Goal: Task Accomplishment & Management: Manage account settings

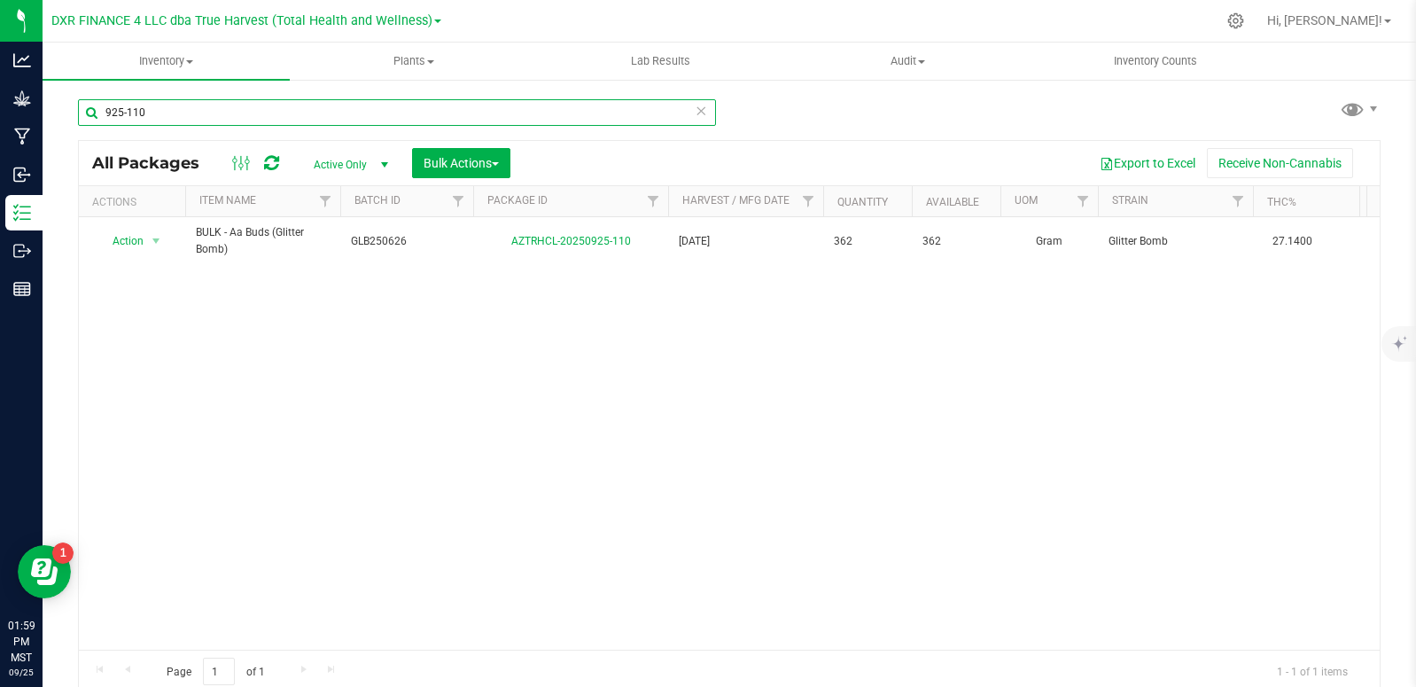
click at [220, 108] on input "925-110" at bounding box center [397, 112] width 638 height 27
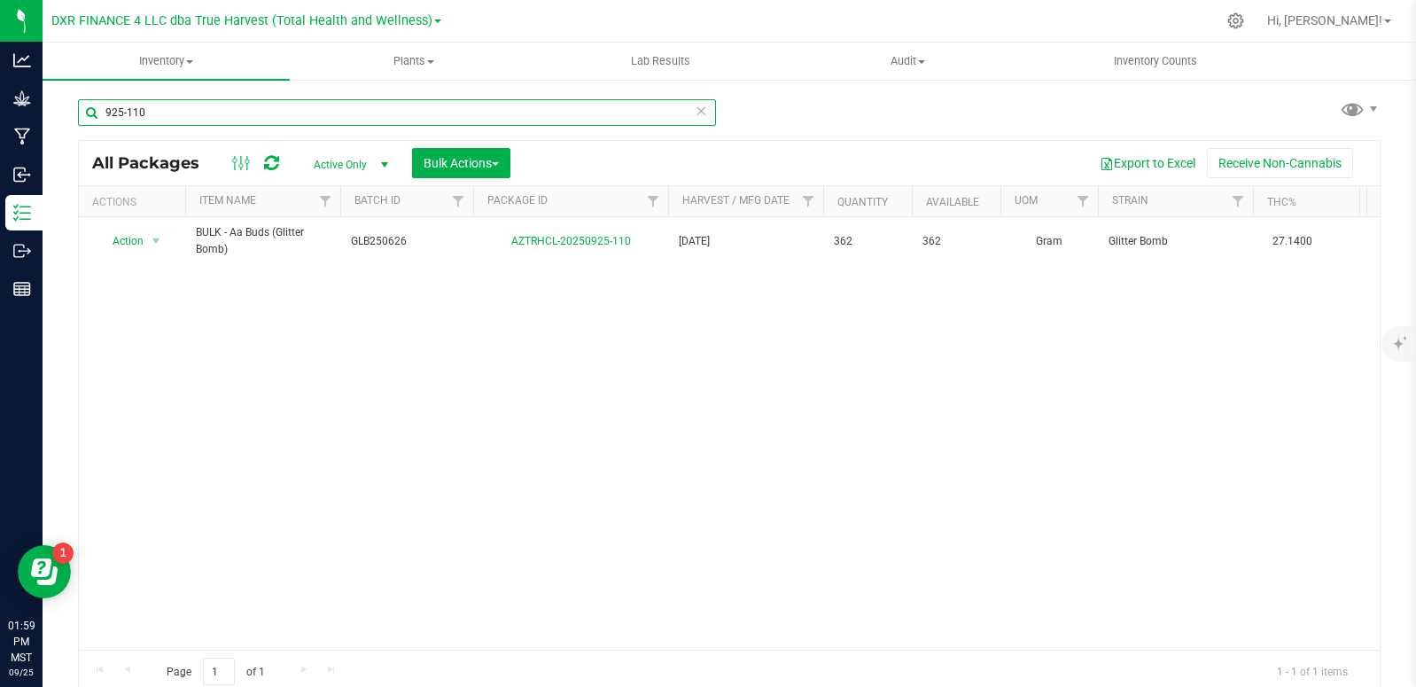
click at [220, 108] on input "925-110" at bounding box center [397, 112] width 638 height 27
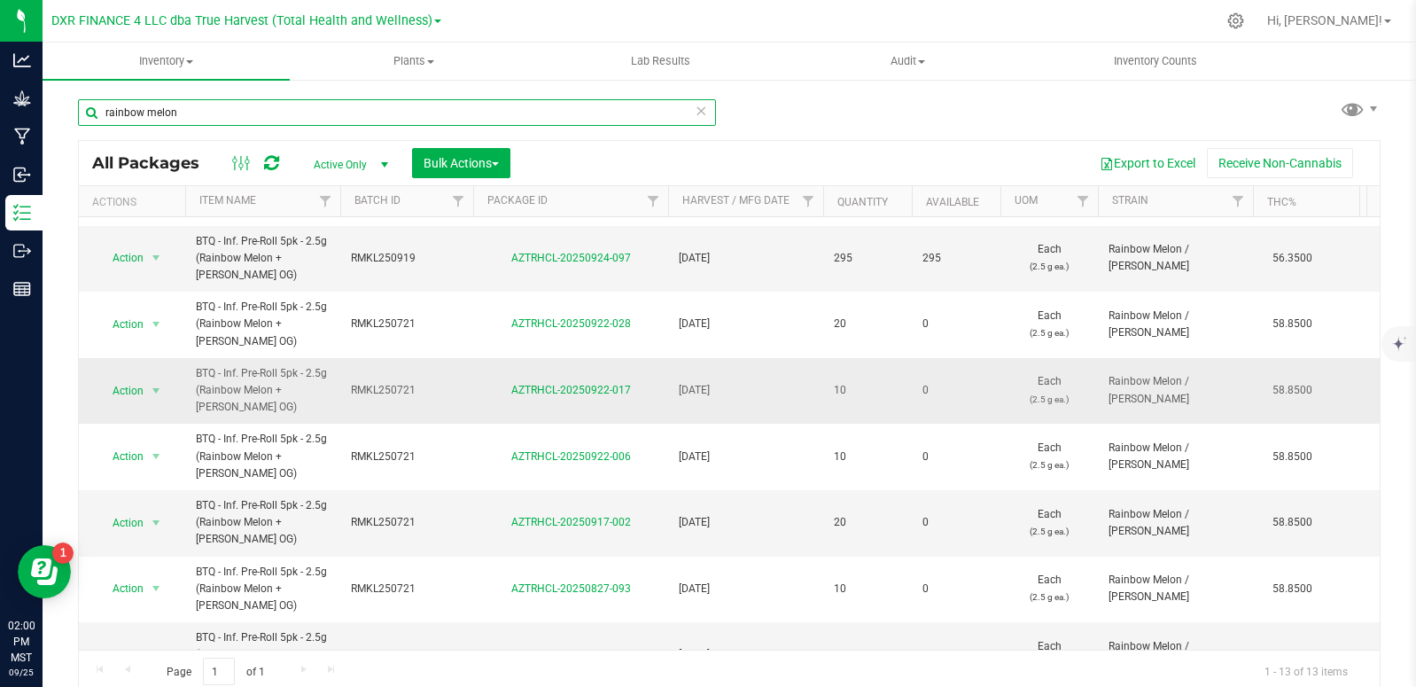
scroll to position [89, 0]
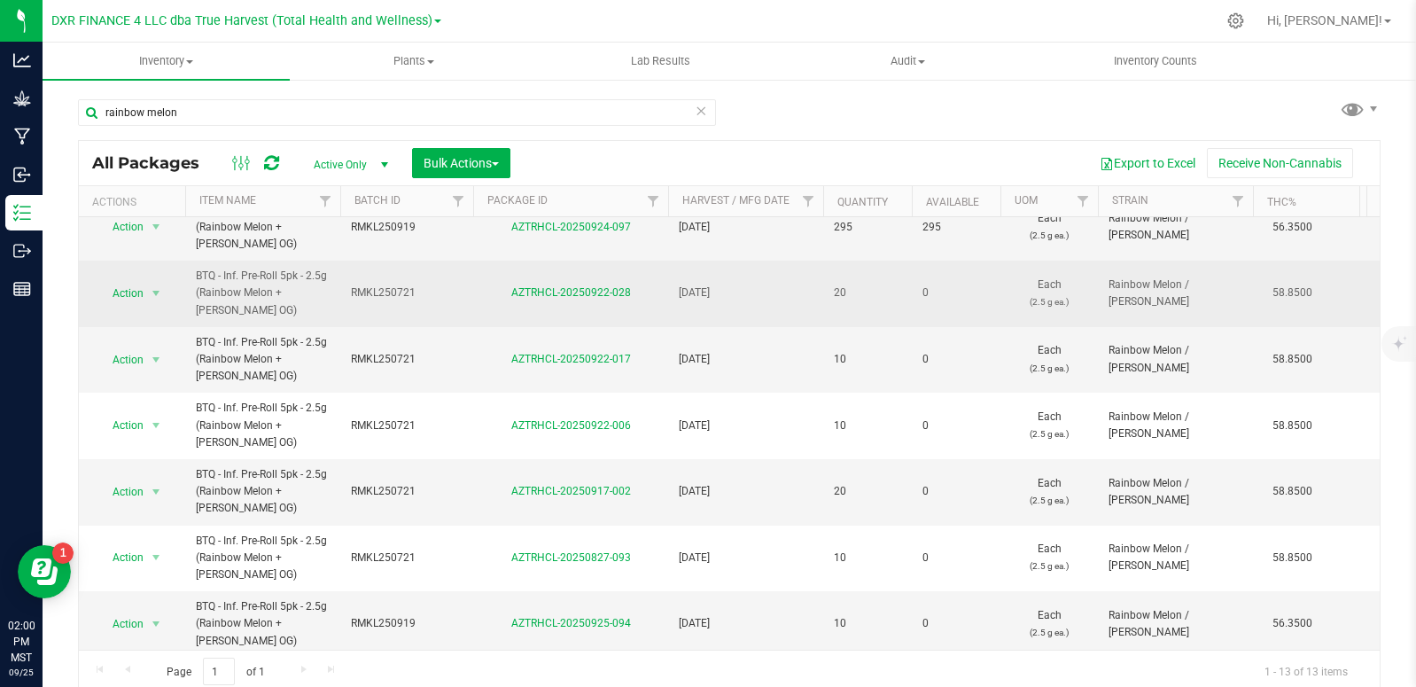
drag, startPoint x: 414, startPoint y: 291, endPoint x: 347, endPoint y: 284, distance: 66.9
click at [347, 284] on td "RMKL250721" at bounding box center [406, 294] width 133 height 66
drag, startPoint x: 370, startPoint y: 291, endPoint x: 817, endPoint y: 293, distance: 447.6
click at [817, 293] on td "[DATE]" at bounding box center [745, 294] width 155 height 66
click at [432, 285] on span "RMKL250721" at bounding box center [407, 293] width 112 height 17
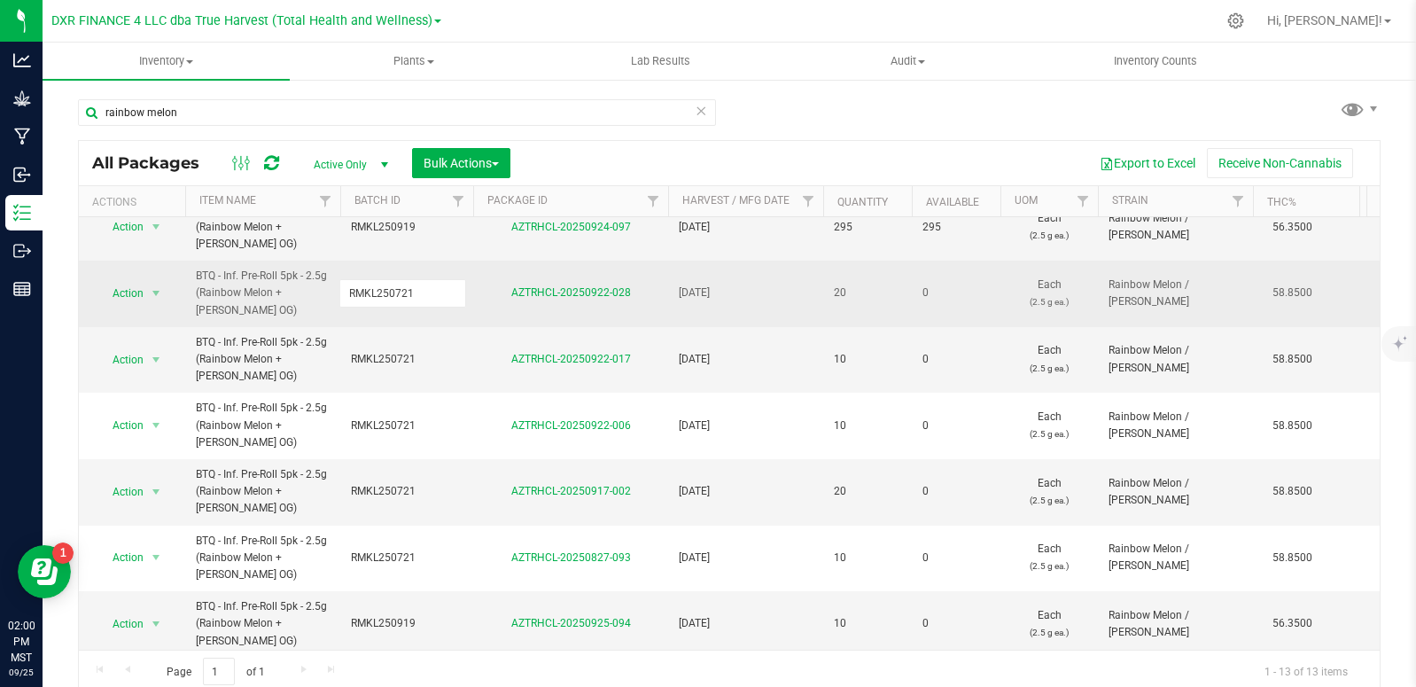
drag, startPoint x: 429, startPoint y: 295, endPoint x: 324, endPoint y: 287, distance: 105.8
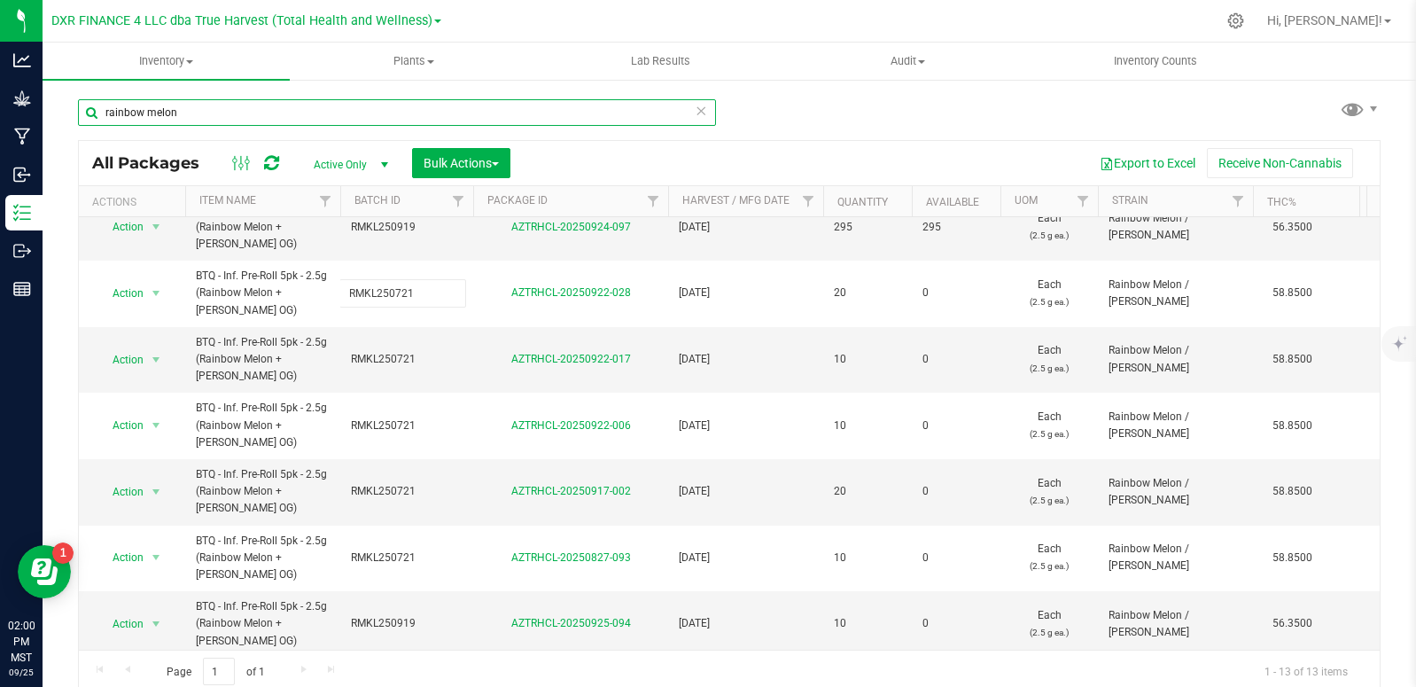
click at [268, 121] on input "rainbow melon" at bounding box center [397, 112] width 638 height 27
paste input "RMKL250721"
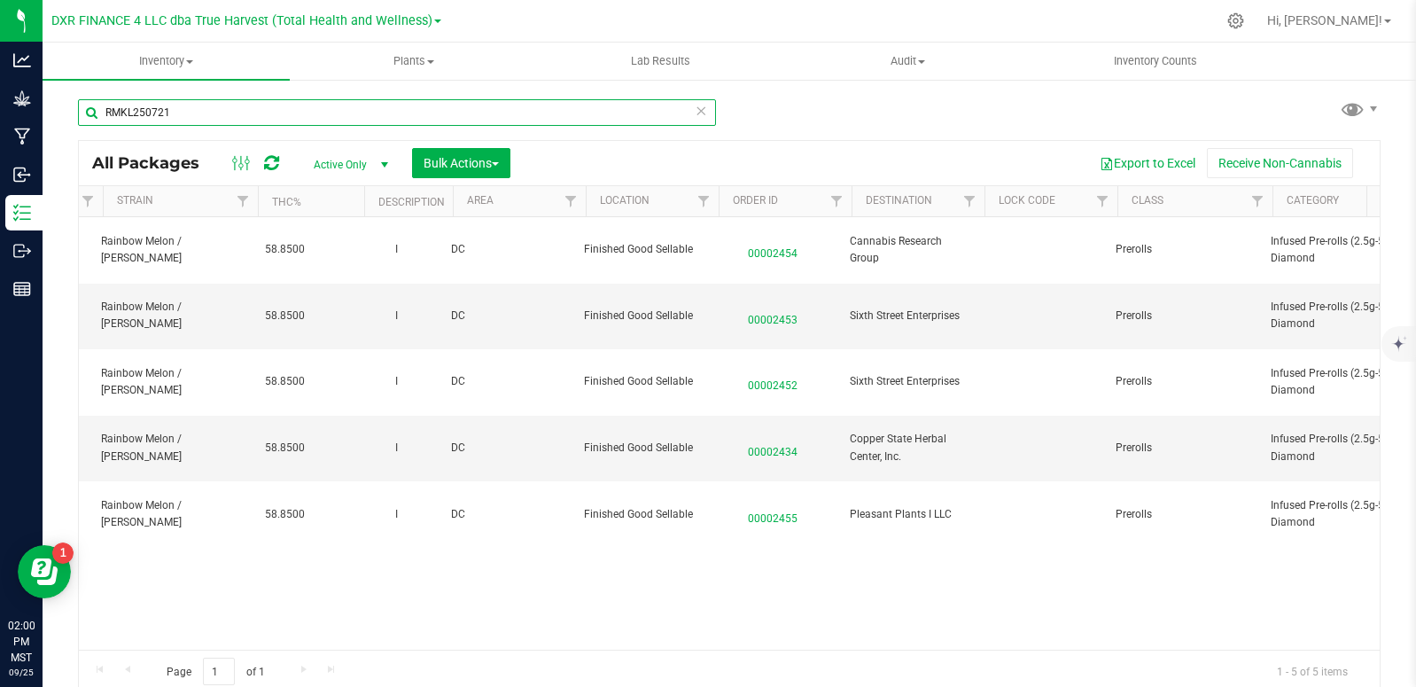
scroll to position [0, 1008]
type input "RMKL250721"
click at [764, 454] on span "00002434" at bounding box center [773, 448] width 112 height 26
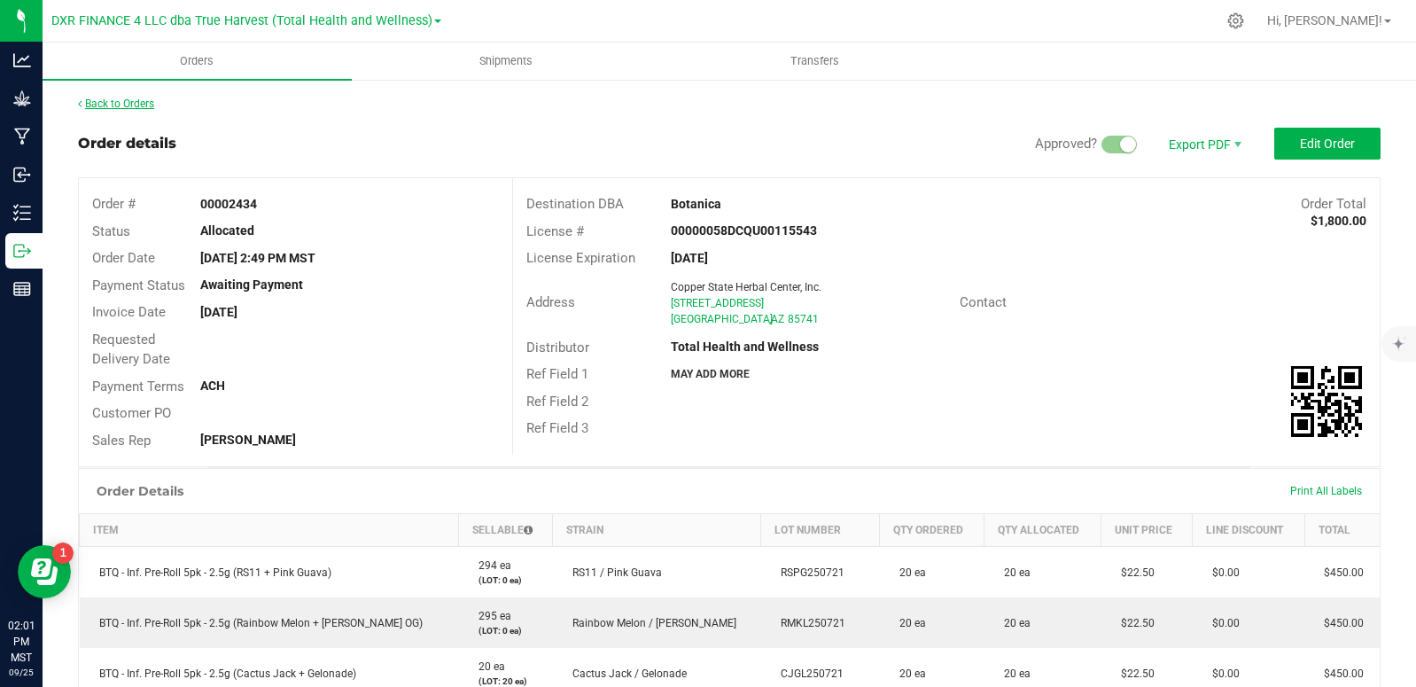
click at [124, 105] on link "Back to Orders" at bounding box center [116, 104] width 76 height 12
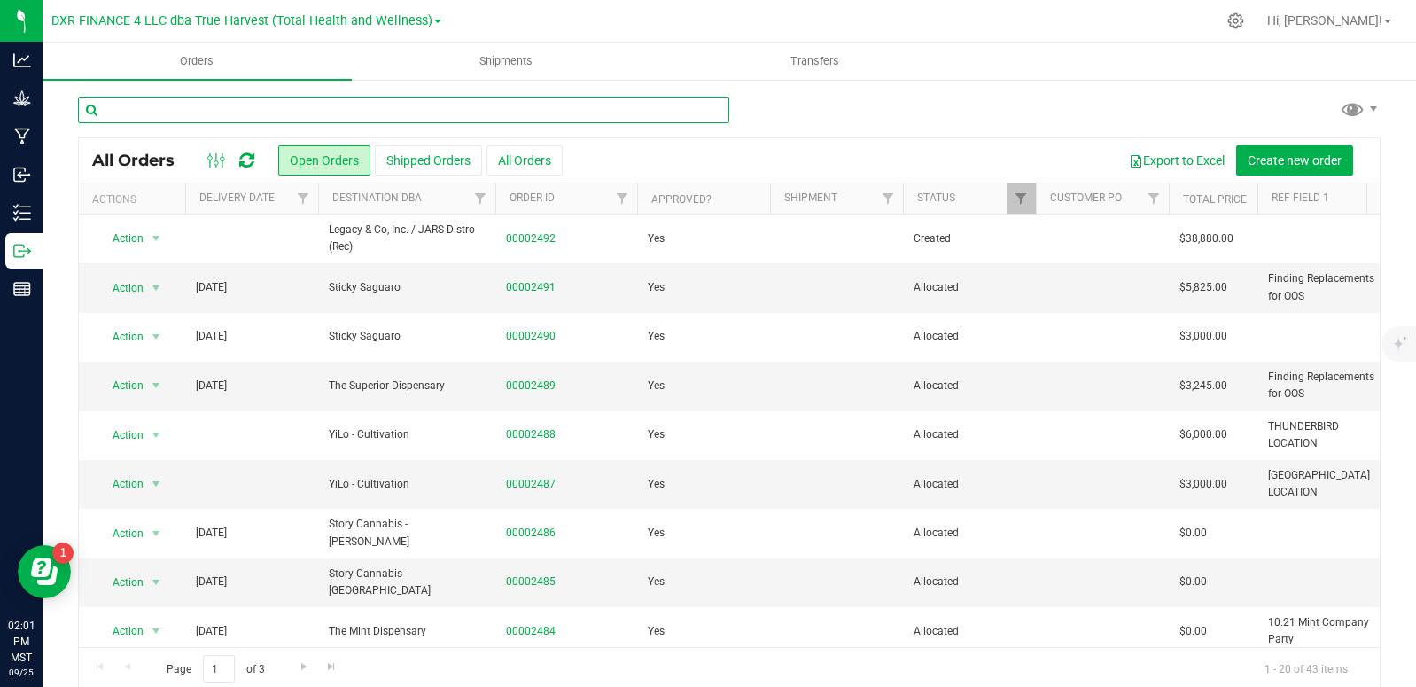
click at [328, 109] on input "text" at bounding box center [403, 110] width 651 height 27
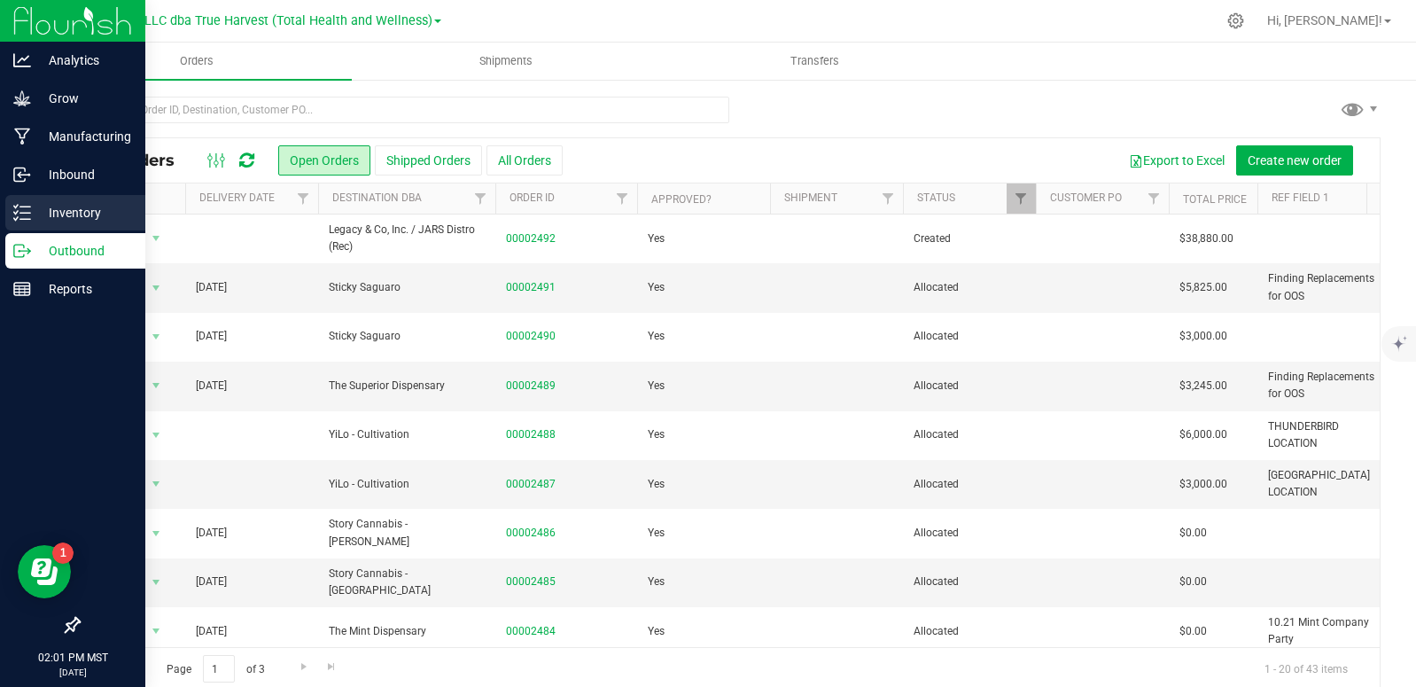
click at [24, 216] on icon at bounding box center [22, 213] width 18 height 18
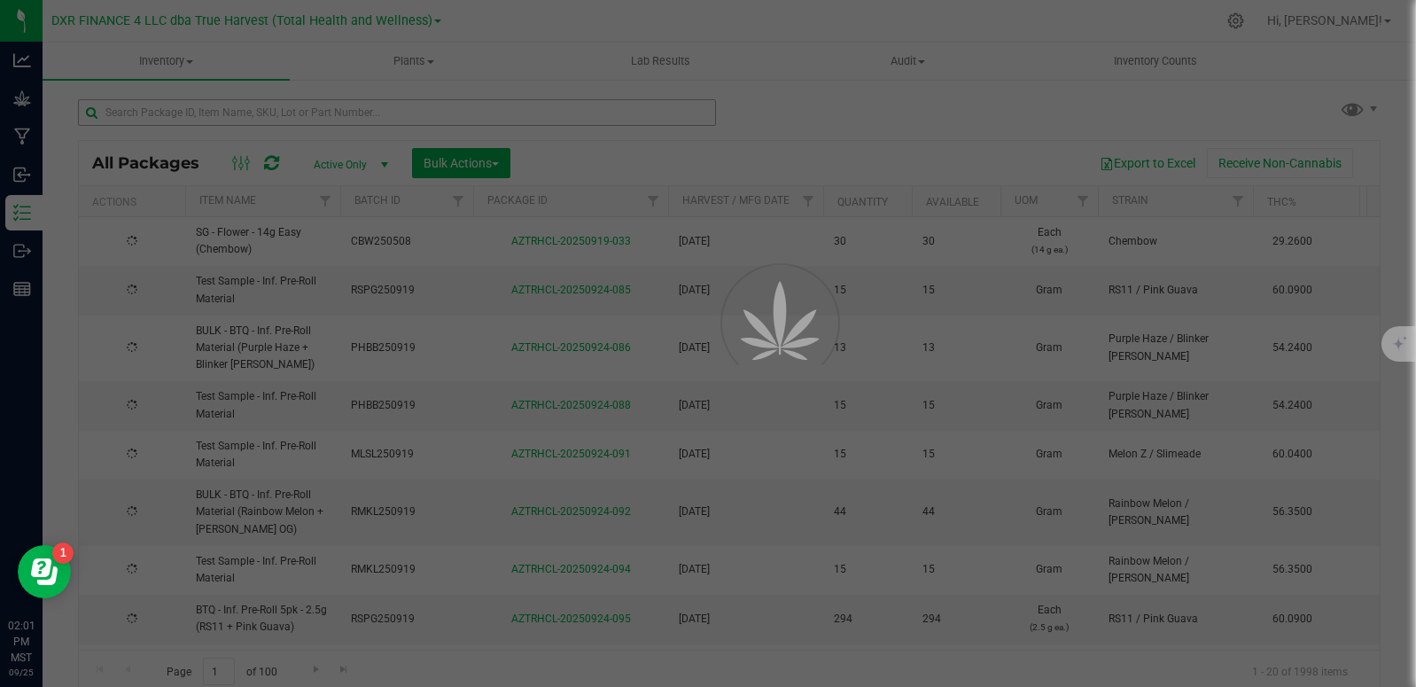
click at [232, 116] on div at bounding box center [708, 343] width 1416 height 687
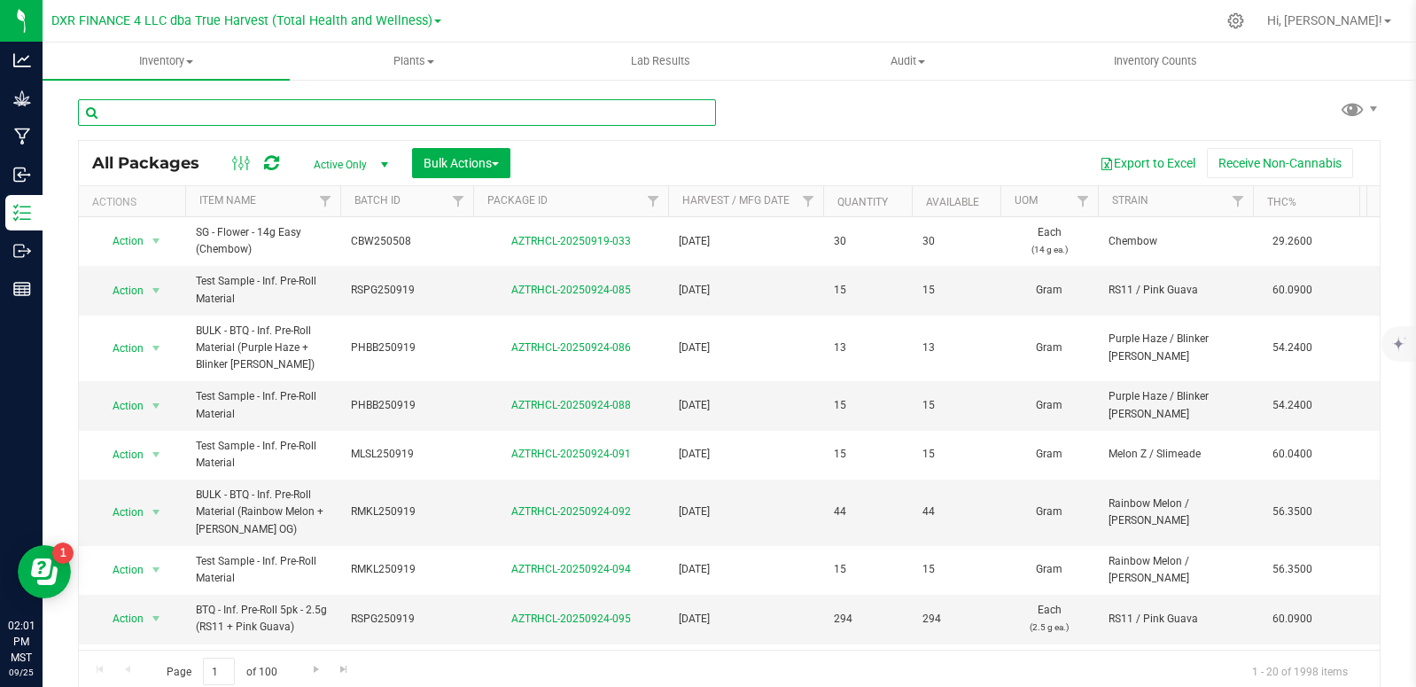
click at [232, 116] on input "text" at bounding box center [397, 112] width 638 height 27
paste input "RMKL250721"
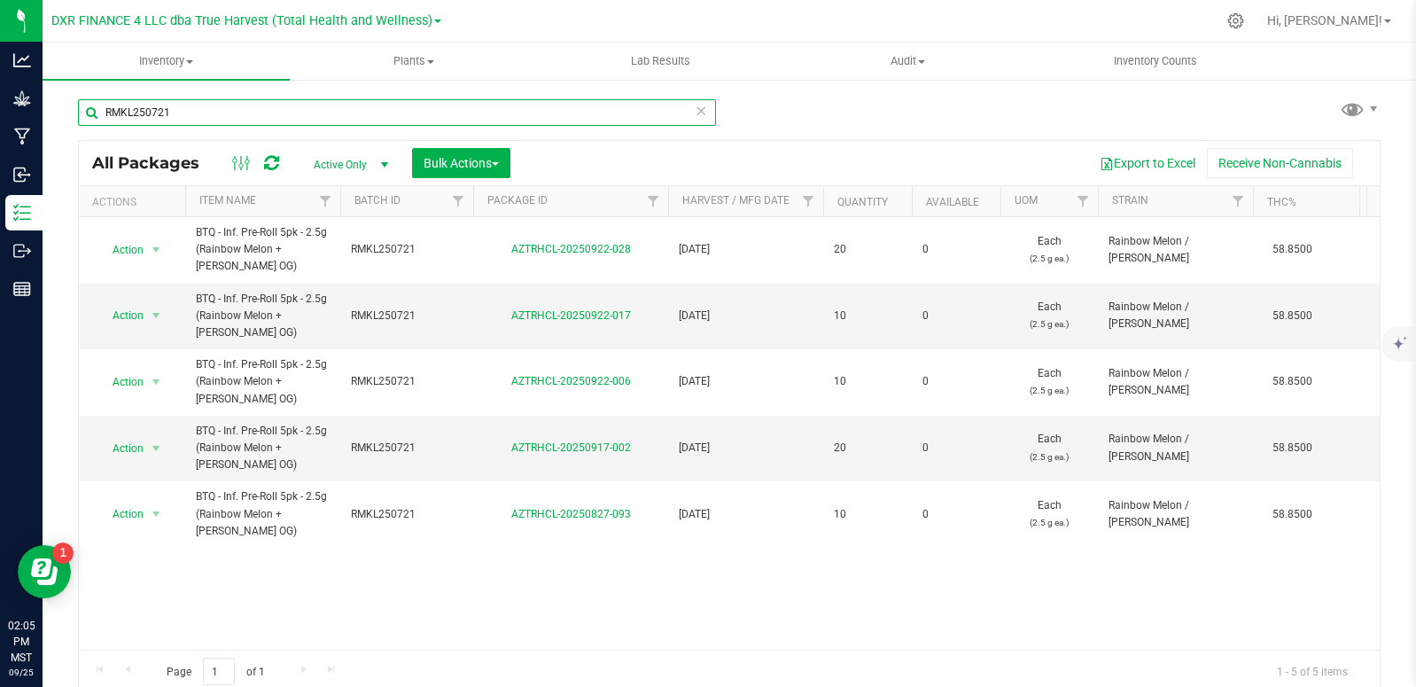
click at [216, 118] on input "RMKL250721" at bounding box center [397, 112] width 638 height 27
type input "AZTRHCL-20250722-095"
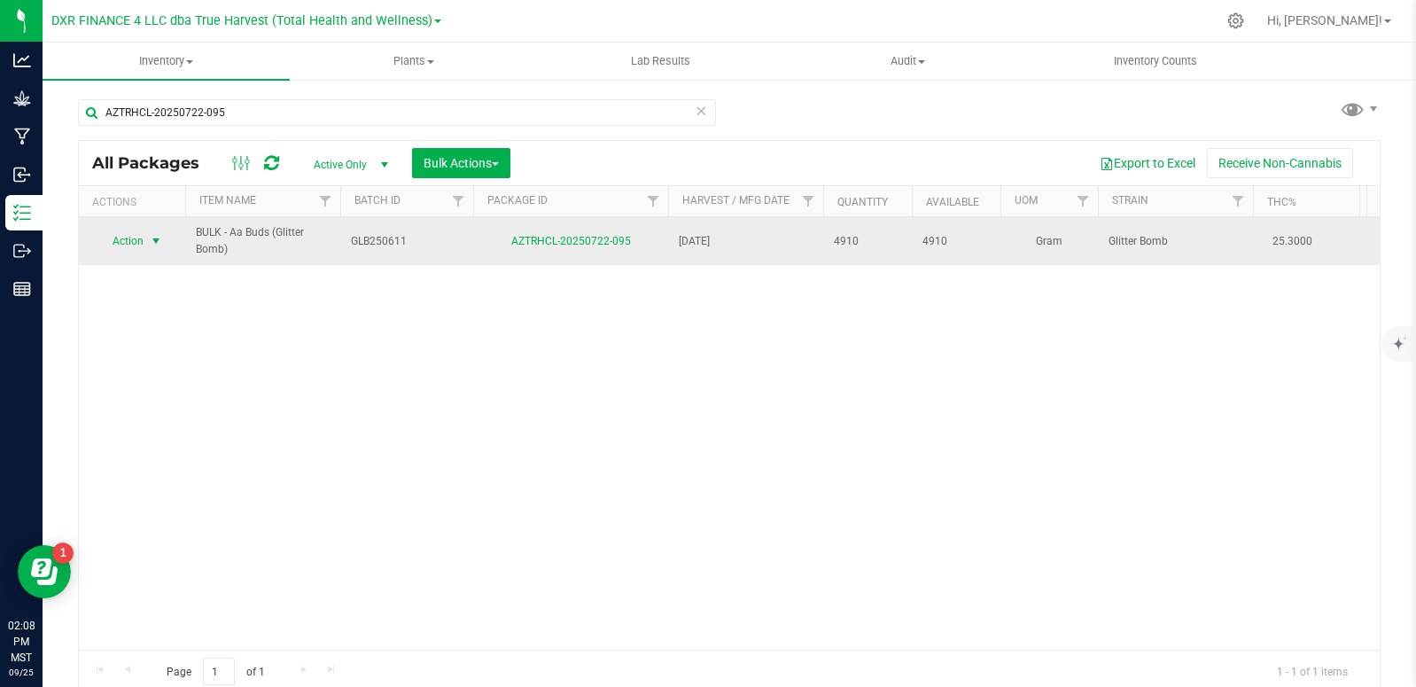
click at [154, 240] on span "select" at bounding box center [156, 241] width 14 height 14
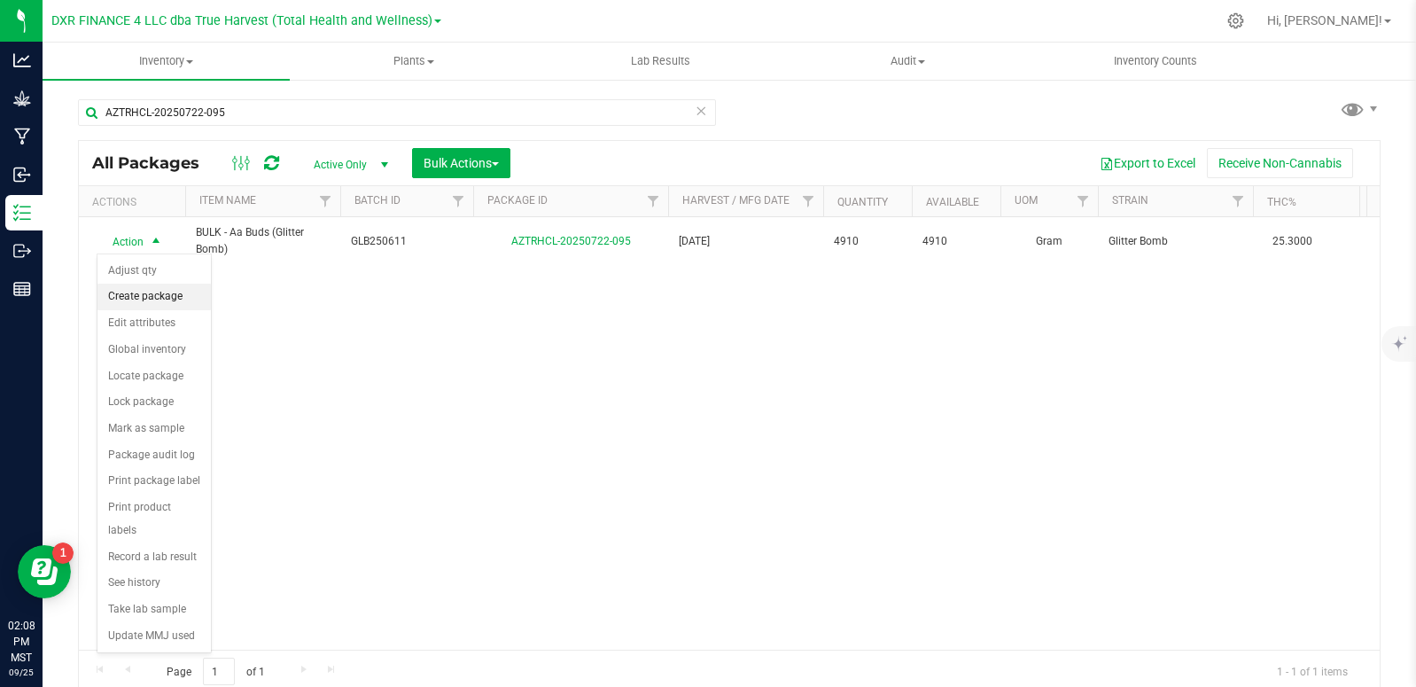
click at [168, 300] on li "Create package" at bounding box center [154, 297] width 113 height 27
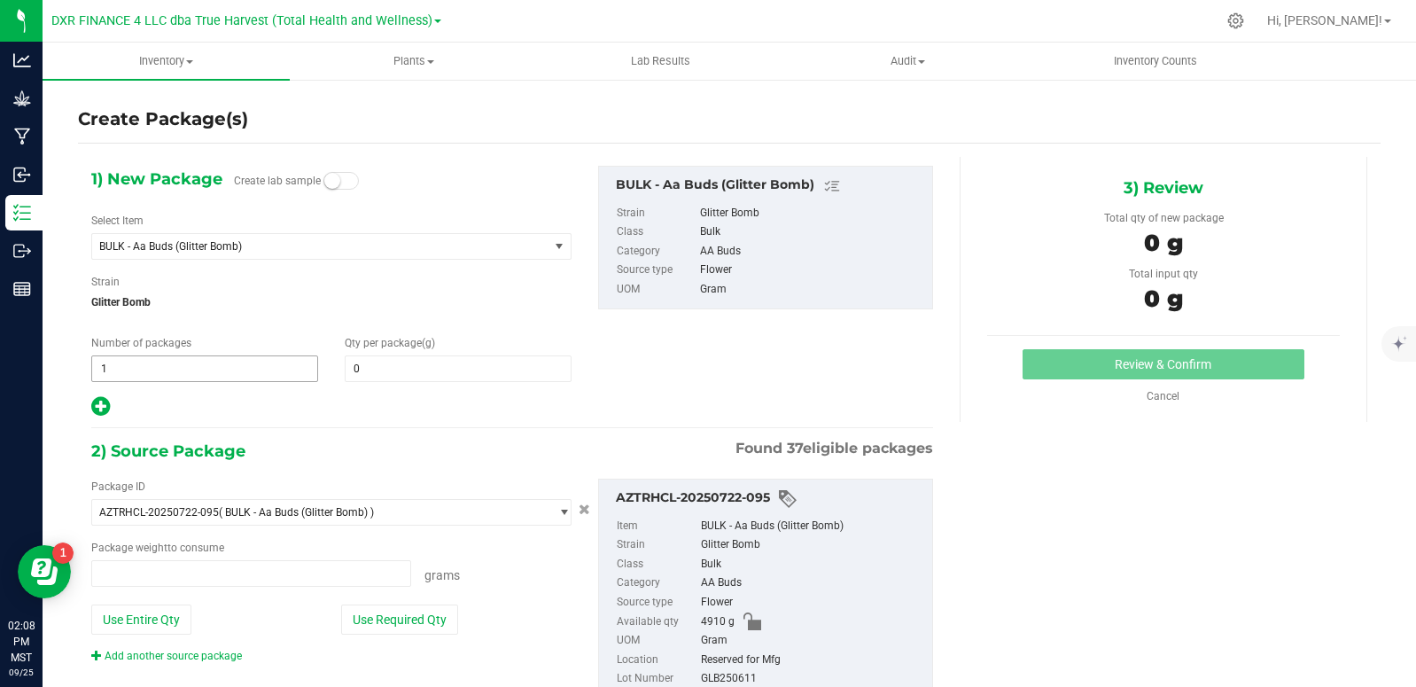
type input "0.0000"
type input "0.0000 g"
click at [377, 364] on span at bounding box center [458, 368] width 227 height 27
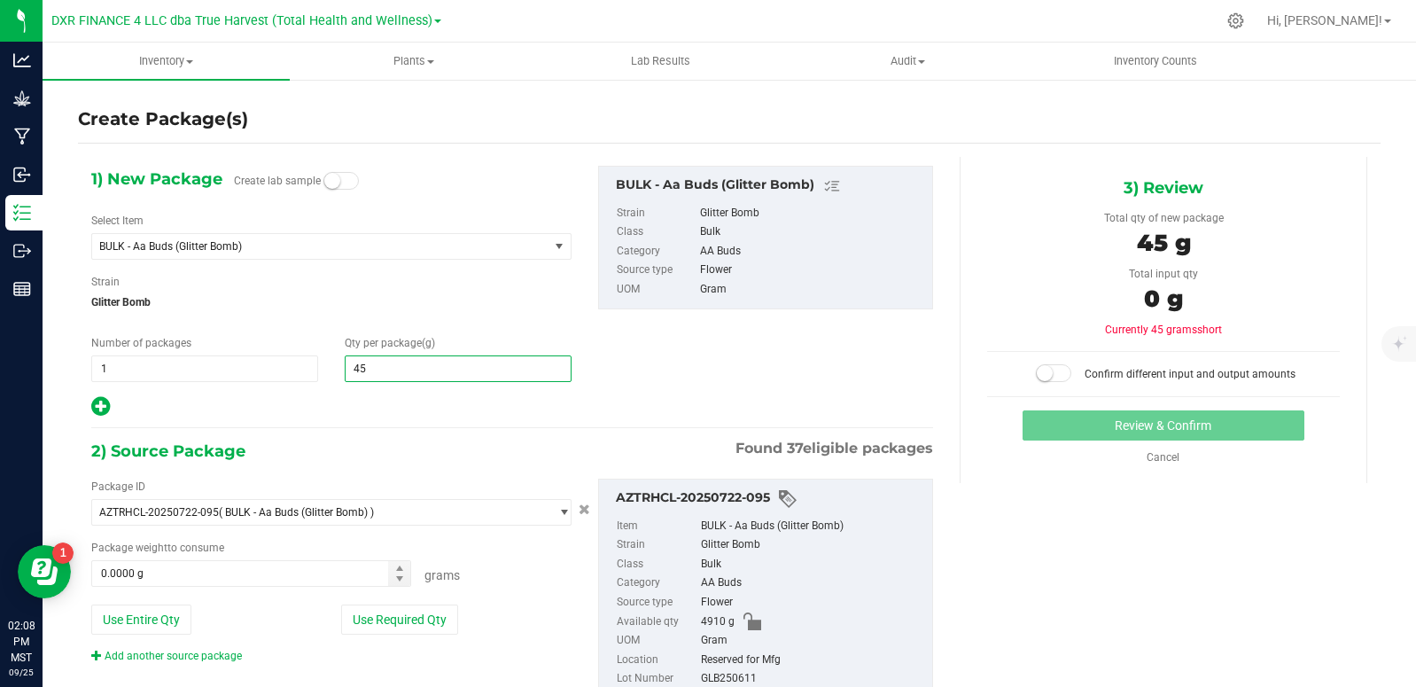
type input "454"
type input "454.0000"
click at [179, 374] on span "1 1" at bounding box center [204, 368] width 227 height 27
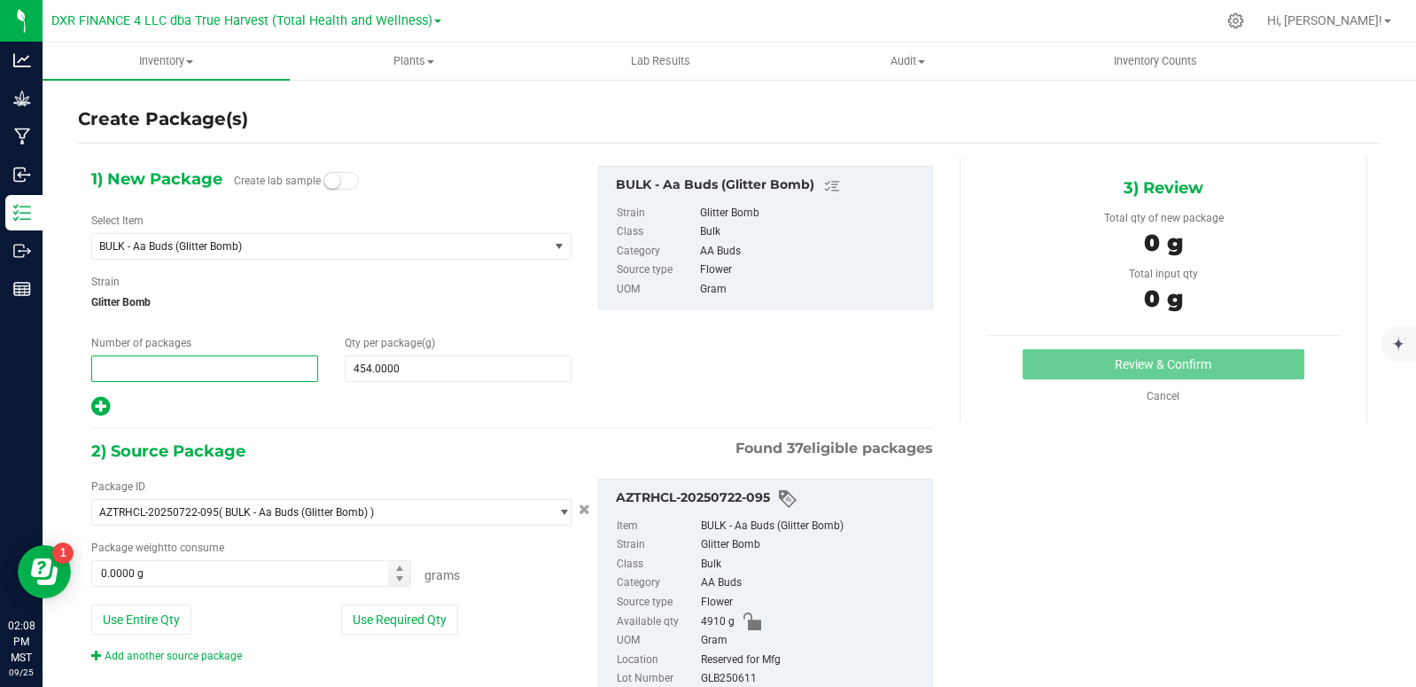
type input "6"
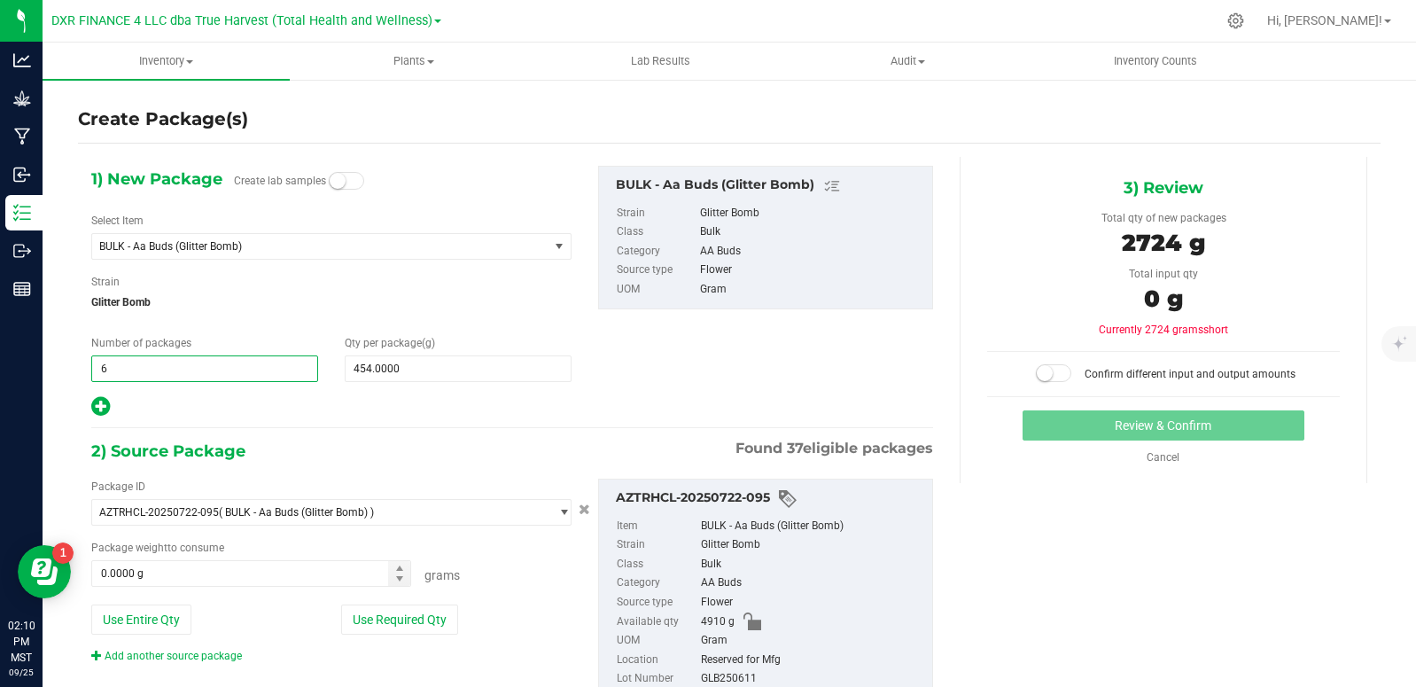
click at [505, 396] on div at bounding box center [331, 406] width 480 height 23
type input "6"
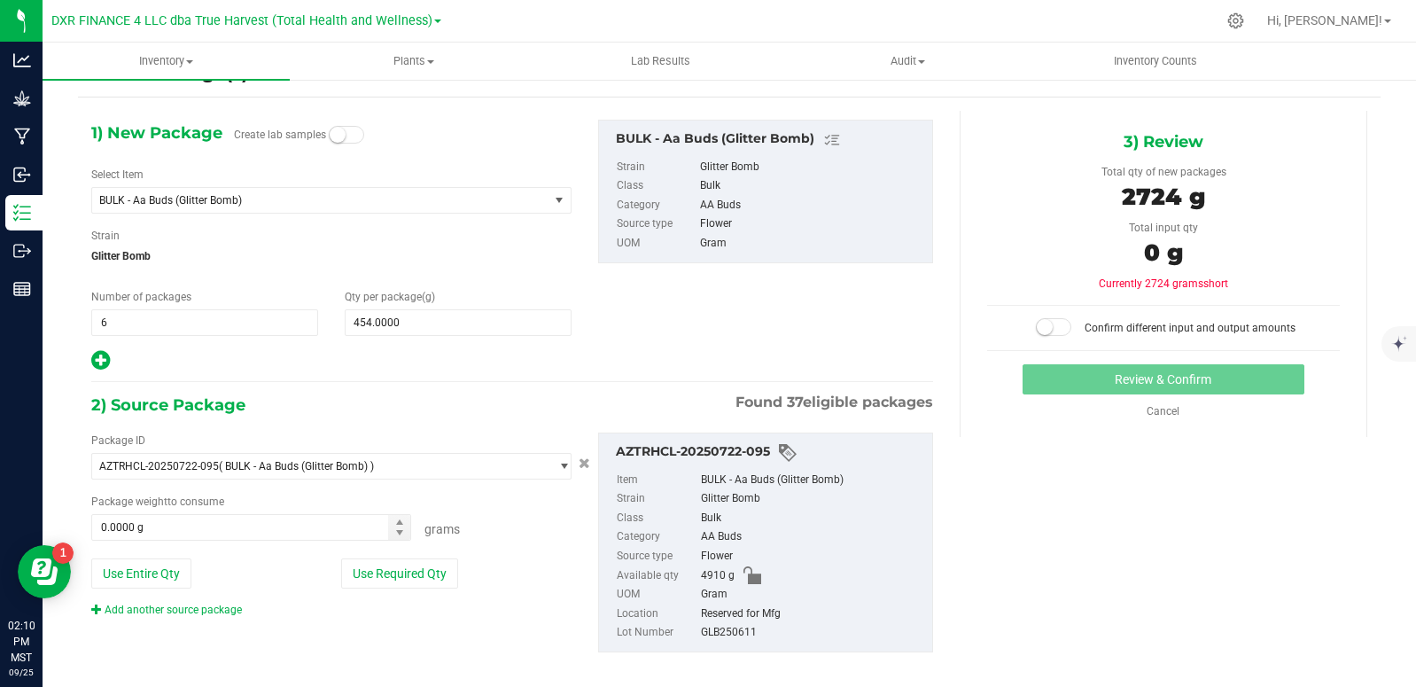
scroll to position [62, 0]
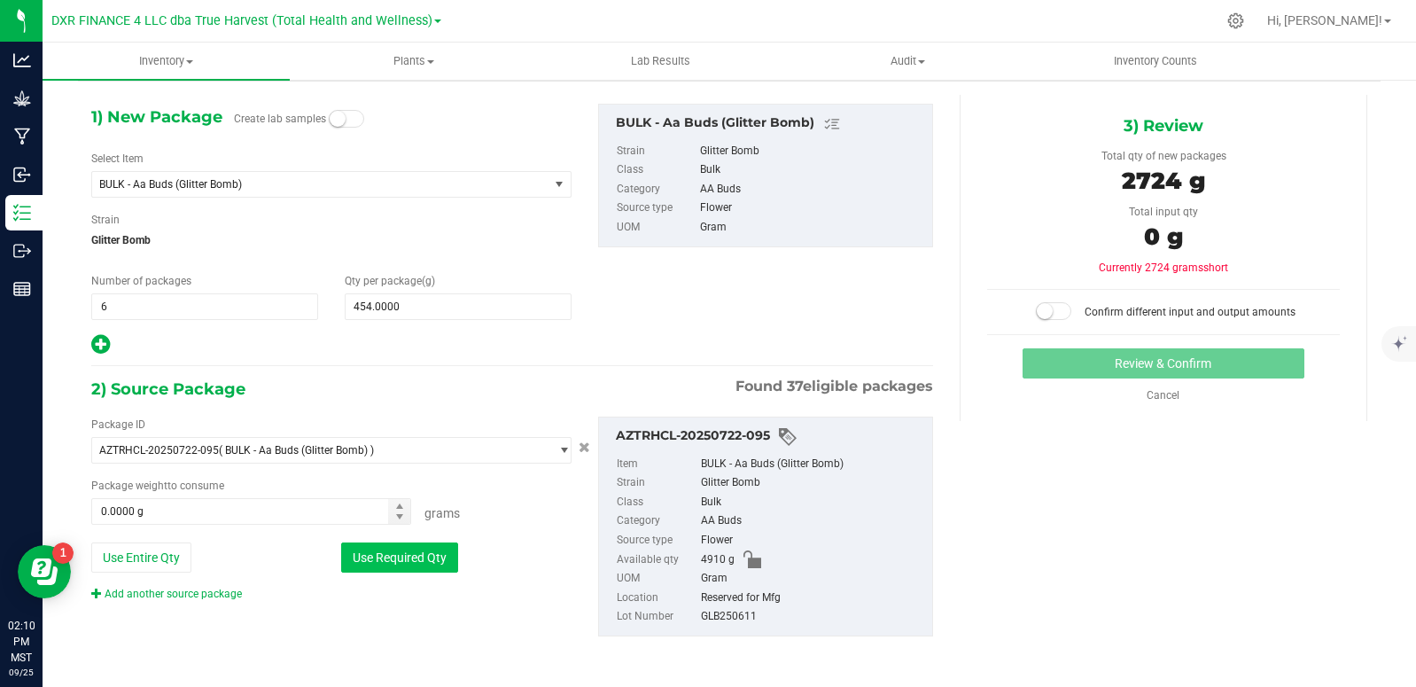
click at [392, 560] on button "Use Required Qty" at bounding box center [399, 557] width 117 height 30
type input "2724.0000 g"
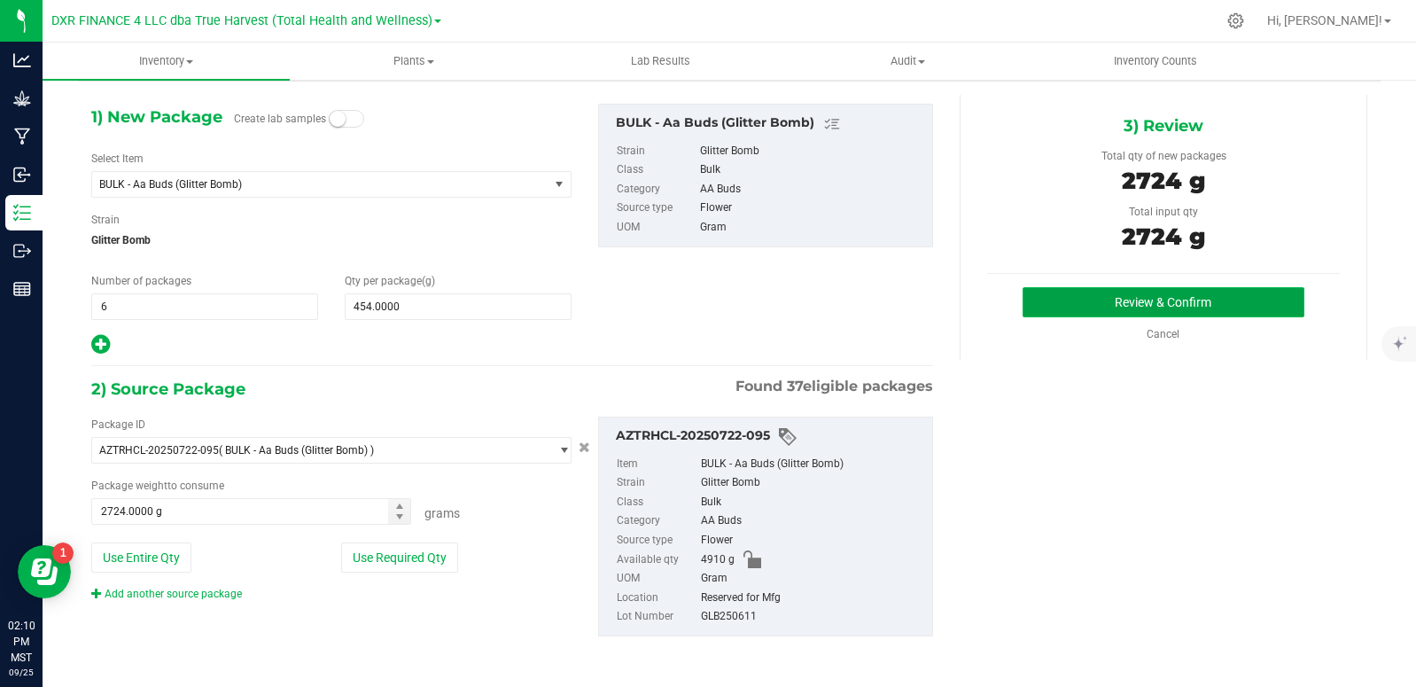
click at [1119, 304] on button "Review & Confirm" at bounding box center [1164, 302] width 282 height 30
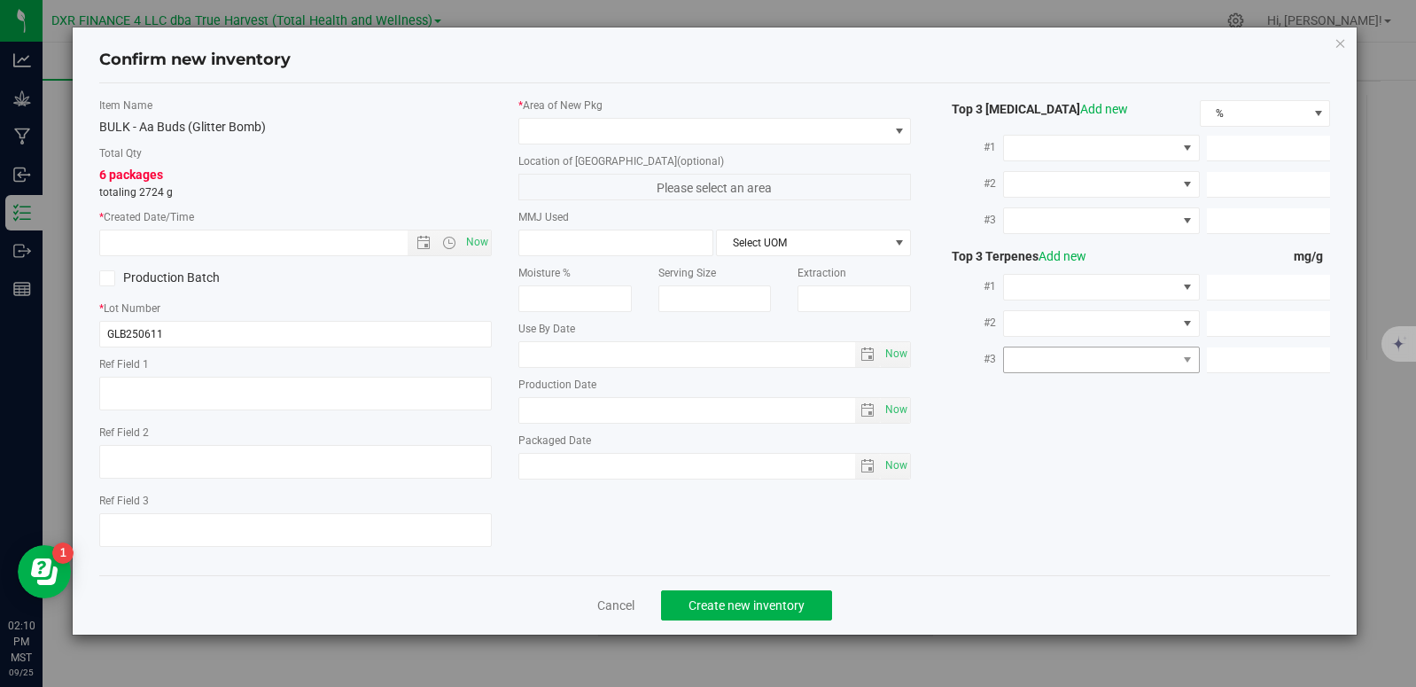
type textarea "[DATE]"
click at [181, 245] on input "text" at bounding box center [269, 242] width 338 height 25
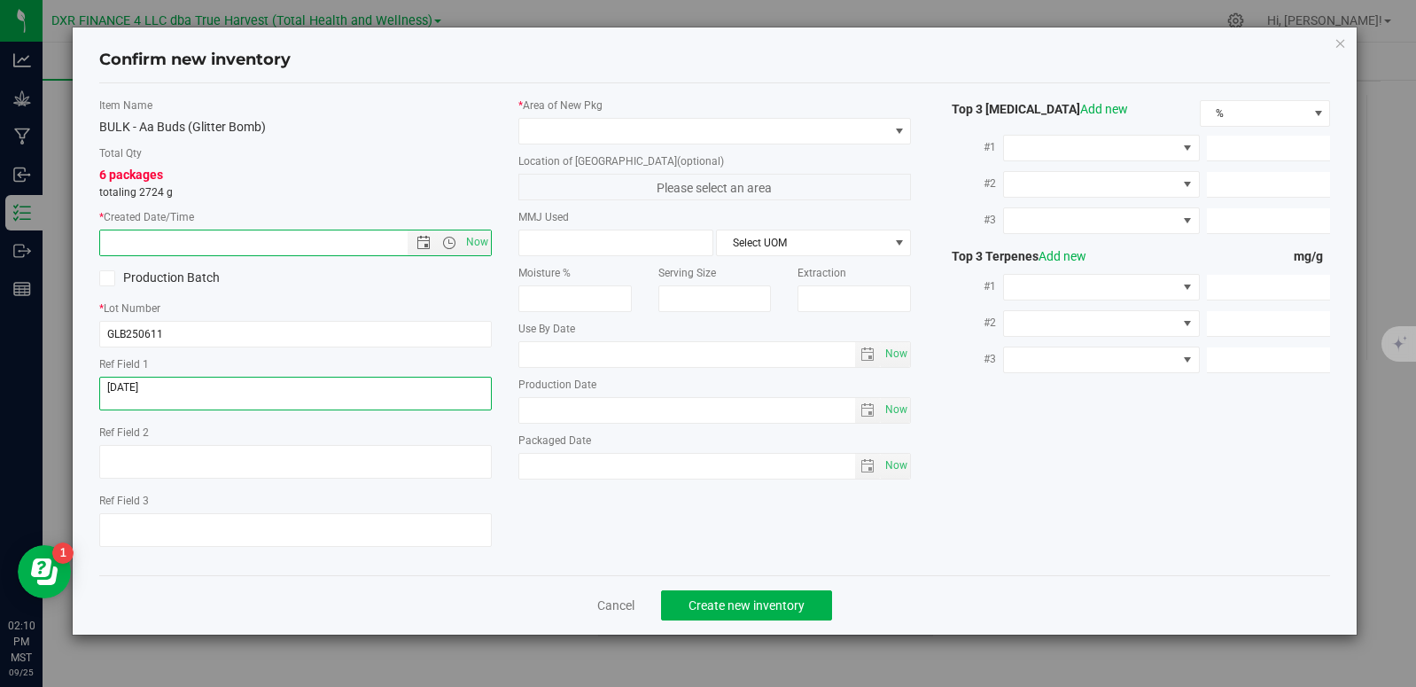
click at [199, 399] on textarea at bounding box center [295, 394] width 393 height 34
click at [200, 397] on textarea at bounding box center [295, 394] width 393 height 34
click at [201, 396] on textarea at bounding box center [295, 394] width 393 height 34
click at [202, 396] on textarea at bounding box center [295, 394] width 393 height 34
click at [169, 392] on textarea at bounding box center [295, 394] width 393 height 34
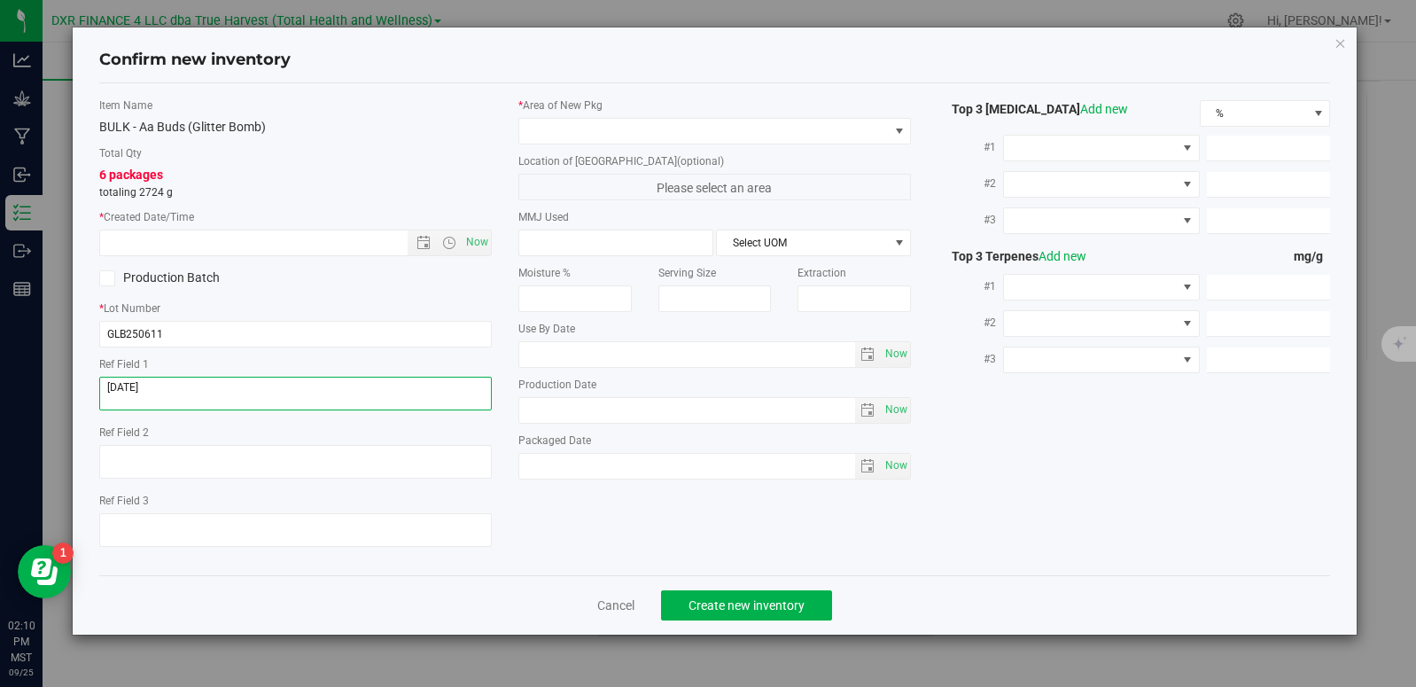
click at [170, 393] on textarea at bounding box center [295, 394] width 393 height 34
click at [160, 391] on textarea at bounding box center [295, 394] width 393 height 34
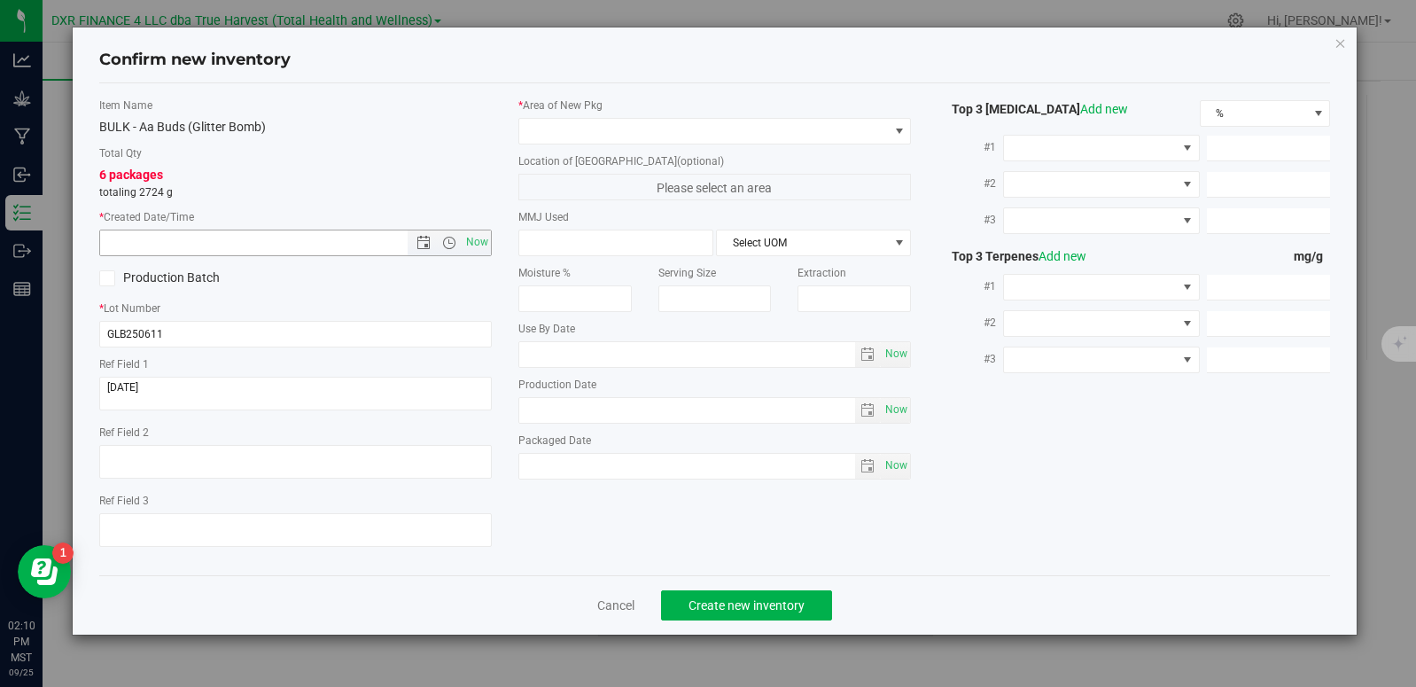
click at [189, 235] on input "text" at bounding box center [269, 242] width 338 height 25
paste input "[DATE]"
click at [596, 127] on span at bounding box center [703, 131] width 369 height 25
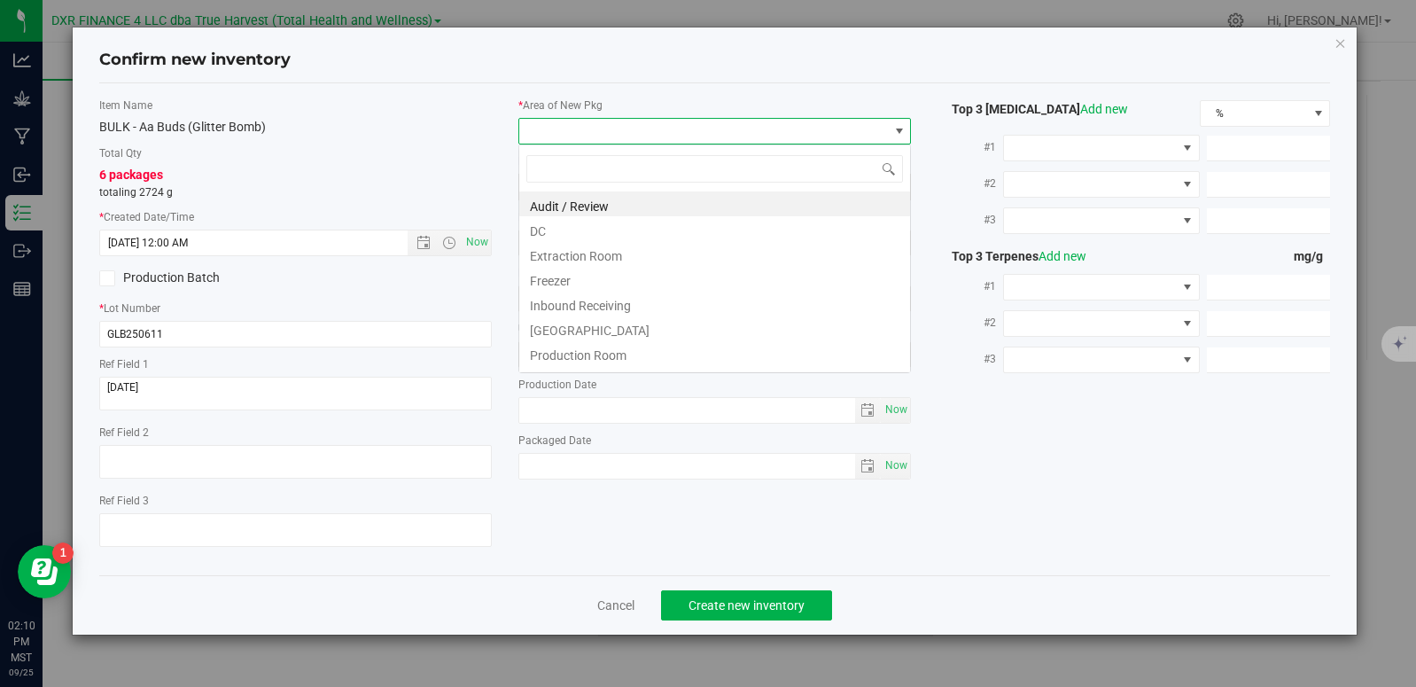
type input "6/11/2025 2:10 PM"
click at [554, 232] on li "DC" at bounding box center [714, 228] width 391 height 25
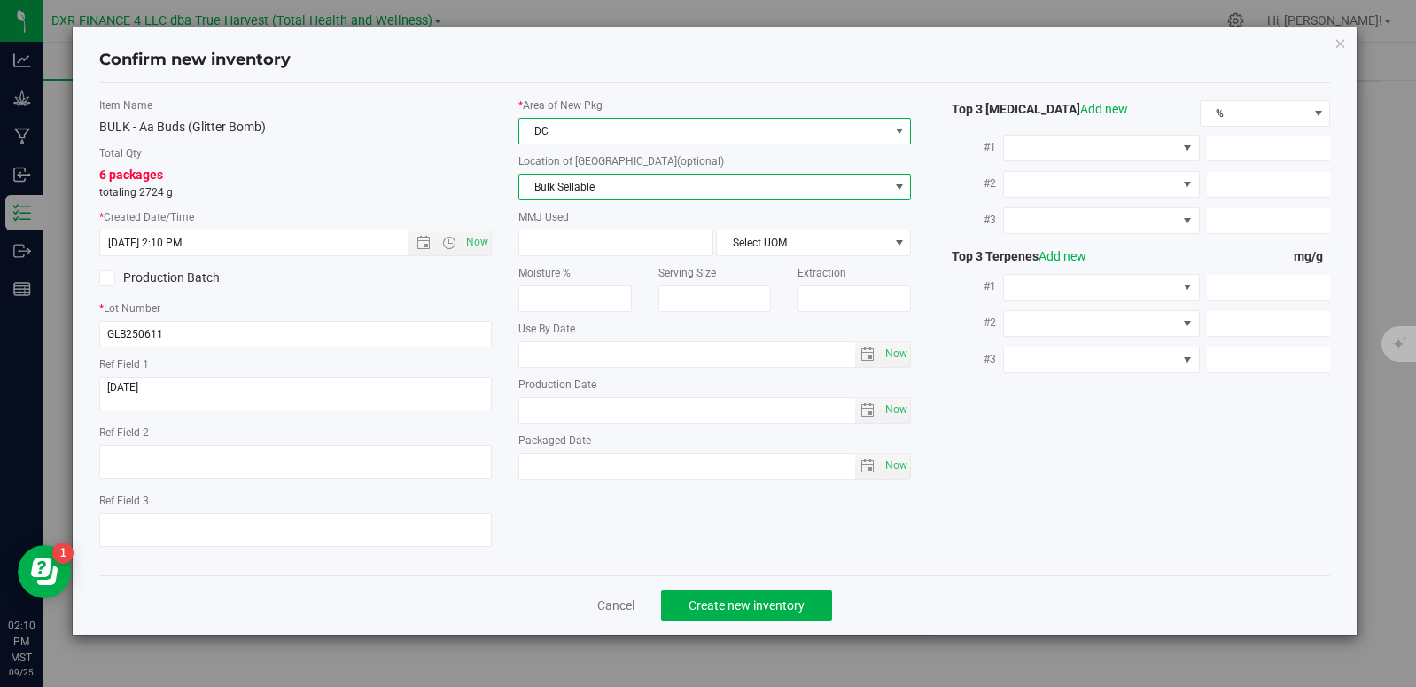
click at [600, 192] on span "Bulk Sellable" at bounding box center [703, 187] width 369 height 25
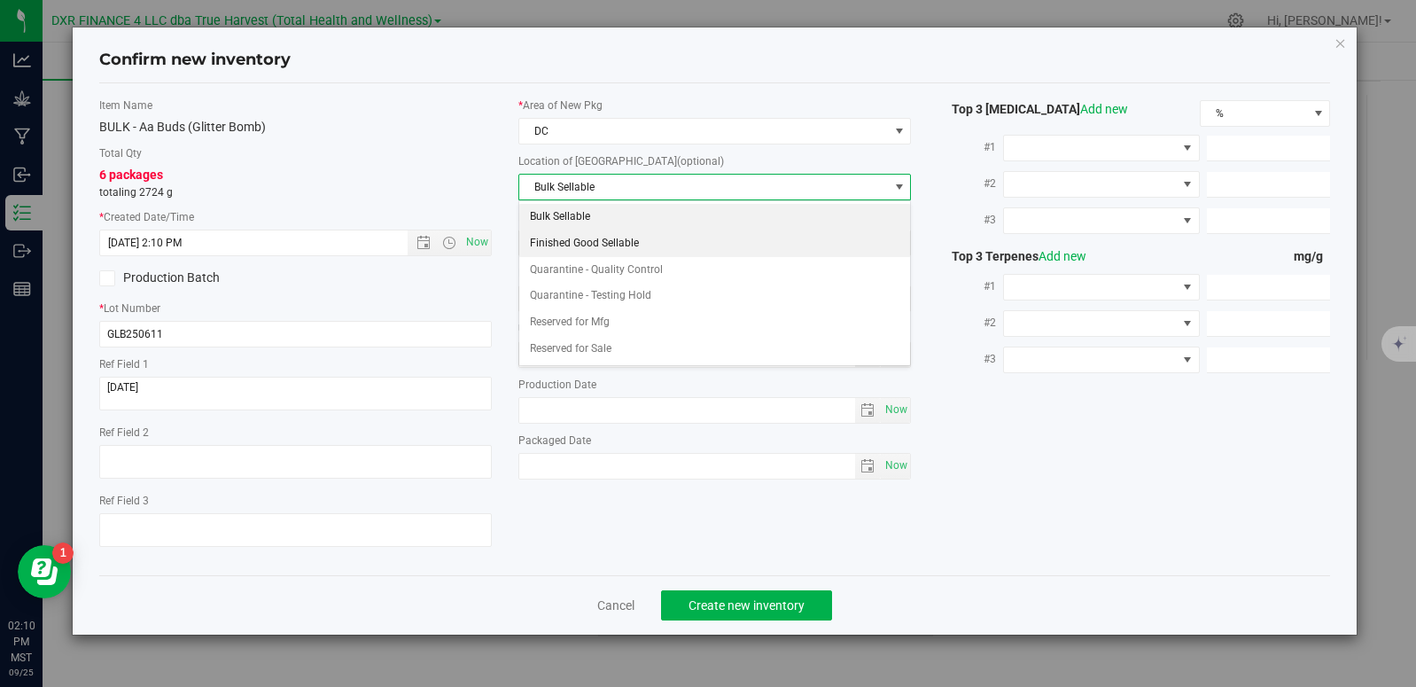
click at [566, 245] on li "Finished Good Sellable" at bounding box center [714, 243] width 391 height 27
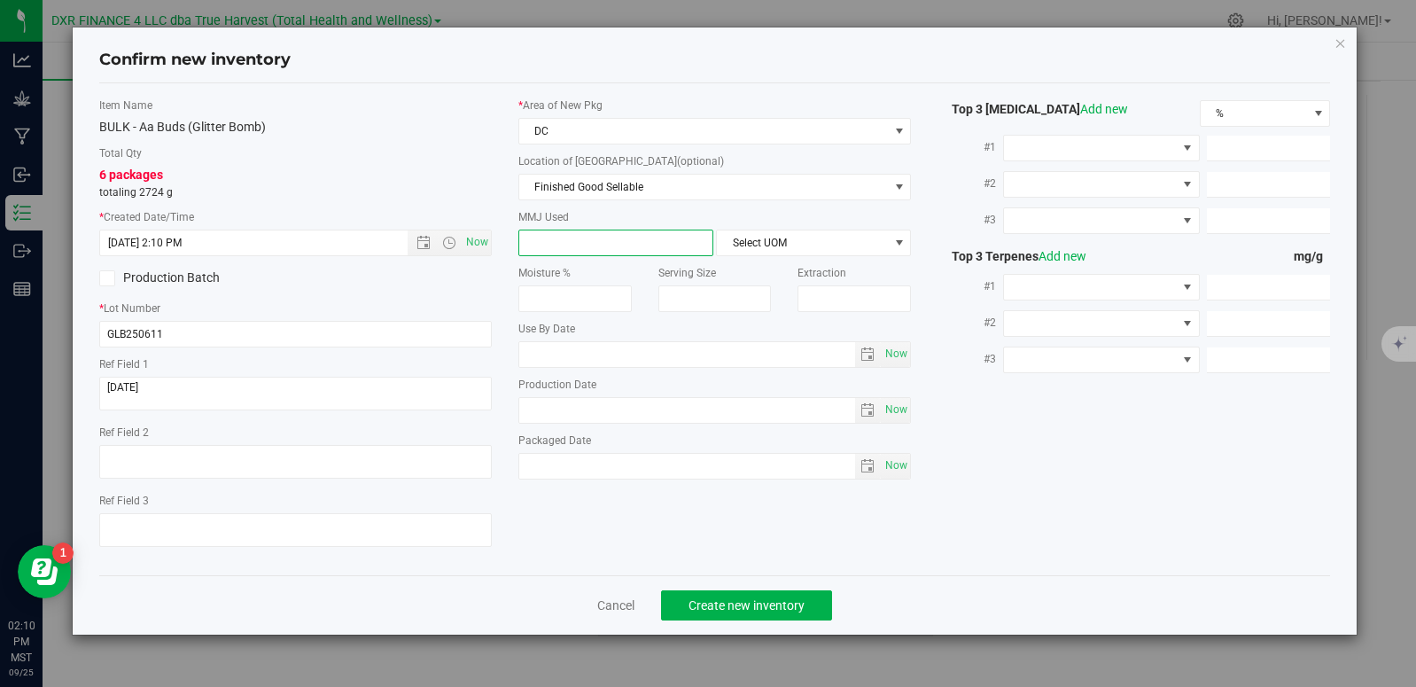
click at [573, 239] on span at bounding box center [616, 243] width 195 height 27
type input "454"
type input "454.0000"
click at [870, 234] on span "Select UOM" at bounding box center [802, 242] width 171 height 25
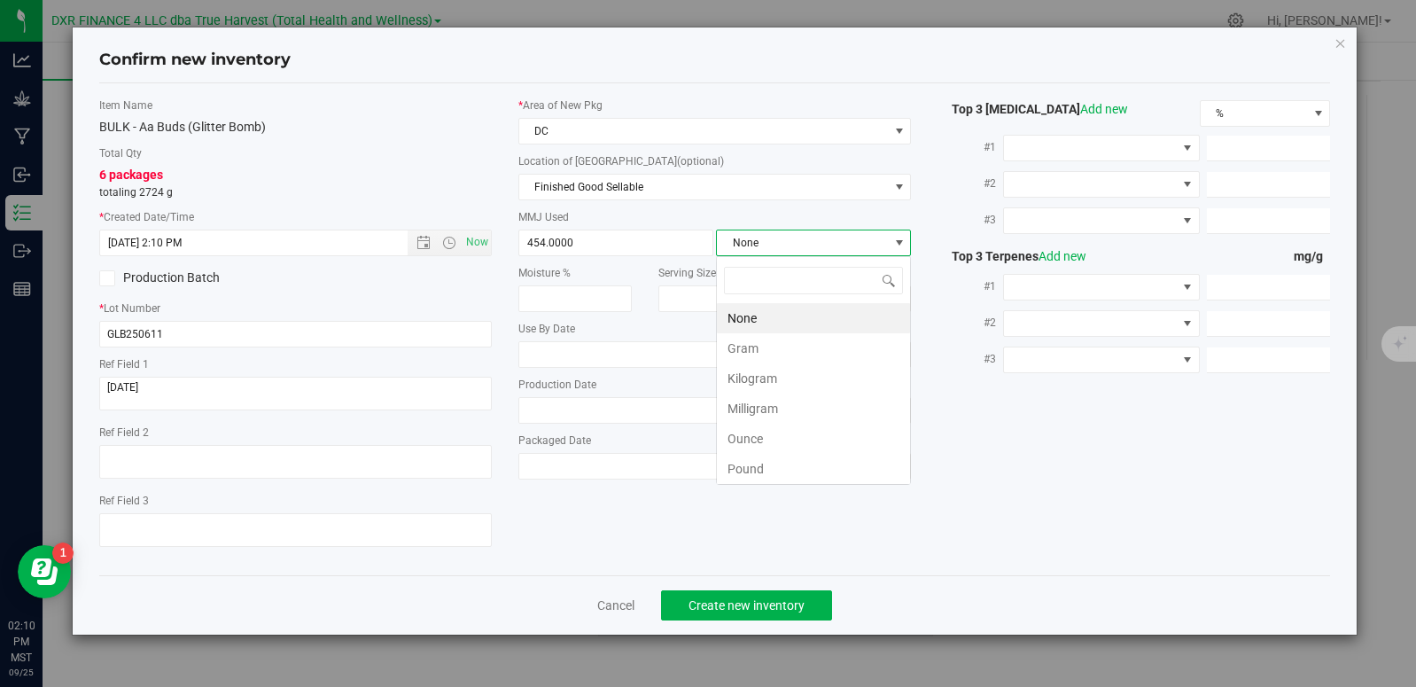
scroll to position [27, 195]
click at [784, 344] on li "Gram" at bounding box center [813, 348] width 193 height 30
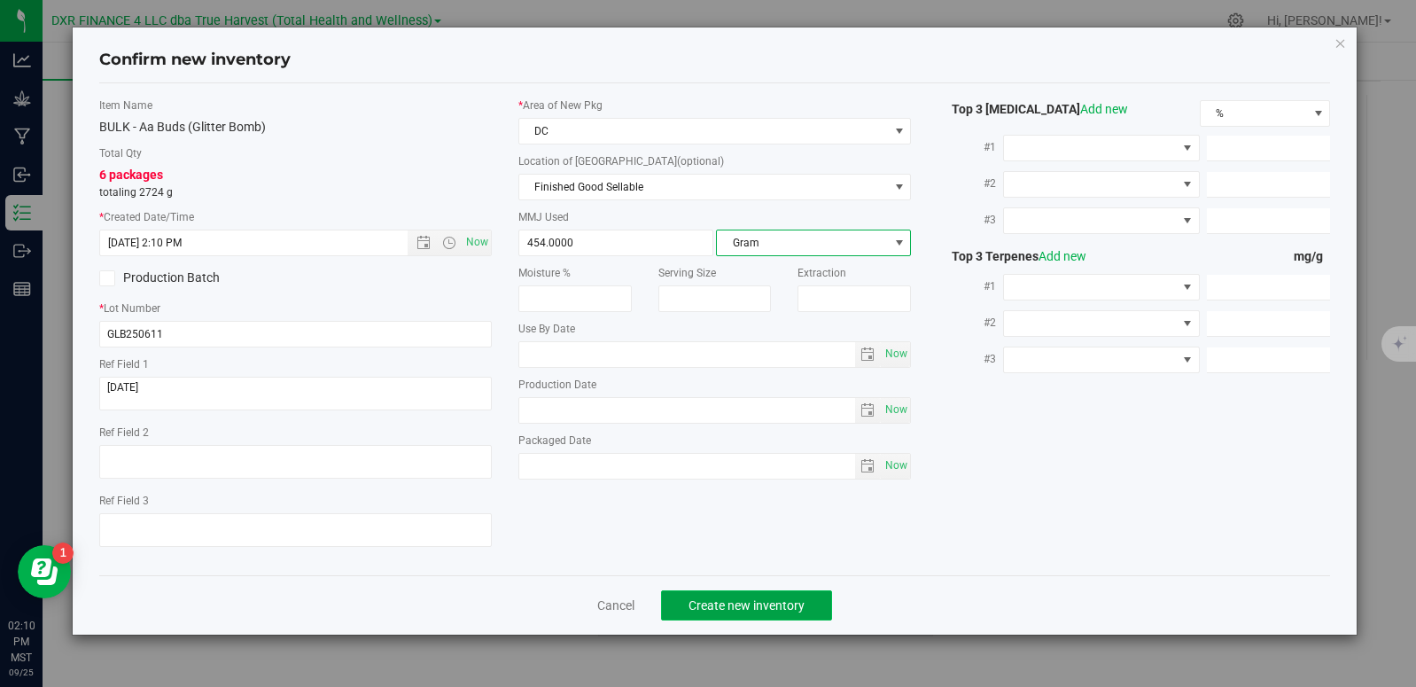
click at [722, 602] on span "Create new inventory" at bounding box center [747, 605] width 116 height 14
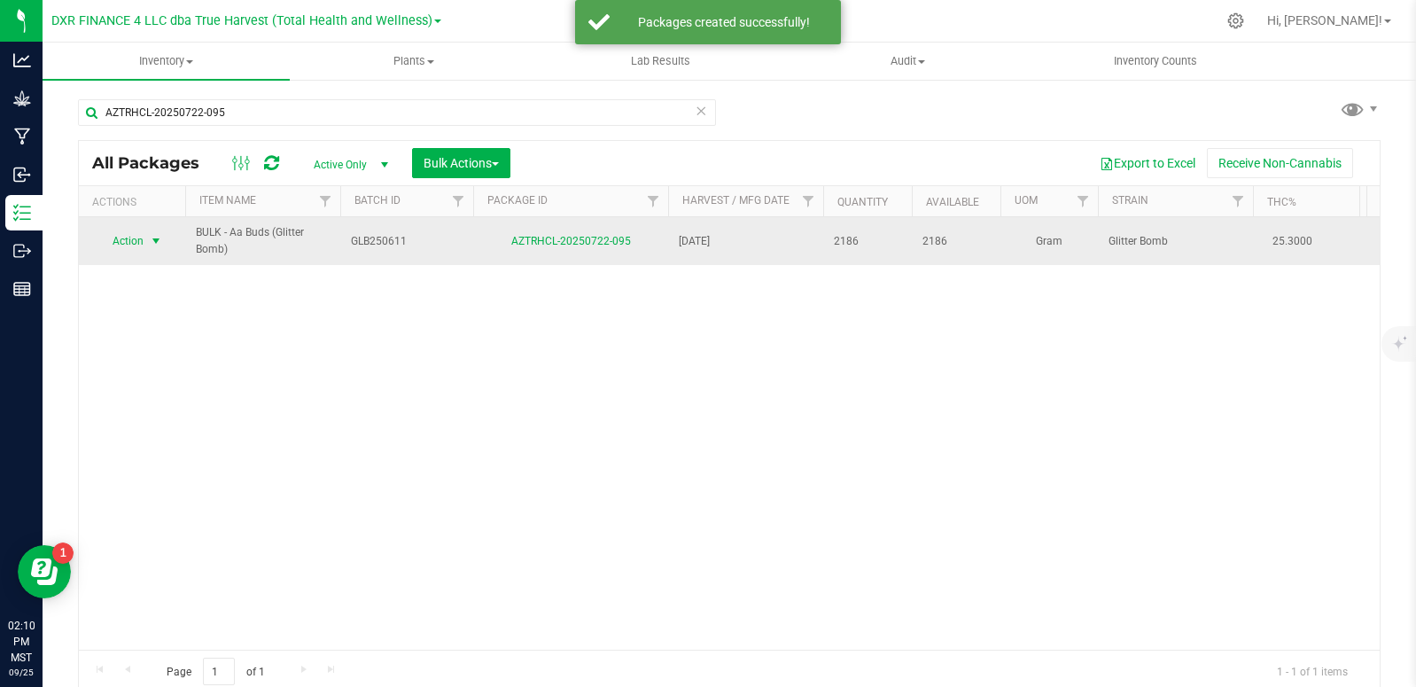
click at [155, 238] on span "select" at bounding box center [156, 241] width 14 height 14
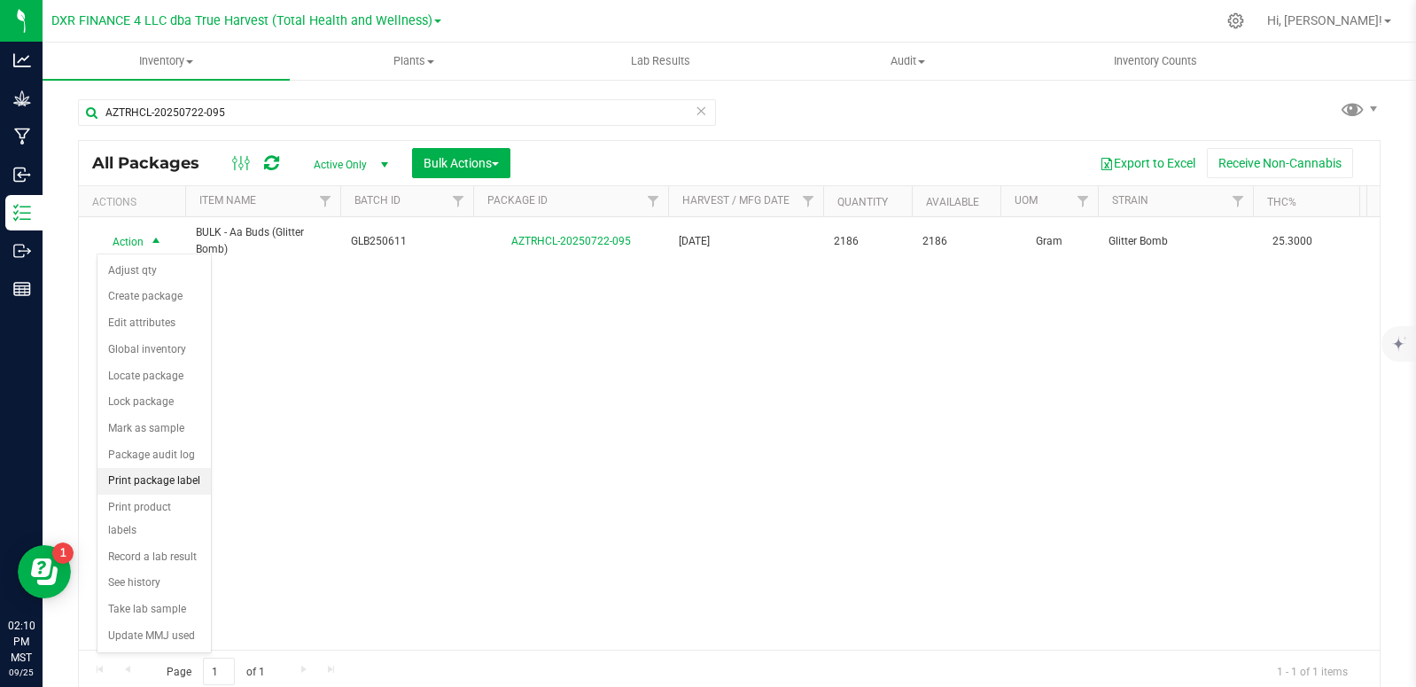
click at [179, 477] on li "Print package label" at bounding box center [154, 481] width 113 height 27
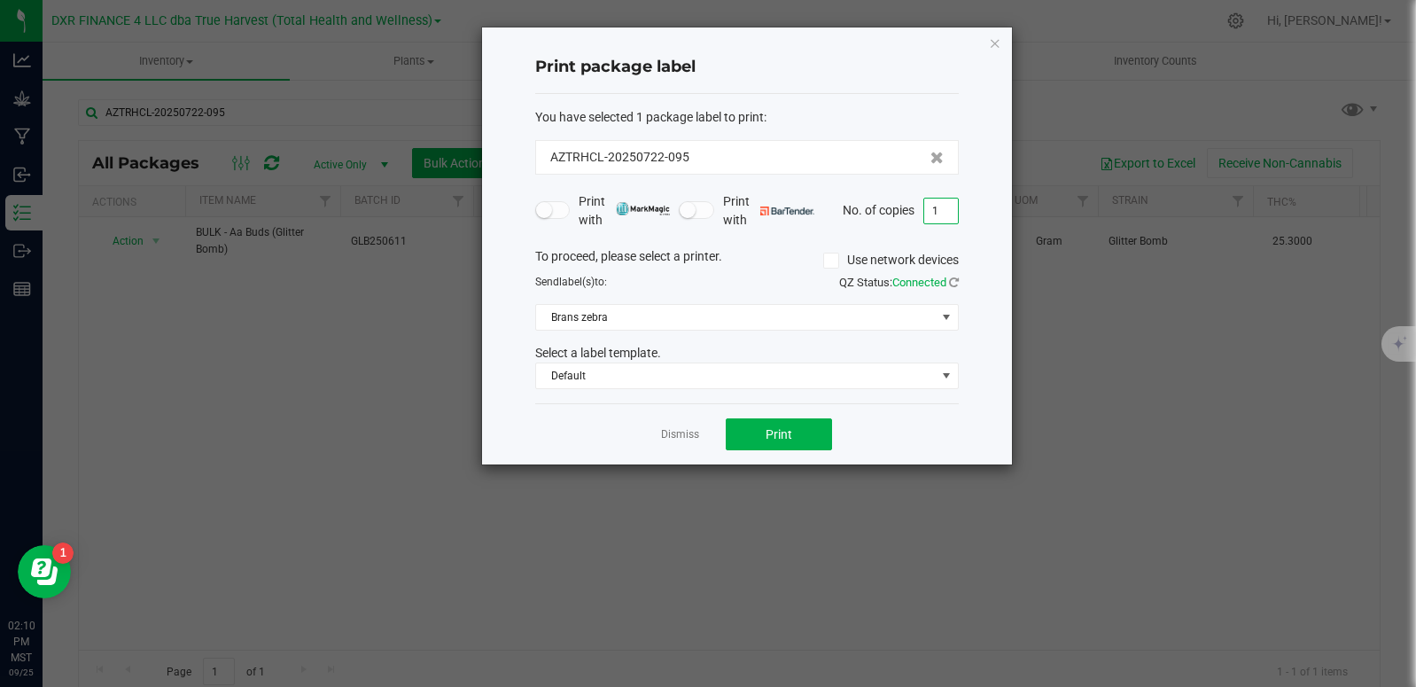
click at [937, 215] on input "1" at bounding box center [941, 211] width 34 height 25
type input "2"
click at [750, 435] on button "Print" at bounding box center [779, 434] width 106 height 32
click at [670, 433] on link "Dismiss" at bounding box center [680, 434] width 38 height 15
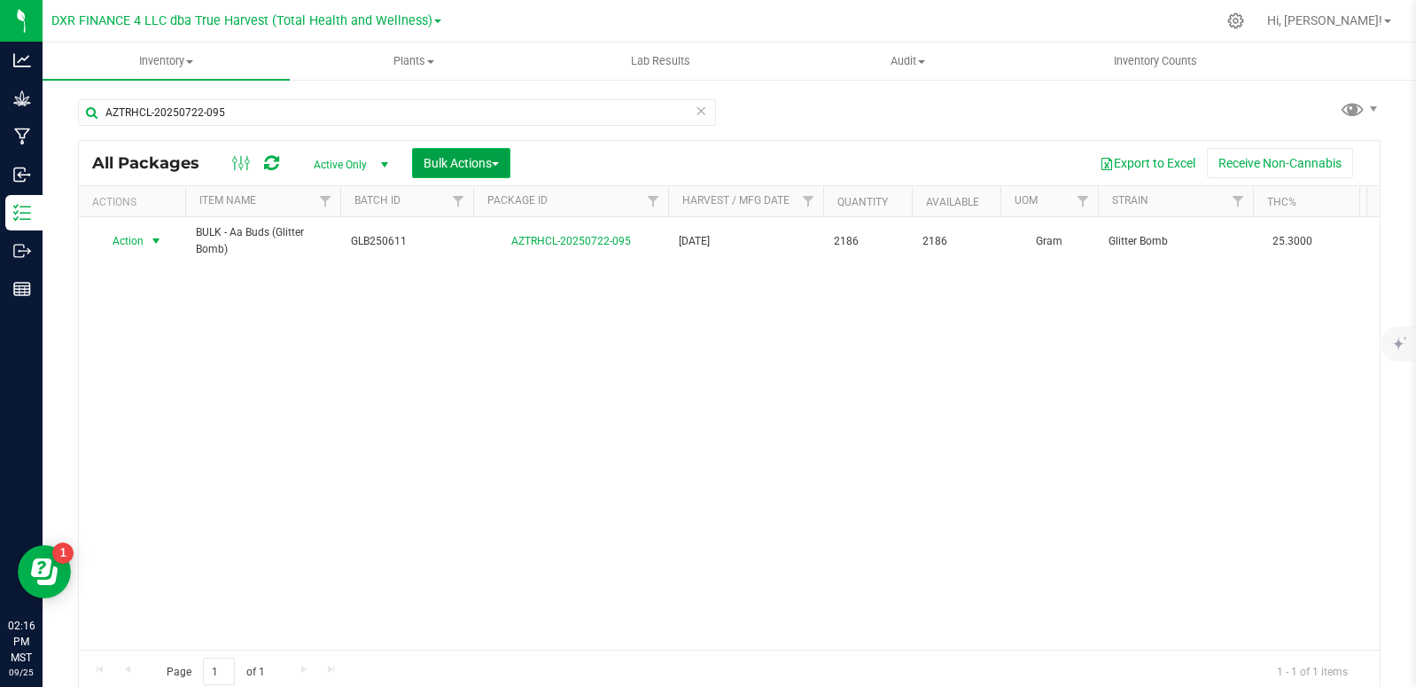
click at [486, 171] on button "Bulk Actions" at bounding box center [461, 163] width 98 height 30
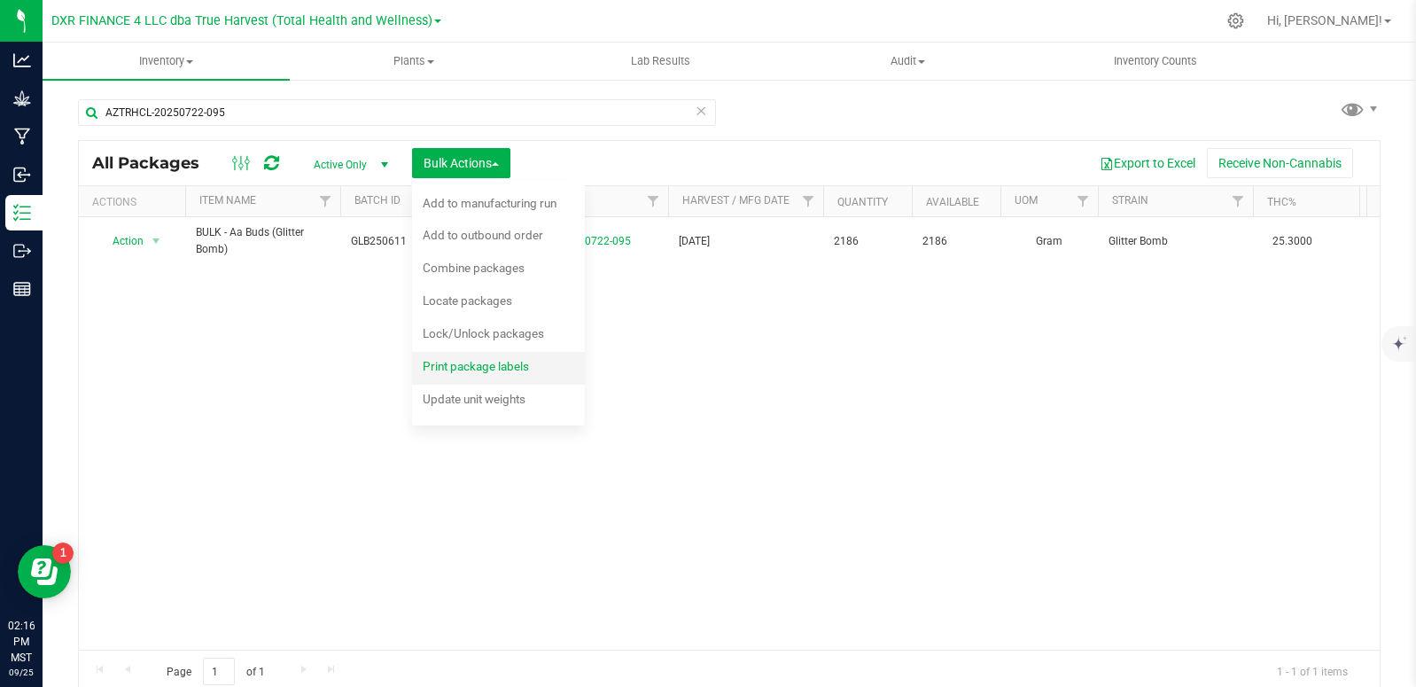
click at [498, 371] on span "Print package labels" at bounding box center [476, 366] width 106 height 14
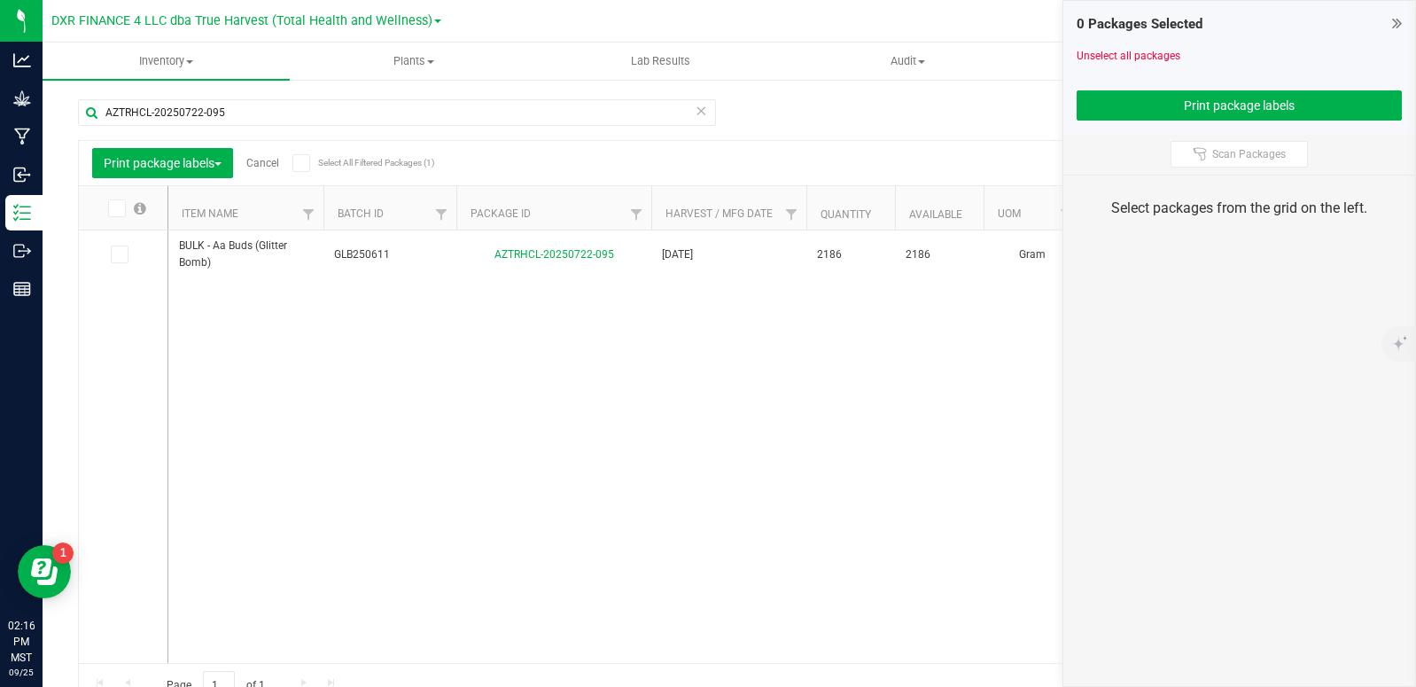
click at [254, 160] on link "Cancel" at bounding box center [262, 163] width 33 height 12
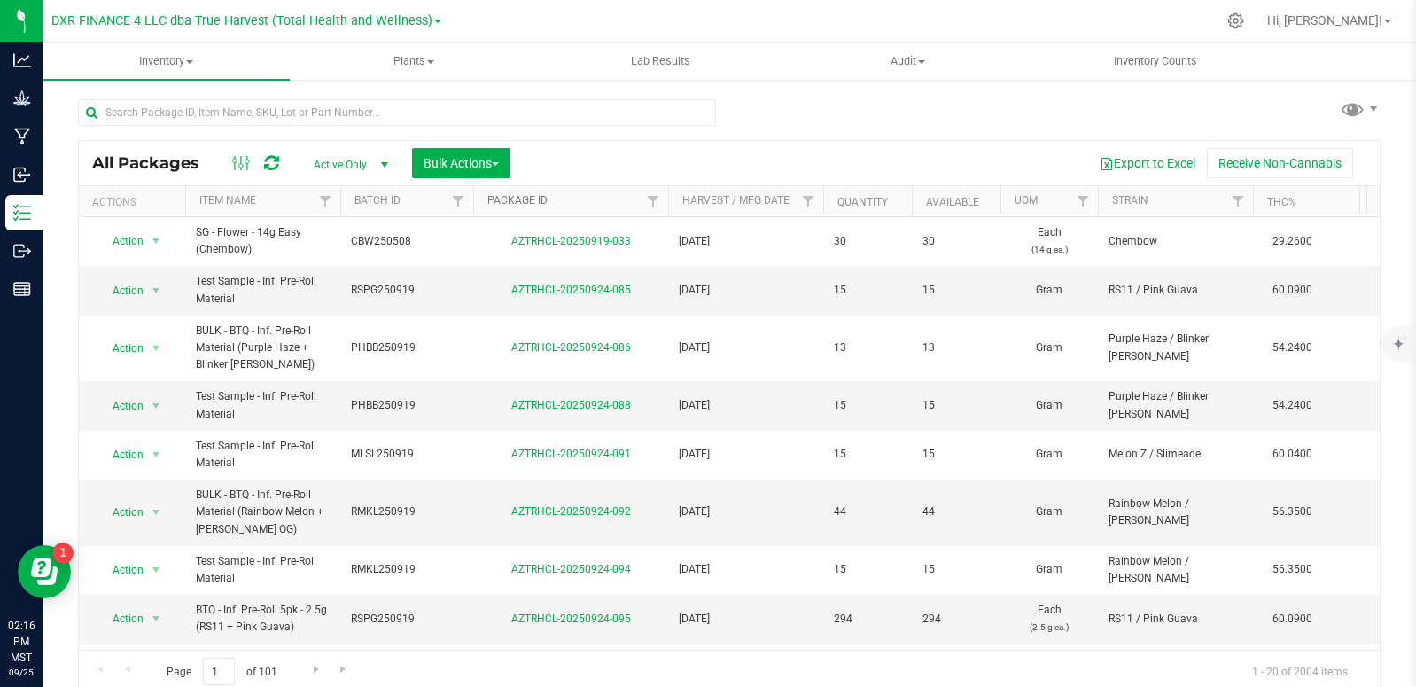
click at [523, 198] on link "Package ID" at bounding box center [518, 200] width 60 height 12
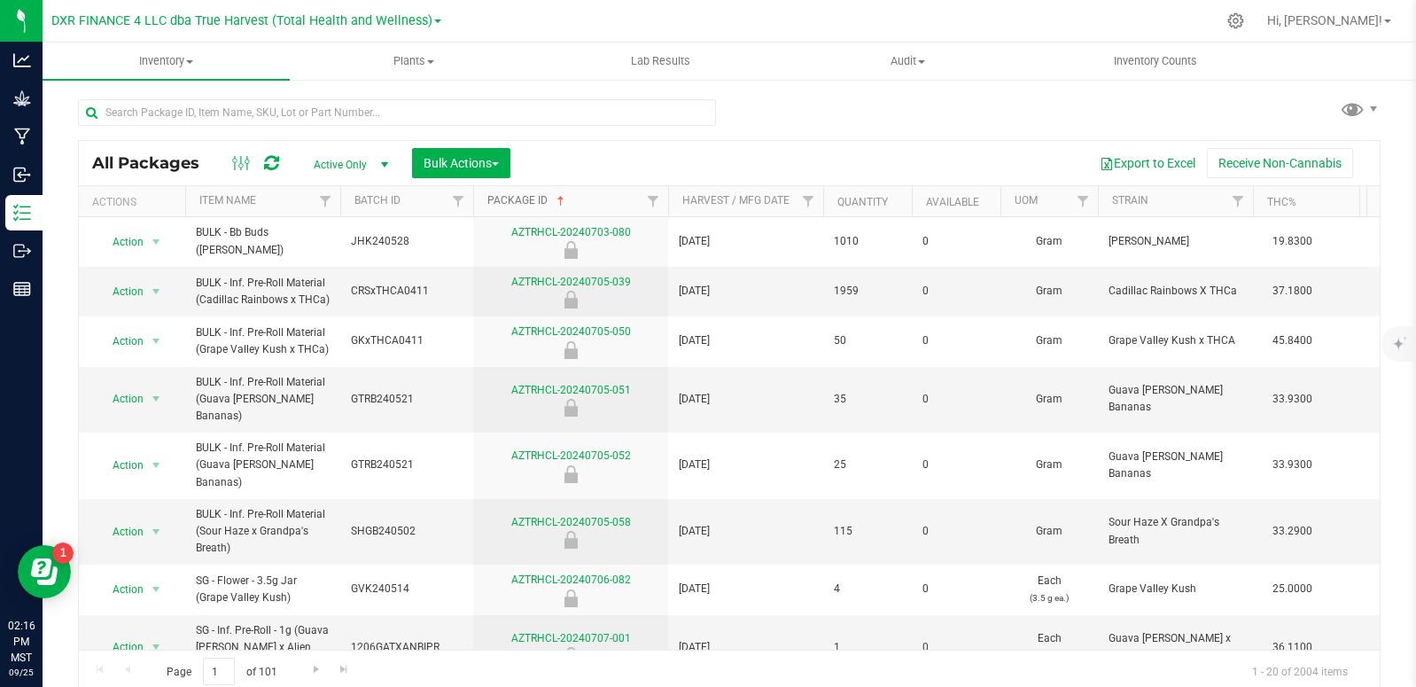
click at [519, 200] on link "Package ID" at bounding box center [528, 200] width 81 height 12
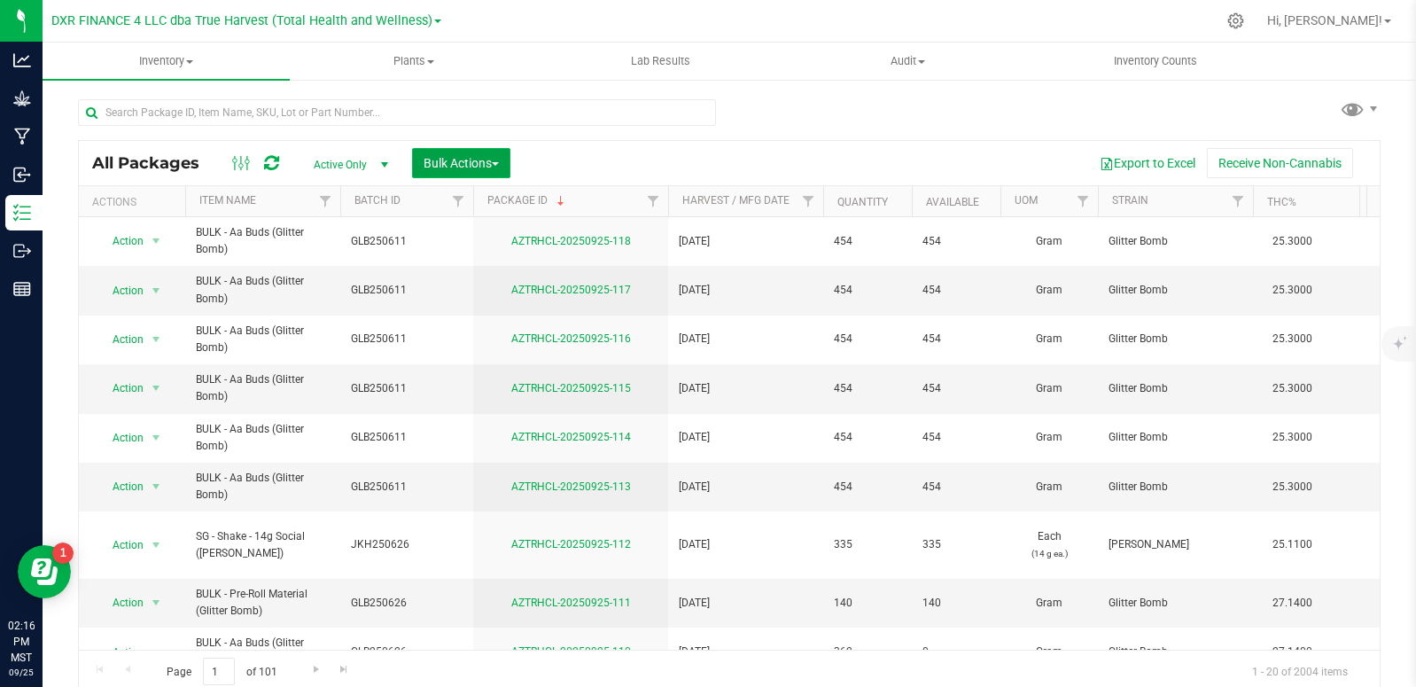
click at [499, 168] on span "Bulk Actions" at bounding box center [461, 163] width 75 height 14
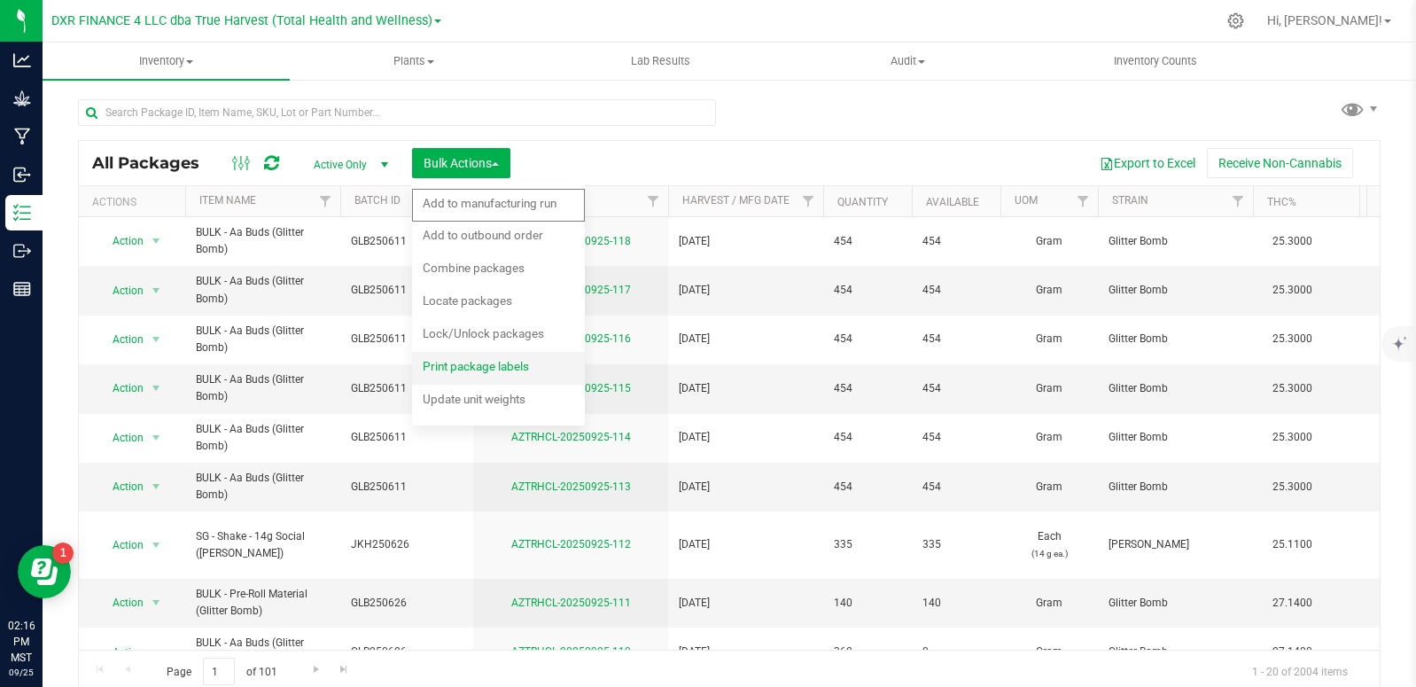
click at [507, 373] on div "Print package labels" at bounding box center [488, 369] width 130 height 28
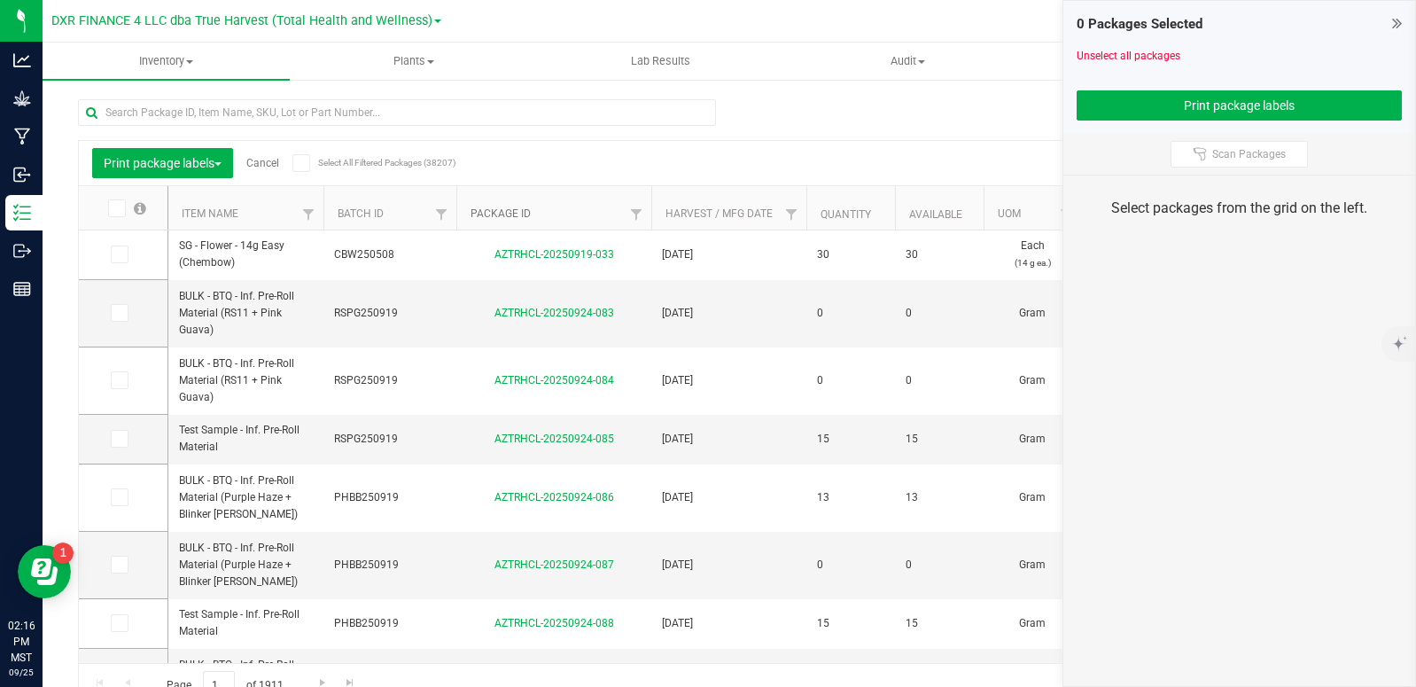
click at [501, 217] on link "Package ID" at bounding box center [501, 213] width 60 height 12
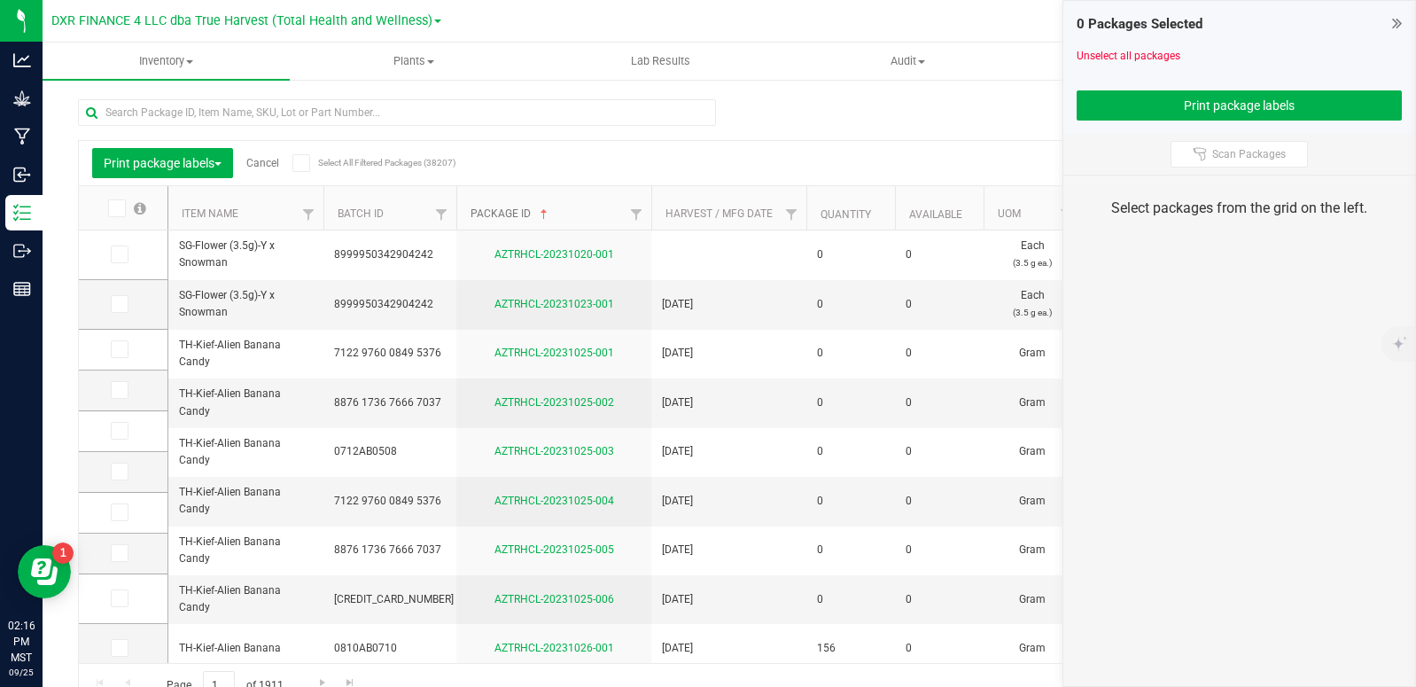
click at [503, 215] on link "Package ID" at bounding box center [511, 213] width 81 height 12
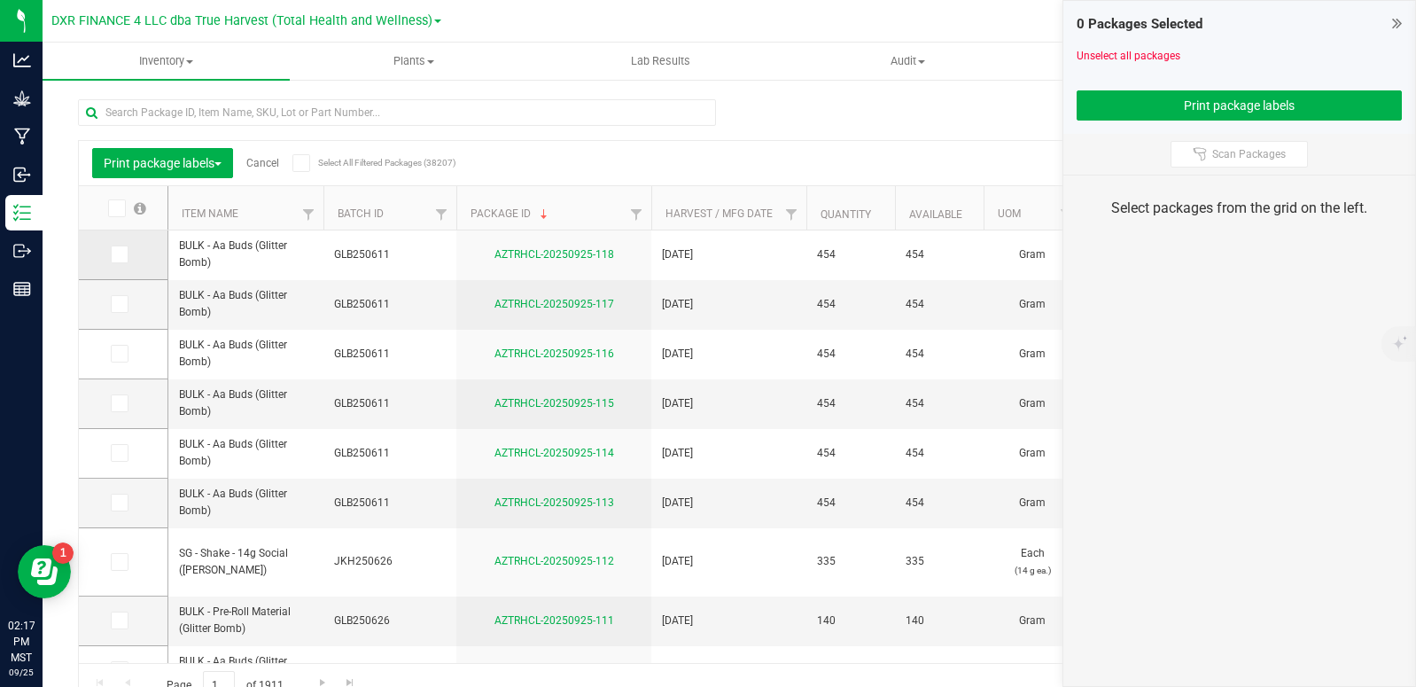
click at [129, 248] on label at bounding box center [124, 255] width 26 height 18
click at [0, 0] on input "checkbox" at bounding box center [0, 0] width 0 height 0
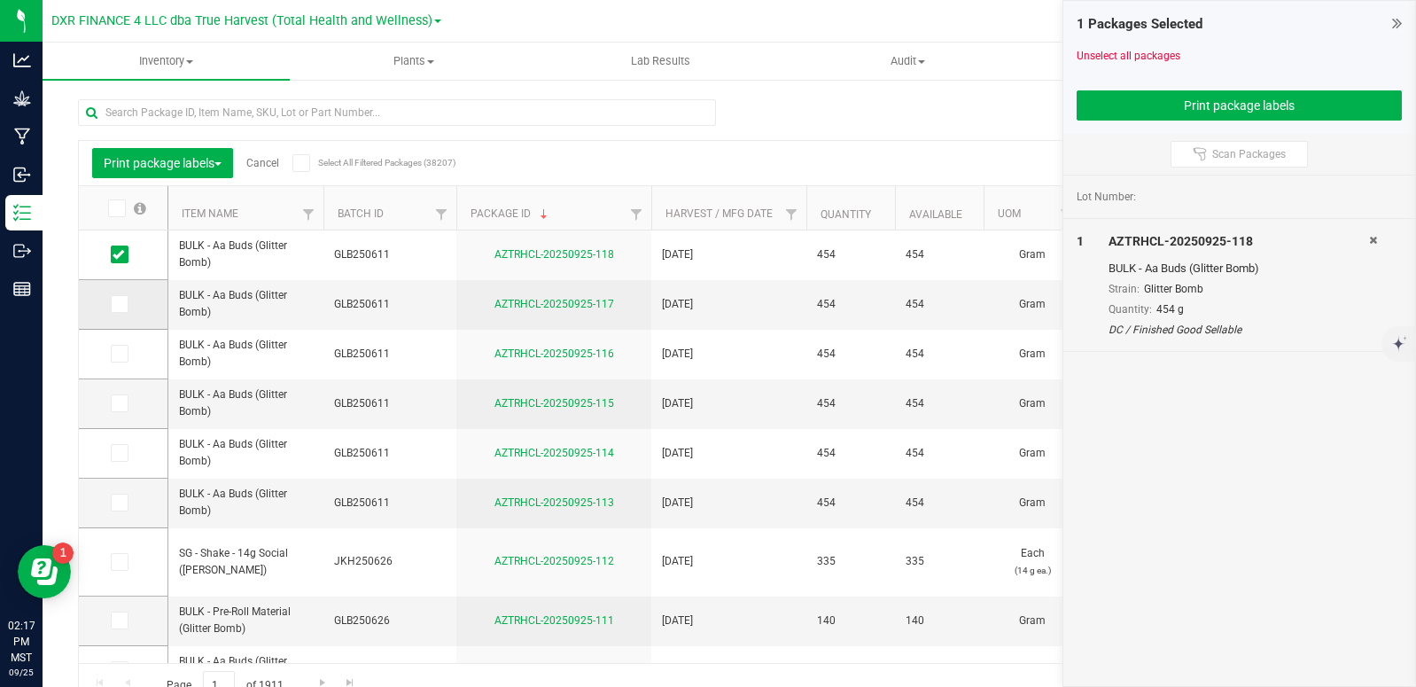
click at [113, 304] on icon at bounding box center [119, 304] width 12 height 0
click at [0, 0] on input "checkbox" at bounding box center [0, 0] width 0 height 0
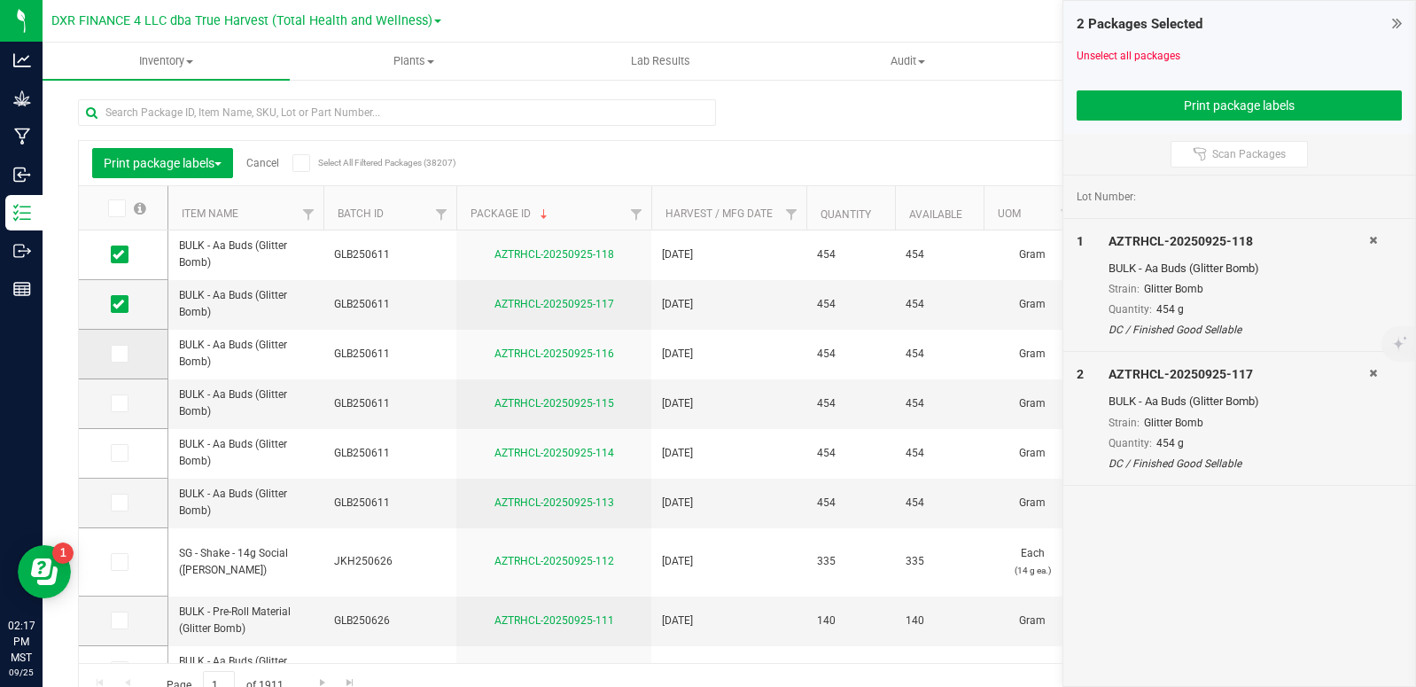
click at [121, 360] on span at bounding box center [120, 354] width 18 height 18
click at [0, 0] on input "checkbox" at bounding box center [0, 0] width 0 height 0
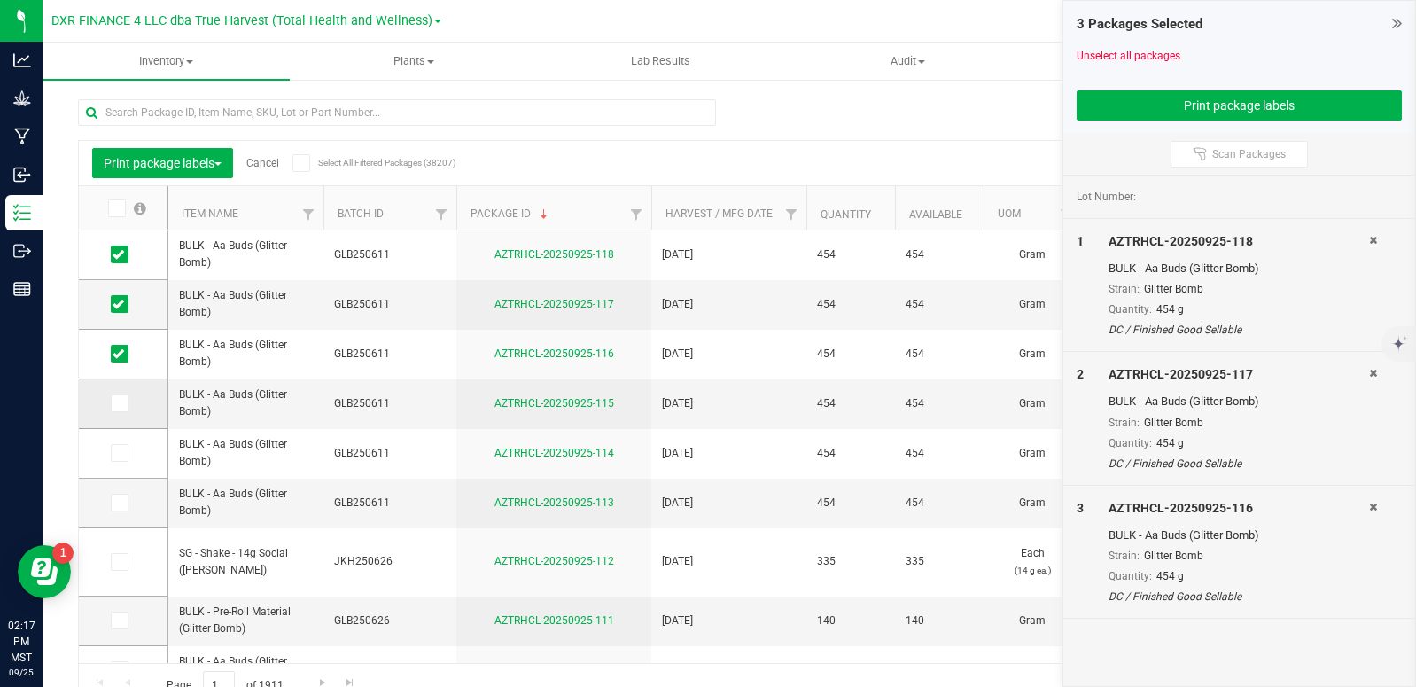
click at [119, 403] on icon at bounding box center [119, 403] width 12 height 0
click at [0, 0] on input "checkbox" at bounding box center [0, 0] width 0 height 0
click at [118, 461] on span at bounding box center [120, 453] width 18 height 18
click at [0, 0] on input "checkbox" at bounding box center [0, 0] width 0 height 0
click at [121, 503] on icon at bounding box center [119, 503] width 12 height 0
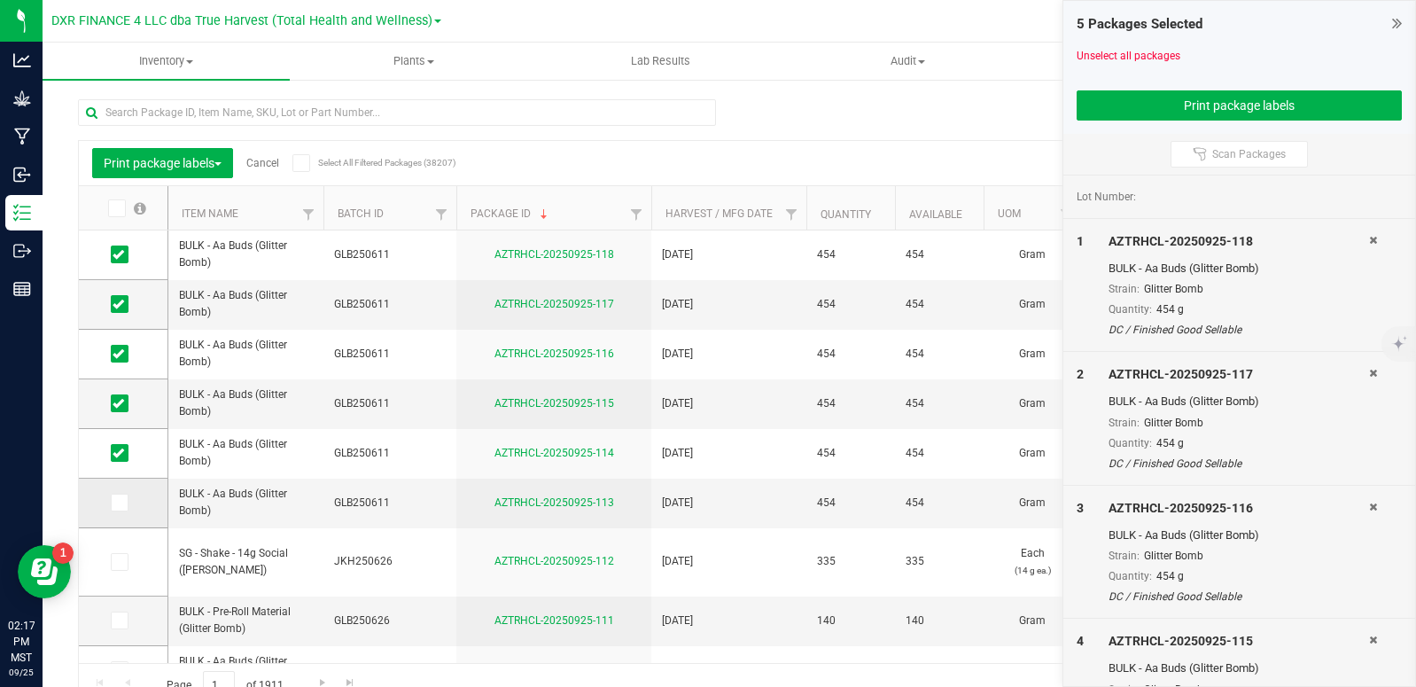
click at [0, 0] on input "checkbox" at bounding box center [0, 0] width 0 height 0
click at [1188, 107] on button "Print package labels" at bounding box center [1240, 105] width 326 height 30
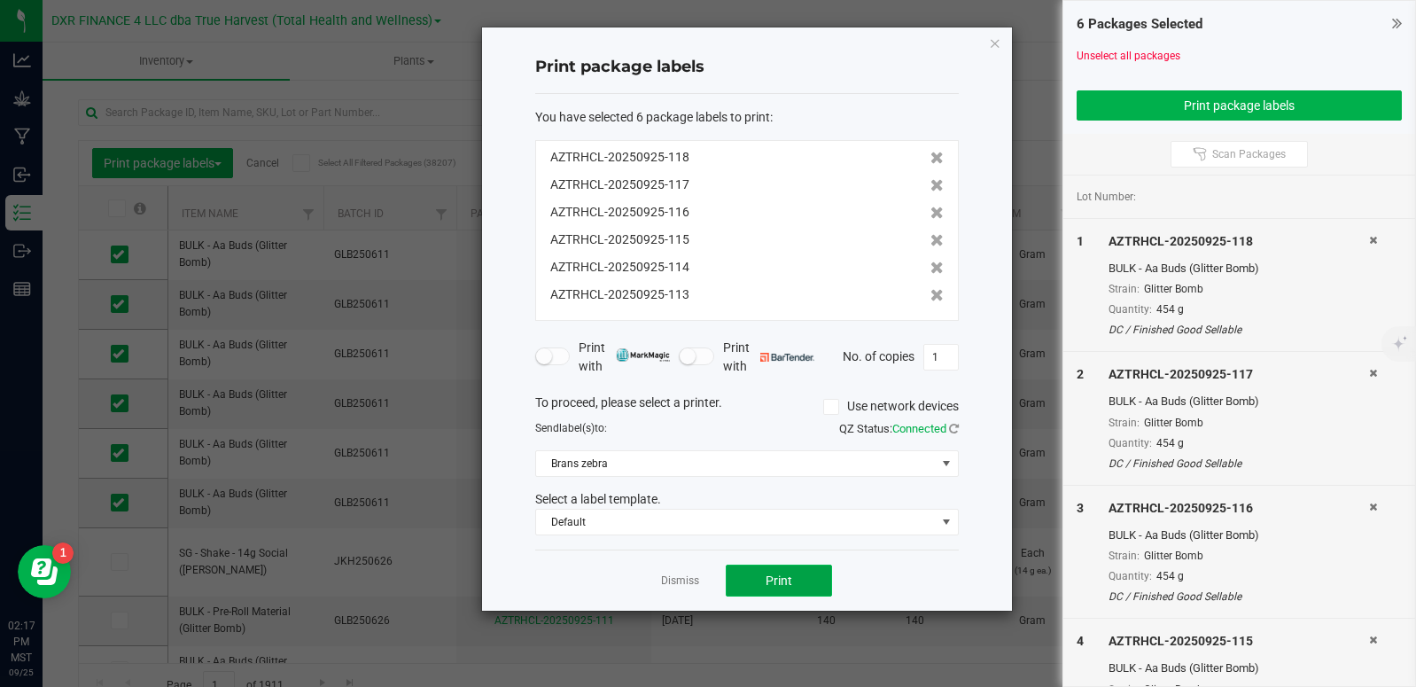
click at [779, 589] on button "Print" at bounding box center [779, 581] width 106 height 32
click at [690, 583] on link "Dismiss" at bounding box center [680, 580] width 38 height 15
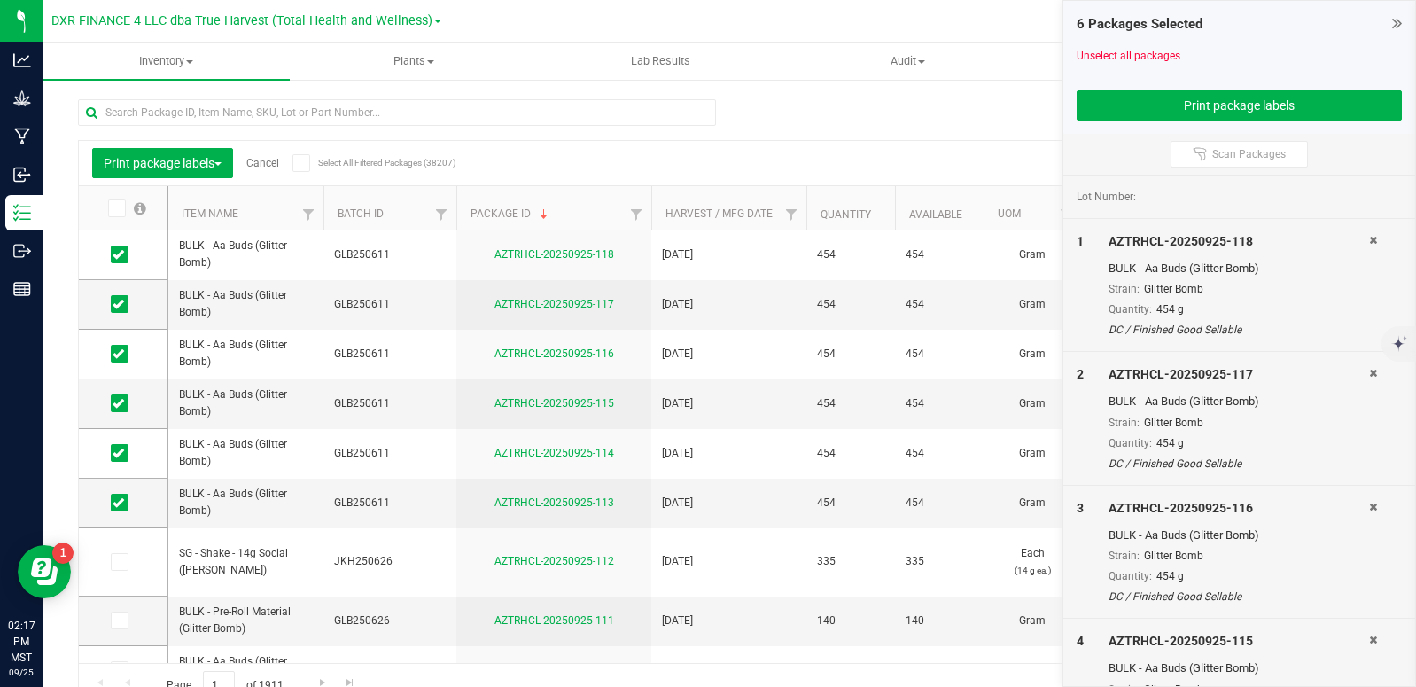
click at [271, 165] on link "Cancel" at bounding box center [262, 163] width 33 height 12
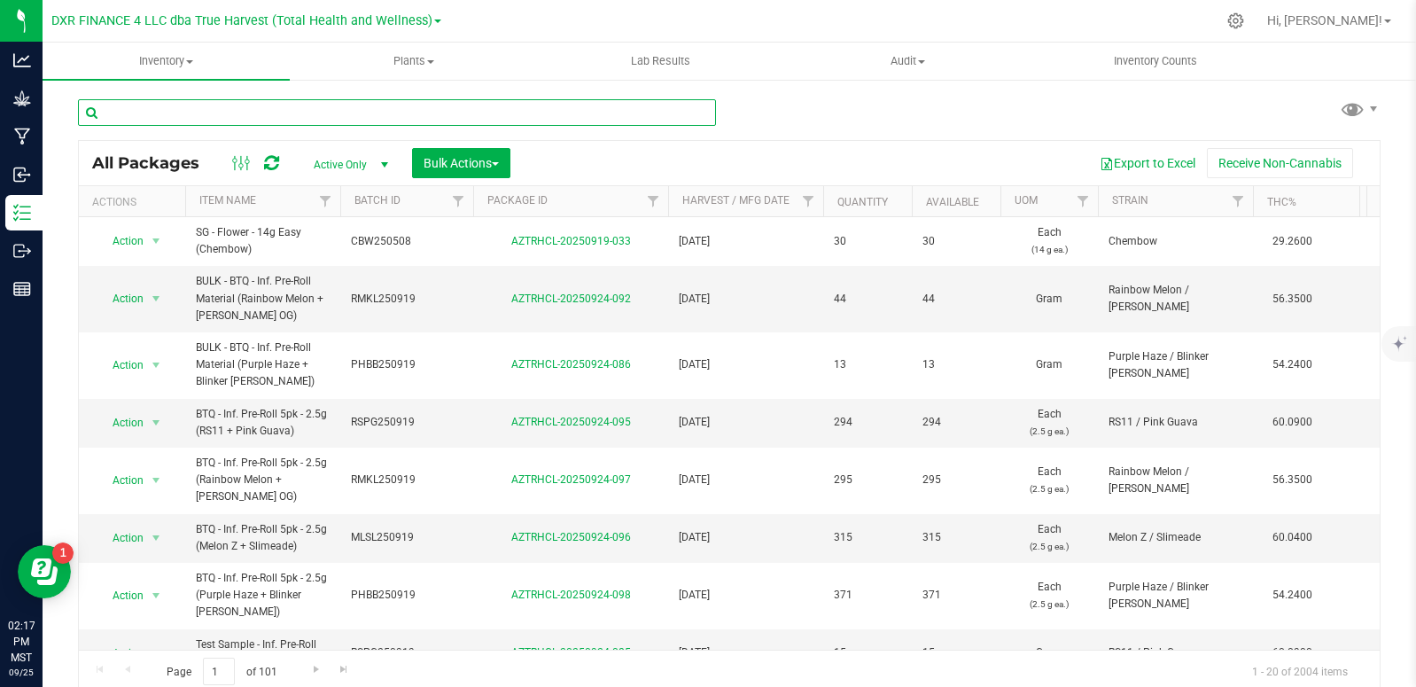
click at [211, 122] on input "text" at bounding box center [397, 112] width 638 height 27
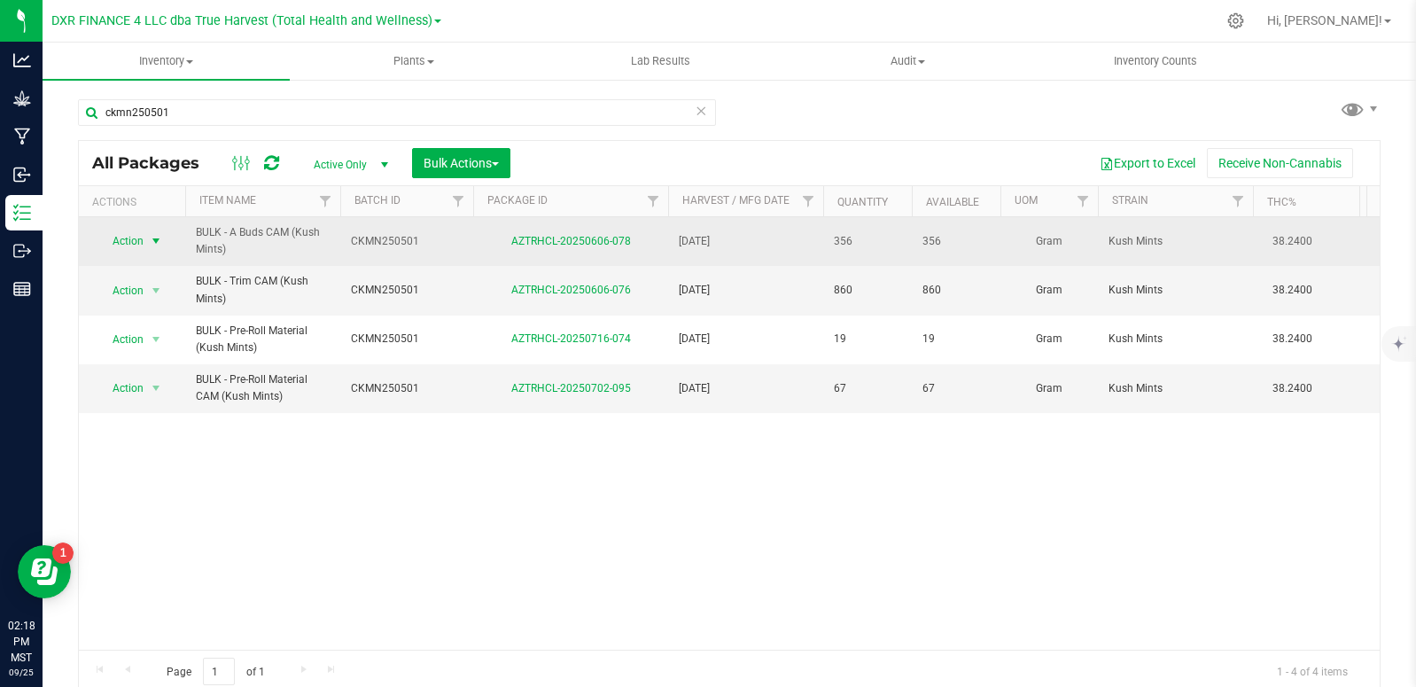
click at [159, 240] on span "select" at bounding box center [156, 241] width 14 height 14
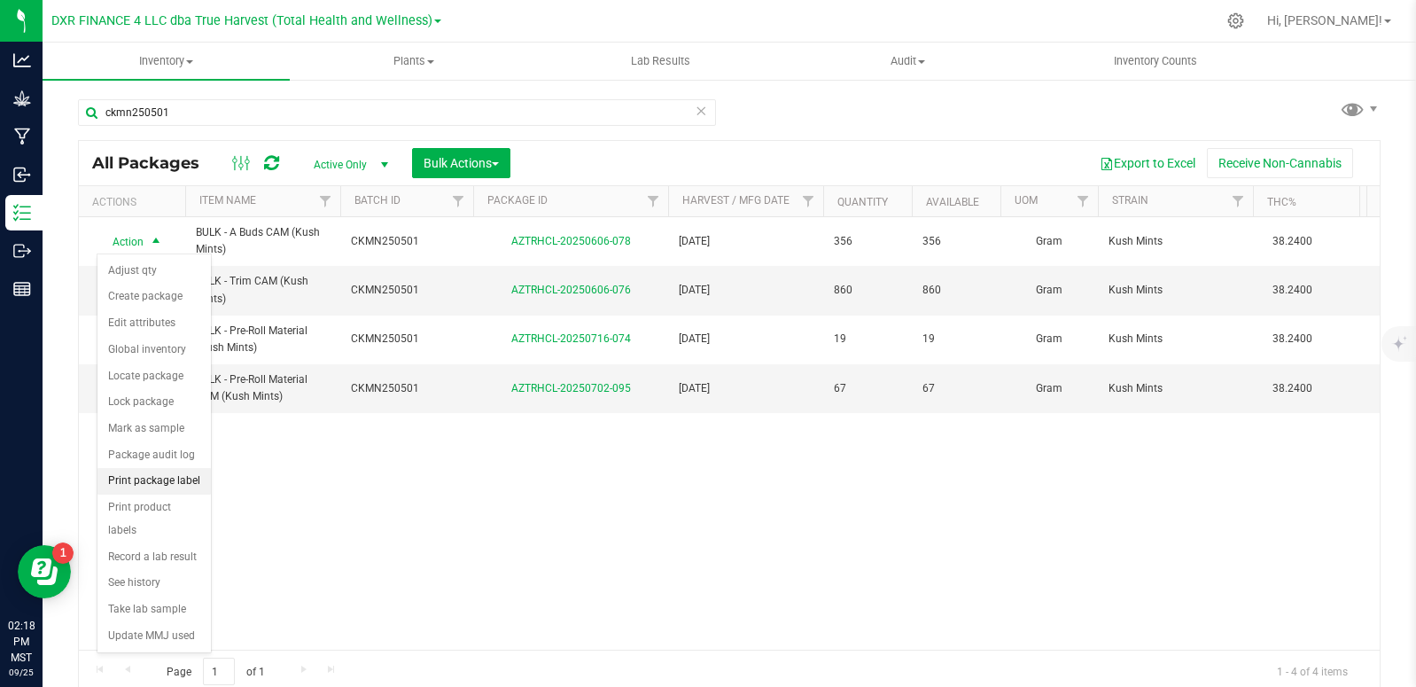
click at [165, 481] on li "Print package label" at bounding box center [154, 481] width 113 height 27
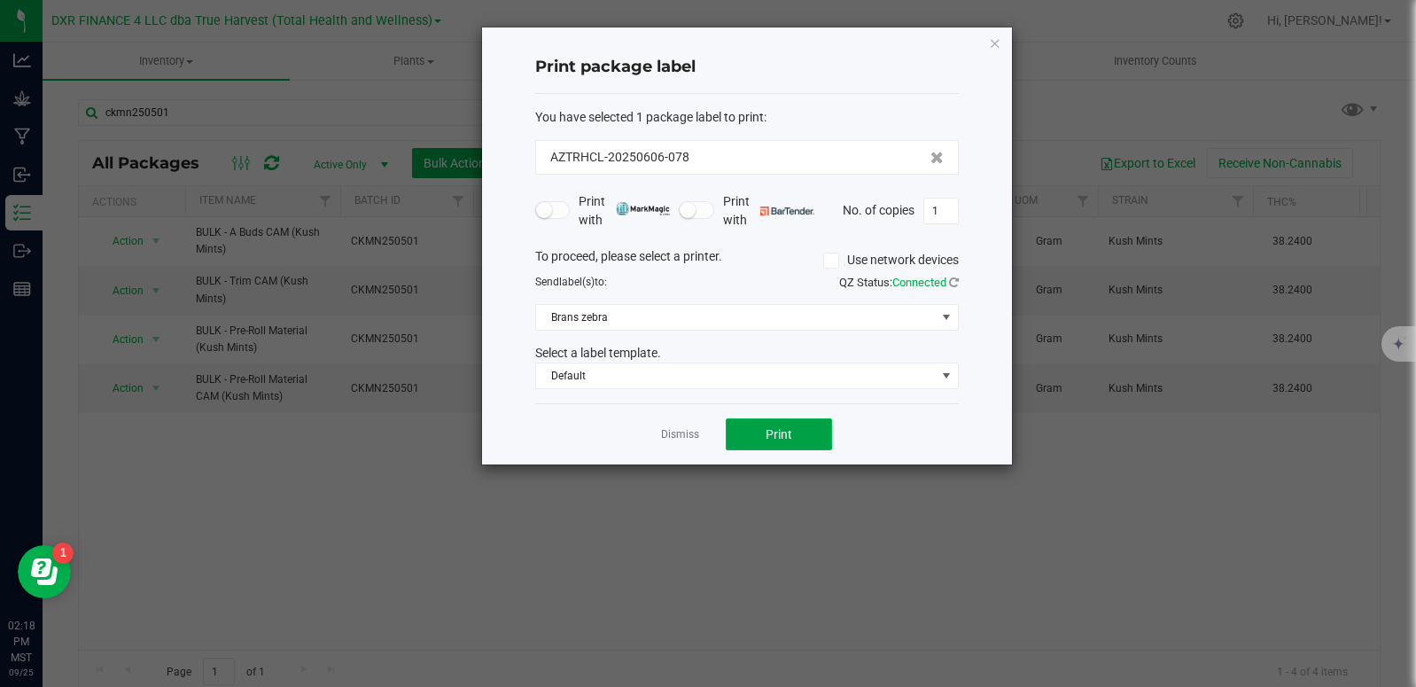
click at [753, 439] on button "Print" at bounding box center [779, 434] width 106 height 32
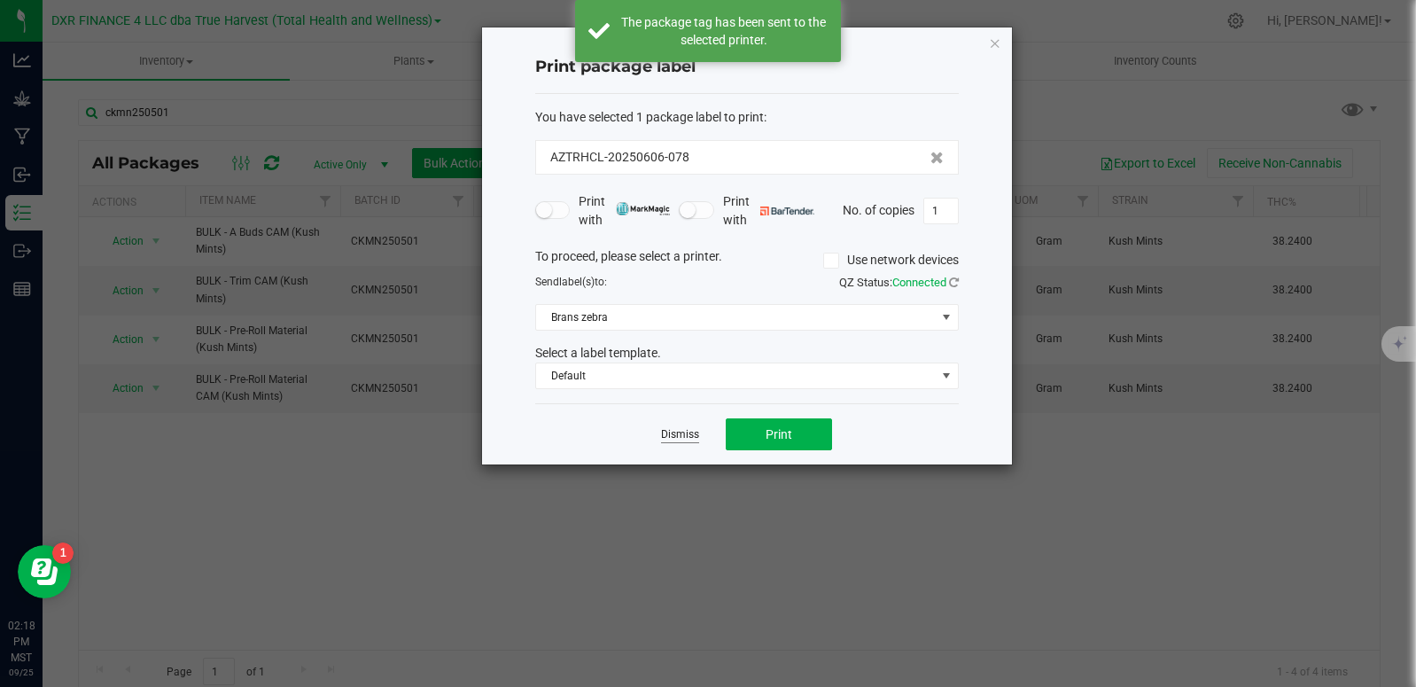
click at [668, 438] on link "Dismiss" at bounding box center [680, 434] width 38 height 15
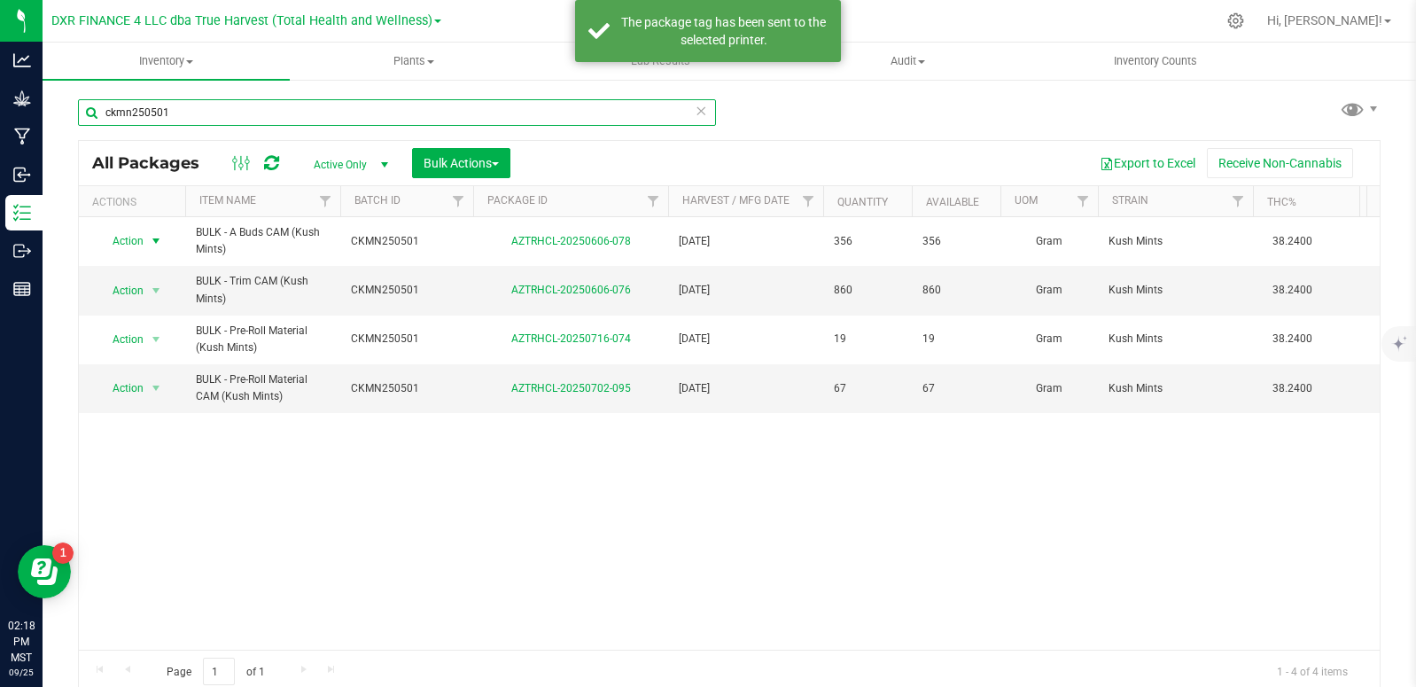
click at [261, 115] on input "ckmn250501" at bounding box center [397, 112] width 638 height 27
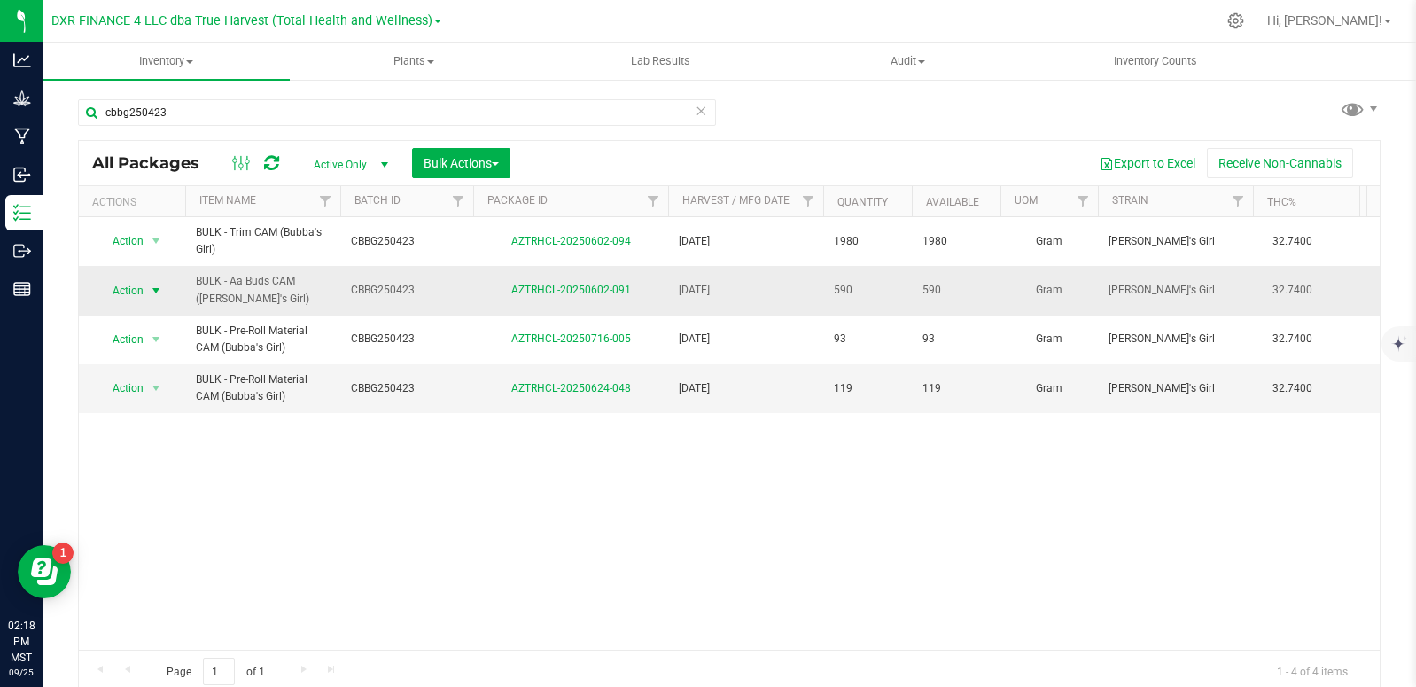
click at [147, 291] on span "select" at bounding box center [156, 290] width 22 height 25
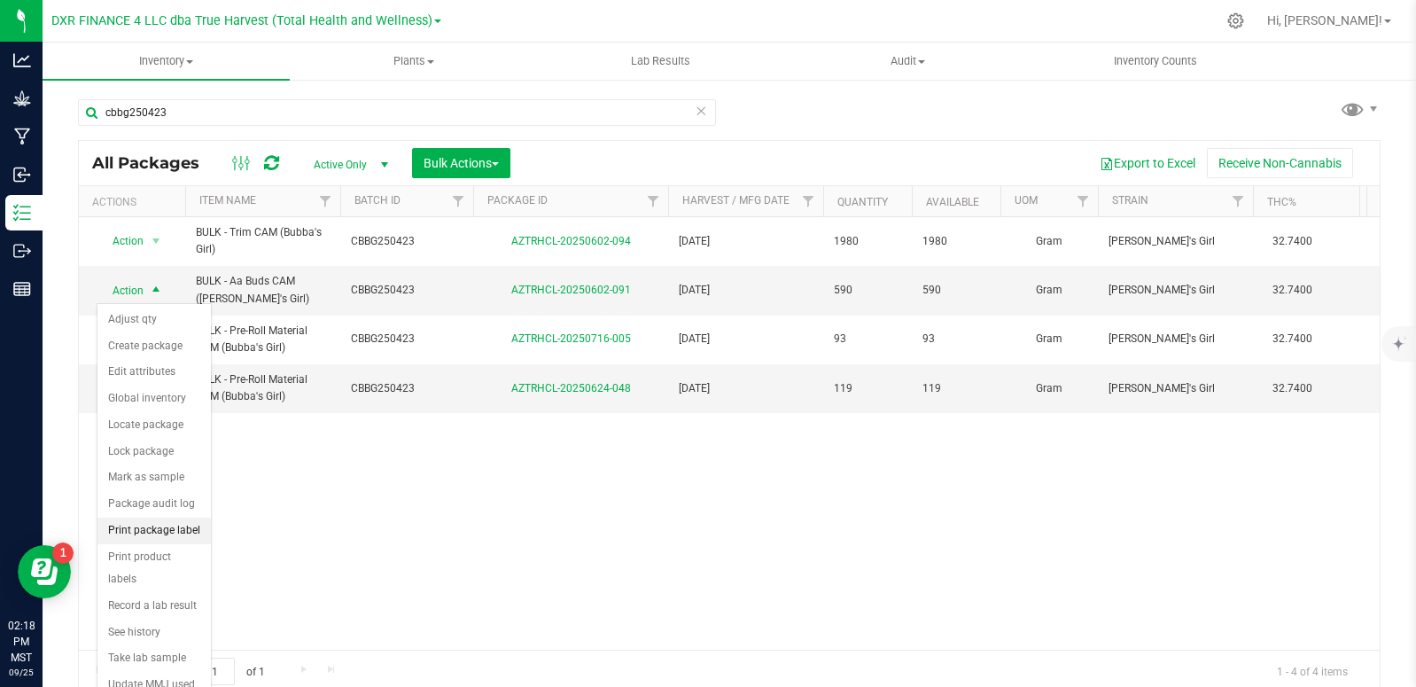
click at [181, 523] on li "Print package label" at bounding box center [154, 531] width 113 height 27
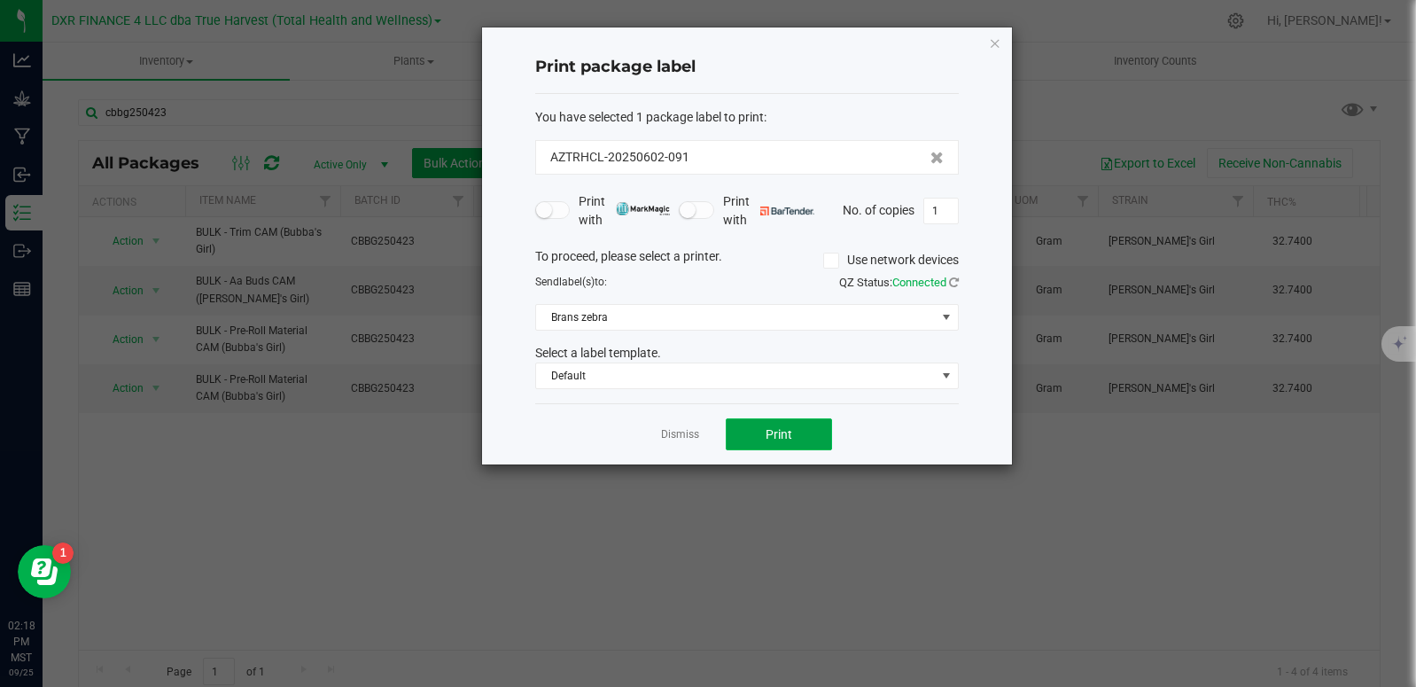
click at [774, 425] on button "Print" at bounding box center [779, 434] width 106 height 32
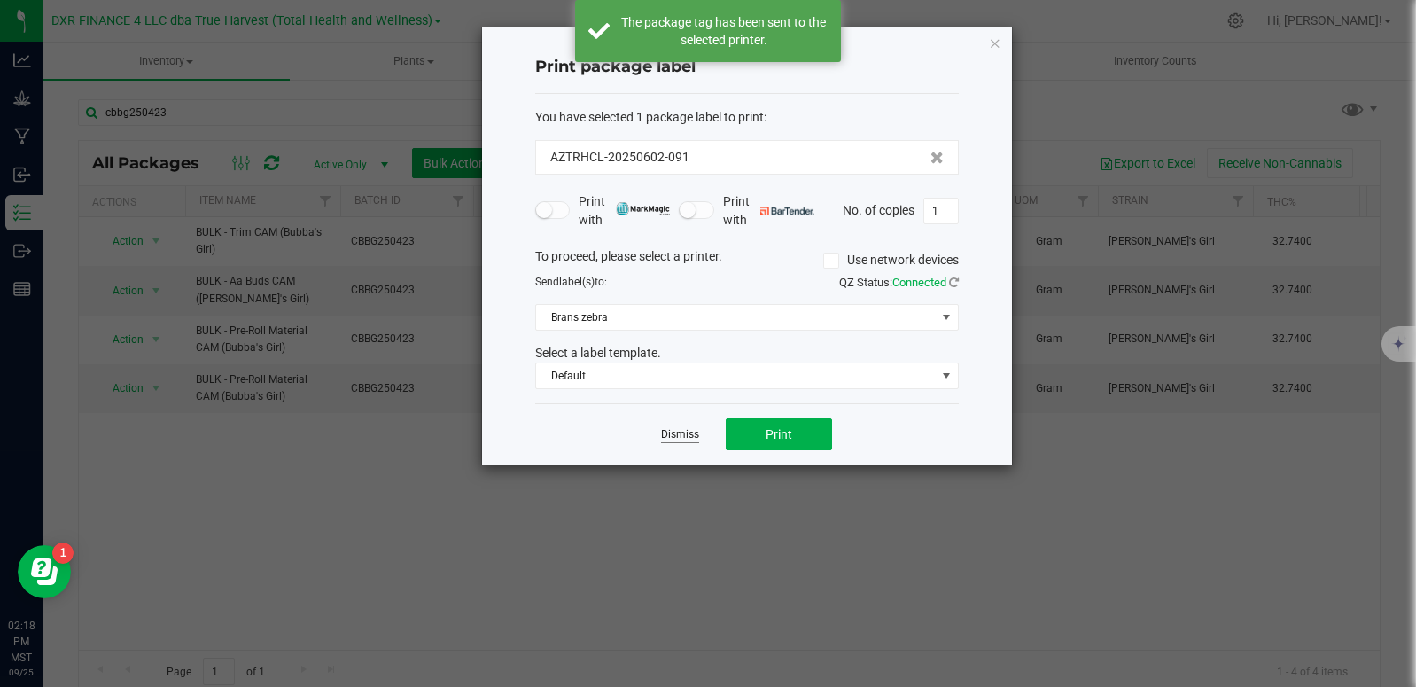
click at [675, 431] on link "Dismiss" at bounding box center [680, 434] width 38 height 15
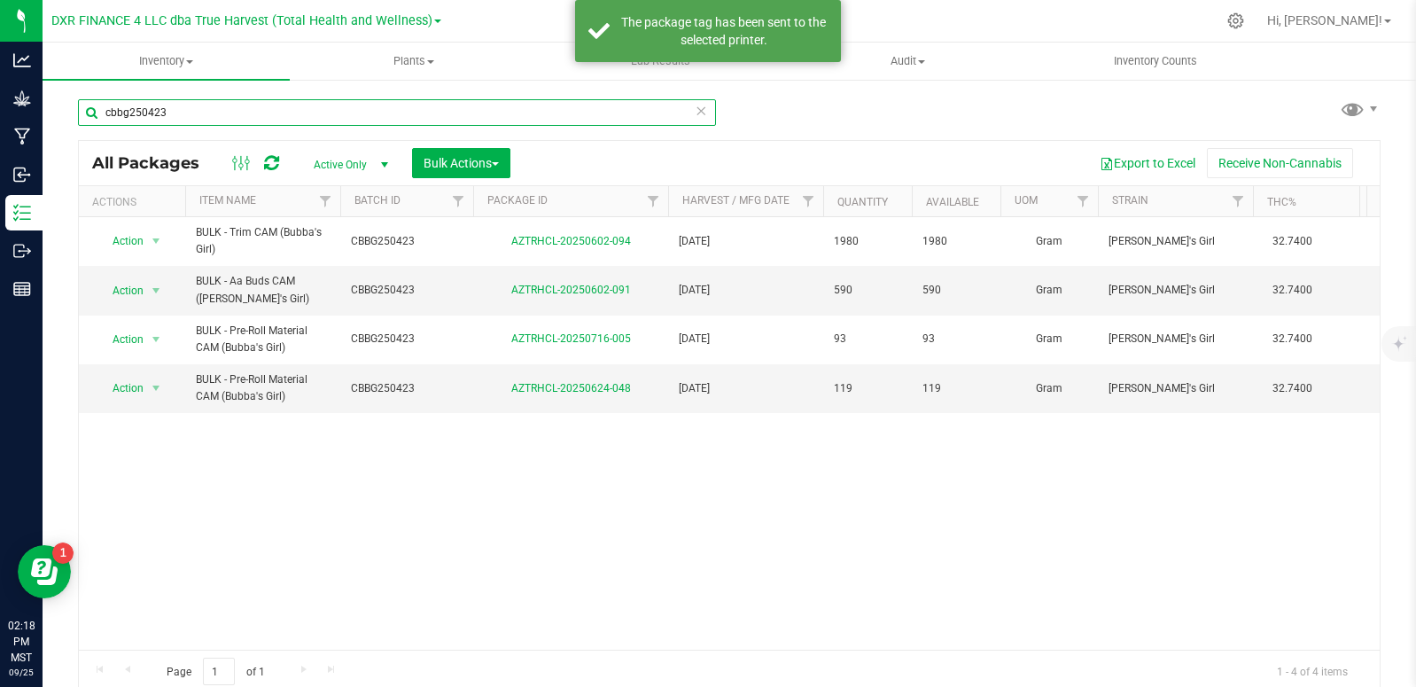
click at [187, 111] on input "cbbg250423" at bounding box center [397, 112] width 638 height 27
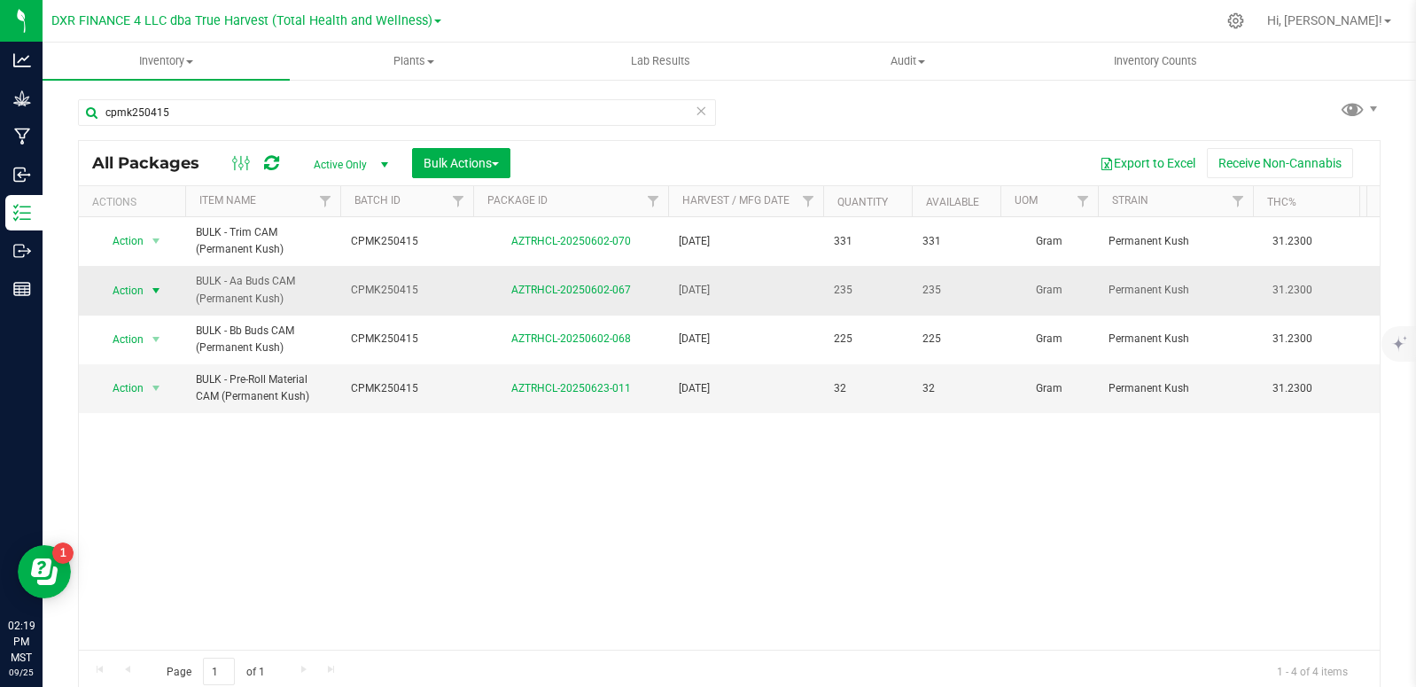
click at [158, 290] on span "select" at bounding box center [156, 291] width 14 height 14
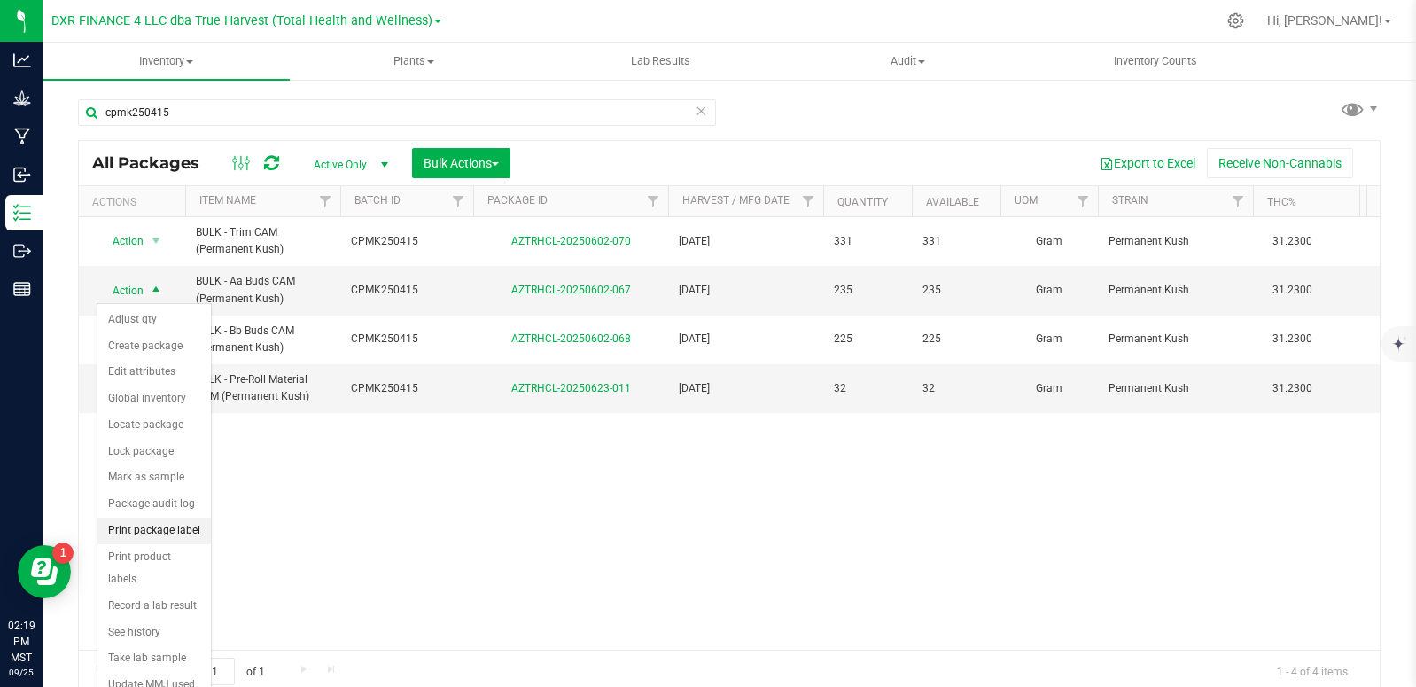
click at [185, 527] on li "Print package label" at bounding box center [154, 531] width 113 height 27
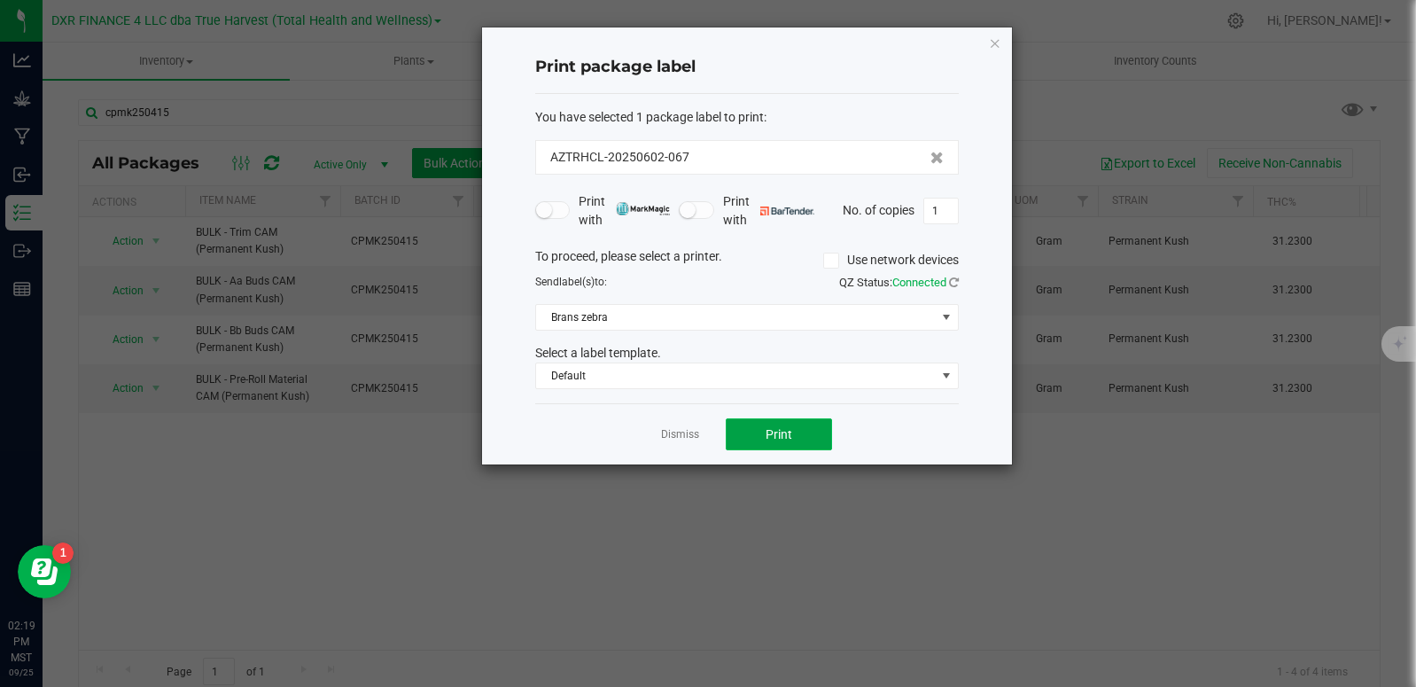
click at [796, 436] on button "Print" at bounding box center [779, 434] width 106 height 32
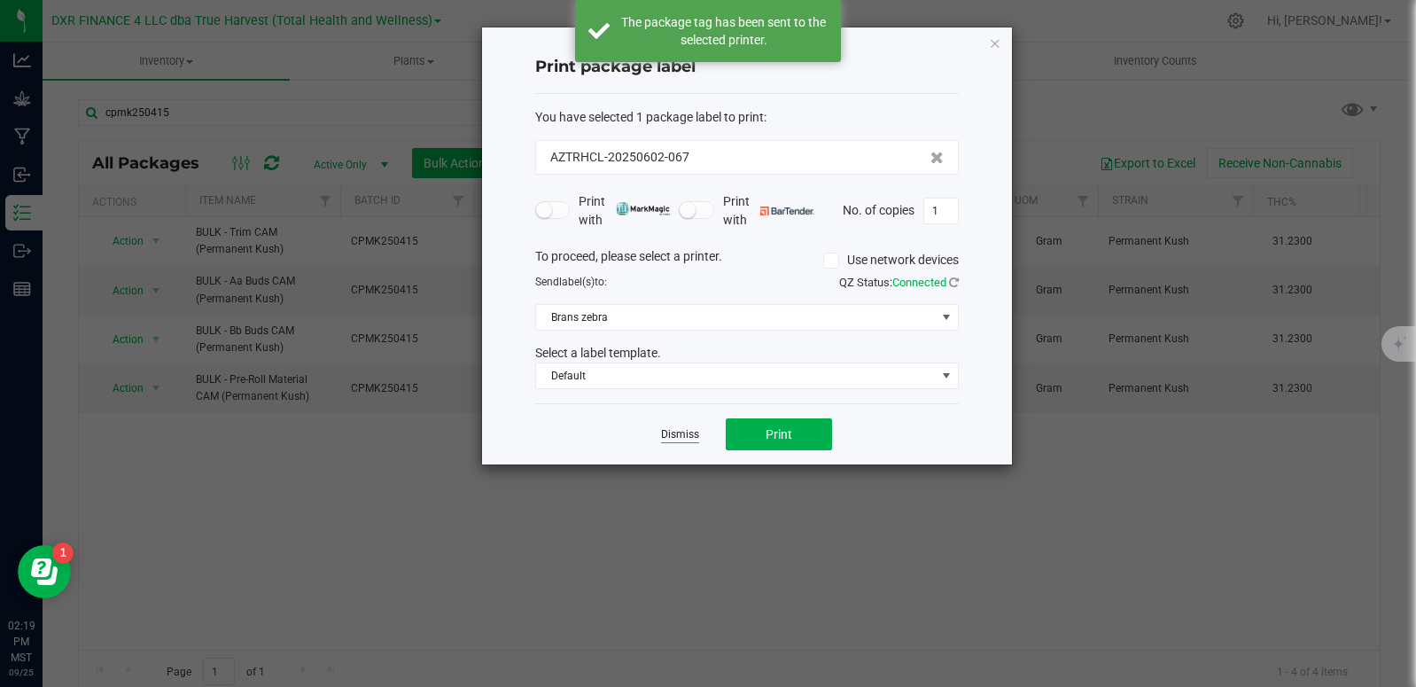
click at [678, 436] on link "Dismiss" at bounding box center [680, 434] width 38 height 15
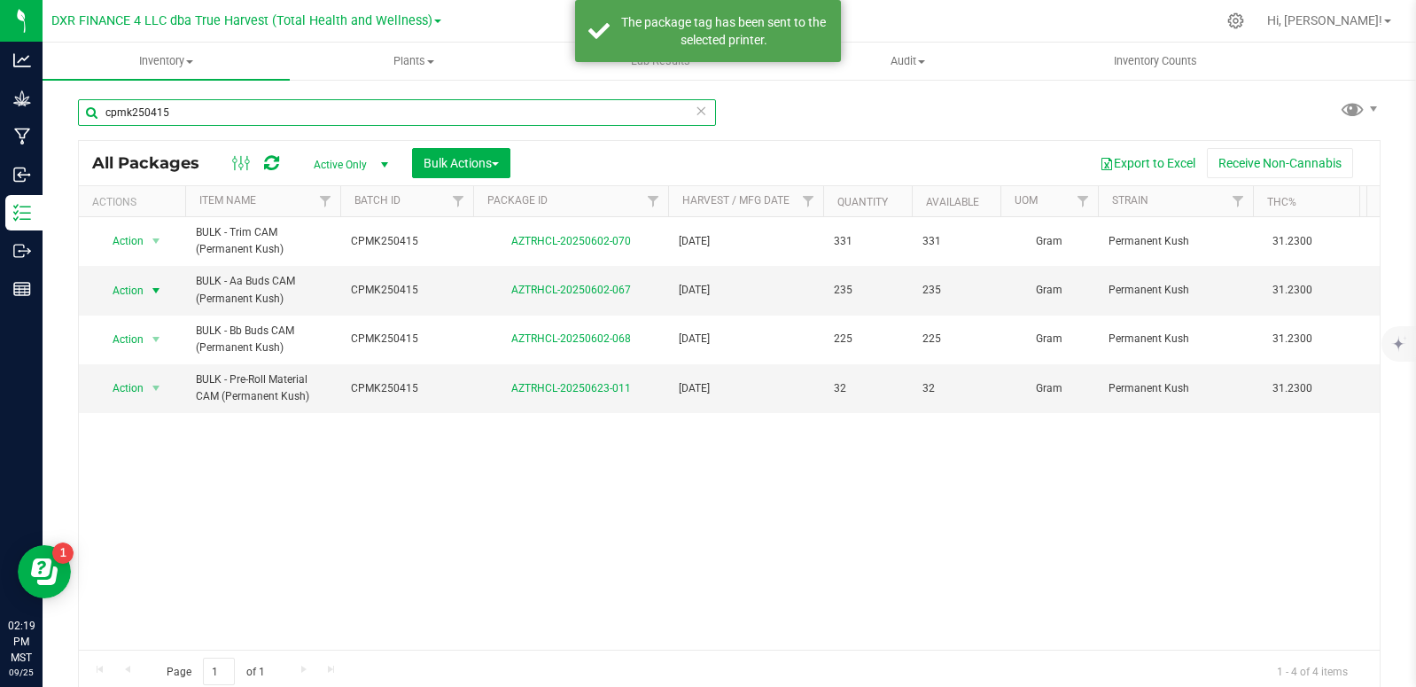
click at [242, 120] on input "cpmk250415" at bounding box center [397, 112] width 638 height 27
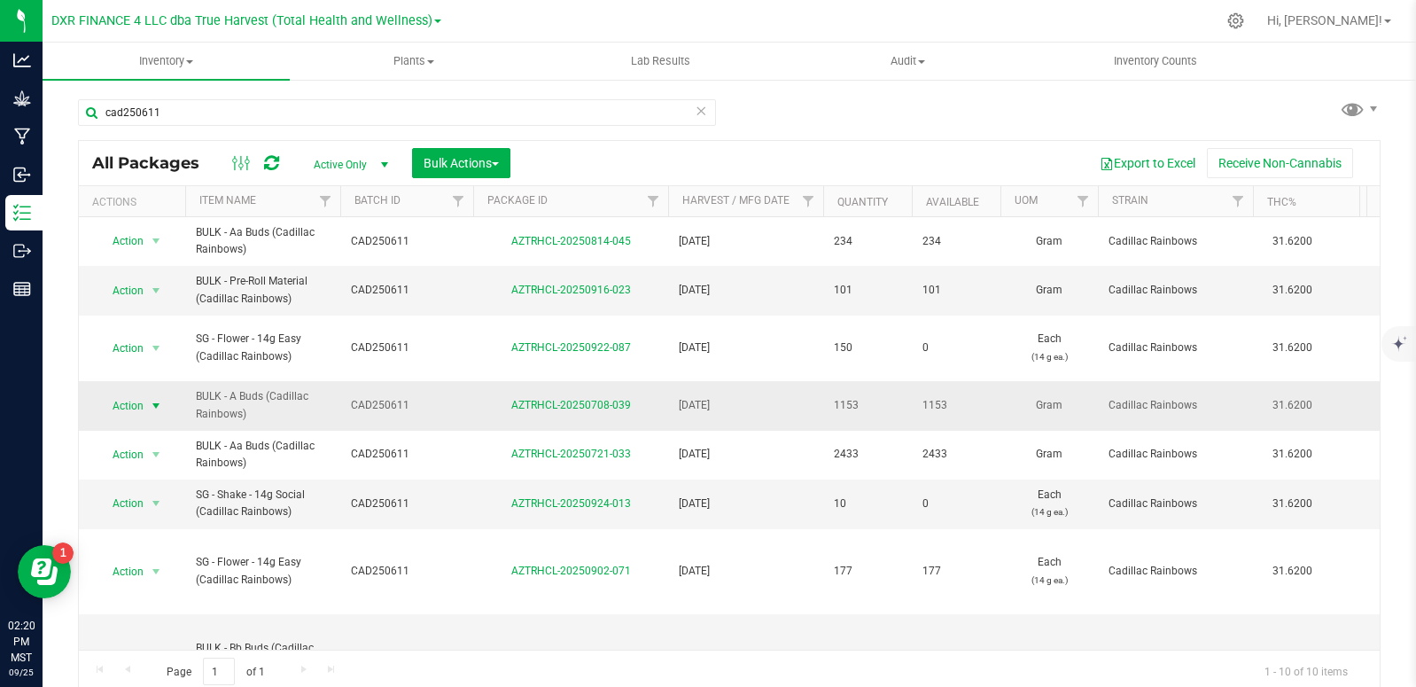
click at [159, 404] on span "select" at bounding box center [156, 406] width 14 height 14
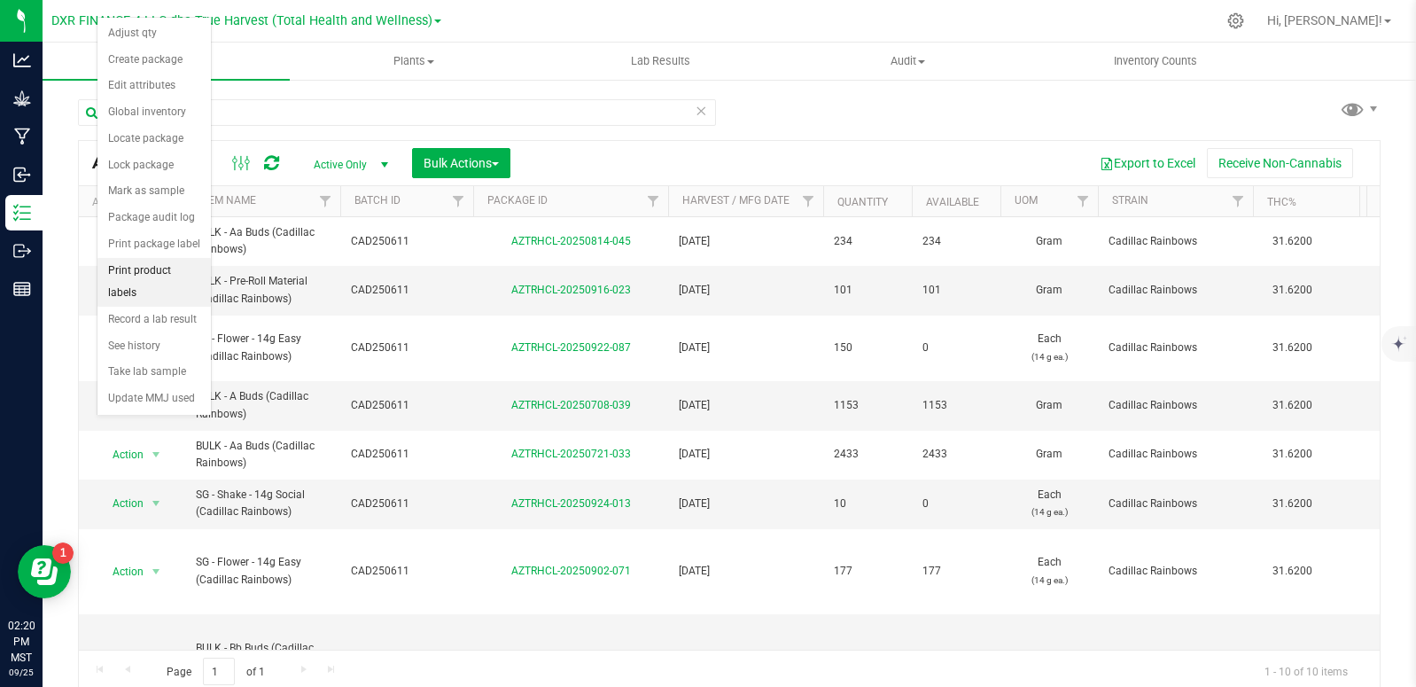
click at [167, 274] on li "Print product labels" at bounding box center [154, 282] width 113 height 49
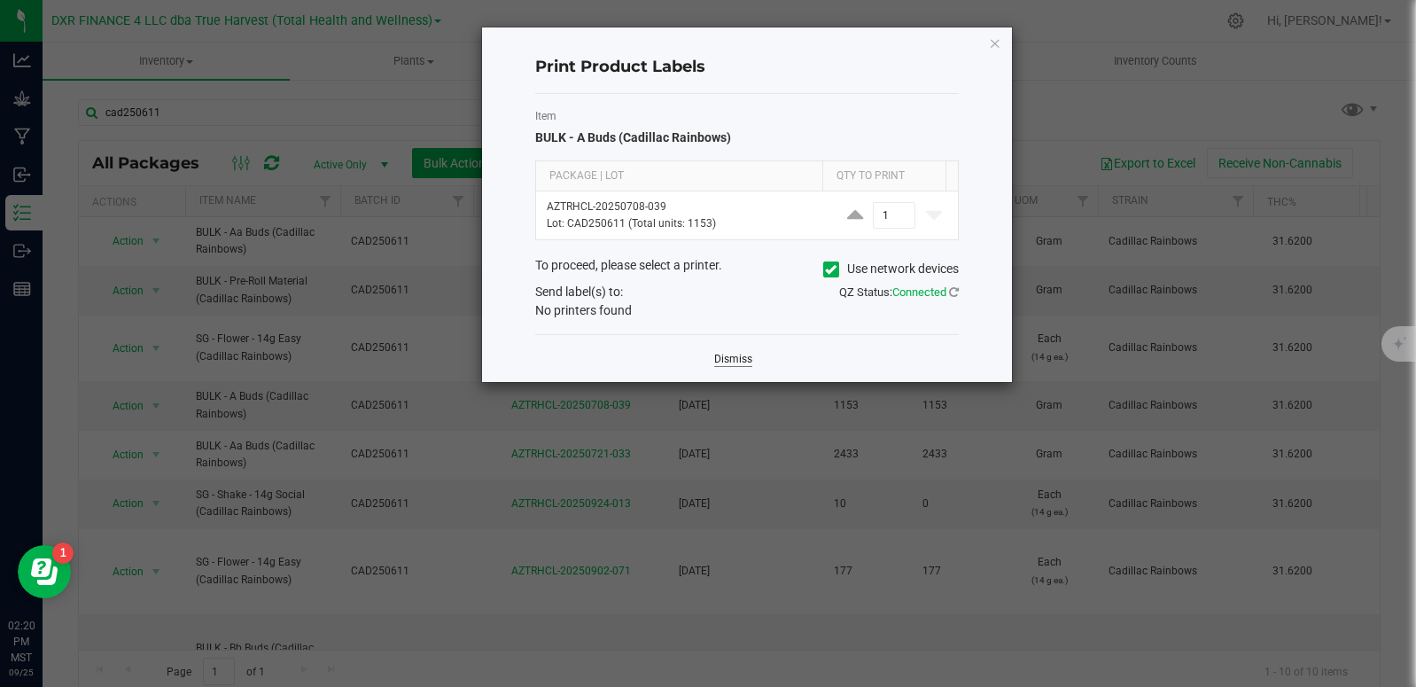
click at [717, 363] on link "Dismiss" at bounding box center [733, 359] width 38 height 15
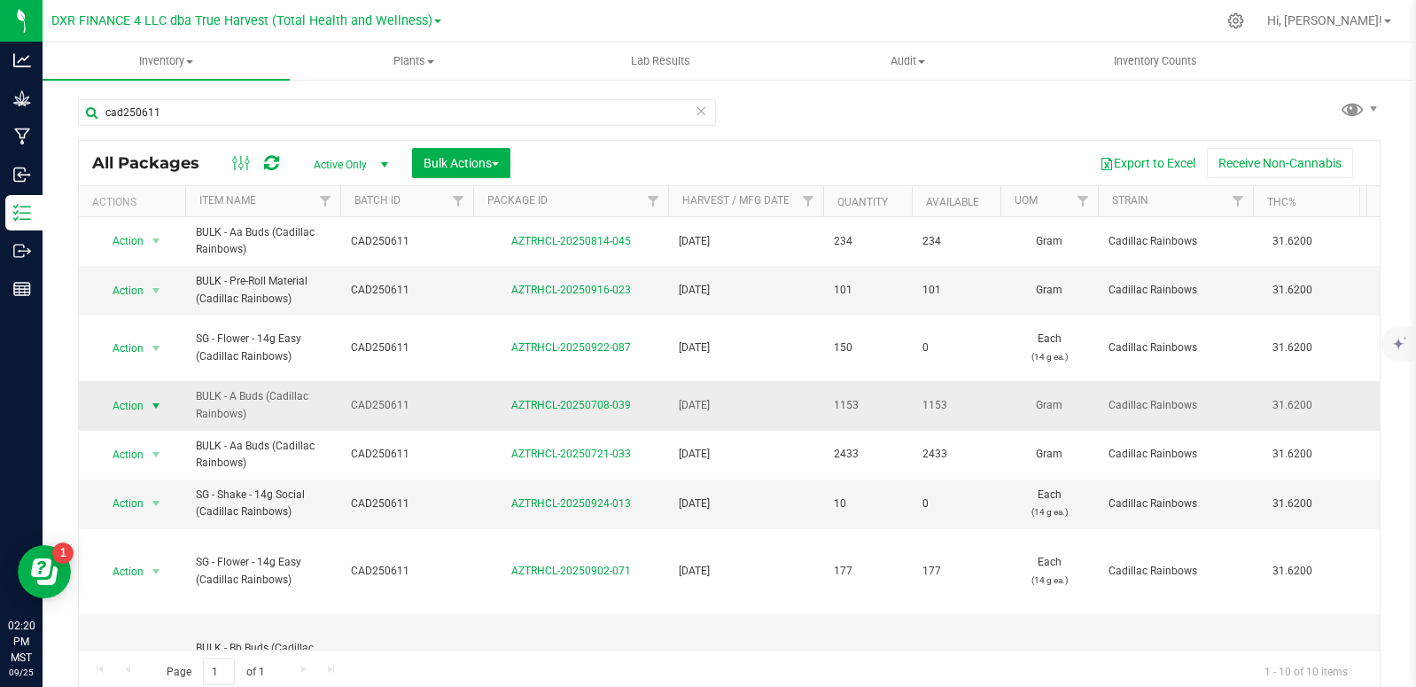
click at [157, 405] on span "select" at bounding box center [156, 406] width 14 height 14
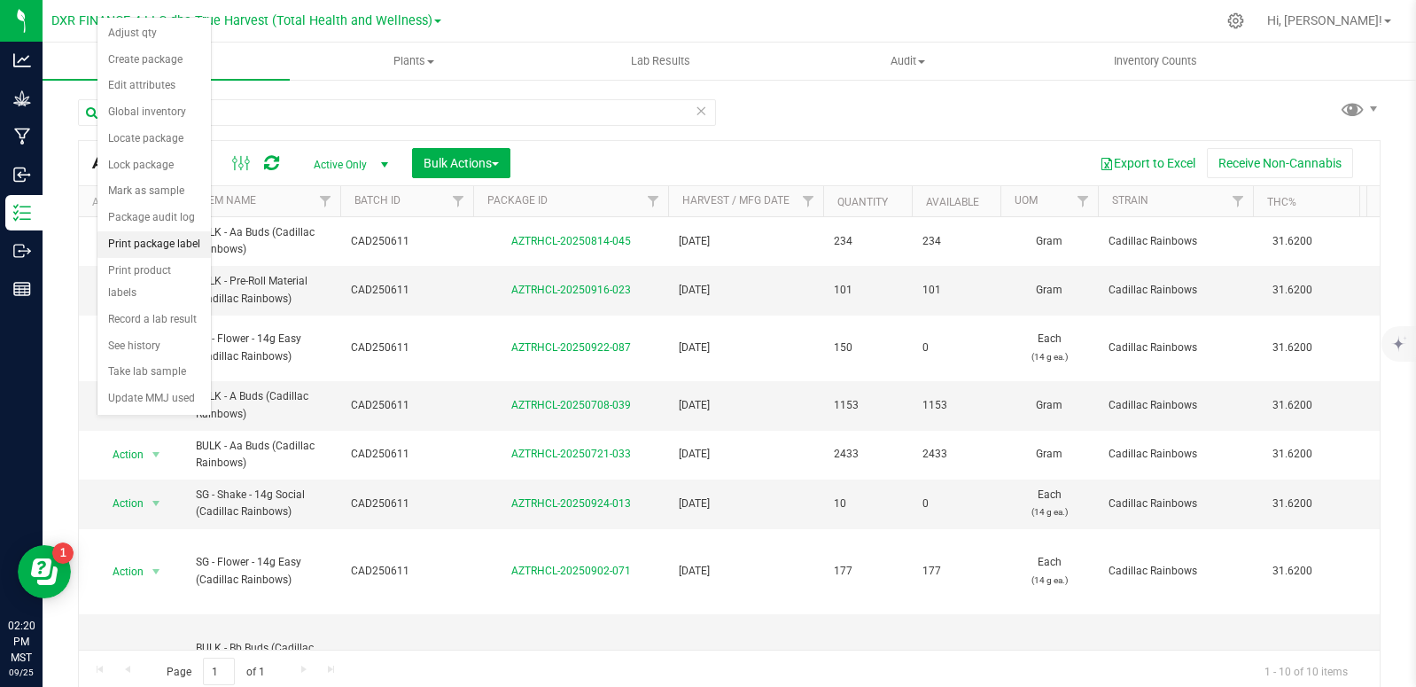
click at [165, 243] on li "Print package label" at bounding box center [154, 244] width 113 height 27
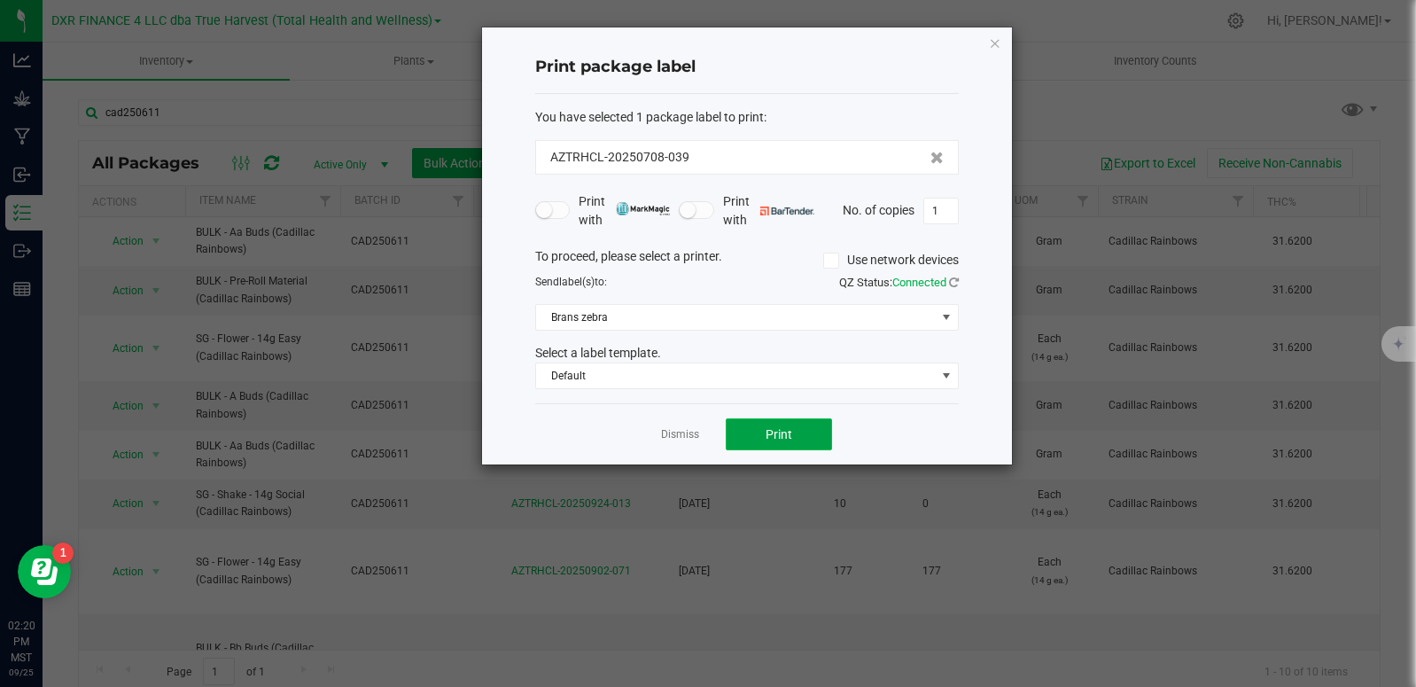
click at [783, 441] on span "Print" at bounding box center [779, 434] width 27 height 14
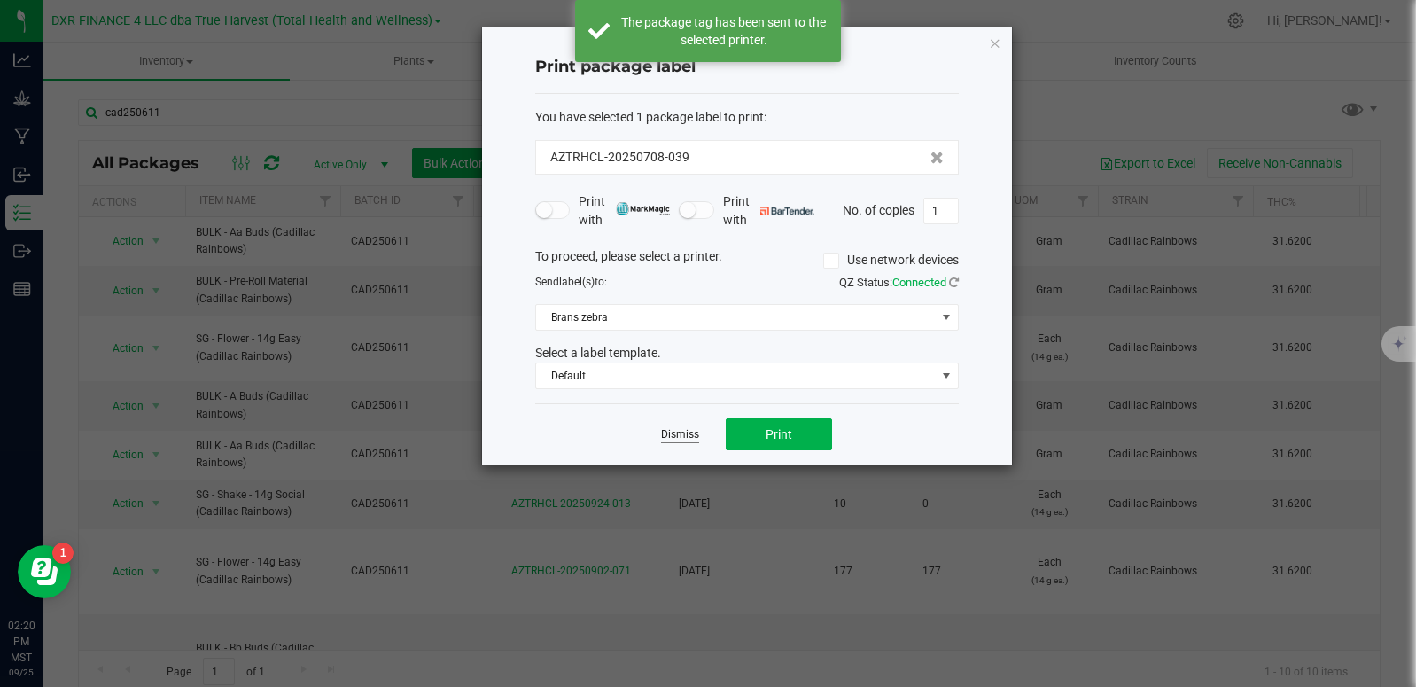
click at [680, 434] on link "Dismiss" at bounding box center [680, 434] width 38 height 15
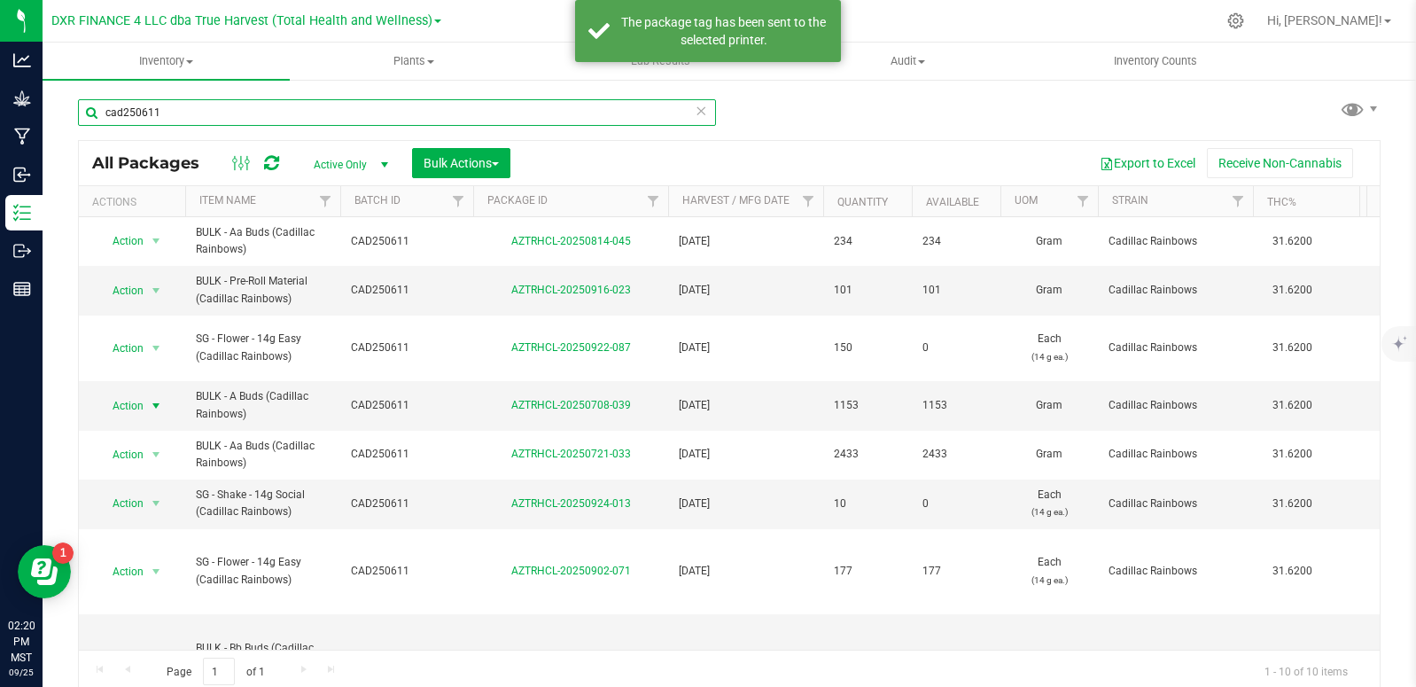
click at [273, 113] on input "cad250611" at bounding box center [397, 112] width 638 height 27
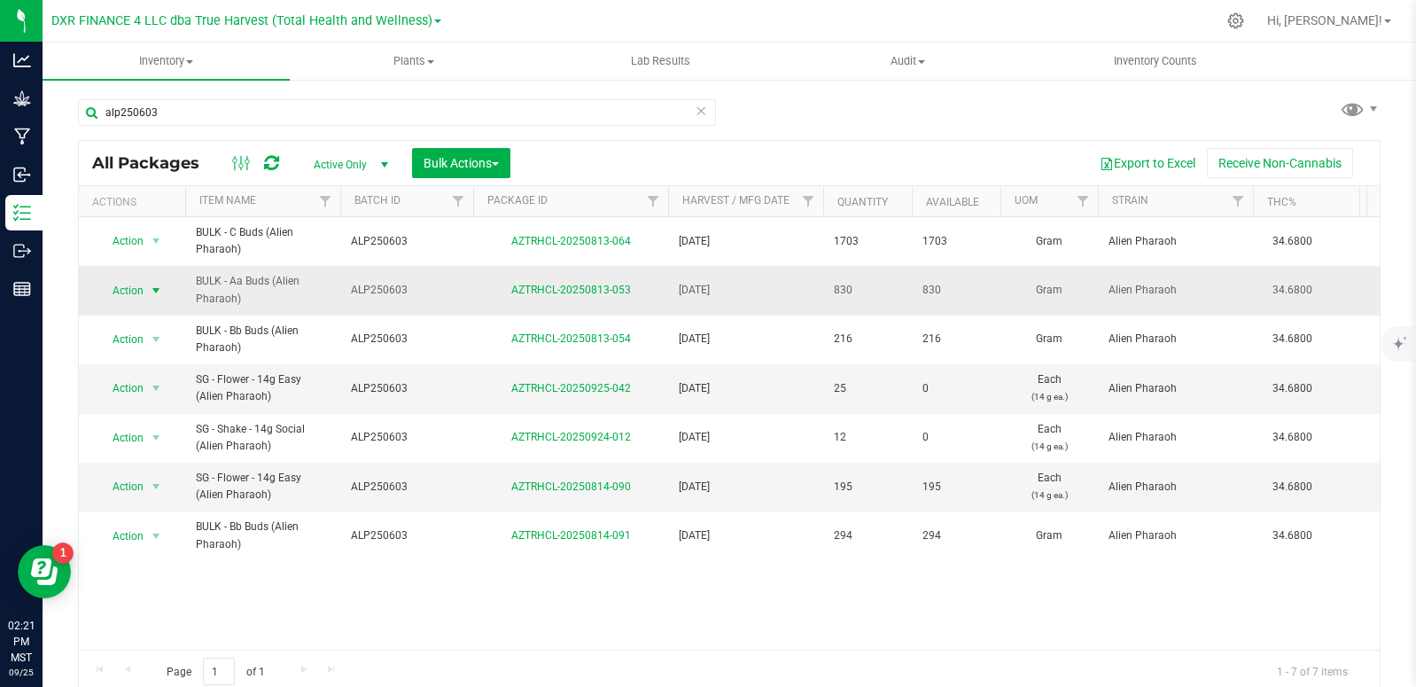
click at [152, 292] on span "select" at bounding box center [156, 291] width 14 height 14
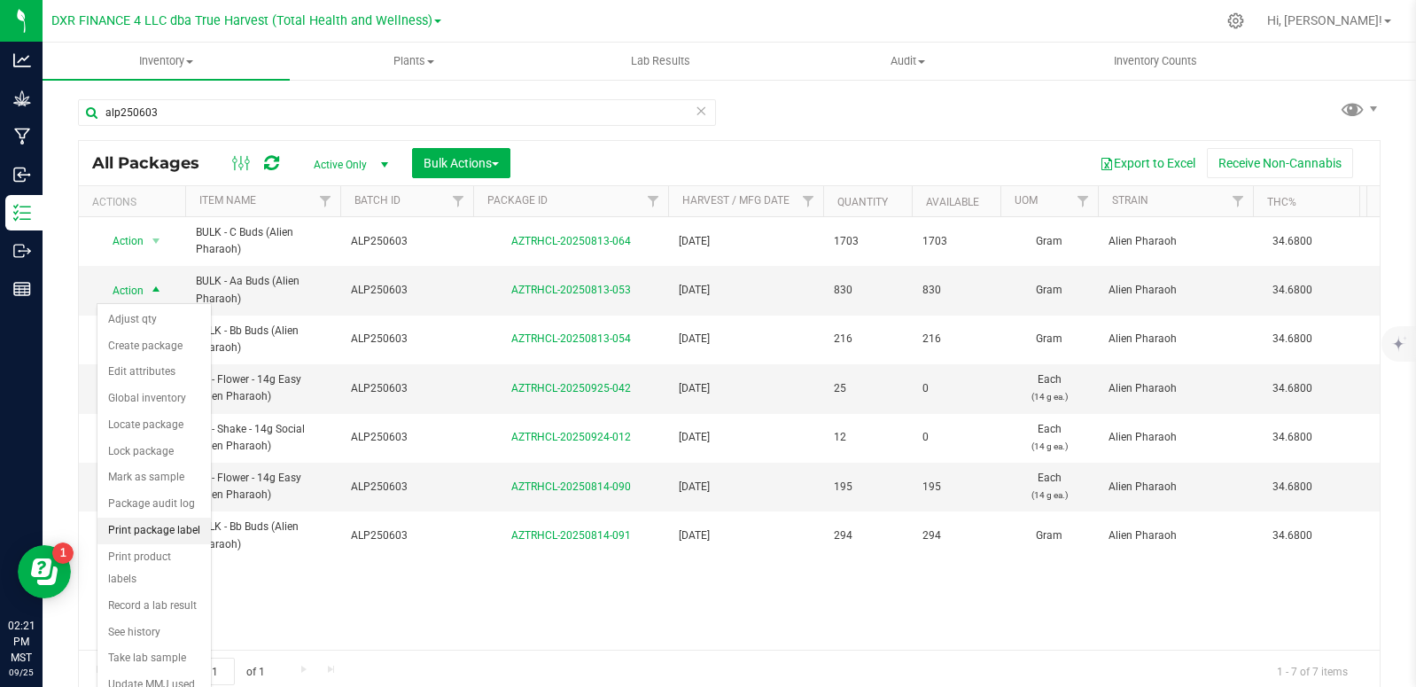
click at [178, 527] on li "Print package label" at bounding box center [154, 531] width 113 height 27
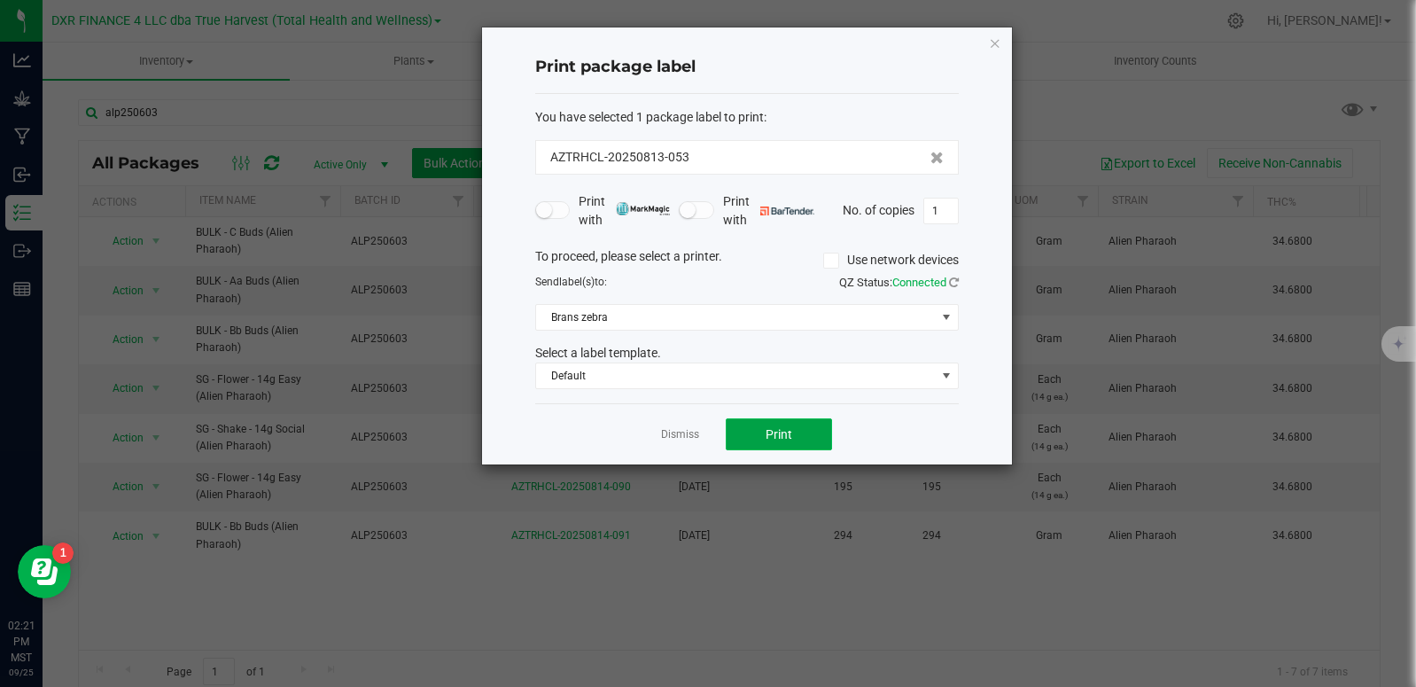
click at [800, 433] on button "Print" at bounding box center [779, 434] width 106 height 32
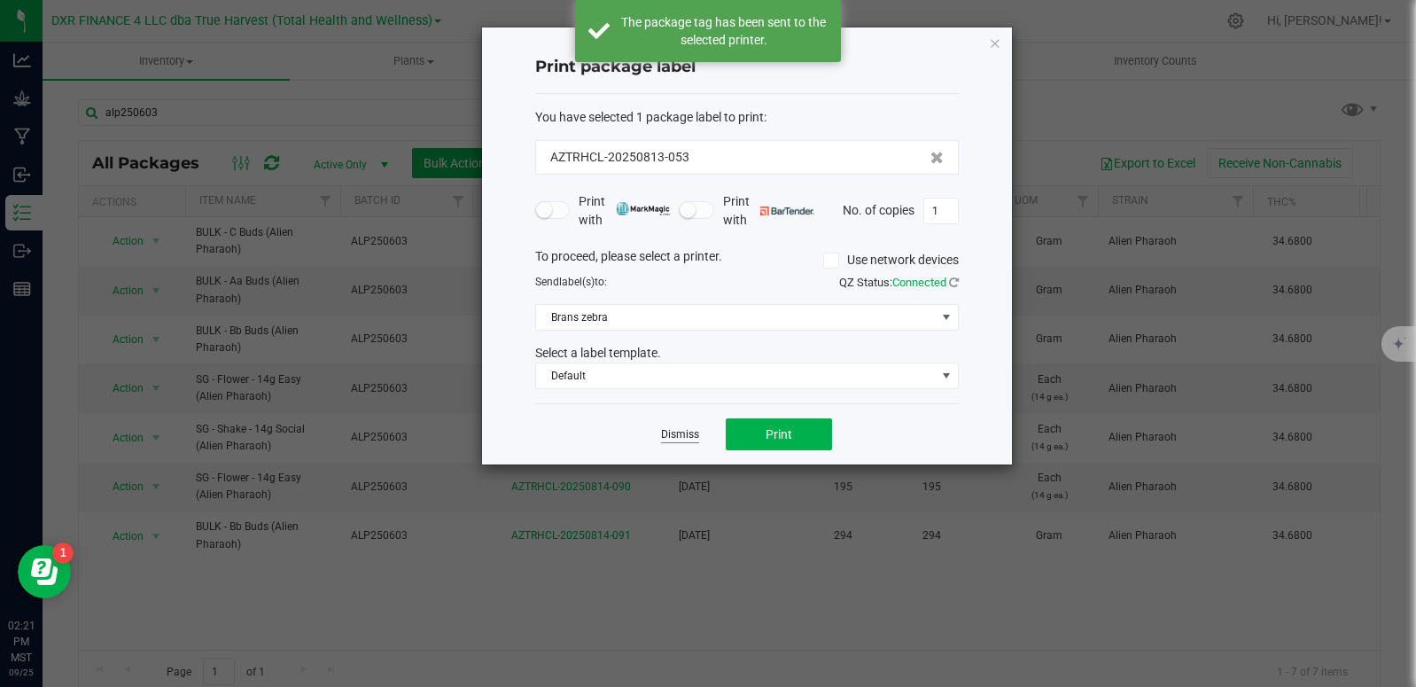
click at [677, 431] on link "Dismiss" at bounding box center [680, 434] width 38 height 15
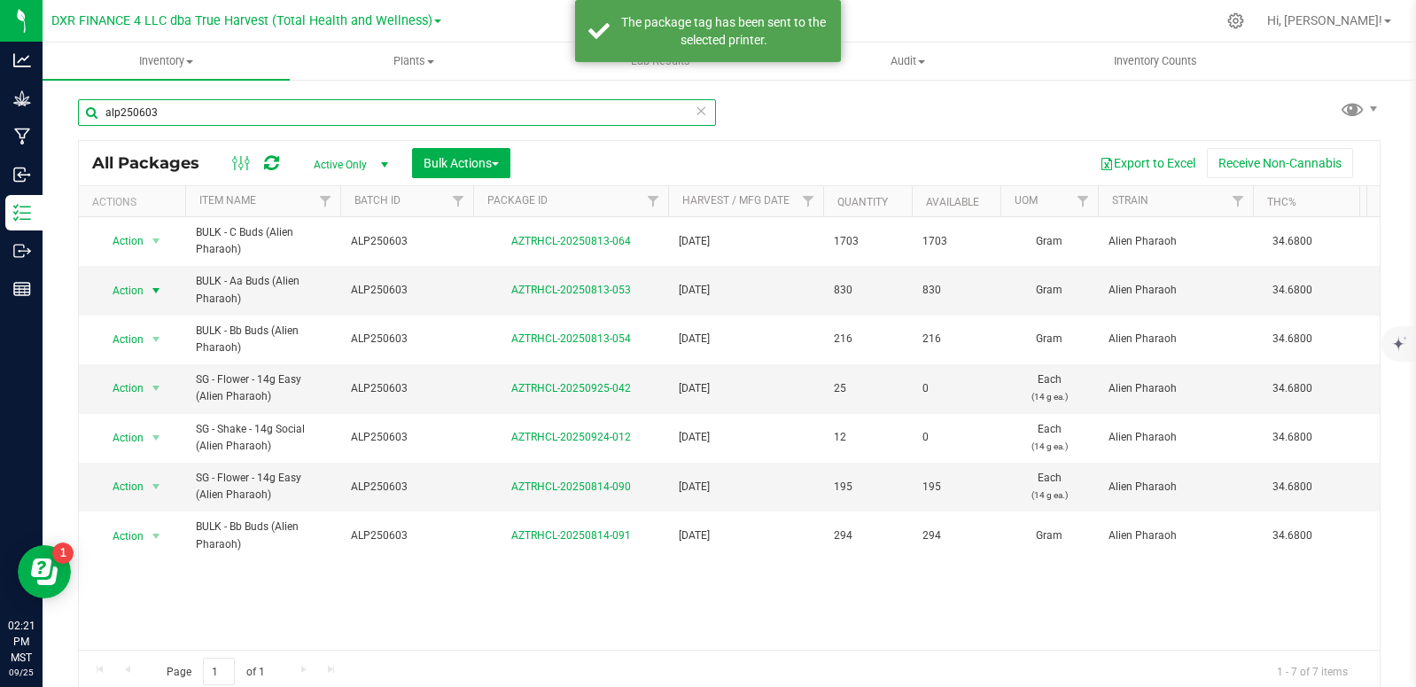
click at [225, 100] on input "alp250603" at bounding box center [397, 112] width 638 height 27
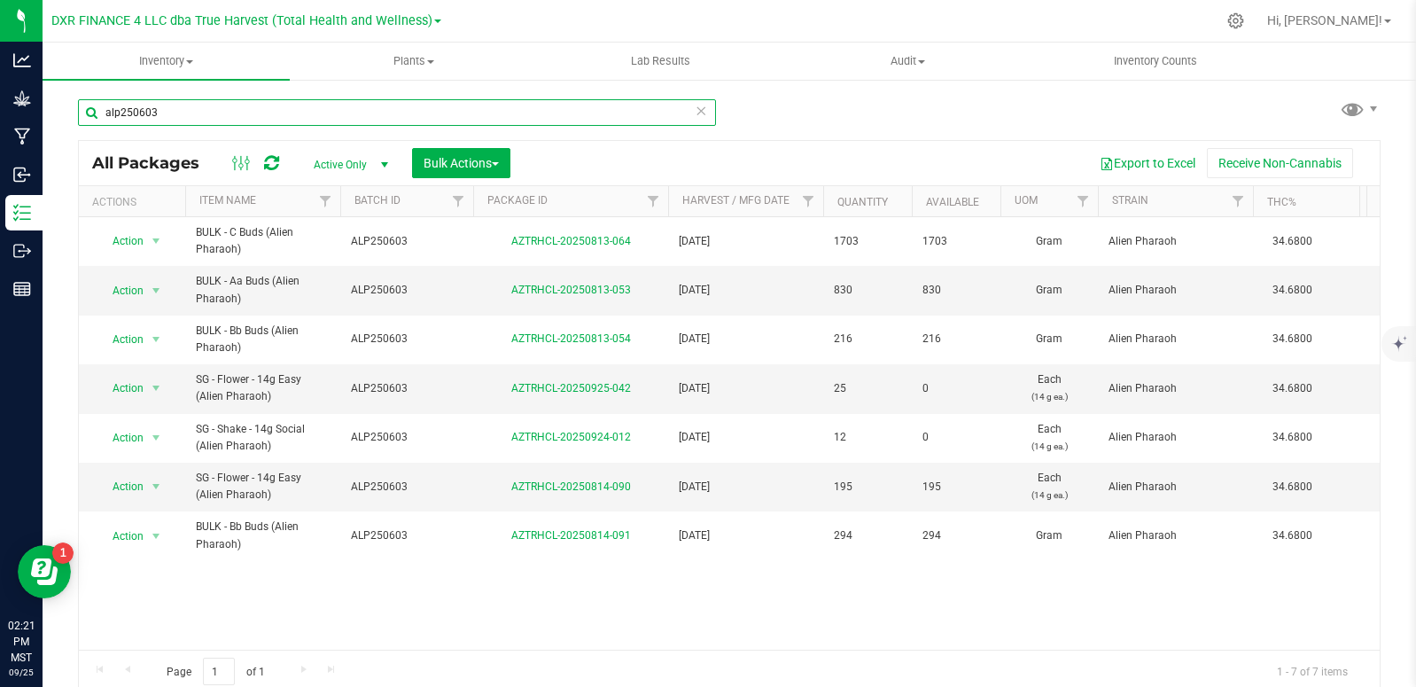
click at [223, 100] on input "alp250603" at bounding box center [397, 112] width 638 height 27
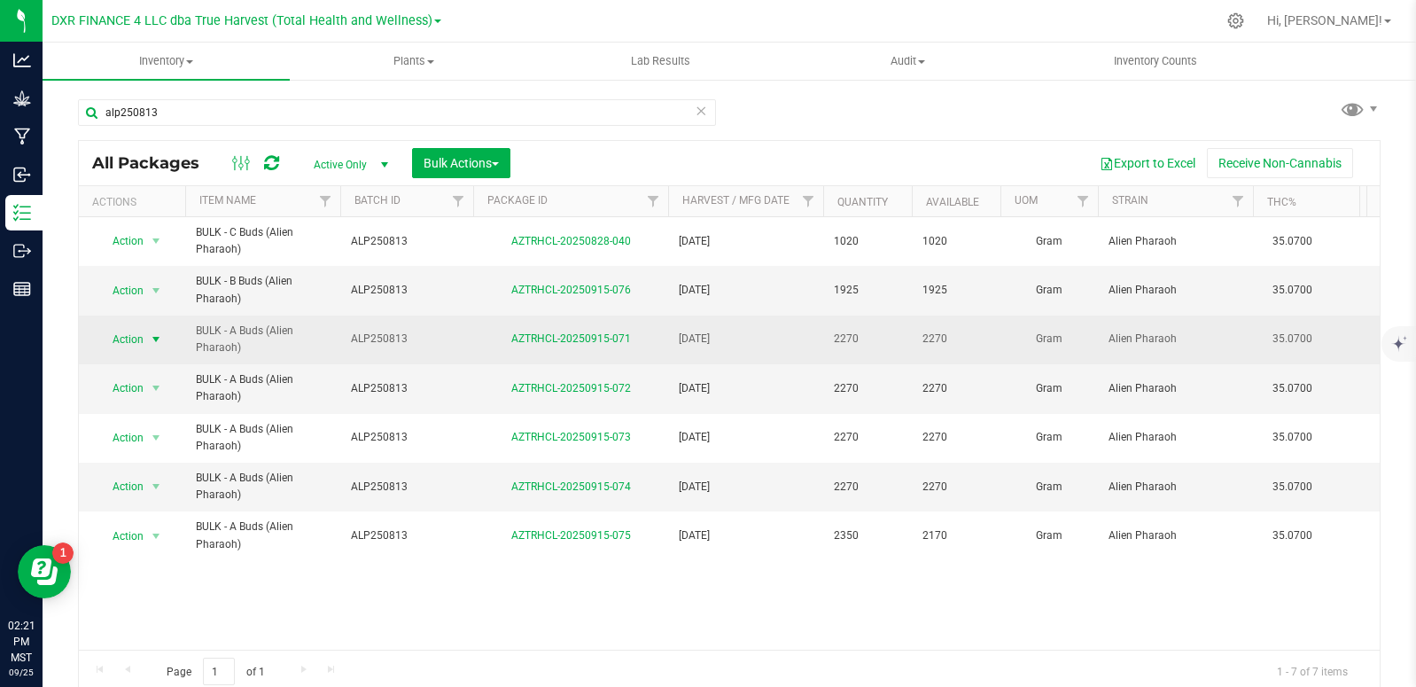
click at [158, 339] on span "select" at bounding box center [156, 339] width 14 height 14
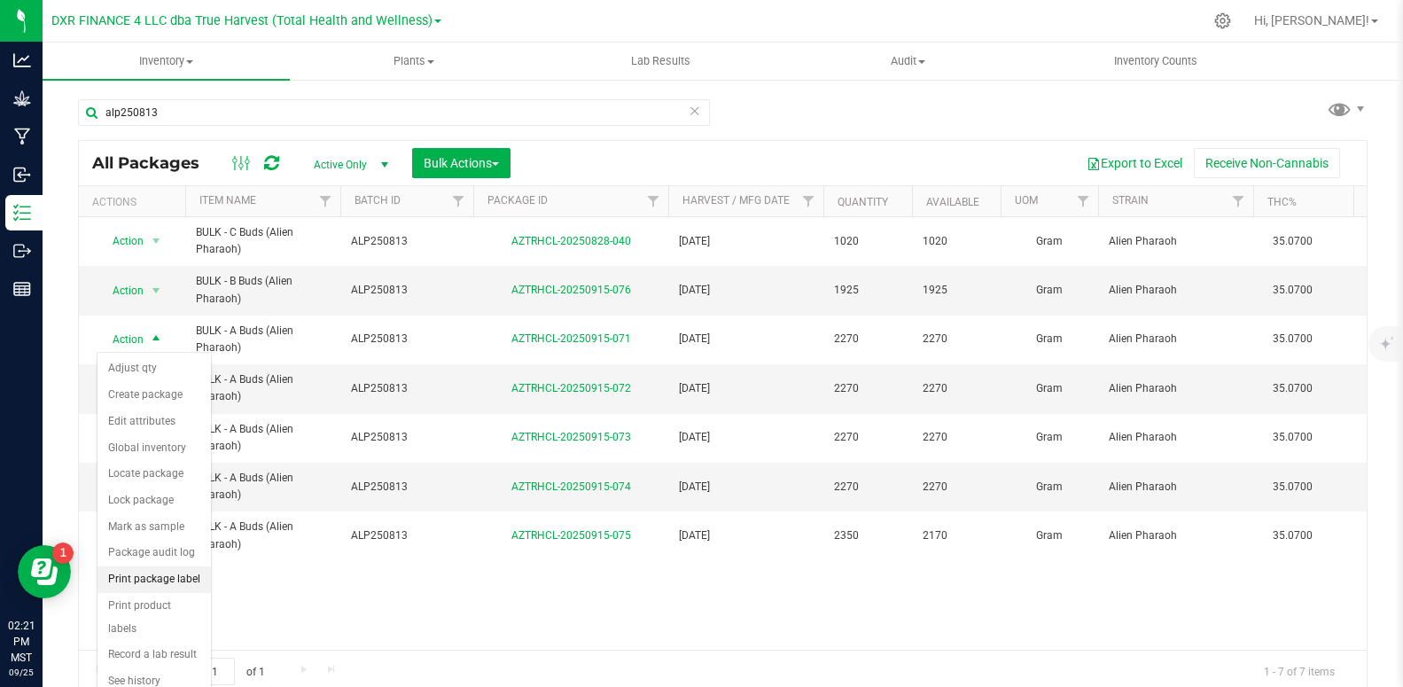
click at [181, 574] on li "Print package label" at bounding box center [154, 579] width 113 height 27
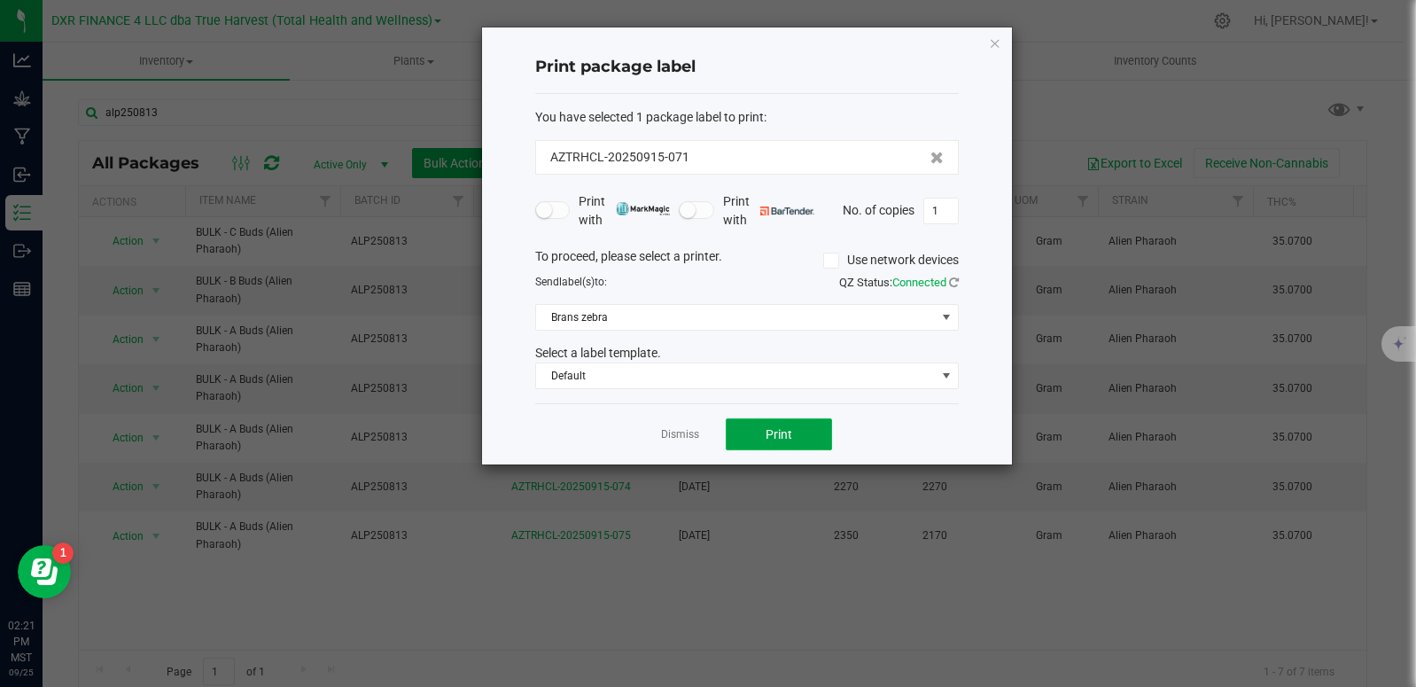
click at [766, 444] on button "Print" at bounding box center [779, 434] width 106 height 32
click at [677, 433] on link "Dismiss" at bounding box center [680, 434] width 38 height 15
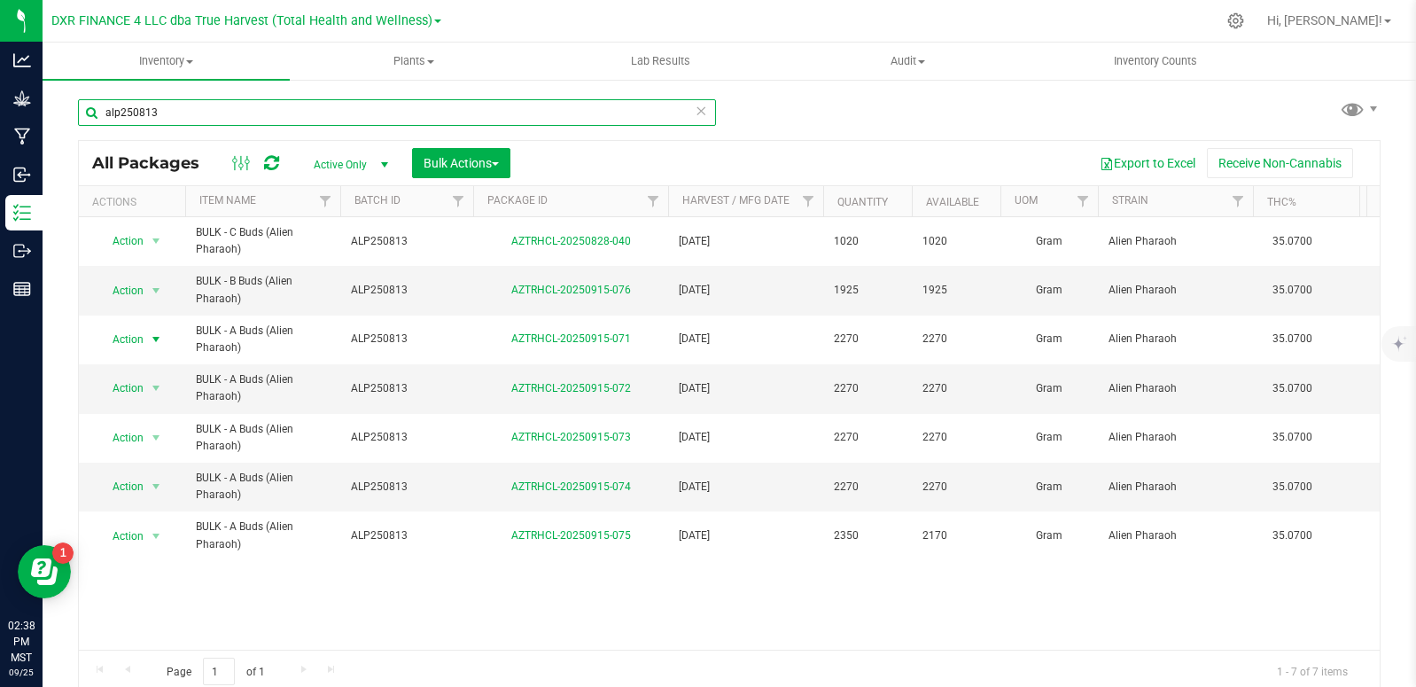
click at [223, 119] on input "alp250813" at bounding box center [397, 112] width 638 height 27
type input "AZTRHCL-20250606-078"
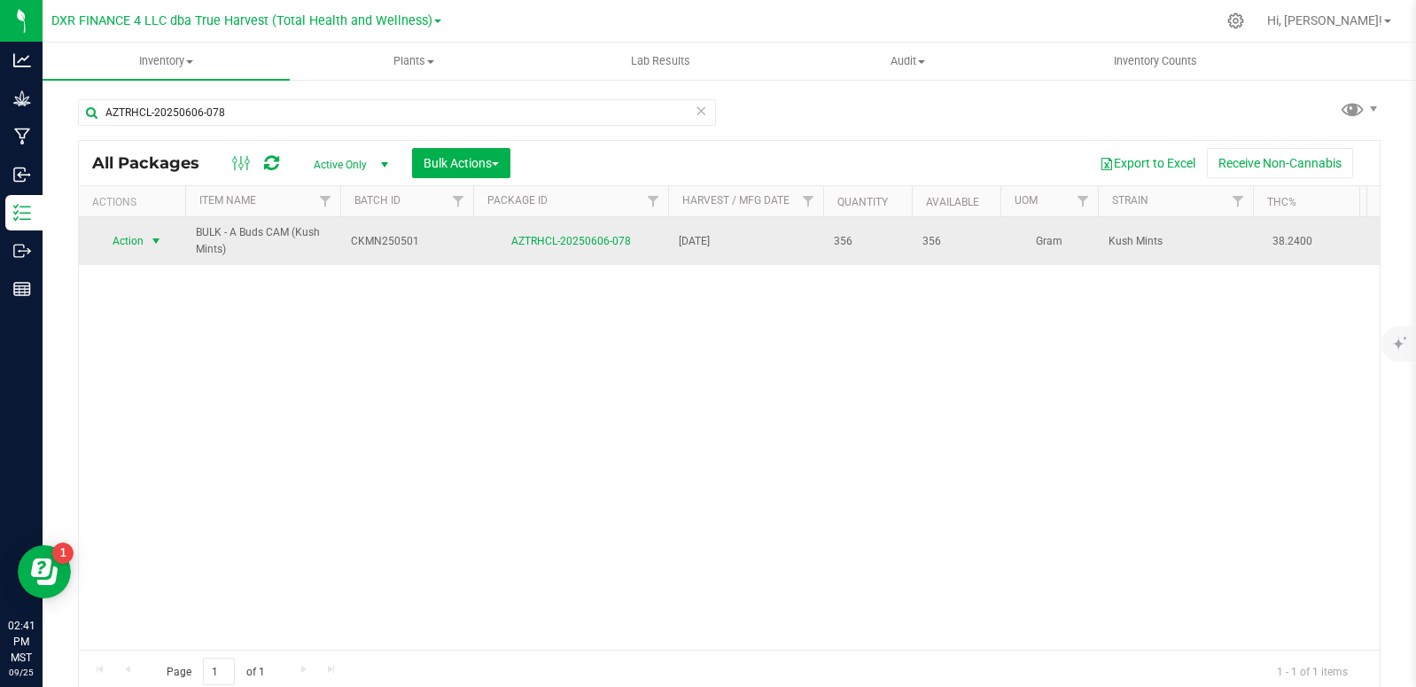
click at [148, 241] on span "select" at bounding box center [156, 241] width 22 height 25
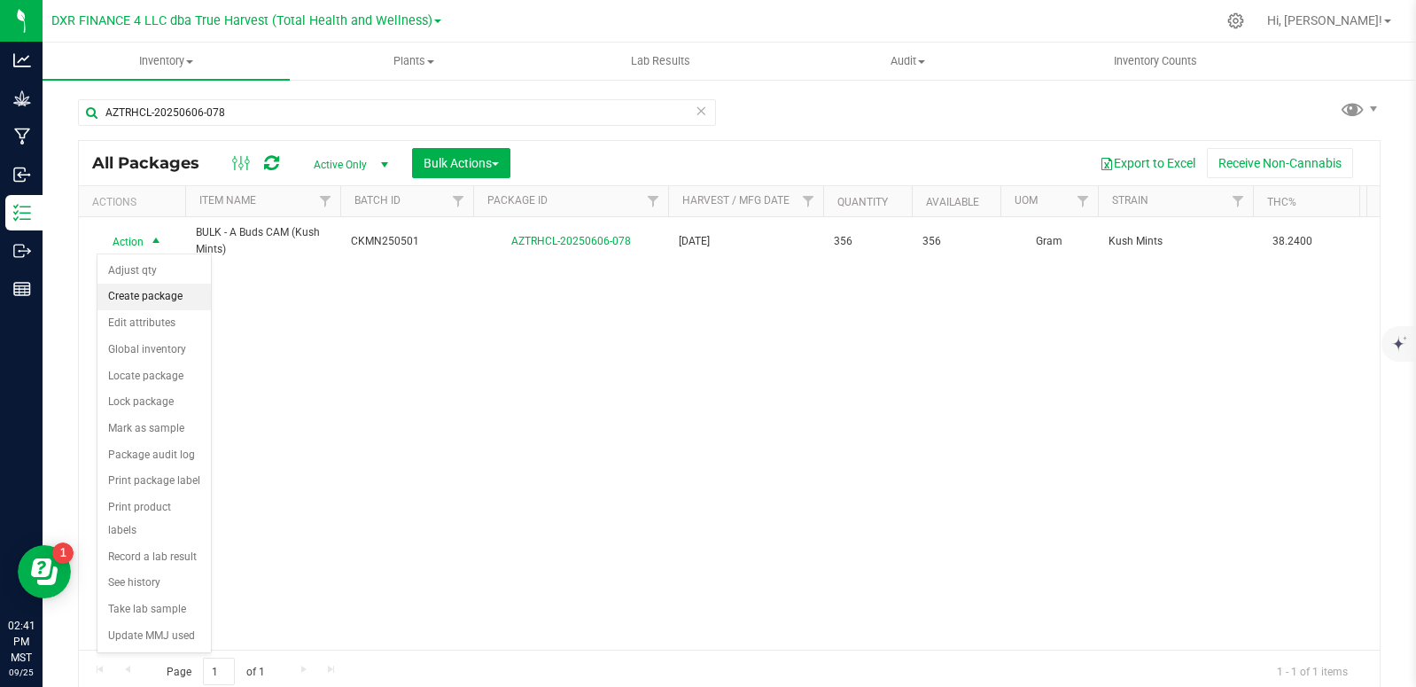
click at [166, 293] on li "Create package" at bounding box center [154, 297] width 113 height 27
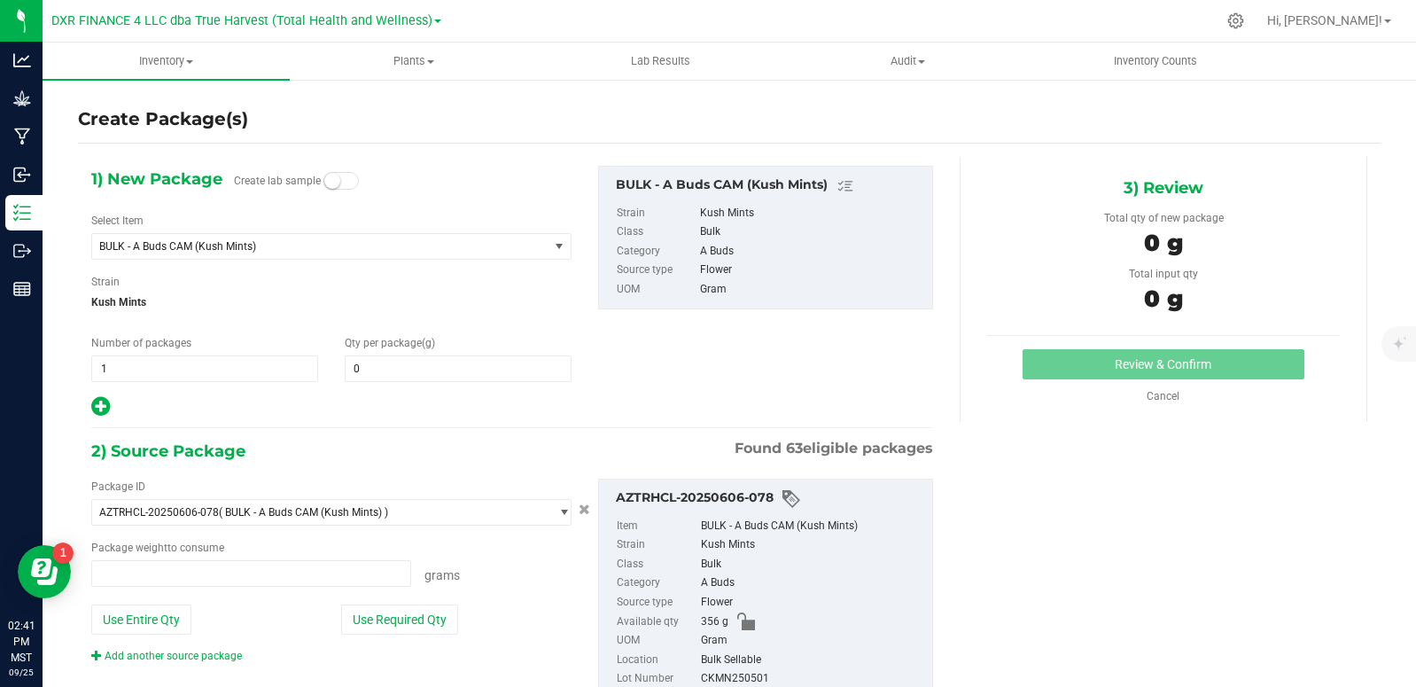
type input "0.0000"
type input "0.0000 g"
click at [261, 253] on span "BULK - A Buds CAM (Kush Mints)" at bounding box center [320, 246] width 456 height 25
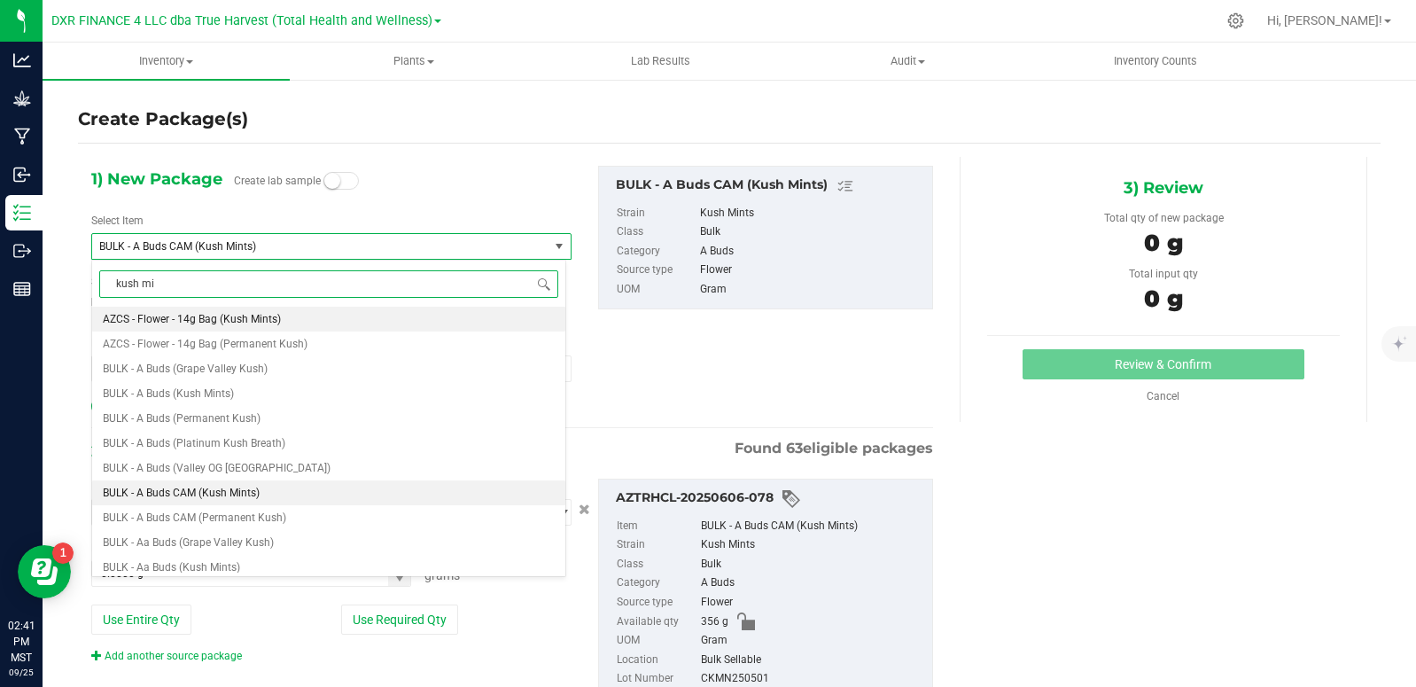
type input "kush min"
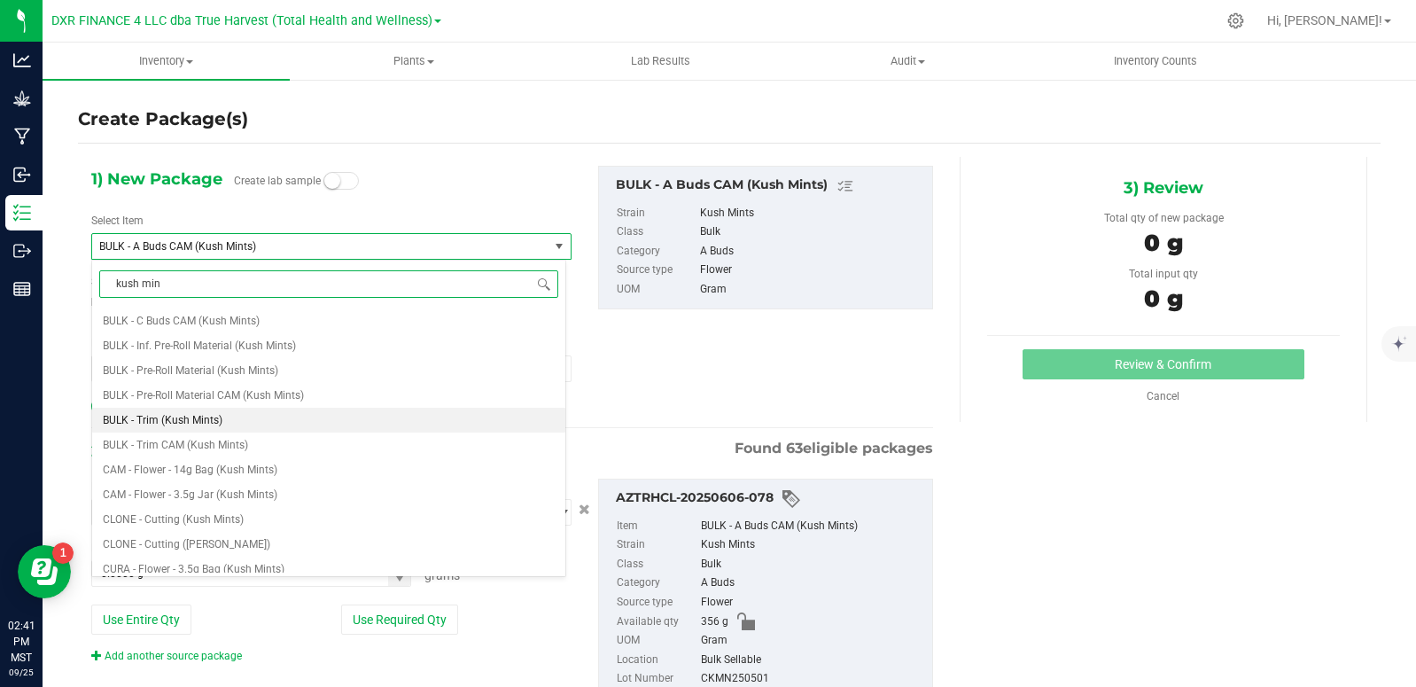
scroll to position [266, 0]
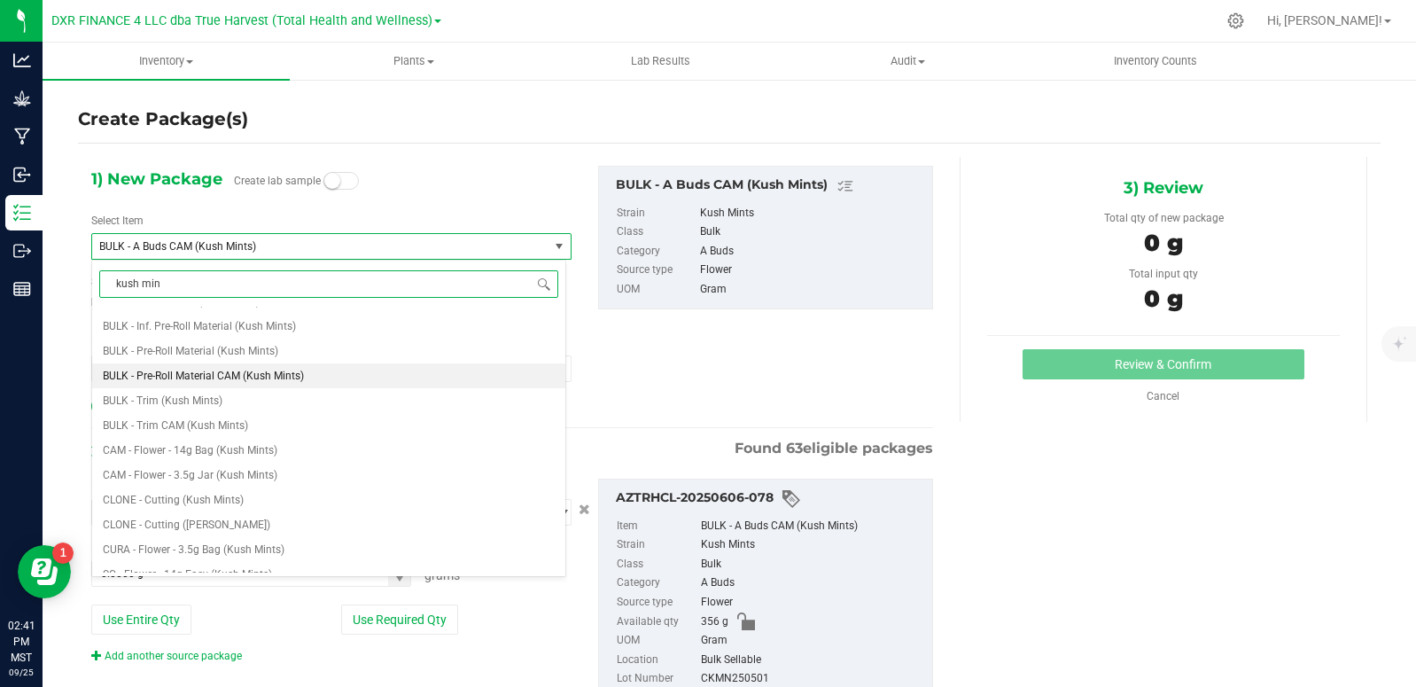
click at [318, 380] on li "BULK - Pre-Roll Material CAM (Kush Mints)" at bounding box center [328, 375] width 473 height 25
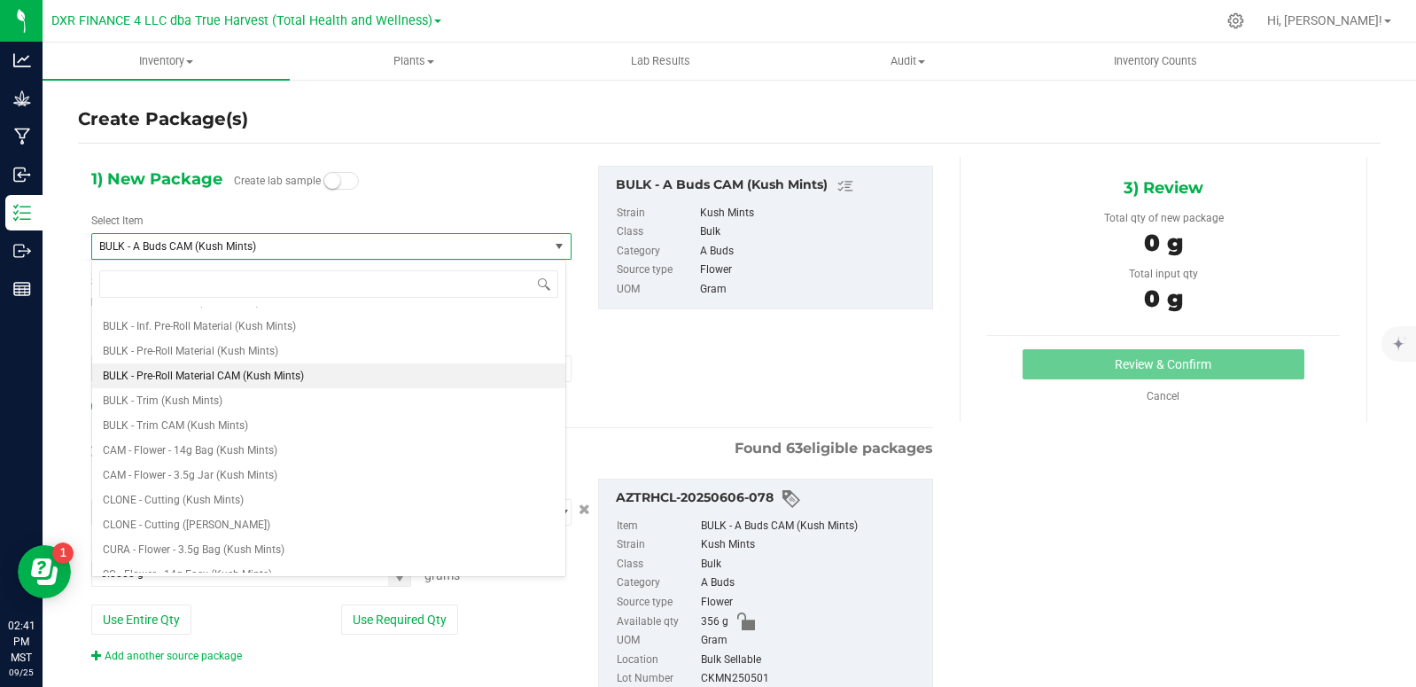
type input "0.0000"
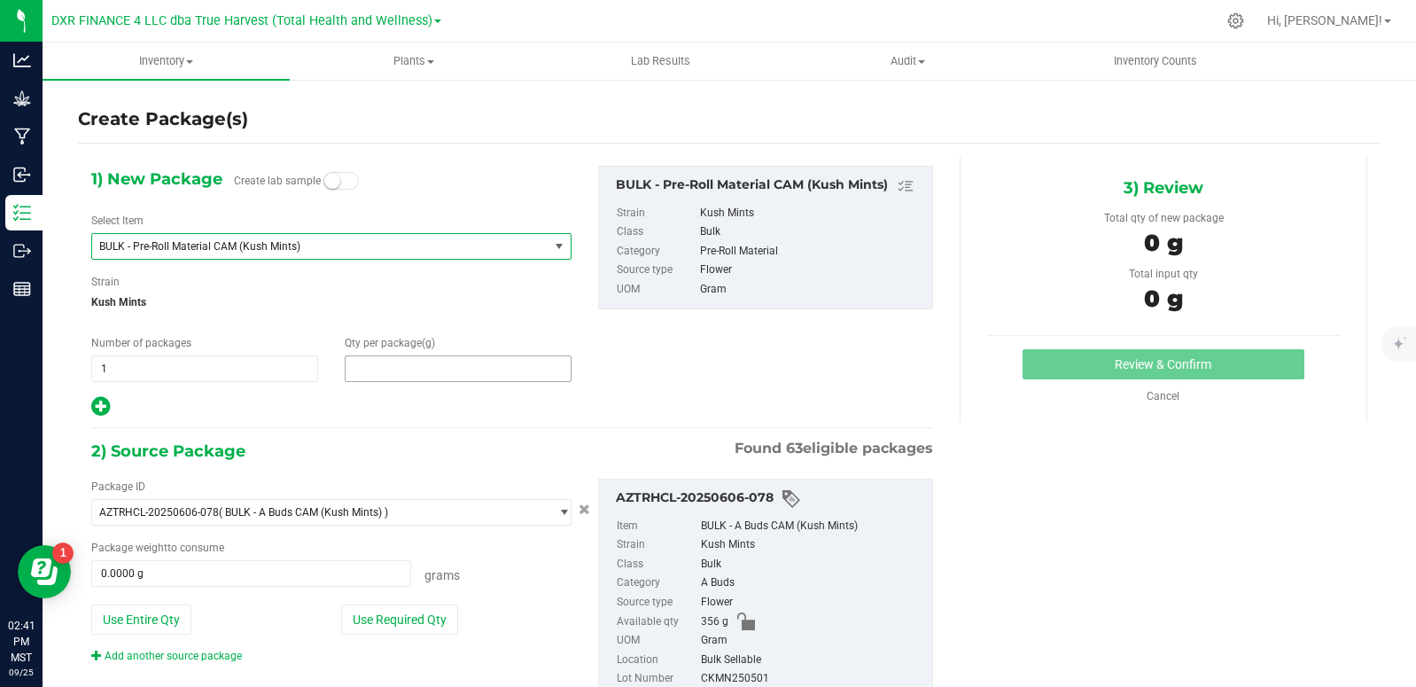
click at [386, 374] on span at bounding box center [458, 368] width 227 height 27
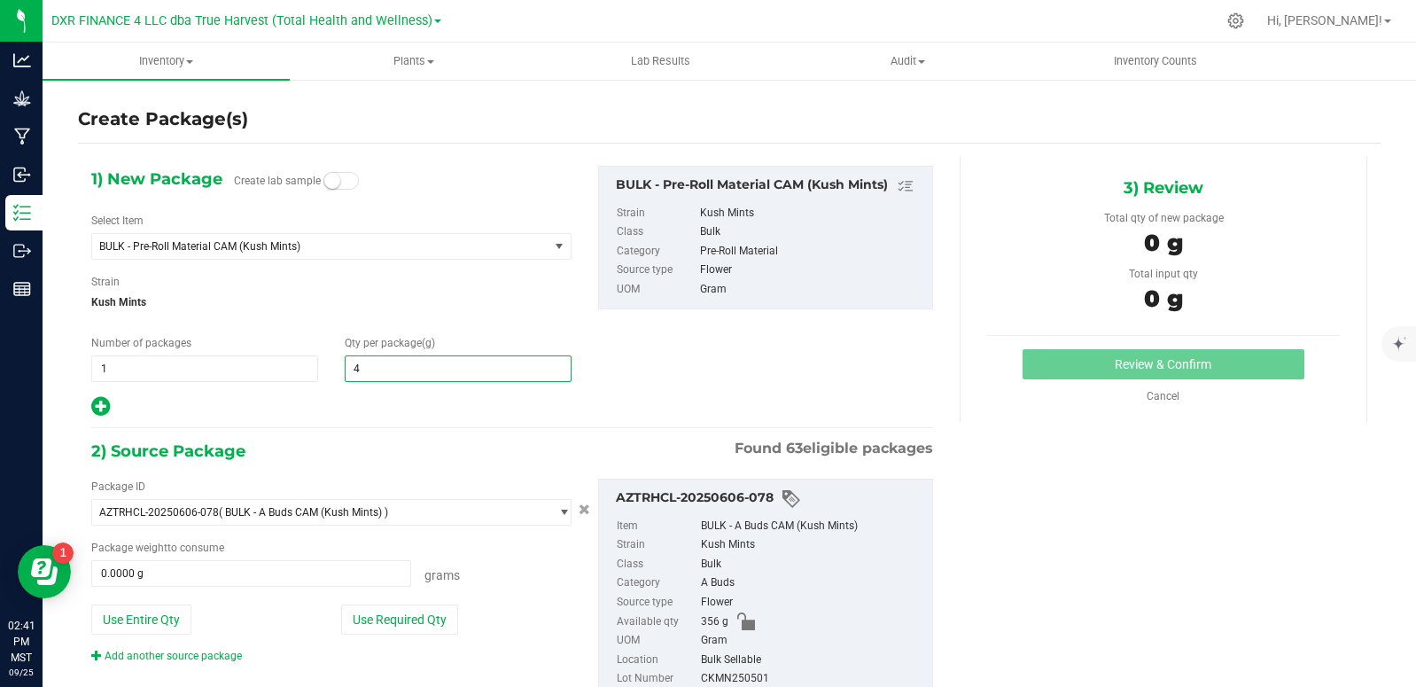
type input "49"
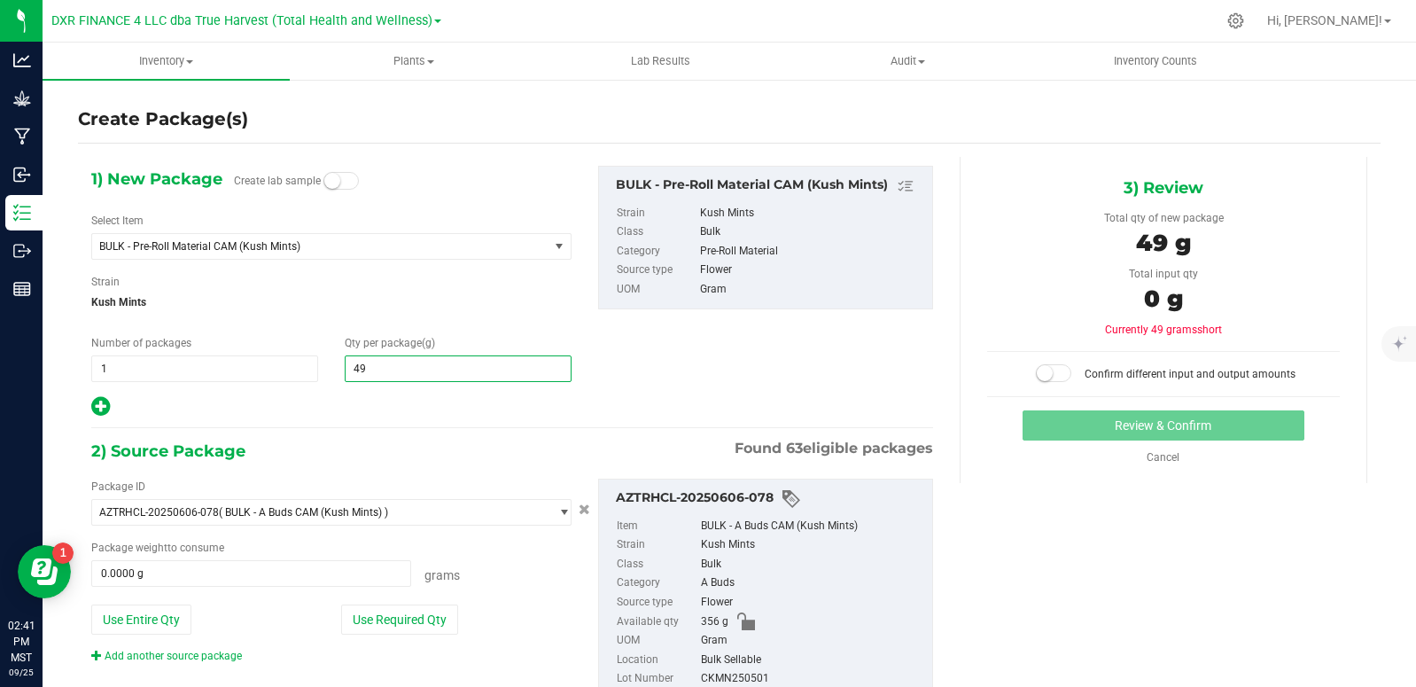
type input "49.0000"
click at [755, 371] on div "1) New Package Create lab sample Select Item BULK - Pre-Roll Material CAM (Kush…" at bounding box center [512, 292] width 869 height 253
click at [418, 620] on button "Use Required Qty" at bounding box center [399, 620] width 117 height 30
type input "49.0000 g"
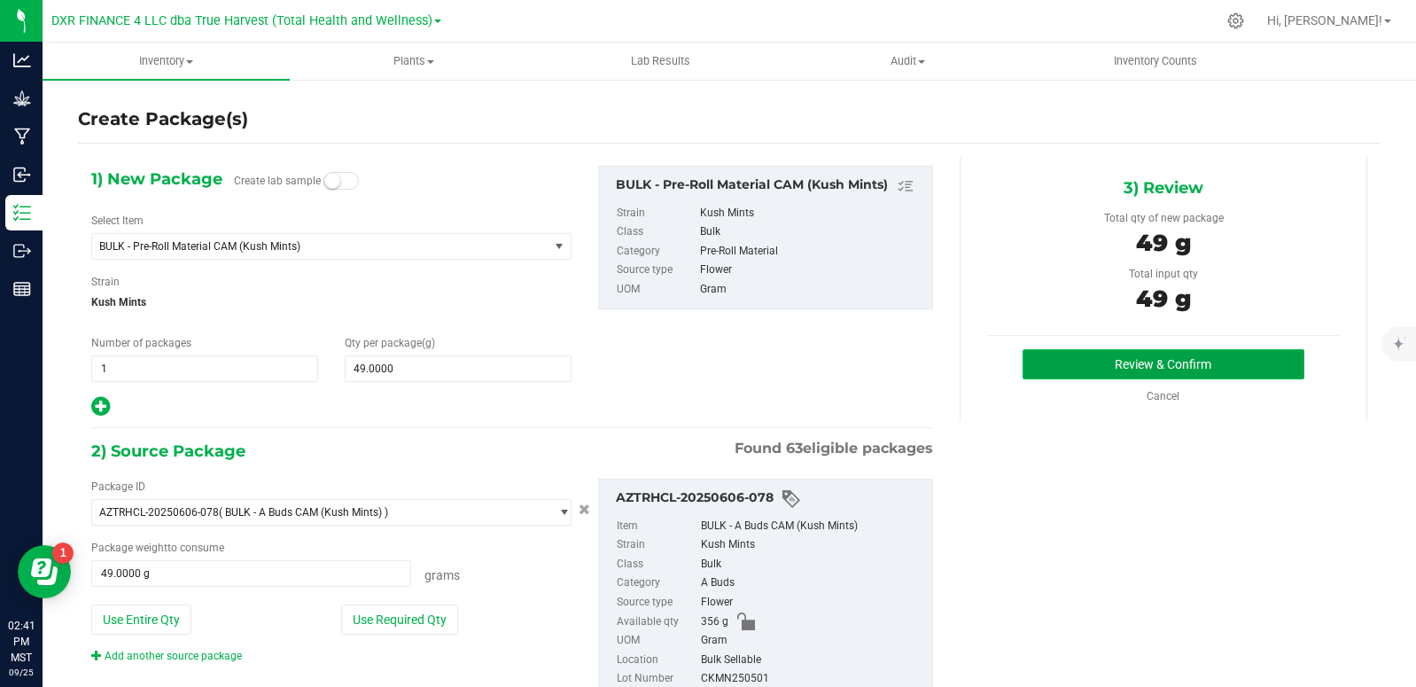
click at [1148, 371] on button "Review & Confirm" at bounding box center [1164, 364] width 282 height 30
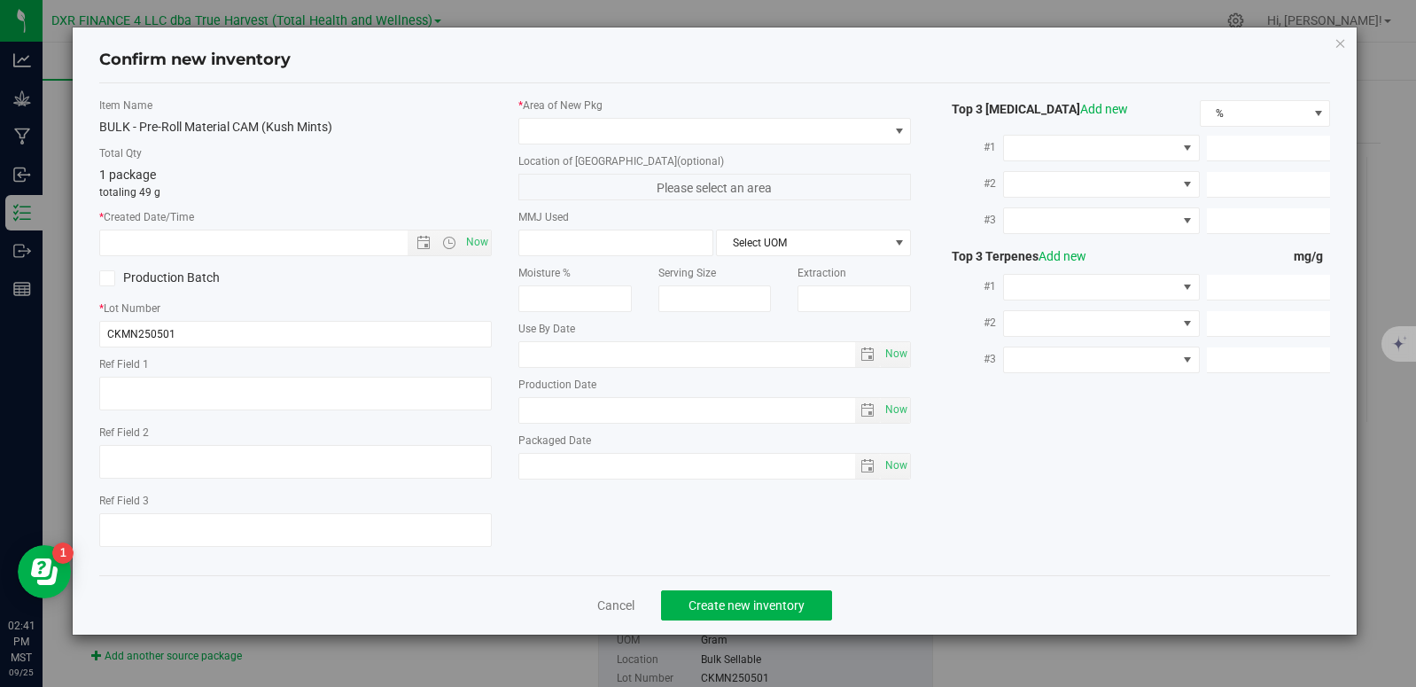
type textarea "[DATE]"
click at [187, 397] on textarea at bounding box center [295, 394] width 393 height 34
click at [189, 242] on input "text" at bounding box center [269, 242] width 338 height 25
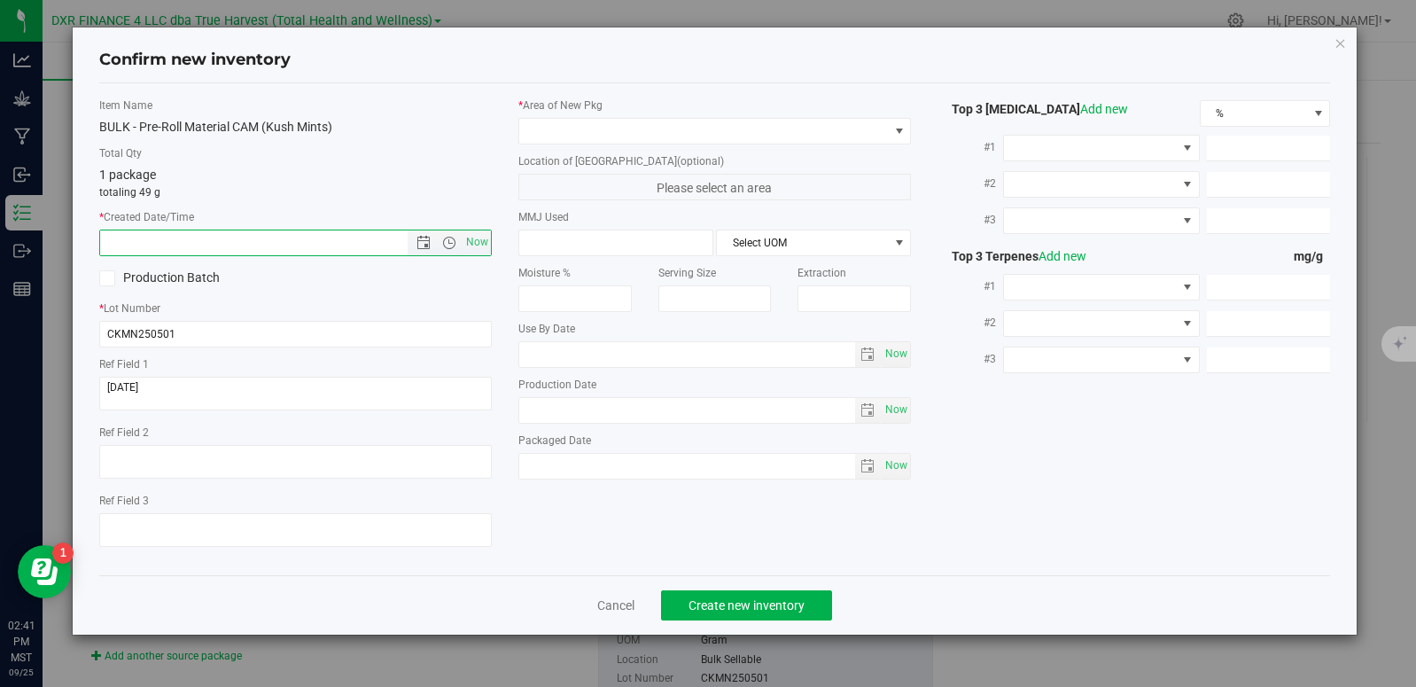
paste input "[DATE]"
click at [594, 129] on span at bounding box center [703, 131] width 369 height 25
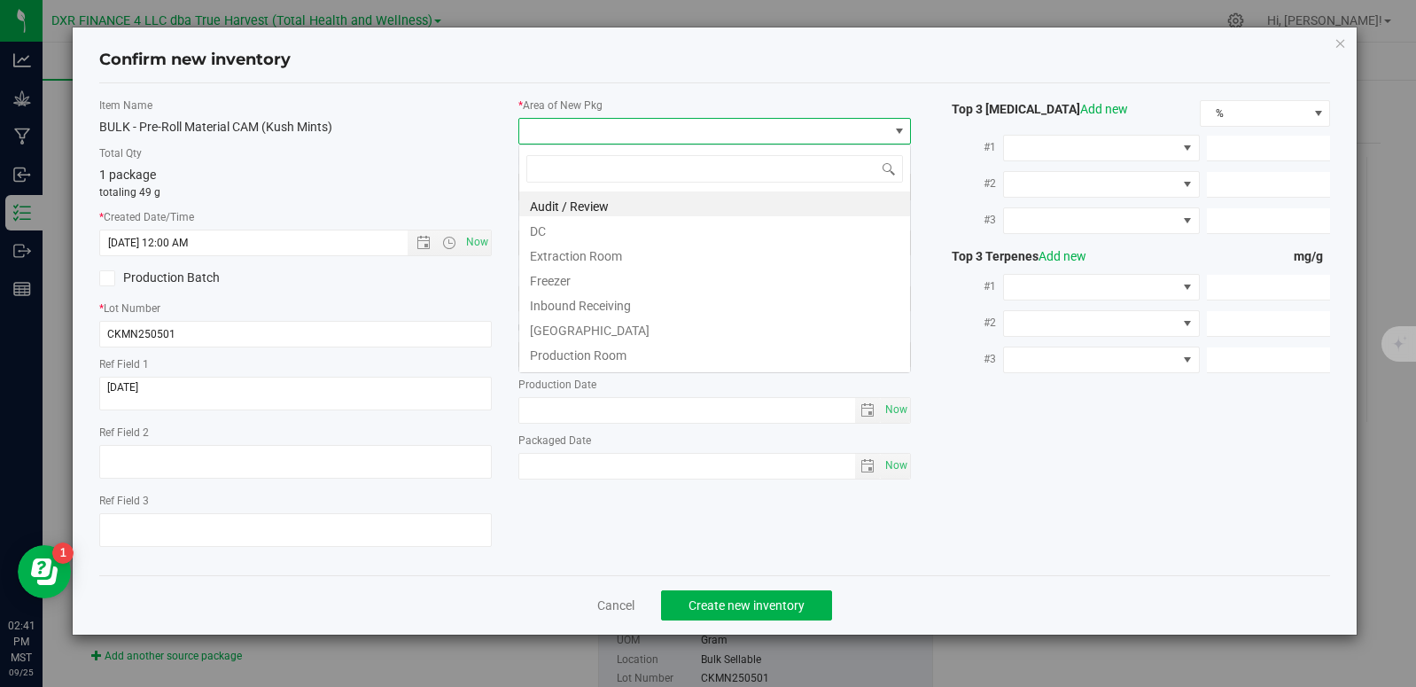
type input "5/1/2025 2:41 PM"
click at [571, 229] on li "DC" at bounding box center [714, 228] width 391 height 25
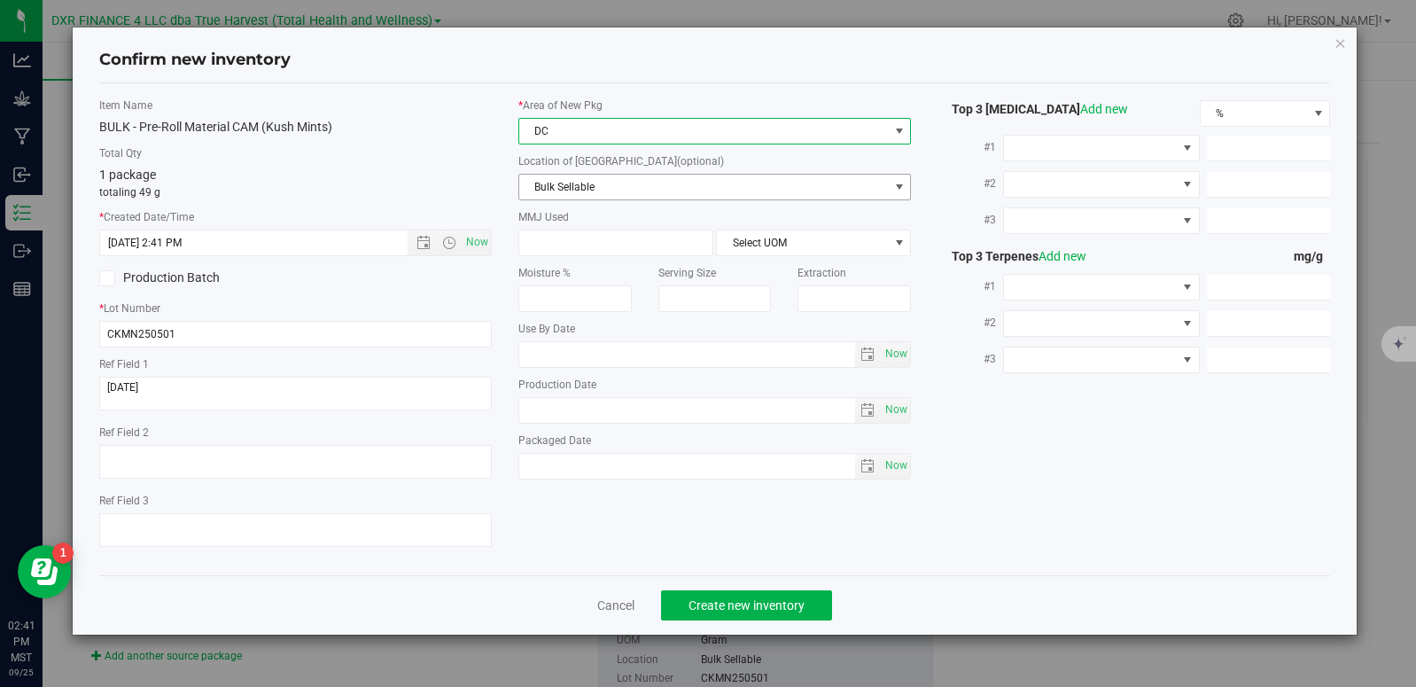
click at [583, 191] on span "Bulk Sellable" at bounding box center [703, 187] width 369 height 25
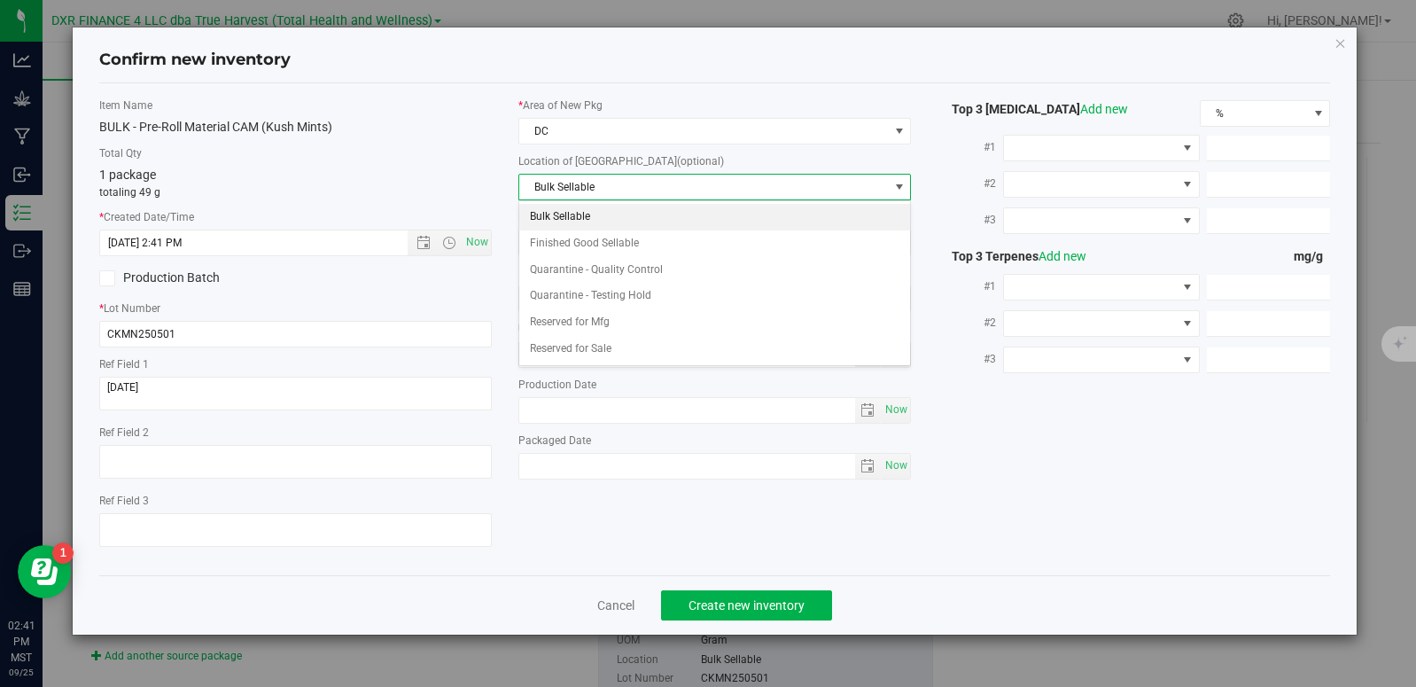
click at [573, 212] on li "Bulk Sellable" at bounding box center [714, 217] width 391 height 27
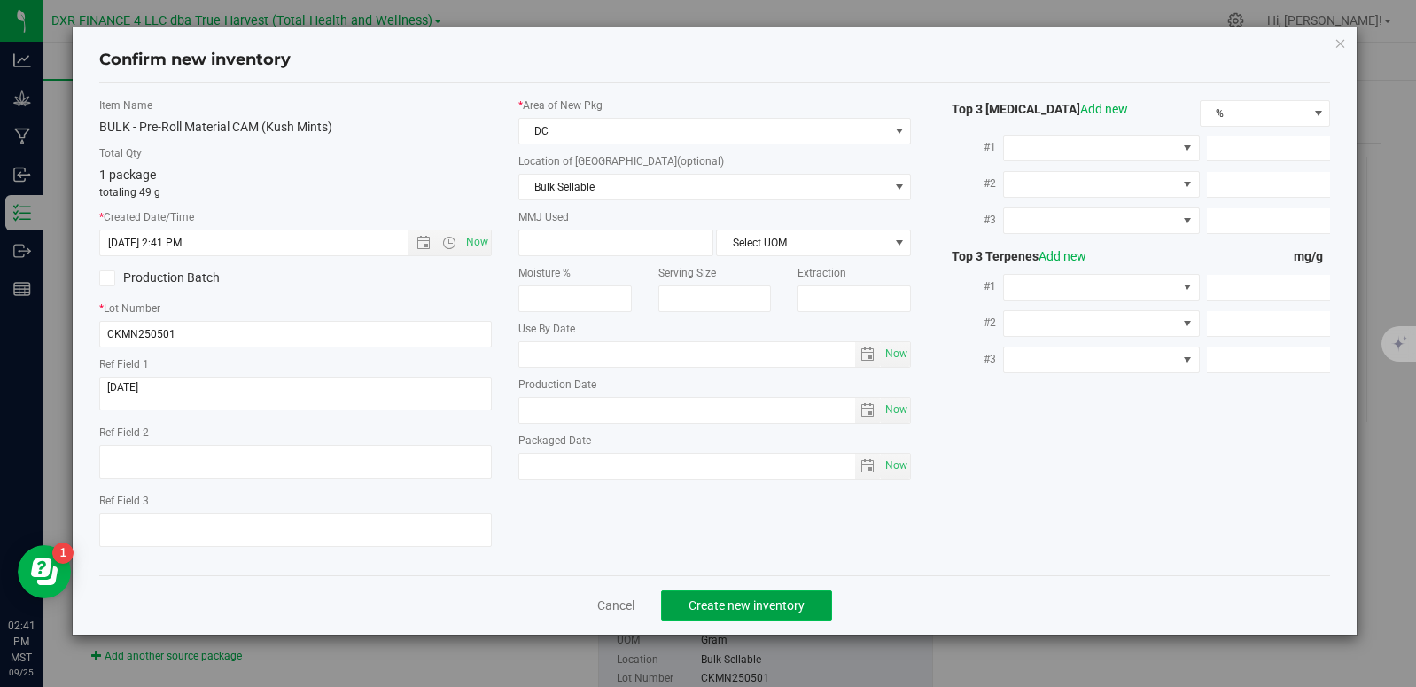
click at [799, 616] on button "Create new inventory" at bounding box center [746, 605] width 171 height 30
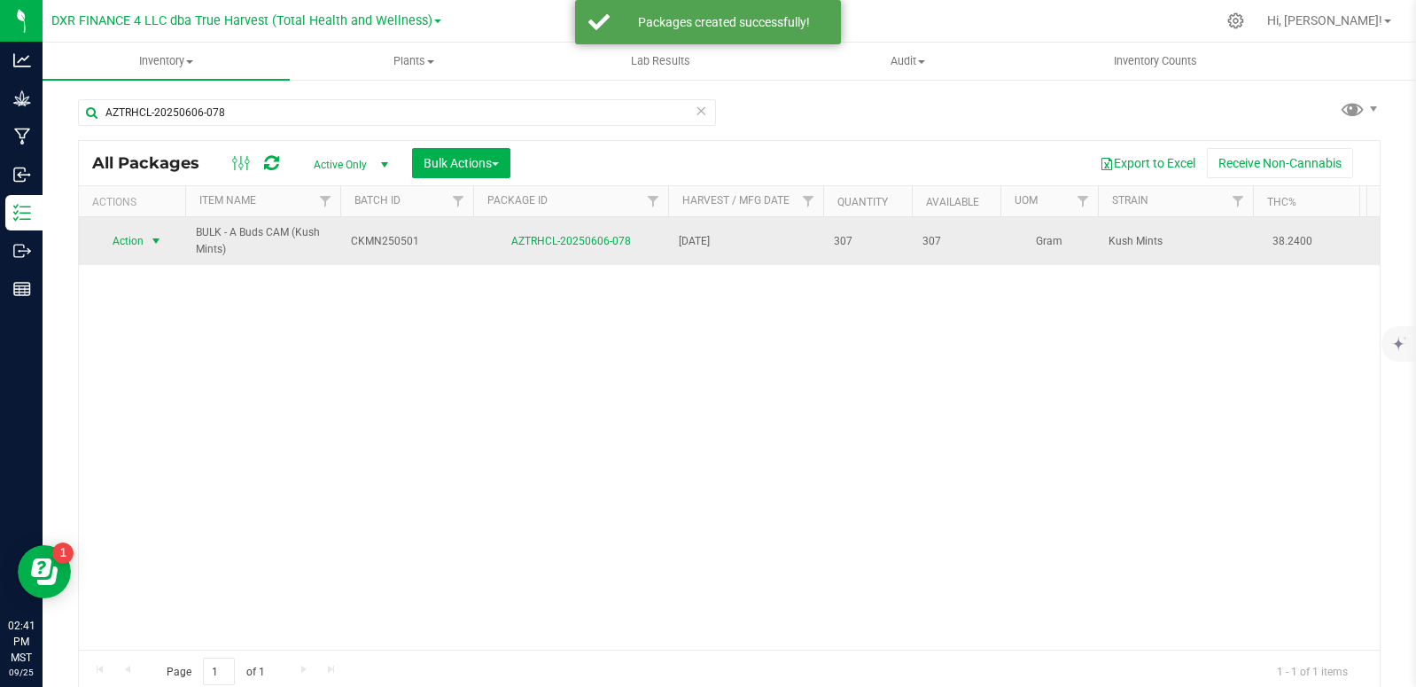
click at [154, 241] on span "select" at bounding box center [156, 241] width 14 height 14
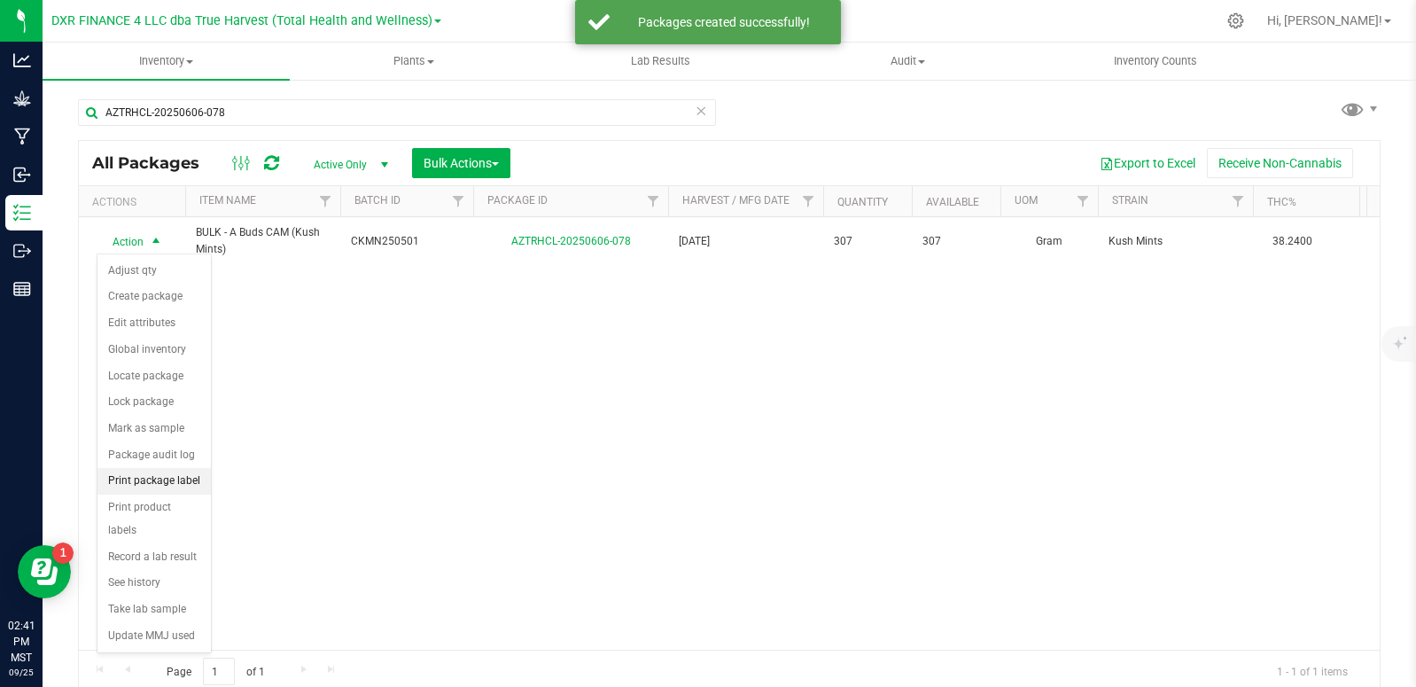
click at [178, 479] on li "Print package label" at bounding box center [154, 481] width 113 height 27
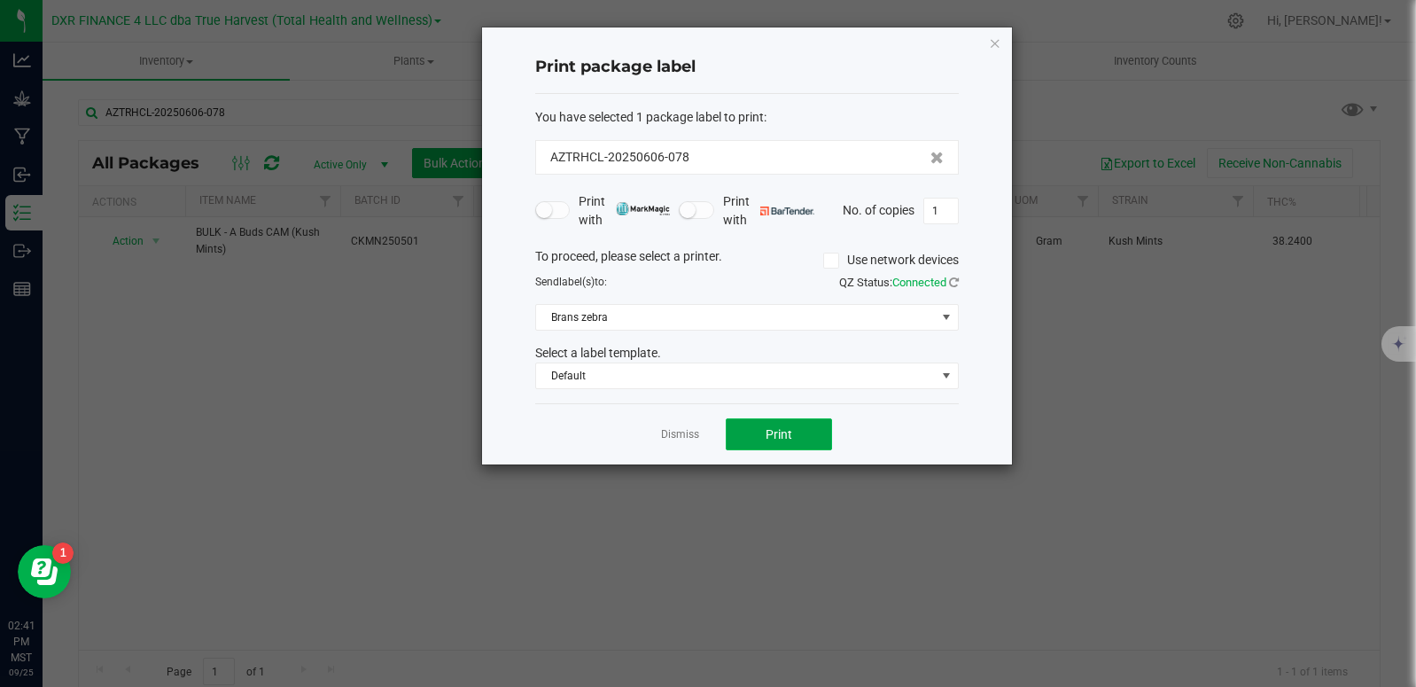
click at [758, 433] on button "Print" at bounding box center [779, 434] width 106 height 32
click at [679, 433] on link "Dismiss" at bounding box center [680, 434] width 38 height 15
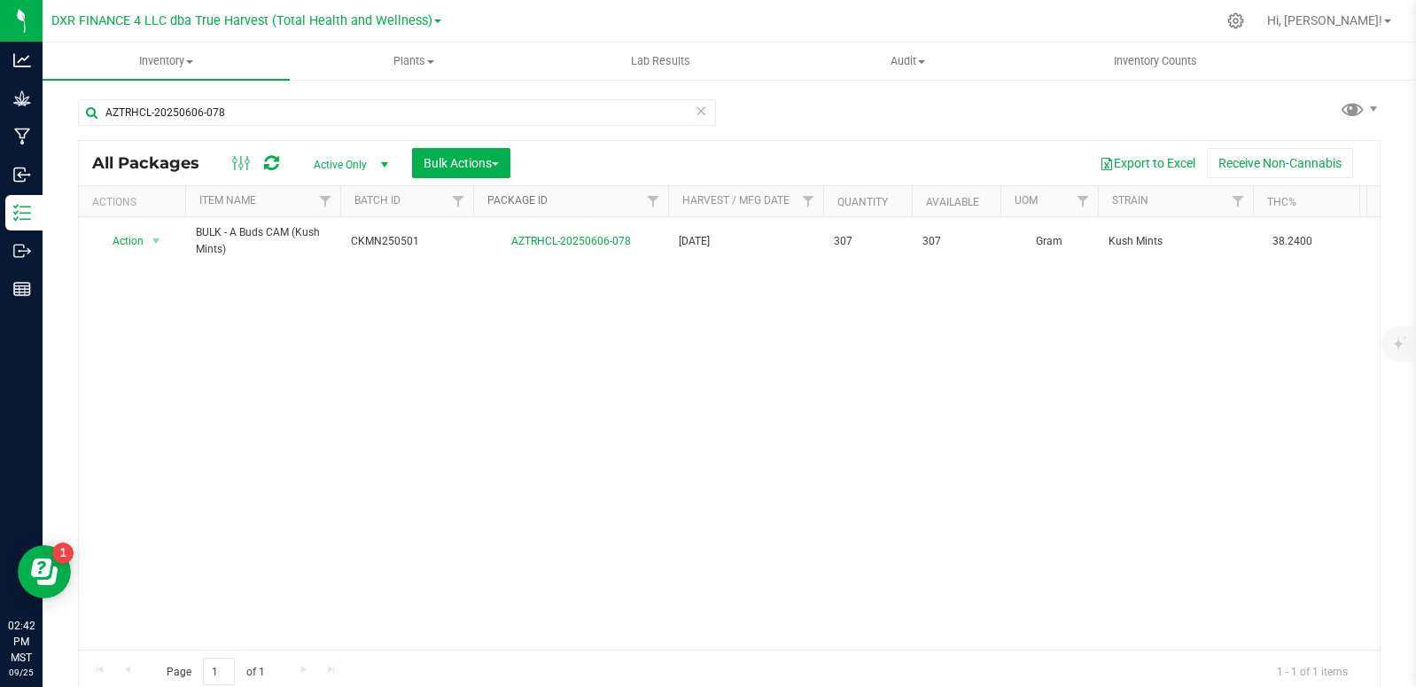
click at [520, 204] on link "Package ID" at bounding box center [518, 200] width 60 height 12
click at [511, 203] on link "Package ID" at bounding box center [528, 200] width 81 height 12
click at [246, 113] on input "AZTRHCL-20250606-078" at bounding box center [397, 112] width 638 height 27
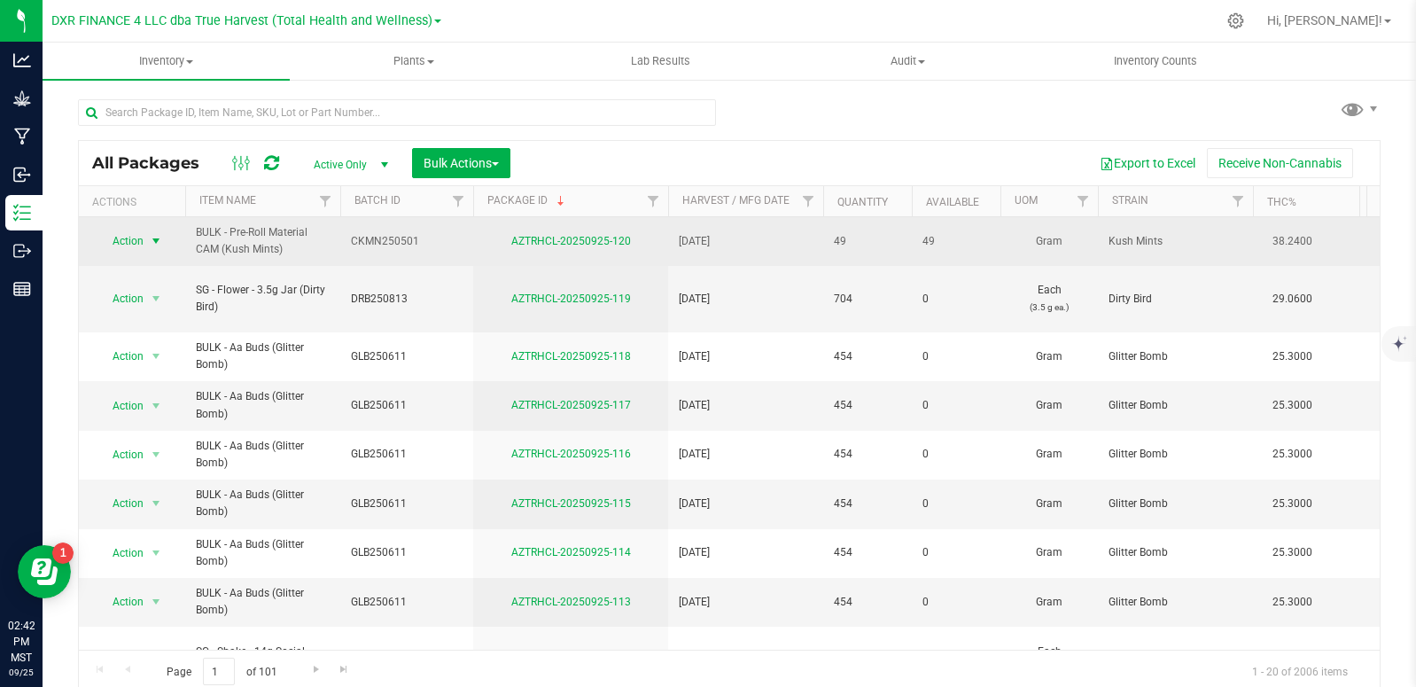
click at [152, 238] on span "select" at bounding box center [156, 241] width 14 height 14
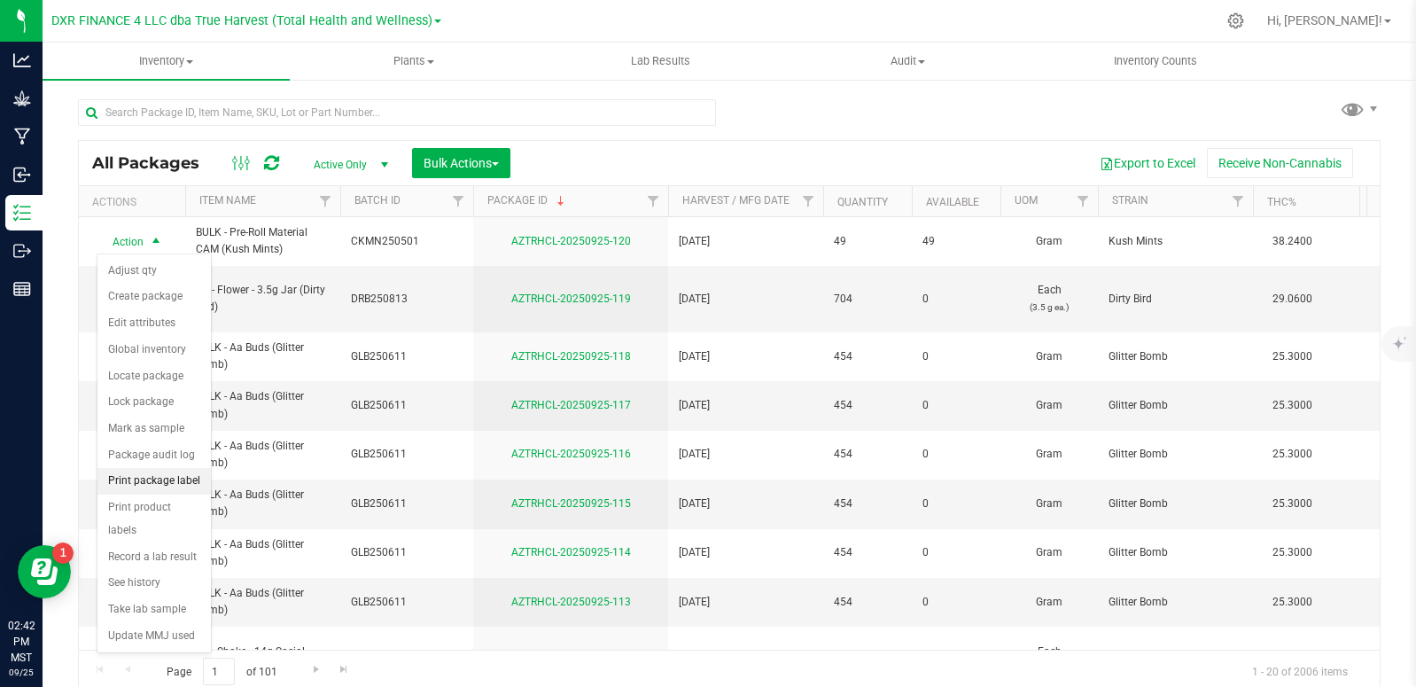
click at [184, 480] on li "Print package label" at bounding box center [154, 481] width 113 height 27
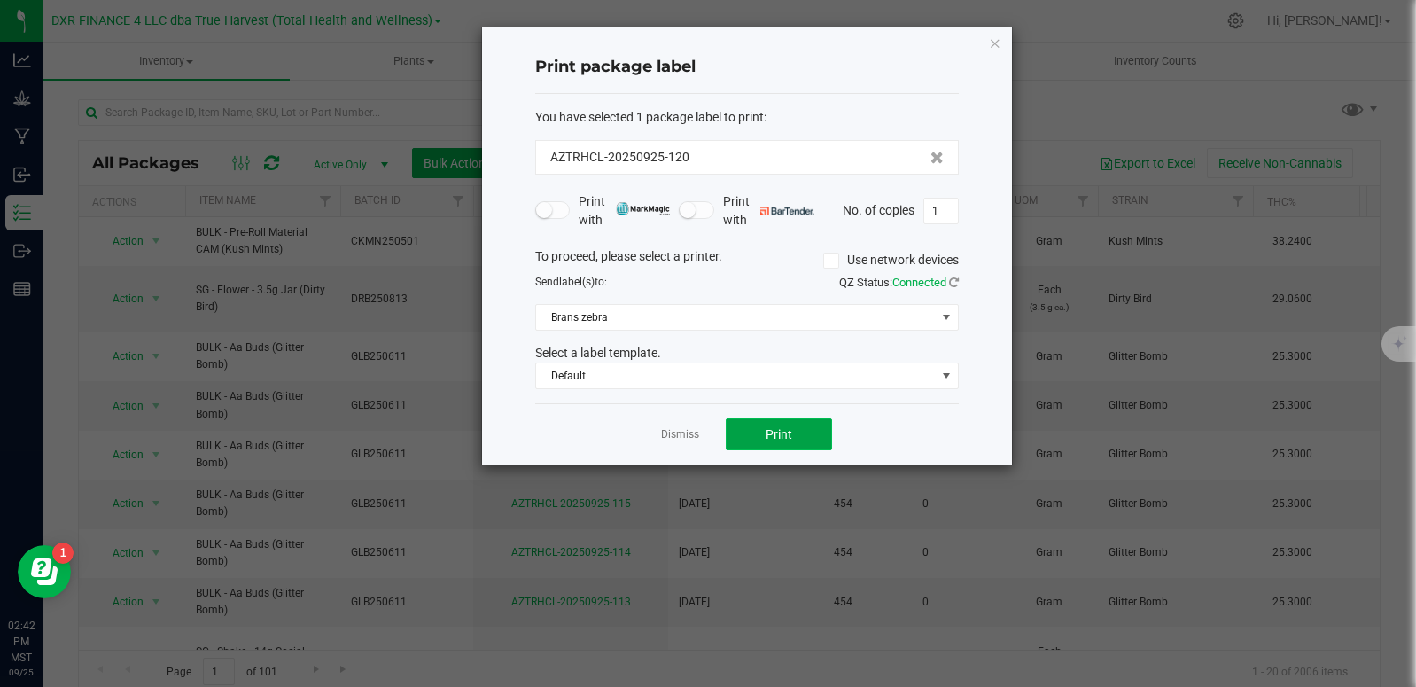
click at [795, 438] on button "Print" at bounding box center [779, 434] width 106 height 32
click at [691, 437] on link "Dismiss" at bounding box center [680, 434] width 38 height 15
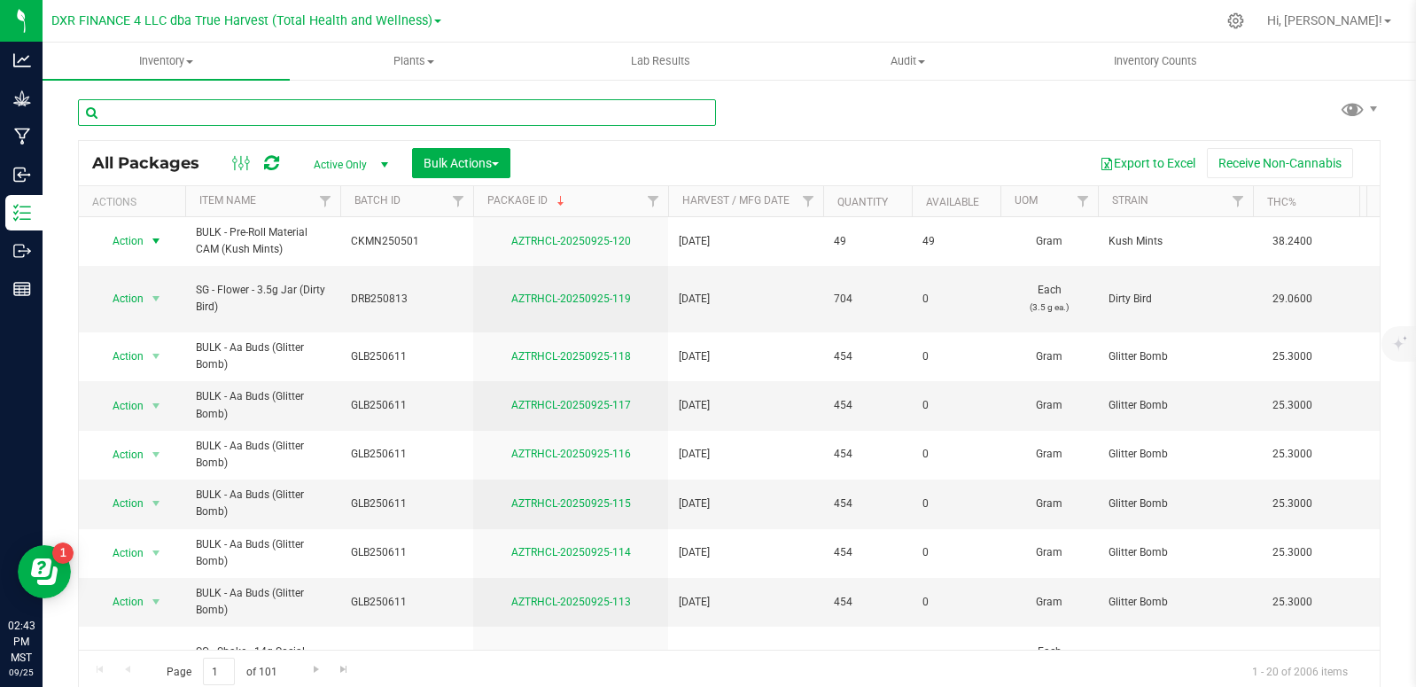
click at [225, 111] on input "text" at bounding box center [397, 112] width 638 height 27
type input "AZTRHCL-20250708-039"
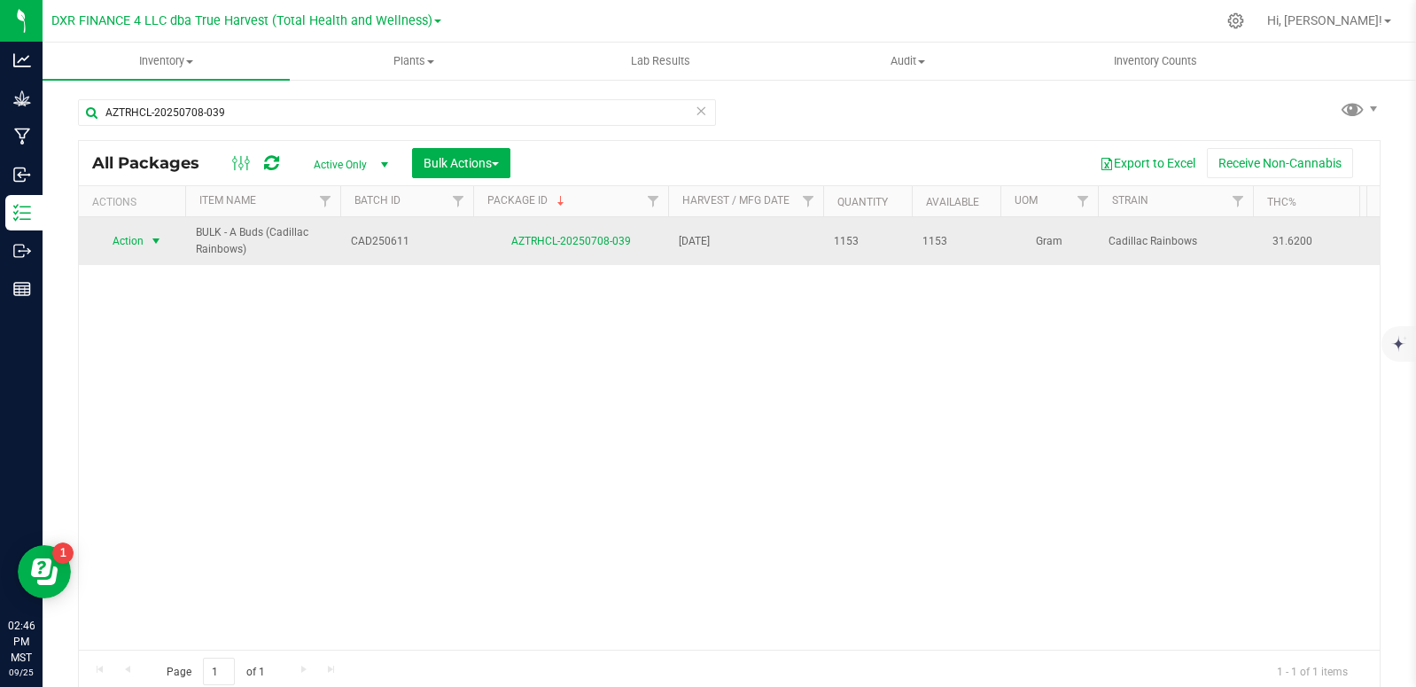
click at [159, 249] on span "select" at bounding box center [156, 241] width 22 height 25
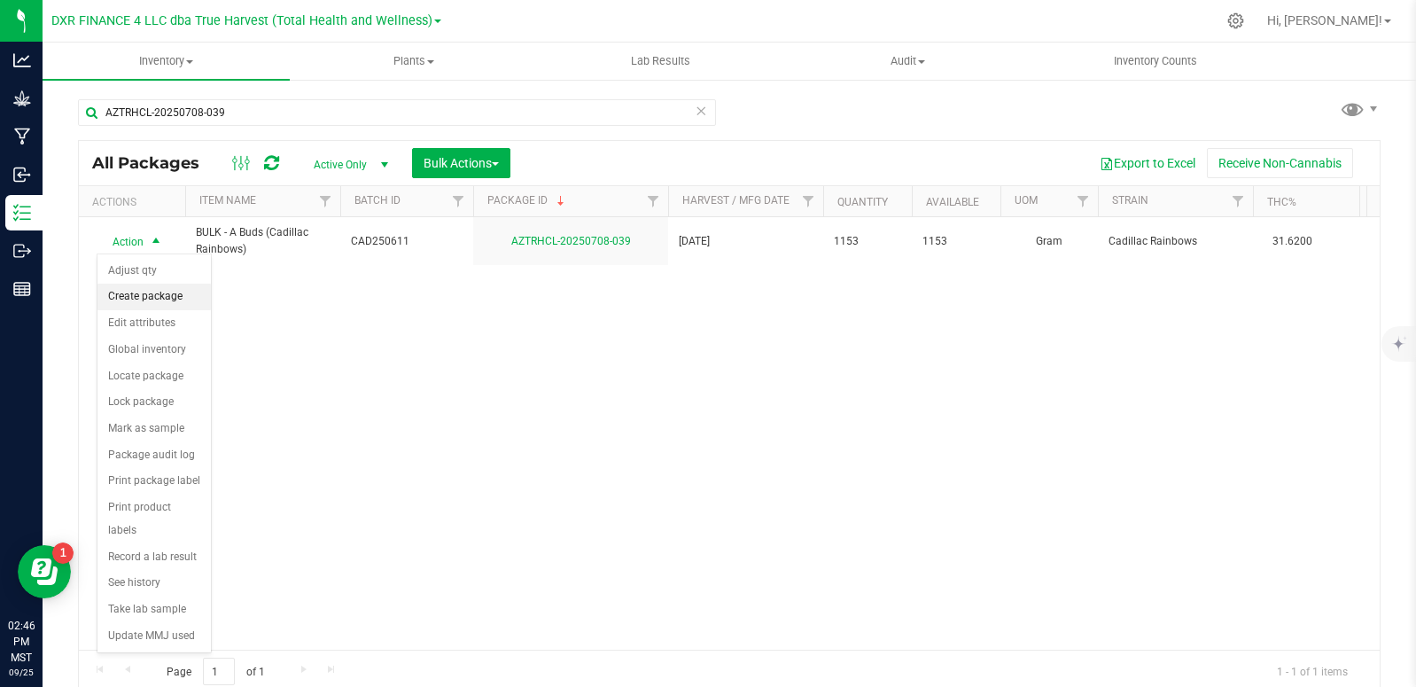
click at [169, 300] on li "Create package" at bounding box center [154, 297] width 113 height 27
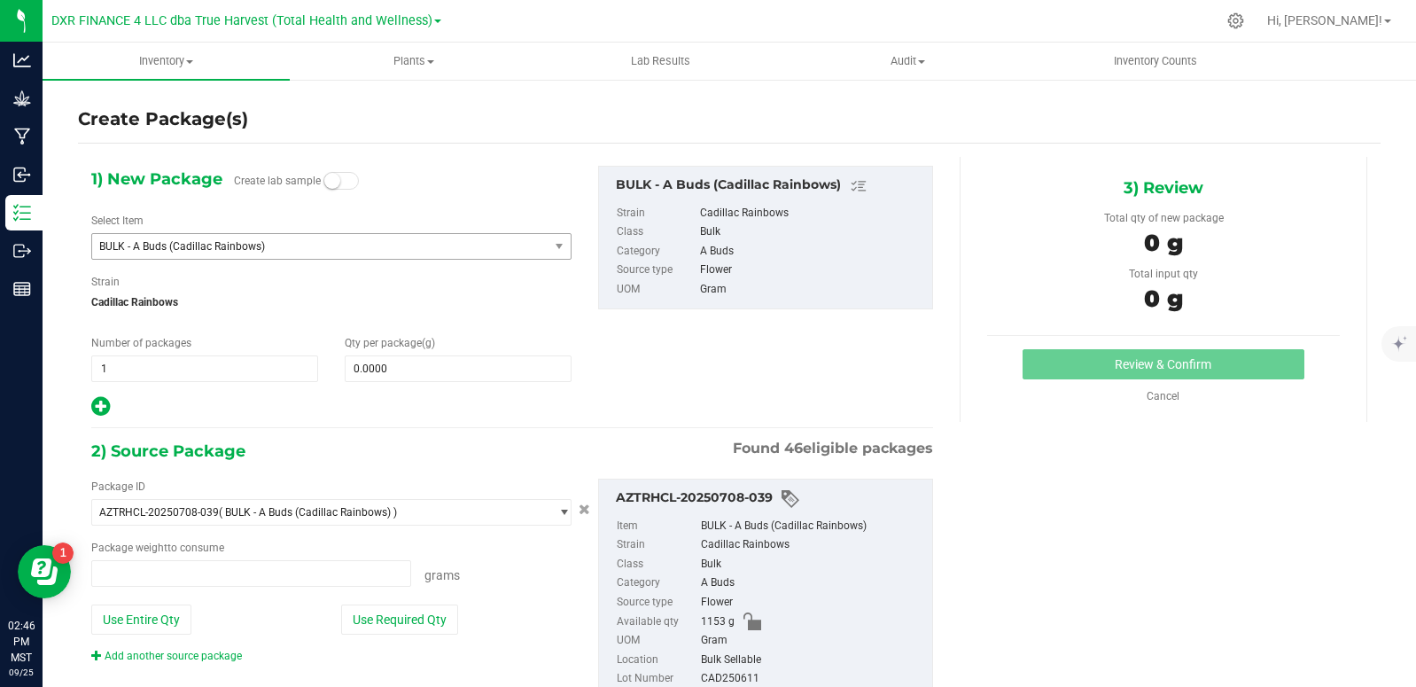
type input "0.0000 g"
click at [310, 249] on span "BULK - A Buds (Cadillac Rainbows)" at bounding box center [311, 246] width 425 height 12
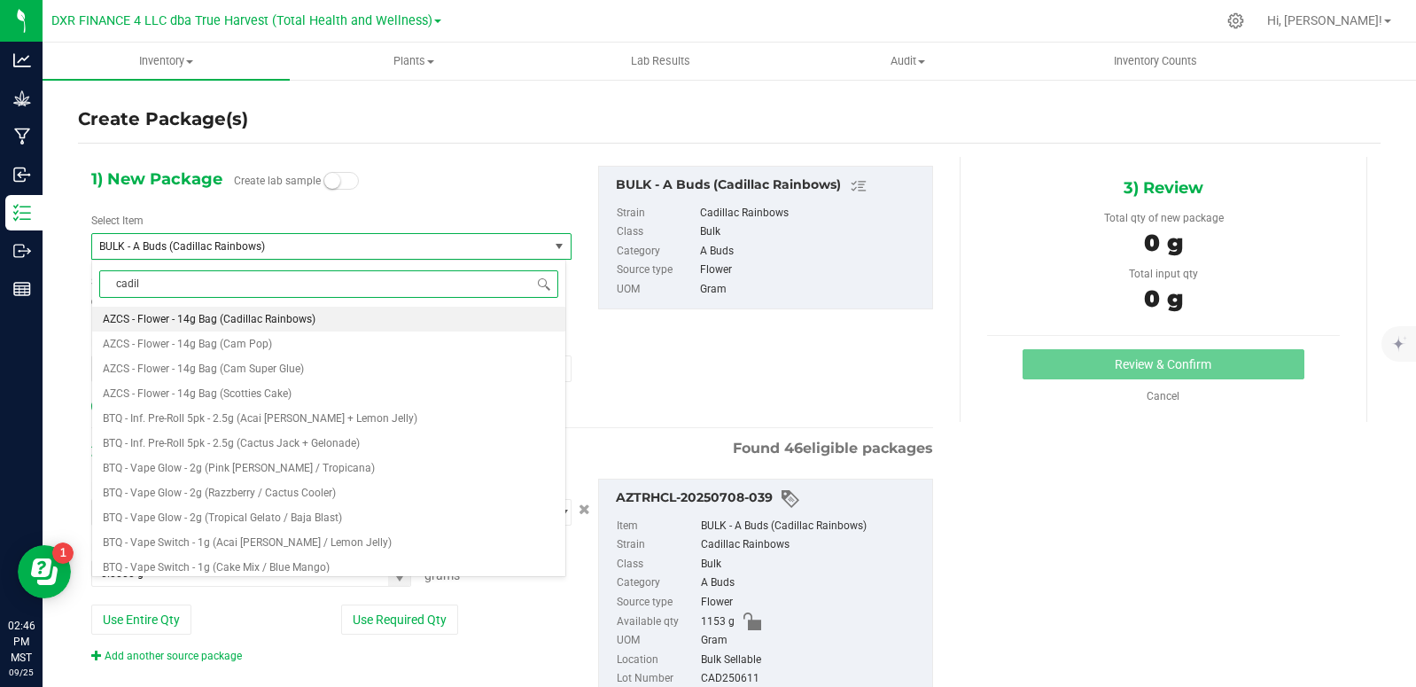
type input "cadill"
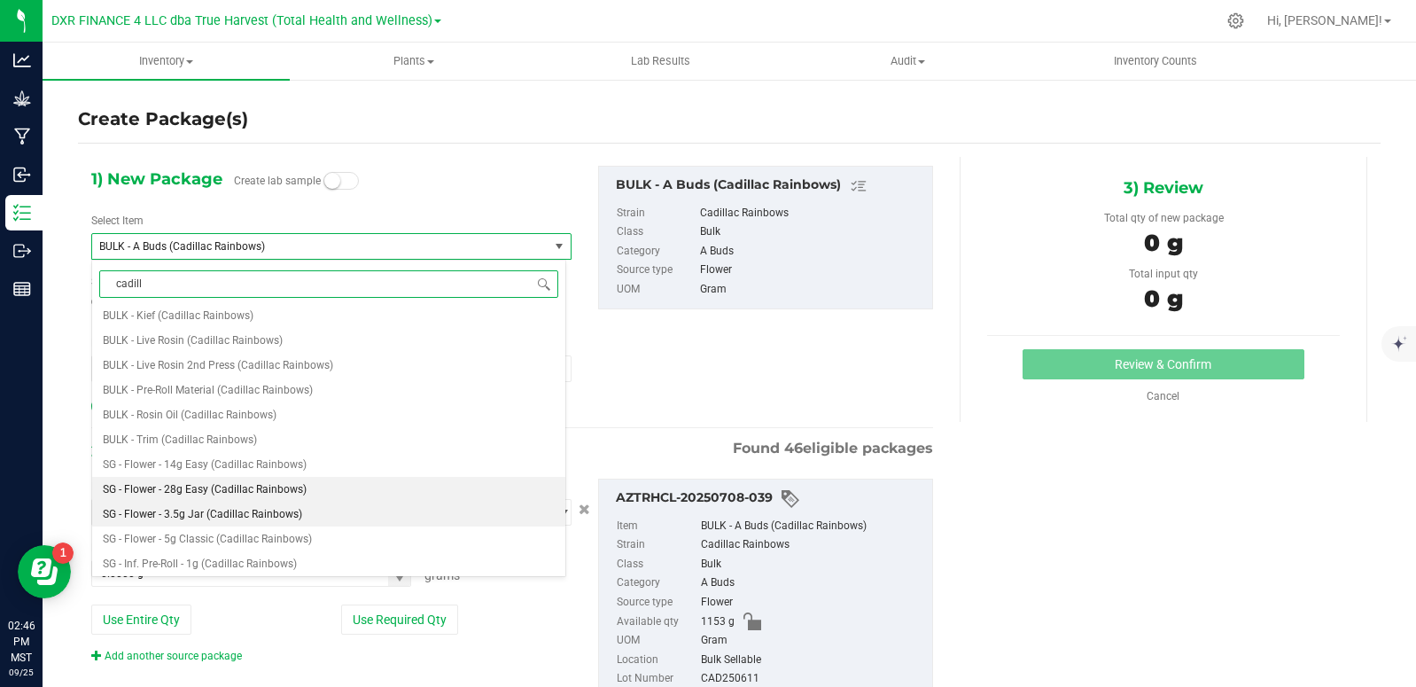
scroll to position [443, 0]
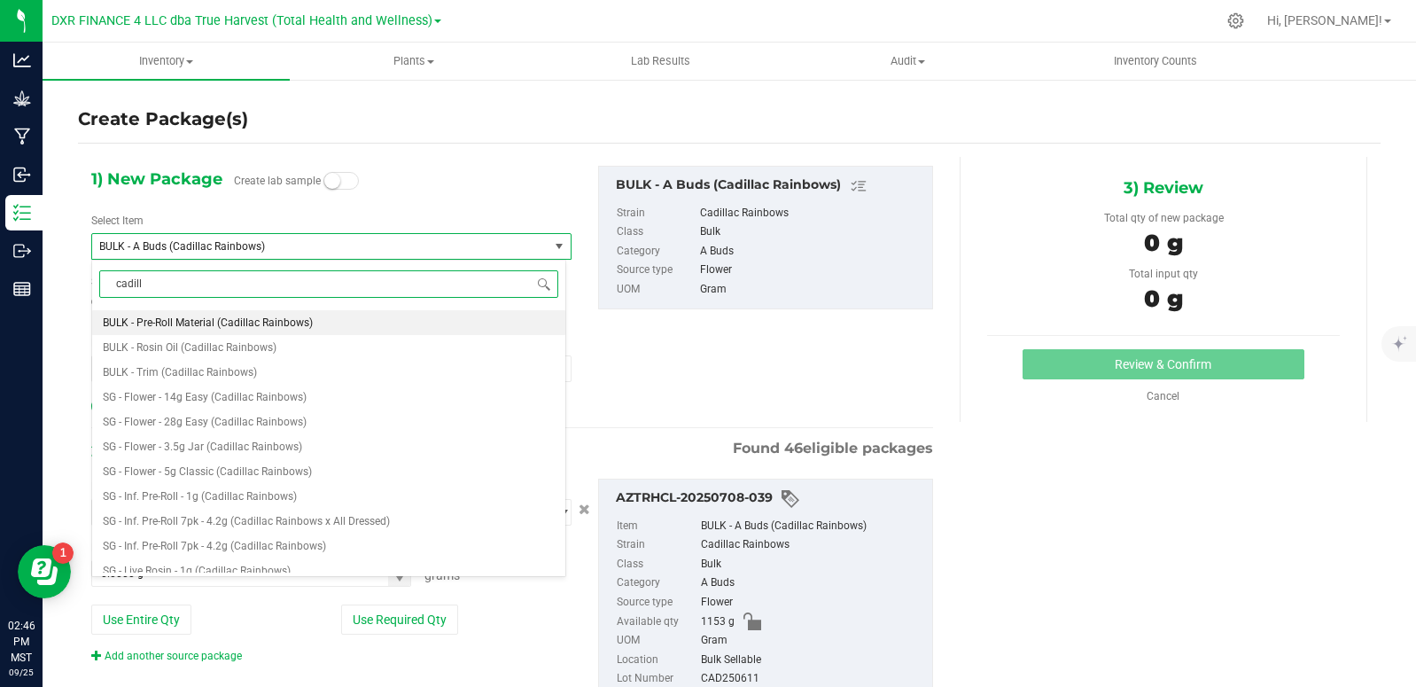
click at [261, 331] on li "BULK - Pre-Roll Material (Cadillac Rainbows)" at bounding box center [328, 322] width 473 height 25
type input "0.0000"
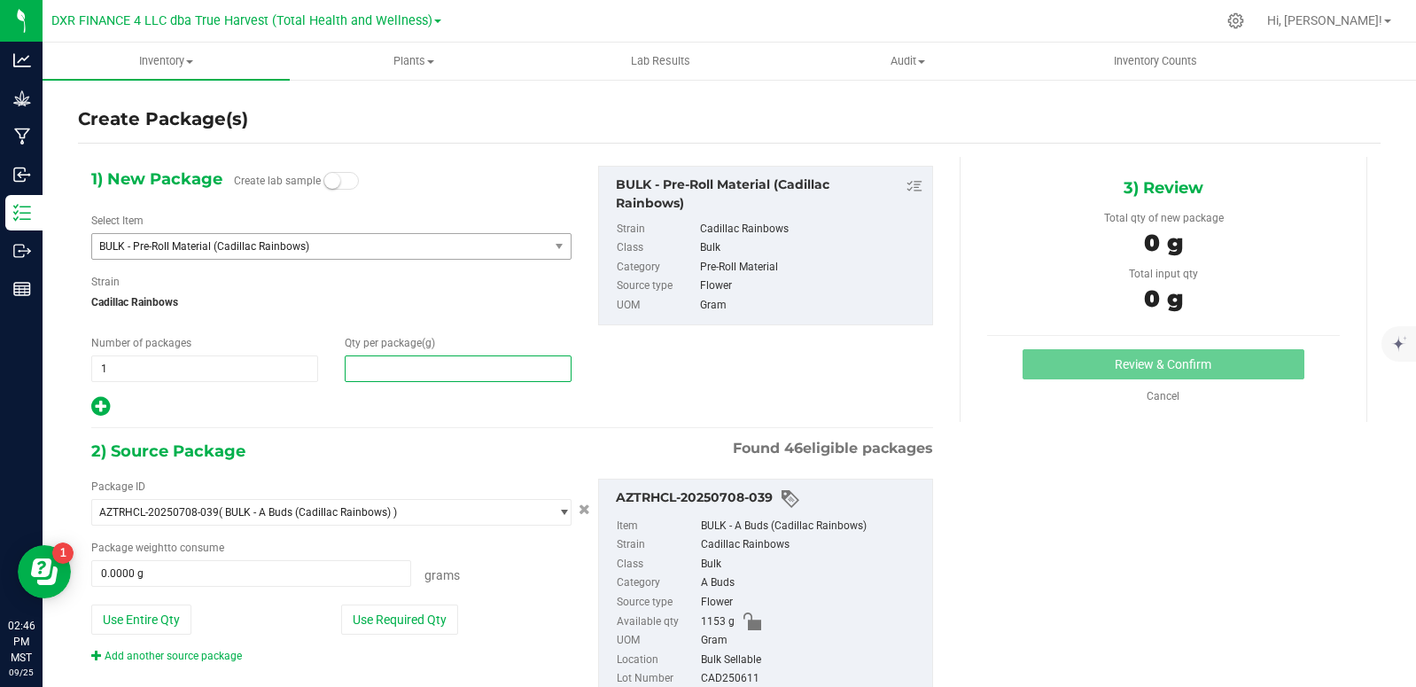
click at [462, 369] on span at bounding box center [458, 368] width 227 height 27
type input "70"
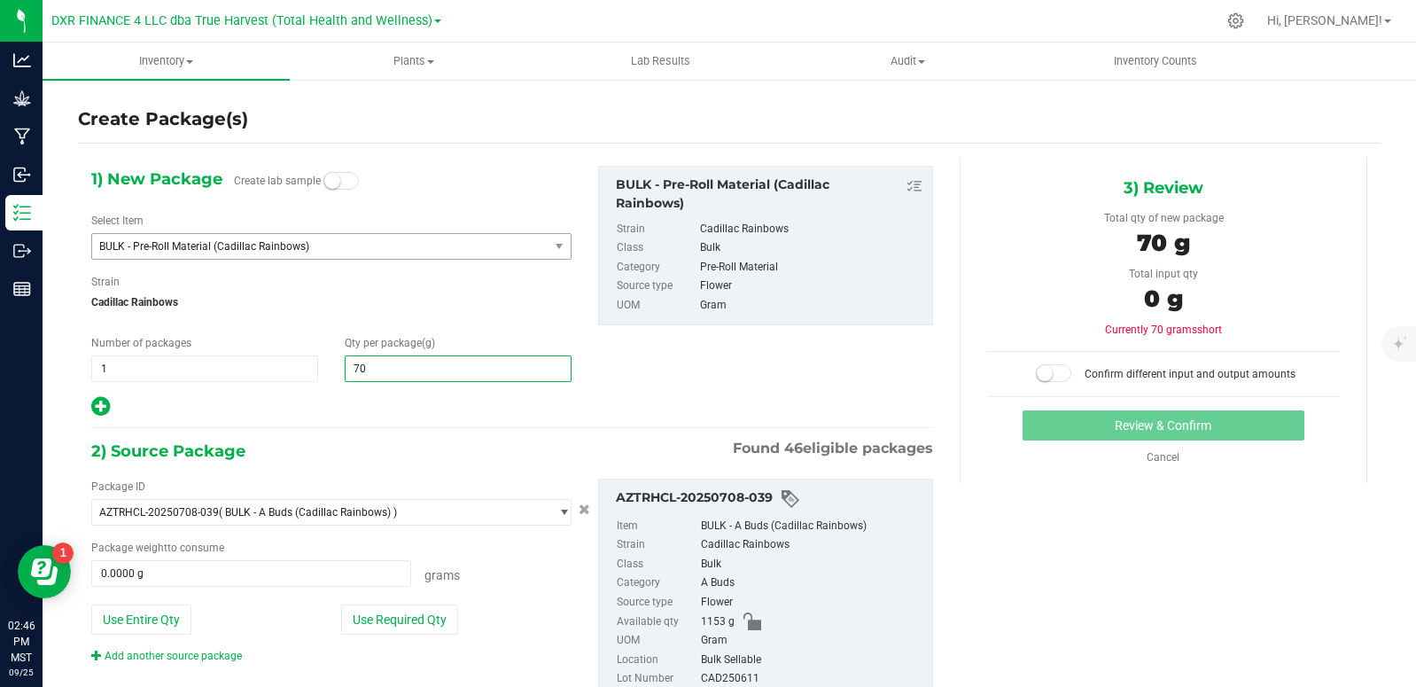
type input "70.0000"
click at [987, 543] on div "1) New Package Create lab sample Select Item BULK - Pre-Roll Material (Cadillac…" at bounding box center [729, 446] width 1303 height 579
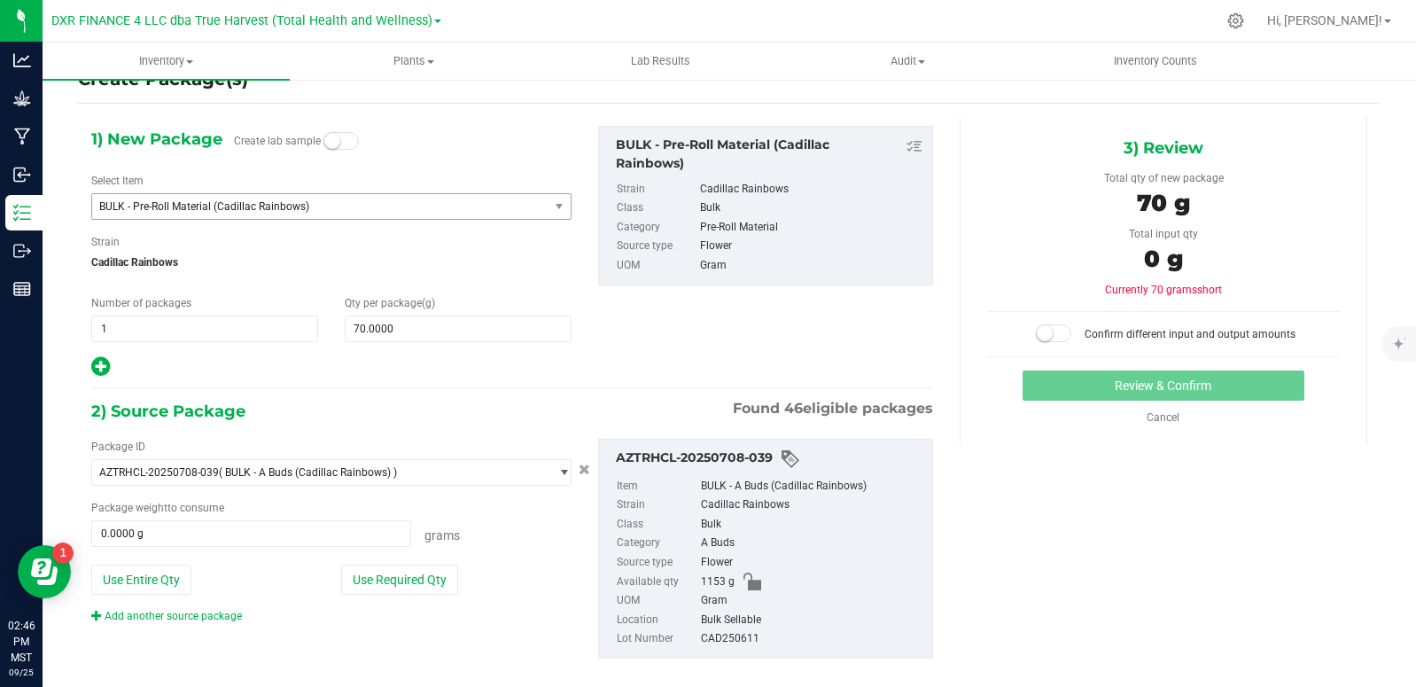
scroll to position [62, 0]
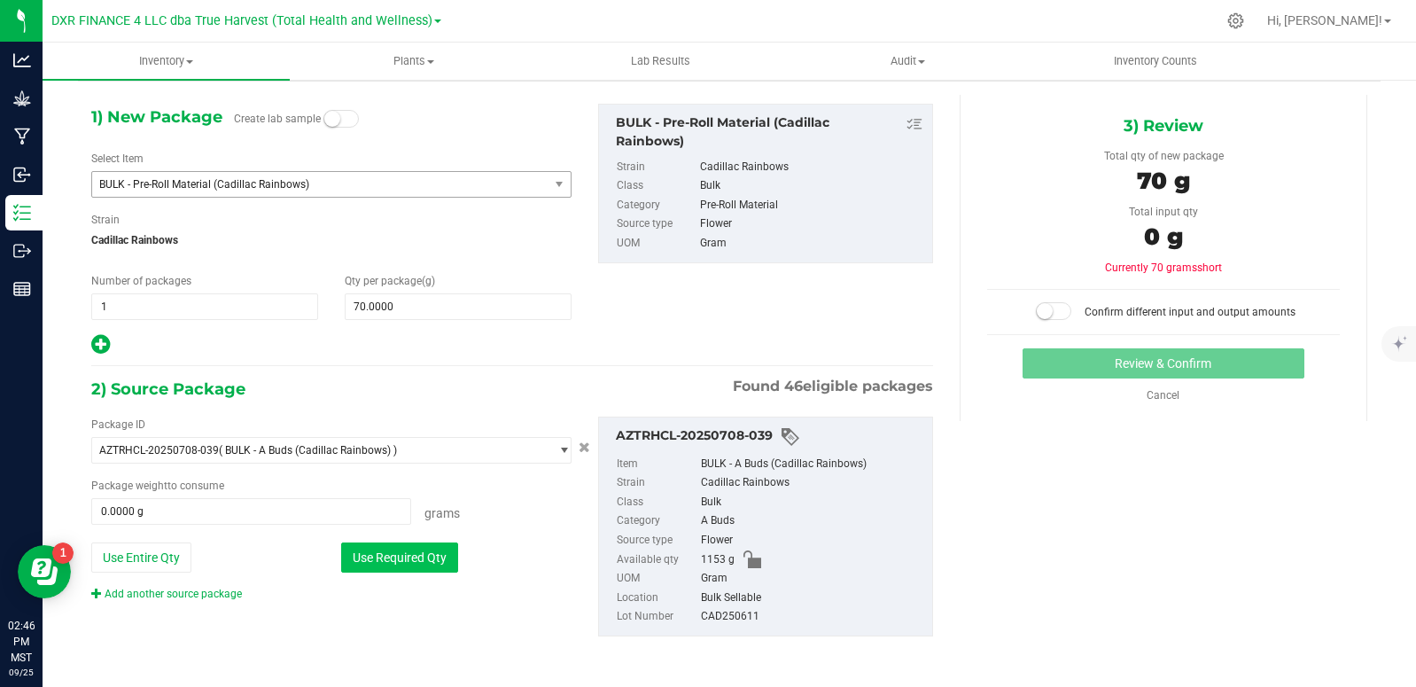
click at [421, 558] on button "Use Required Qty" at bounding box center [399, 557] width 117 height 30
type input "70.0000 g"
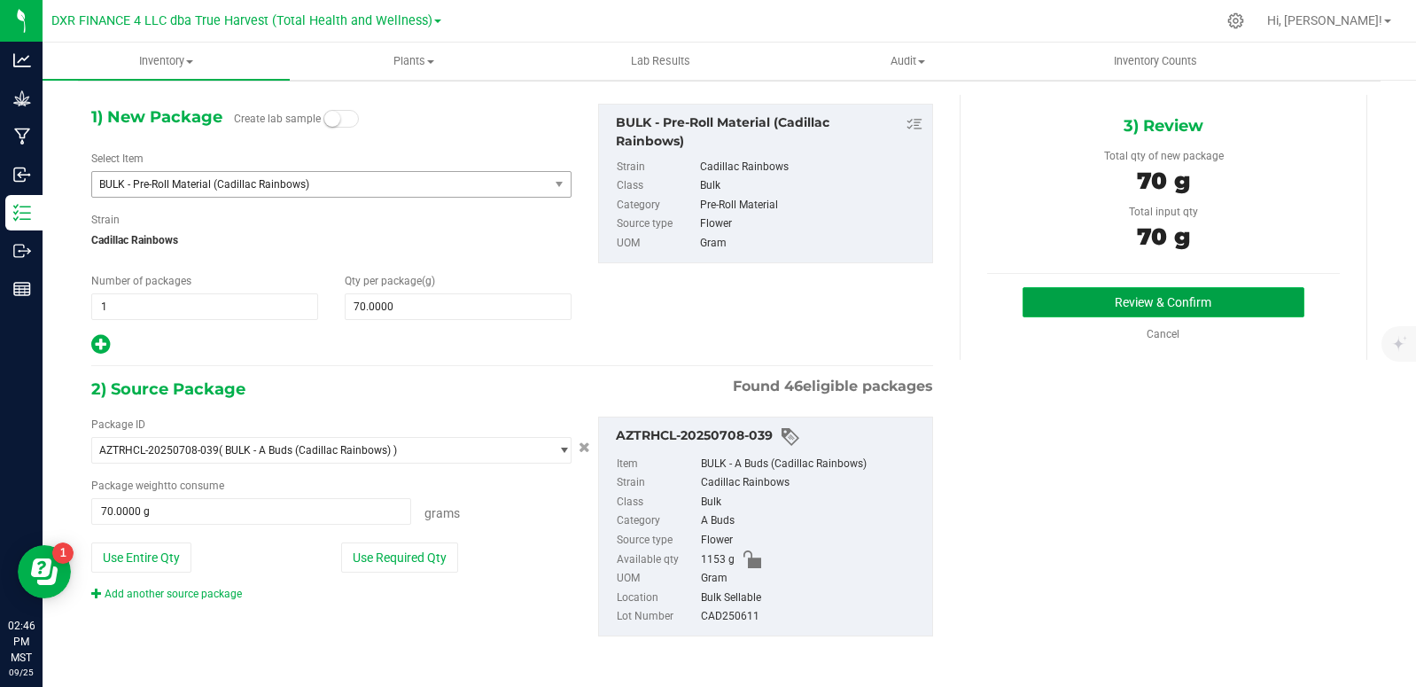
click at [1176, 302] on button "Review & Confirm" at bounding box center [1164, 302] width 282 height 30
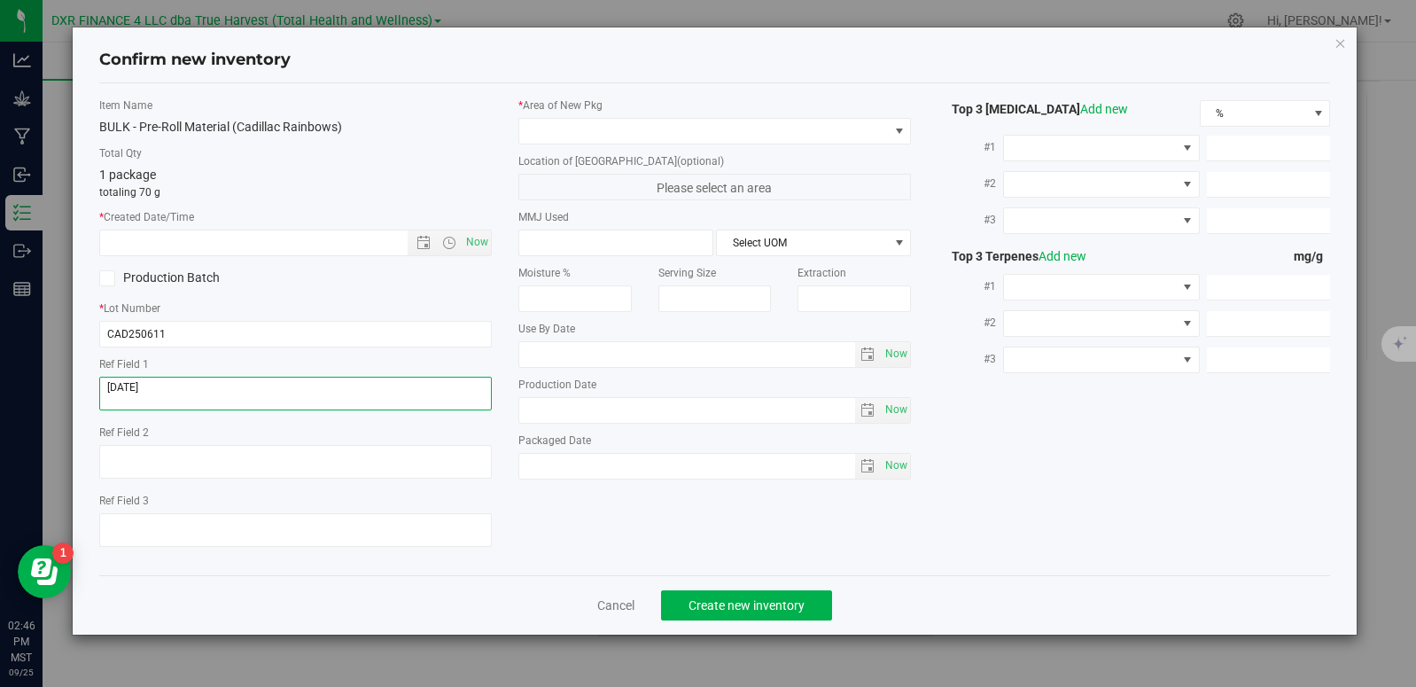
click at [193, 398] on textarea at bounding box center [295, 394] width 393 height 34
click at [188, 238] on input "text" at bounding box center [269, 242] width 338 height 25
paste input "[DATE]"
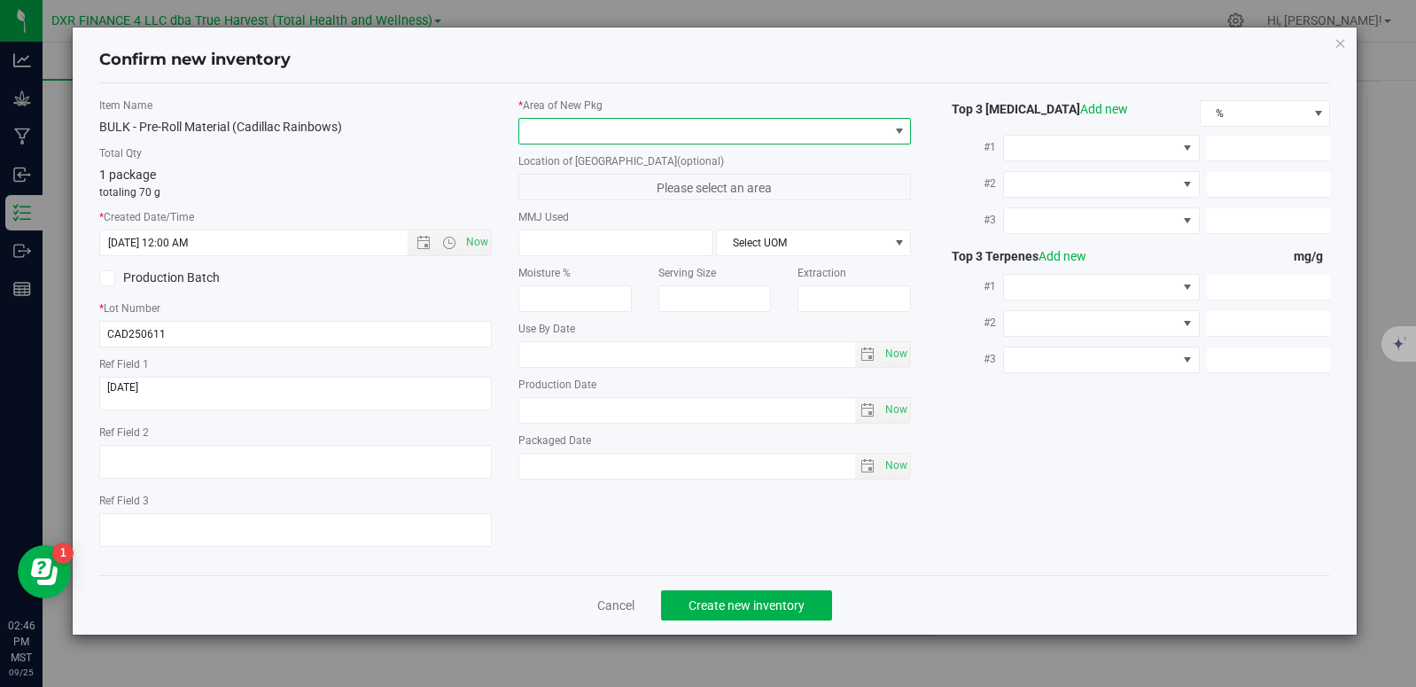
click at [545, 132] on span at bounding box center [703, 131] width 369 height 25
type input "6/11/2025 2:46 PM"
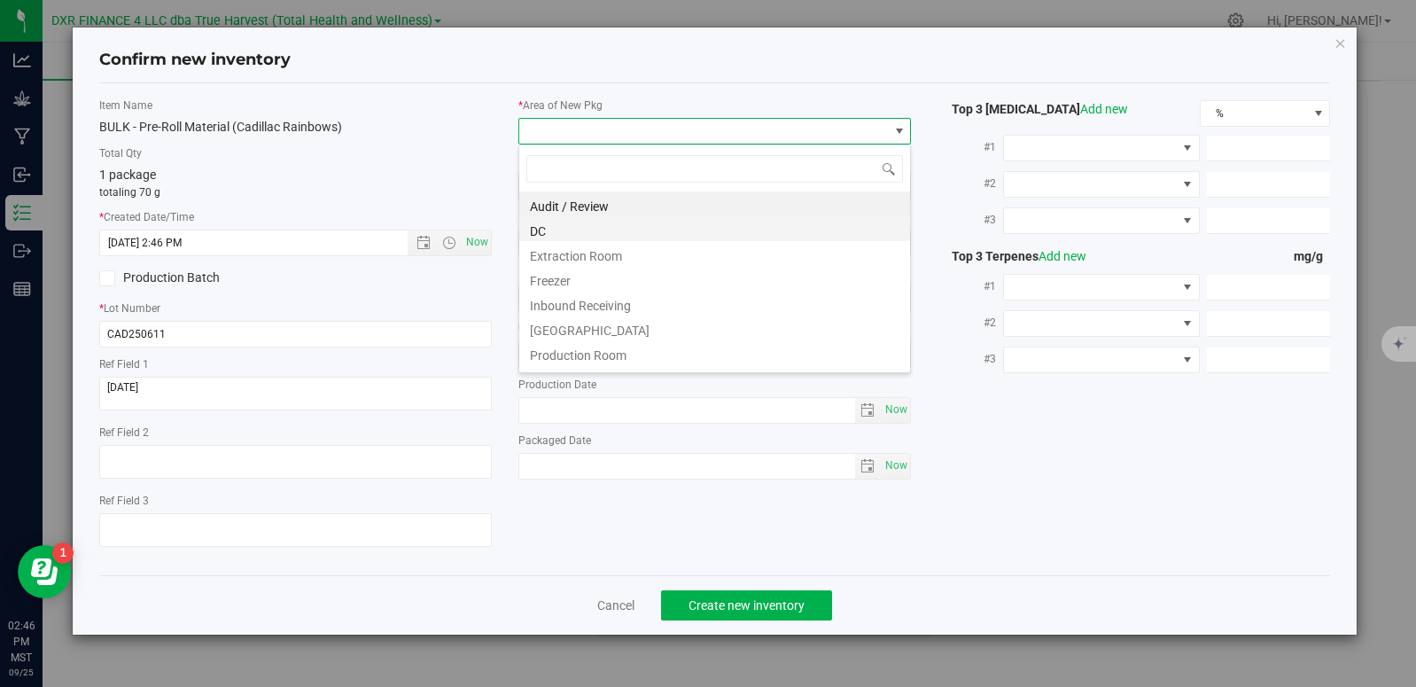
scroll to position [27, 393]
click at [543, 227] on li "DC" at bounding box center [714, 228] width 391 height 25
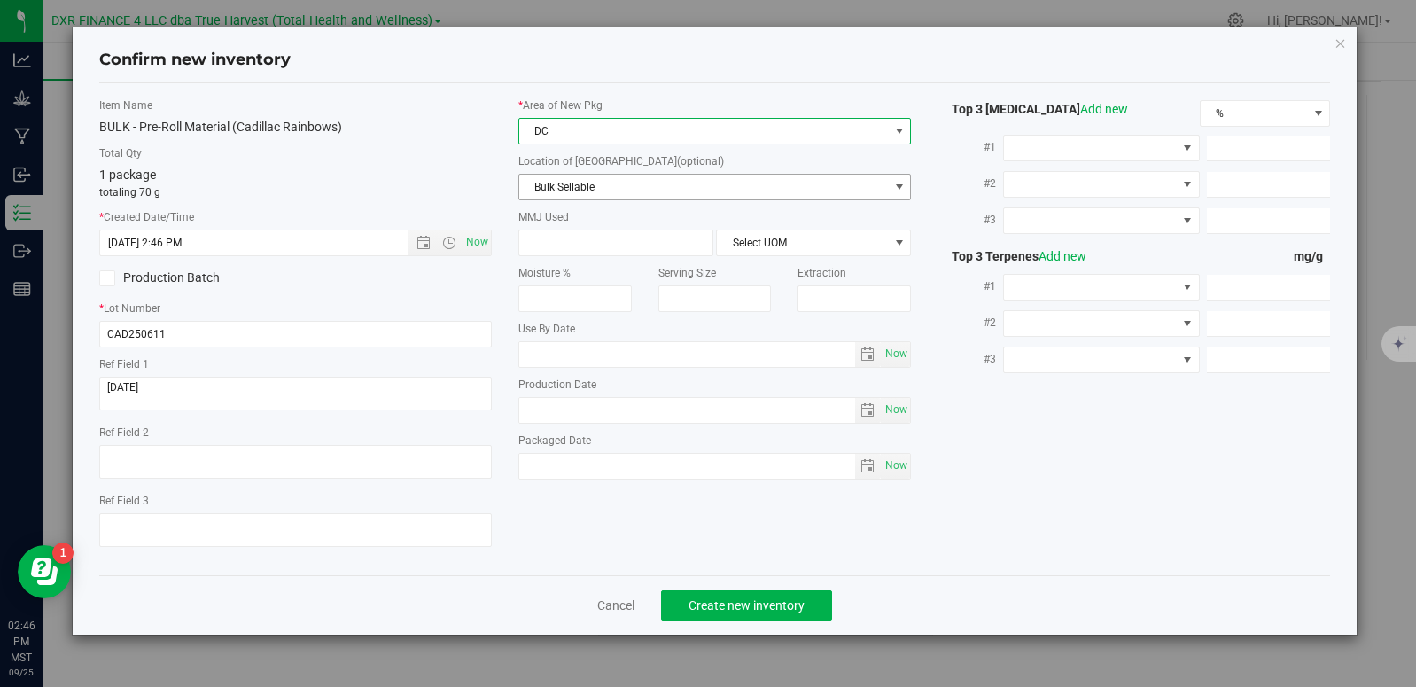
click at [592, 185] on span "Bulk Sellable" at bounding box center [703, 187] width 369 height 25
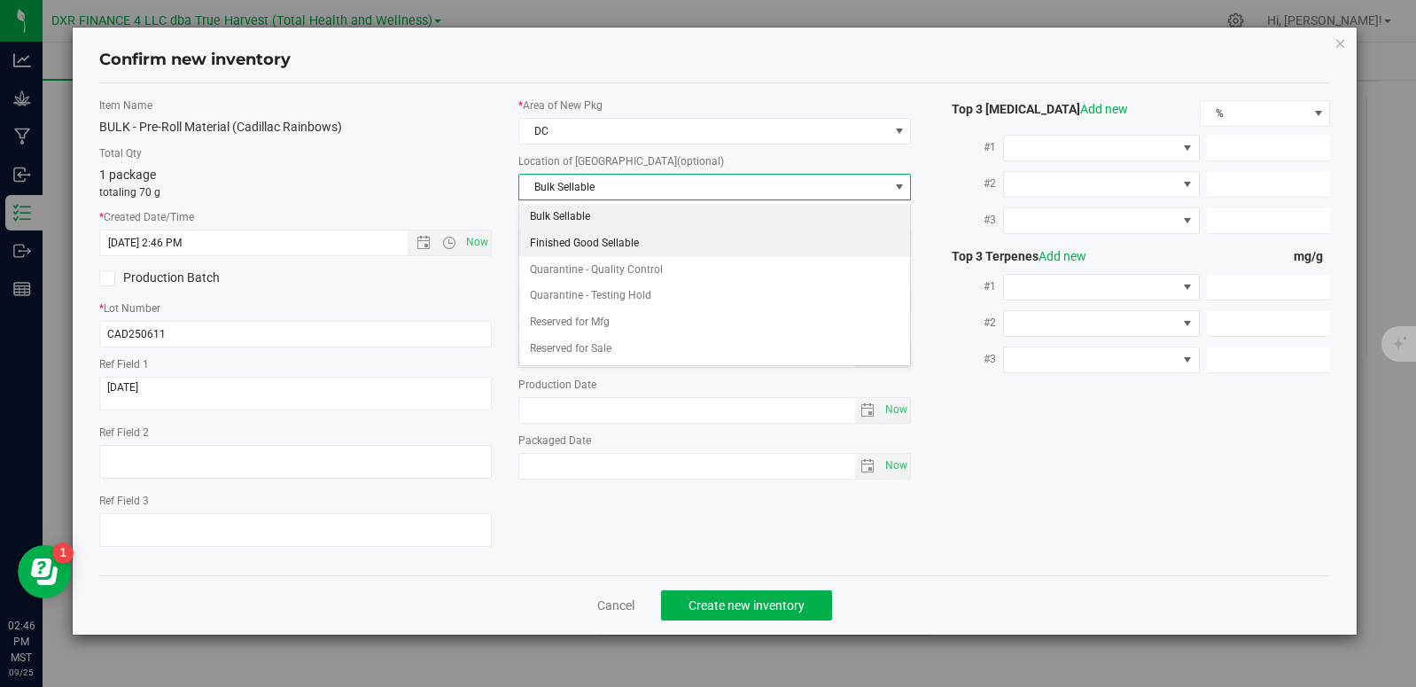
click at [585, 243] on li "Finished Good Sellable" at bounding box center [714, 243] width 391 height 27
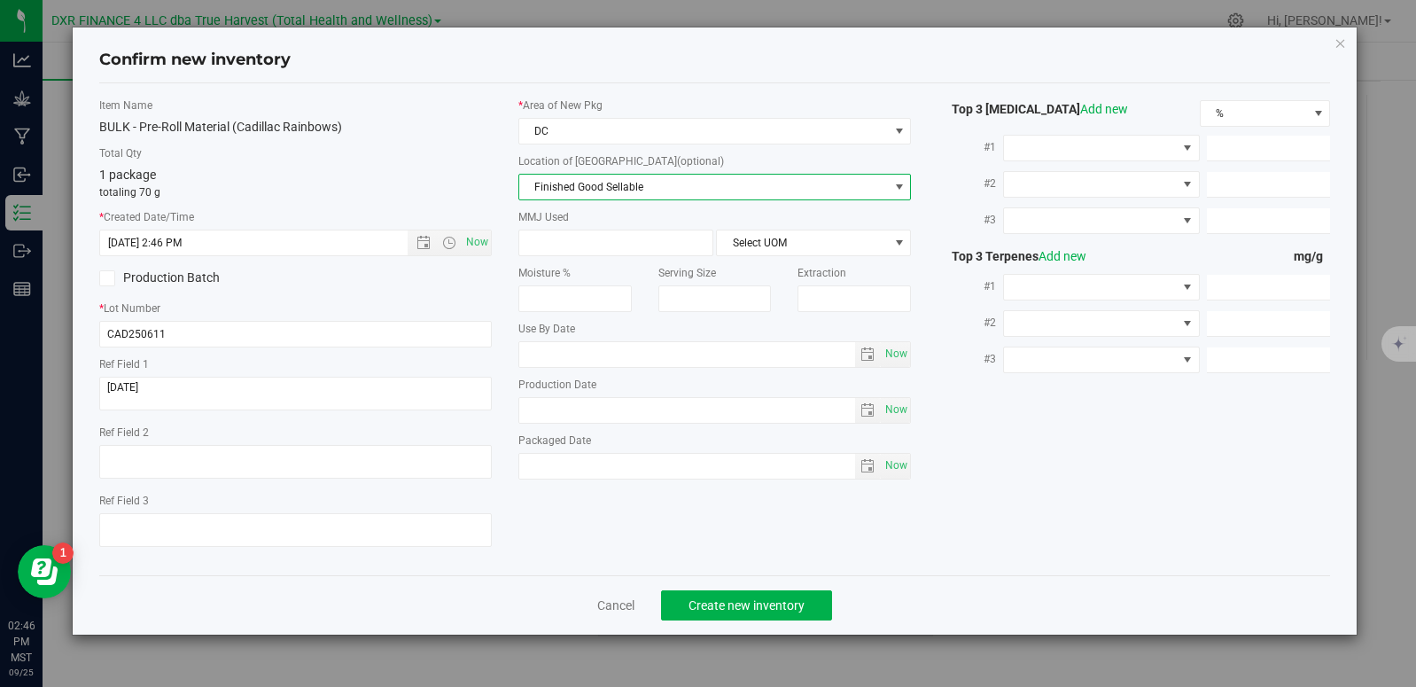
click at [582, 187] on span "Finished Good Sellable" at bounding box center [703, 187] width 369 height 25
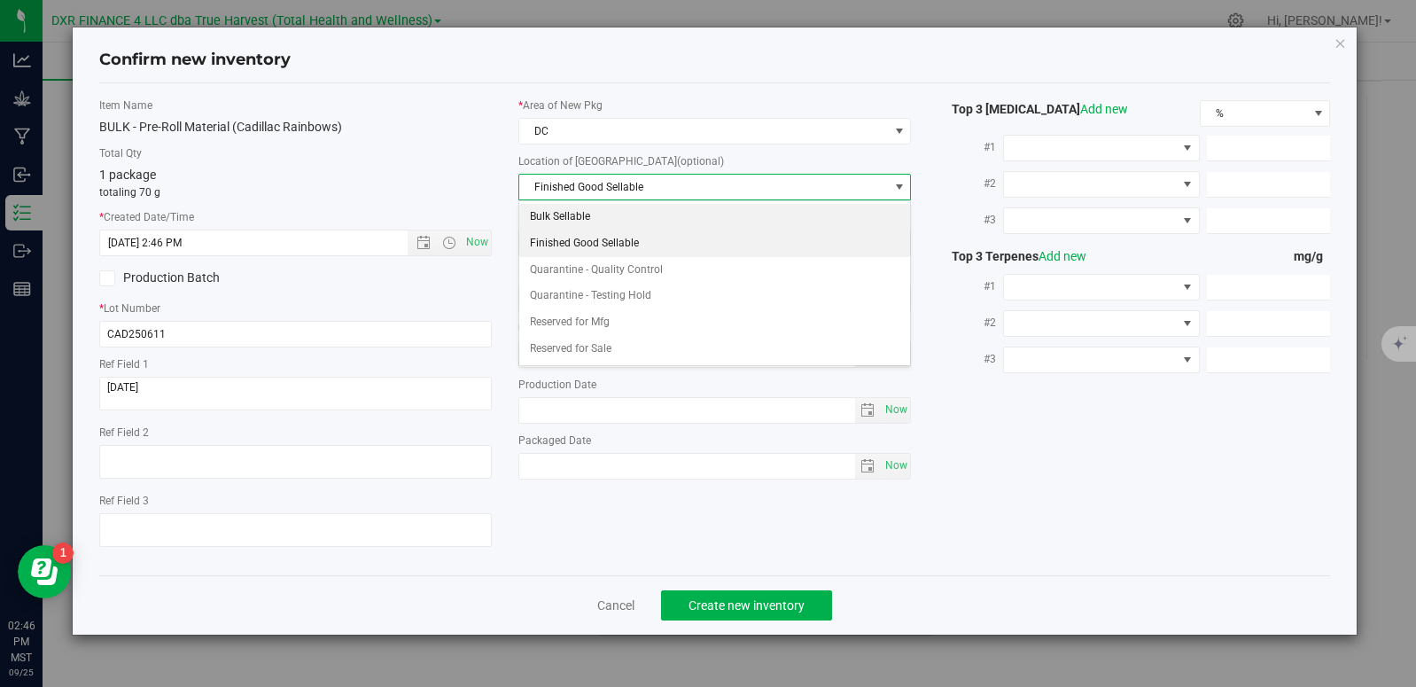
click at [581, 211] on li "Bulk Sellable" at bounding box center [714, 217] width 391 height 27
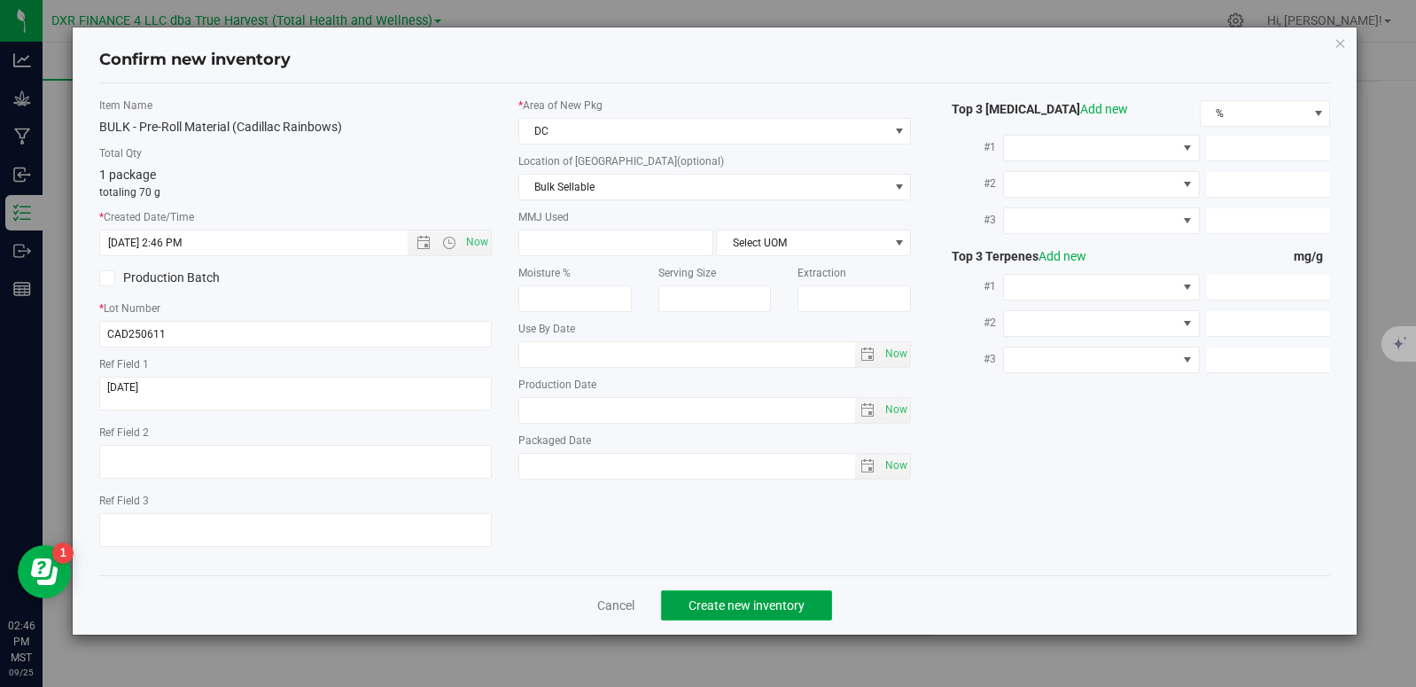
click at [755, 605] on span "Create new inventory" at bounding box center [747, 605] width 116 height 14
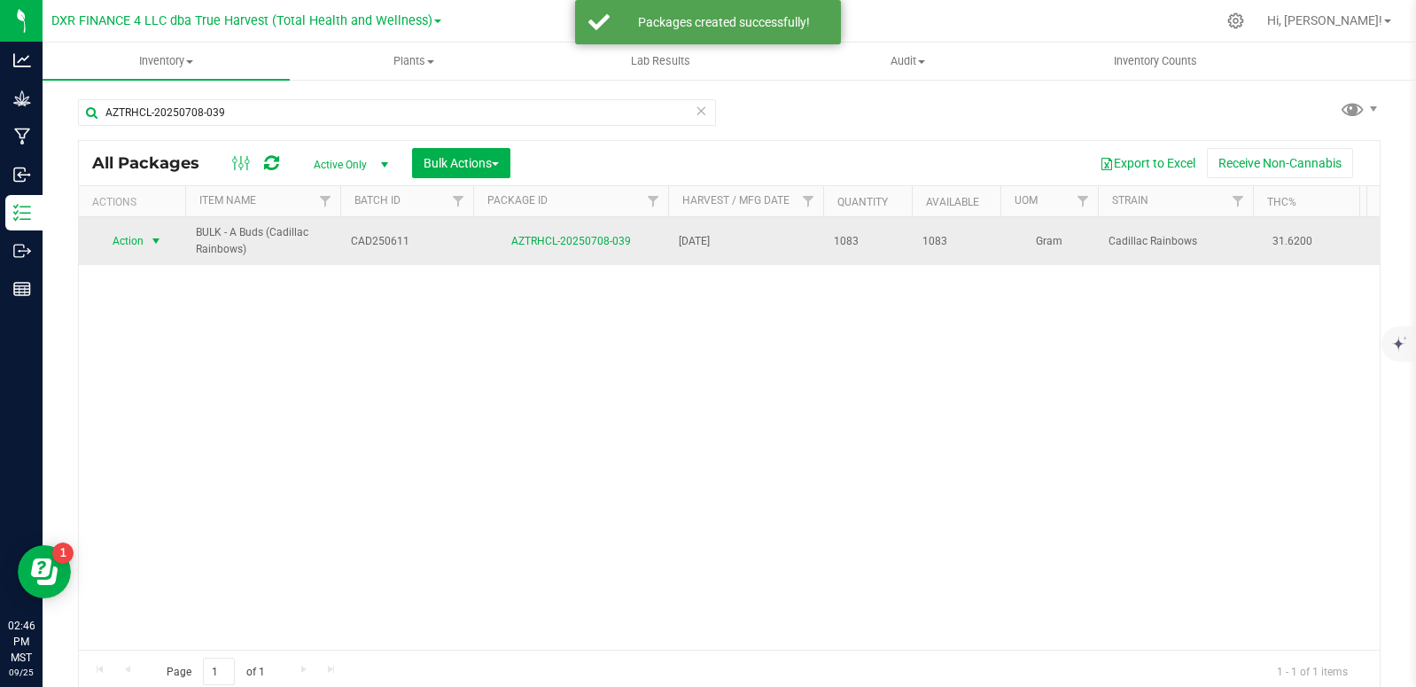
click at [151, 241] on span "select" at bounding box center [156, 241] width 14 height 14
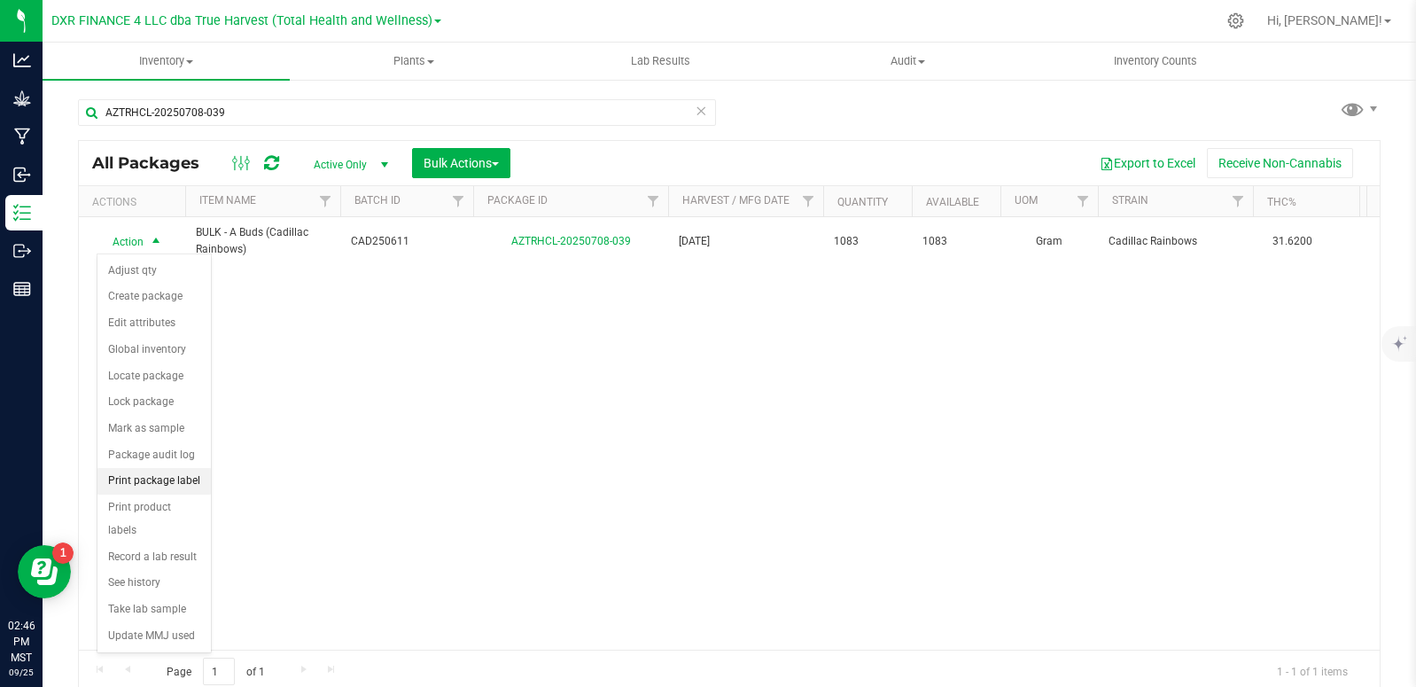
click at [161, 482] on li "Print package label" at bounding box center [154, 481] width 113 height 27
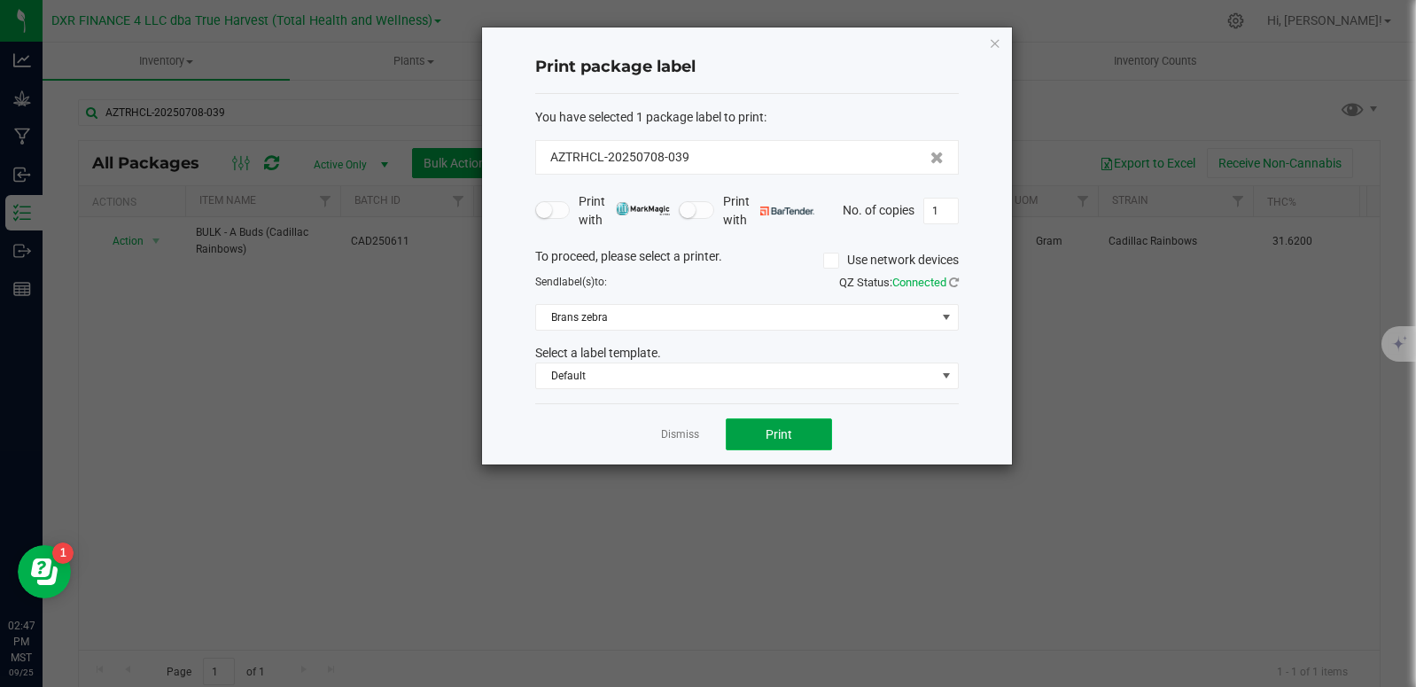
click at [791, 431] on span "Print" at bounding box center [779, 434] width 27 height 14
click at [682, 435] on link "Dismiss" at bounding box center [680, 434] width 38 height 15
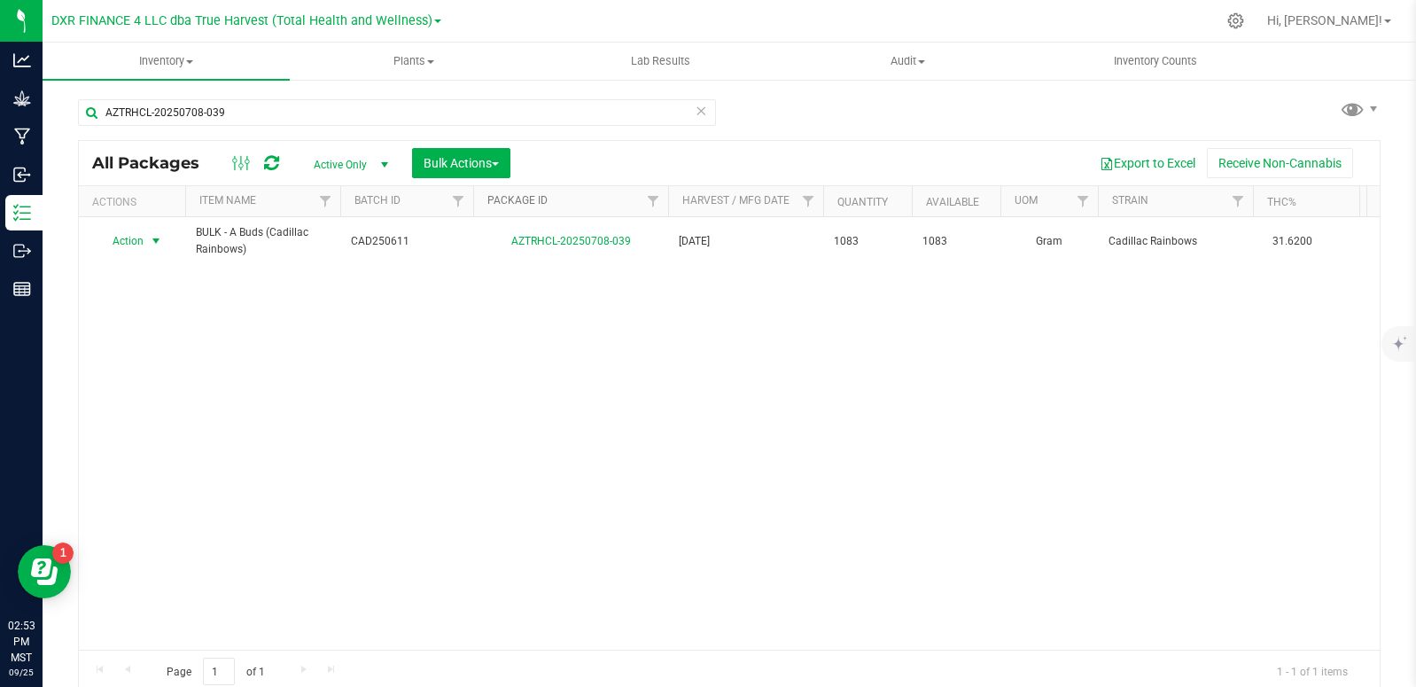
click at [528, 202] on link "Package ID" at bounding box center [518, 200] width 60 height 12
click at [529, 203] on link "Package ID" at bounding box center [528, 200] width 81 height 12
click at [248, 111] on input "AZTRHCL-20250708-039" at bounding box center [397, 112] width 638 height 27
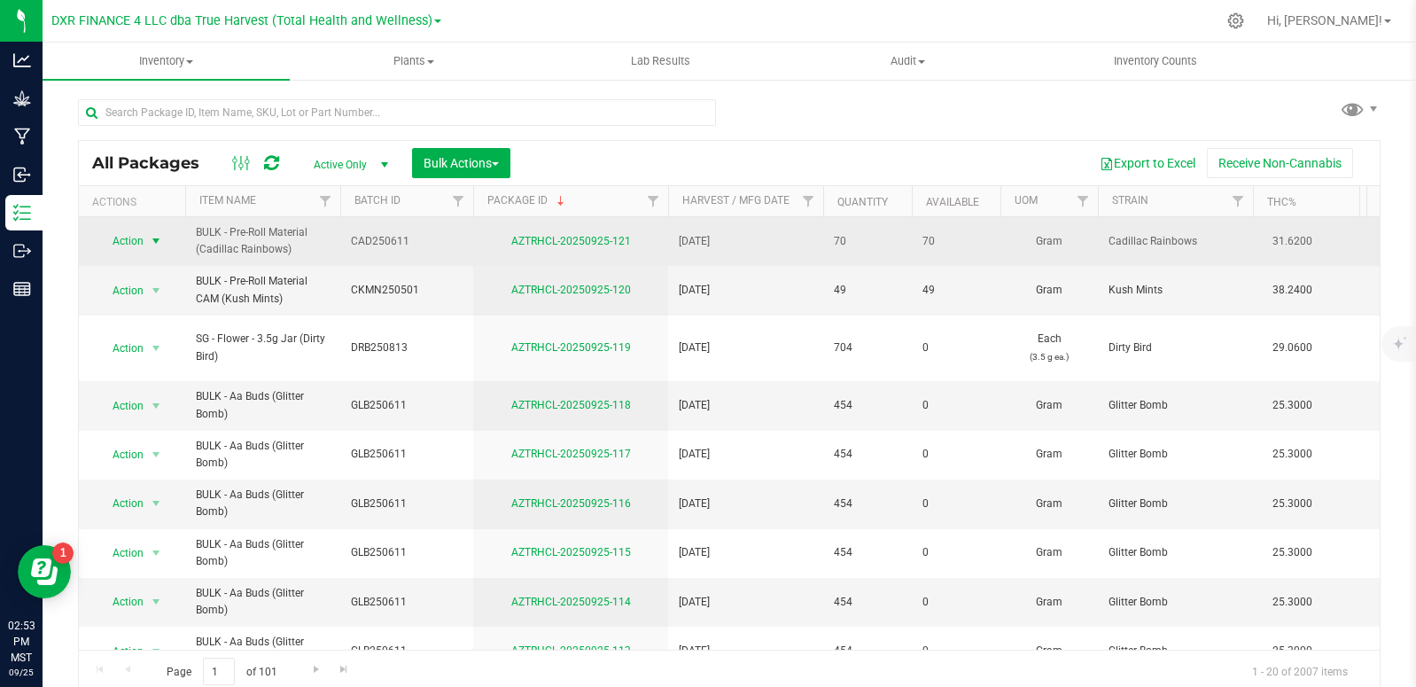
click at [152, 240] on span "select" at bounding box center [156, 241] width 14 height 14
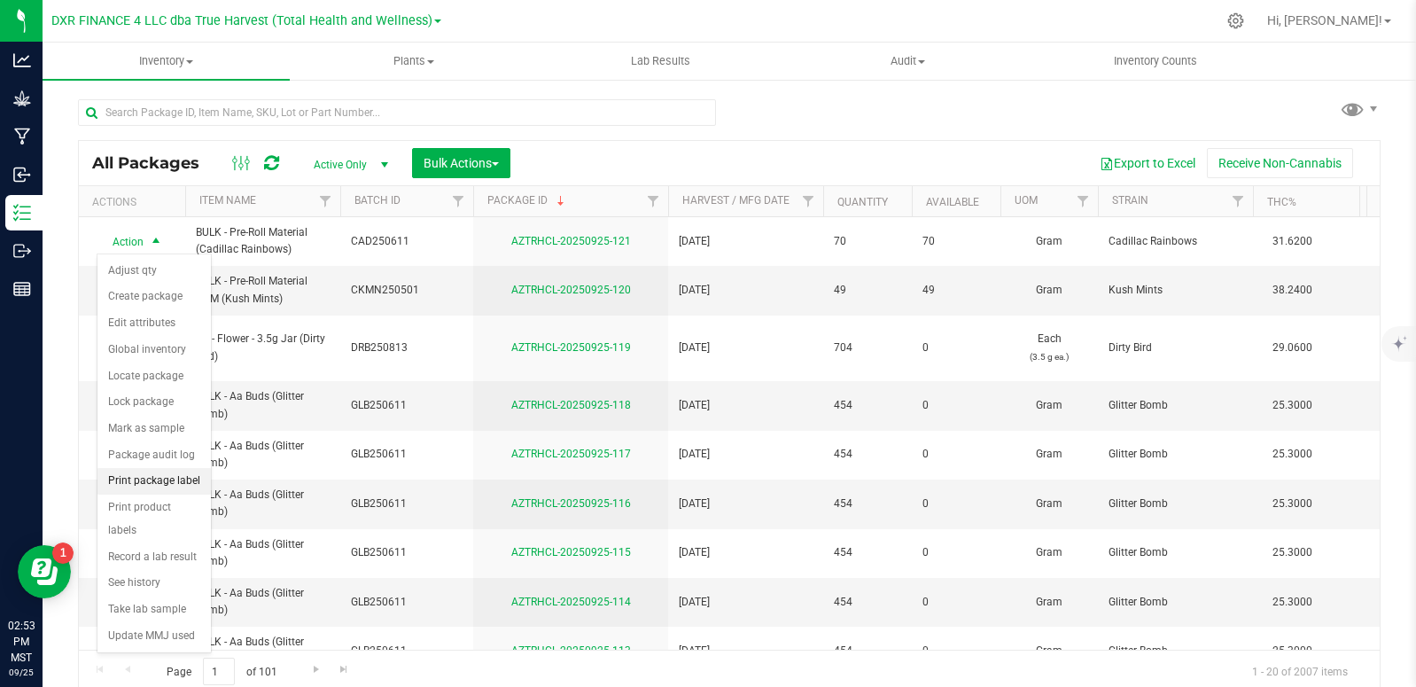
click at [181, 477] on li "Print package label" at bounding box center [154, 481] width 113 height 27
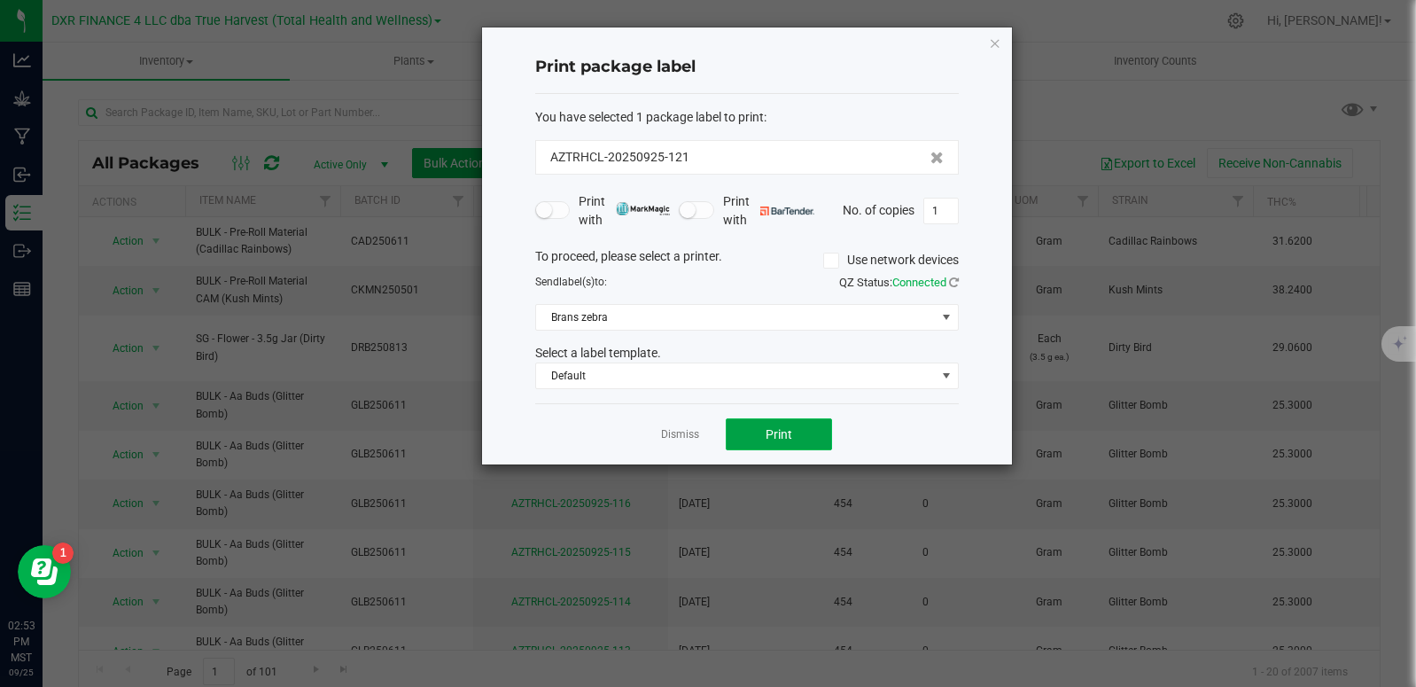
click at [790, 441] on span "Print" at bounding box center [779, 434] width 27 height 14
click at [677, 438] on link "Dismiss" at bounding box center [680, 434] width 38 height 15
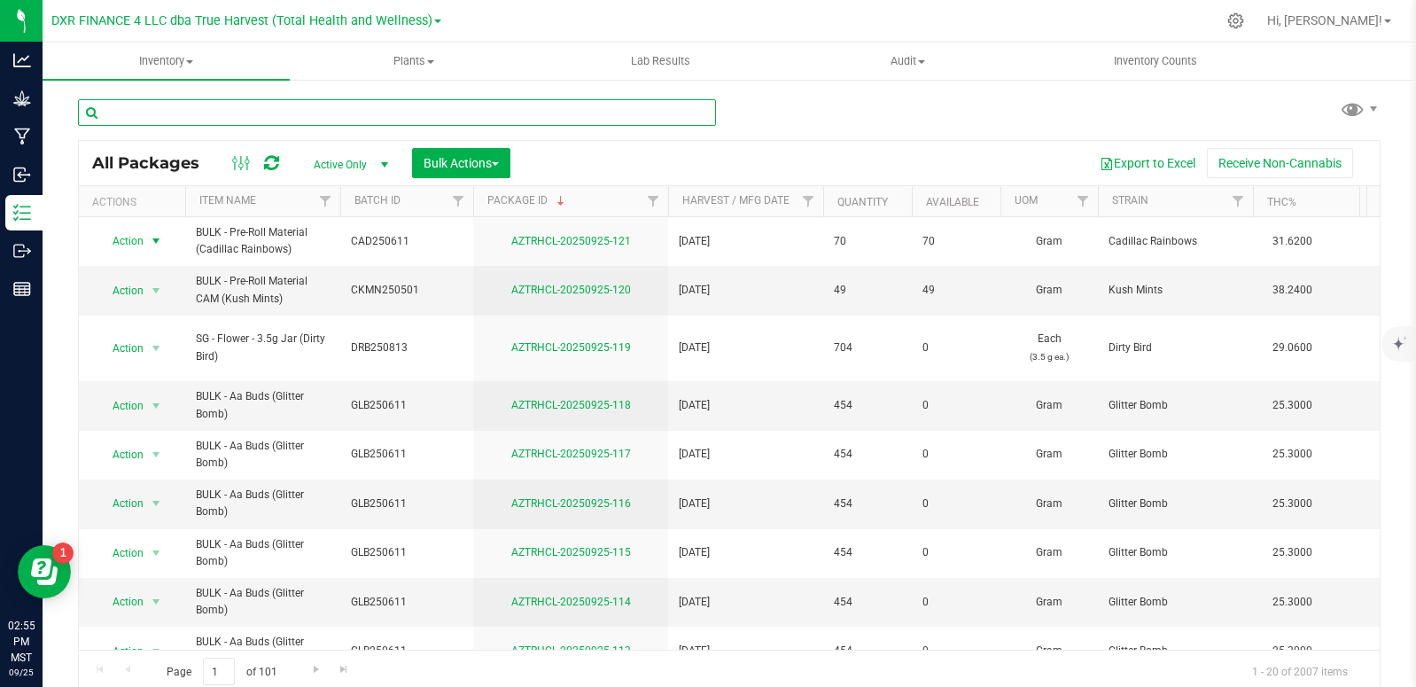
click at [314, 113] on input "text" at bounding box center [397, 112] width 638 height 27
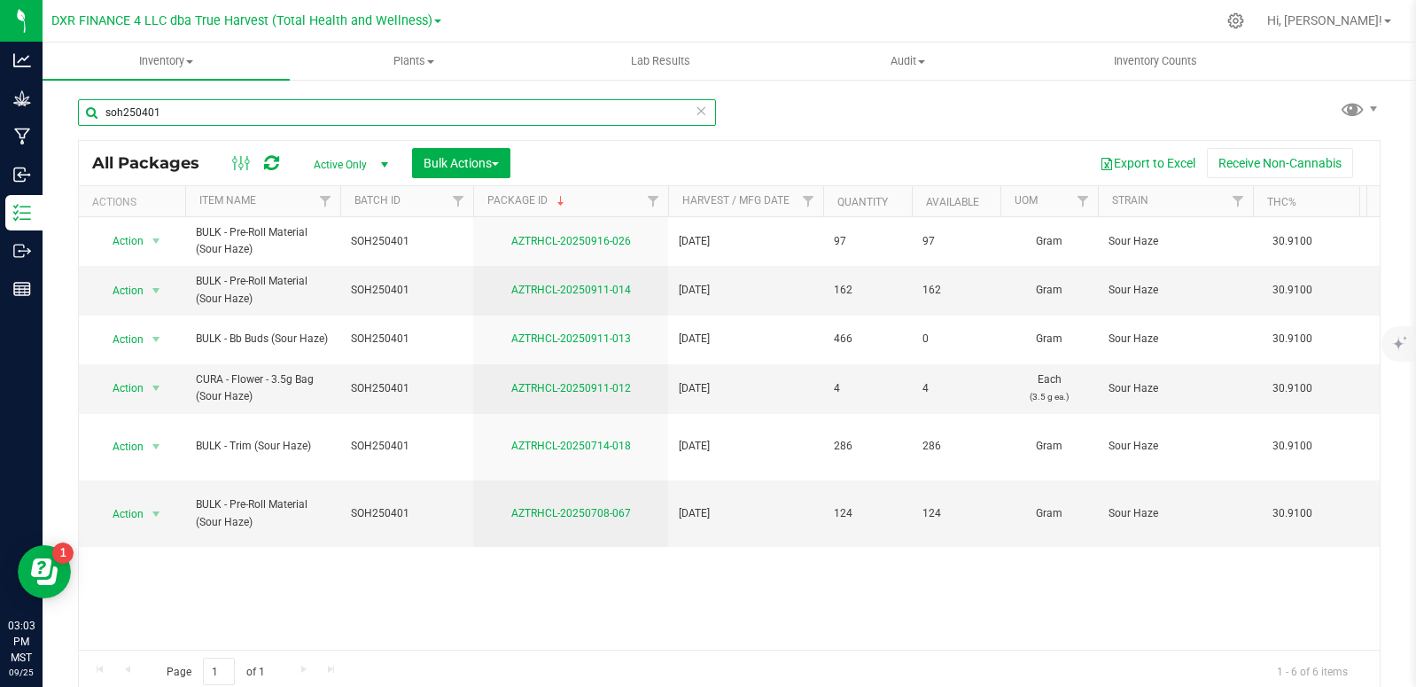
click at [219, 113] on input "soh250401" at bounding box center [397, 112] width 638 height 27
type input "AZTRHCL-20250602-091"
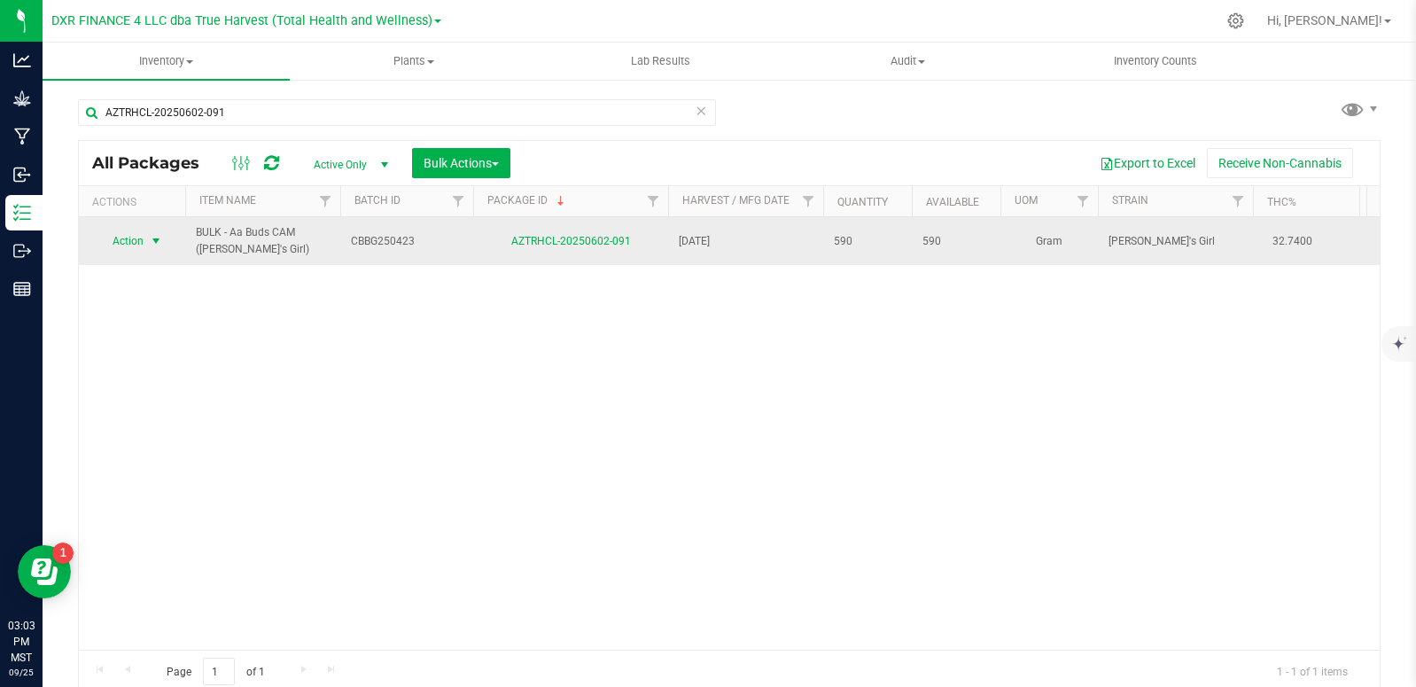
click at [151, 240] on span "select" at bounding box center [156, 241] width 14 height 14
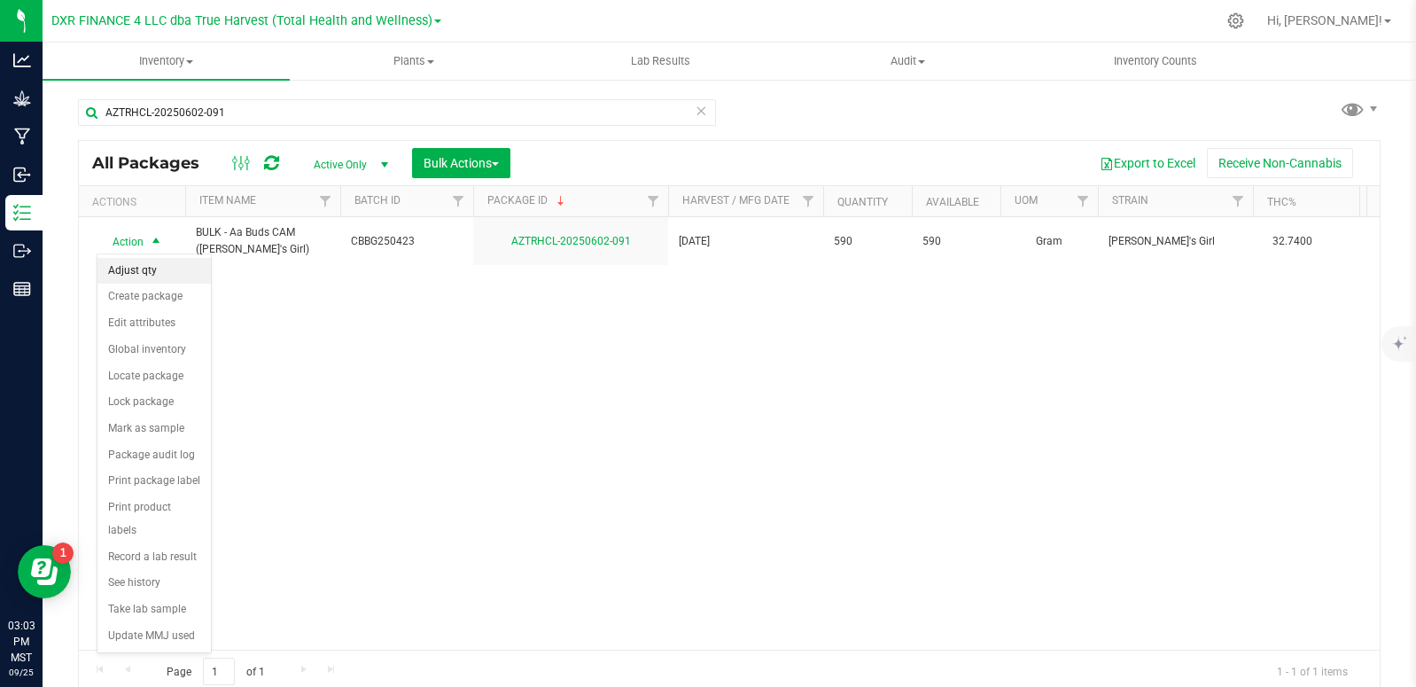
click at [140, 269] on li "Adjust qty" at bounding box center [154, 271] width 113 height 27
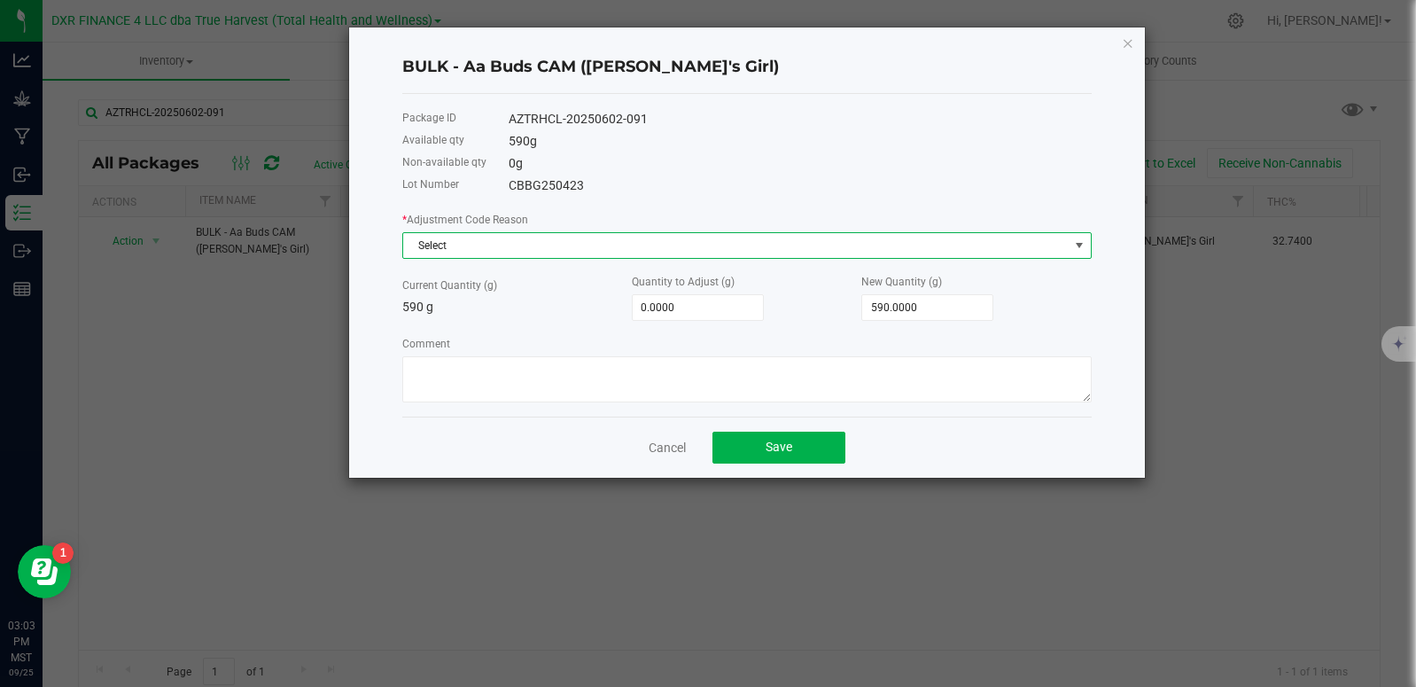
click at [833, 255] on span "Select" at bounding box center [736, 245] width 666 height 25
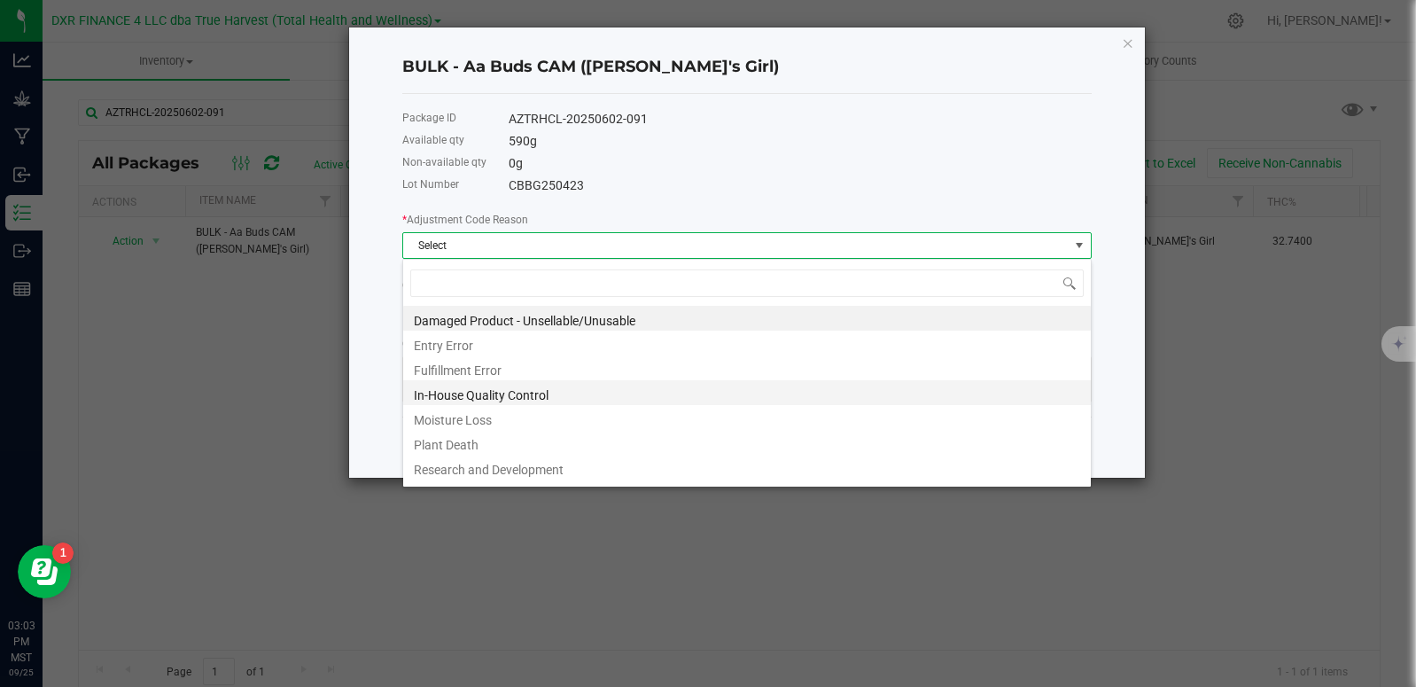
scroll to position [71, 0]
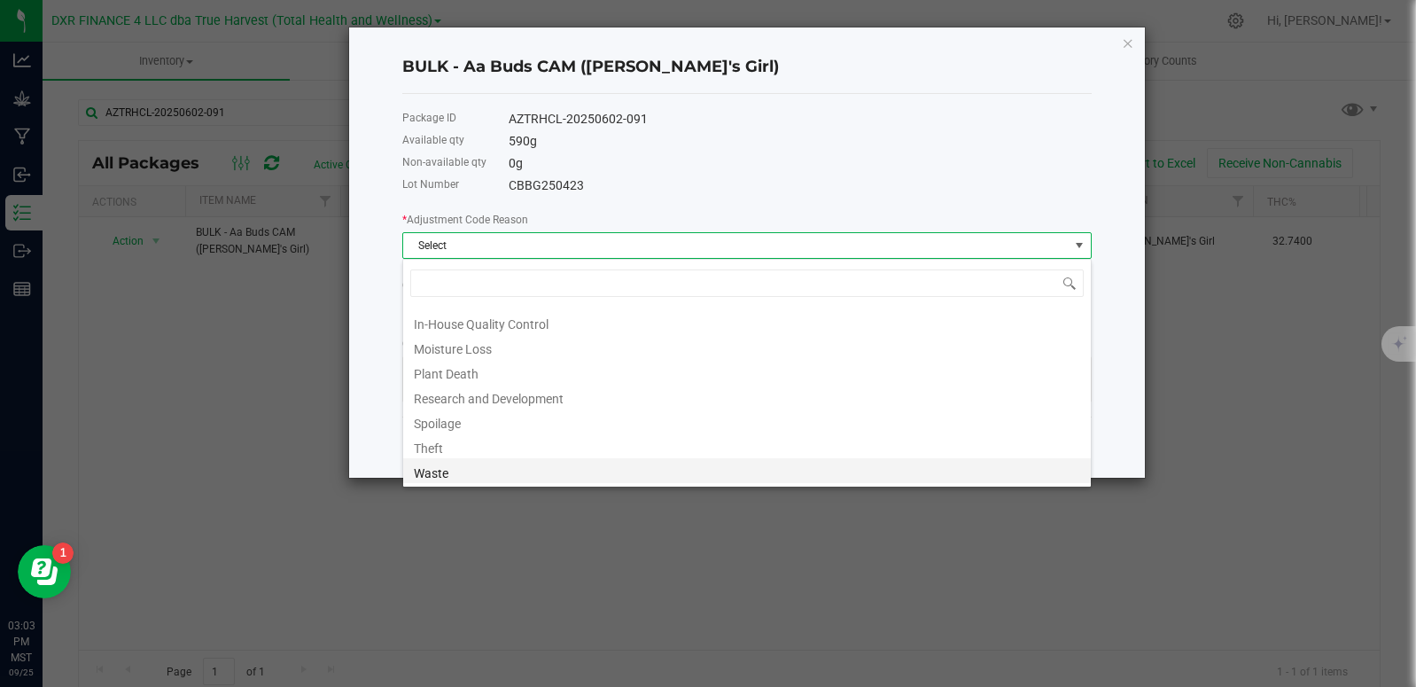
click at [458, 473] on li "Waste" at bounding box center [747, 470] width 688 height 25
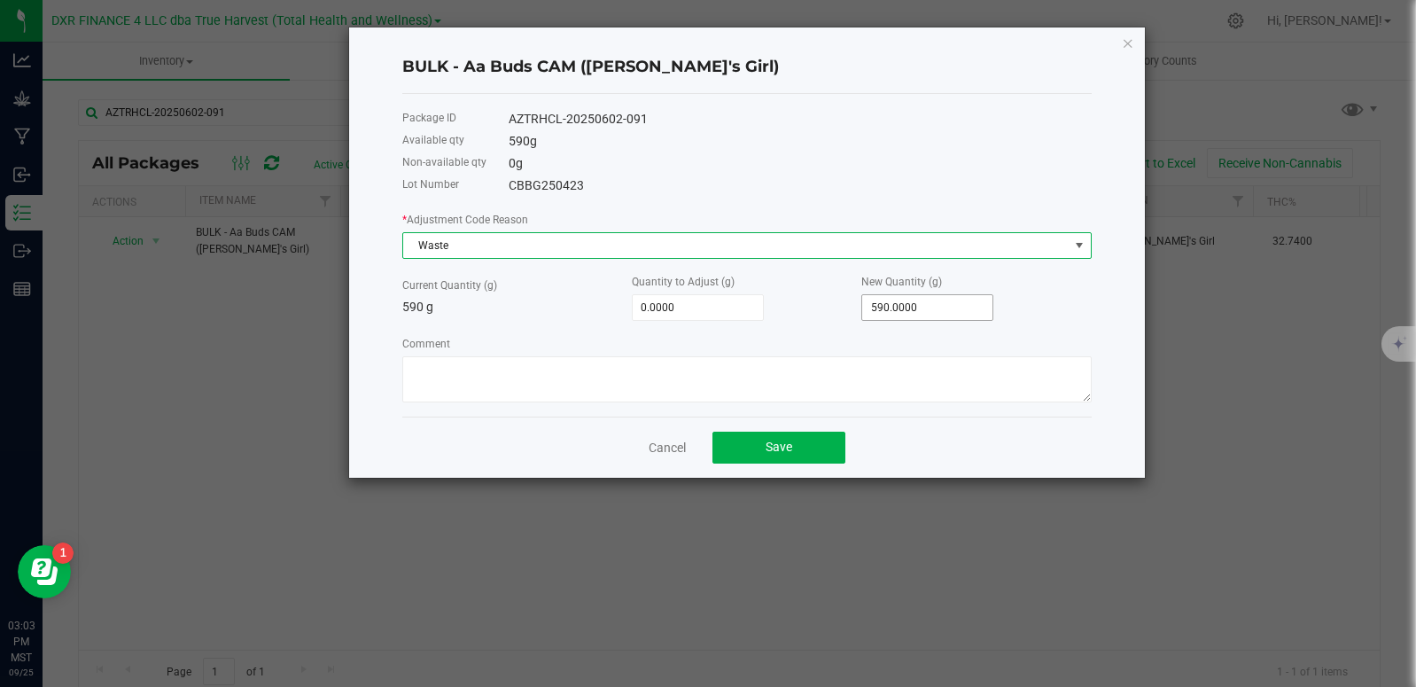
type input "590"
click at [896, 311] on input "590" at bounding box center [927, 307] width 130 height 25
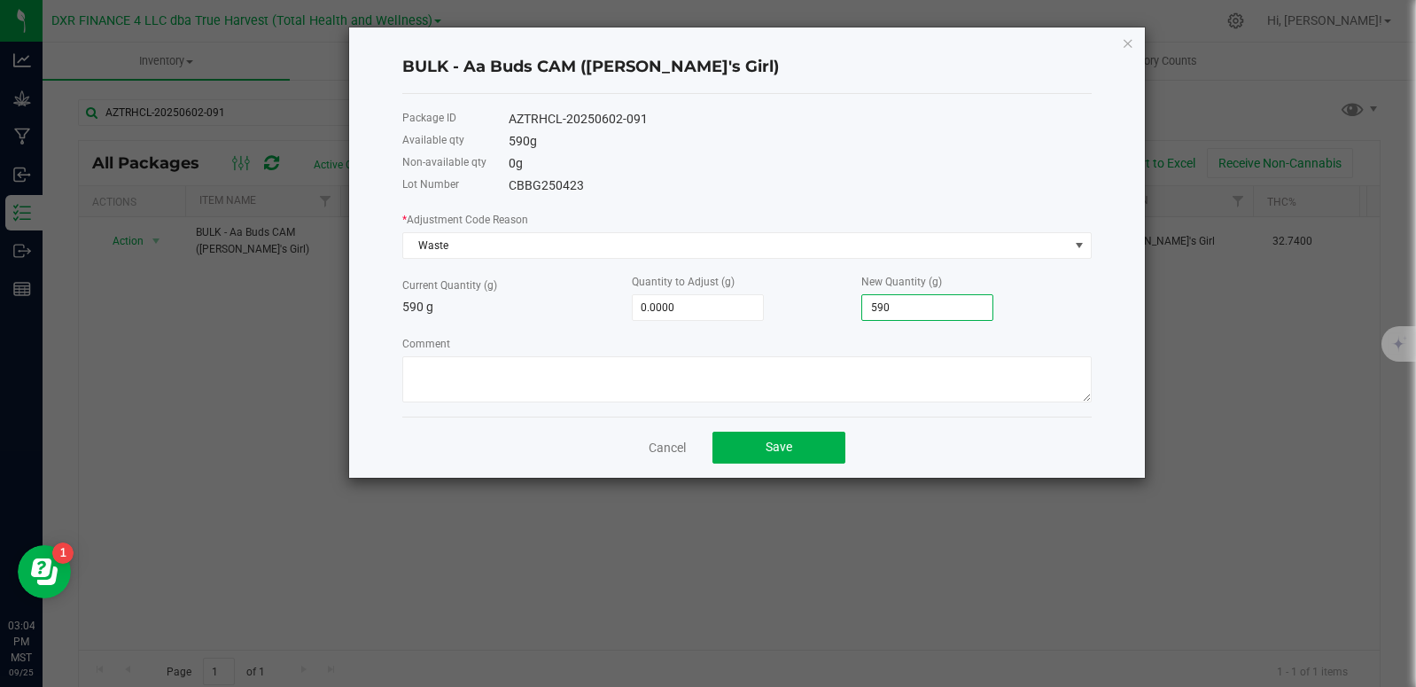
type input "-585.0000"
type input "5"
type input "-532.0000"
type input "58"
type input "-7.0000"
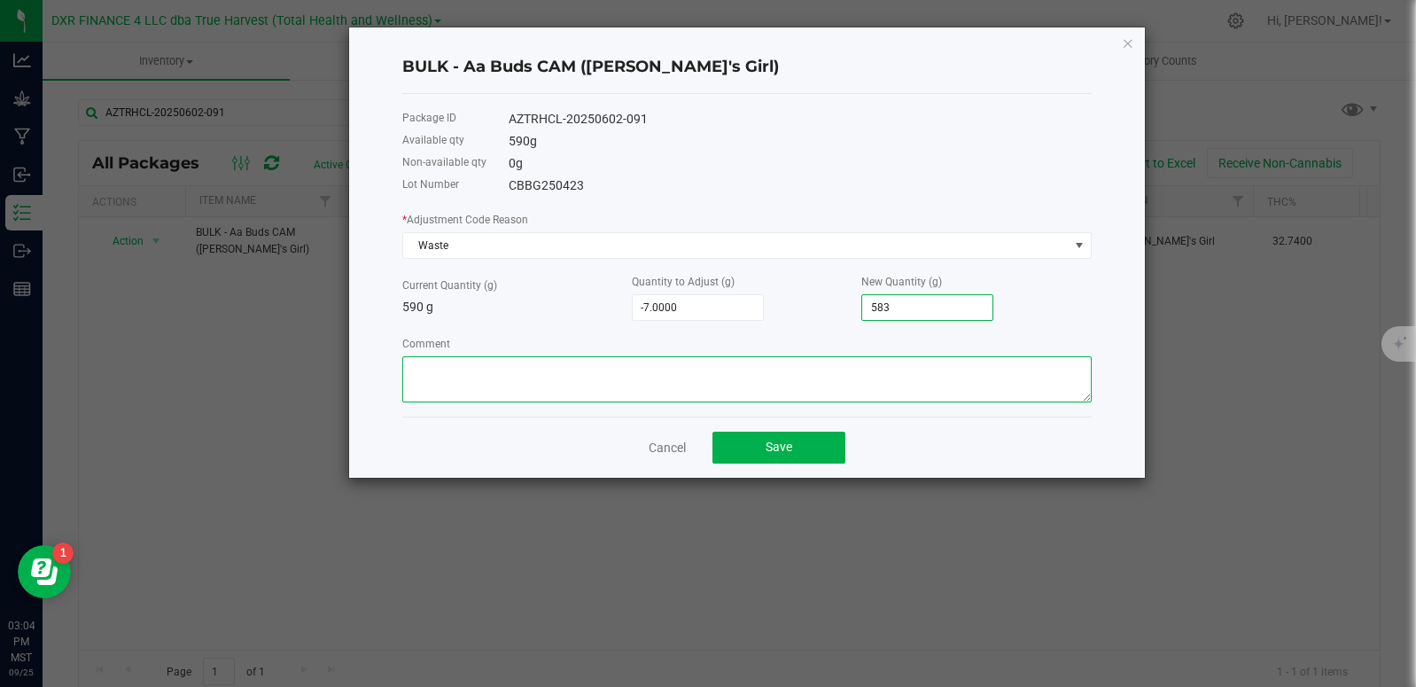
type input "583.0000"
click at [654, 381] on textarea "Comment" at bounding box center [747, 379] width 690 height 46
type textarea "loss when breaking out for an order."
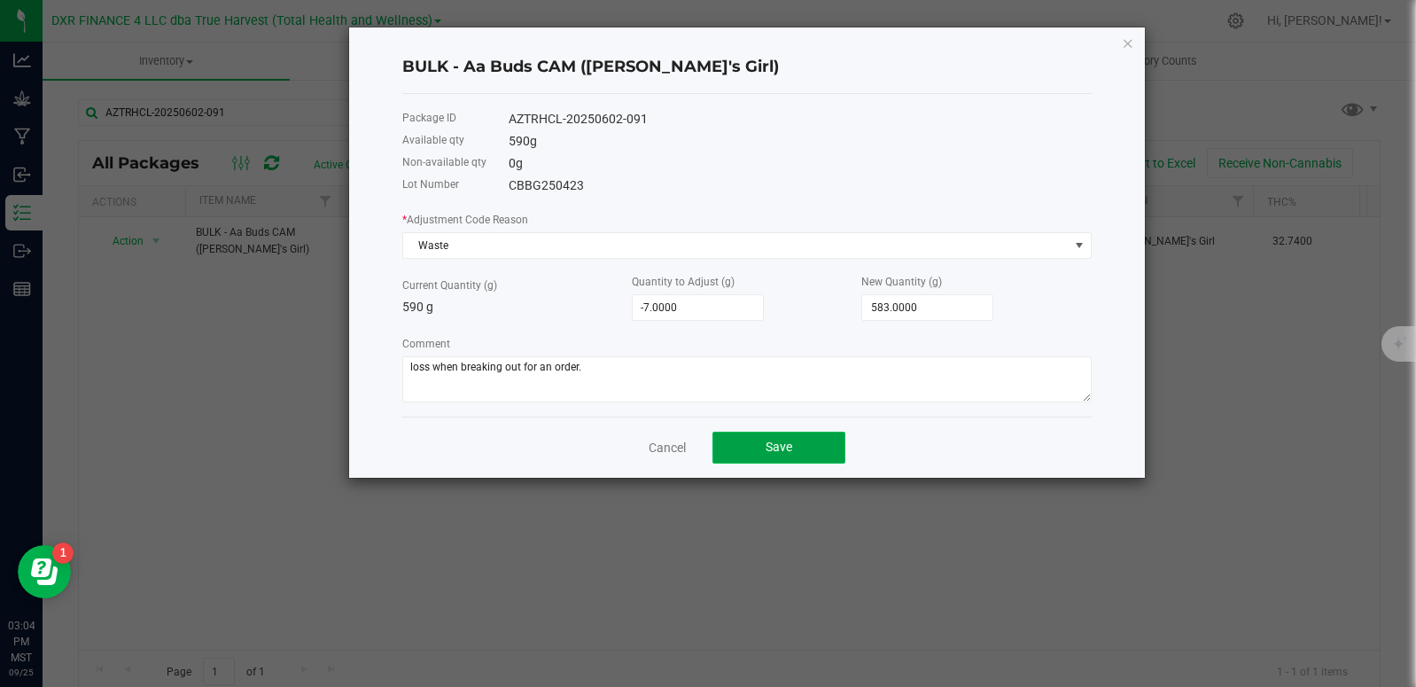
click at [762, 451] on button "Save" at bounding box center [779, 448] width 133 height 32
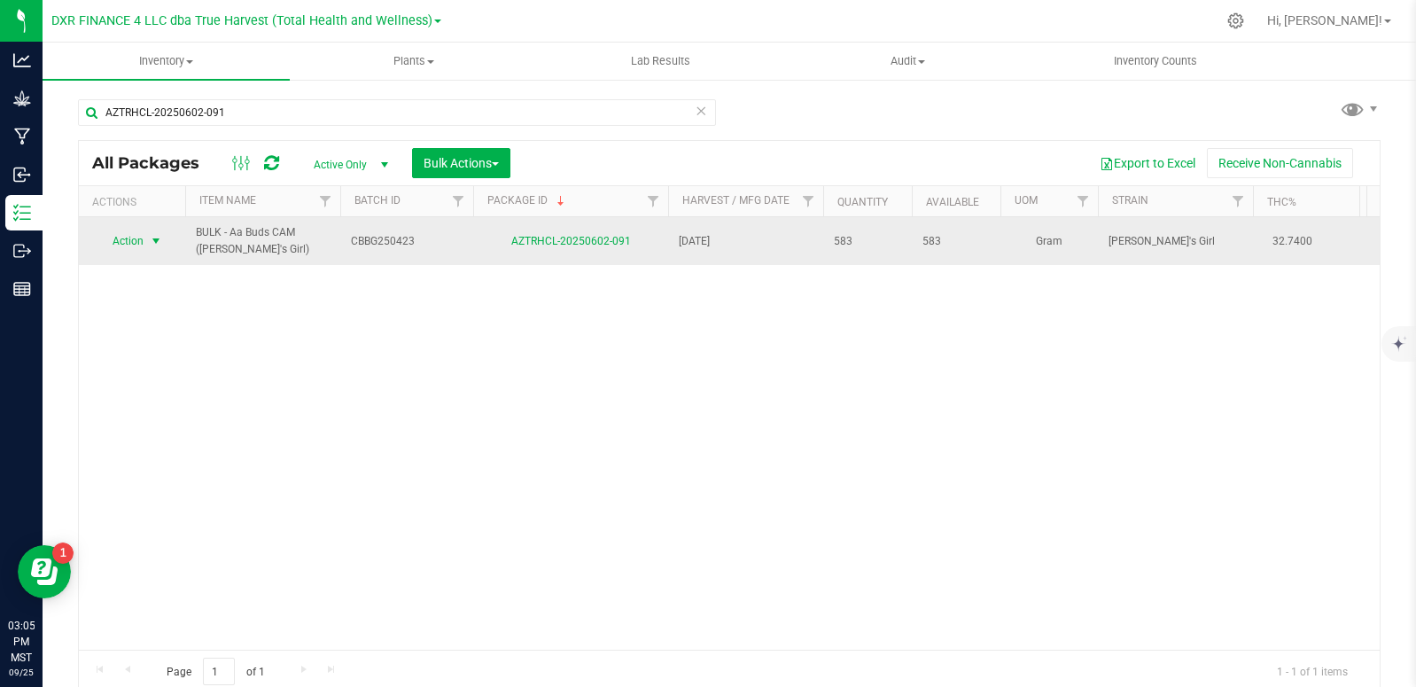
click at [158, 240] on span "select" at bounding box center [156, 241] width 14 height 14
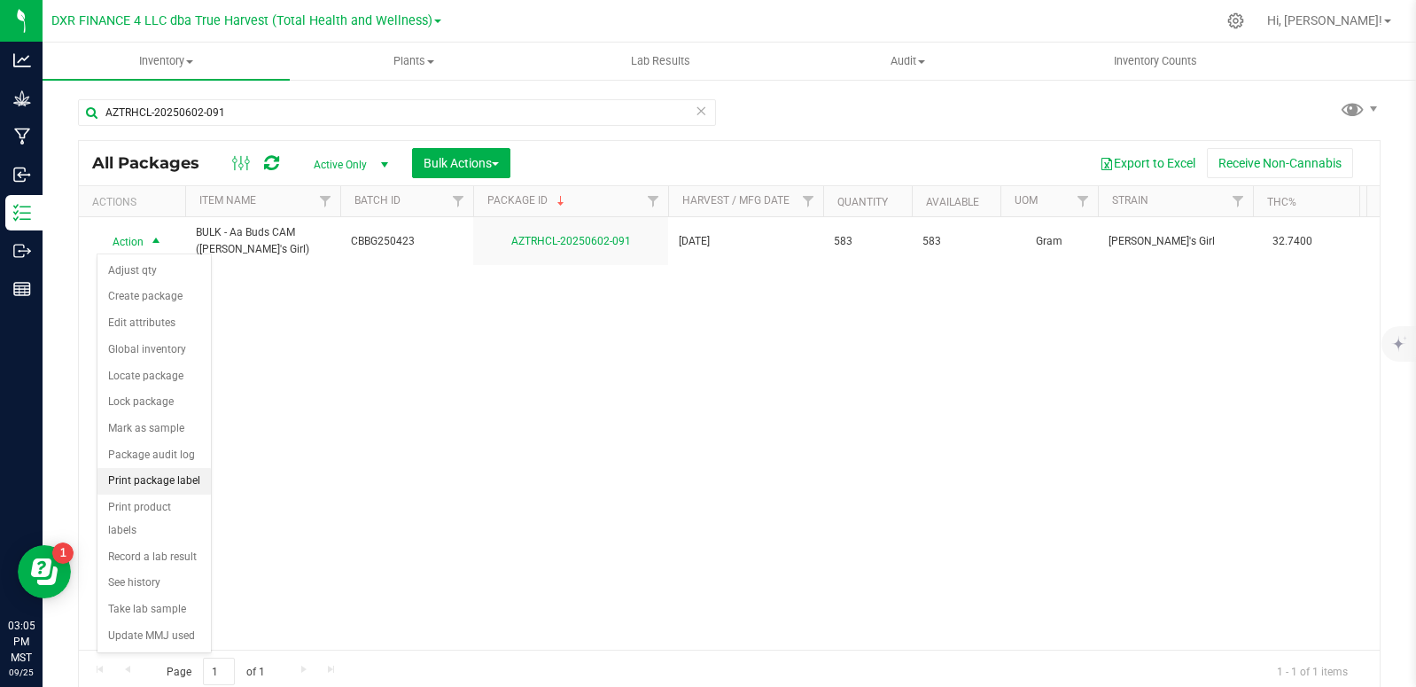
click at [167, 481] on li "Print package label" at bounding box center [154, 481] width 113 height 27
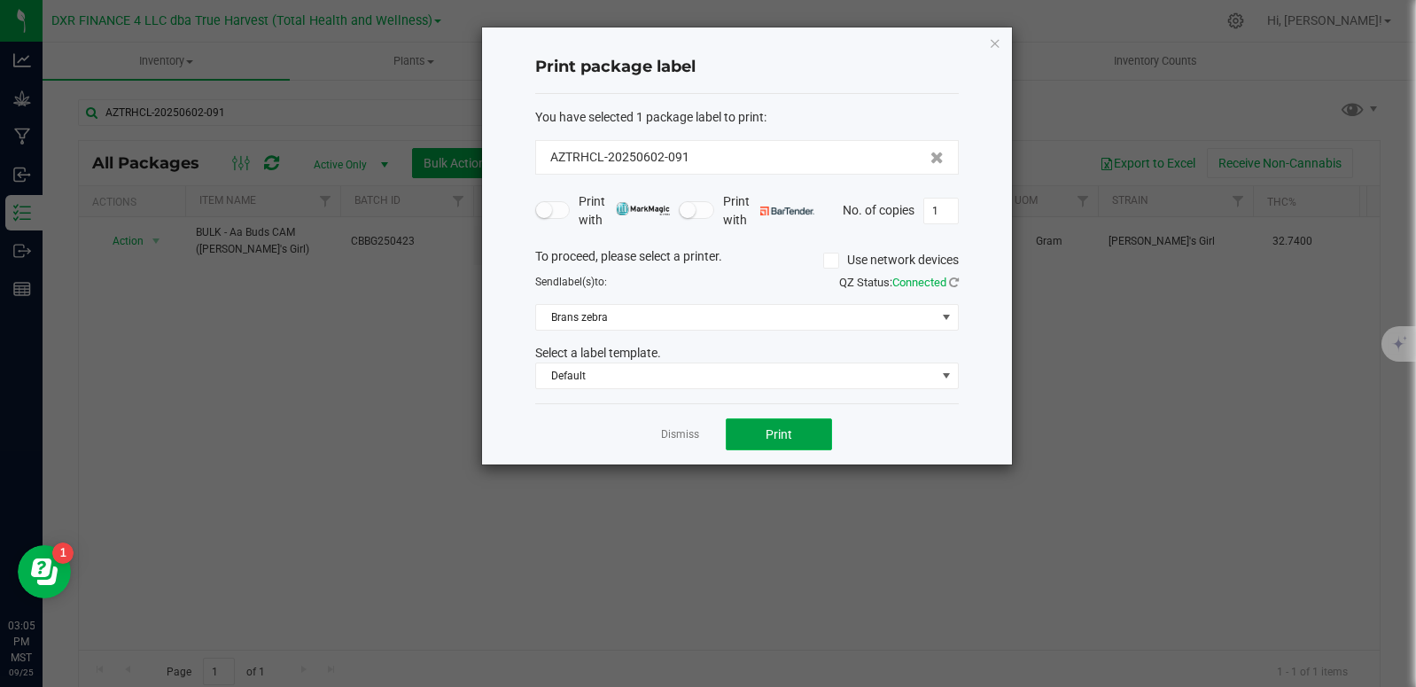
click at [782, 438] on span "Print" at bounding box center [779, 434] width 27 height 14
click at [692, 430] on link "Dismiss" at bounding box center [680, 434] width 38 height 15
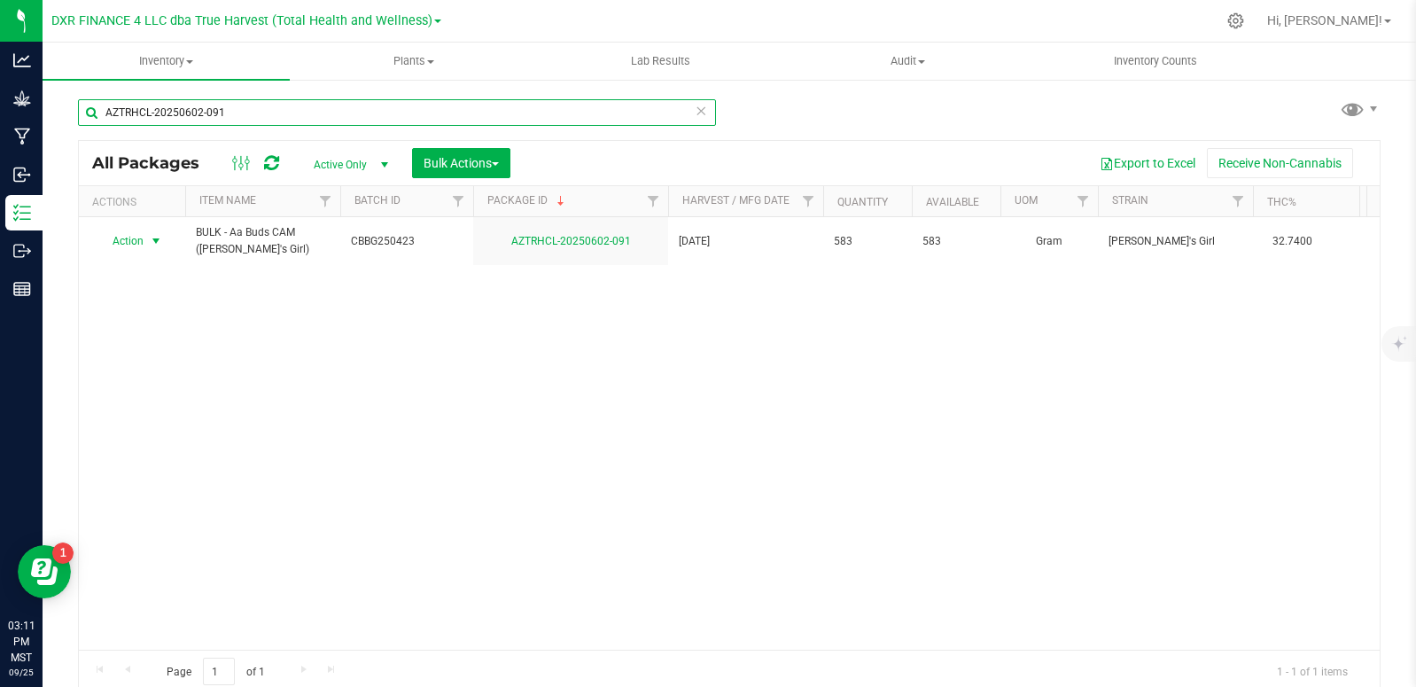
click at [256, 113] on input "AZTRHCL-20250602-091" at bounding box center [397, 112] width 638 height 27
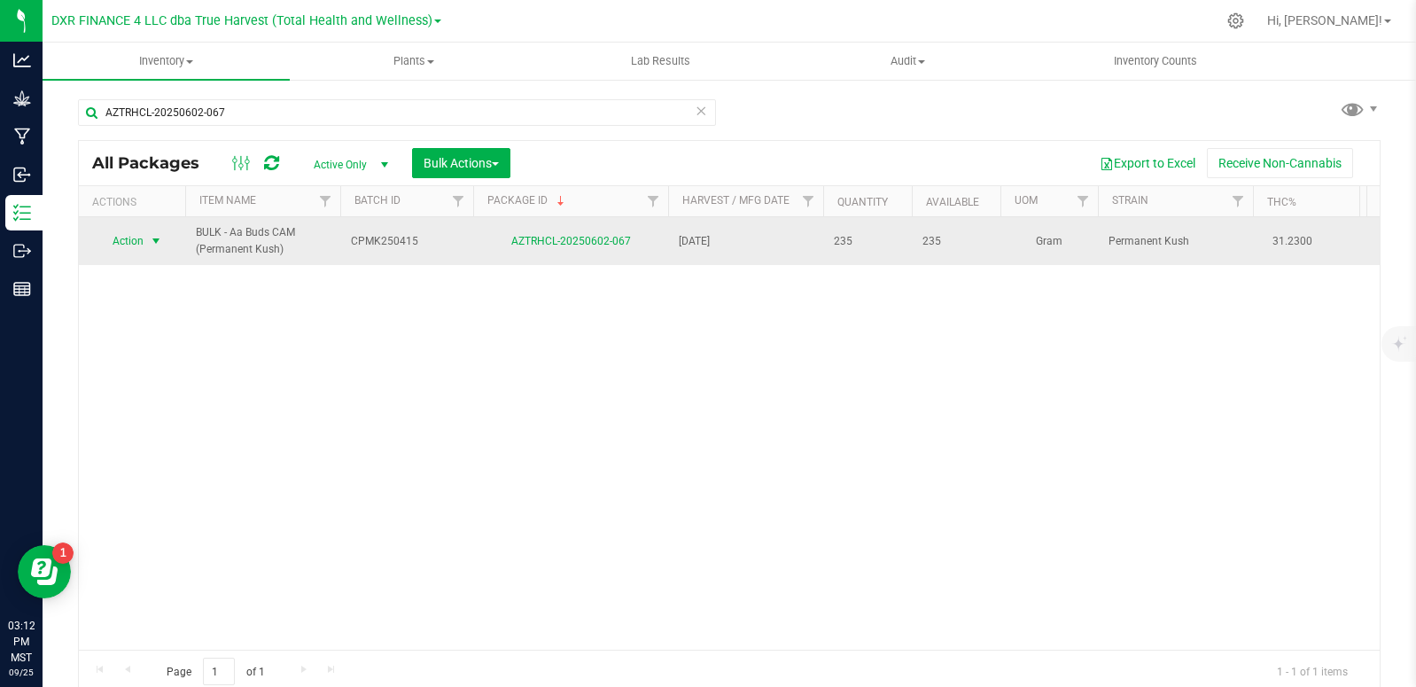
click at [156, 244] on span "select" at bounding box center [156, 241] width 14 height 14
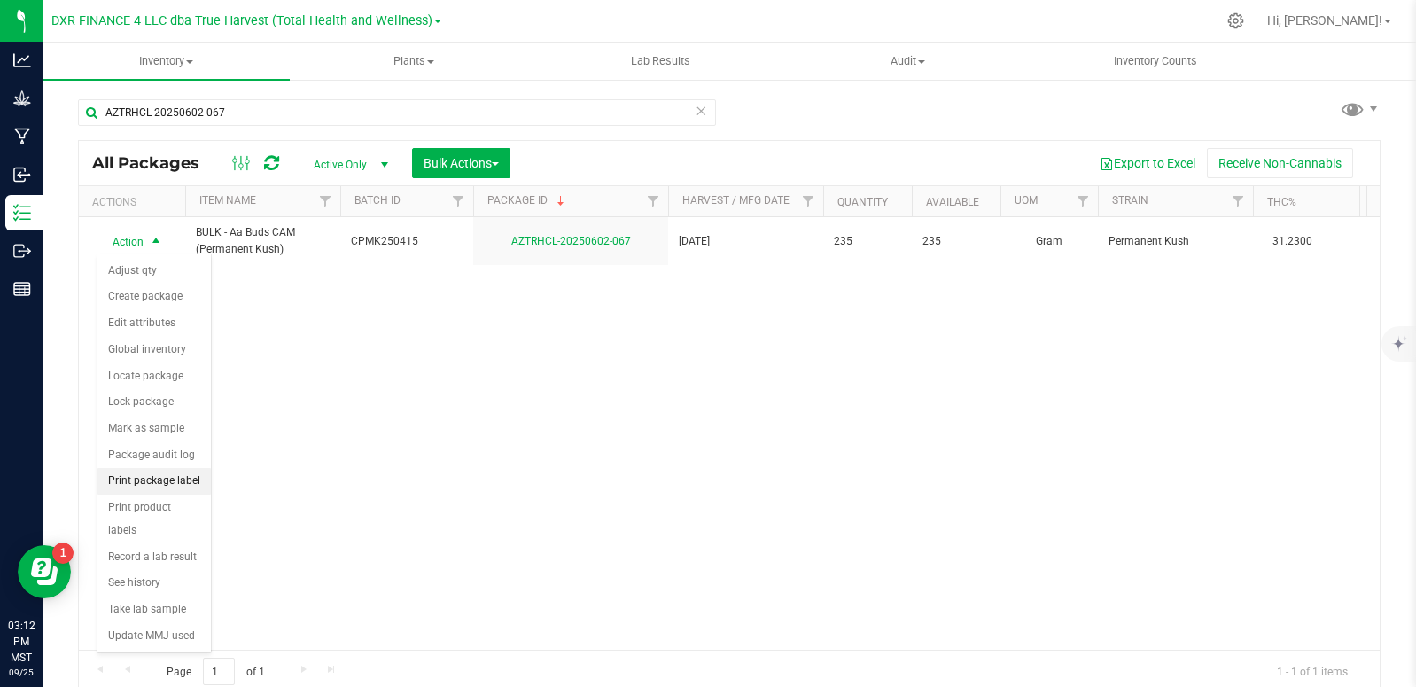
click at [187, 483] on li "Print package label" at bounding box center [154, 481] width 113 height 27
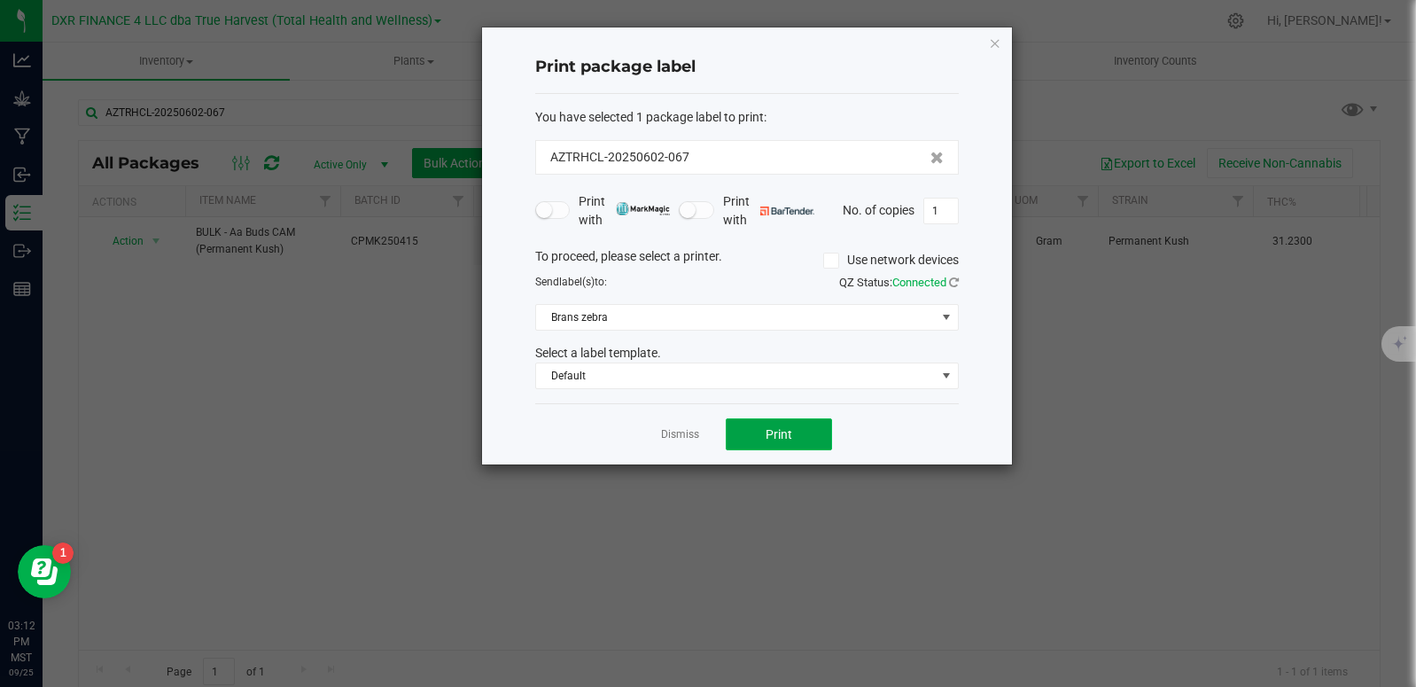
click at [803, 433] on button "Print" at bounding box center [779, 434] width 106 height 32
click at [672, 435] on link "Dismiss" at bounding box center [680, 434] width 38 height 15
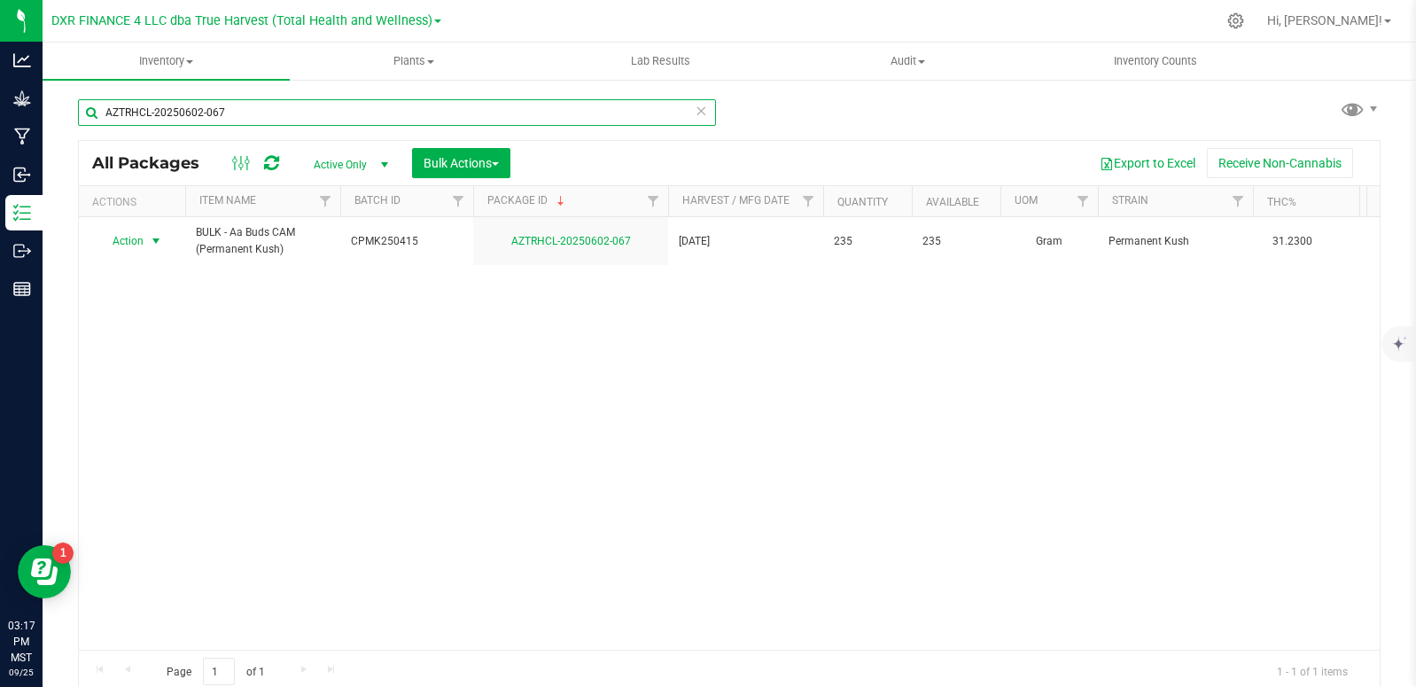
click at [251, 103] on input "AZTRHCL-20250602-067" at bounding box center [397, 112] width 638 height 27
click at [258, 112] on input "AZTRHCL-20250602-067" at bounding box center [397, 112] width 638 height 27
click at [263, 113] on input "AZTRHCL-20250602-067" at bounding box center [397, 112] width 638 height 27
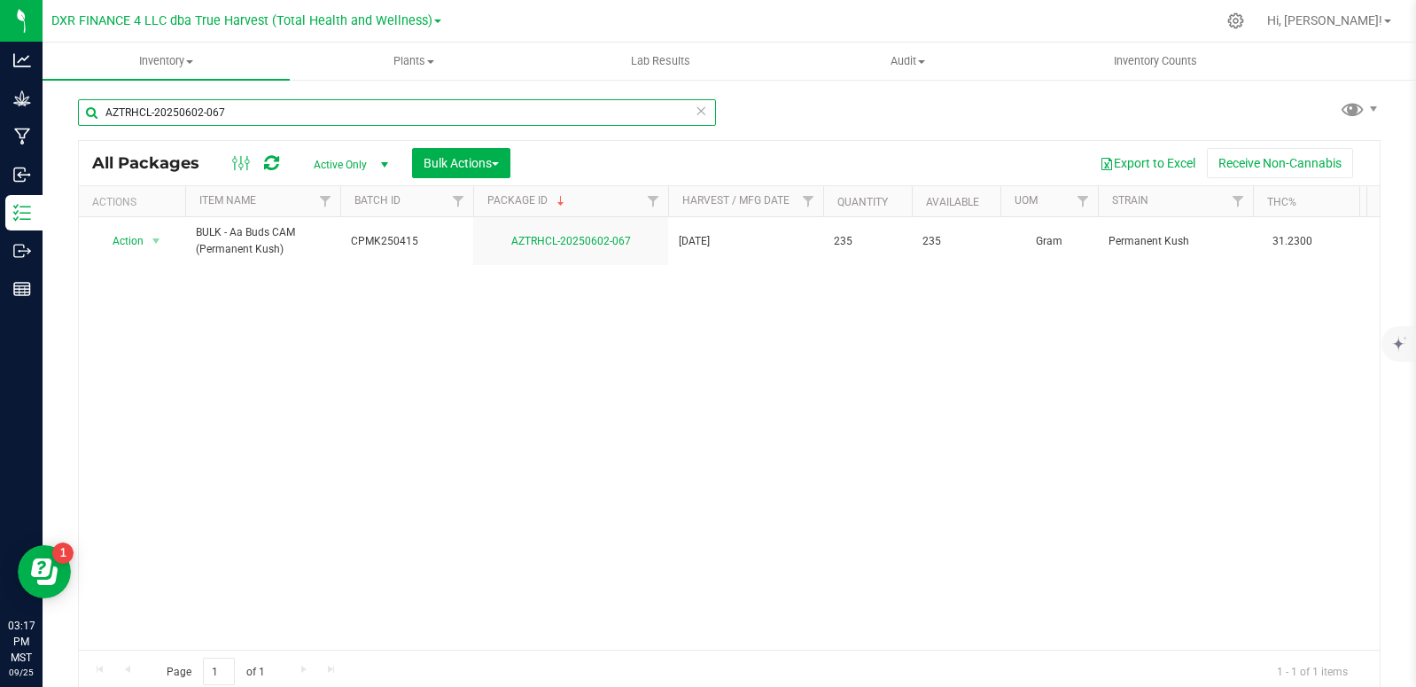
click at [263, 112] on input "AZTRHCL-20250602-067" at bounding box center [397, 112] width 638 height 27
click at [261, 111] on input "AZTRHCL-20250602-067" at bounding box center [397, 112] width 638 height 27
click at [232, 105] on input "AZTRHCL-20250602-067" at bounding box center [397, 112] width 638 height 27
click at [233, 105] on input "AZTRHCL-20250602-067" at bounding box center [397, 112] width 638 height 27
click at [193, 119] on input "AZTRHCL-20250602-067" at bounding box center [397, 112] width 638 height 27
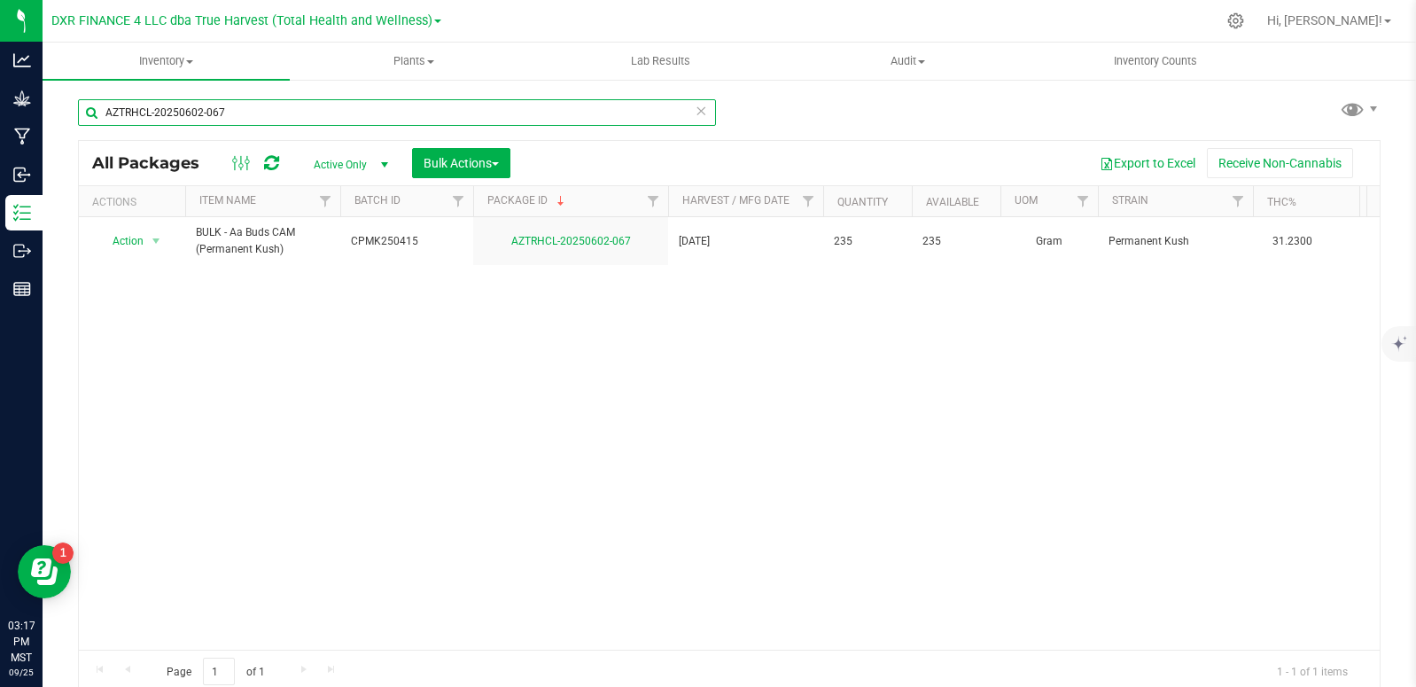
click at [194, 121] on input "AZTRHCL-20250602-067" at bounding box center [397, 112] width 638 height 27
click at [213, 112] on input "AZTRHCL-20250602-067" at bounding box center [397, 112] width 638 height 27
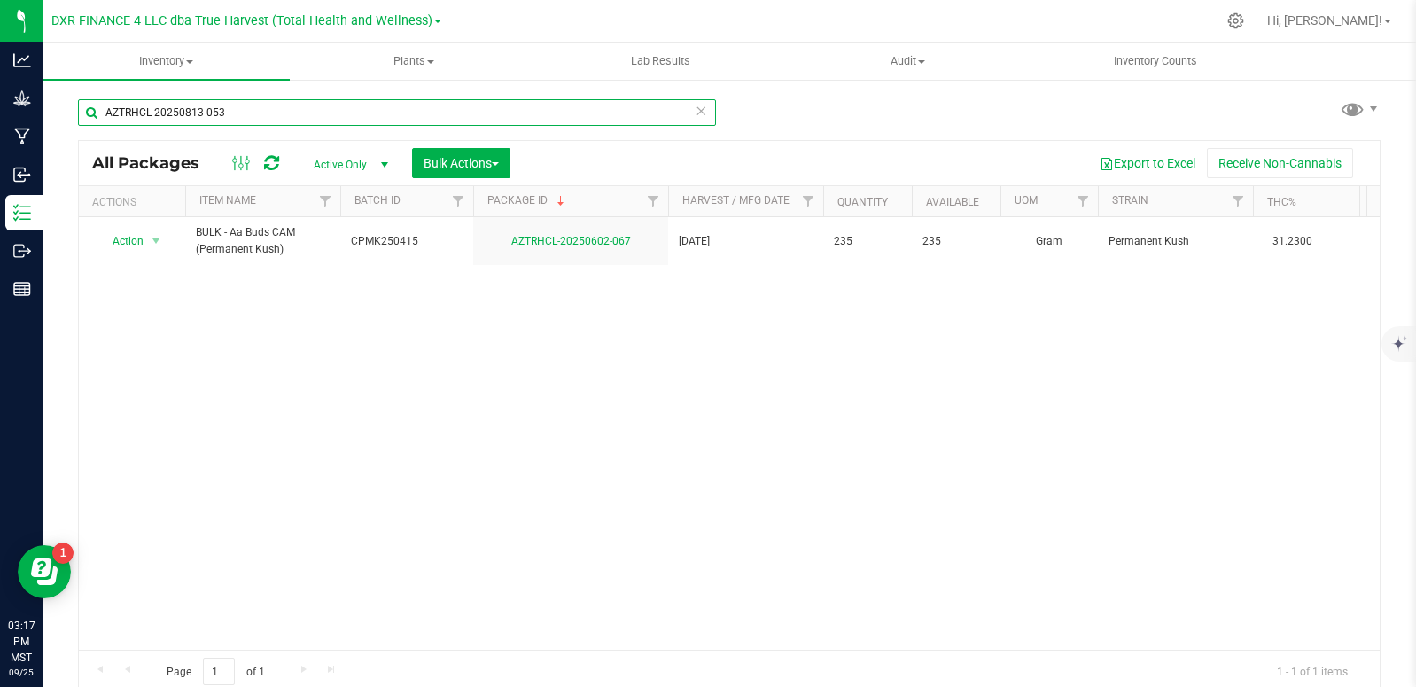
type input "AZTRHCL-20250813-053"
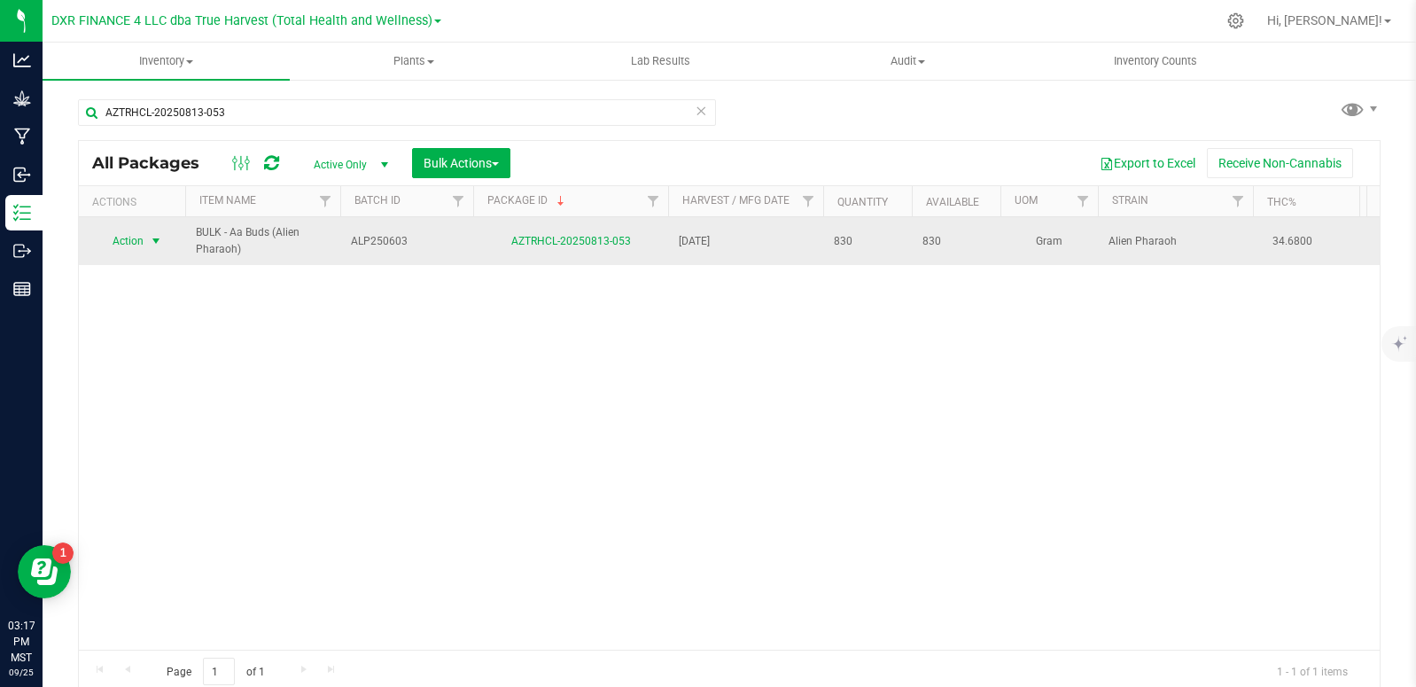
click at [152, 239] on span "select" at bounding box center [156, 241] width 14 height 14
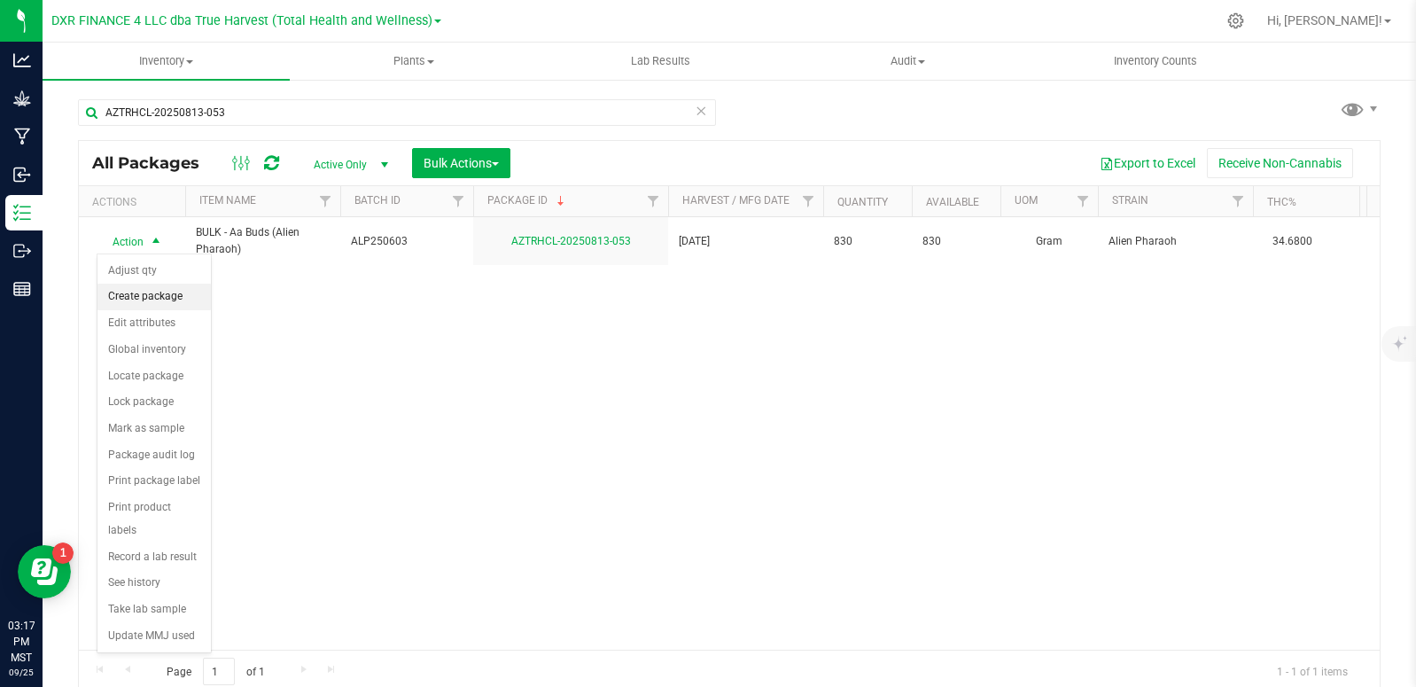
click at [161, 293] on li "Create package" at bounding box center [154, 297] width 113 height 27
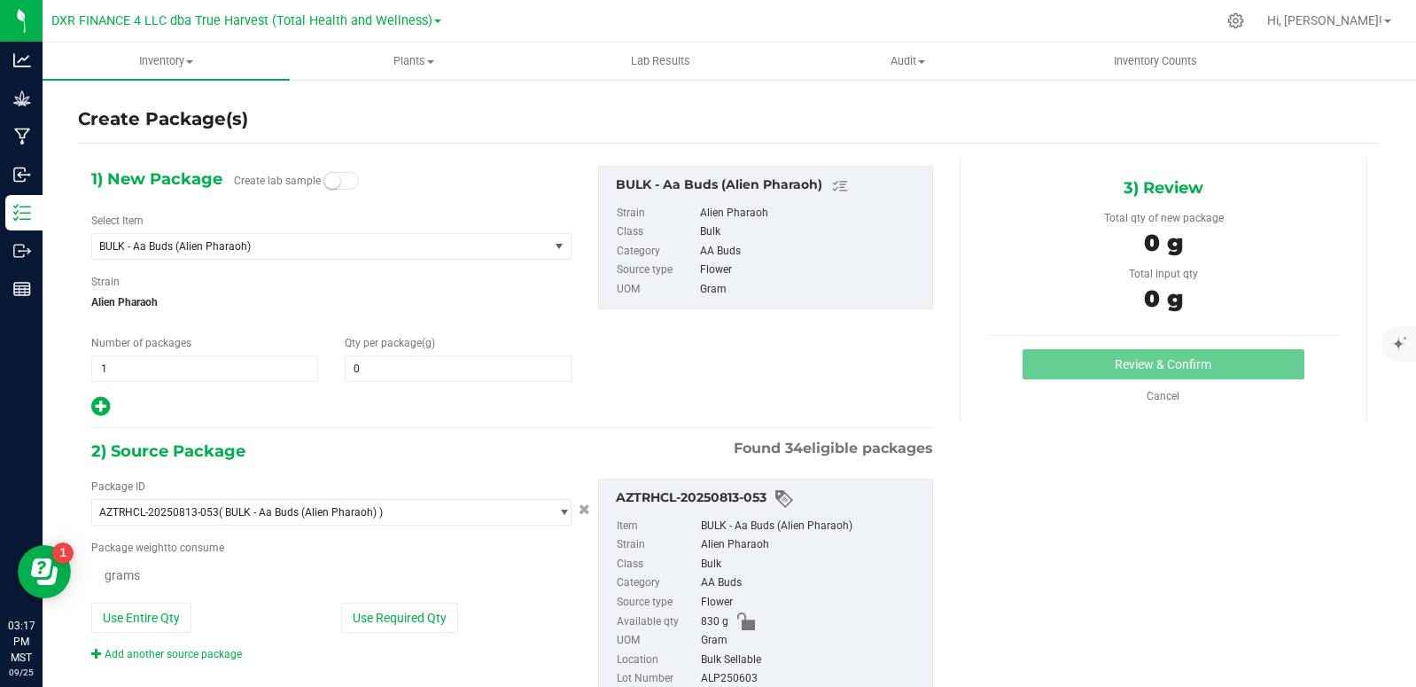
type input "0.0000"
click at [308, 241] on span "BULK - Aa Buds (Alien Pharaoh)" at bounding box center [311, 246] width 425 height 12
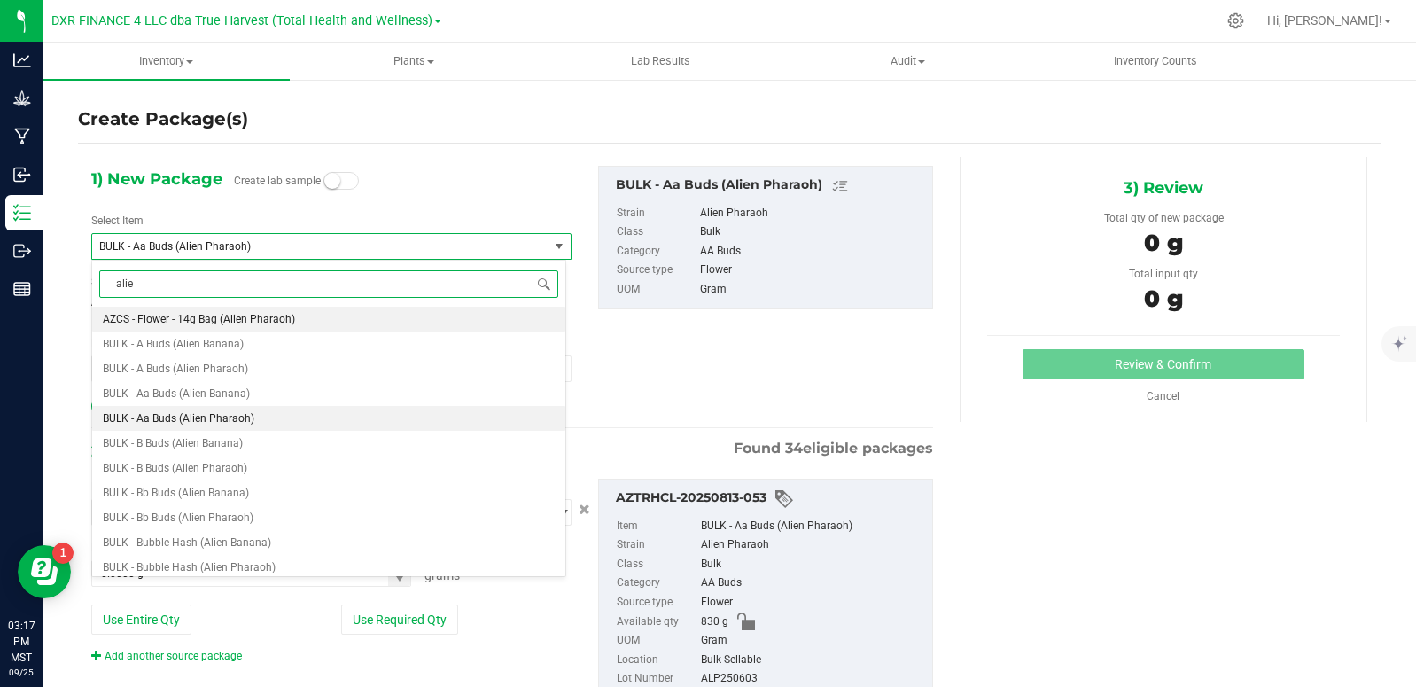
type input "alien"
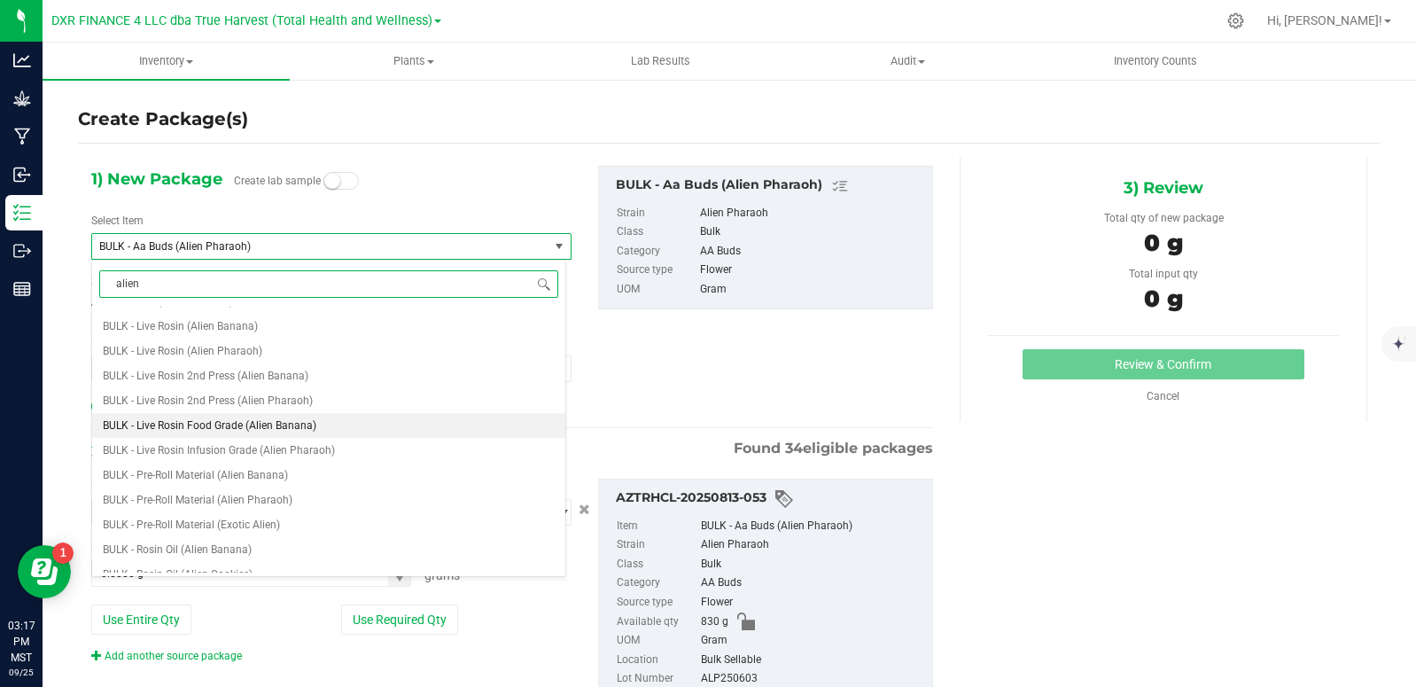
scroll to position [975, 0]
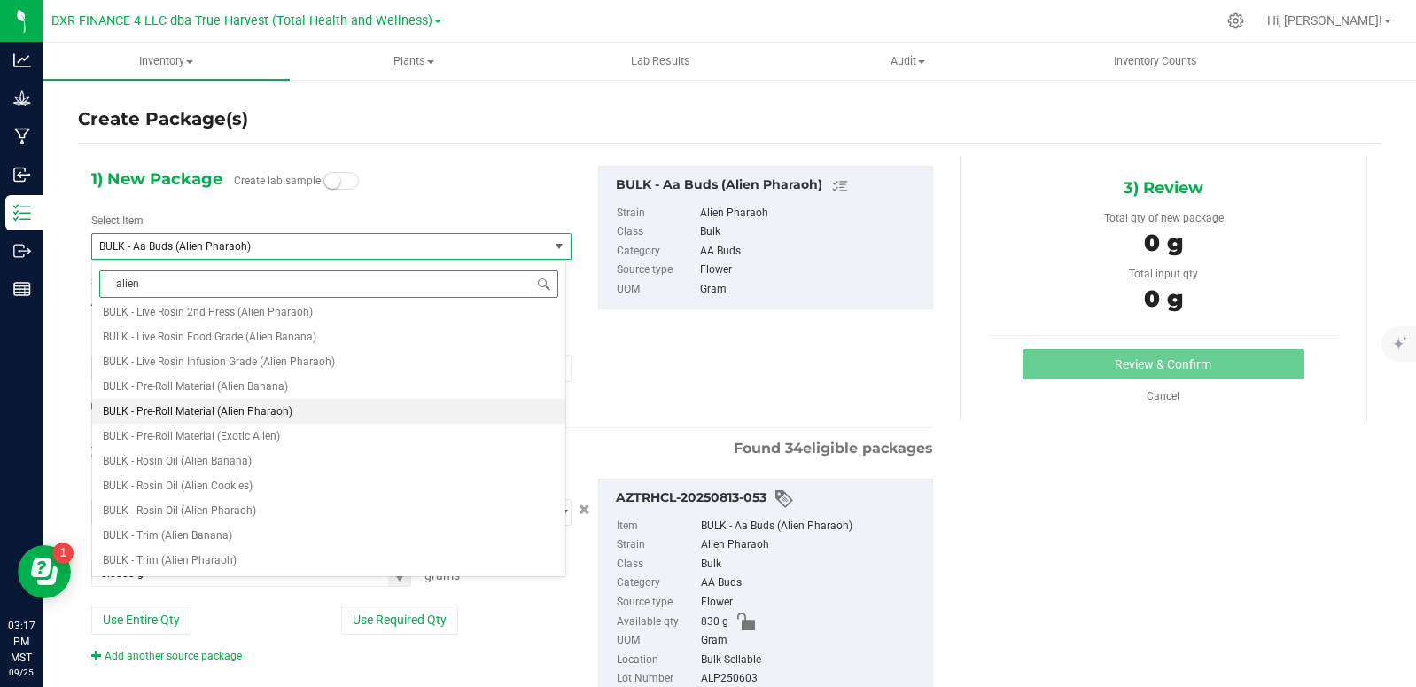
click at [280, 418] on li "BULK - Pre-Roll Material (Alien Pharaoh)" at bounding box center [328, 411] width 473 height 25
type input "0.0000"
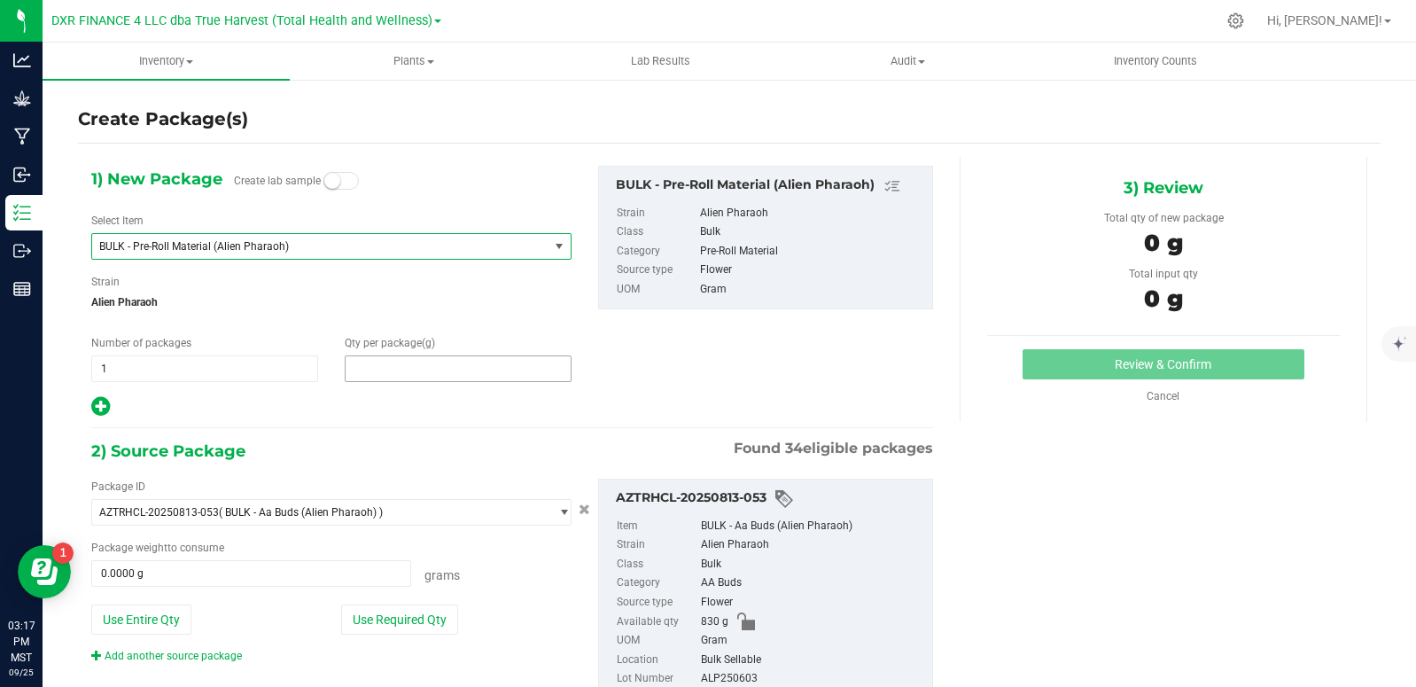
click at [438, 369] on span at bounding box center [458, 368] width 227 height 27
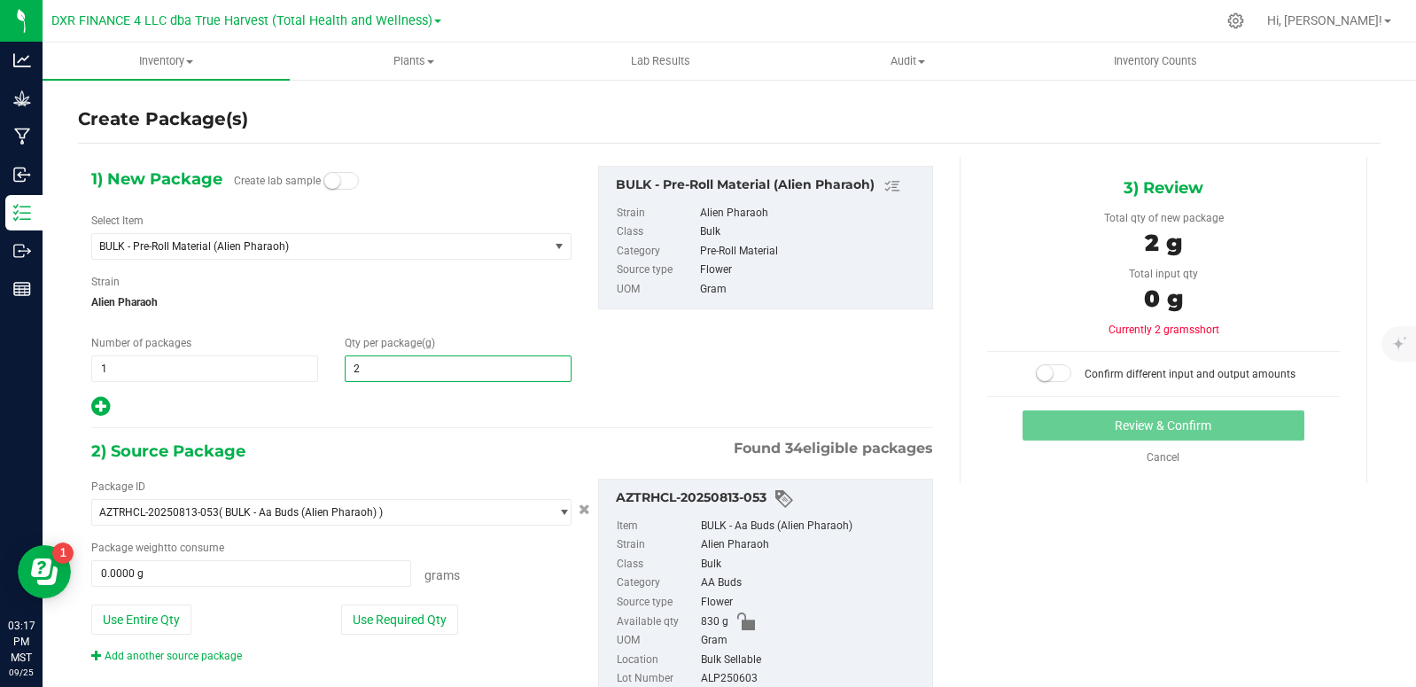
type input "25"
click at [649, 371] on div "1) New Package Create lab sample Select Item BULK - Pre-Roll Material (Alien Ph…" at bounding box center [512, 292] width 869 height 253
type input "25.0000"
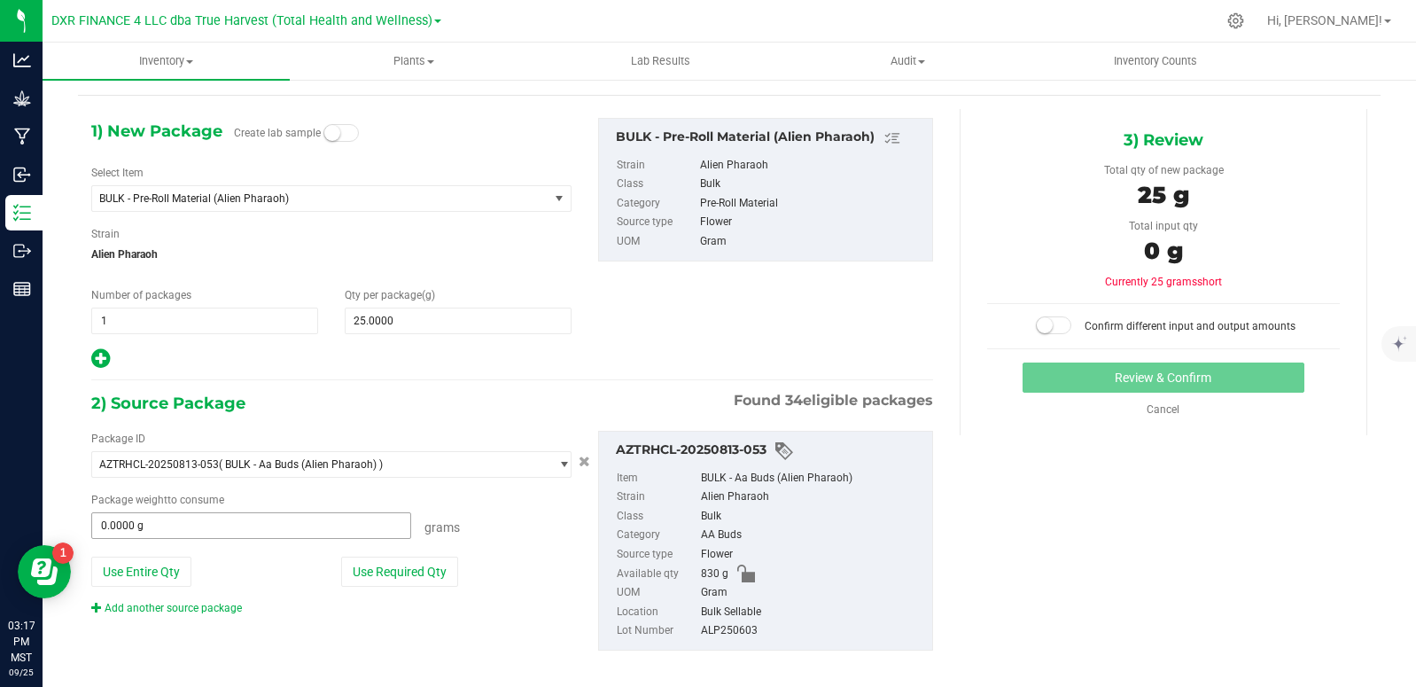
scroll to position [62, 0]
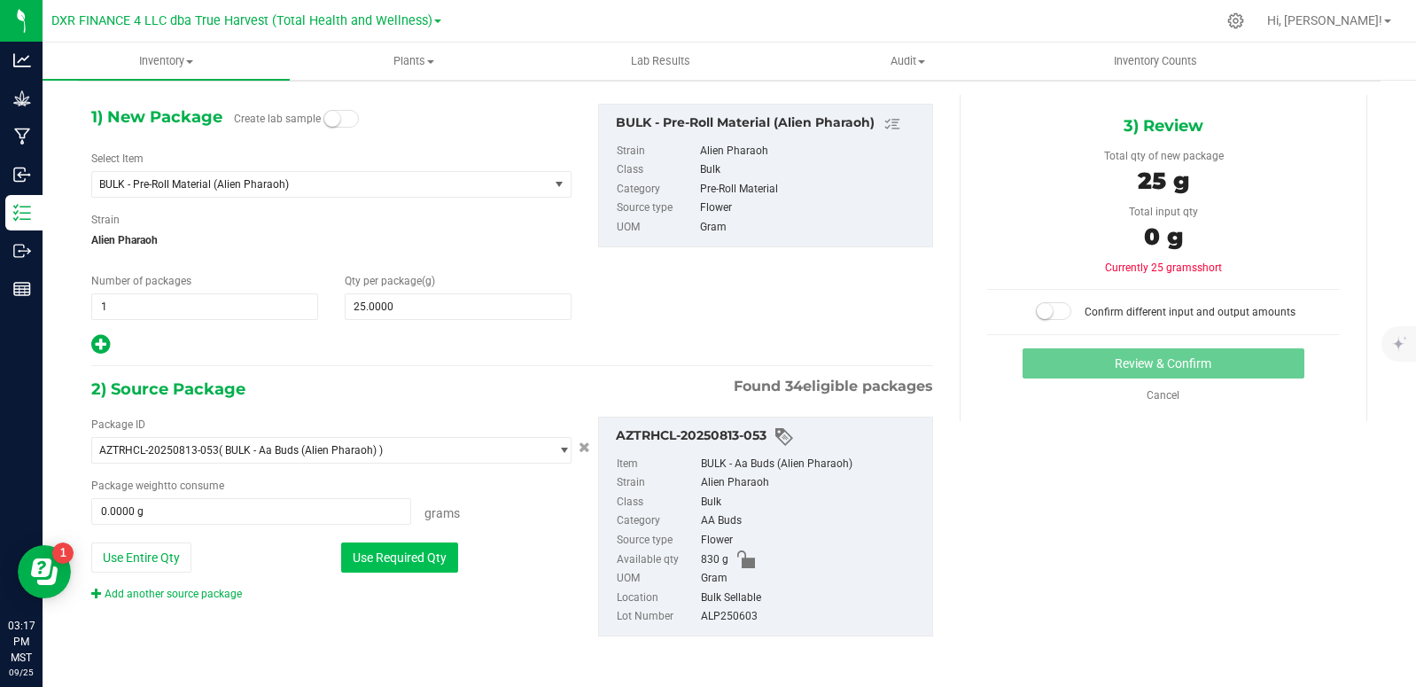
click at [421, 556] on button "Use Required Qty" at bounding box center [399, 557] width 117 height 30
type input "25.0000 g"
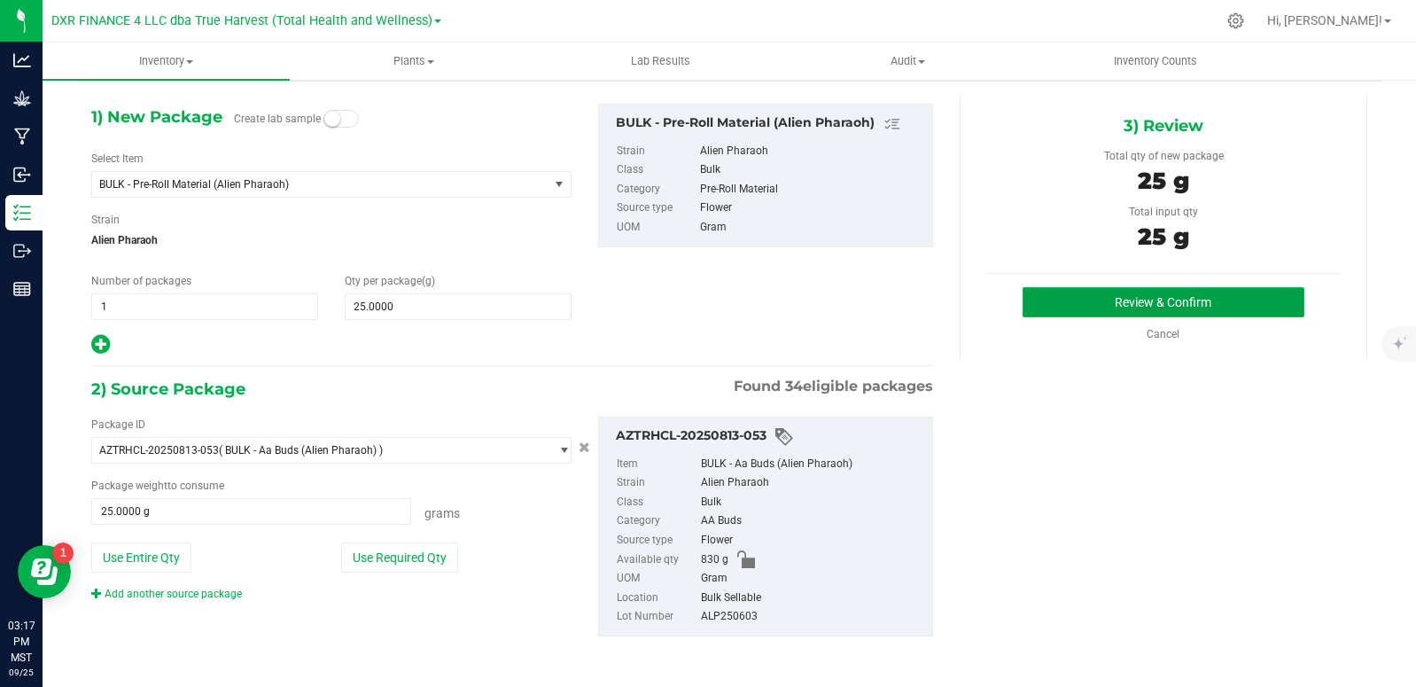
click at [1144, 296] on button "Review & Confirm" at bounding box center [1164, 302] width 282 height 30
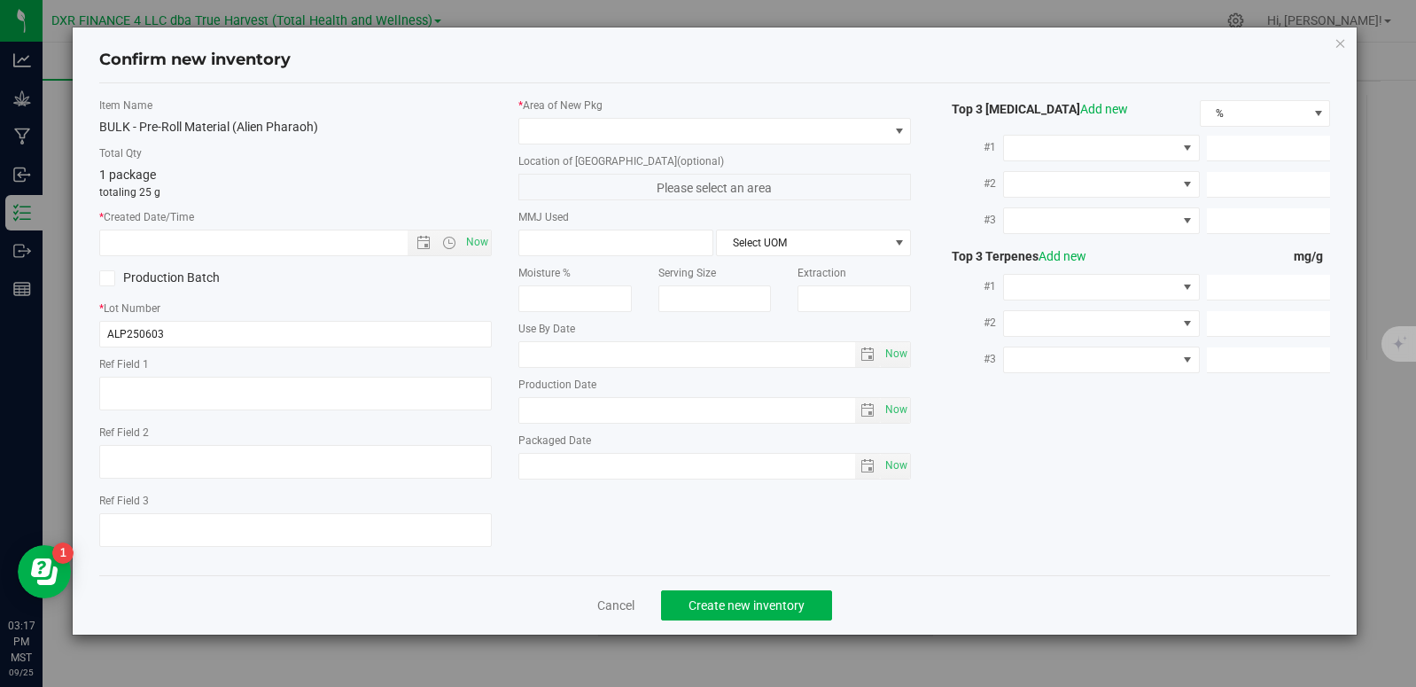
type textarea "[DATE]"
click at [192, 395] on textarea at bounding box center [295, 394] width 393 height 34
click at [184, 245] on input "text" at bounding box center [269, 242] width 338 height 25
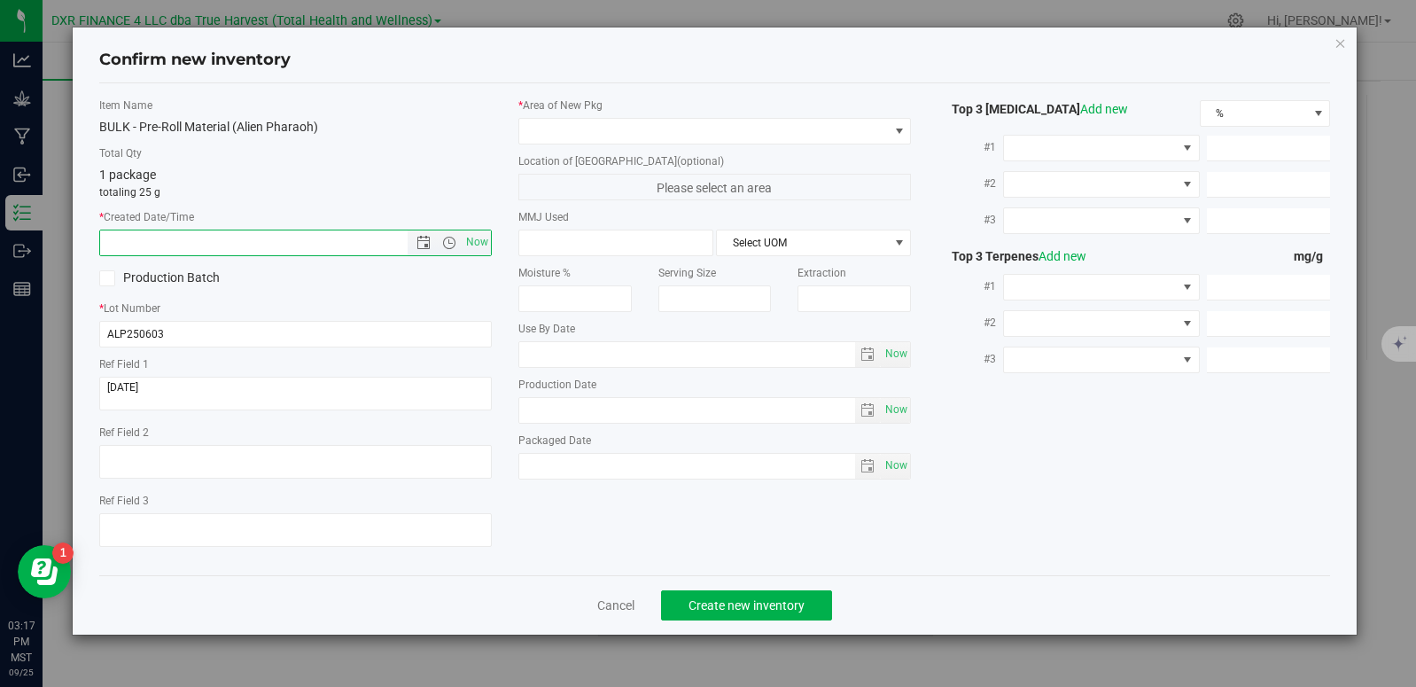
paste input "[DATE]"
drag, startPoint x: 714, startPoint y: 129, endPoint x: 690, endPoint y: 138, distance: 25.8
click at [715, 129] on span at bounding box center [703, 131] width 369 height 25
type input "6/3/2025 3:18 PM"
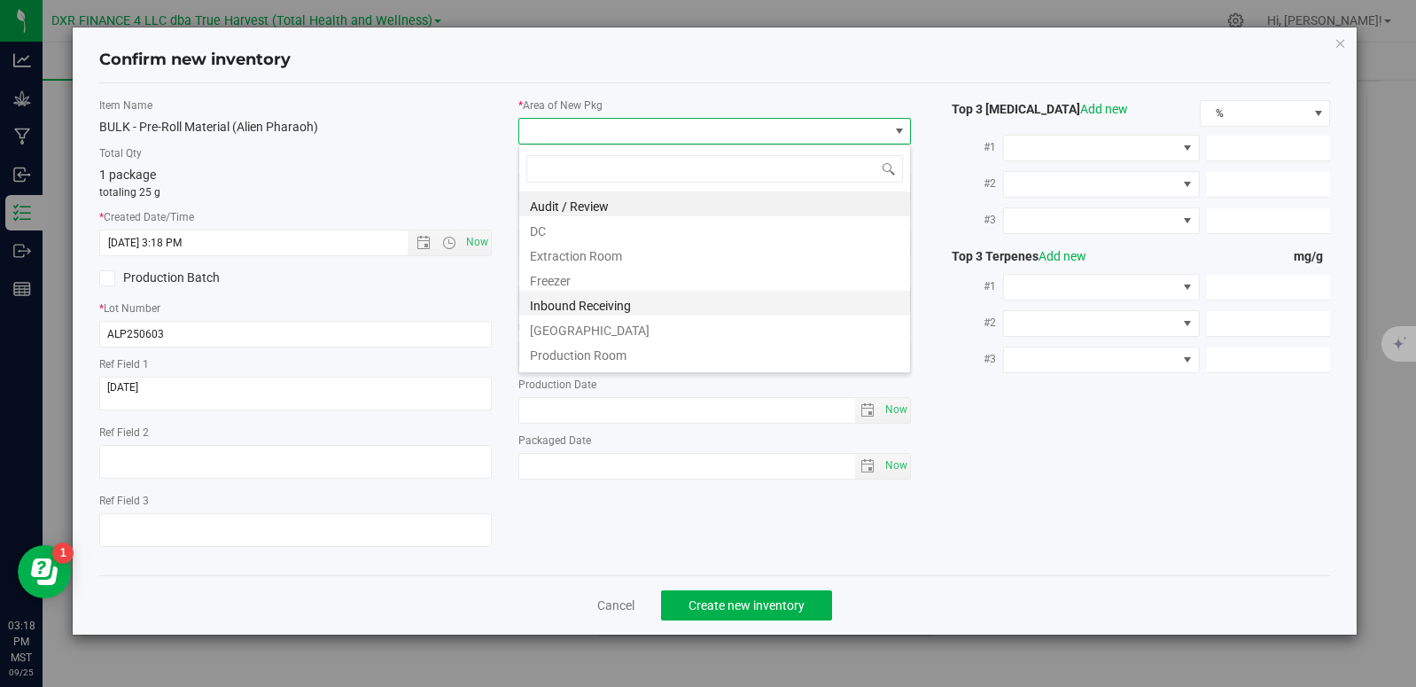
scroll to position [27, 393]
click at [606, 223] on li "DC" at bounding box center [714, 228] width 391 height 25
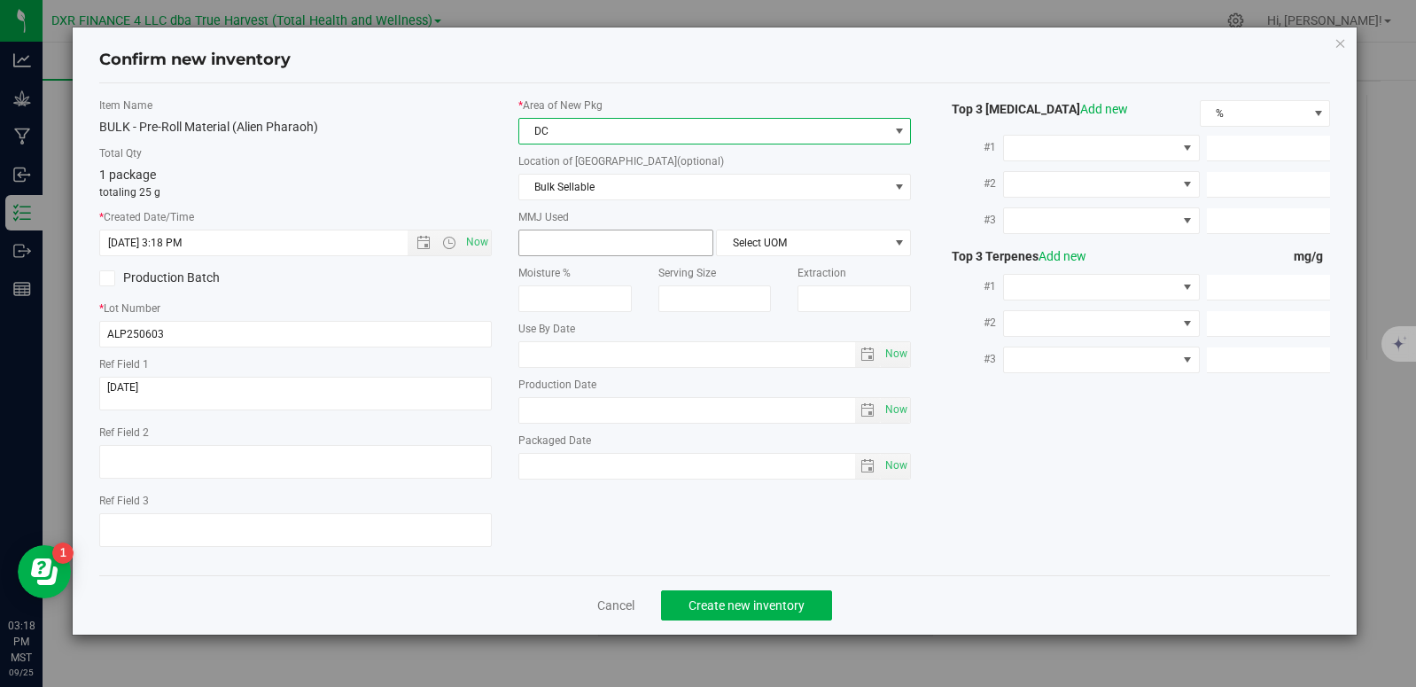
click at [612, 235] on span at bounding box center [616, 243] width 195 height 27
click at [750, 184] on span "Bulk Sellable" at bounding box center [703, 187] width 369 height 25
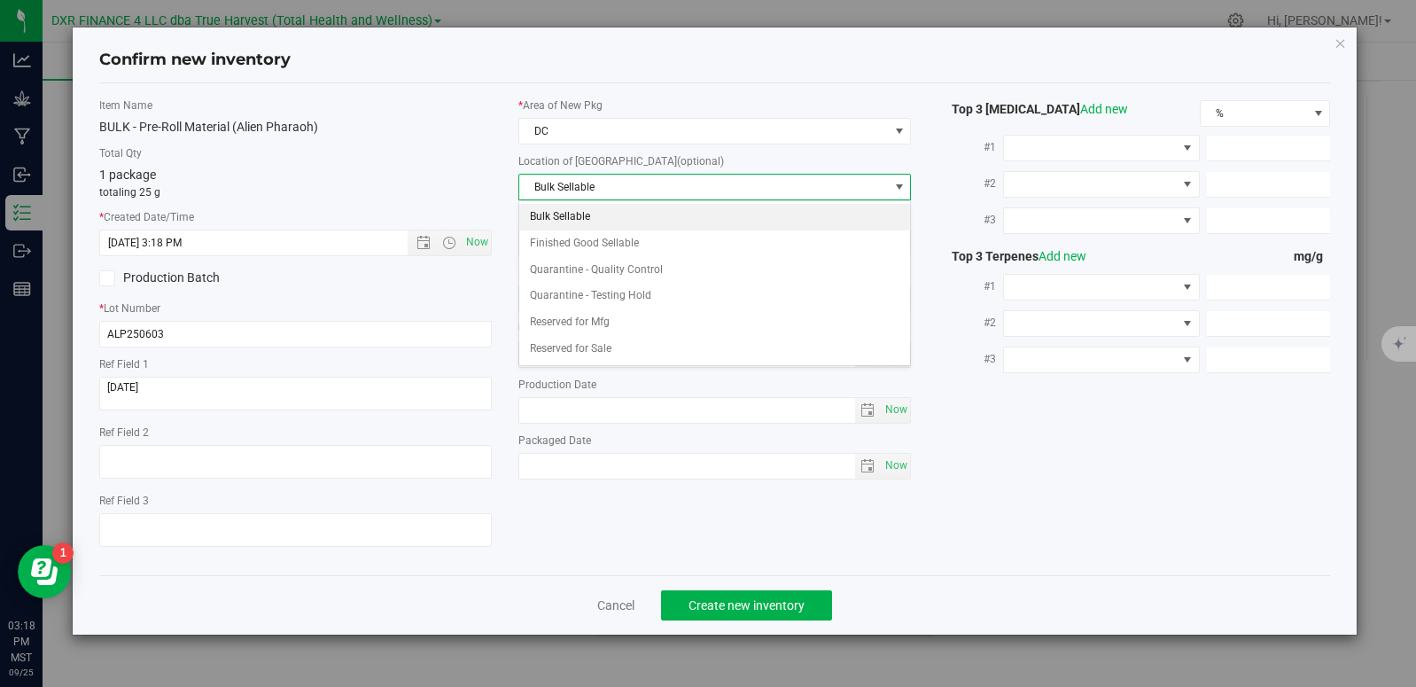
click at [607, 212] on li "Bulk Sellable" at bounding box center [714, 217] width 391 height 27
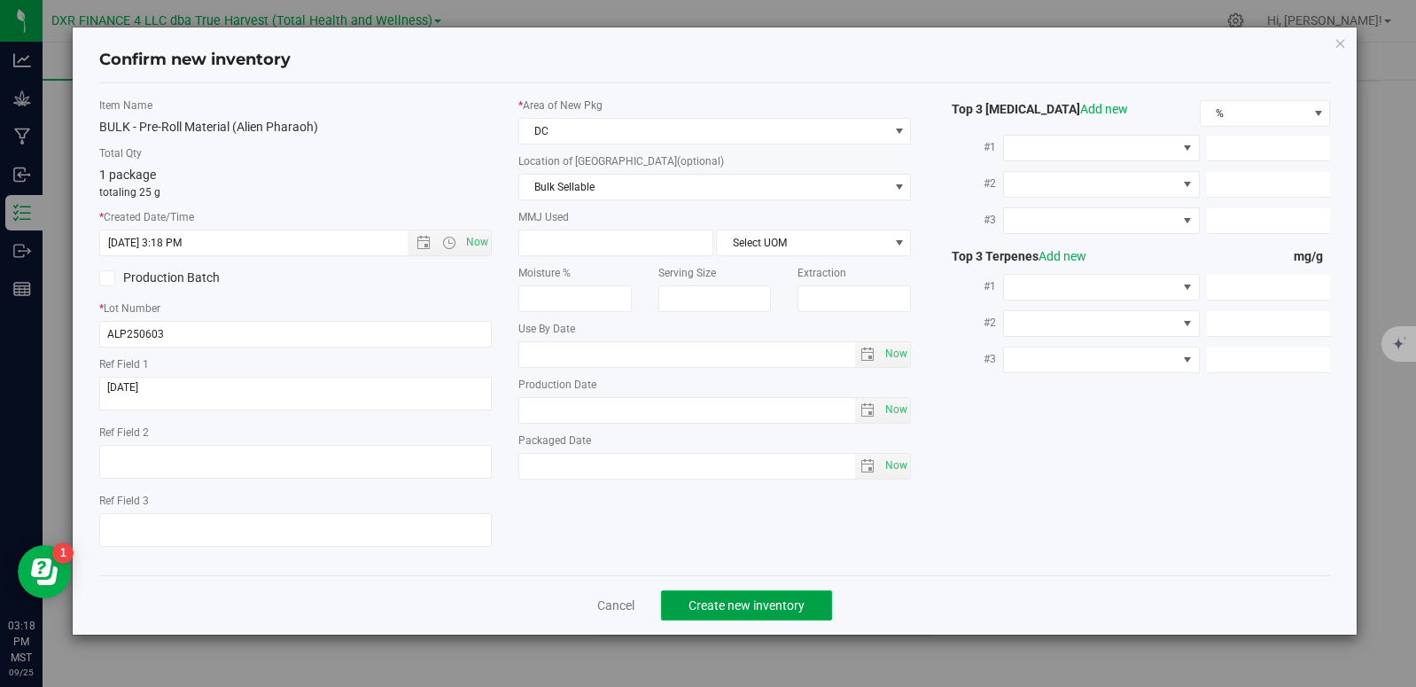
click at [730, 612] on span "Create new inventory" at bounding box center [747, 605] width 116 height 14
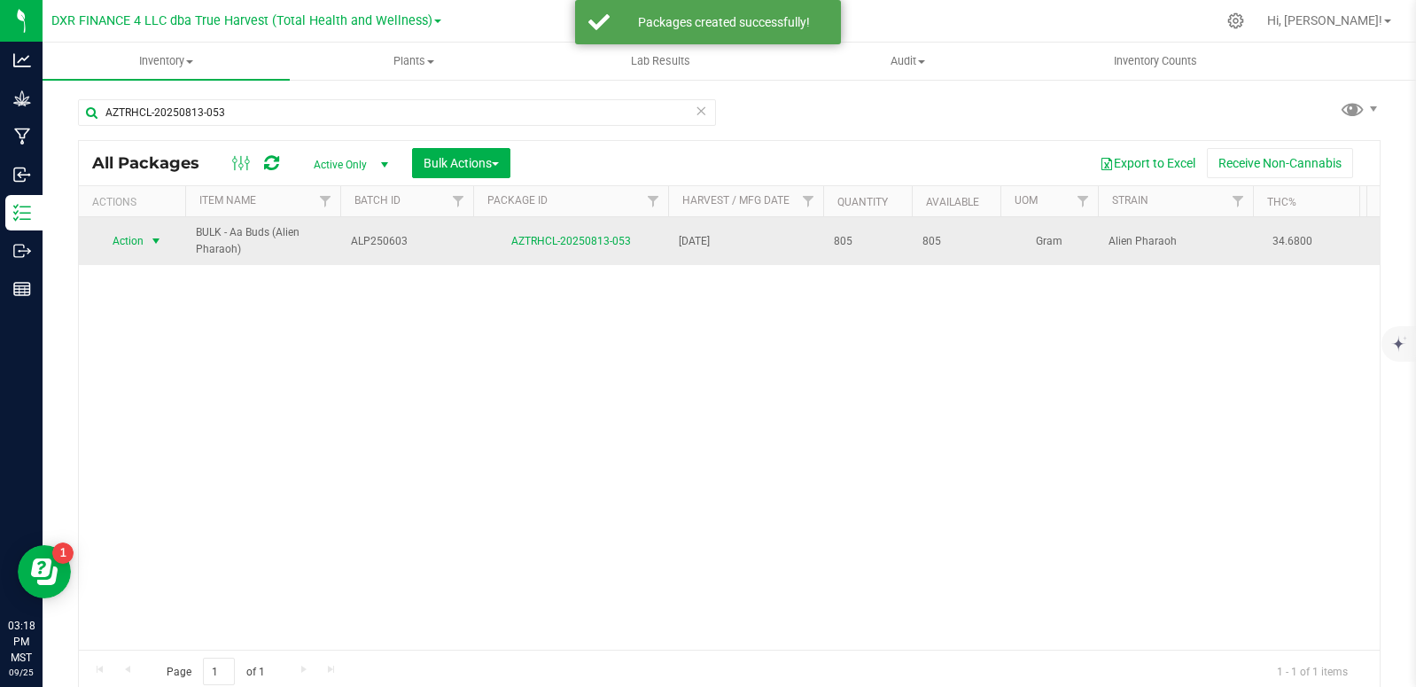
click at [152, 238] on span "select" at bounding box center [156, 241] width 14 height 14
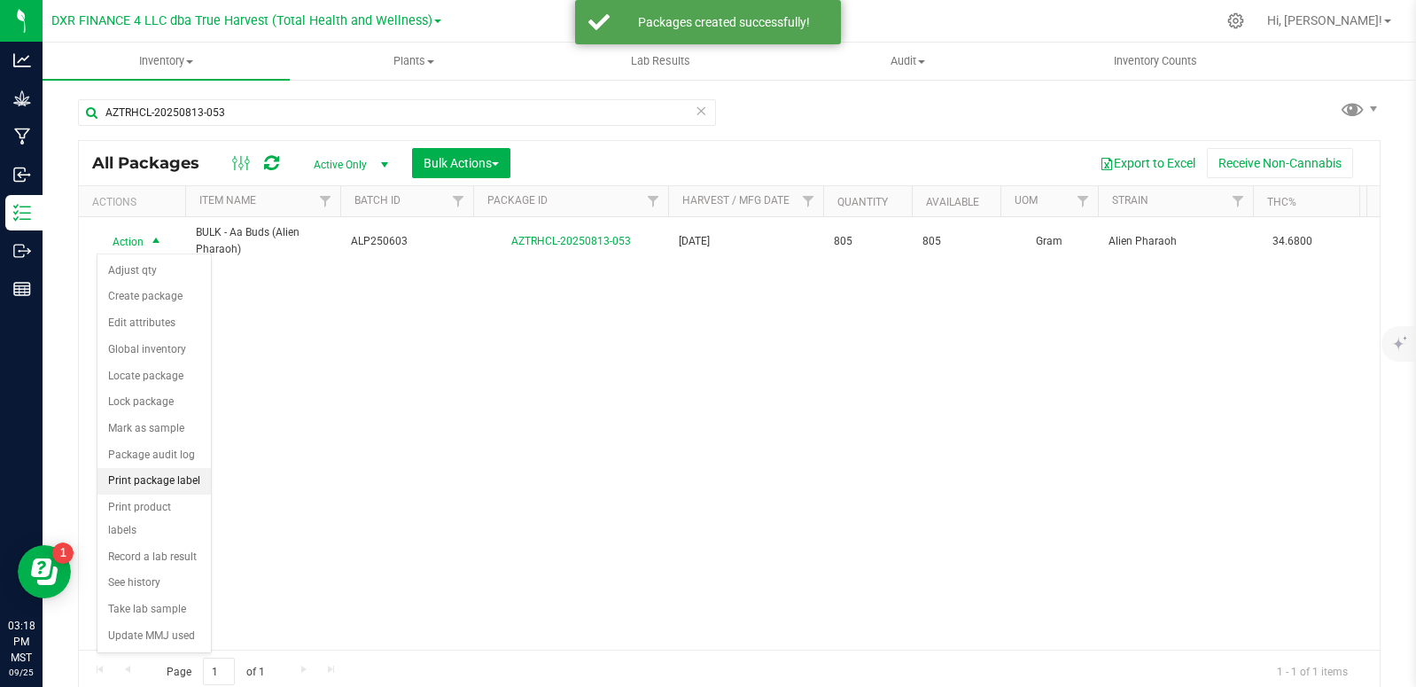
click at [170, 480] on li "Print package label" at bounding box center [154, 481] width 113 height 27
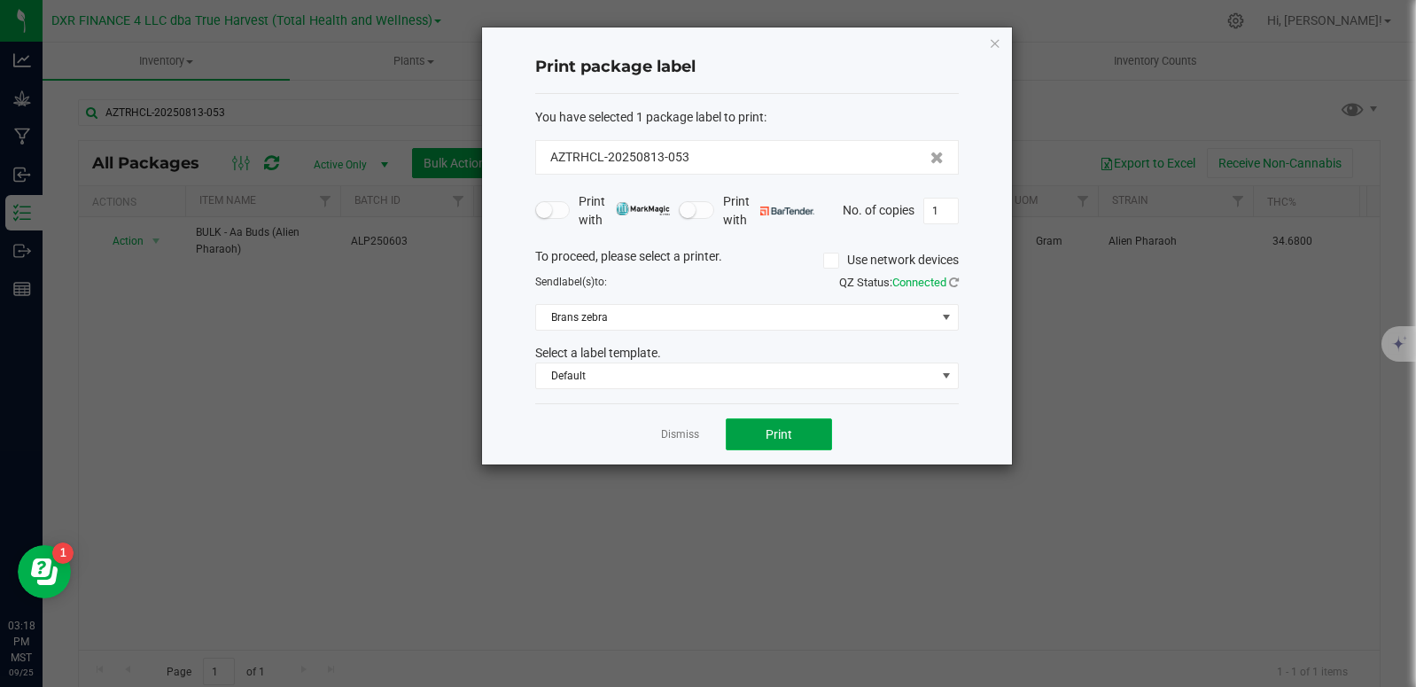
click at [813, 432] on button "Print" at bounding box center [779, 434] width 106 height 32
click at [668, 441] on link "Dismiss" at bounding box center [680, 434] width 38 height 15
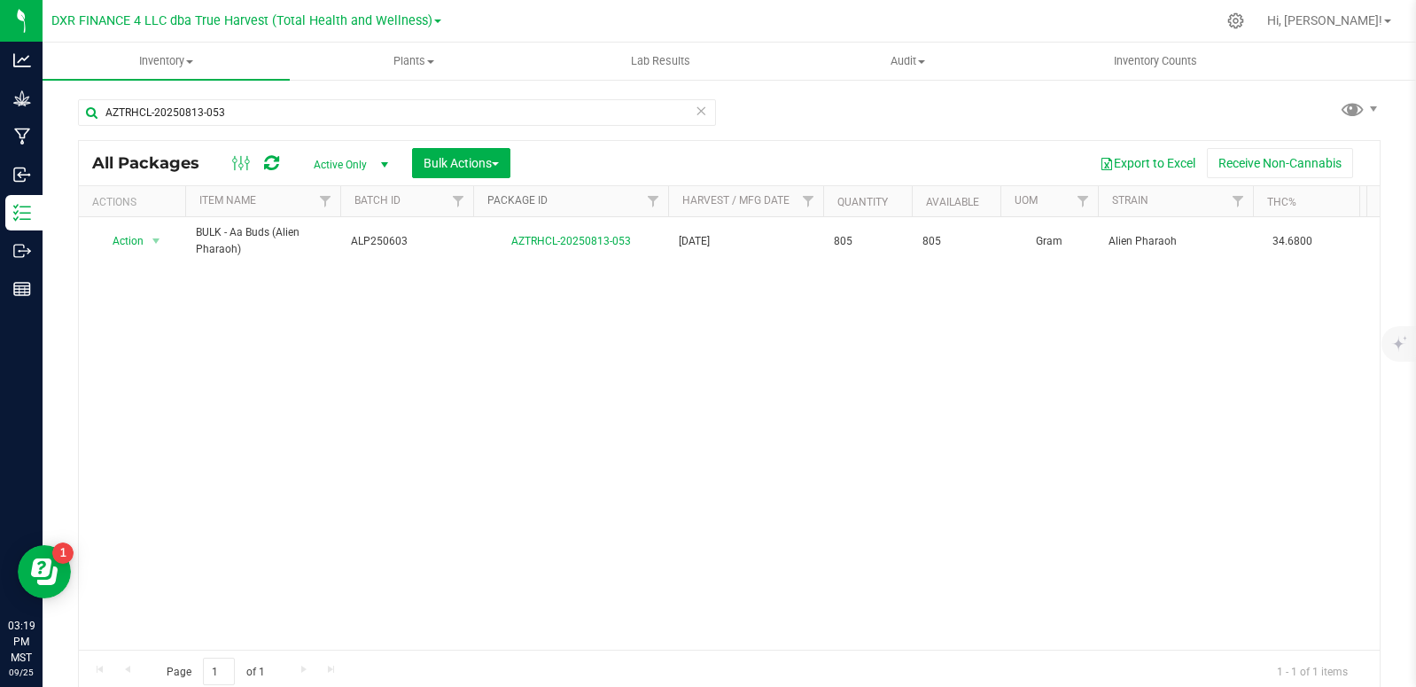
click at [489, 202] on link "Package ID" at bounding box center [518, 200] width 60 height 12
click at [523, 205] on link "Package ID" at bounding box center [528, 200] width 81 height 12
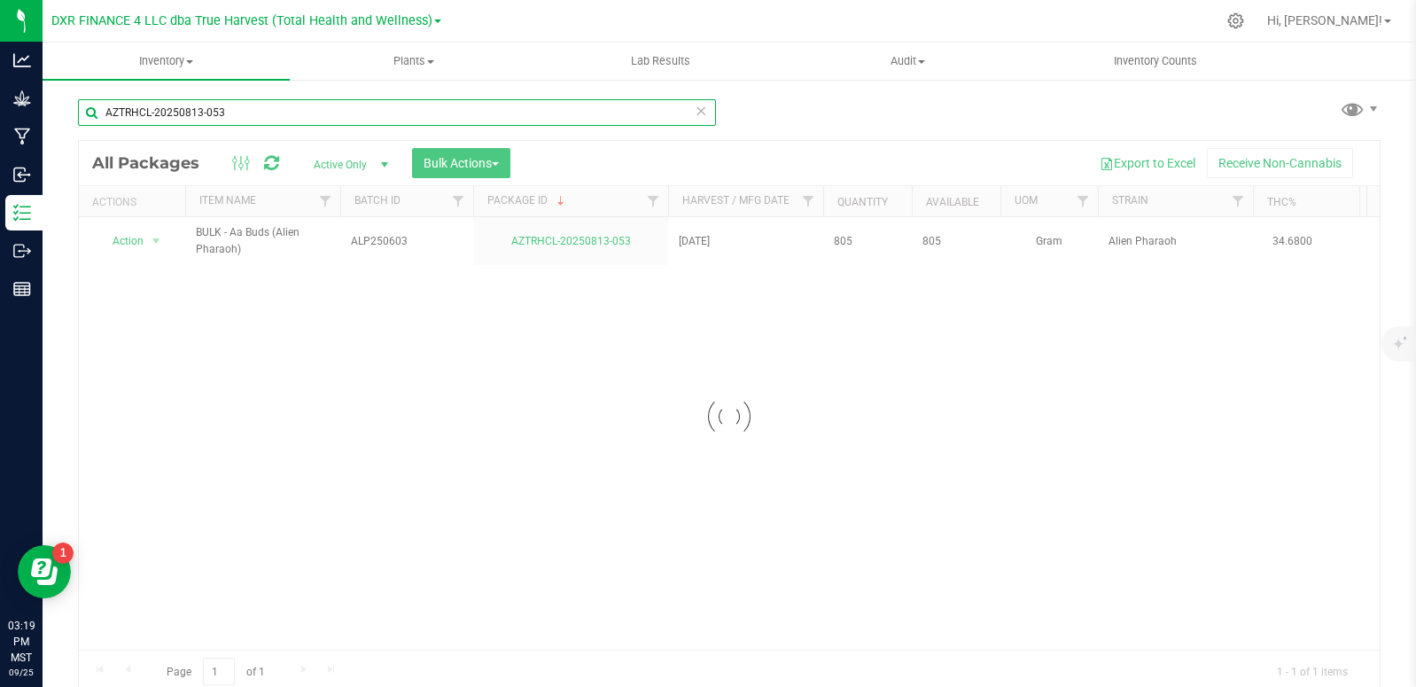
click at [267, 117] on input "AZTRHCL-20250813-053" at bounding box center [397, 112] width 638 height 27
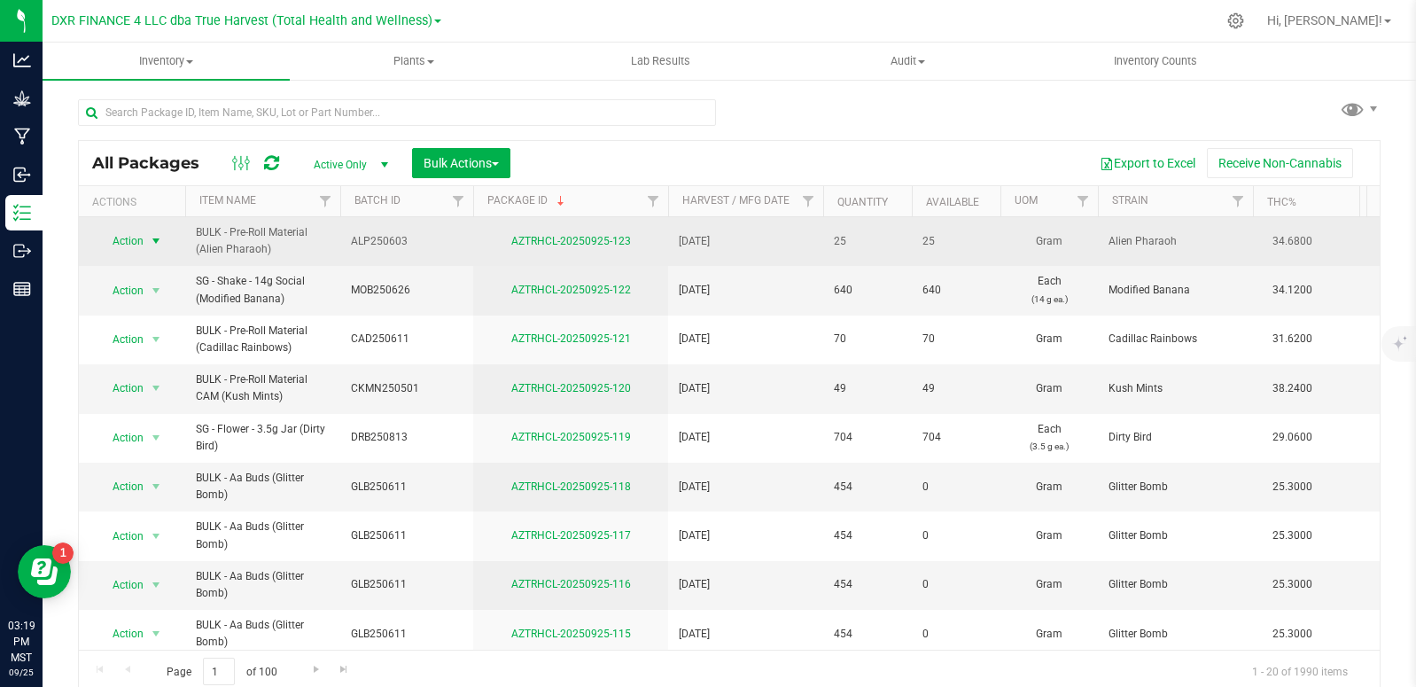
click at [159, 236] on span "select" at bounding box center [156, 241] width 14 height 14
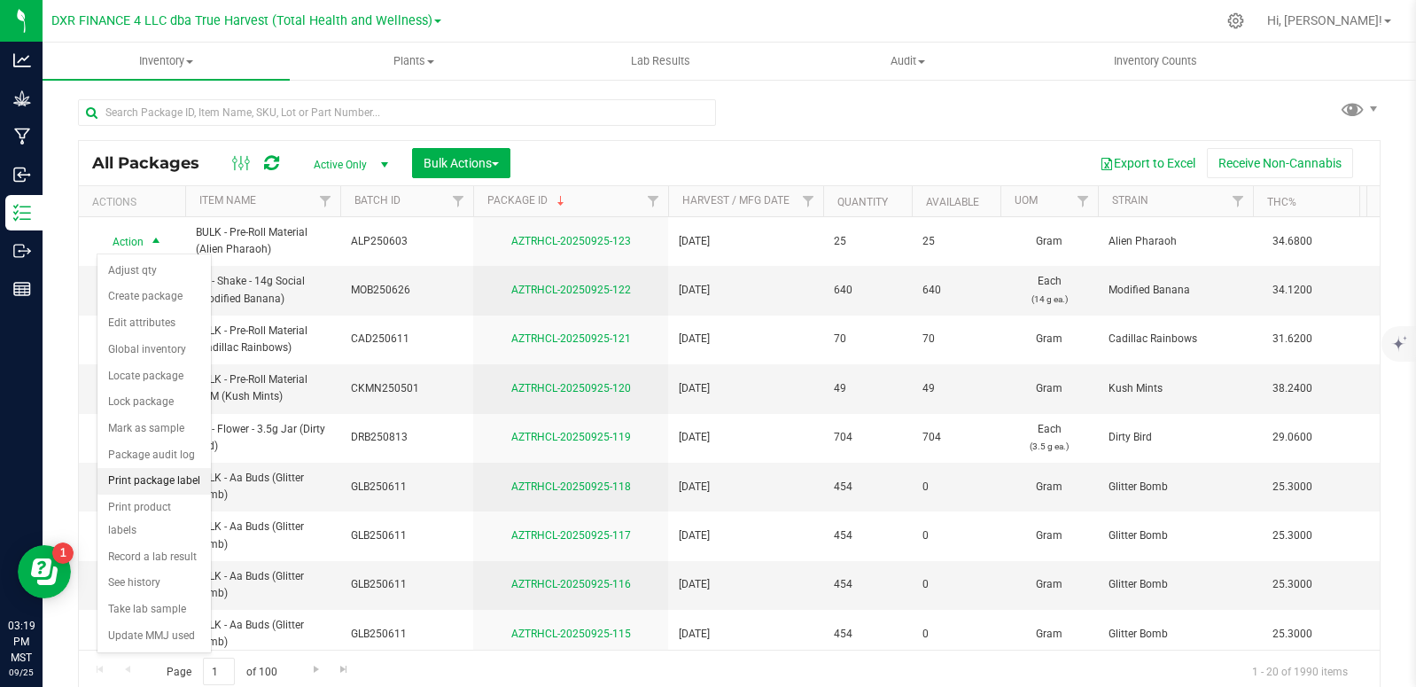
click at [176, 488] on li "Print package label" at bounding box center [154, 481] width 113 height 27
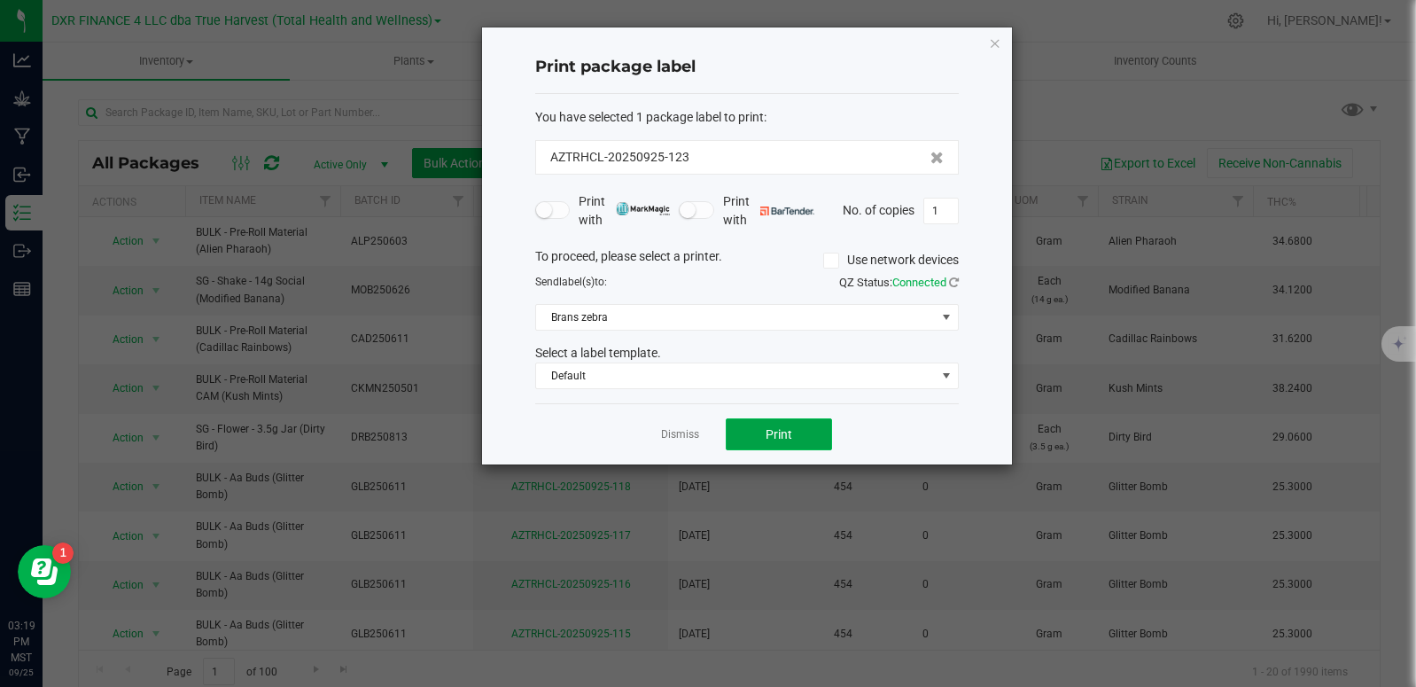
click at [759, 430] on button "Print" at bounding box center [779, 434] width 106 height 32
click at [672, 441] on link "Dismiss" at bounding box center [680, 434] width 38 height 15
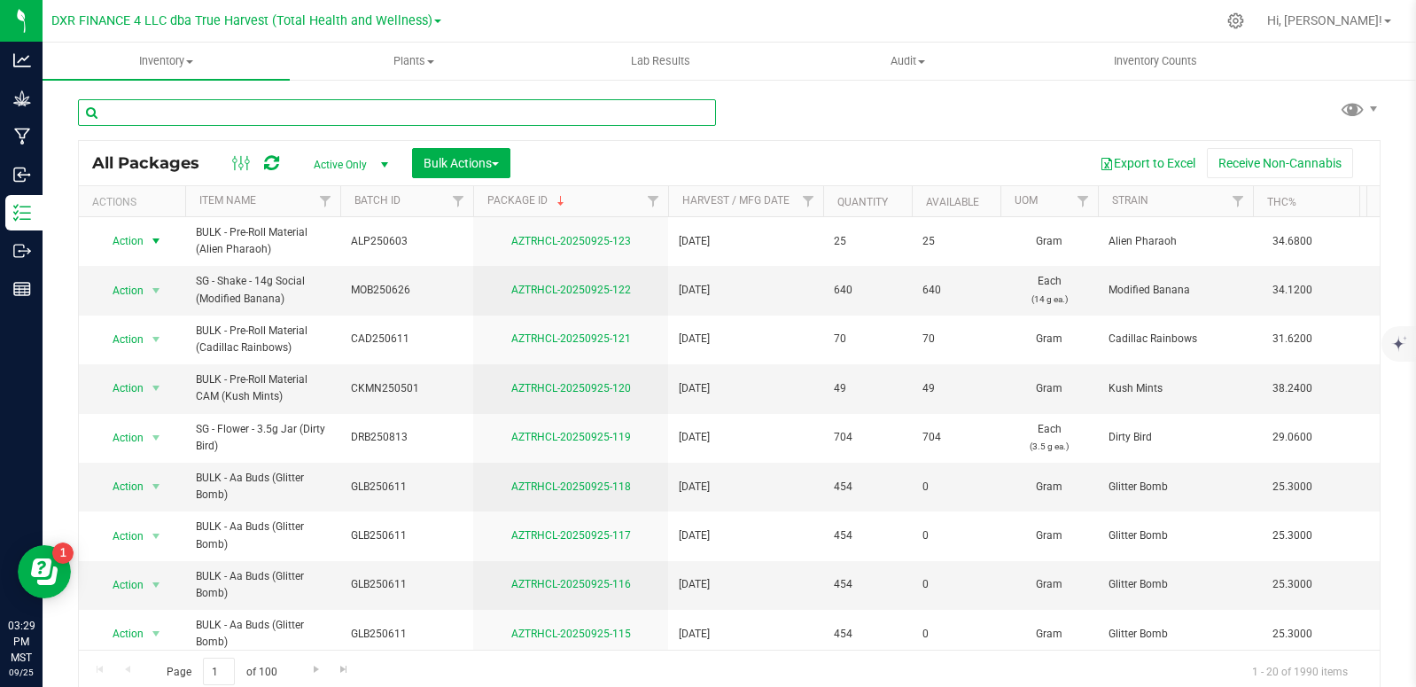
click at [289, 119] on input "text" at bounding box center [397, 112] width 638 height 27
type input "AZTRHCL-20250606-078"
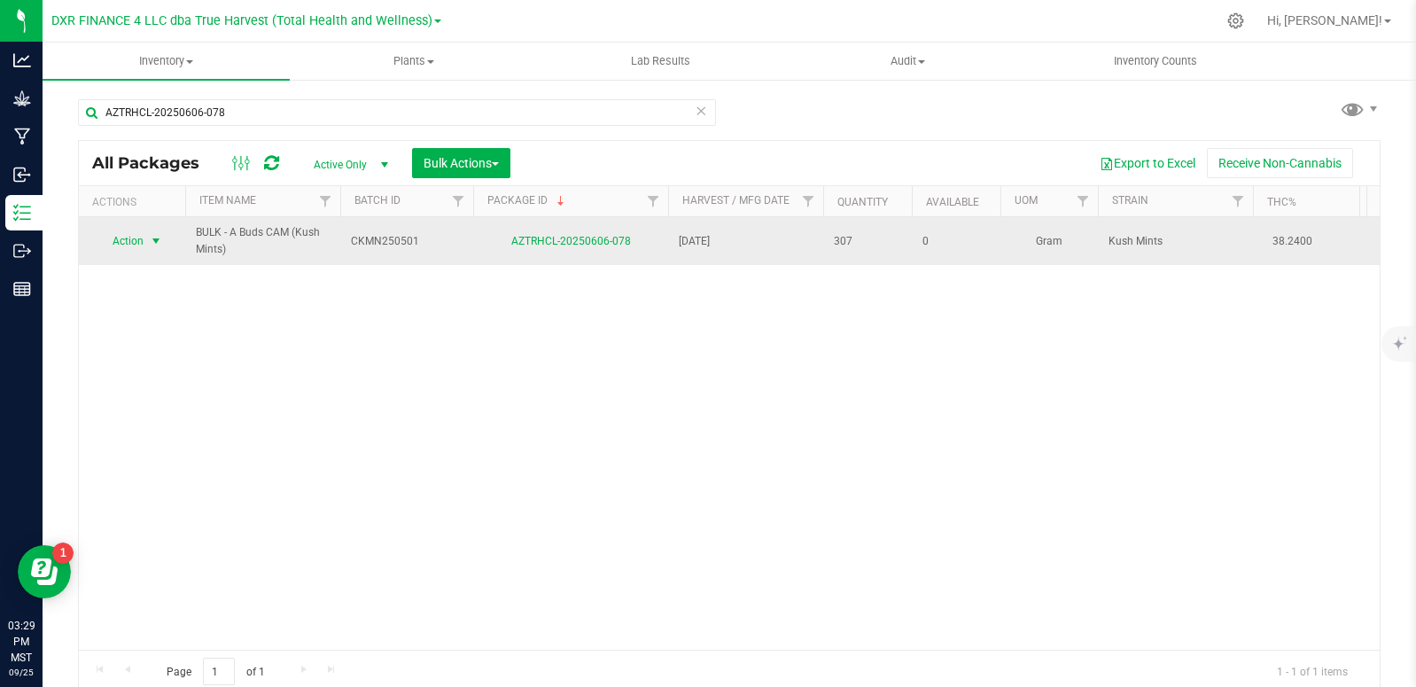
click at [160, 243] on span "select" at bounding box center [156, 241] width 14 height 14
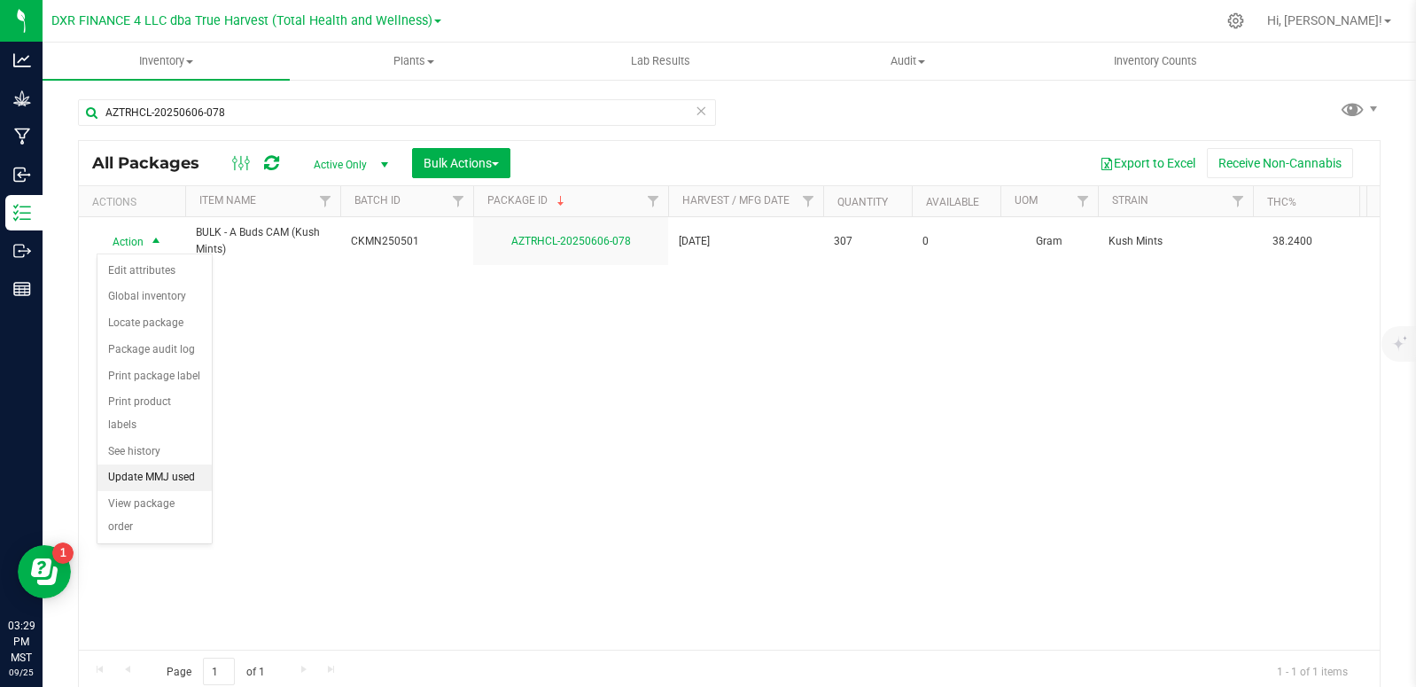
click at [170, 464] on li "Update MMJ used" at bounding box center [155, 477] width 114 height 27
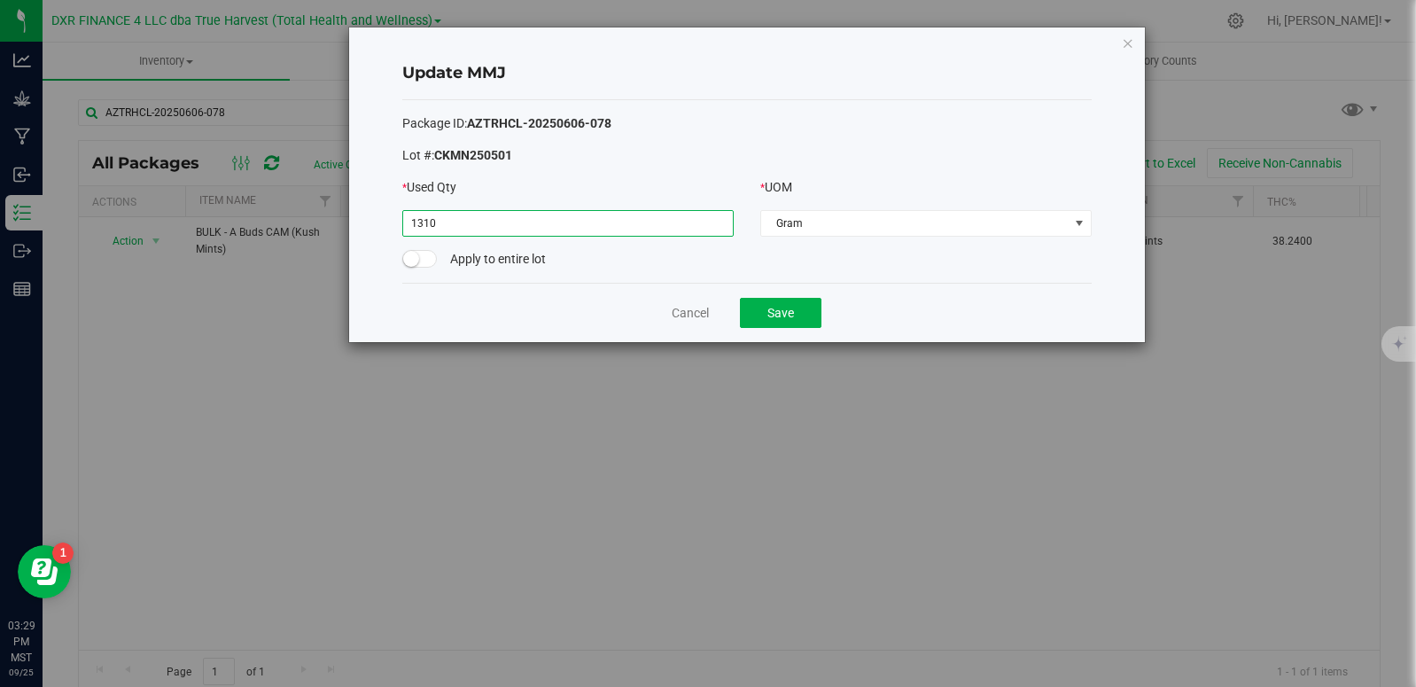
click at [616, 221] on input "1310" at bounding box center [568, 223] width 330 height 25
type input "307.0000"
click at [776, 310] on button "Save" at bounding box center [781, 313] width 82 height 30
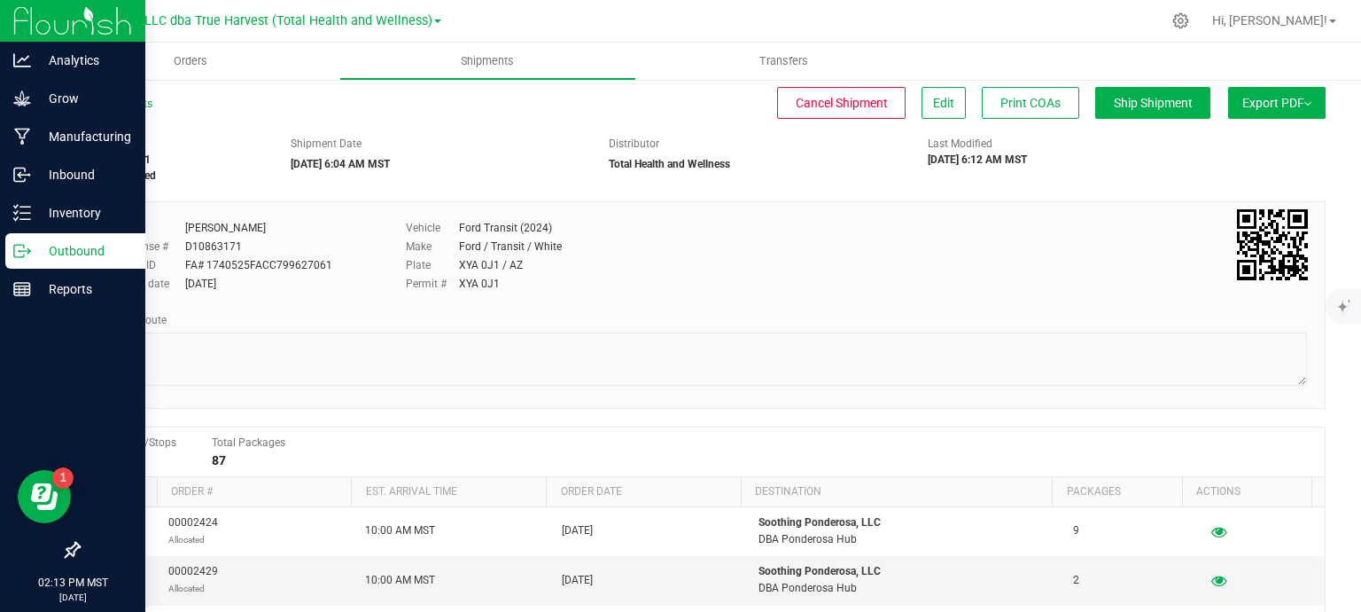
click at [33, 252] on p "Outbound" at bounding box center [84, 250] width 106 height 21
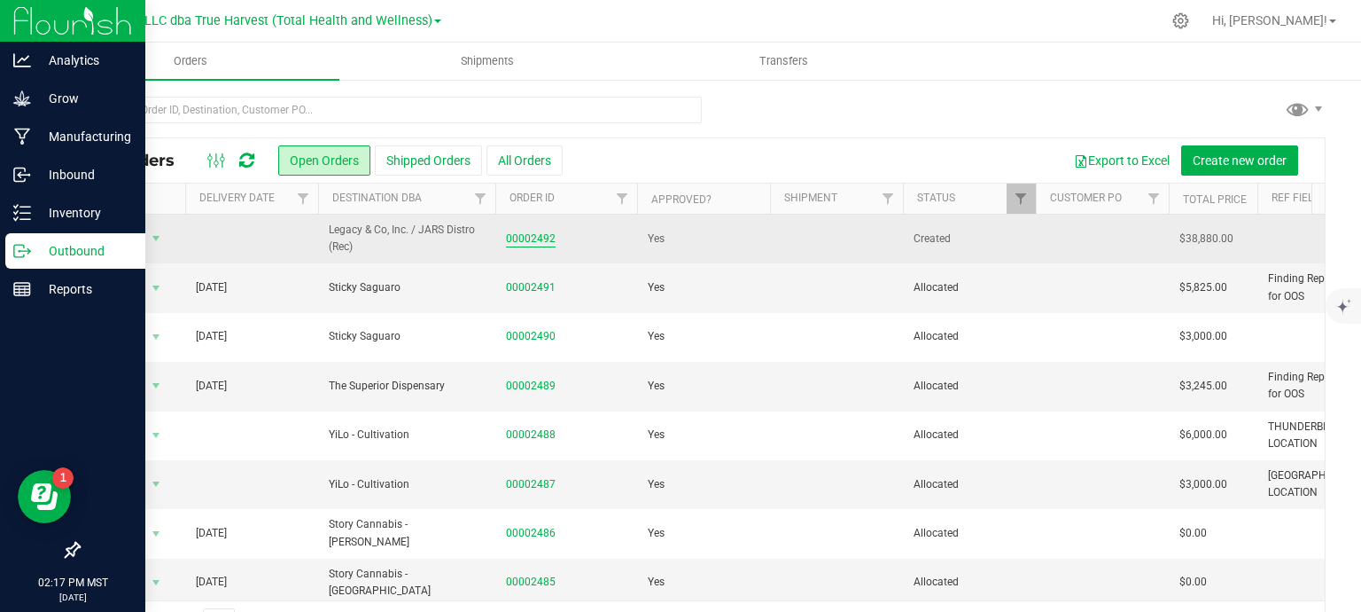
click at [531, 238] on link "00002492" at bounding box center [531, 238] width 50 height 17
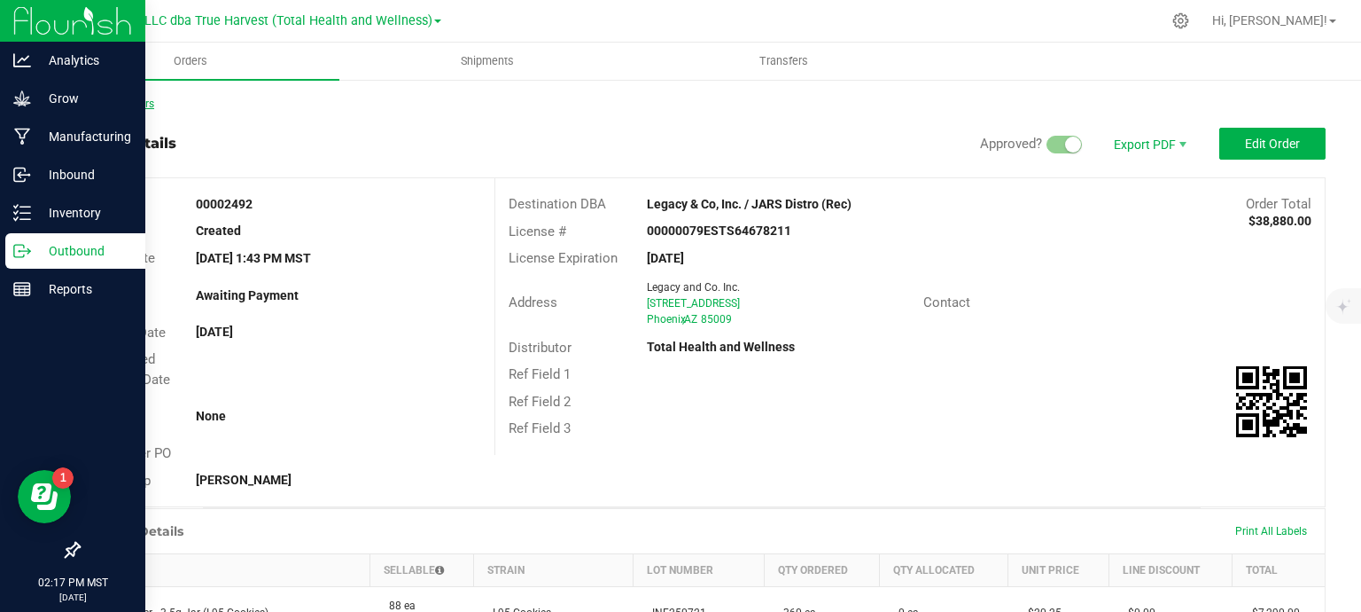
click at [111, 98] on link "Back to Orders" at bounding box center [116, 104] width 76 height 12
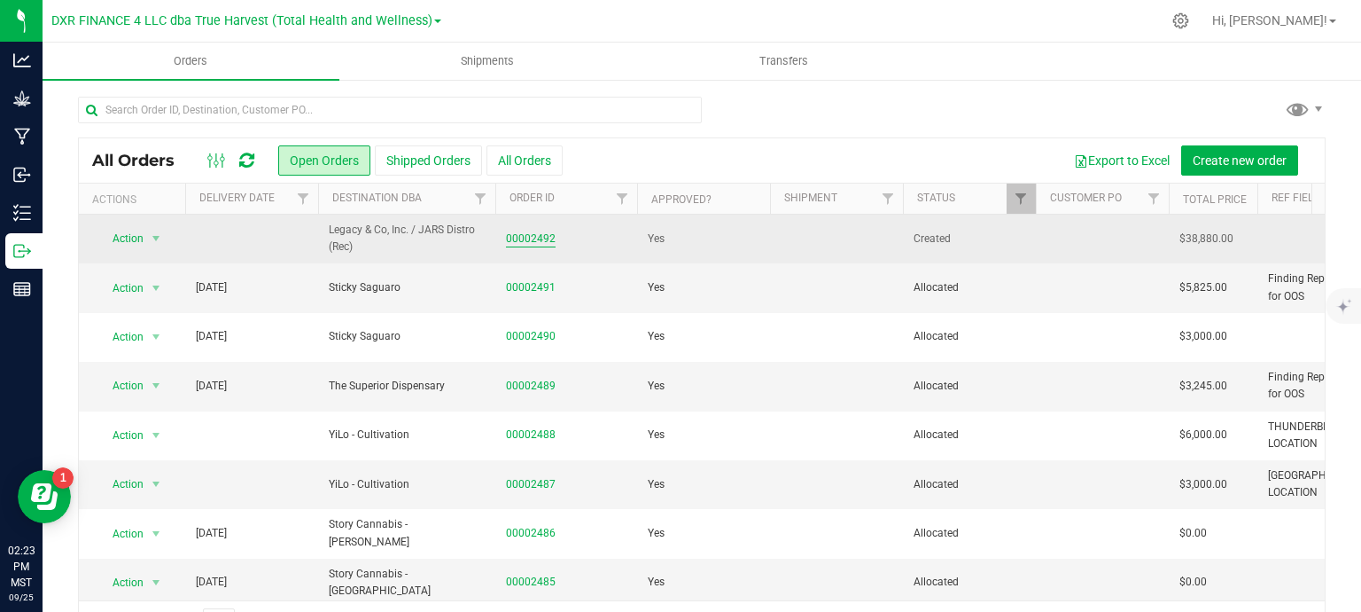
click at [516, 237] on link "00002492" at bounding box center [531, 238] width 50 height 17
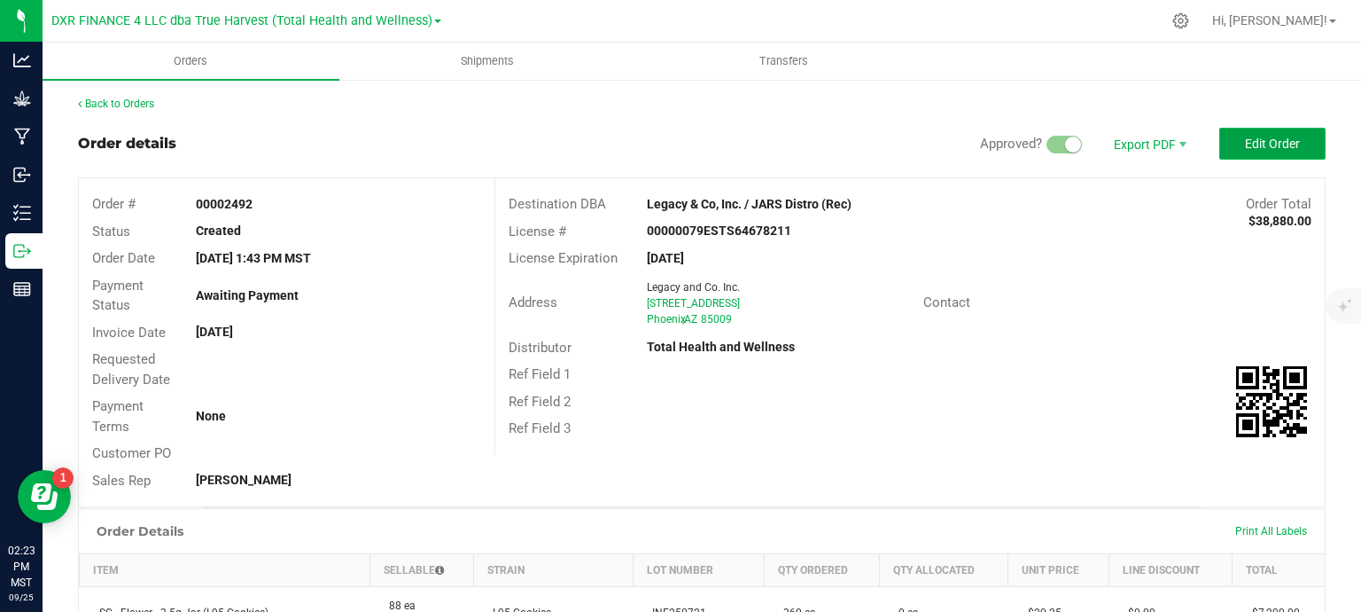
click at [1262, 137] on span "Edit Order" at bounding box center [1272, 144] width 55 height 14
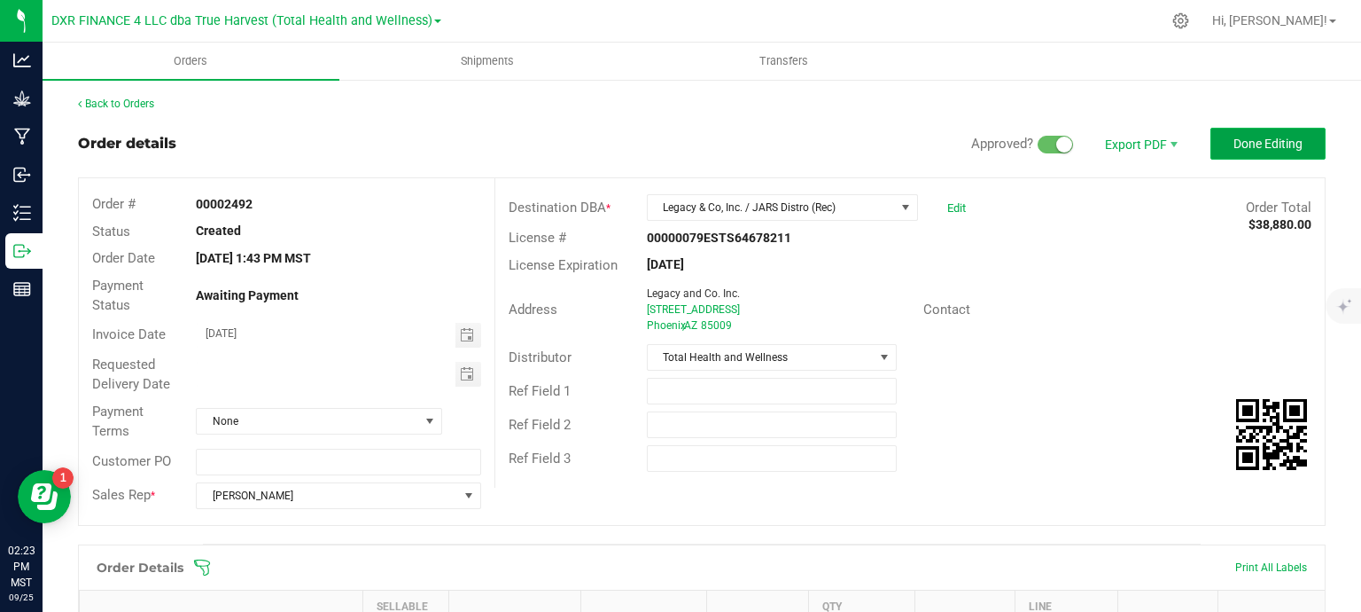
drag, startPoint x: 1251, startPoint y: 137, endPoint x: 1205, endPoint y: 137, distance: 45.2
click at [1250, 137] on span "Done Editing" at bounding box center [1268, 144] width 69 height 14
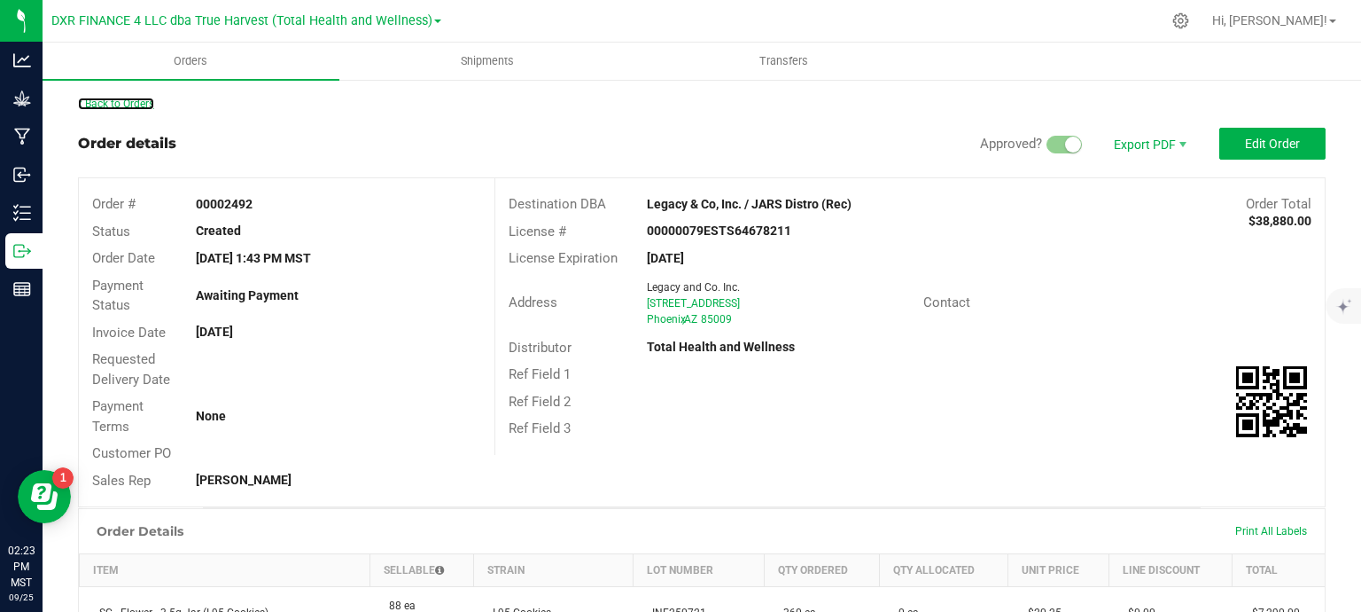
click at [132, 105] on link "Back to Orders" at bounding box center [116, 104] width 76 height 12
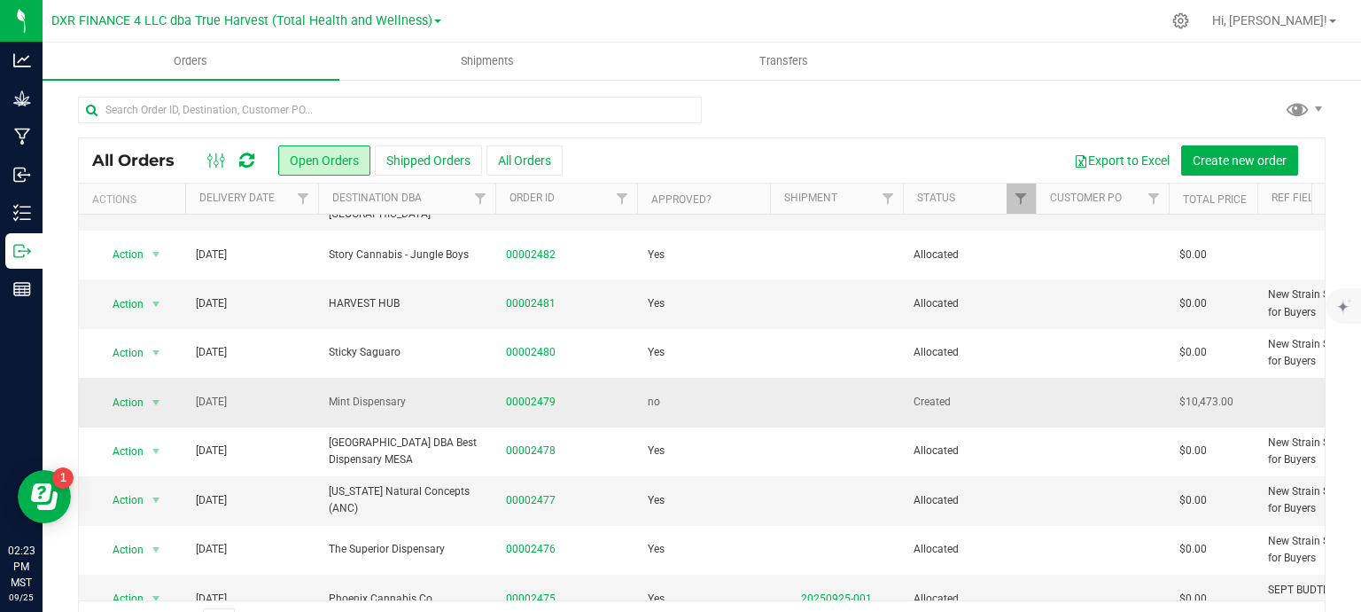
scroll to position [532, 0]
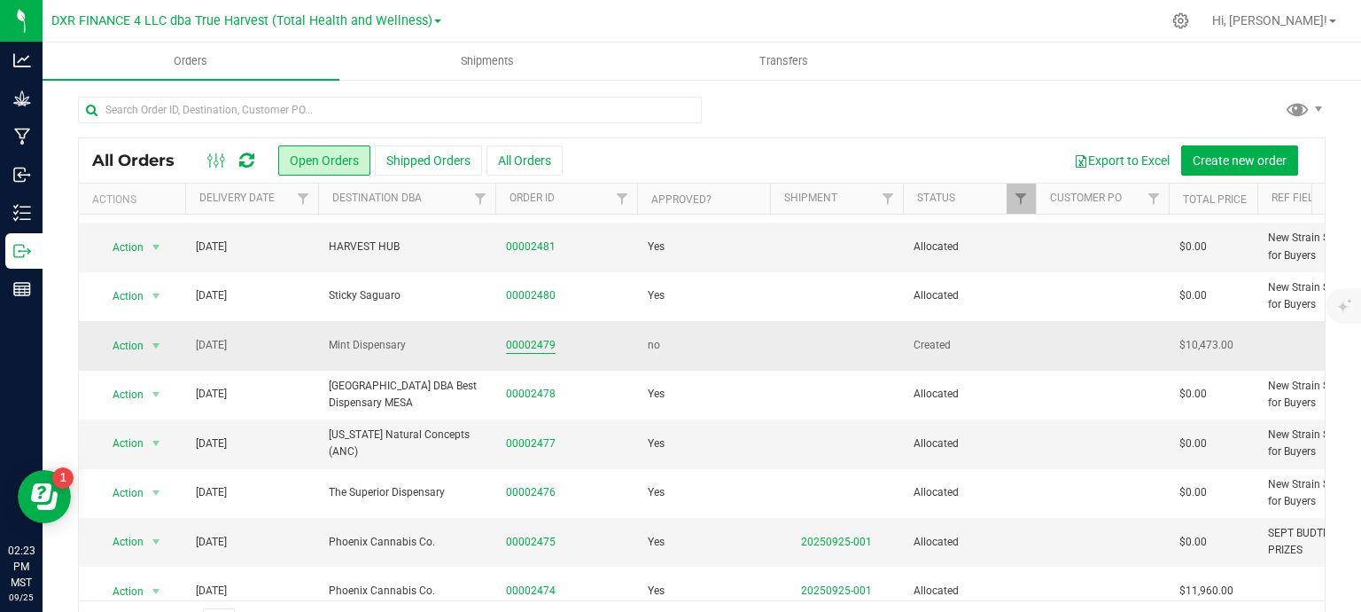
click at [528, 341] on link "00002479" at bounding box center [531, 345] width 50 height 17
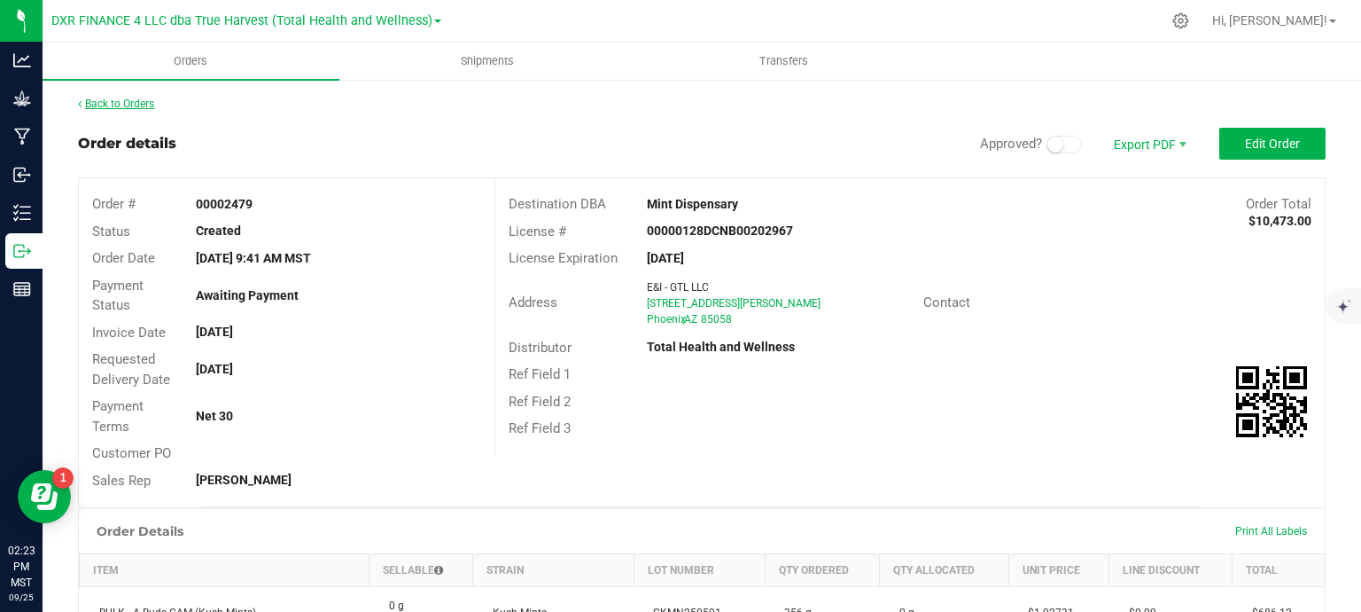
click at [128, 98] on link "Back to Orders" at bounding box center [116, 104] width 76 height 12
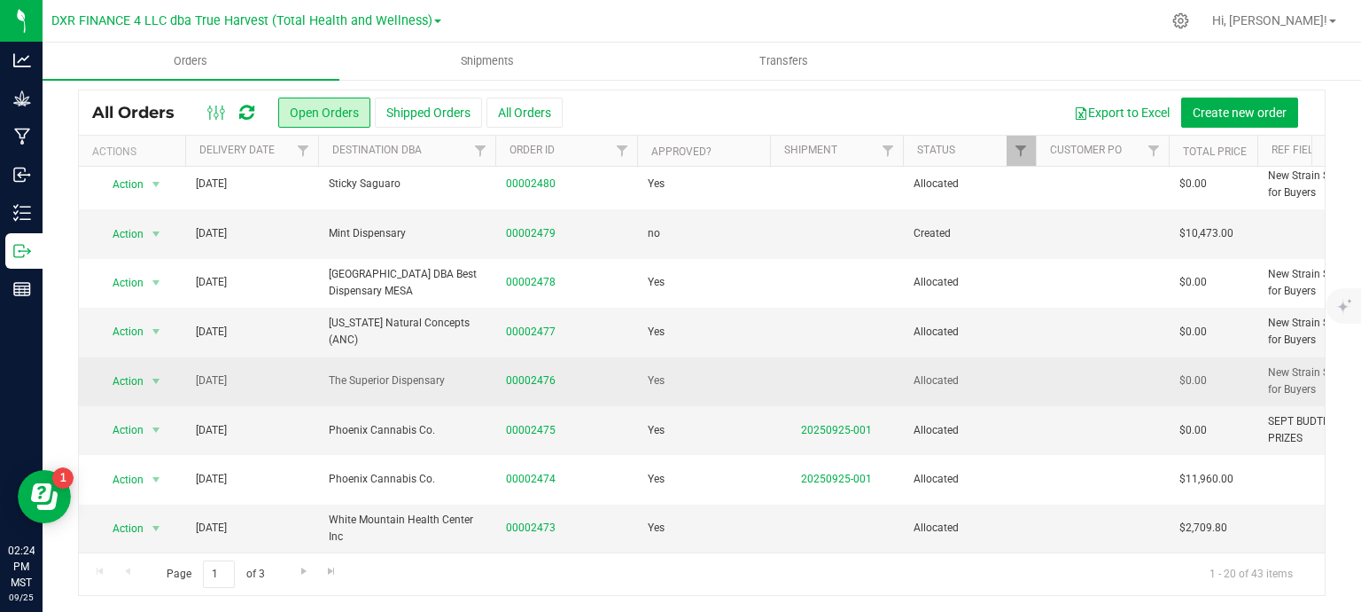
scroll to position [639, 0]
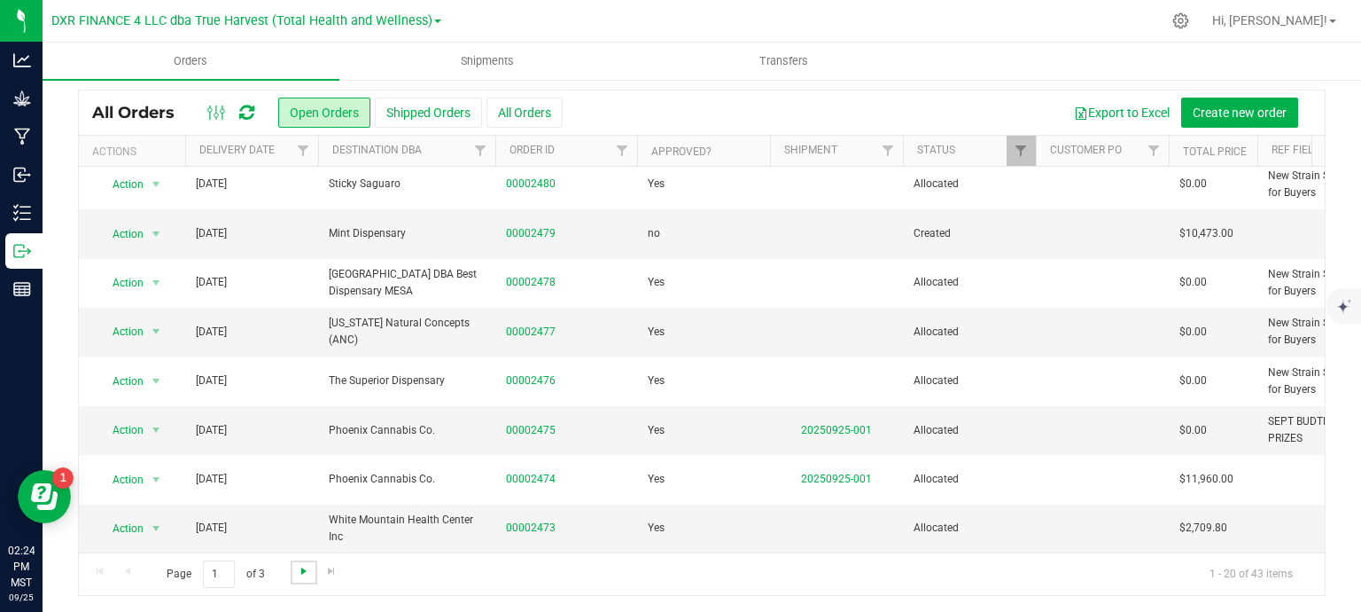
click at [300, 568] on span "Go to the next page" at bounding box center [304, 571] width 14 height 14
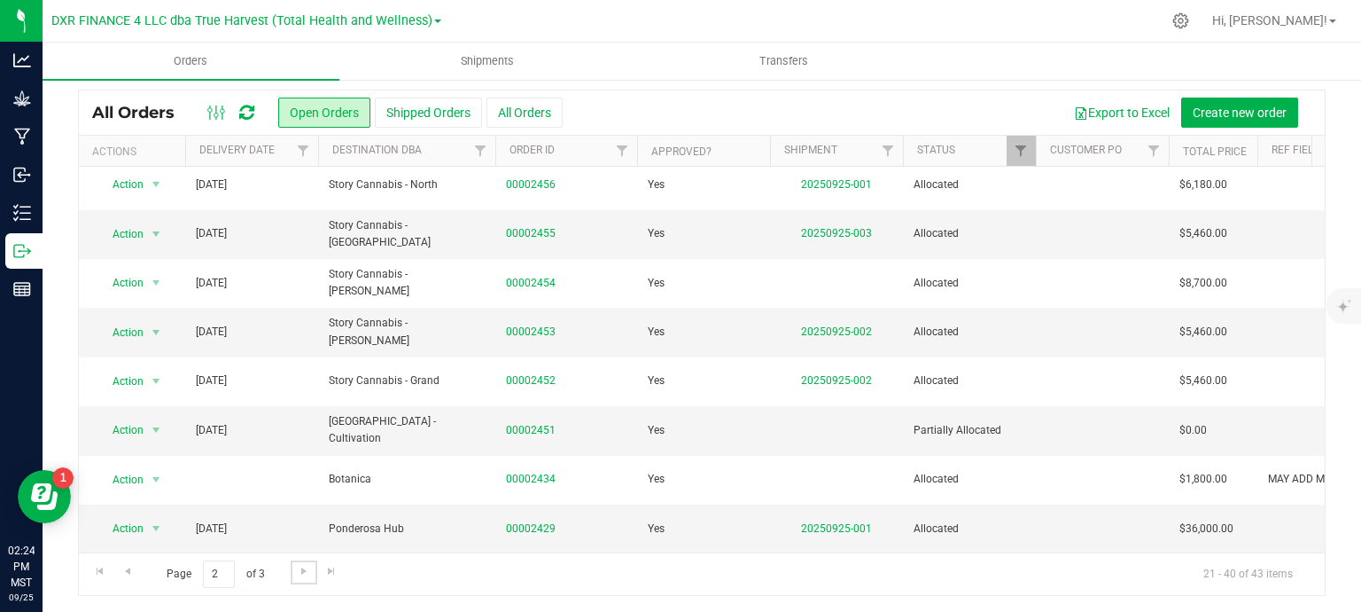
scroll to position [0, 0]
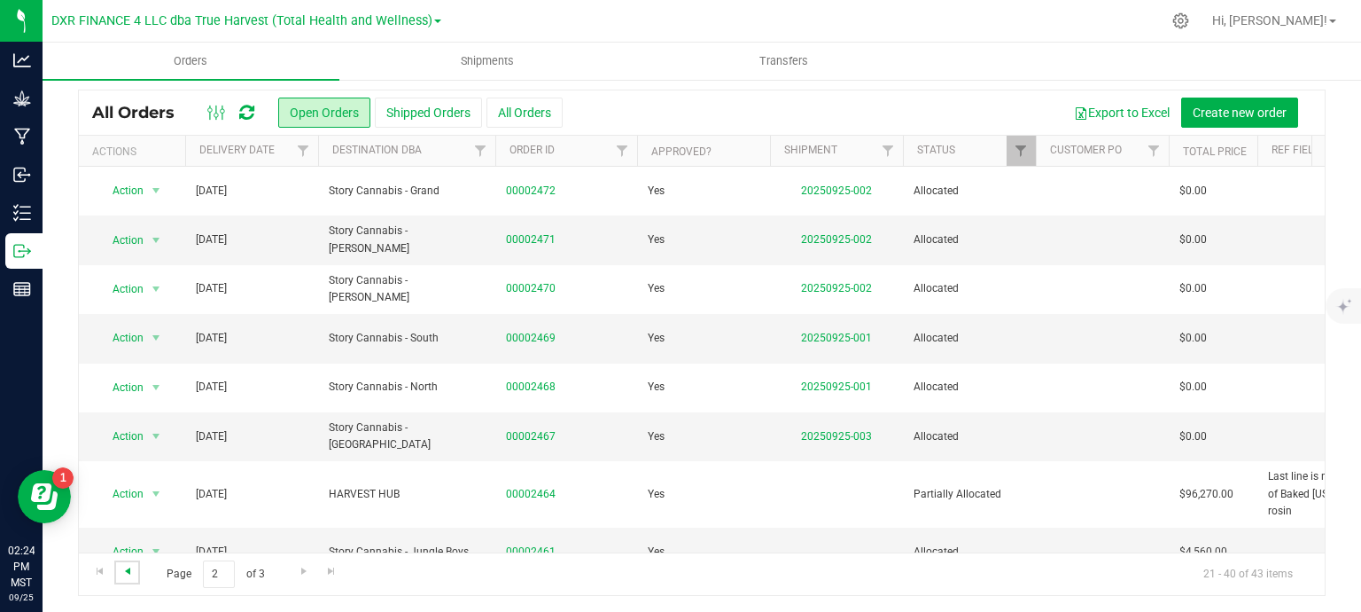
click at [131, 569] on span "Go to the previous page" at bounding box center [128, 571] width 14 height 14
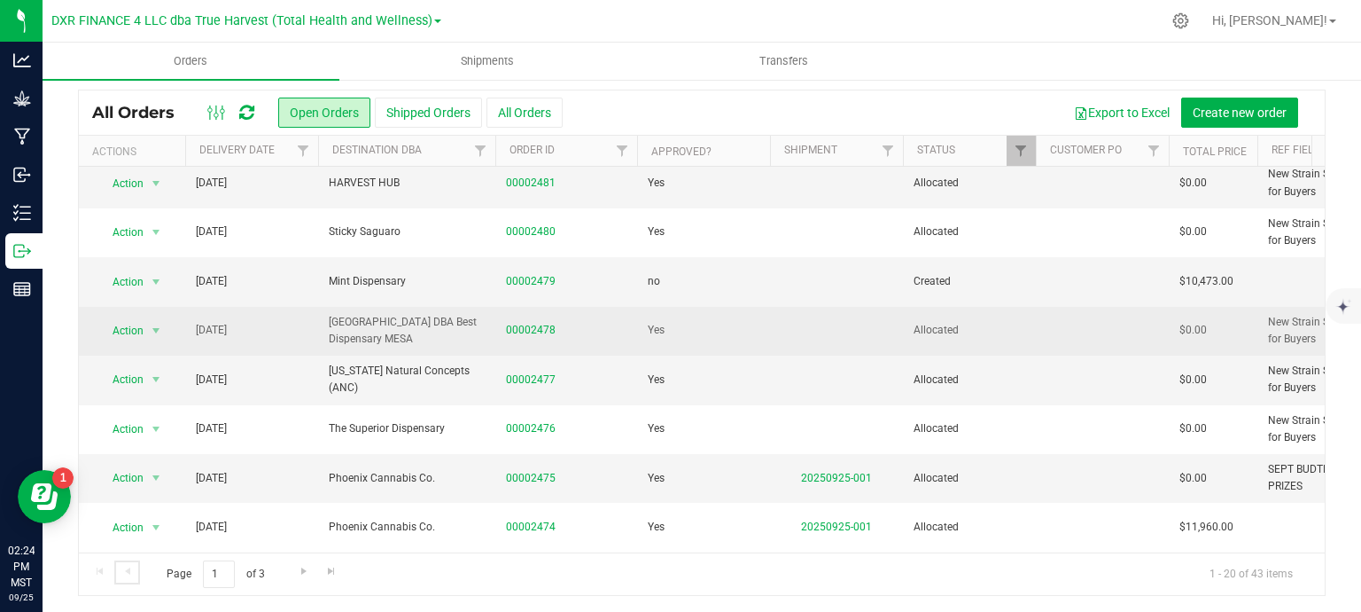
scroll to position [639, 0]
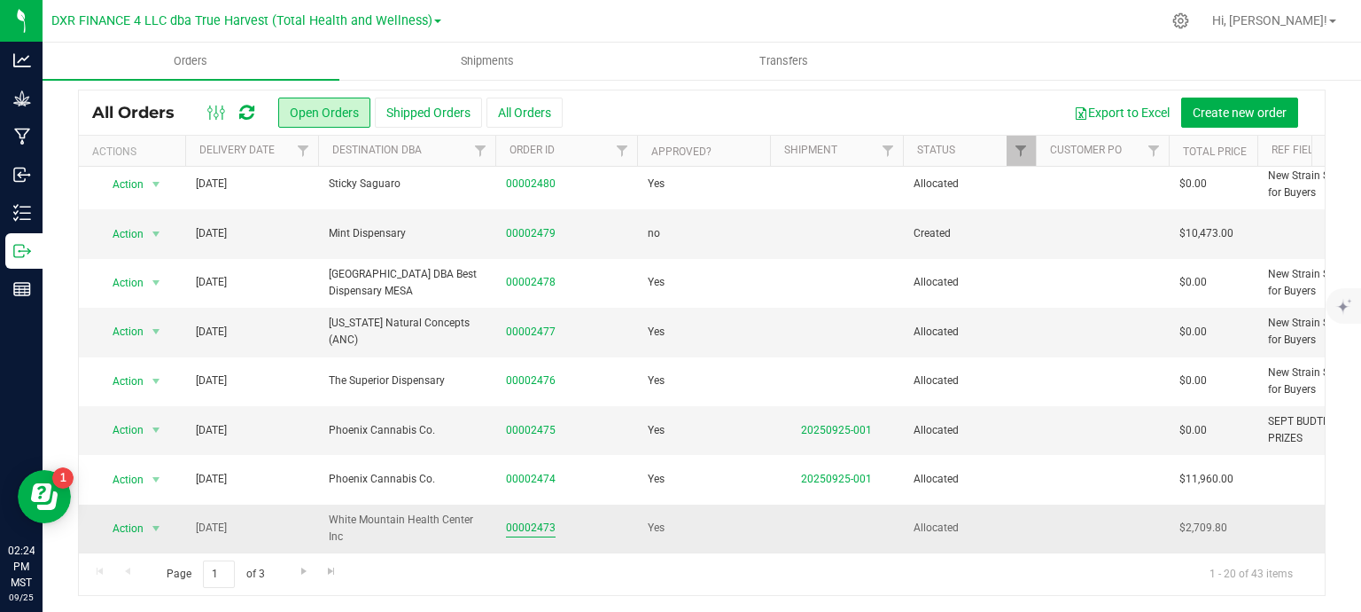
click at [524, 519] on link "00002473" at bounding box center [531, 527] width 50 height 17
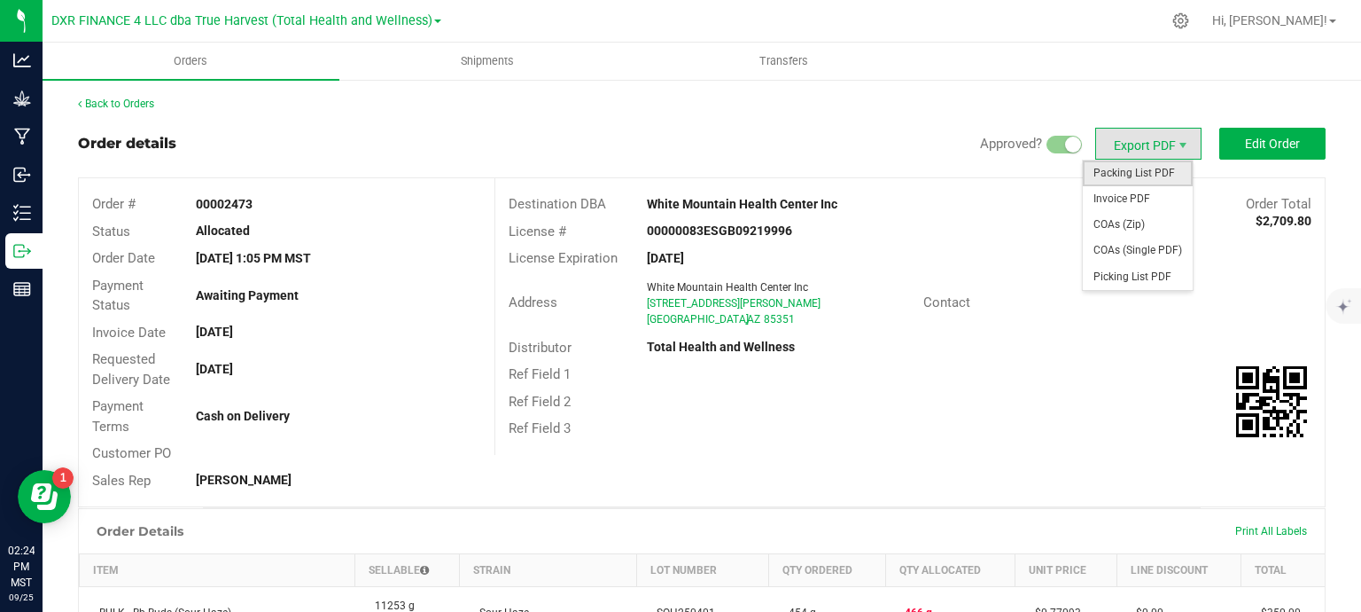
click at [1137, 180] on span "Packing List PDF" at bounding box center [1138, 173] width 110 height 26
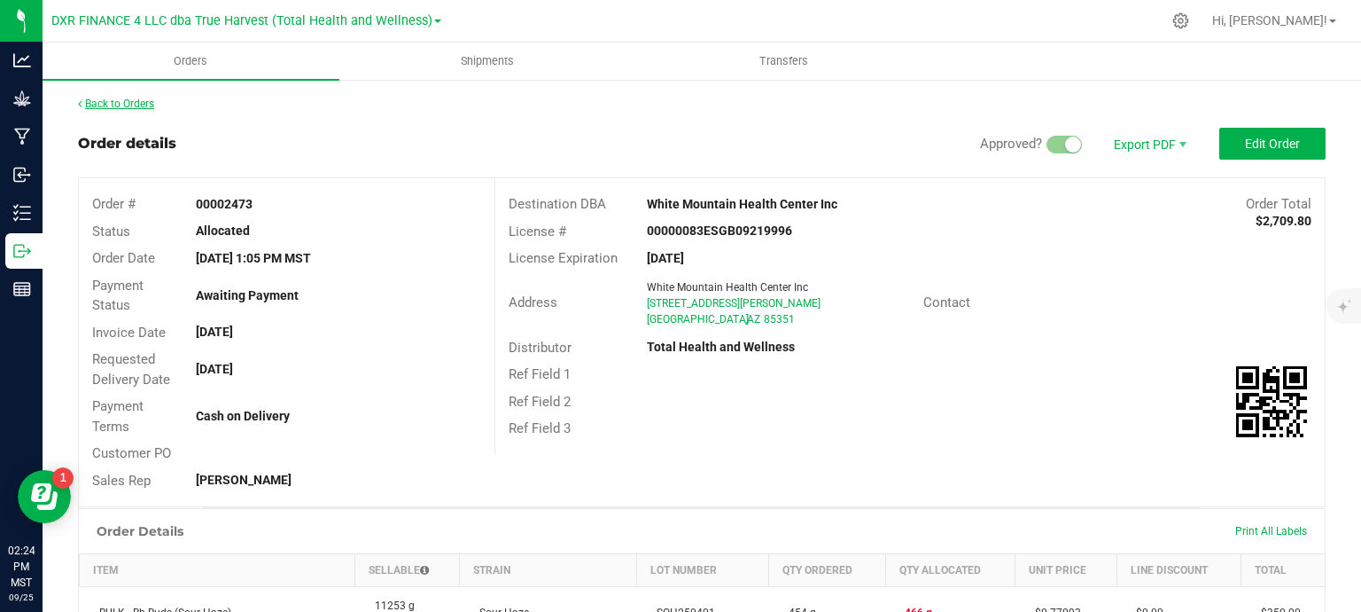
click at [121, 99] on link "Back to Orders" at bounding box center [116, 104] width 76 height 12
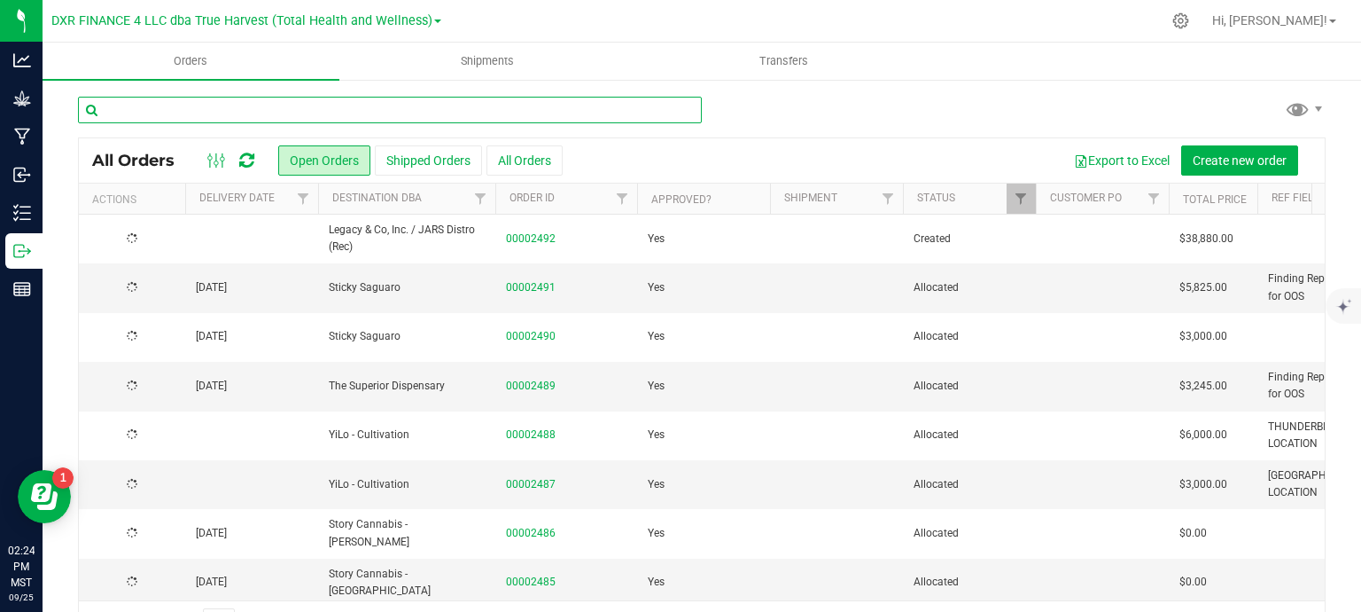
click at [433, 113] on input "text" at bounding box center [390, 110] width 624 height 27
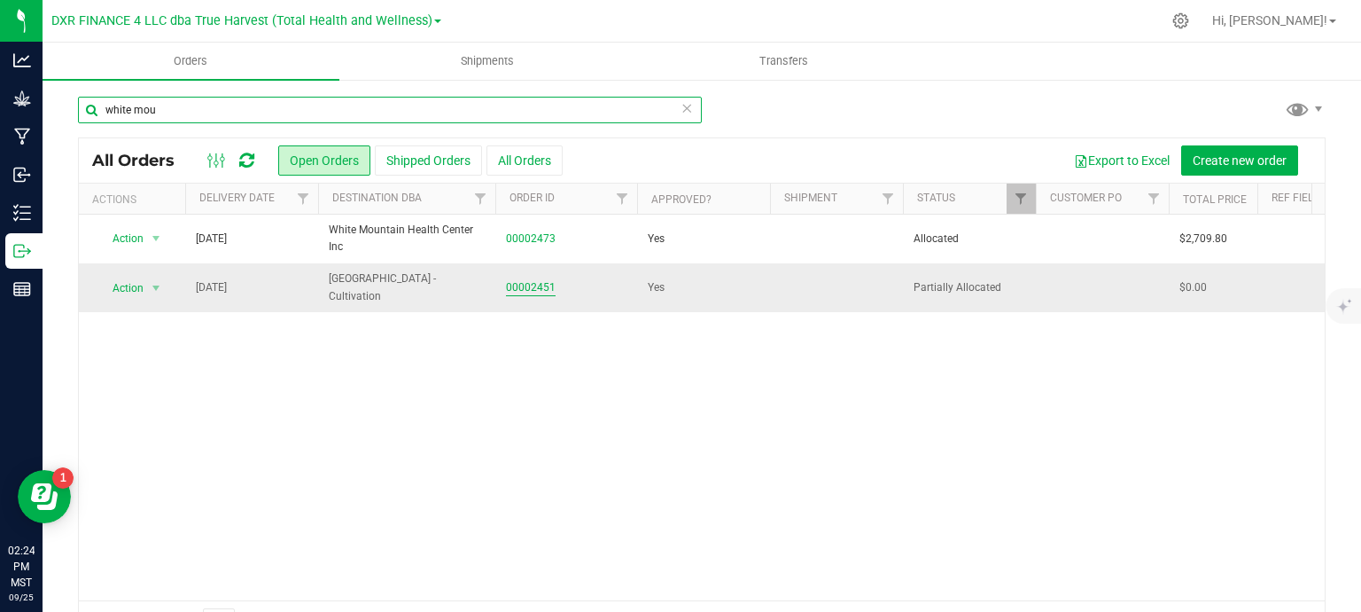
type input "white mou"
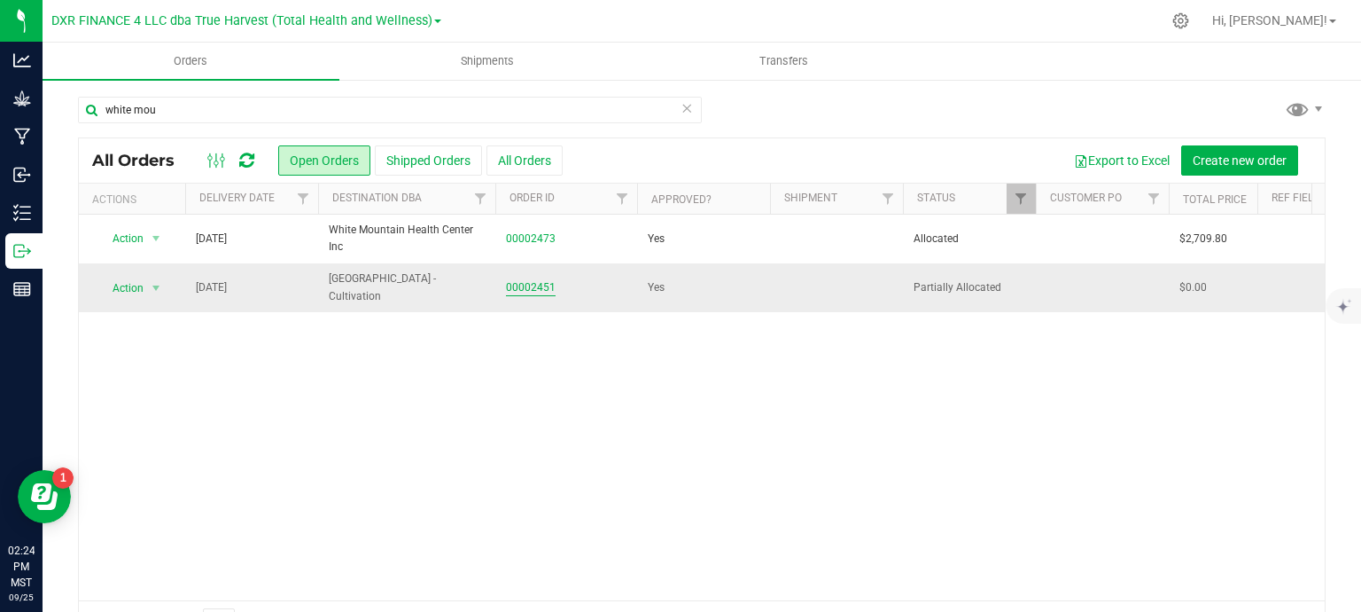
click at [534, 284] on link "00002451" at bounding box center [531, 287] width 50 height 17
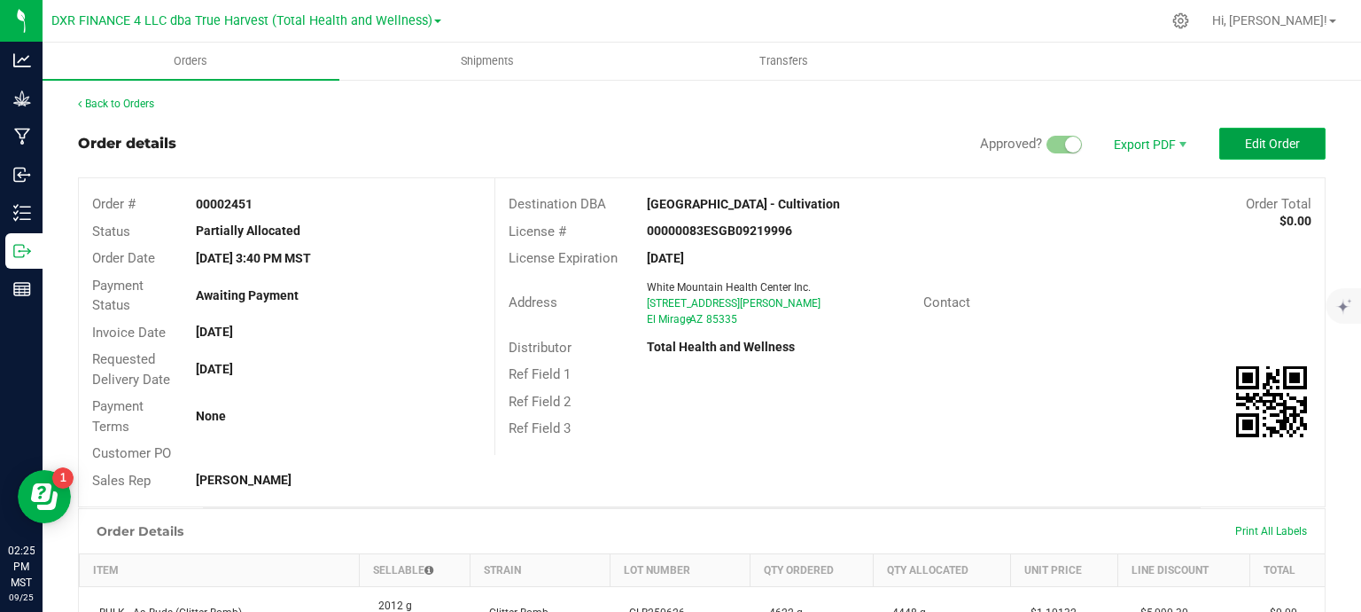
click at [1245, 141] on span "Edit Order" at bounding box center [1272, 144] width 55 height 14
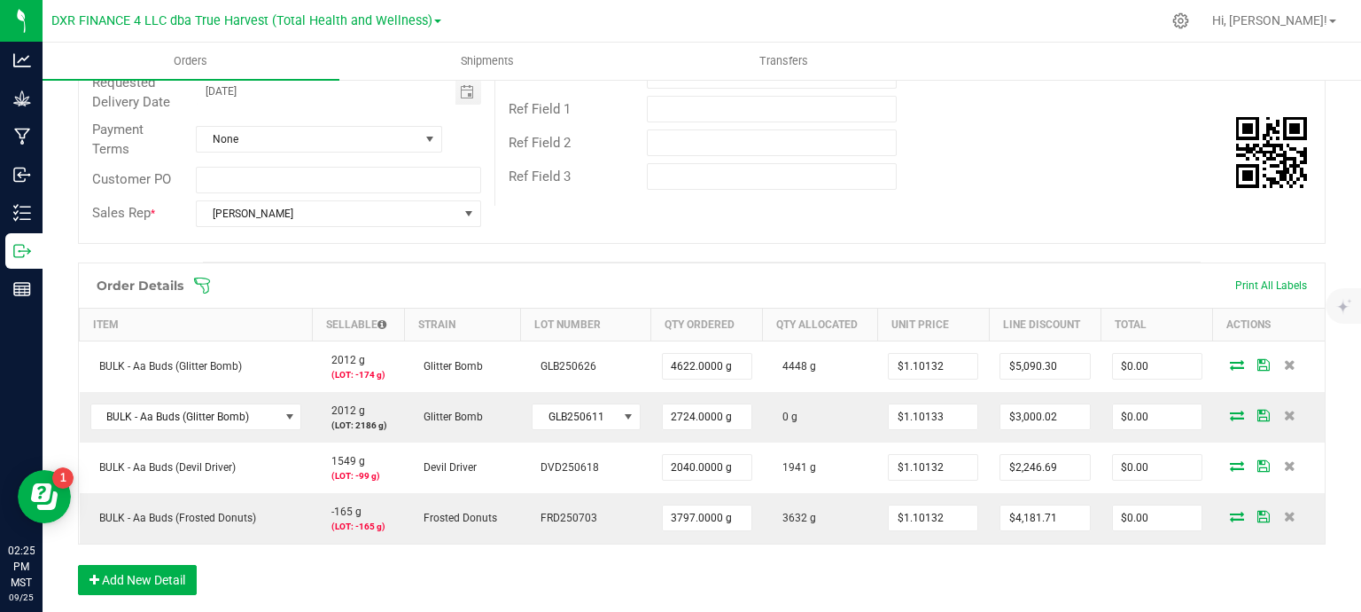
scroll to position [355, 0]
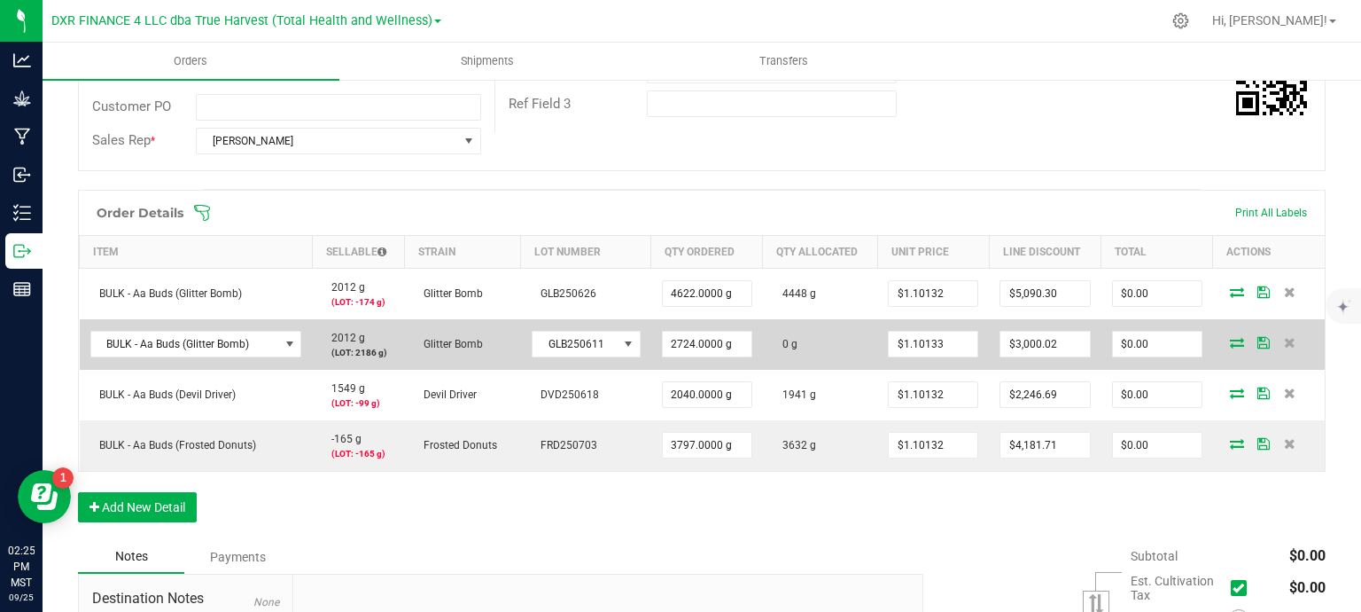
click at [1230, 341] on icon at bounding box center [1237, 342] width 14 height 11
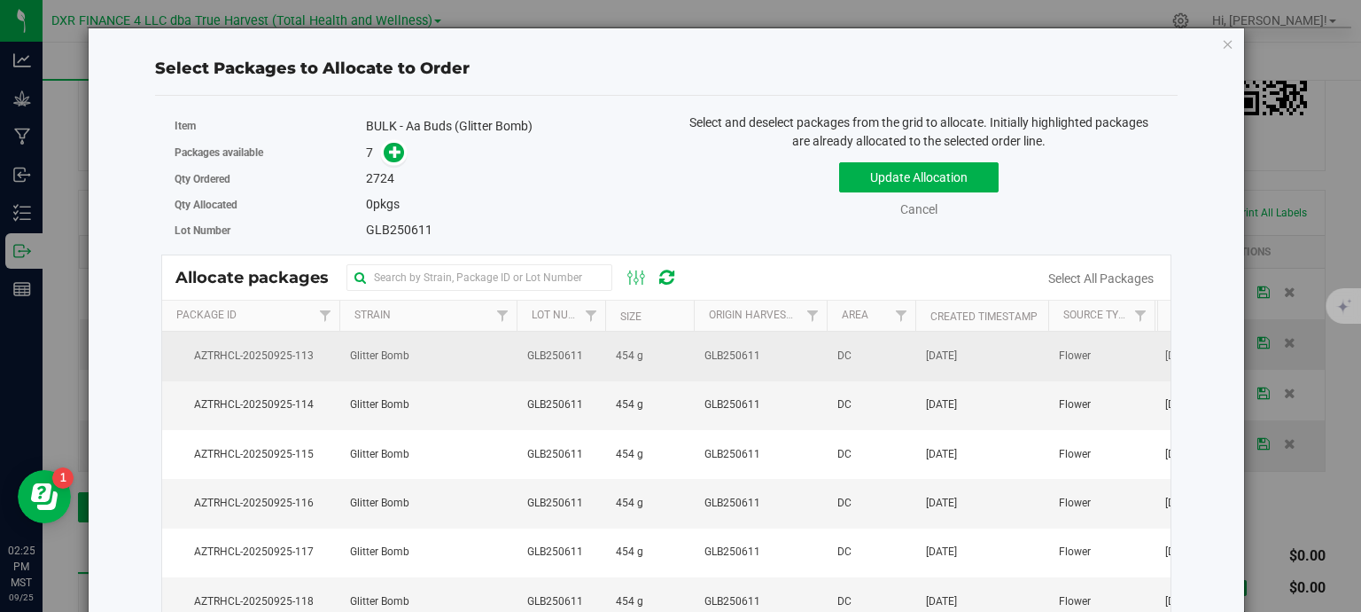
drag, startPoint x: 726, startPoint y: 357, endPoint x: 714, endPoint y: 367, distance: 15.1
click at [726, 357] on span "GLB250611" at bounding box center [733, 355] width 56 height 17
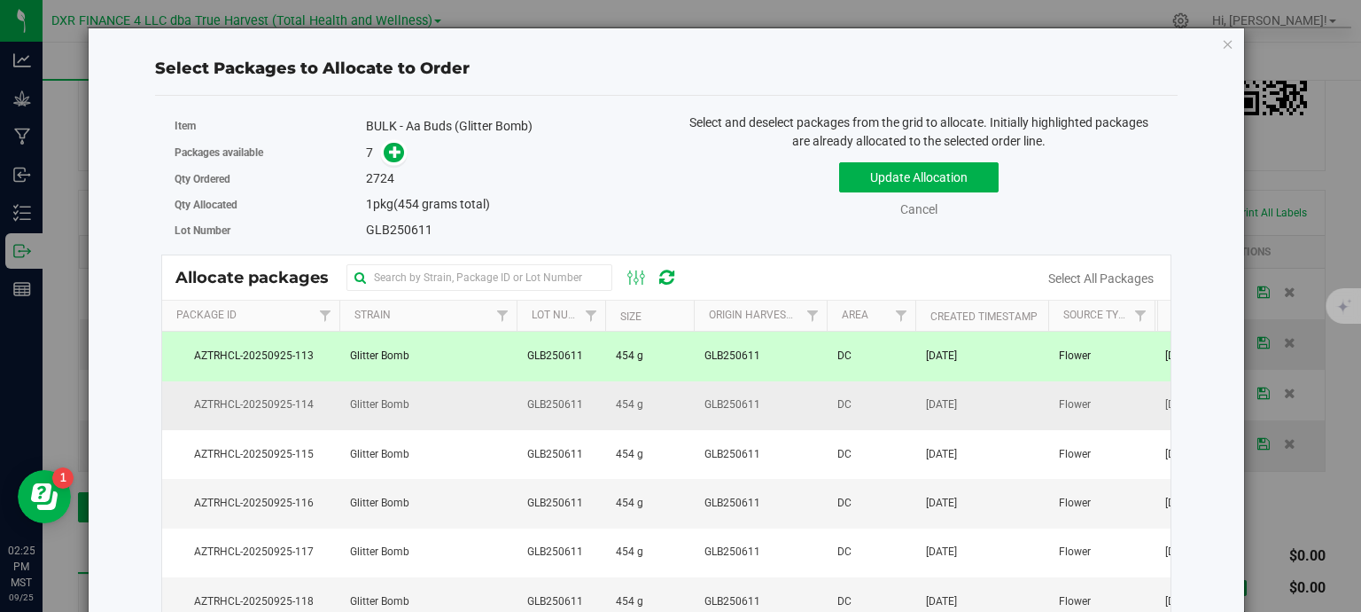
click at [695, 399] on td "GLB250611" at bounding box center [760, 405] width 133 height 49
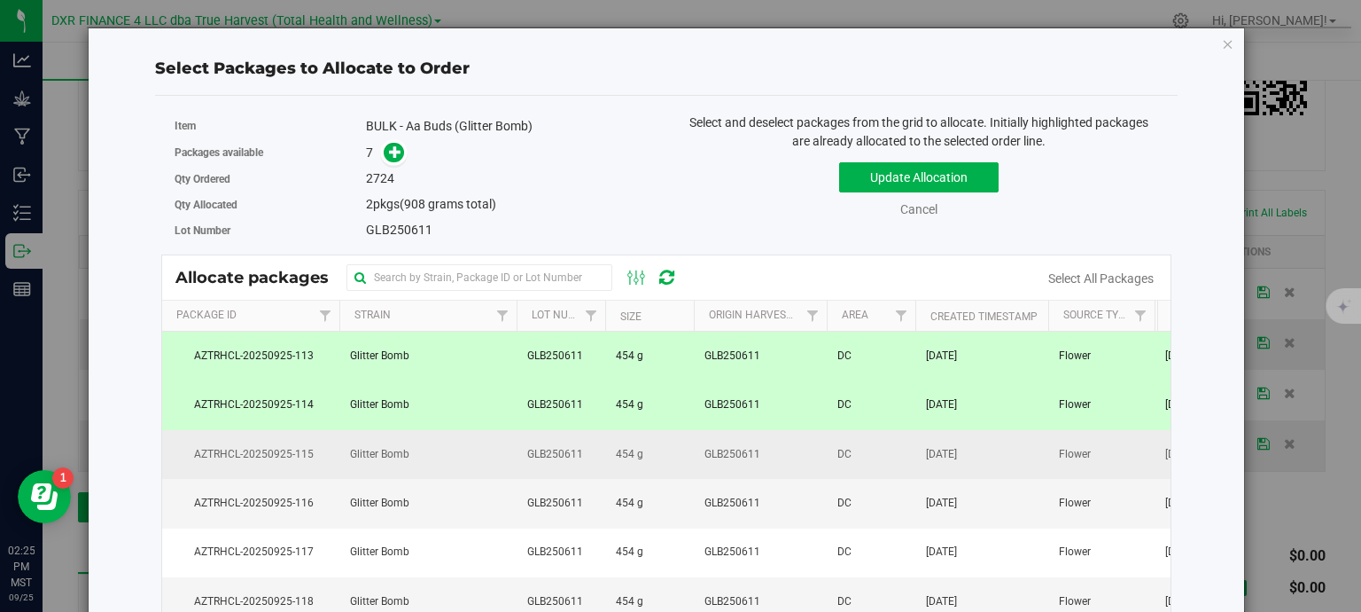
click at [681, 457] on td "454 g" at bounding box center [649, 454] width 89 height 49
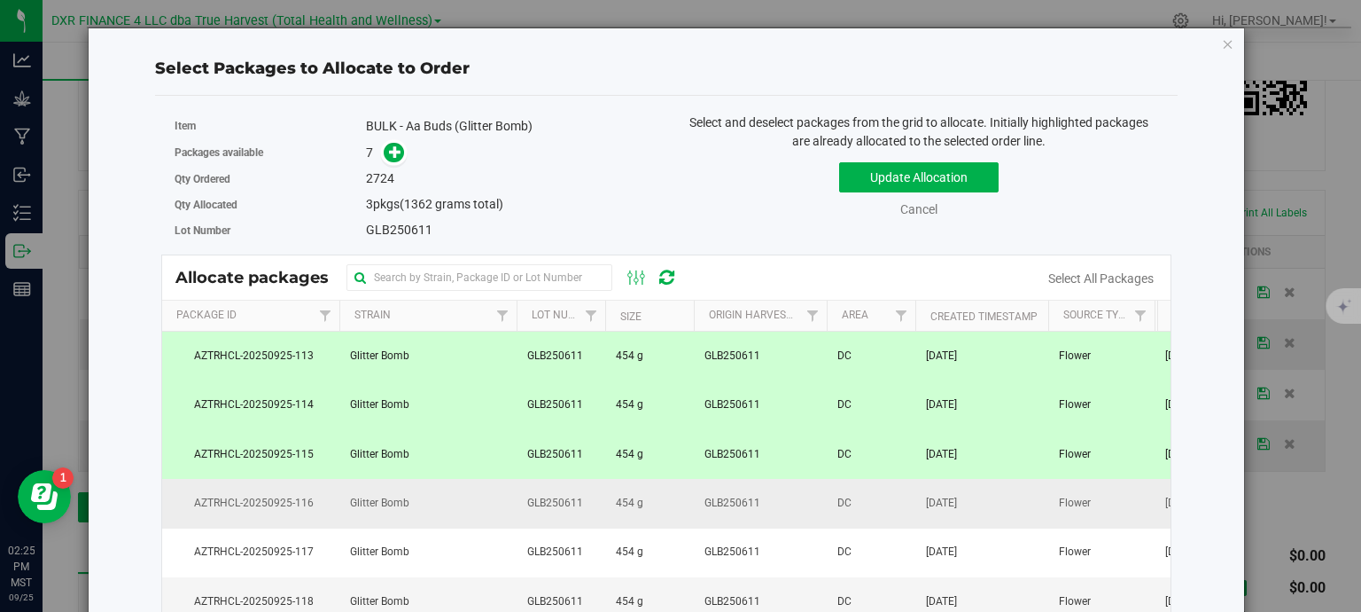
click at [667, 508] on td "454 g" at bounding box center [649, 503] width 89 height 49
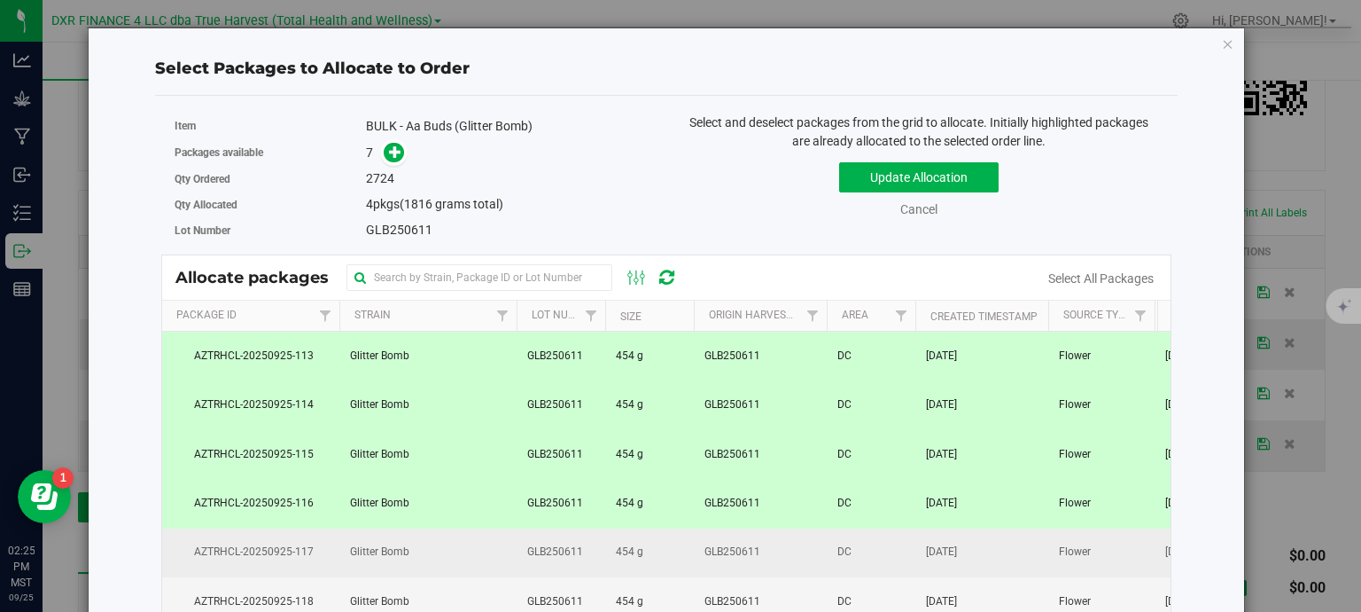
click at [656, 554] on td "454 g" at bounding box center [649, 552] width 89 height 49
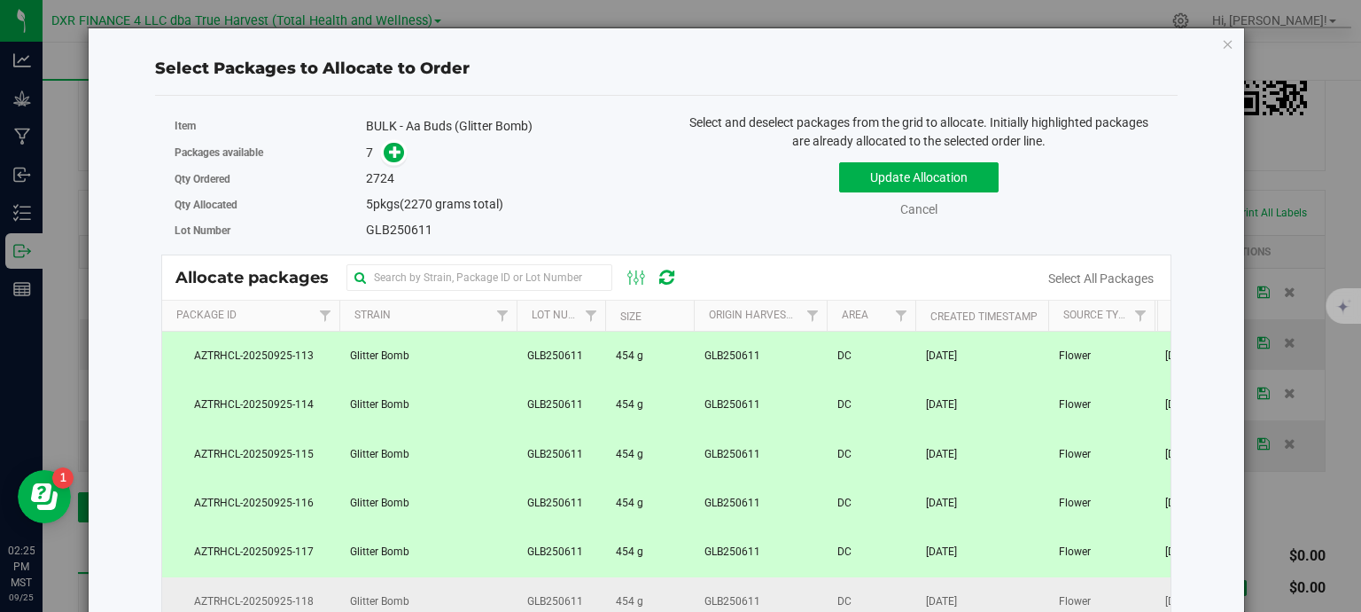
click at [658, 591] on td "454 g" at bounding box center [649, 601] width 89 height 49
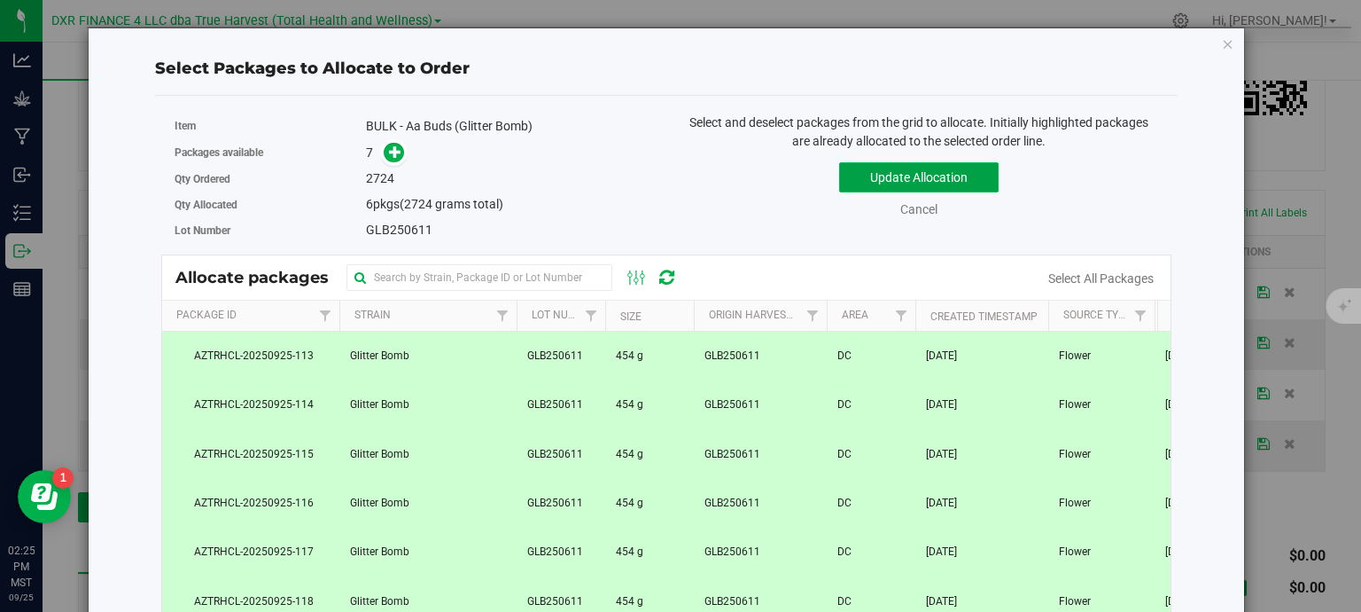
click at [930, 187] on button "Update Allocation" at bounding box center [919, 177] width 160 height 30
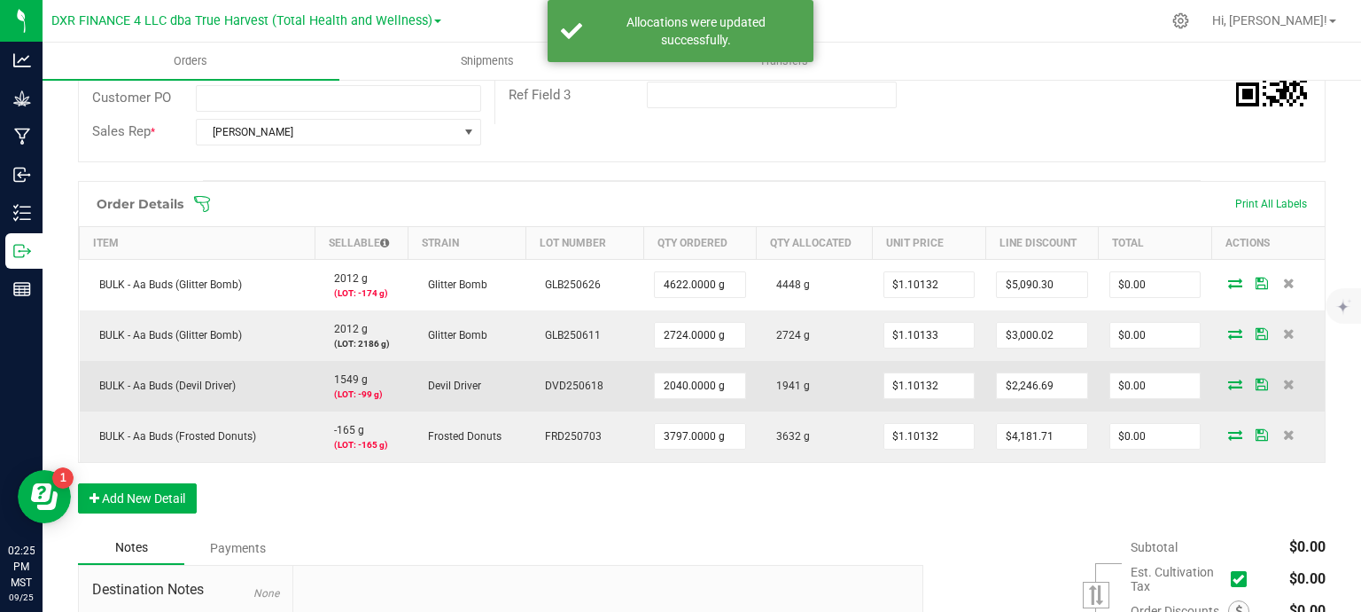
scroll to position [443, 0]
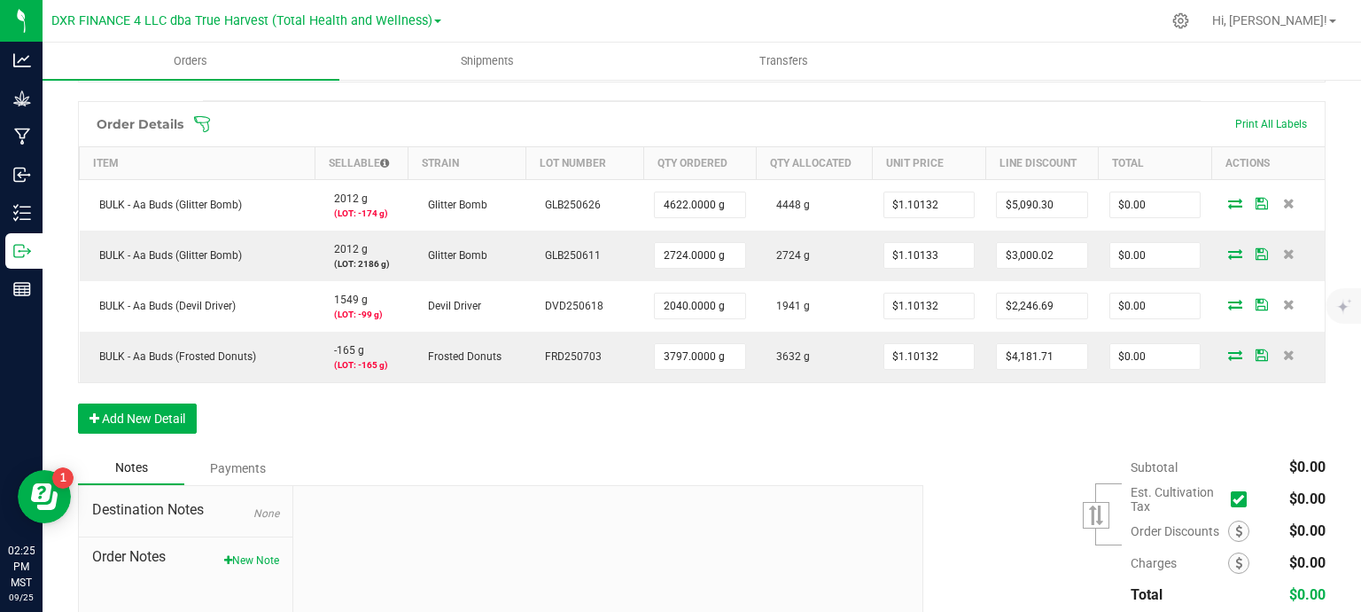
click at [838, 432] on div "Order Details Print All Labels Item Sellable Strain Lot Number Qty Ordered Qty …" at bounding box center [702, 276] width 1248 height 350
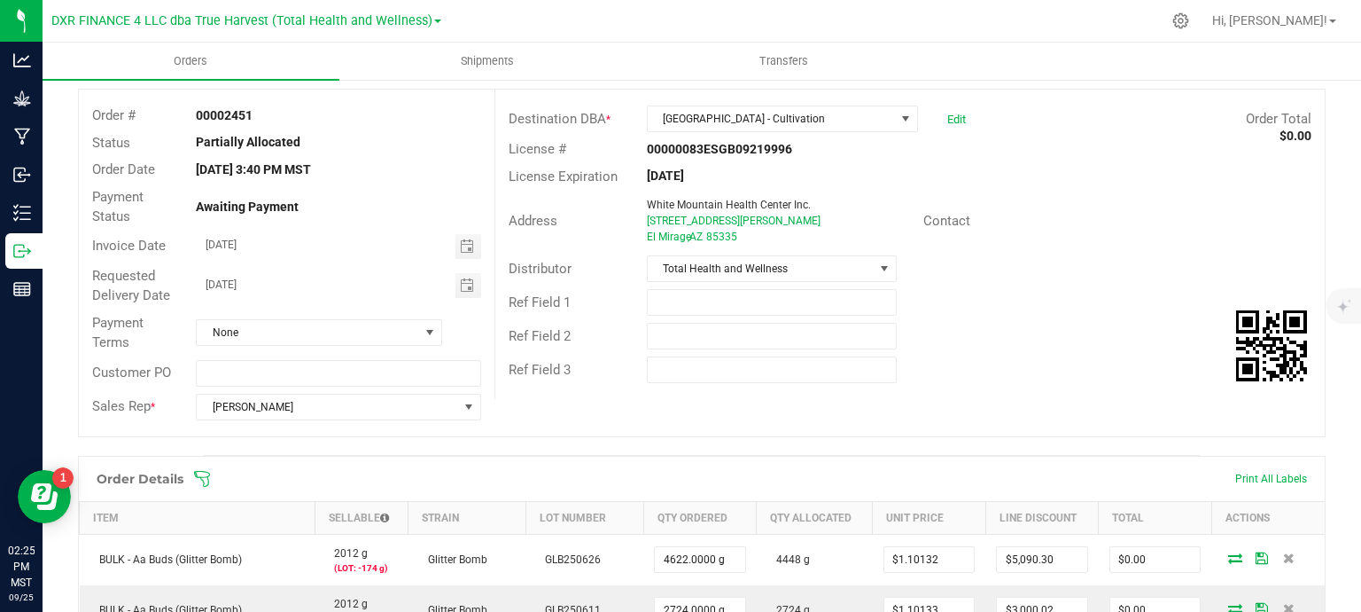
scroll to position [266, 0]
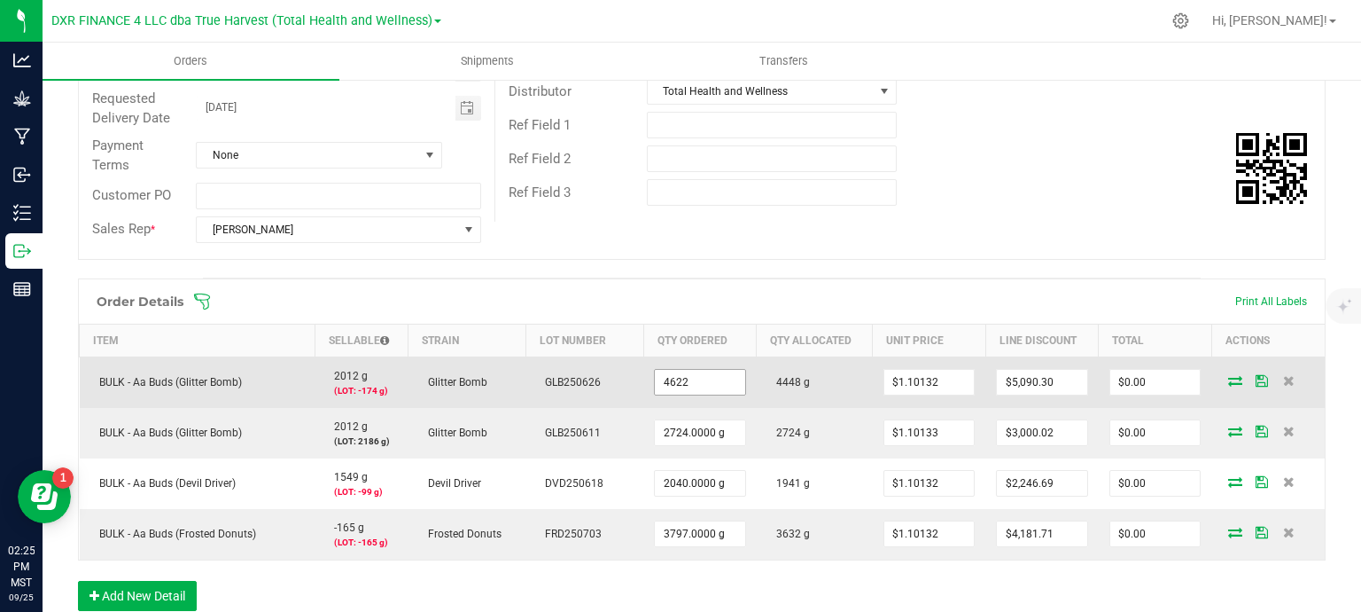
click at [692, 386] on input "4622" at bounding box center [700, 382] width 90 height 25
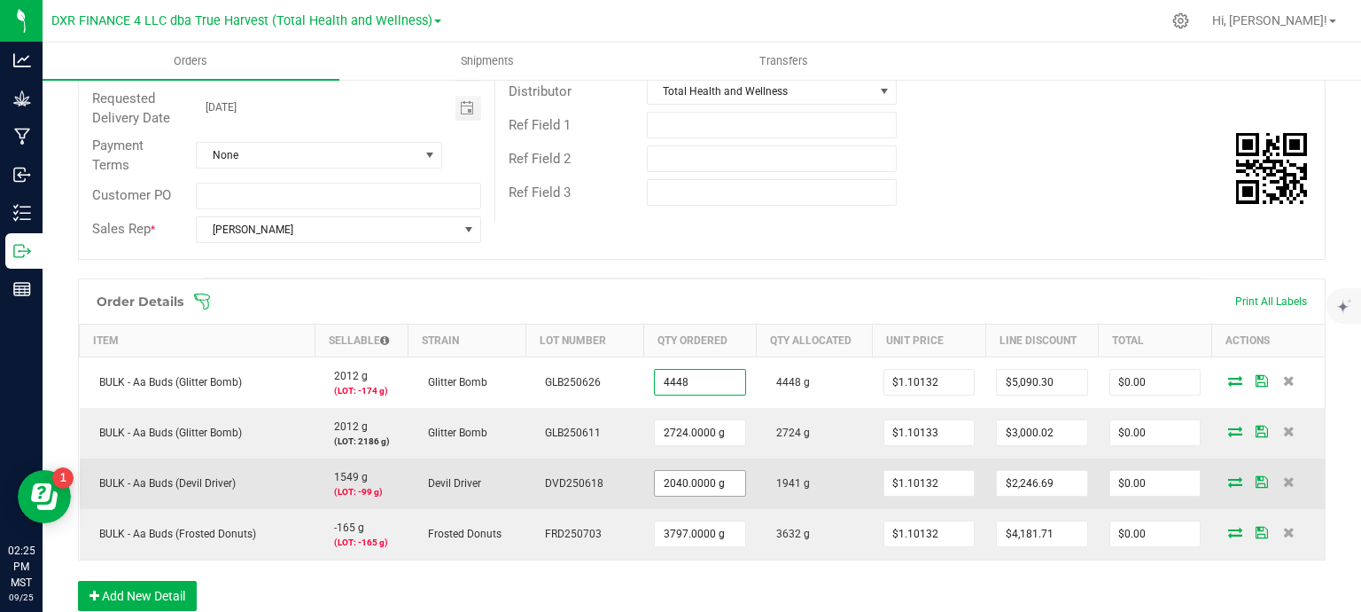
type input "4448.0000 g"
click at [694, 483] on input "2040" at bounding box center [700, 483] width 90 height 25
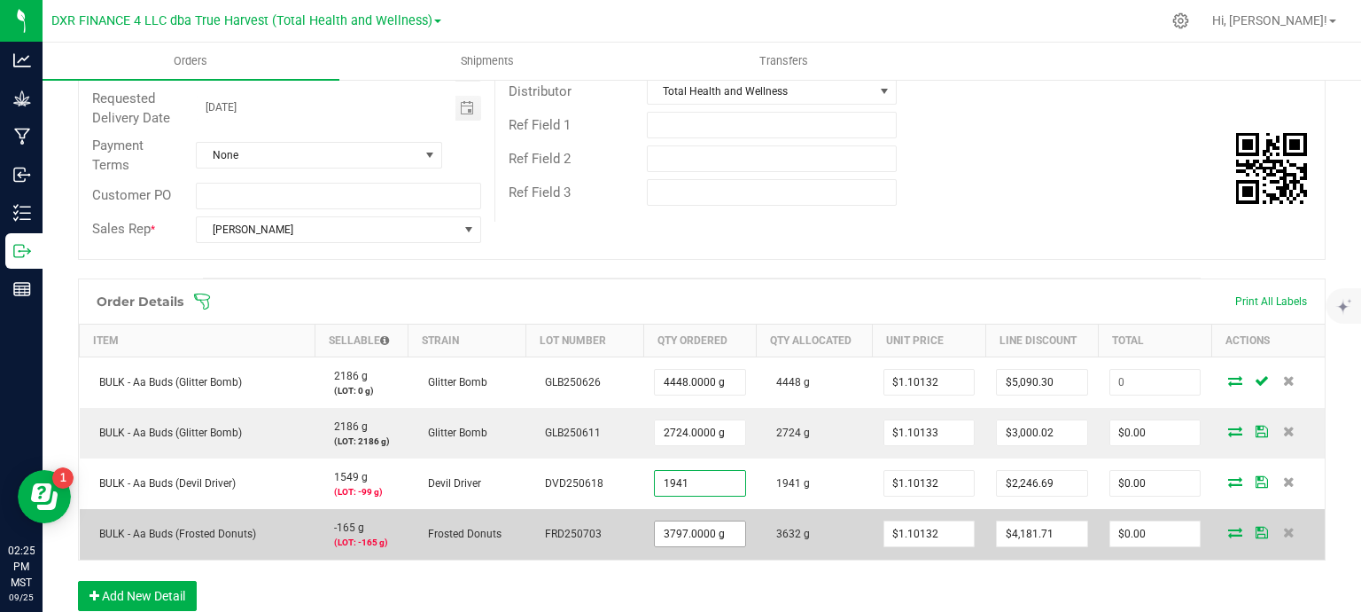
type input "1941.0000 g"
click at [688, 536] on input "3797" at bounding box center [700, 533] width 90 height 25
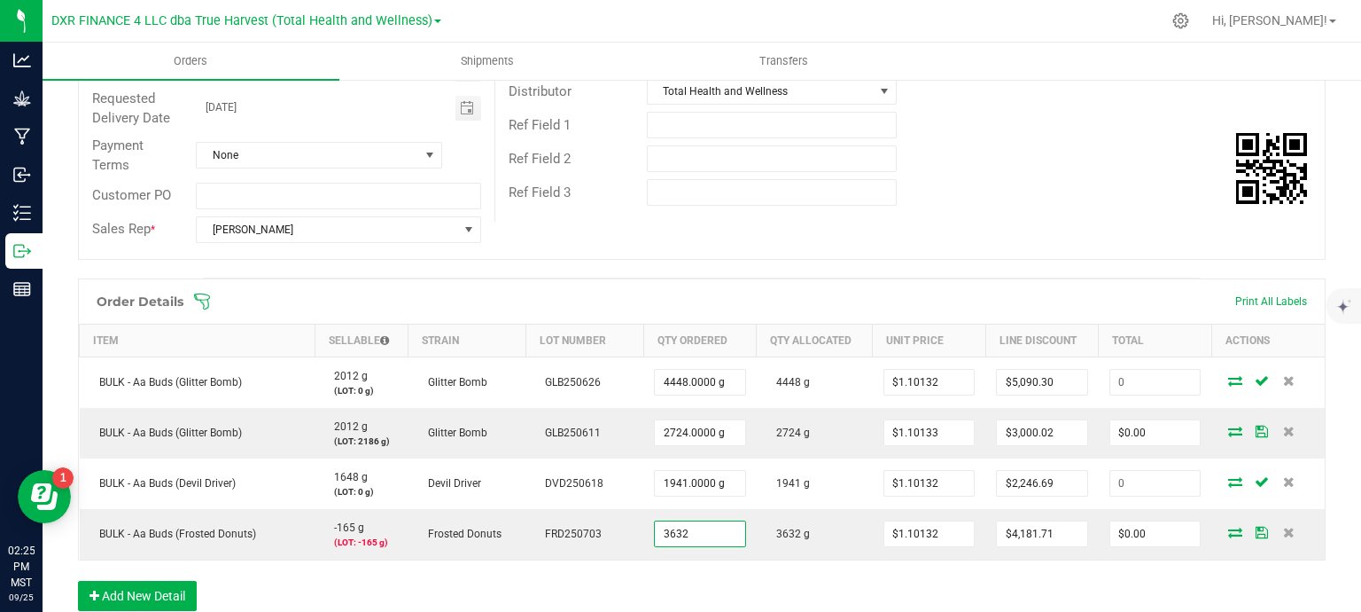
type input "3632.0000 g"
click at [908, 261] on div "Order details Approved? Export PDF Done Editing Order # 00002451 Status Partial…" at bounding box center [702, 382] width 1248 height 1040
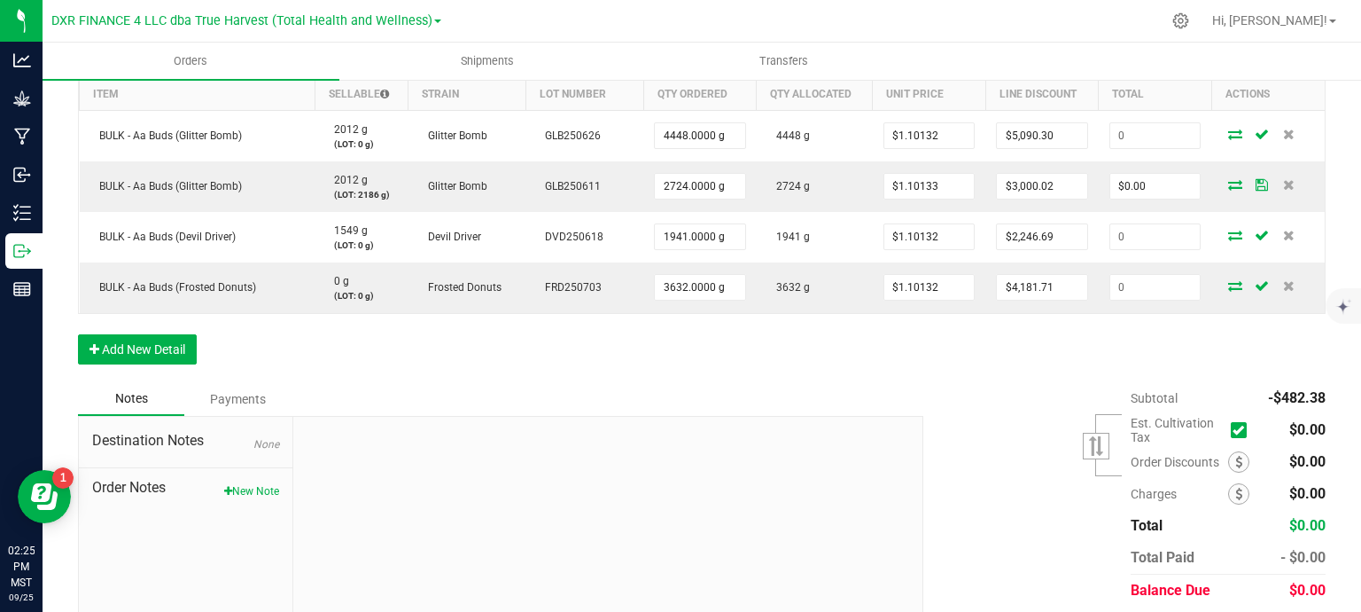
scroll to position [532, 0]
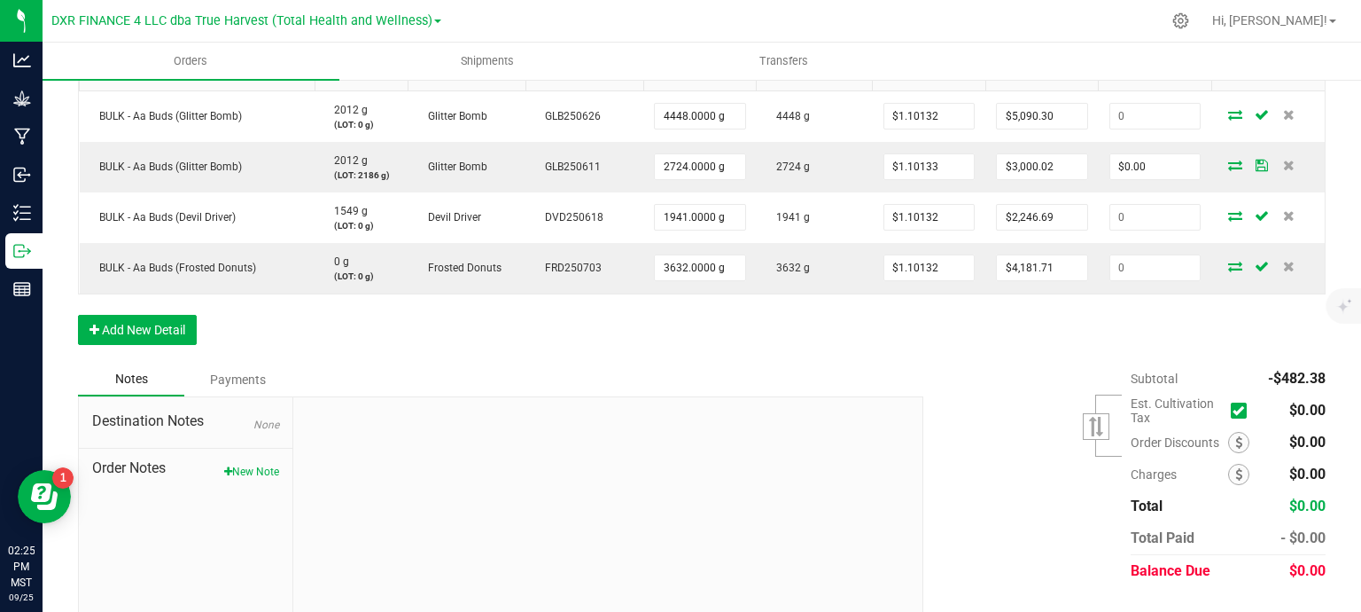
click at [1024, 369] on div "Subtotal -$482.38 Est. Cultivation Tax" at bounding box center [1118, 475] width 416 height 224
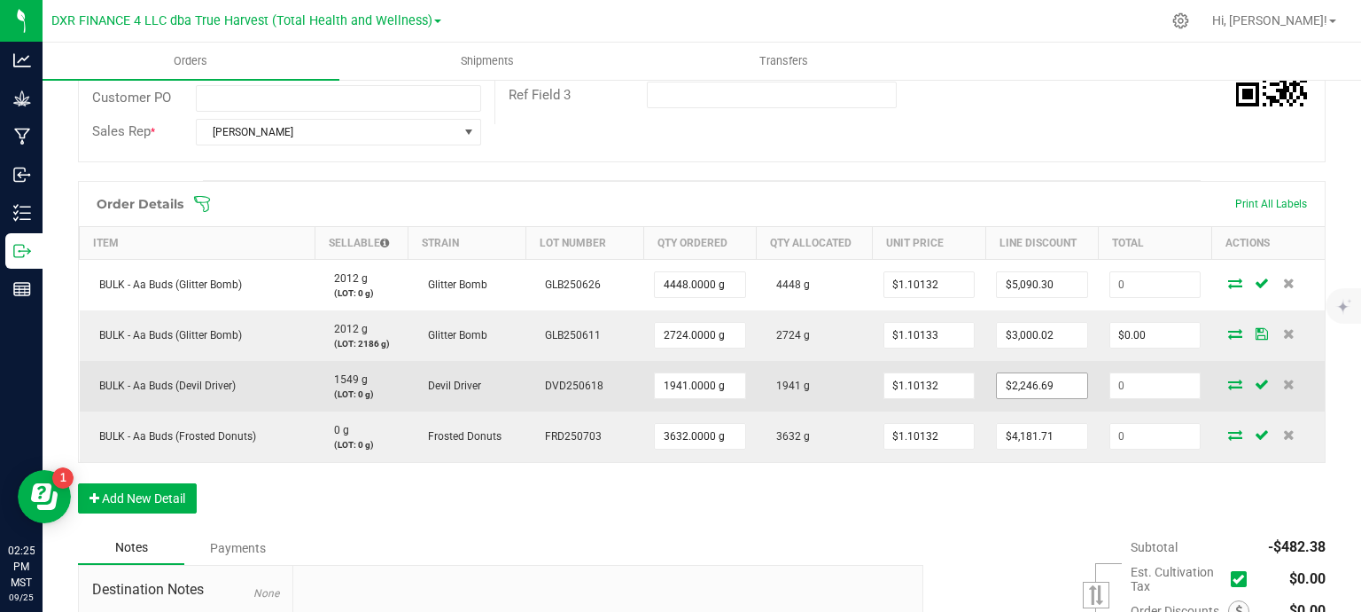
scroll to position [355, 0]
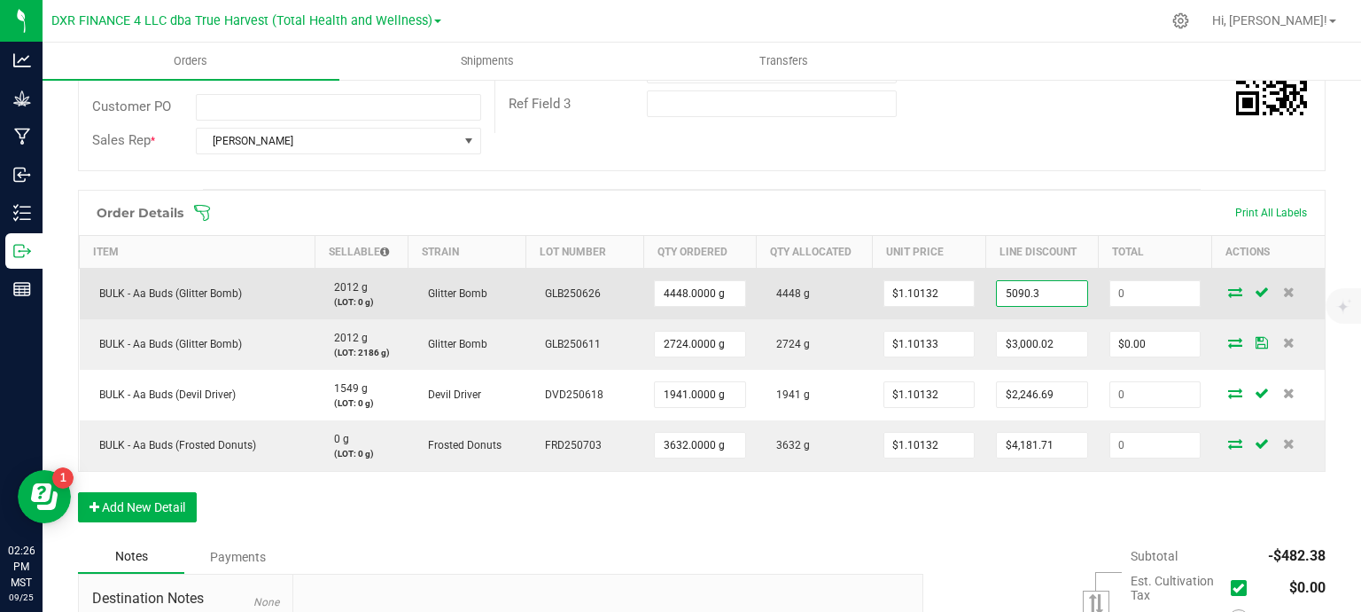
click at [1044, 290] on input "5090.3" at bounding box center [1042, 293] width 90 height 25
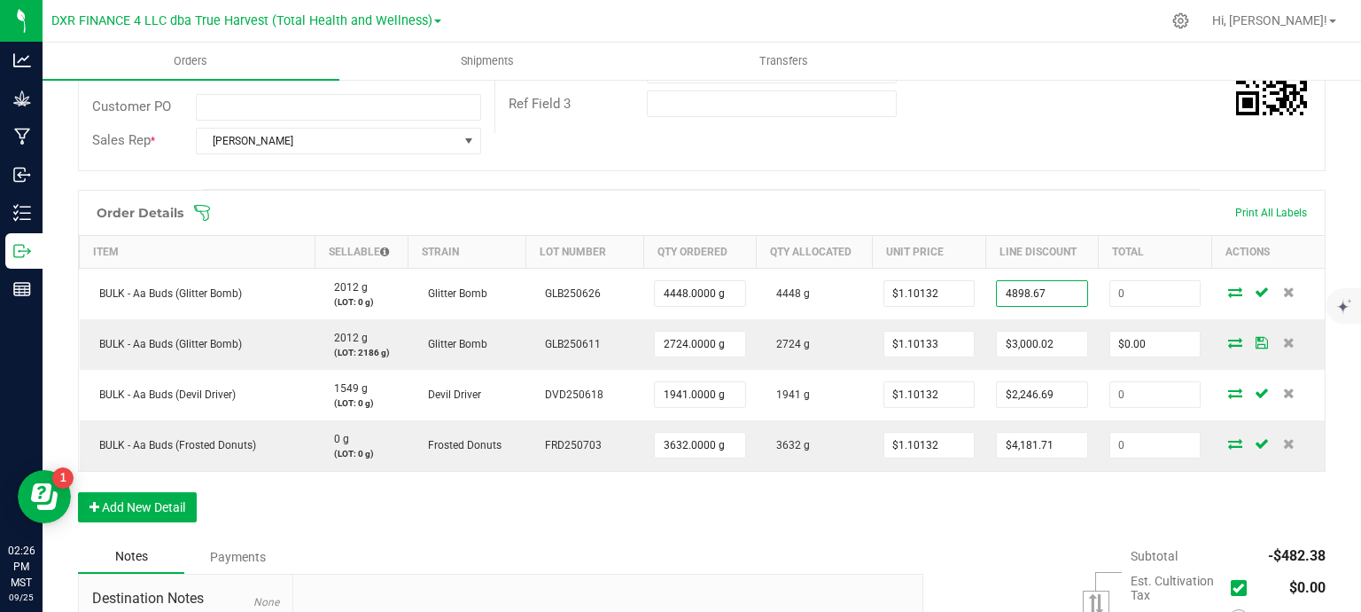
type input "$4,898.67"
type input "$0.00"
click at [996, 521] on div "Order Details Print All Labels Item Sellable Strain Lot Number Qty Ordered Qty …" at bounding box center [702, 365] width 1248 height 350
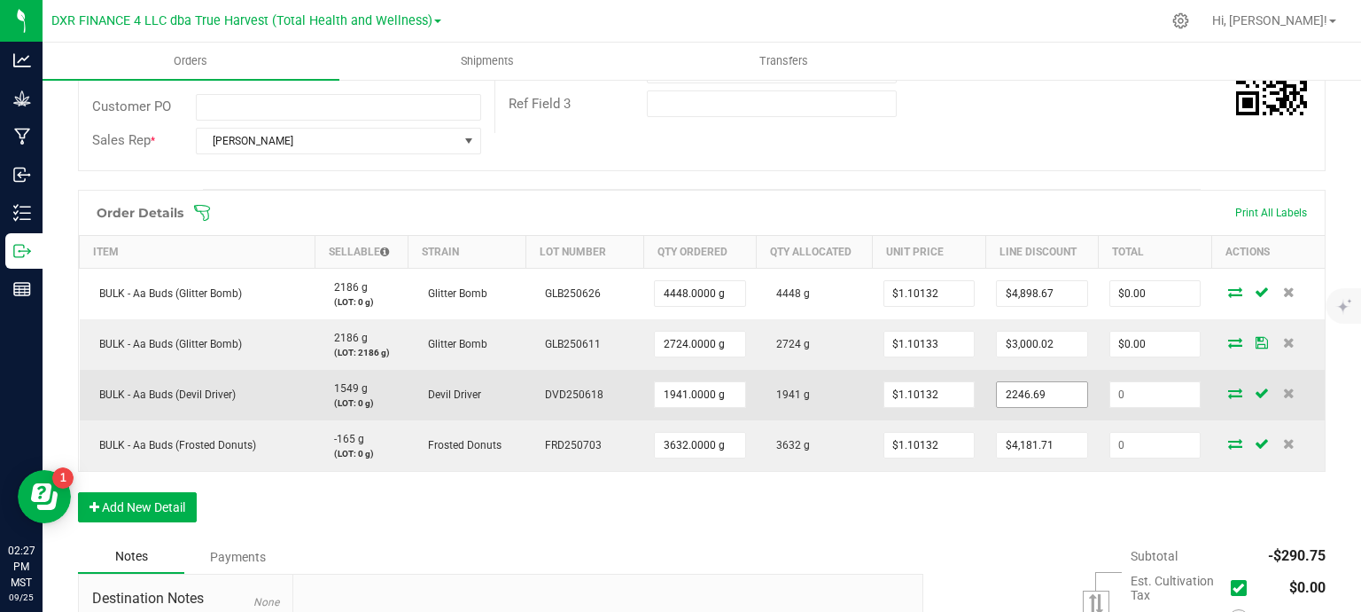
click at [1032, 399] on input "2246.69" at bounding box center [1042, 394] width 90 height 25
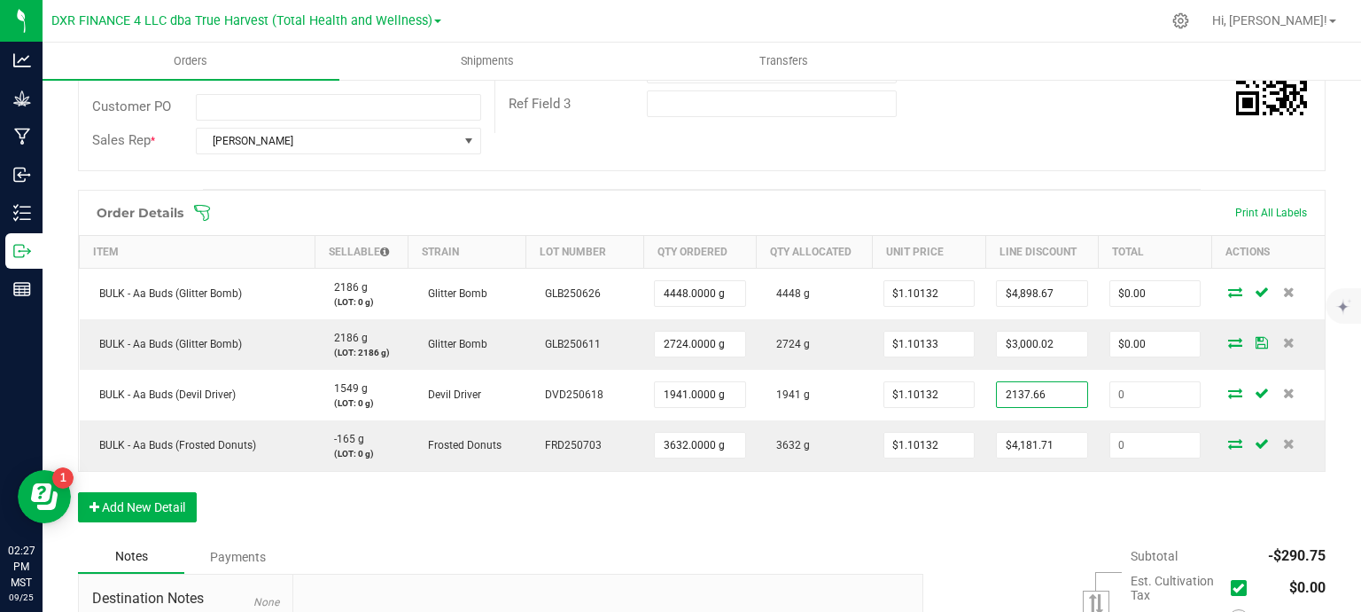
type input "$2,137.66"
type input "$0.00"
click at [1025, 488] on div "Order Details Print All Labels Item Sellable Strain Lot Number Qty Ordered Qty …" at bounding box center [702, 365] width 1248 height 350
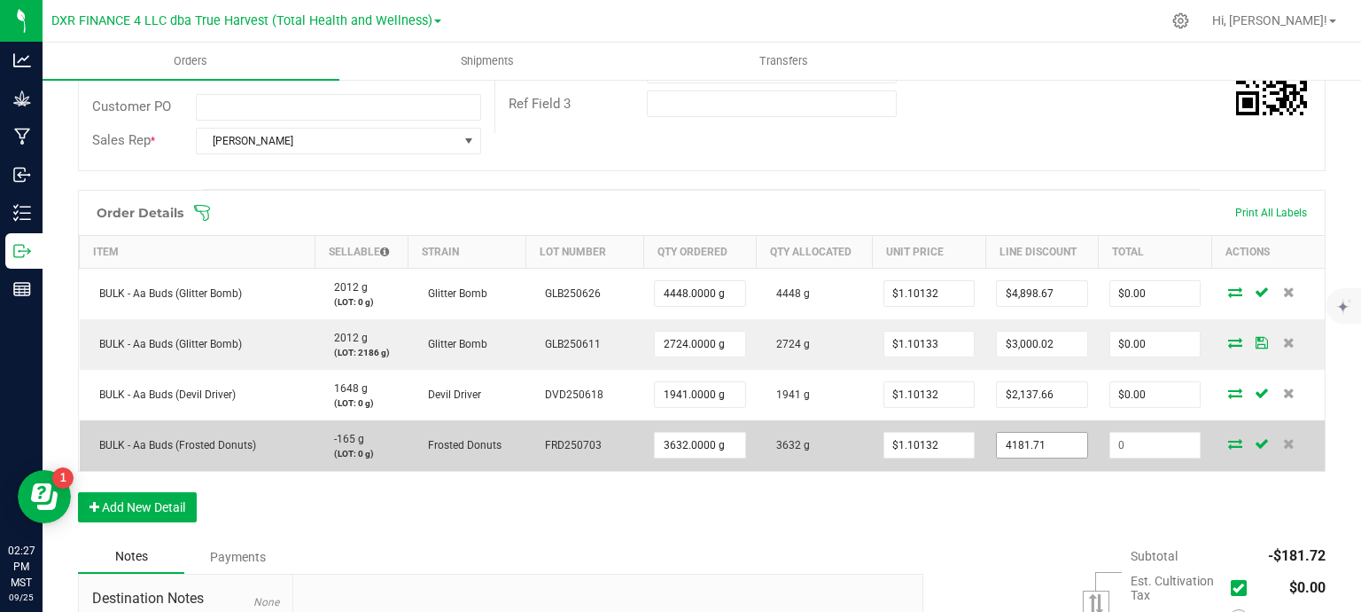
click at [1049, 447] on input "4181.71" at bounding box center [1042, 445] width 90 height 25
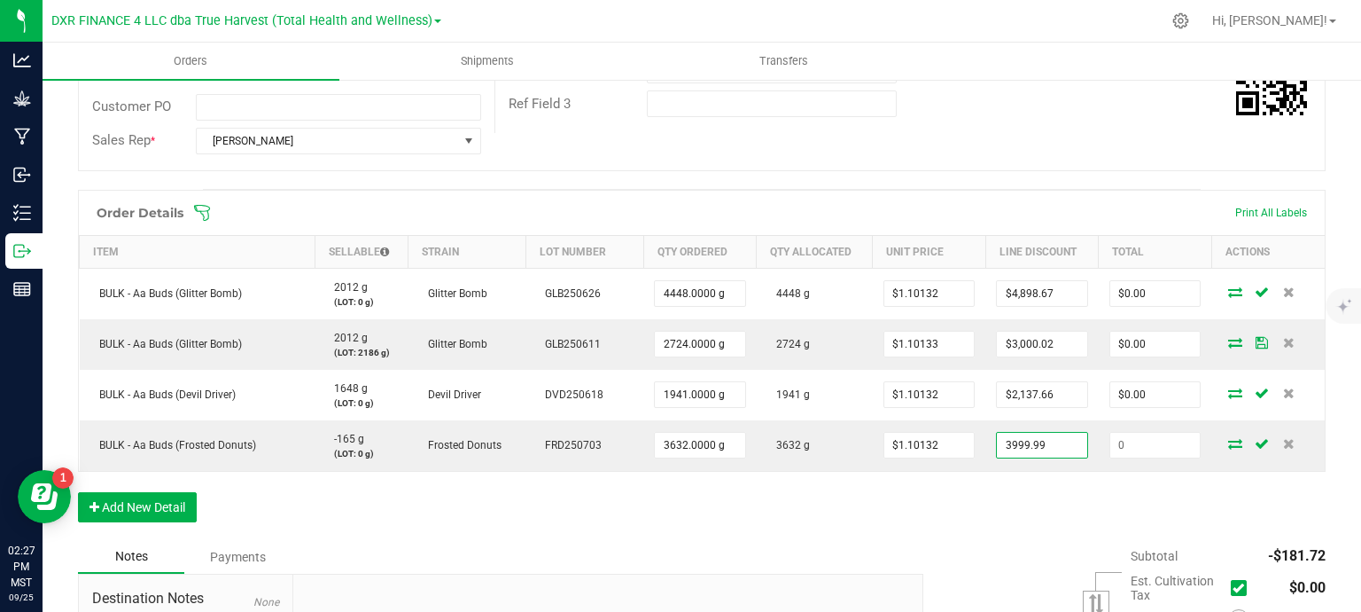
type input "$3,999.99"
type input "$0.00"
click at [1002, 532] on div "Order Details Print All Labels Item Sellable Strain Lot Number Qty Ordered Qty …" at bounding box center [702, 365] width 1248 height 350
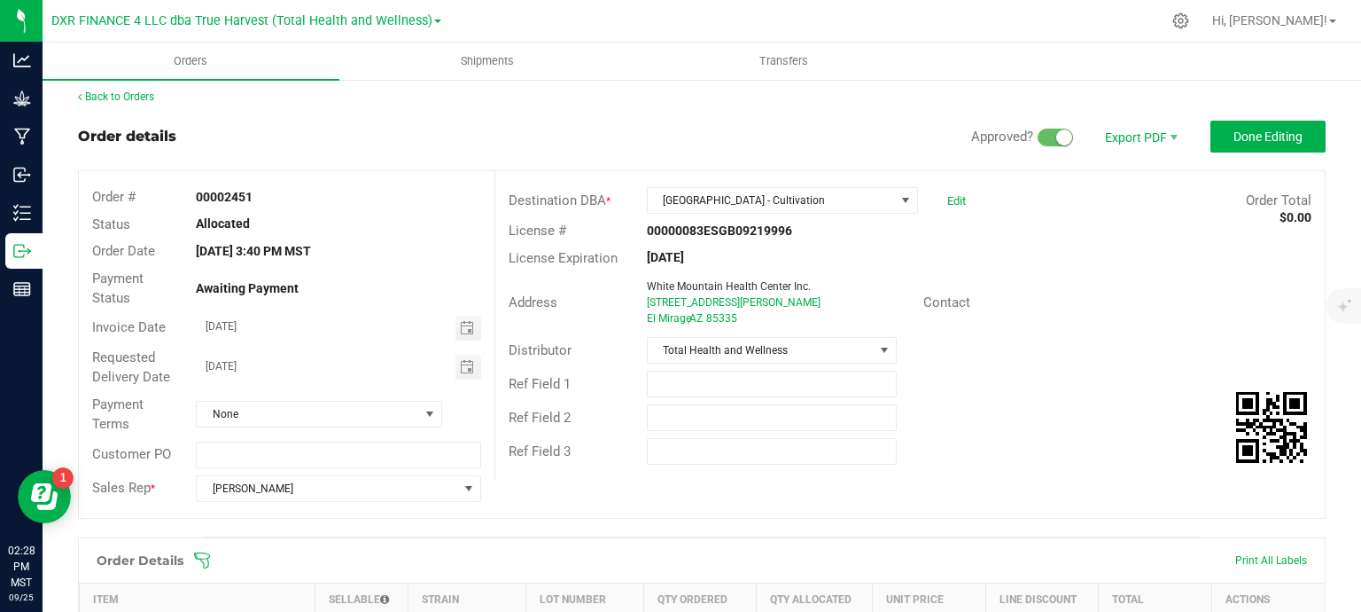
scroll to position [0, 0]
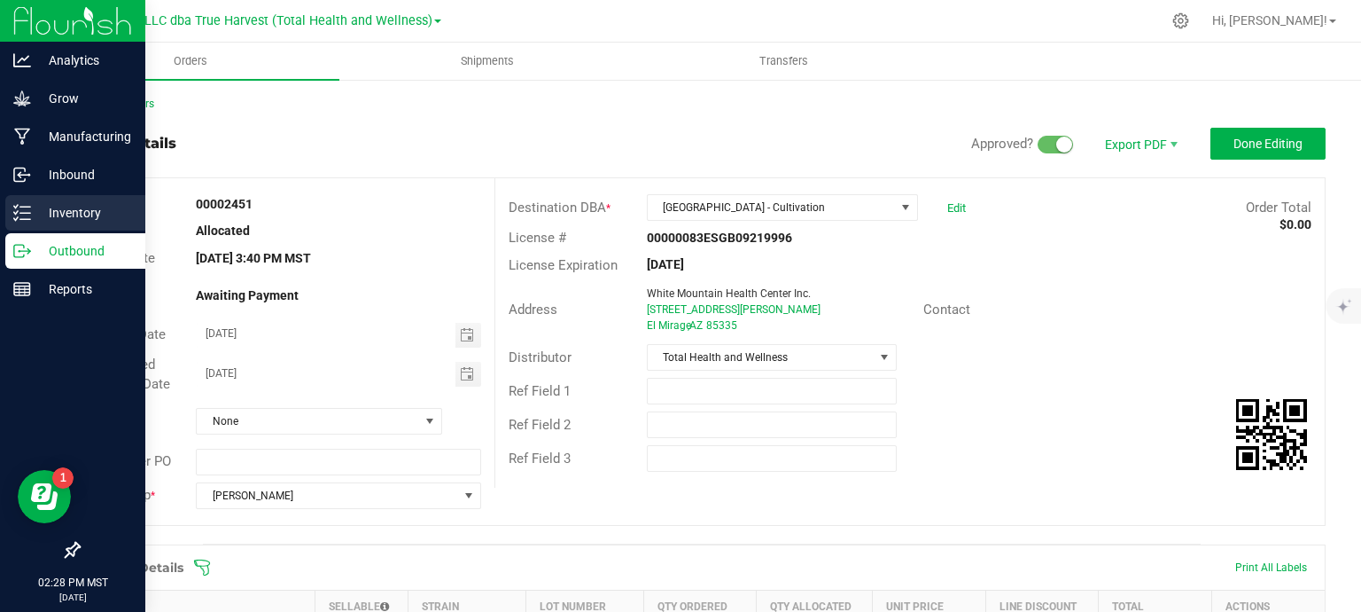
click at [62, 215] on p "Inventory" at bounding box center [84, 212] width 106 height 21
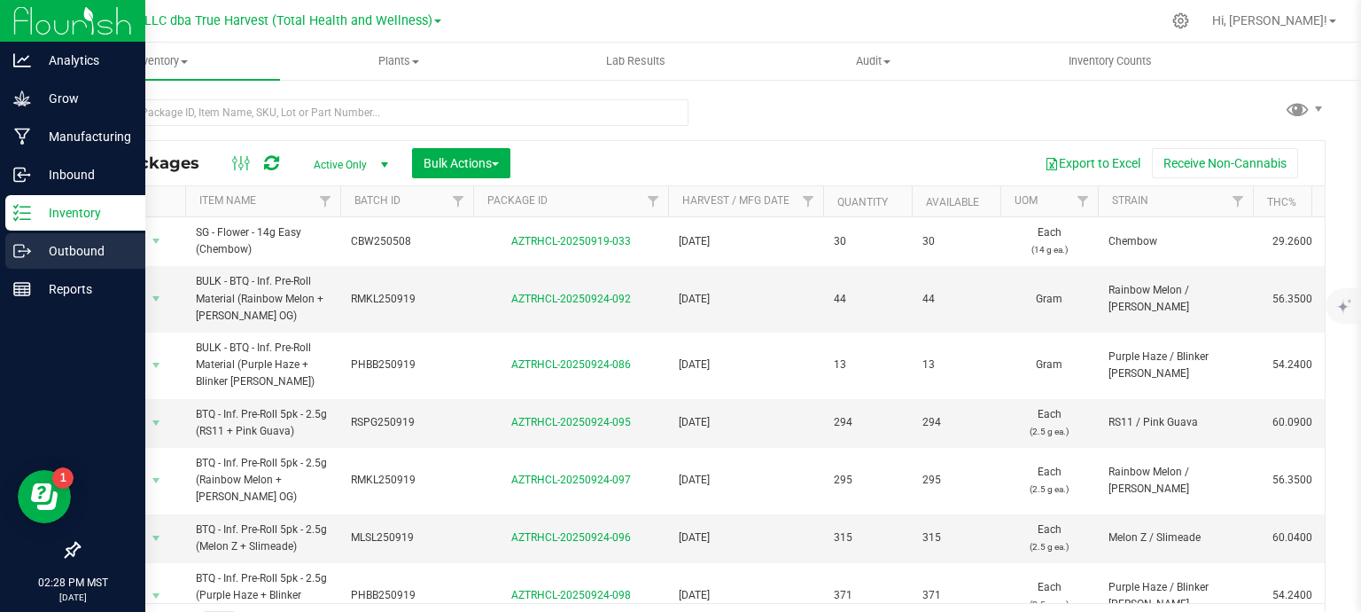
click at [28, 253] on icon at bounding box center [28, 252] width 3 height 3
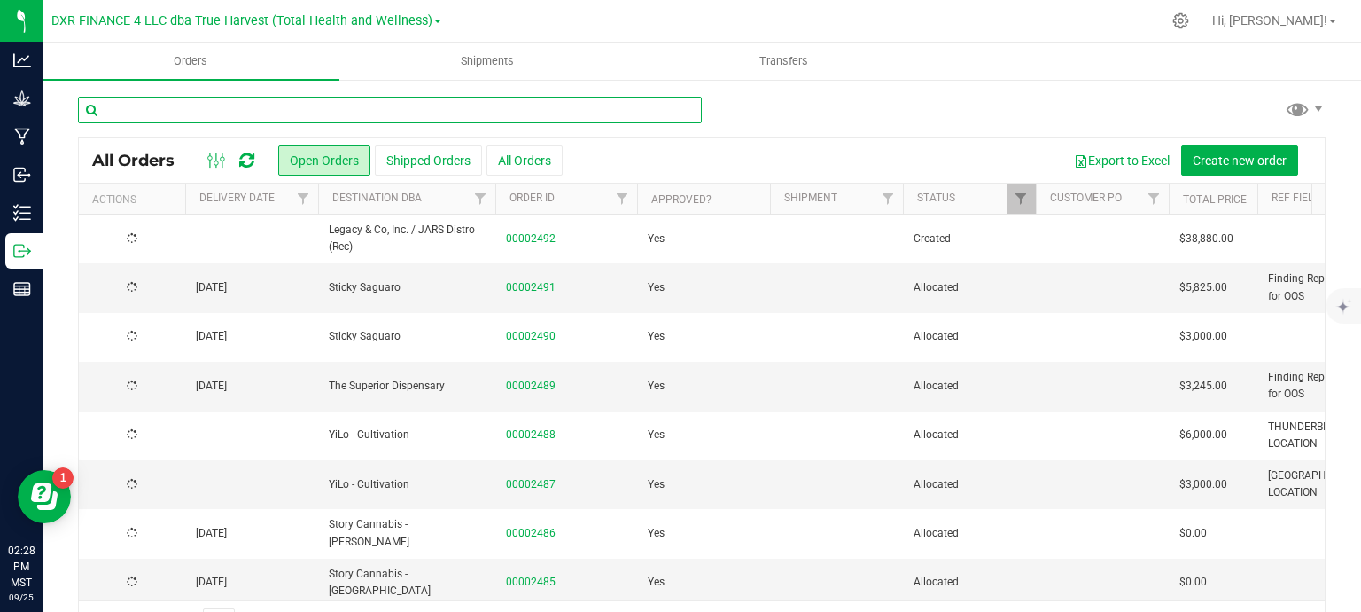
click at [295, 113] on input "text" at bounding box center [390, 110] width 624 height 27
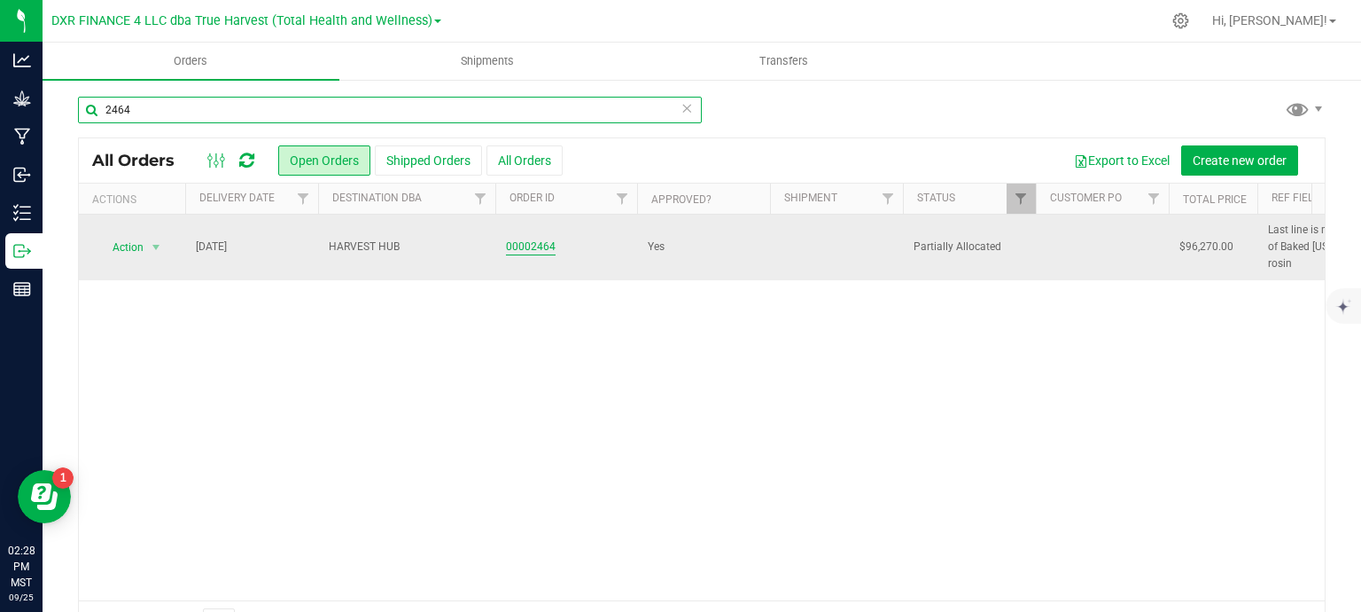
type input "2464"
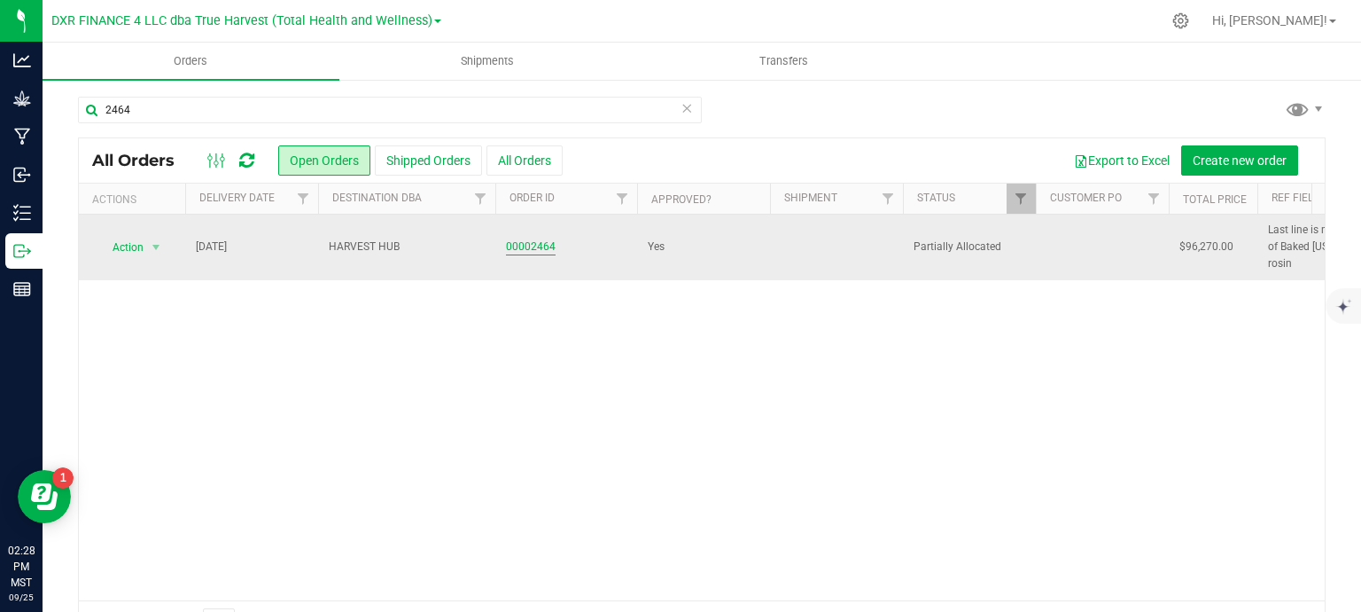
click at [536, 240] on link "00002464" at bounding box center [531, 246] width 50 height 17
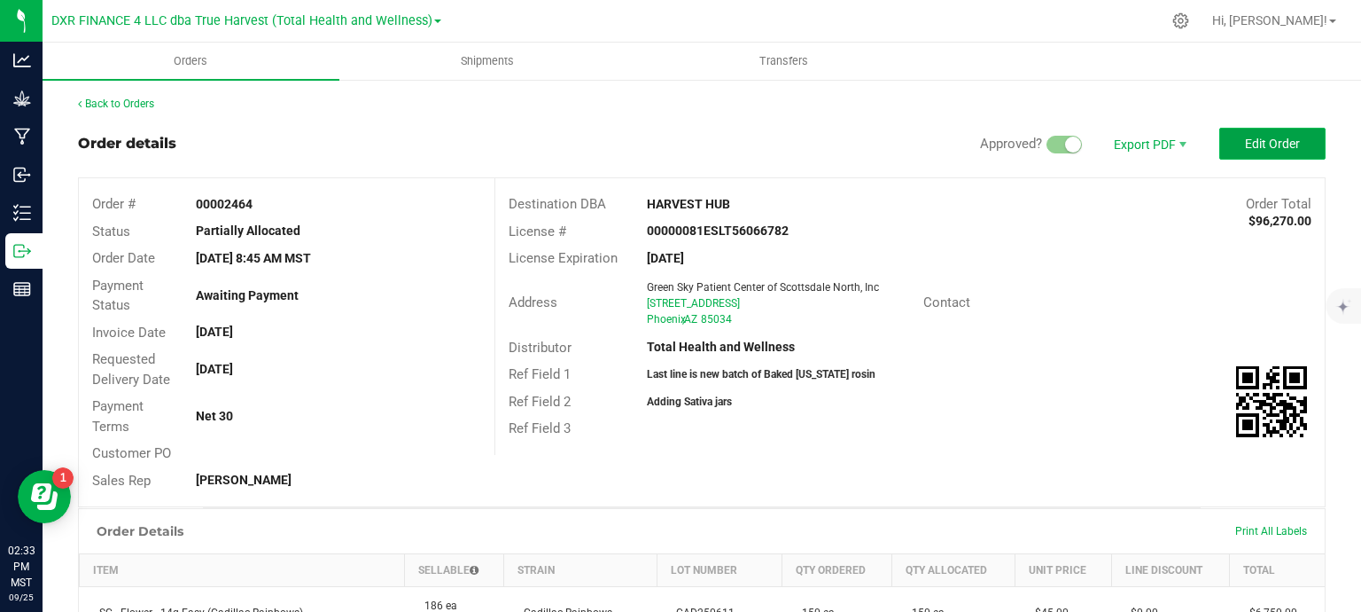
click at [1275, 150] on span "Edit Order" at bounding box center [1272, 144] width 55 height 14
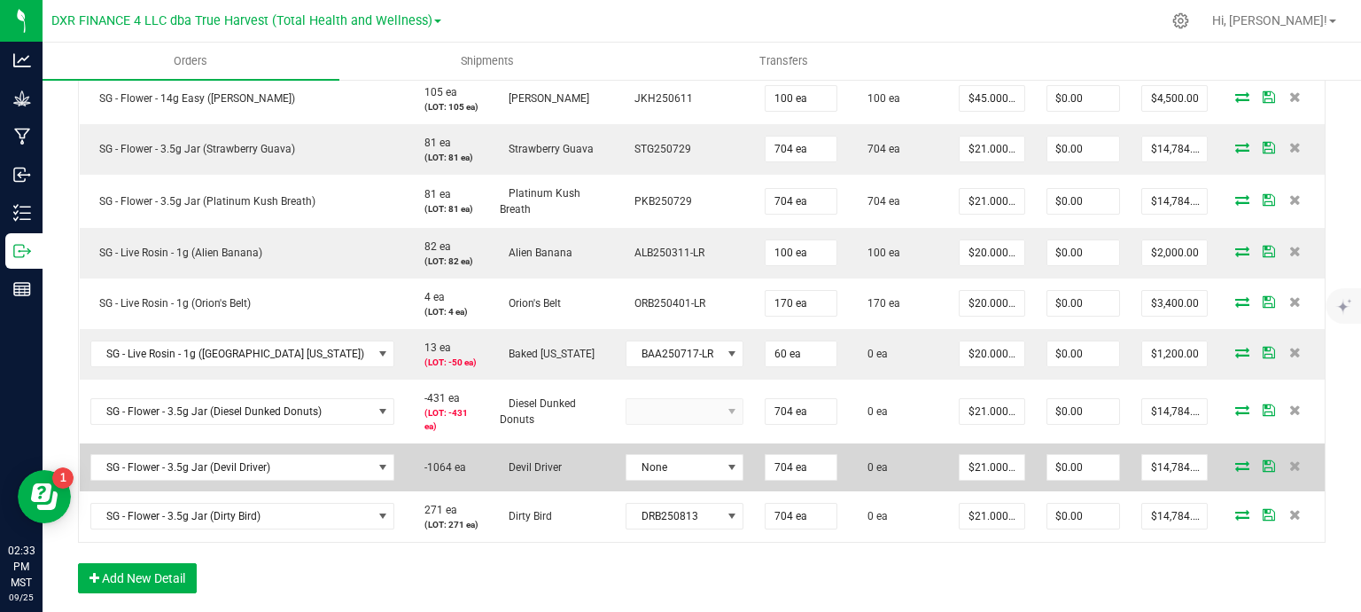
scroll to position [709, 0]
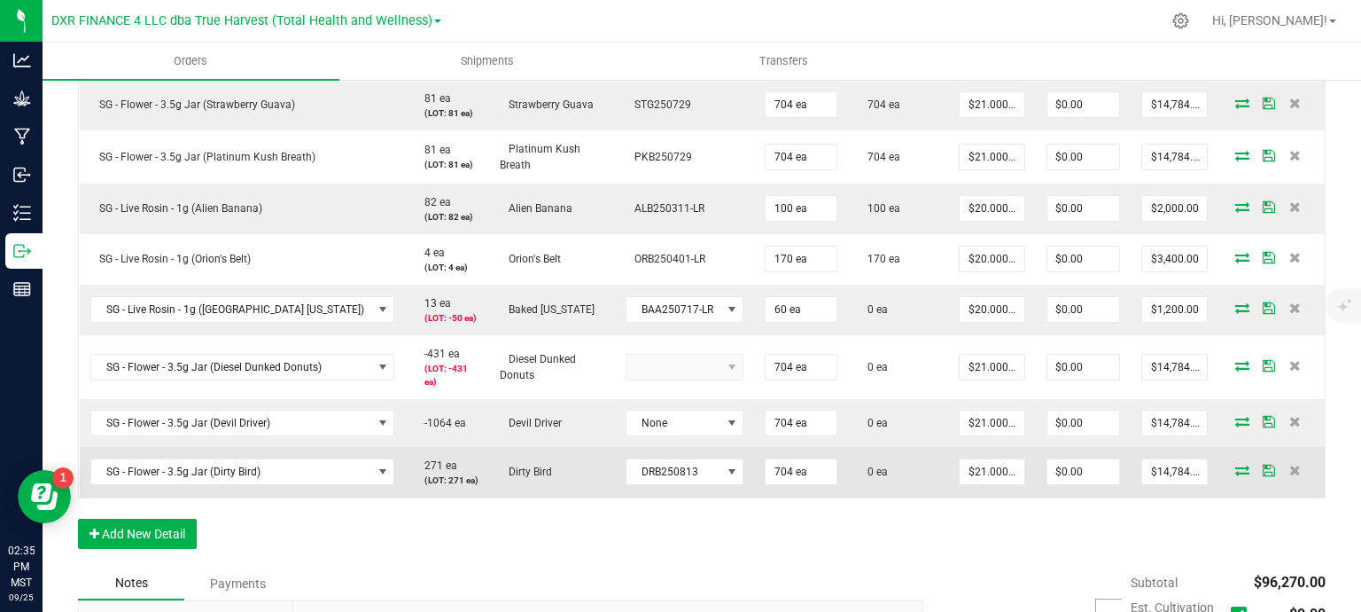
click at [1236, 473] on icon at bounding box center [1243, 469] width 14 height 11
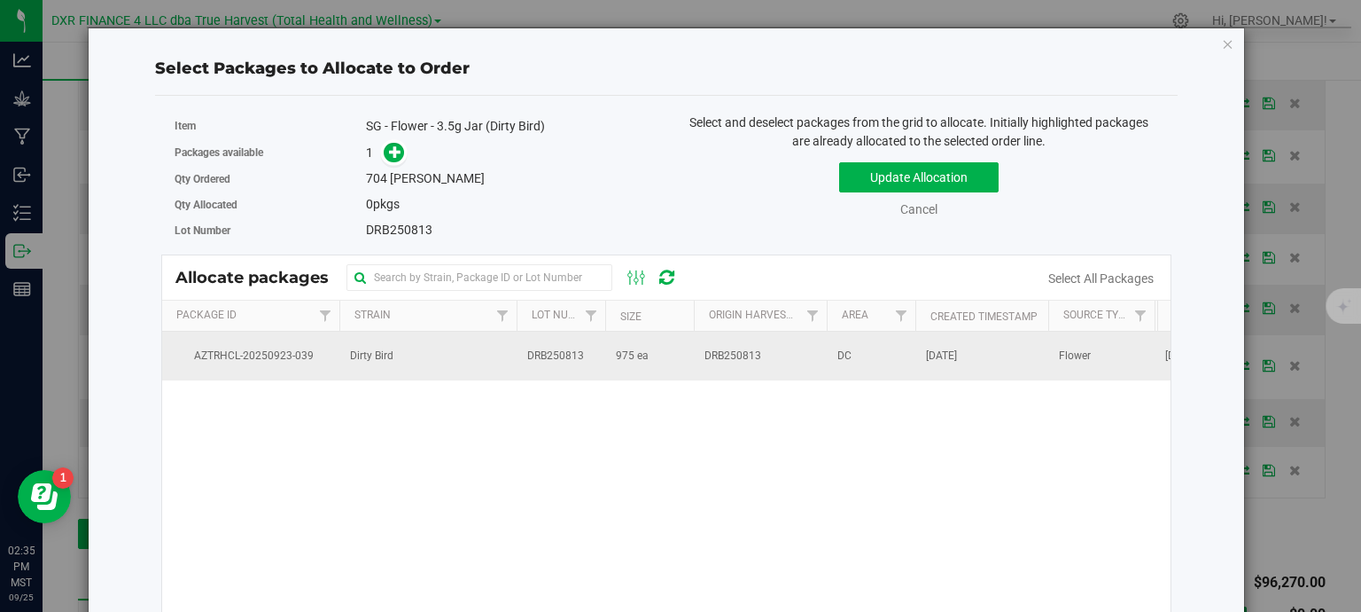
click at [656, 362] on td "975 ea" at bounding box center [649, 356] width 89 height 48
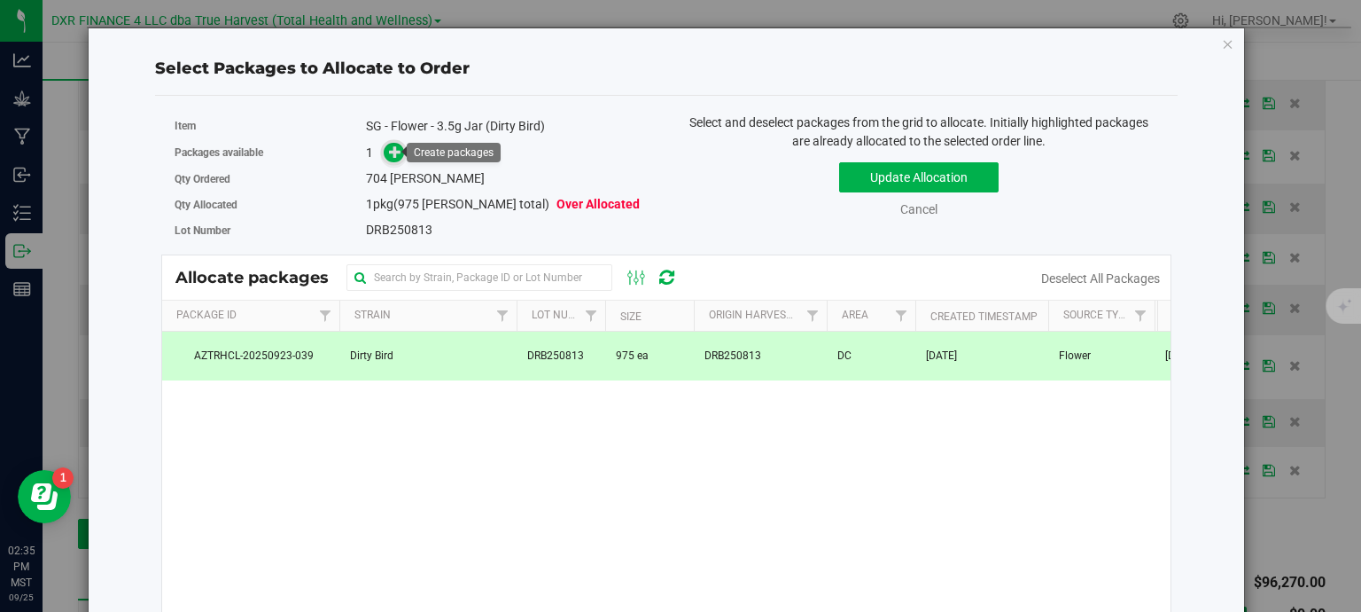
click at [391, 158] on icon at bounding box center [395, 151] width 12 height 12
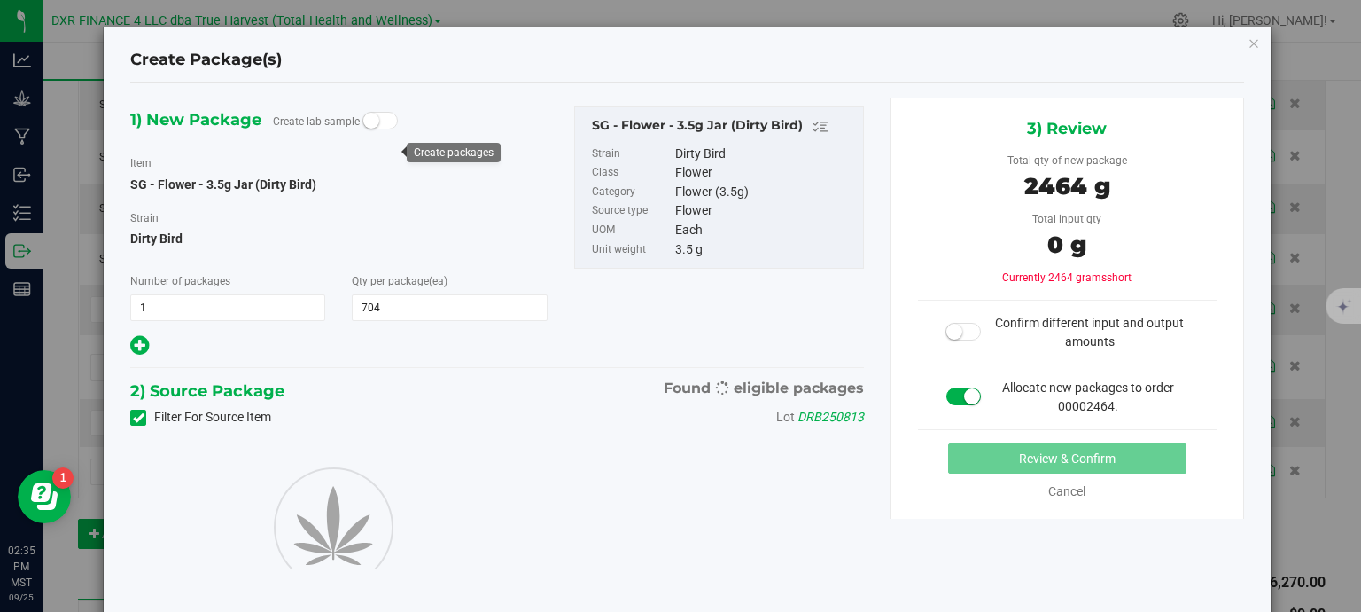
type input "704"
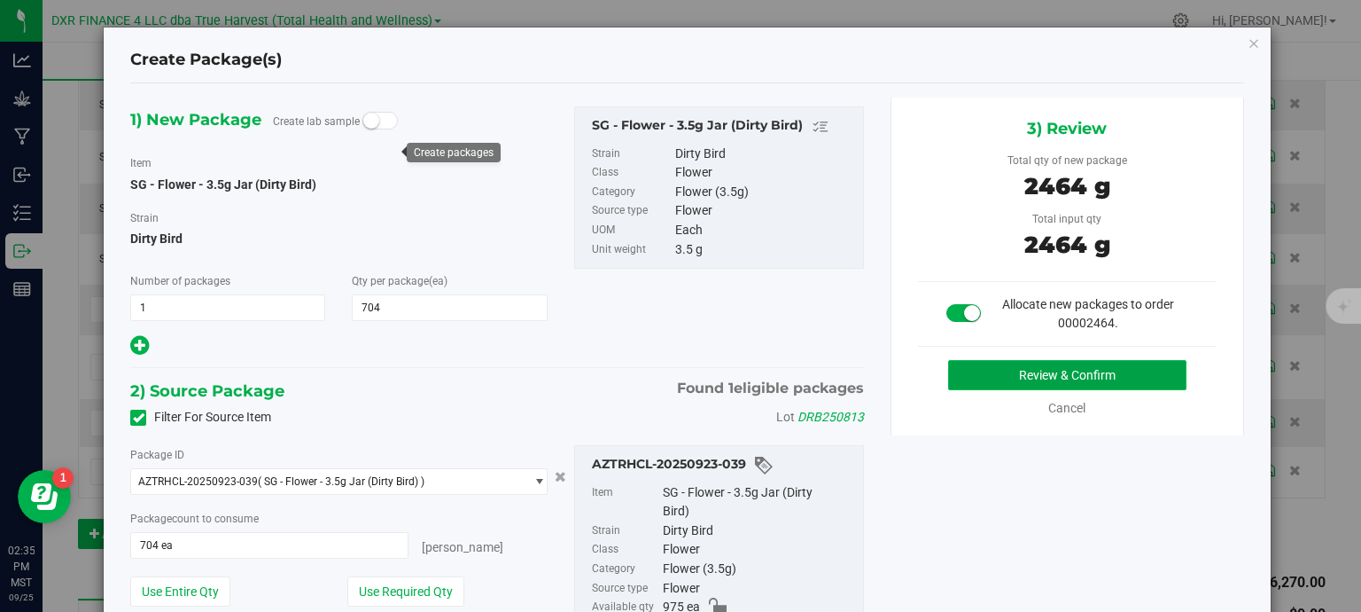
click at [1018, 371] on button "Review & Confirm" at bounding box center [1067, 375] width 238 height 30
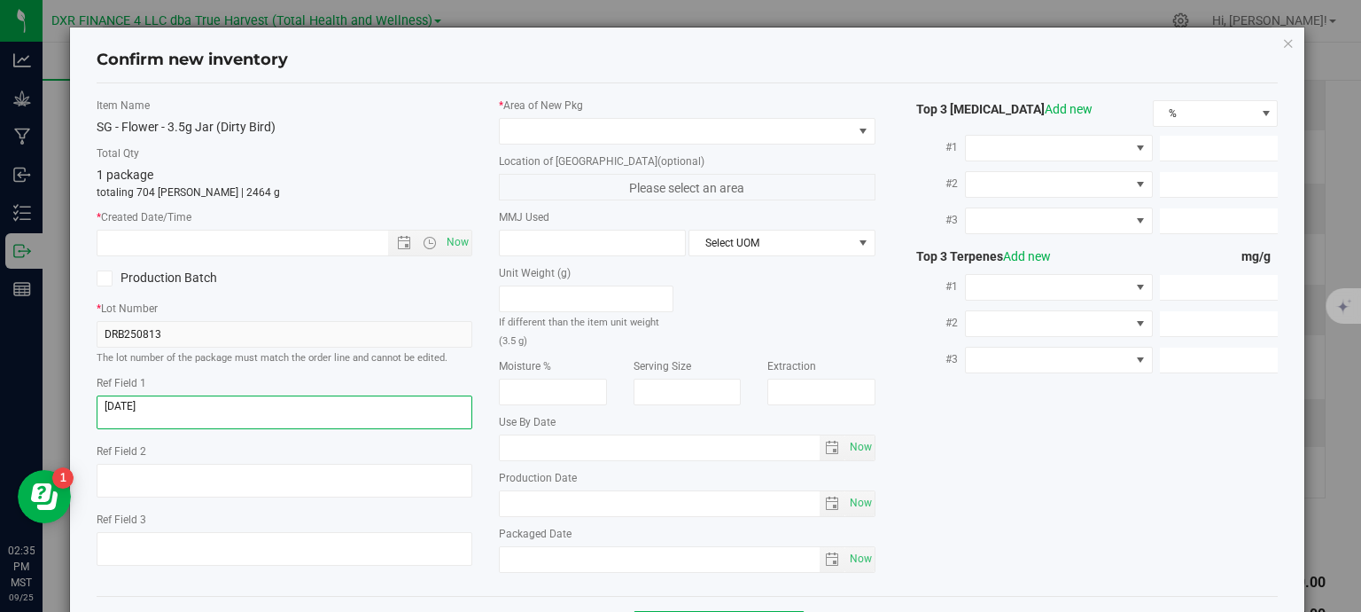
click at [238, 407] on textarea at bounding box center [285, 412] width 377 height 34
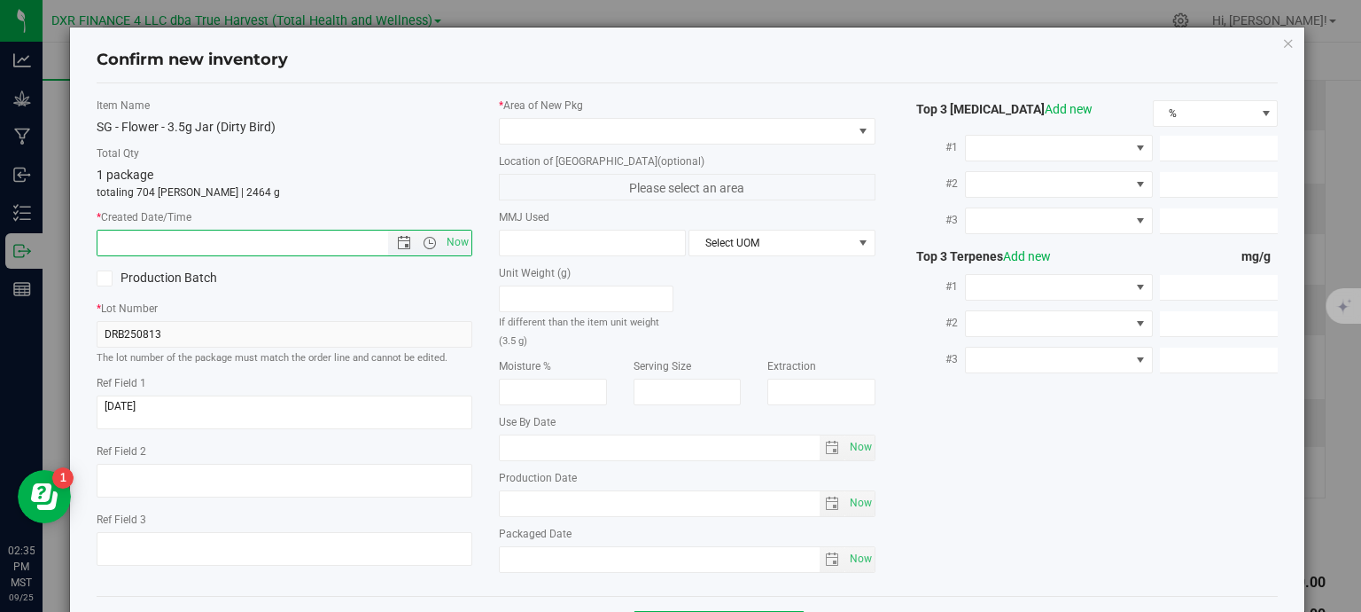
click at [255, 247] on input "text" at bounding box center [259, 242] width 322 height 25
paste input "[DATE]"
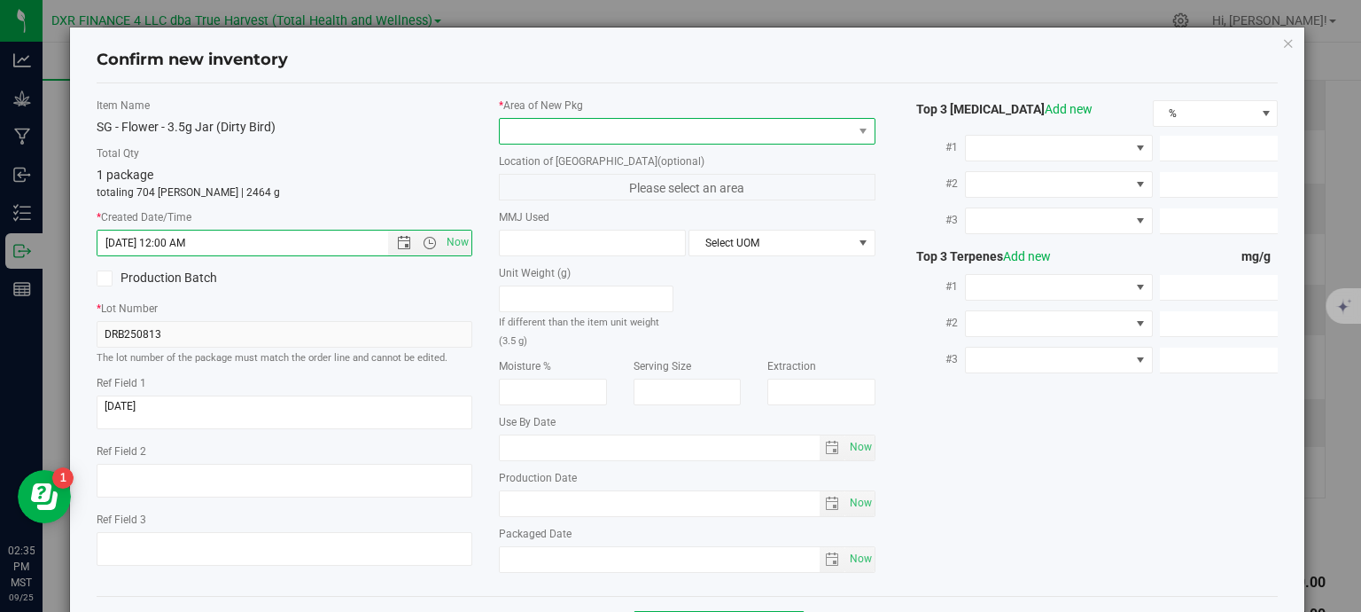
click at [550, 137] on span at bounding box center [676, 131] width 353 height 25
type input "8/13/2025 2:35 PM"
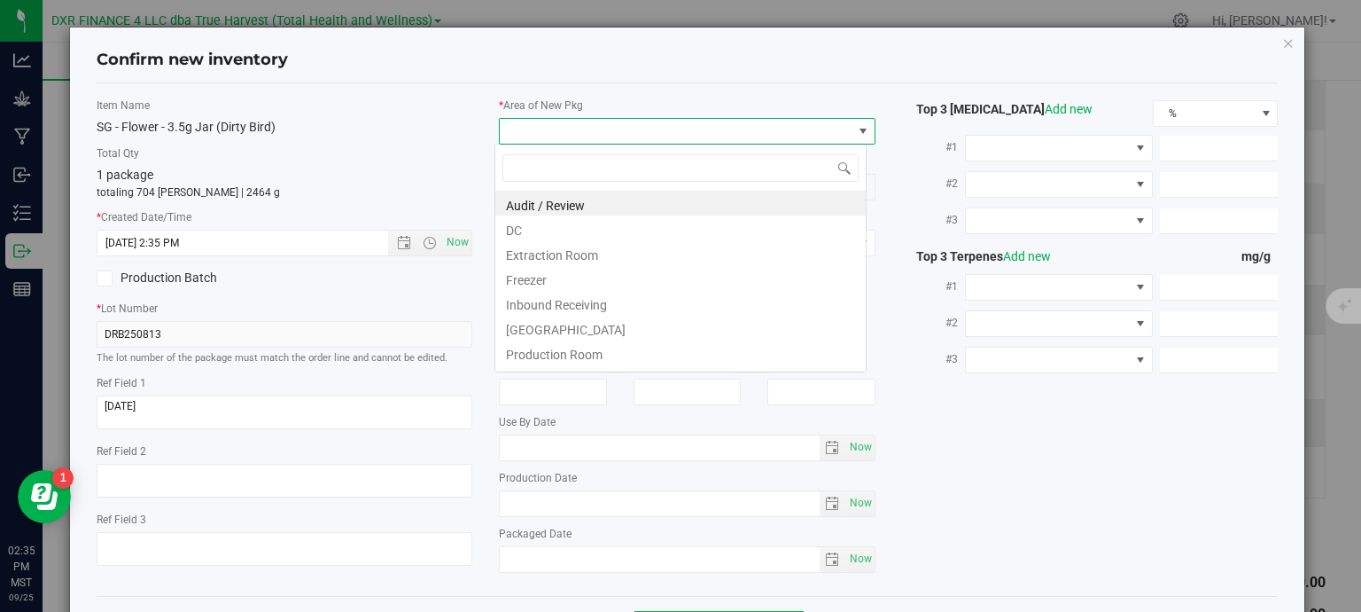
scroll to position [26, 372]
click at [543, 236] on li "DC" at bounding box center [680, 227] width 371 height 25
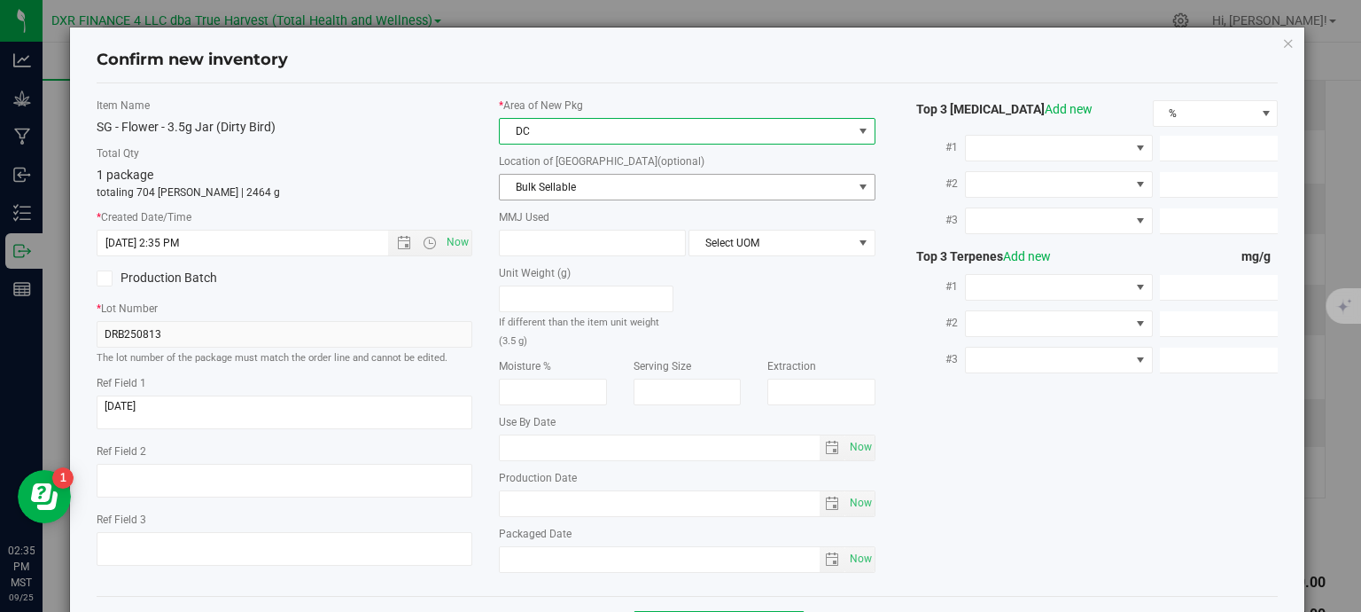
click at [595, 187] on span "Bulk Sellable" at bounding box center [676, 187] width 353 height 25
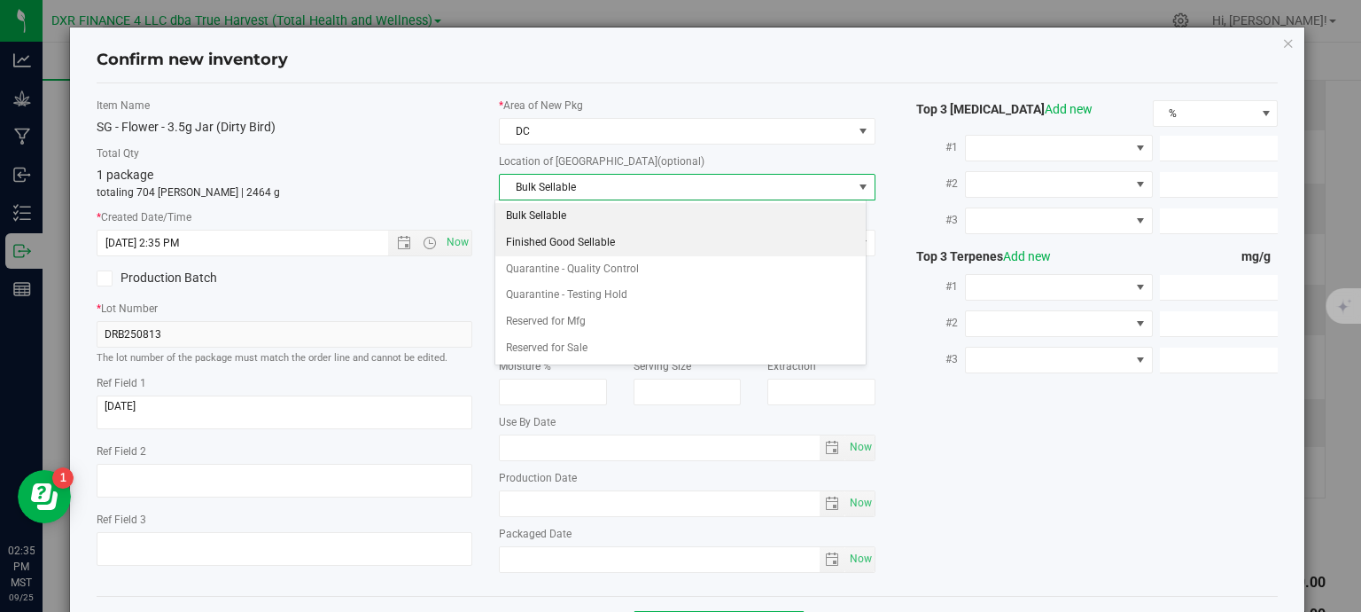
click at [609, 239] on li "Finished Good Sellable" at bounding box center [680, 243] width 371 height 27
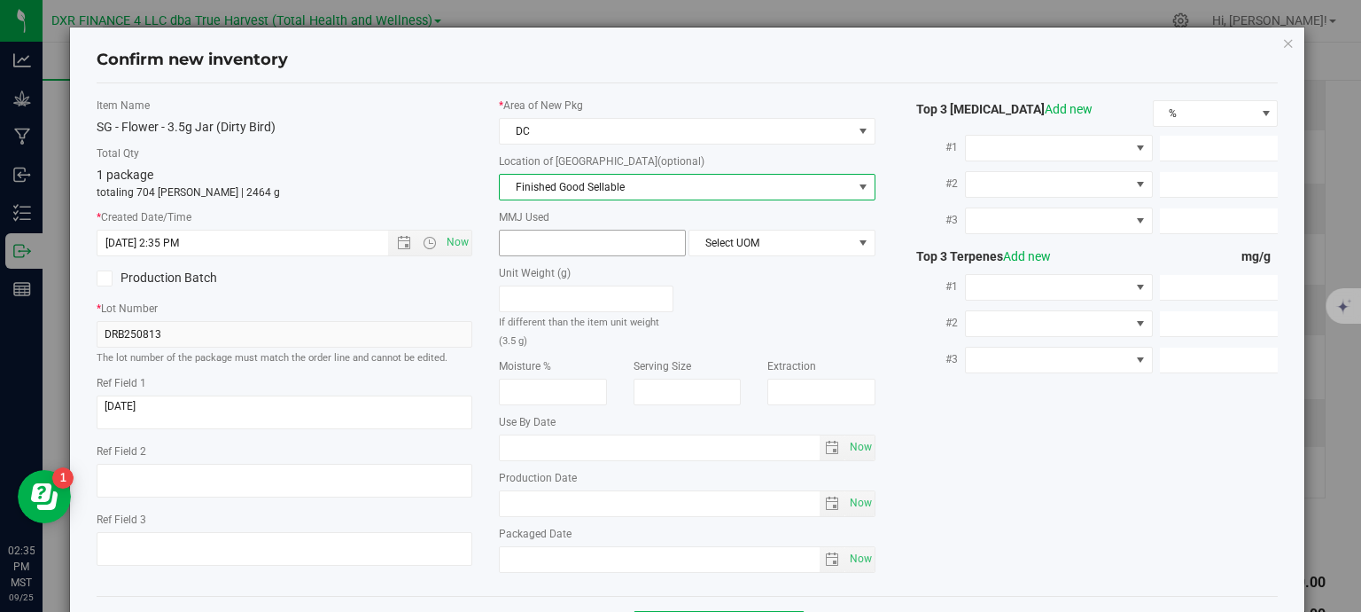
click at [628, 247] on span at bounding box center [592, 243] width 187 height 27
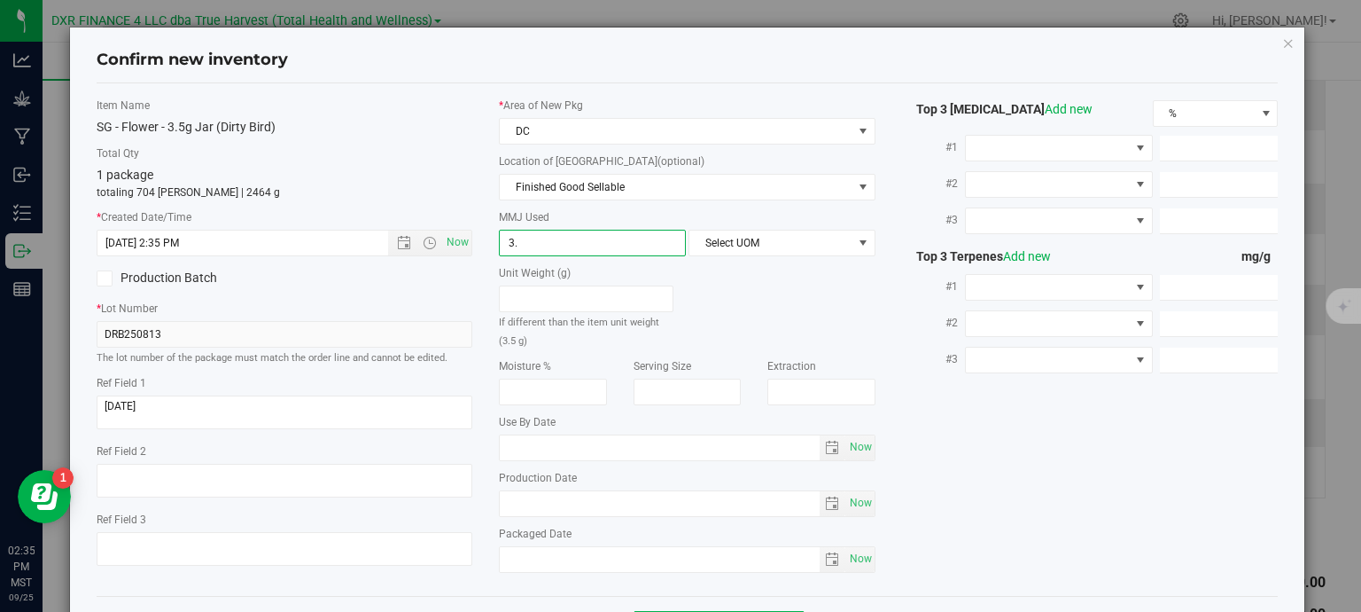
type input "3.5"
type input "3.5000"
click at [837, 243] on span "Select UOM" at bounding box center [771, 242] width 163 height 25
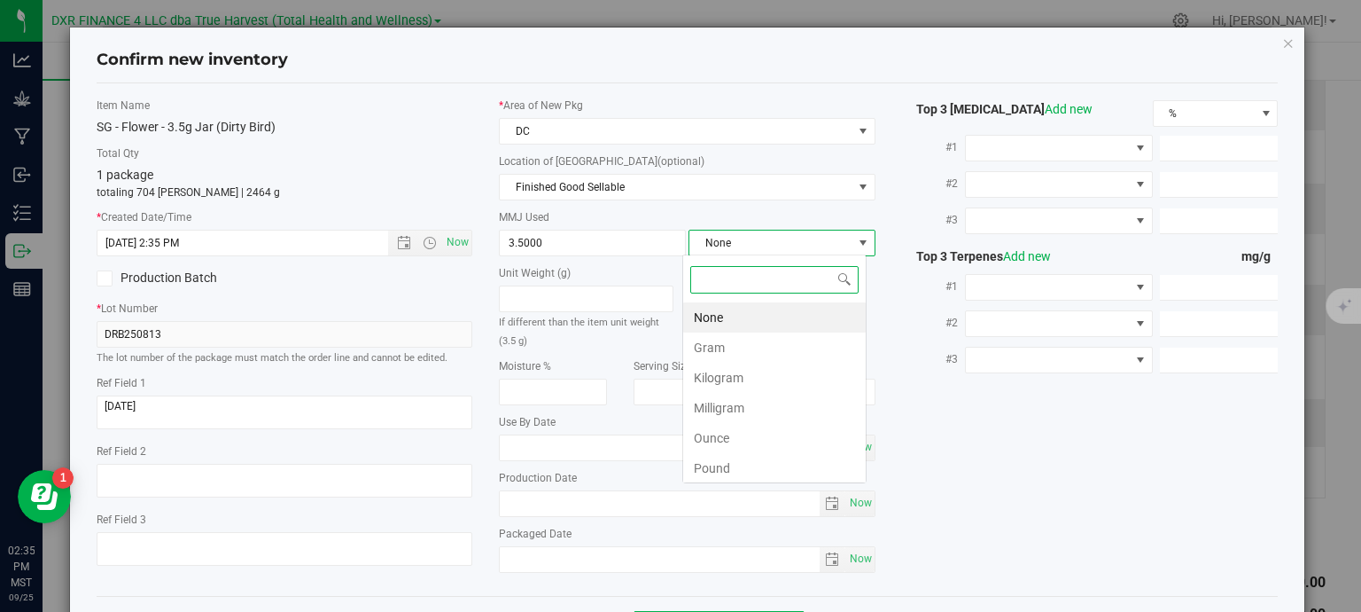
scroll to position [26, 184]
click at [800, 343] on li "Gram" at bounding box center [774, 347] width 183 height 30
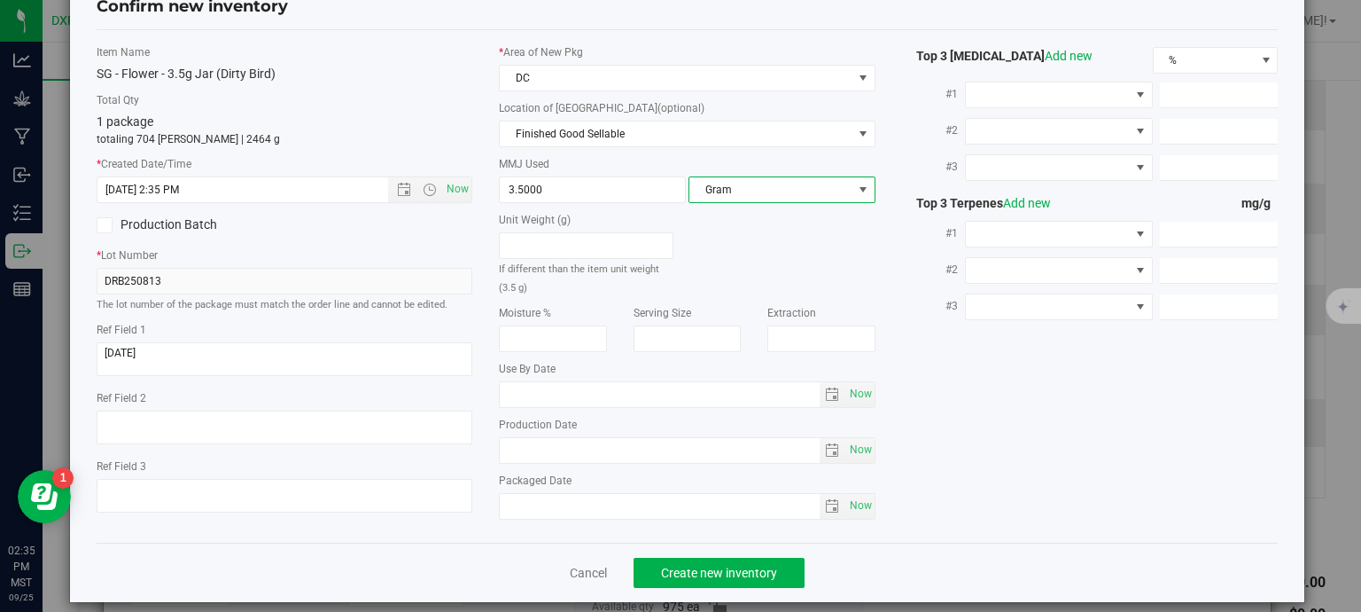
scroll to position [67, 0]
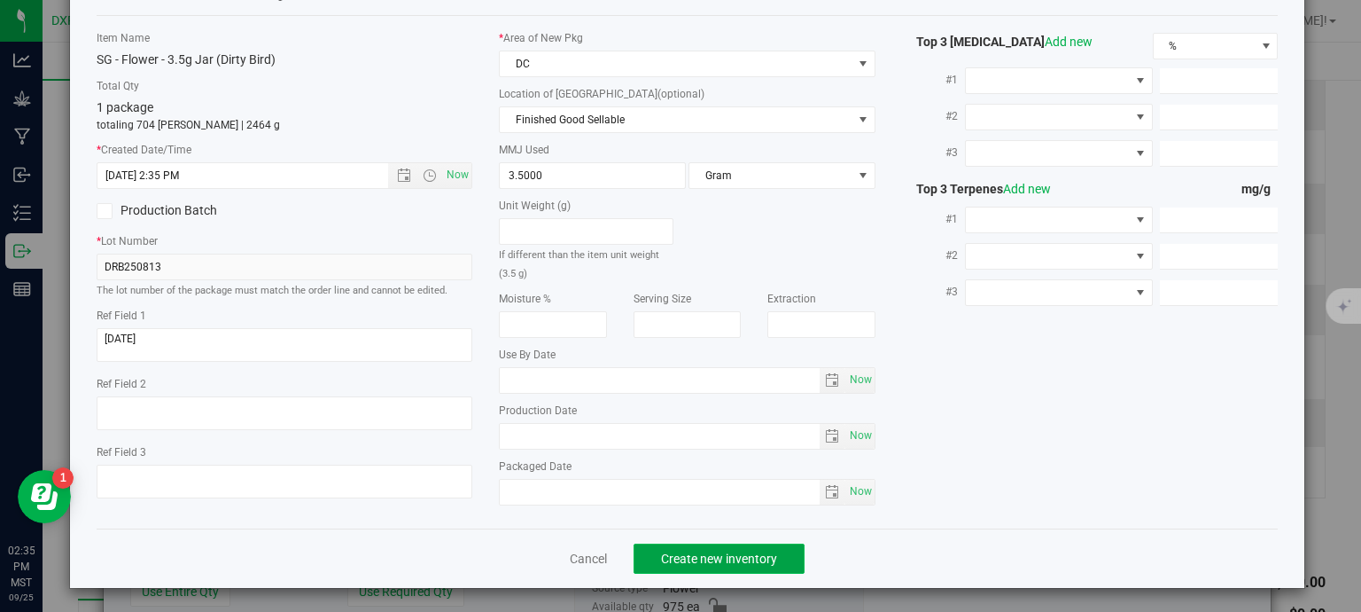
click at [755, 555] on span "Create new inventory" at bounding box center [719, 558] width 116 height 14
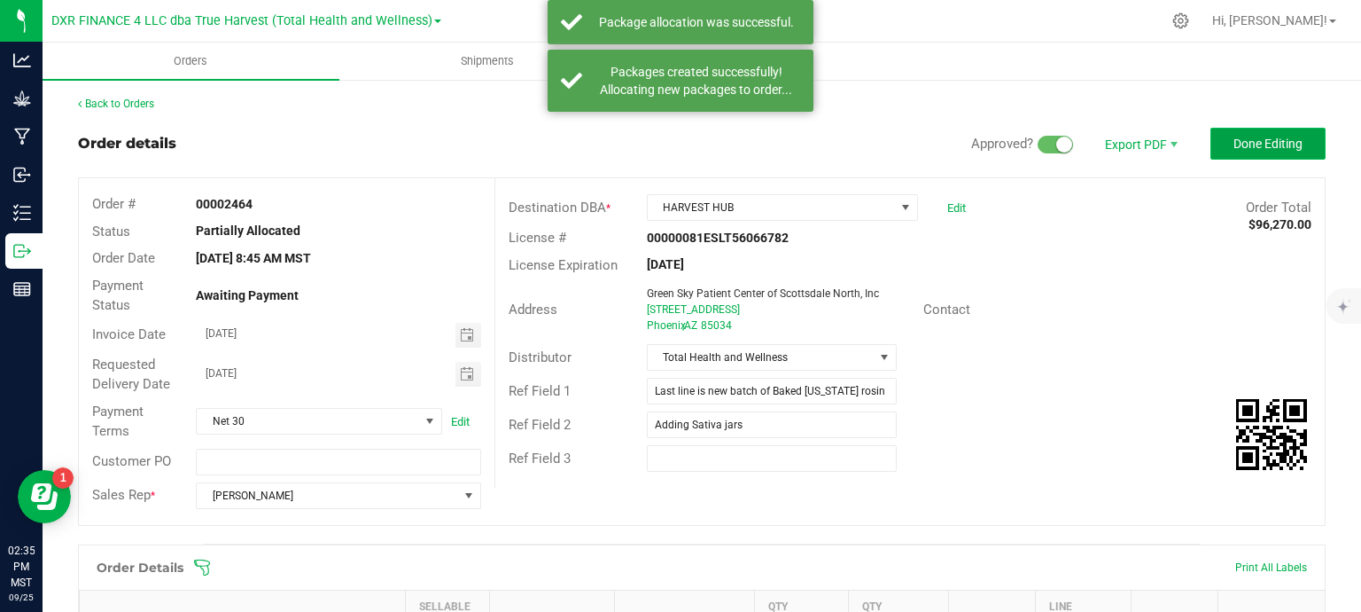
click at [1256, 148] on span "Done Editing" at bounding box center [1268, 144] width 69 height 14
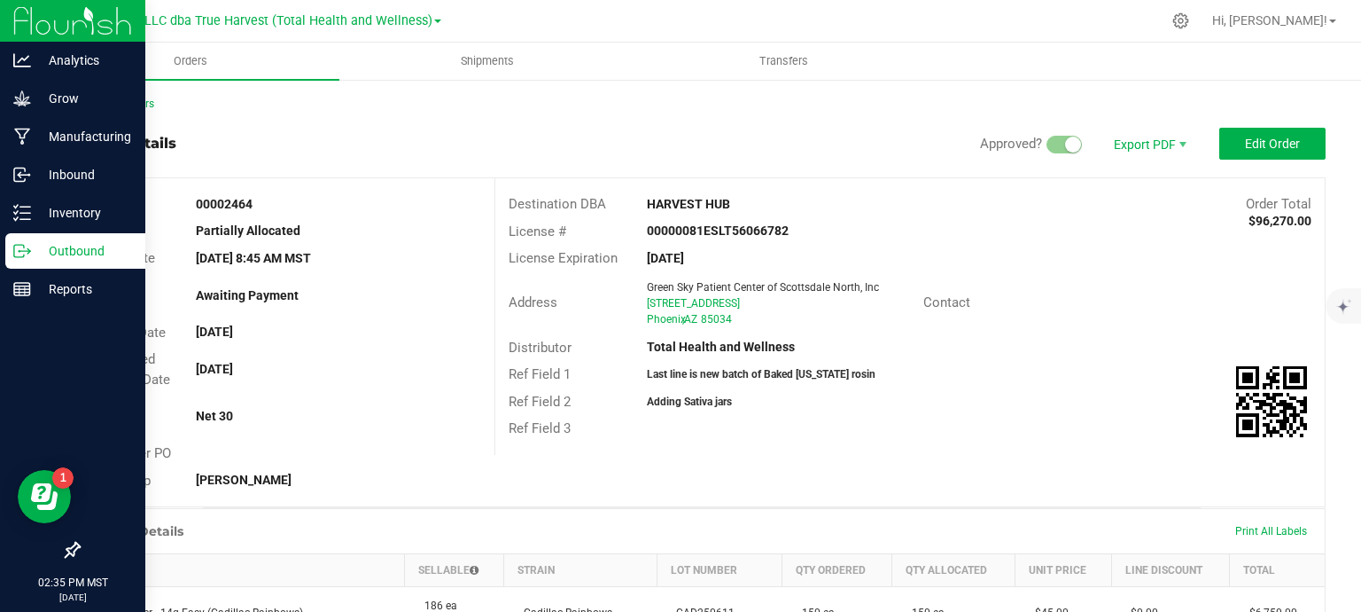
click at [39, 256] on p "Outbound" at bounding box center [84, 250] width 106 height 21
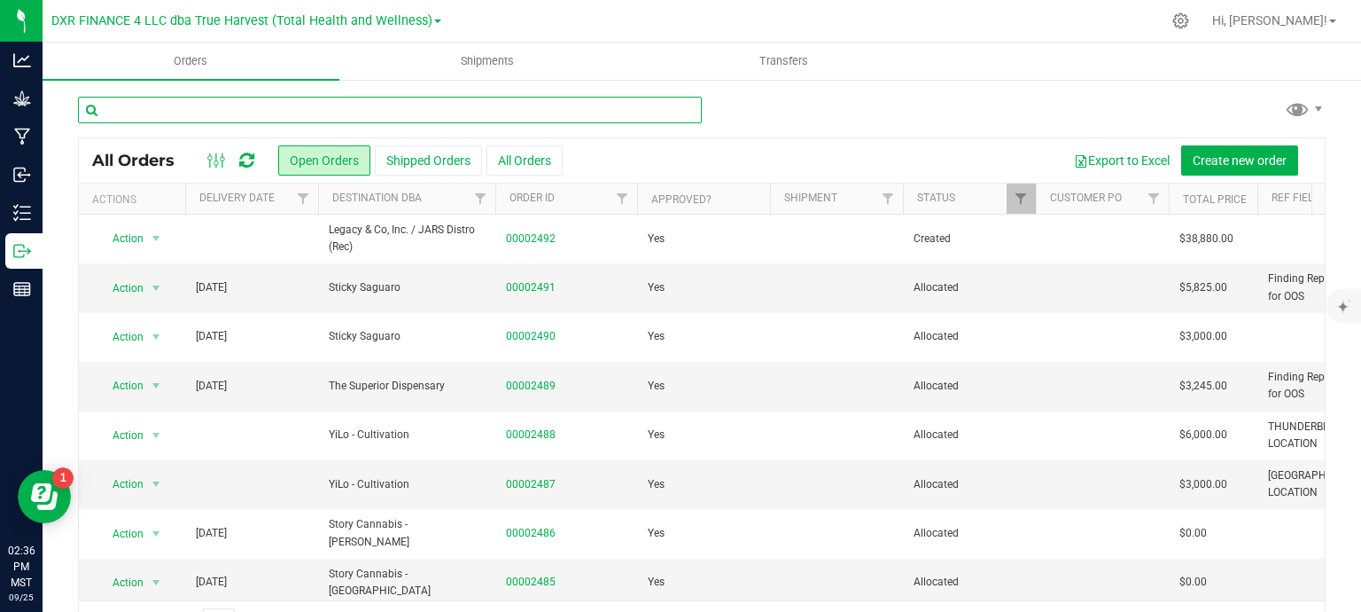
click at [386, 103] on input "text" at bounding box center [390, 110] width 624 height 27
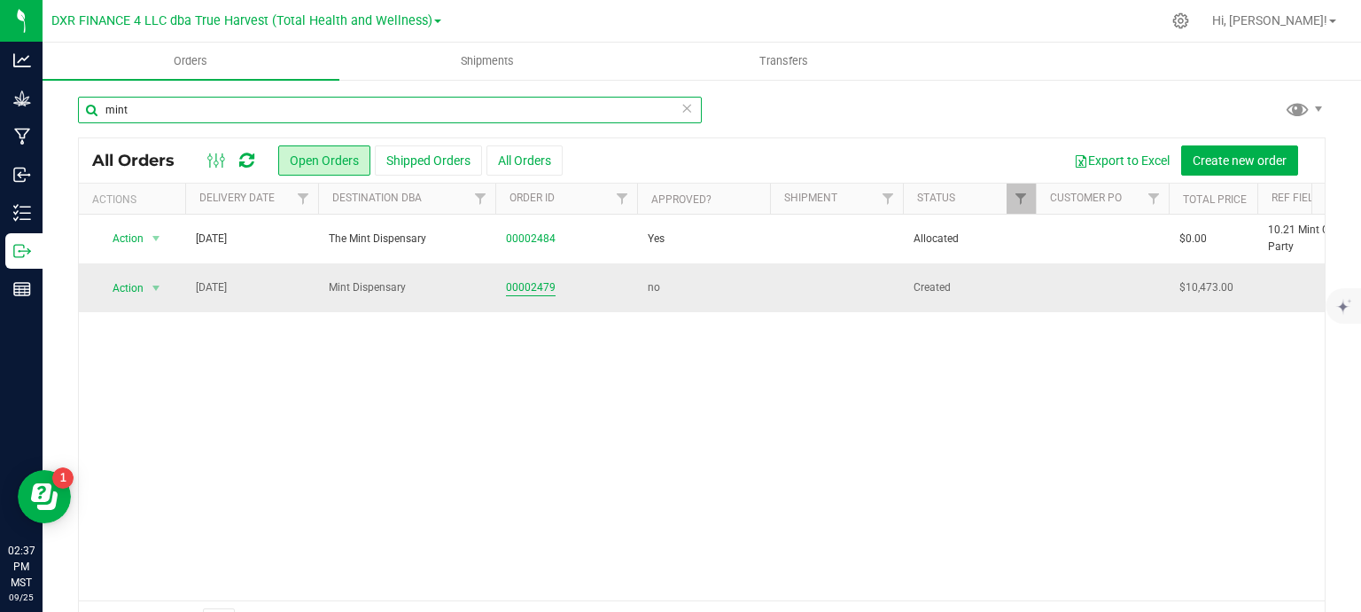
type input "mint"
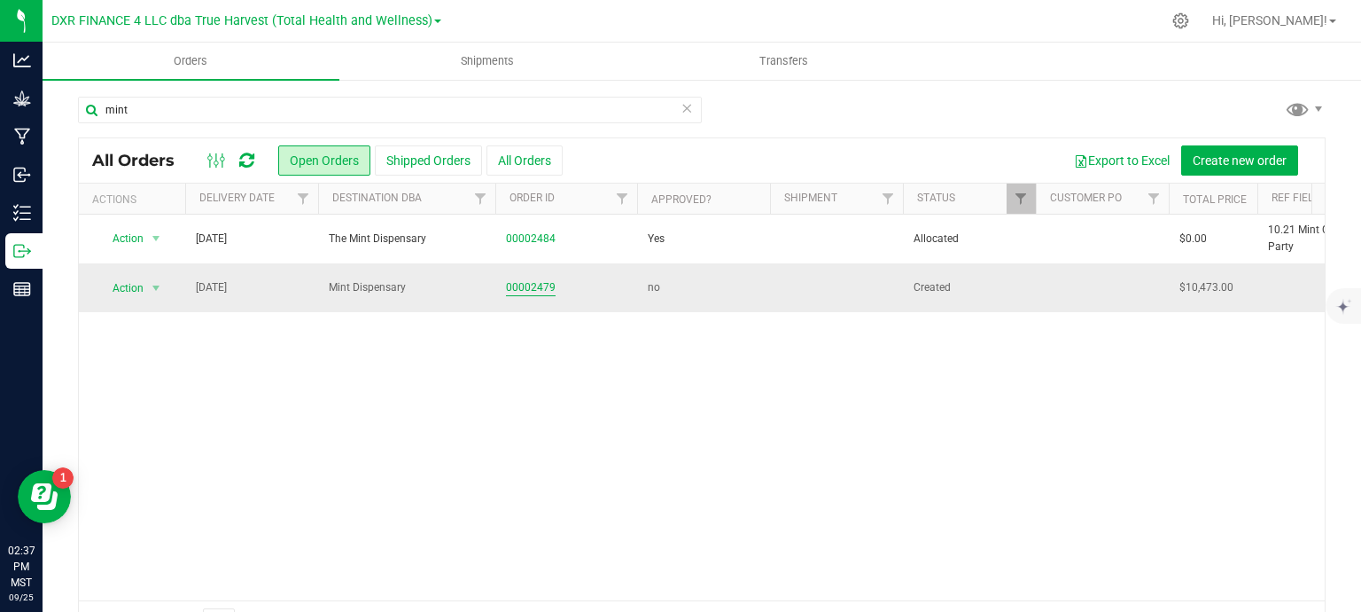
click at [538, 293] on link "00002479" at bounding box center [531, 287] width 50 height 17
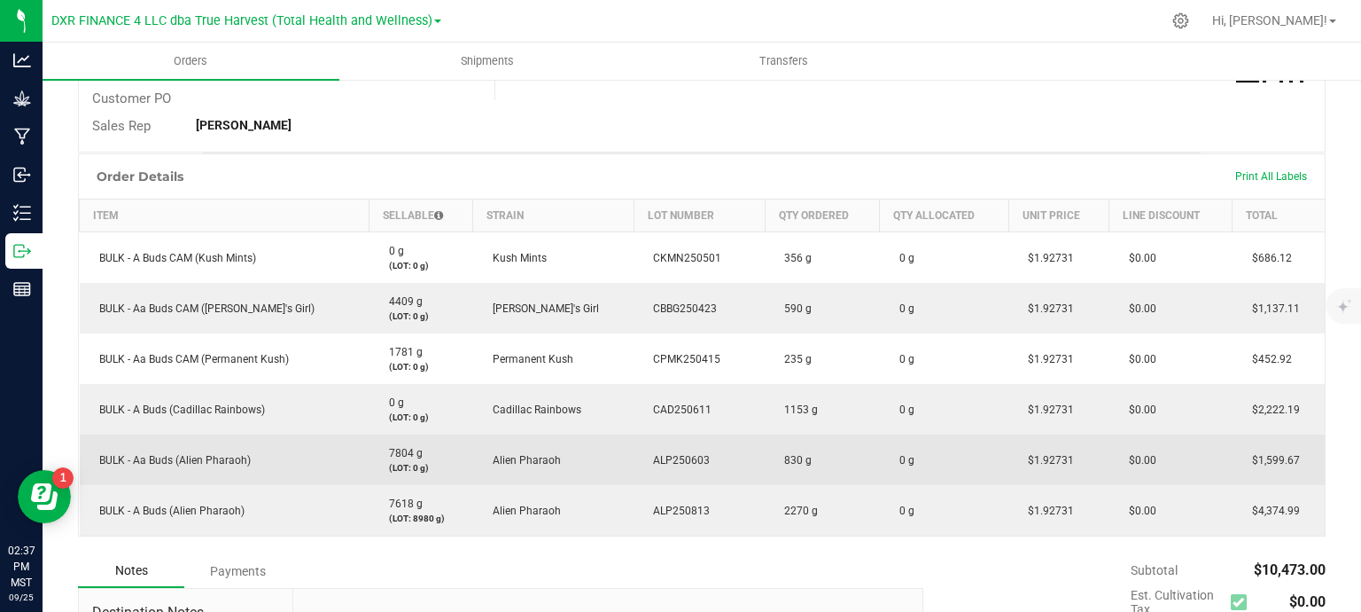
scroll to position [443, 0]
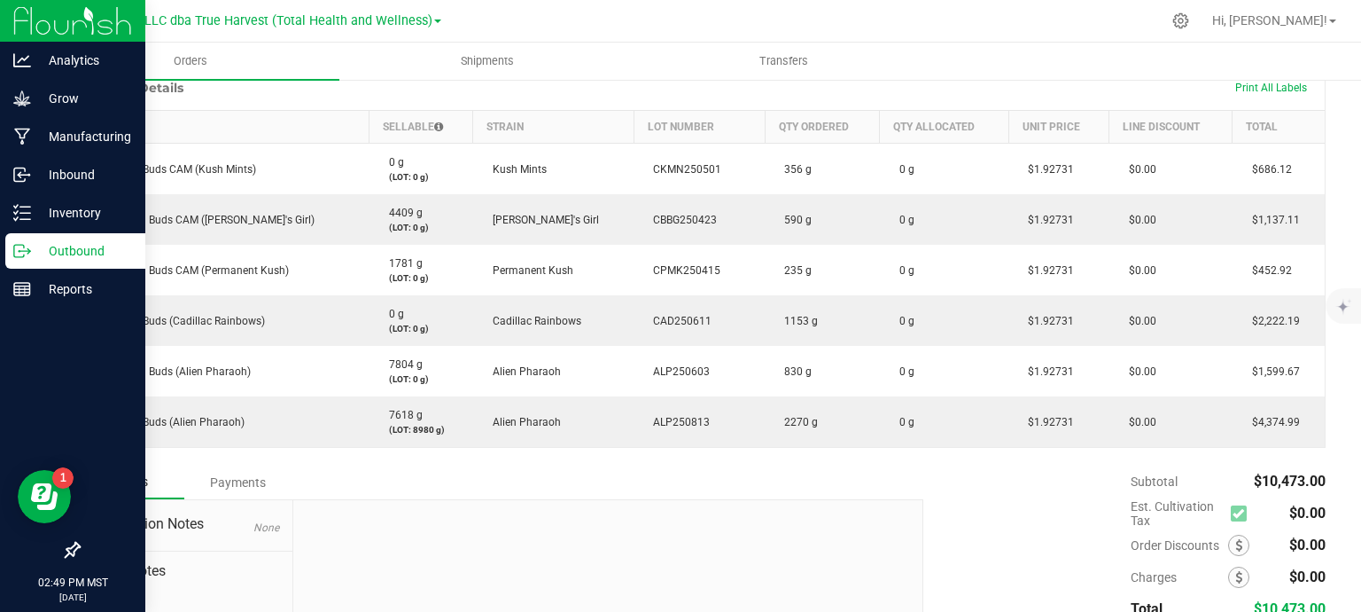
click at [58, 259] on p "Outbound" at bounding box center [84, 250] width 106 height 21
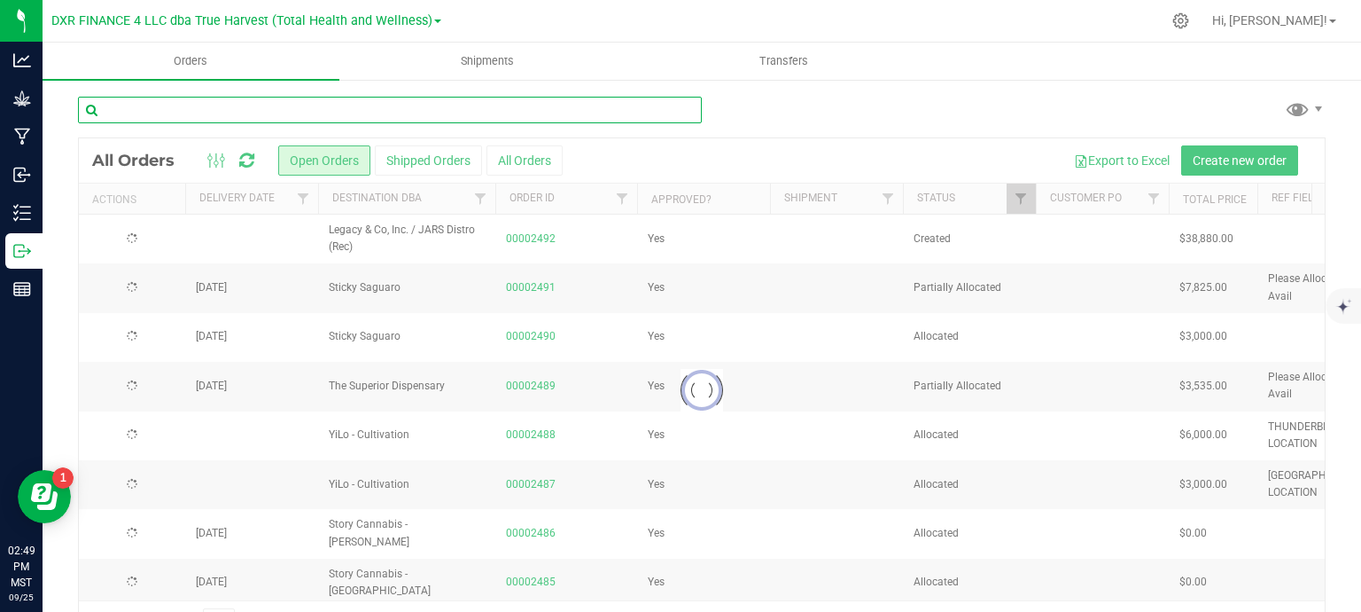
click at [324, 110] on input "text" at bounding box center [390, 110] width 624 height 27
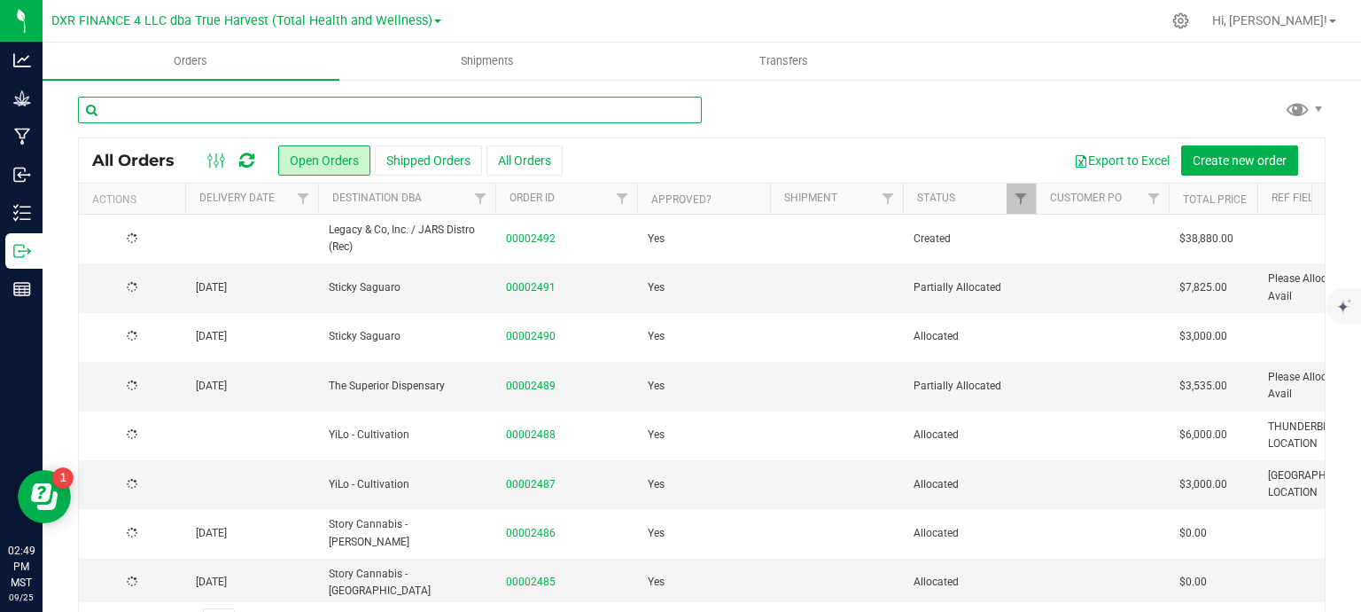
click at [324, 110] on input "text" at bounding box center [390, 110] width 624 height 27
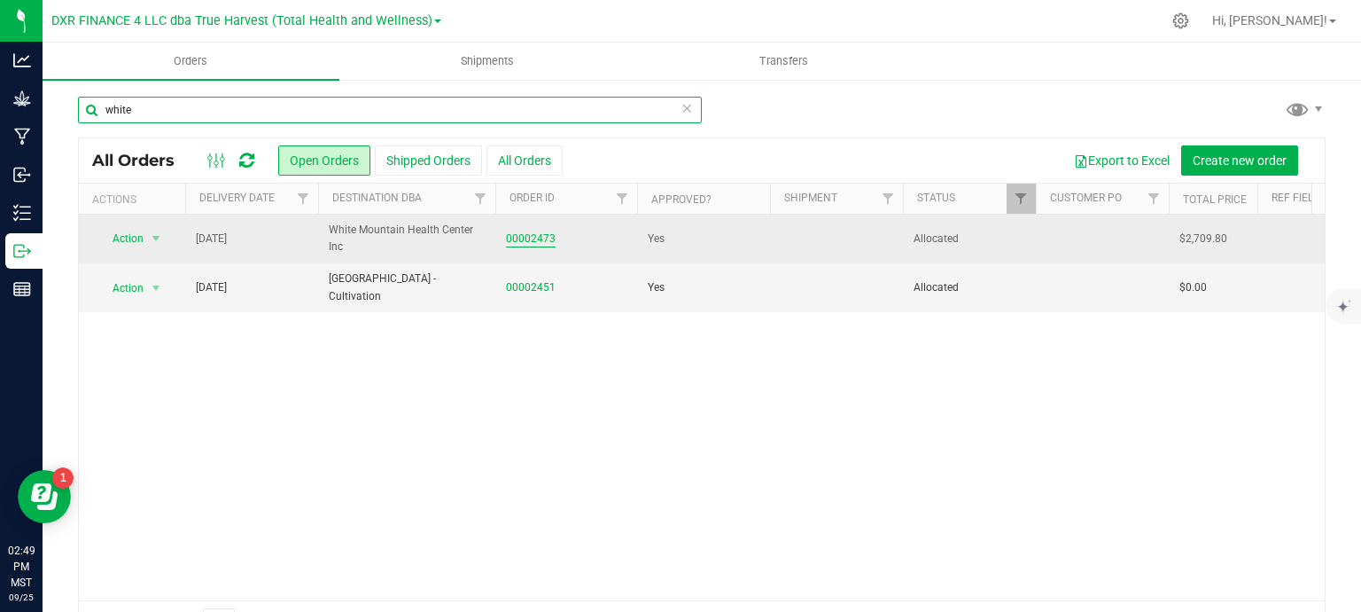
type input "white"
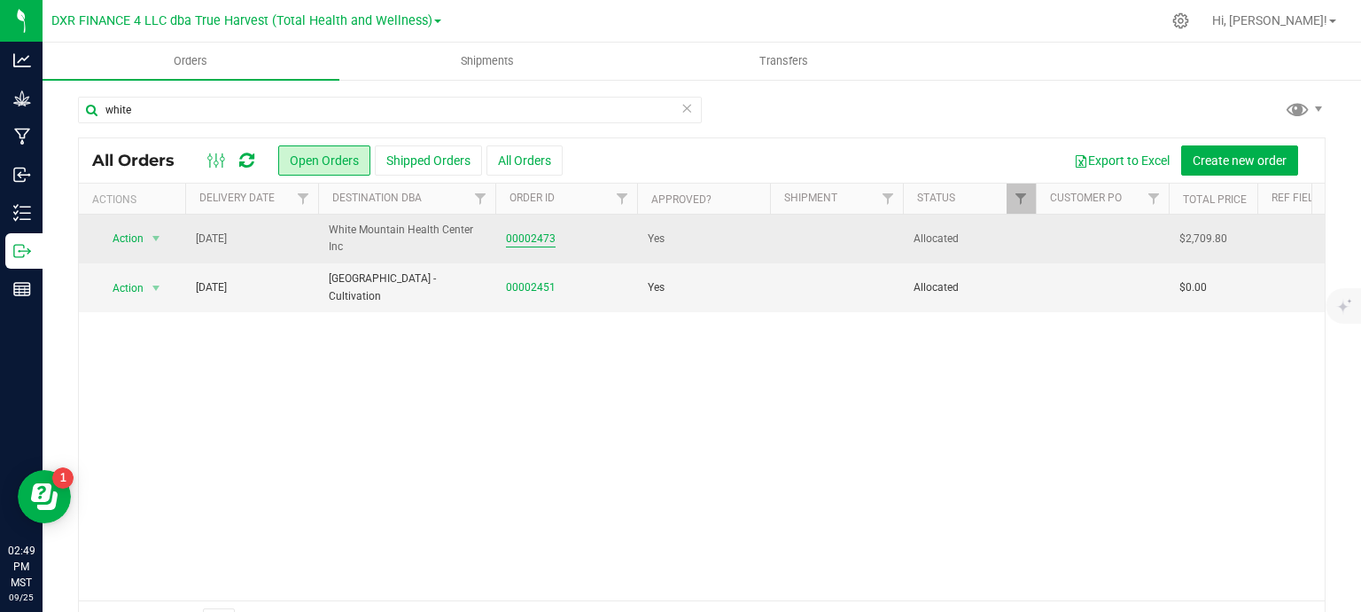
click at [535, 238] on link "00002473" at bounding box center [531, 238] width 50 height 17
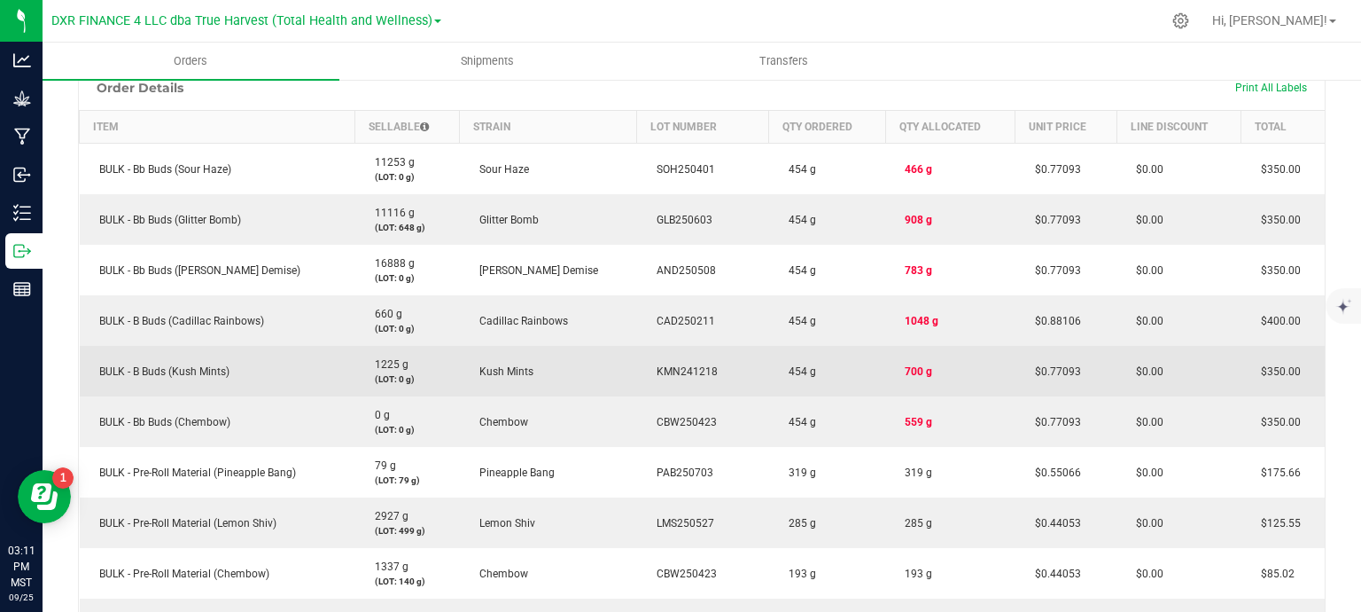
scroll to position [532, 0]
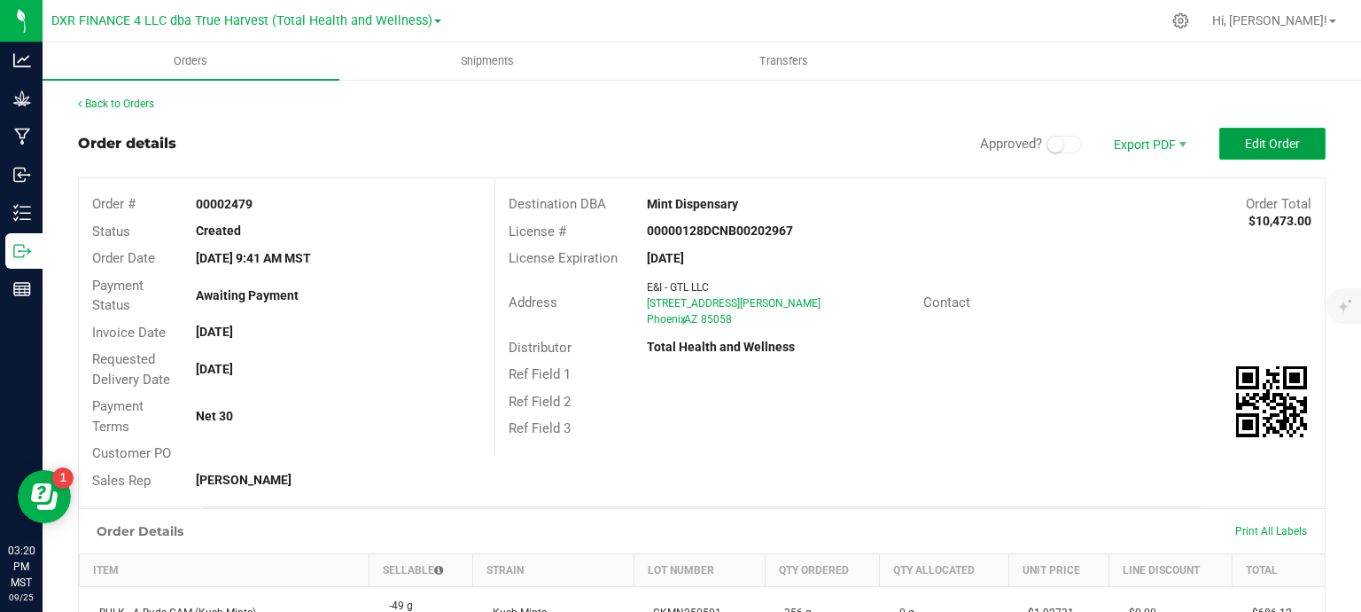
click at [1265, 137] on span "Edit Order" at bounding box center [1272, 144] width 55 height 14
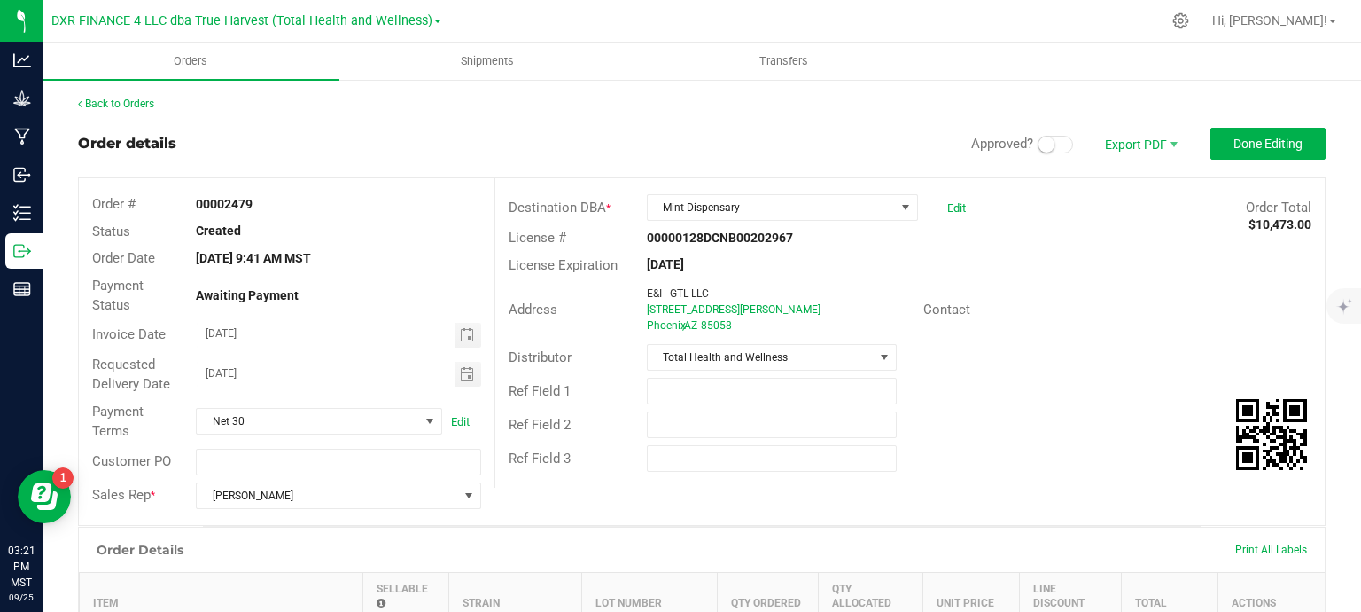
click at [1049, 145] on span at bounding box center [1055, 145] width 35 height 18
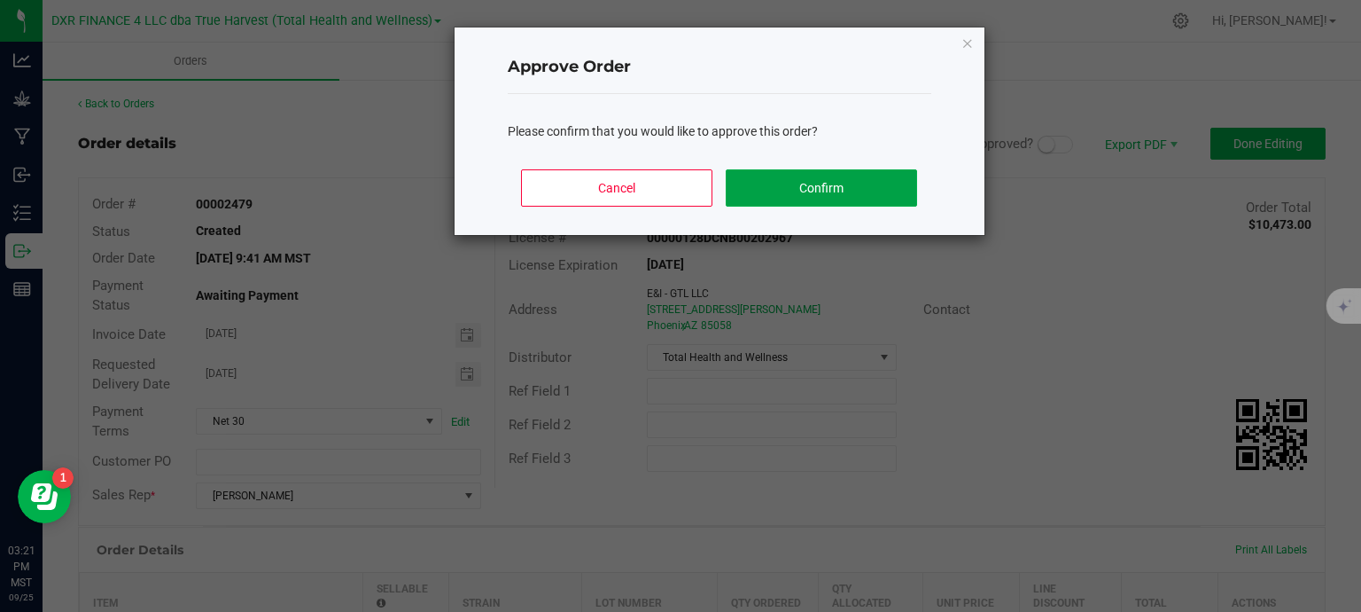
click at [807, 192] on button "Confirm" at bounding box center [821, 187] width 191 height 37
click at [836, 183] on div "Destination DBA * Mint Dispensary Edit Order Total $10,473.00 License # 0000012…" at bounding box center [910, 332] width 831 height 309
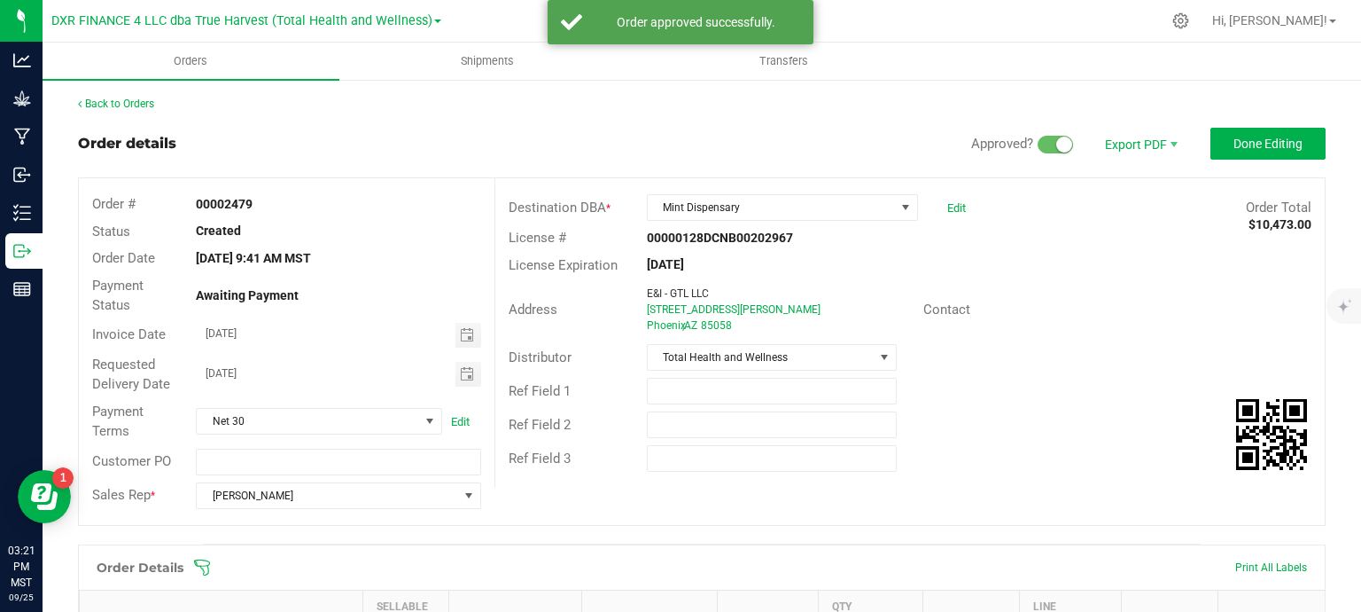
scroll to position [443, 0]
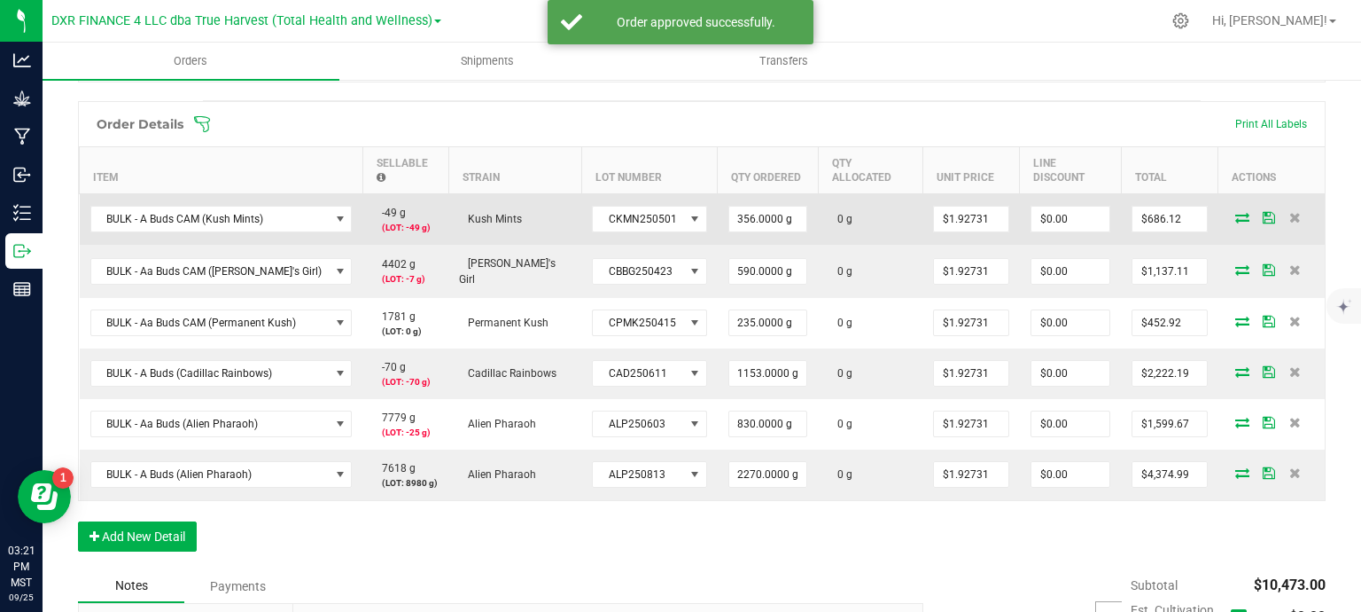
click at [1236, 216] on icon at bounding box center [1243, 217] width 14 height 11
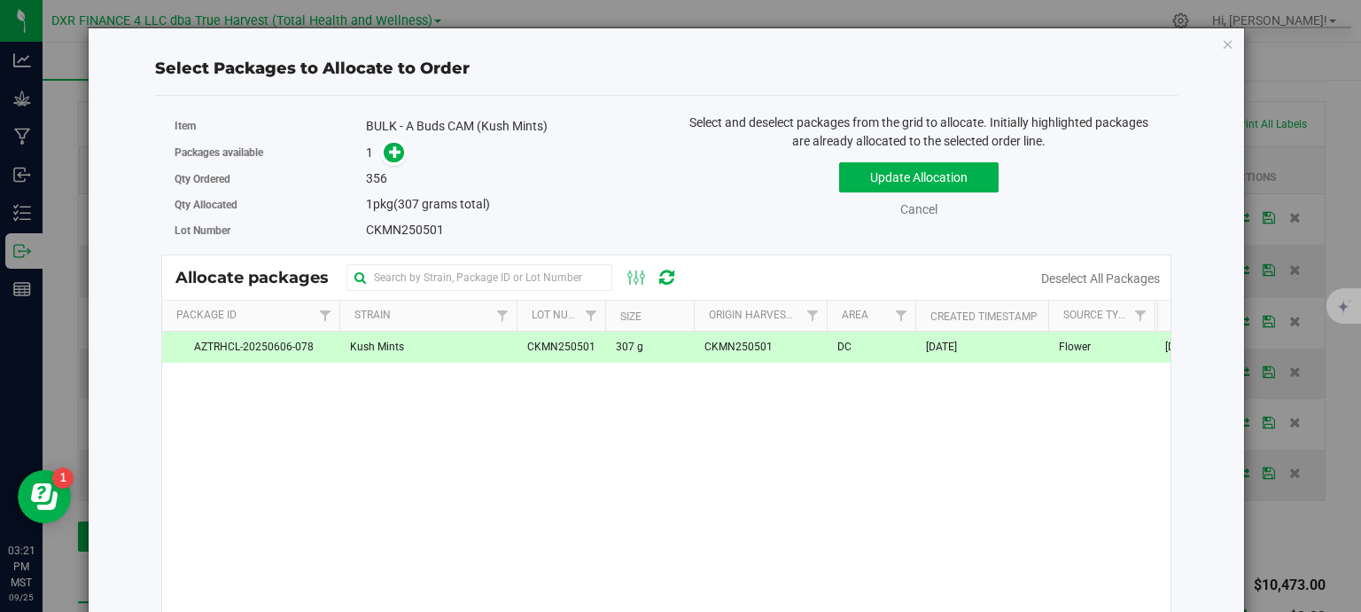
click at [853, 191] on div "Update Allocation Cancel Deselect All Packages" at bounding box center [919, 186] width 479 height 65
click at [855, 184] on button "Update Allocation" at bounding box center [919, 177] width 160 height 30
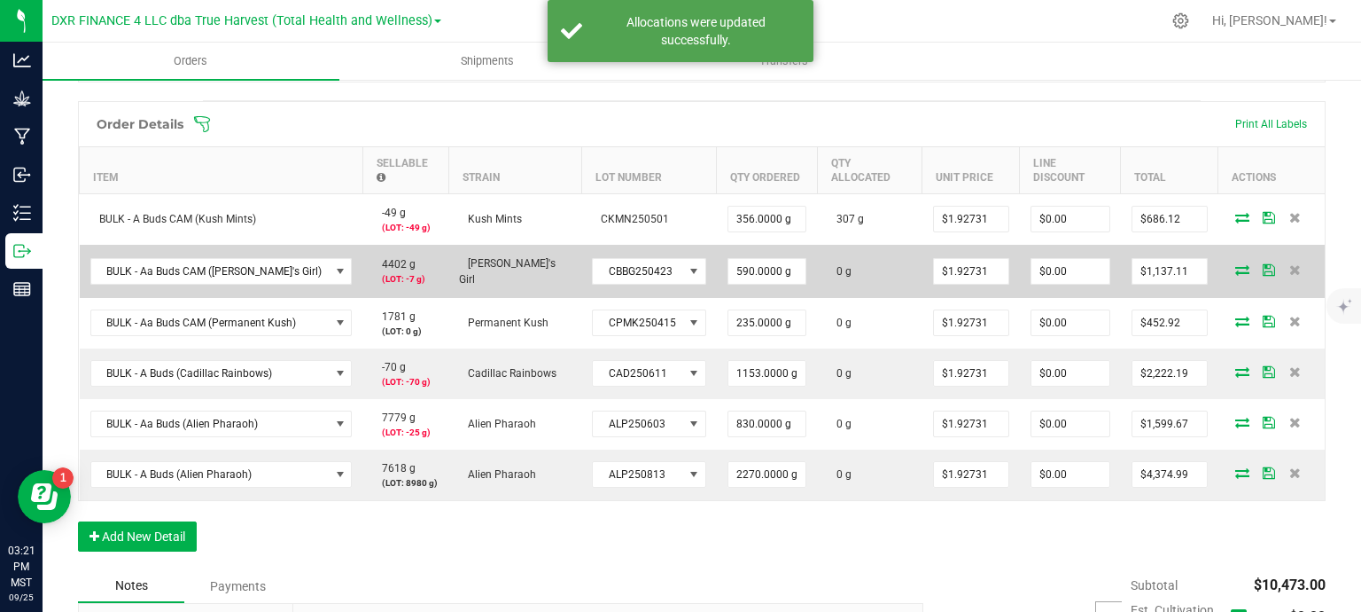
click at [1236, 271] on icon at bounding box center [1243, 269] width 14 height 11
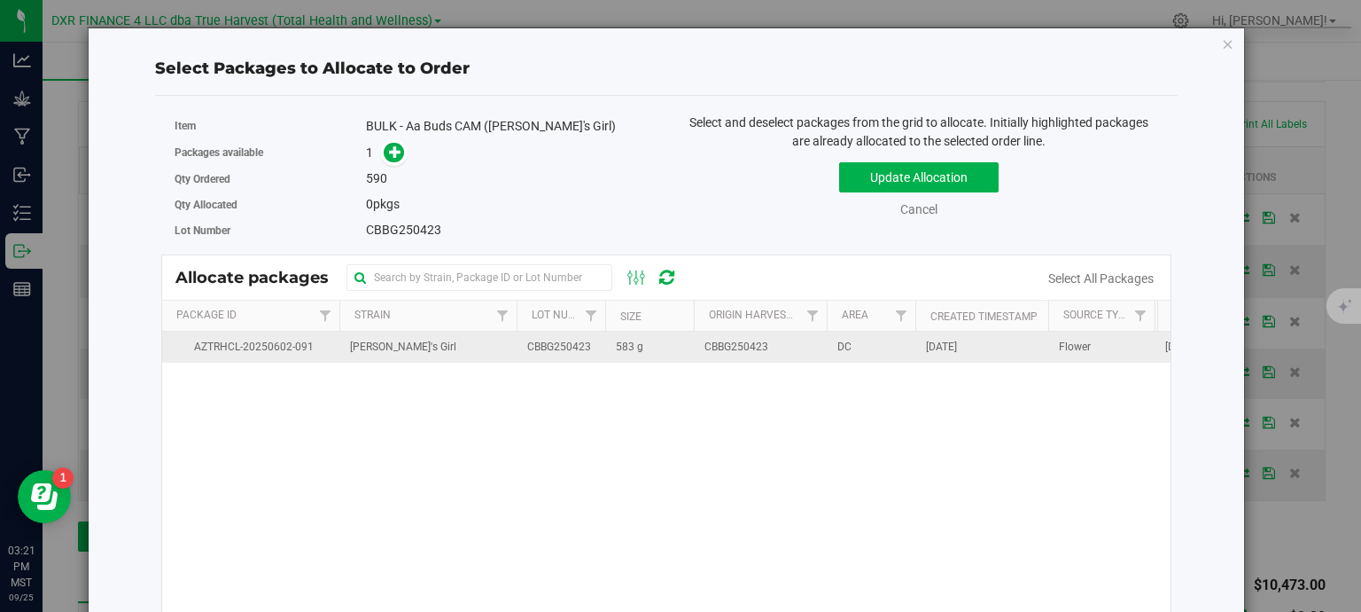
click at [666, 353] on td "583 g" at bounding box center [649, 347] width 89 height 31
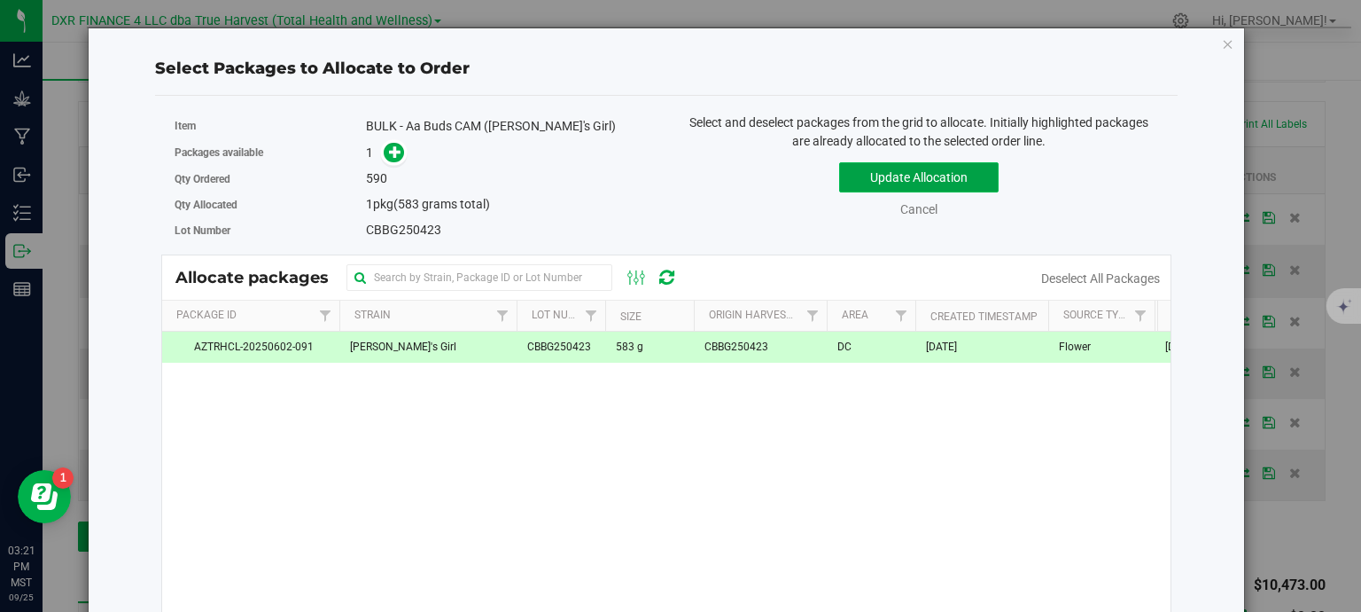
click at [884, 177] on button "Update Allocation" at bounding box center [919, 177] width 160 height 30
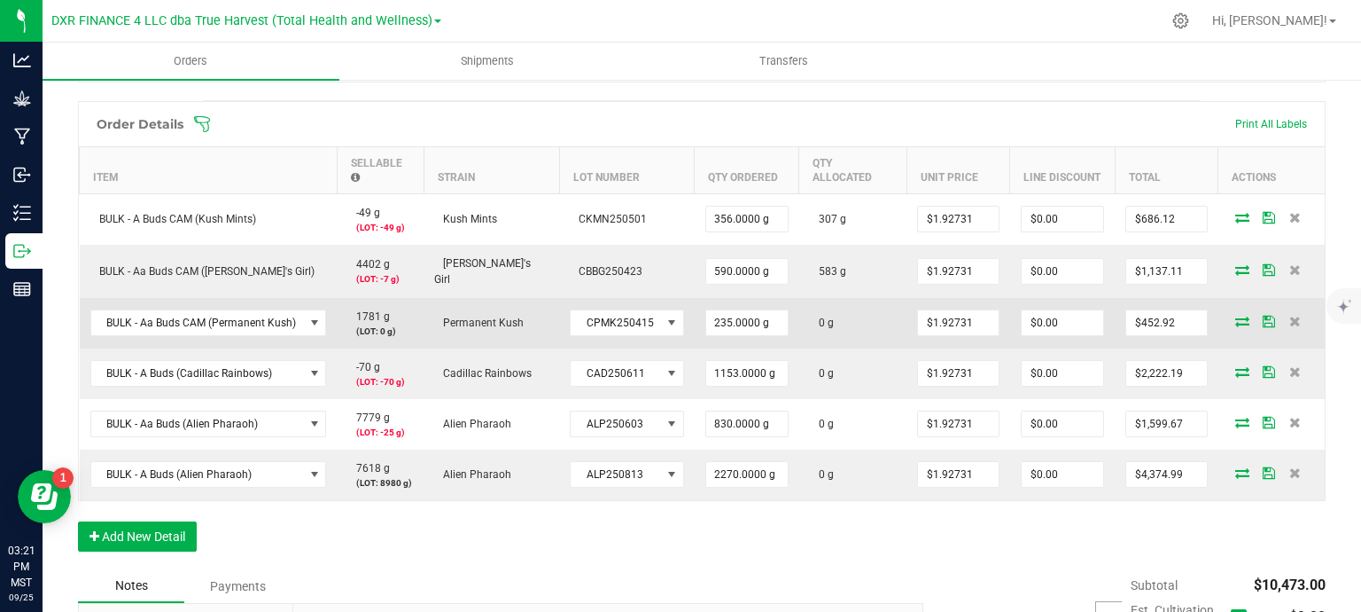
click at [1236, 316] on icon at bounding box center [1243, 321] width 14 height 11
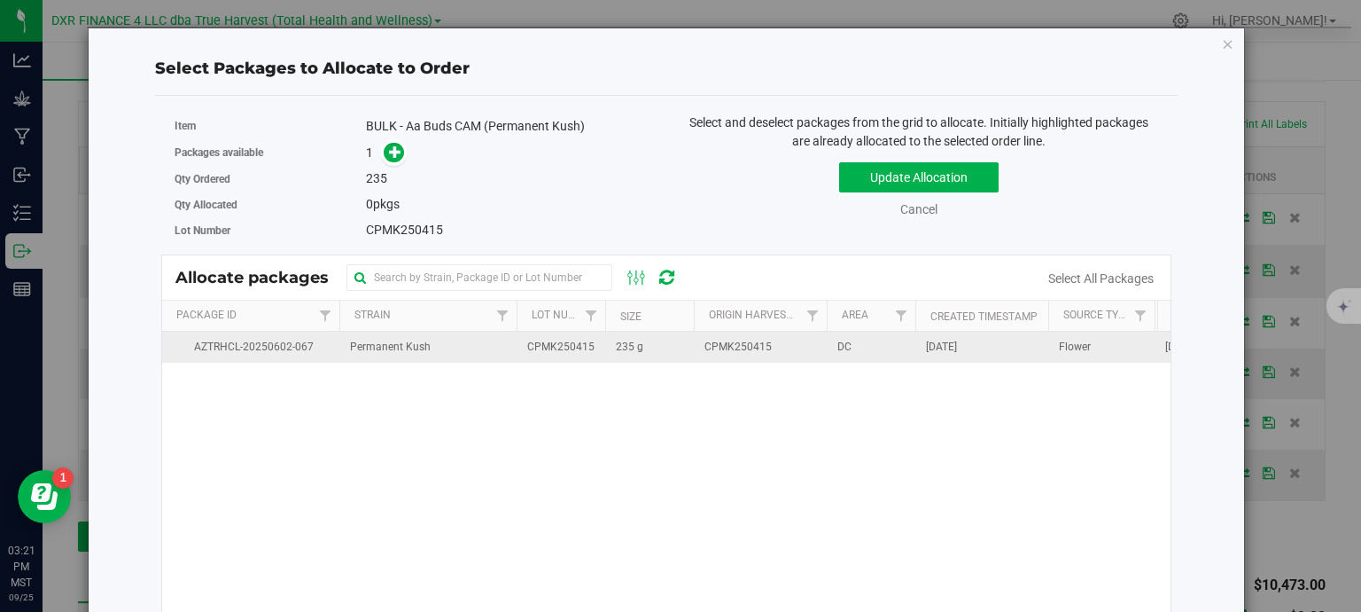
click at [531, 350] on span "CPMK250415" at bounding box center [560, 347] width 67 height 17
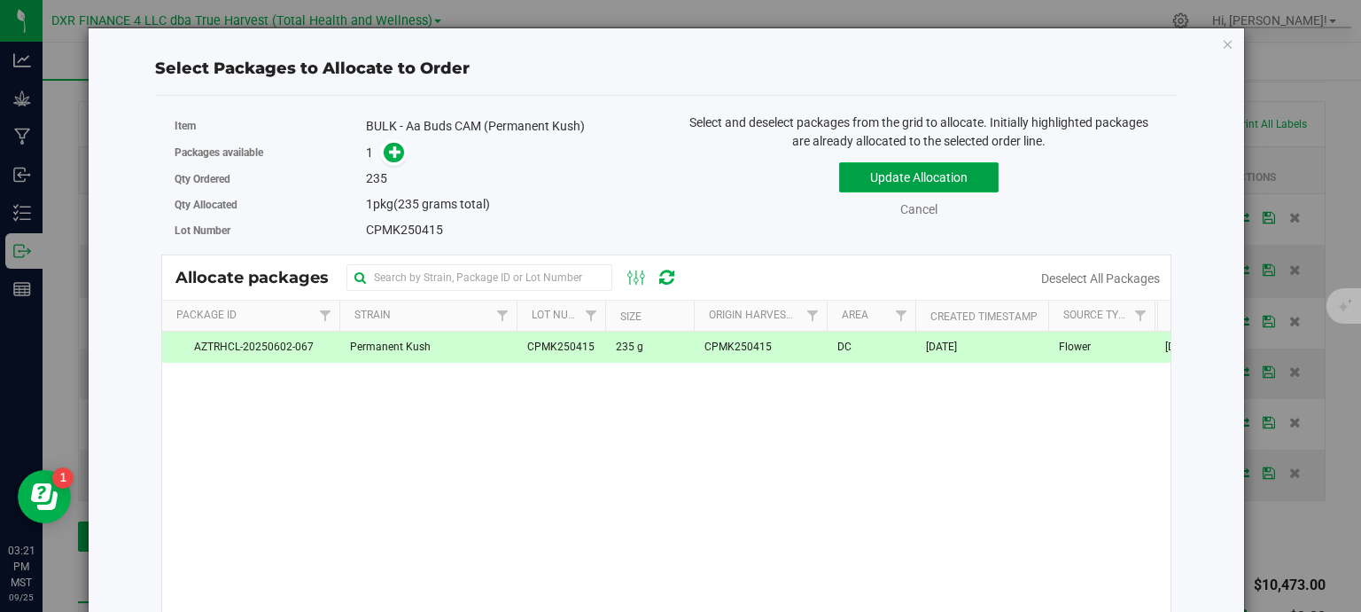
click at [940, 191] on button "Update Allocation" at bounding box center [919, 177] width 160 height 30
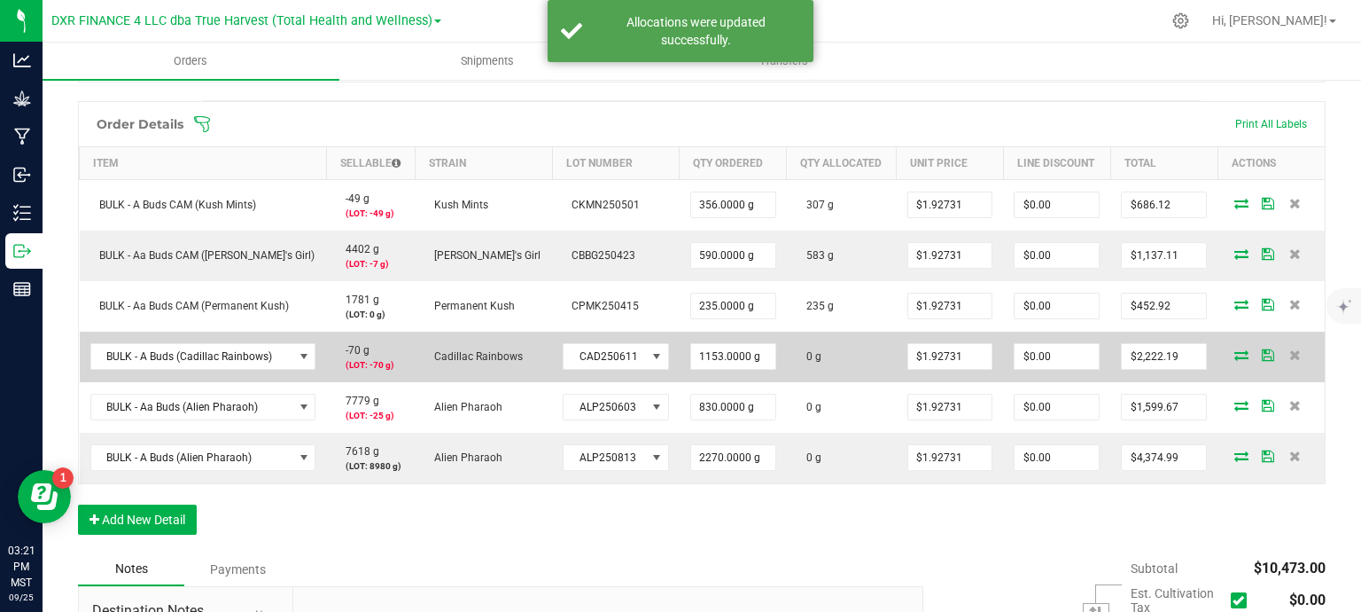
click at [1235, 357] on icon at bounding box center [1242, 354] width 14 height 11
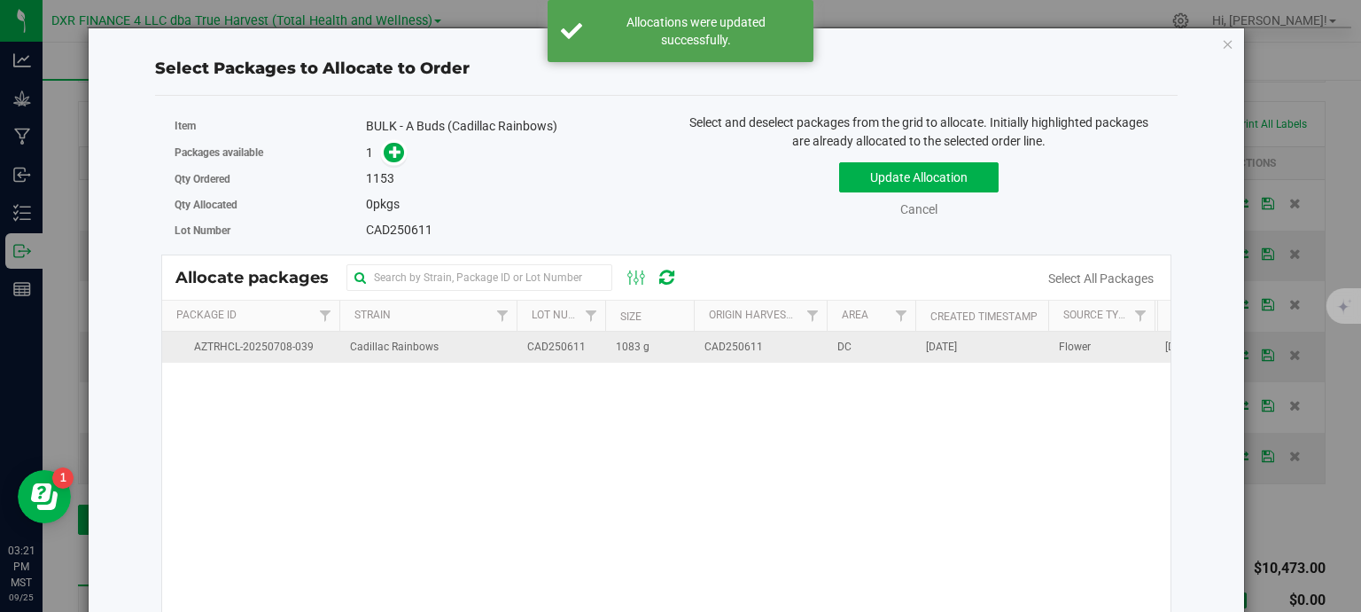
click at [655, 354] on td "1083 g" at bounding box center [649, 347] width 89 height 31
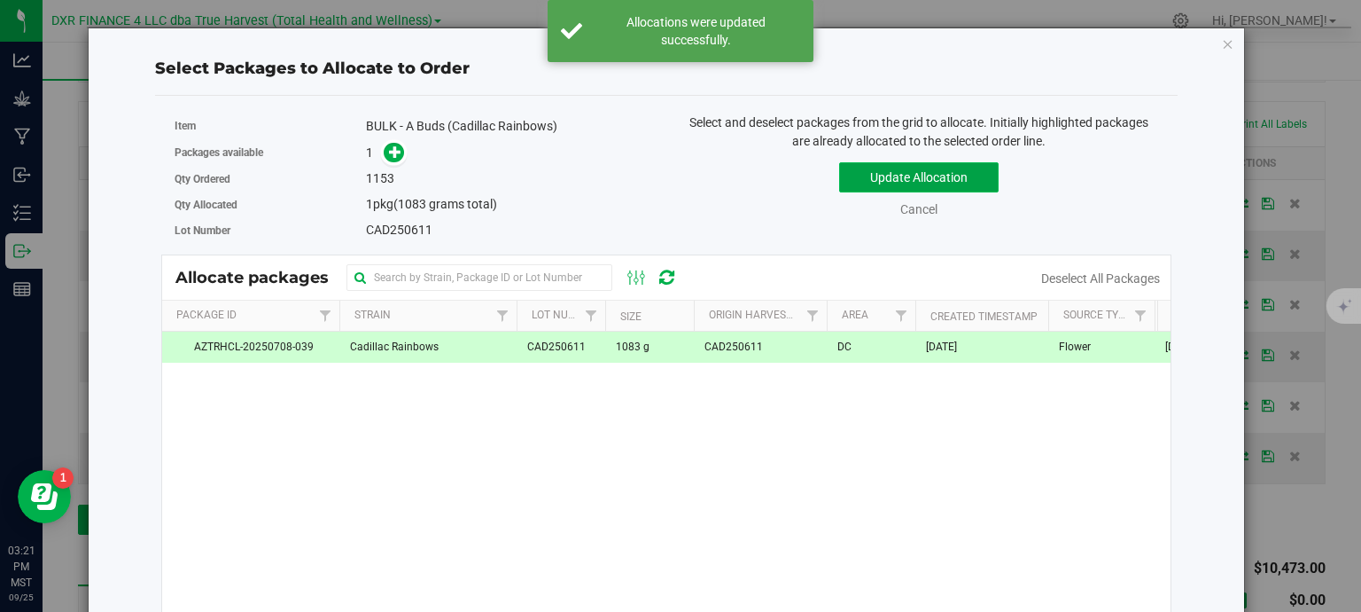
click at [883, 183] on button "Update Allocation" at bounding box center [919, 177] width 160 height 30
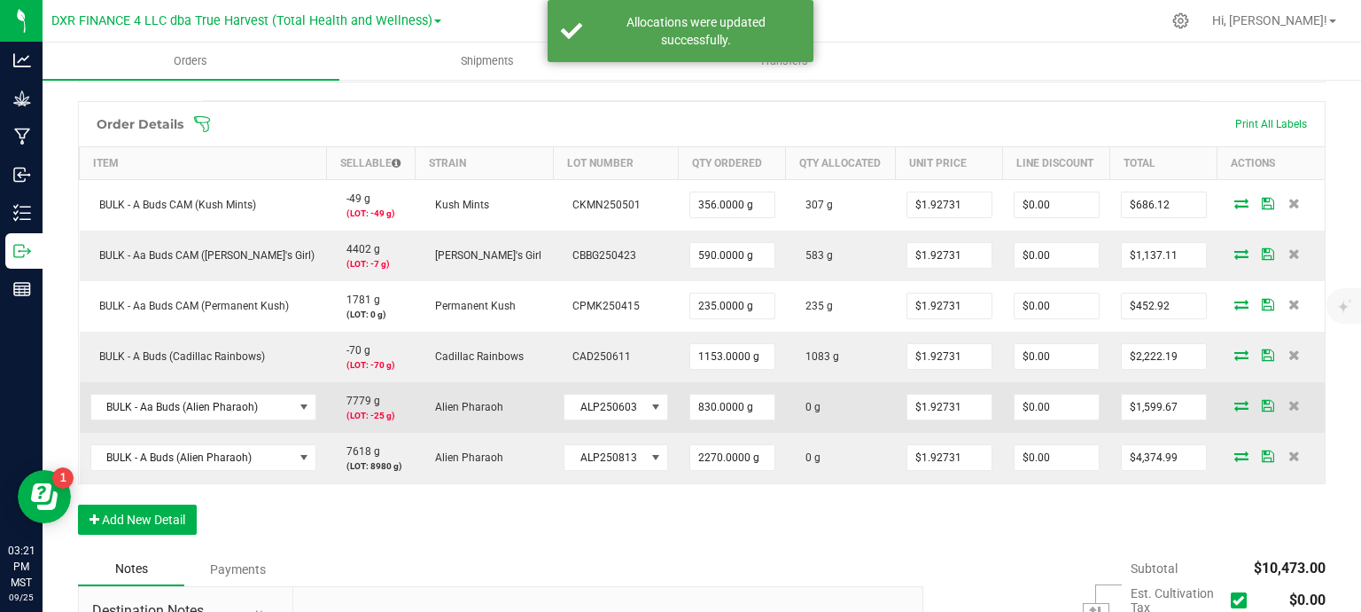
click at [1235, 402] on icon at bounding box center [1242, 405] width 14 height 11
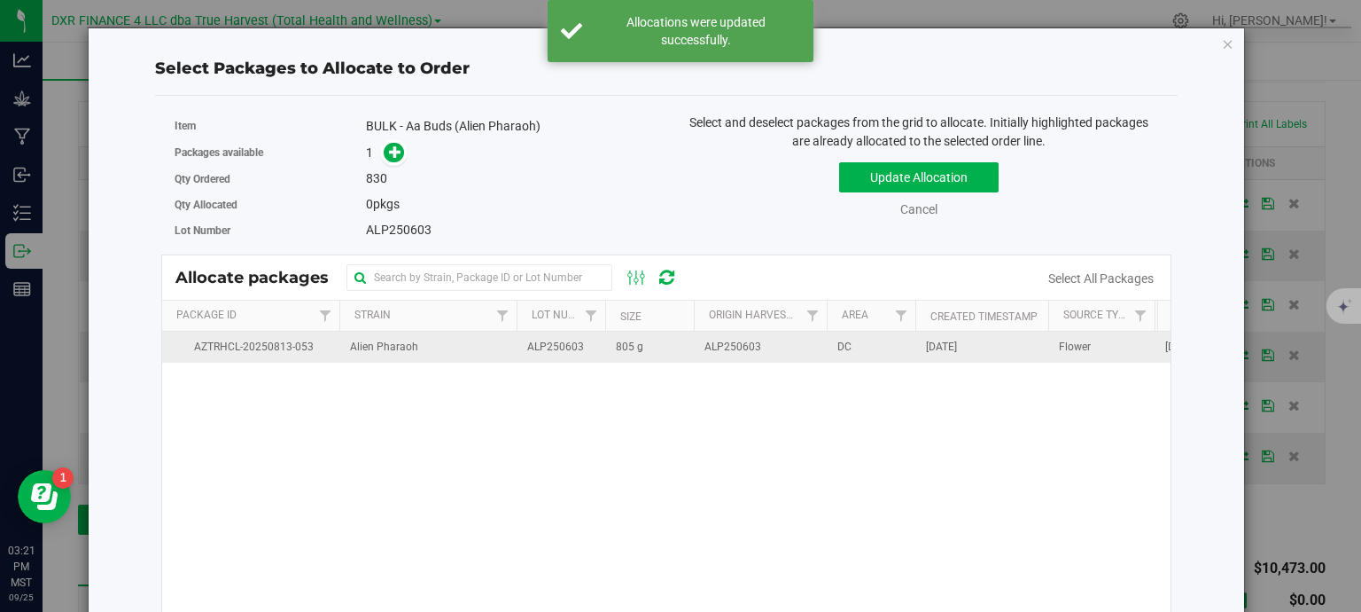
click at [536, 348] on span "ALP250603" at bounding box center [555, 347] width 57 height 17
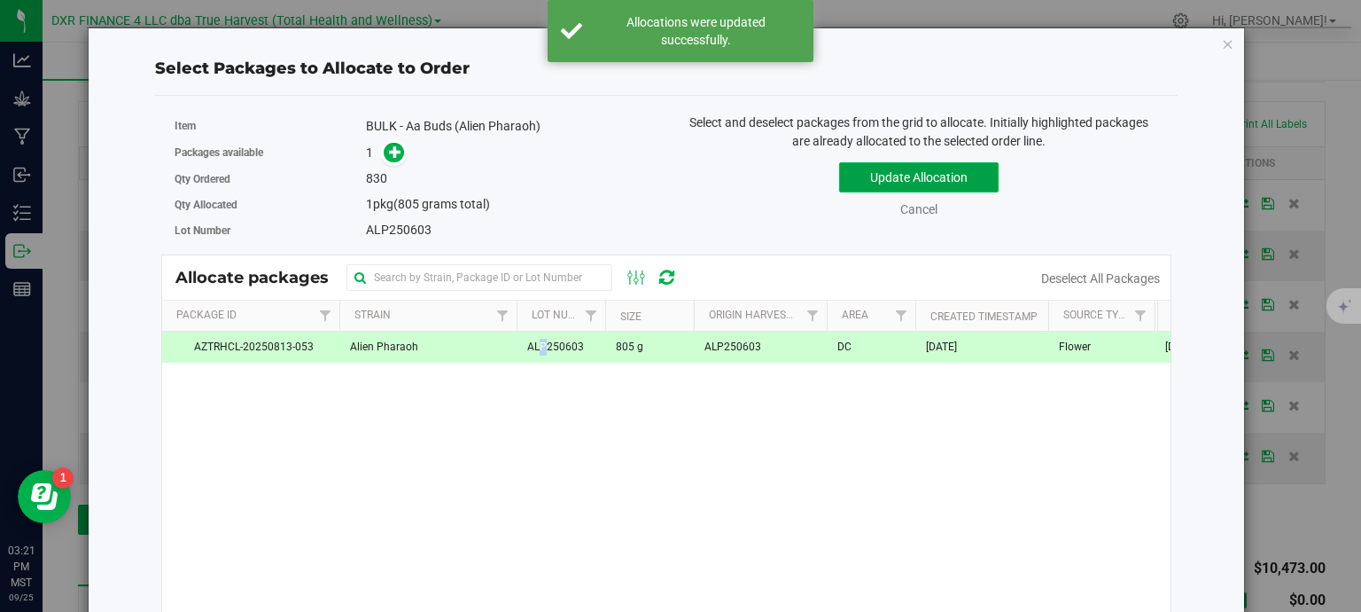
click at [952, 179] on button "Update Allocation" at bounding box center [919, 177] width 160 height 30
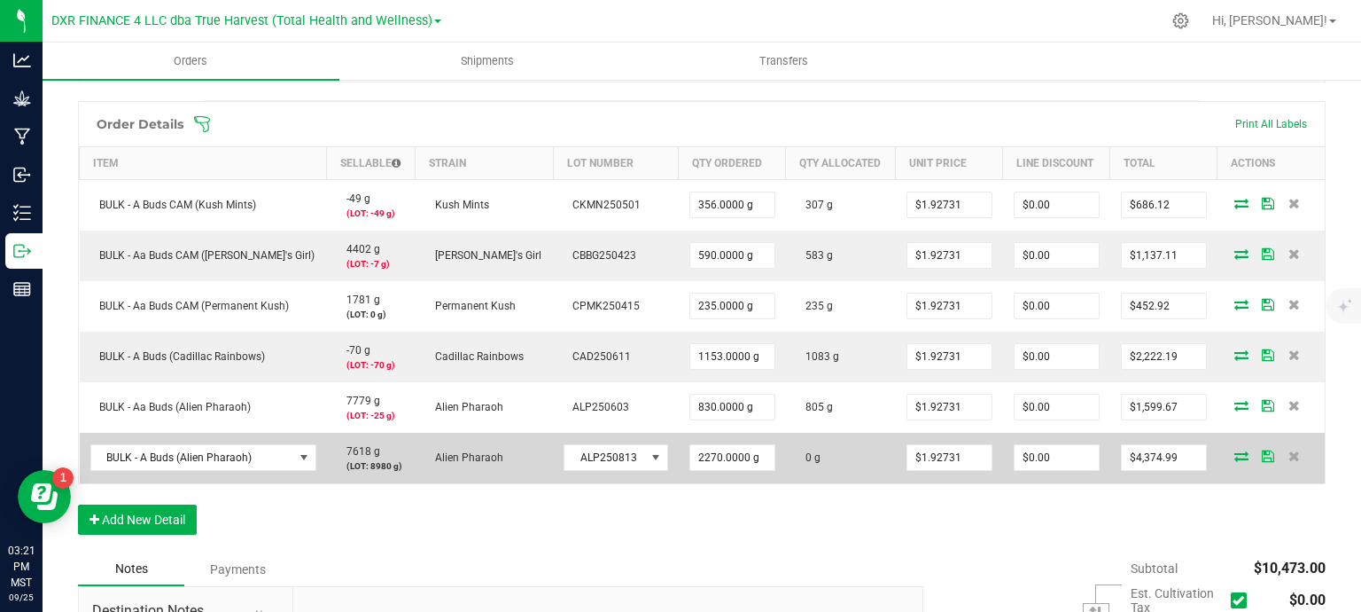
click at [1235, 456] on icon at bounding box center [1242, 455] width 14 height 11
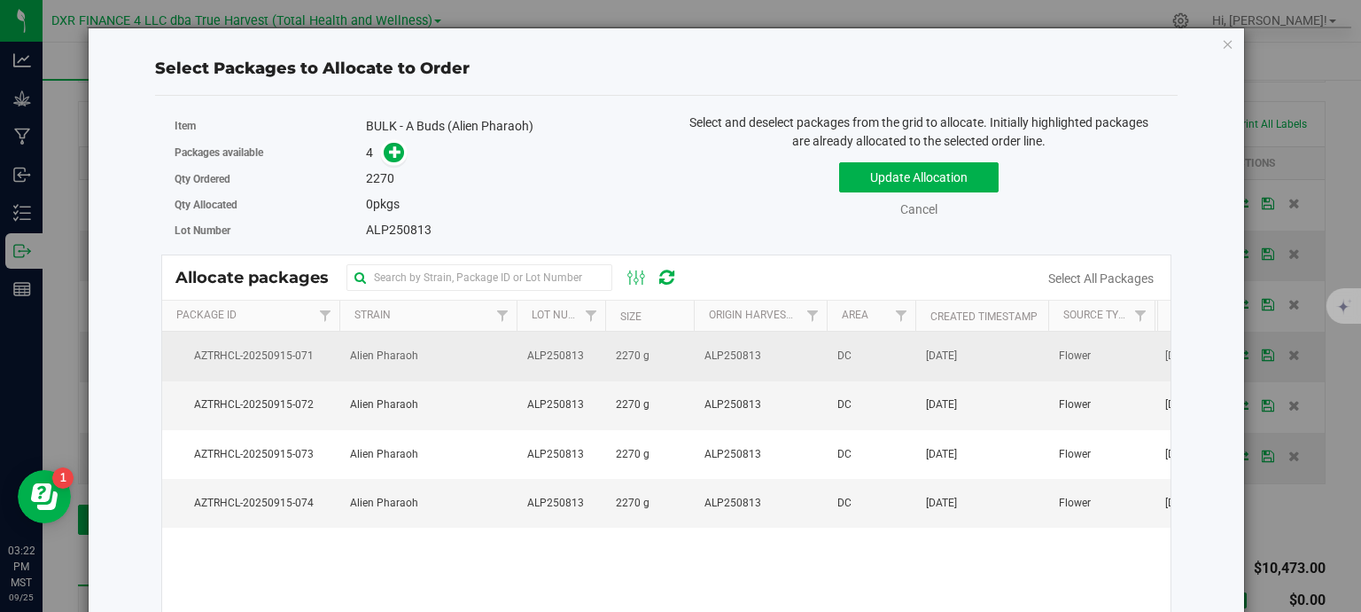
click at [681, 364] on td "2270 g" at bounding box center [649, 356] width 89 height 49
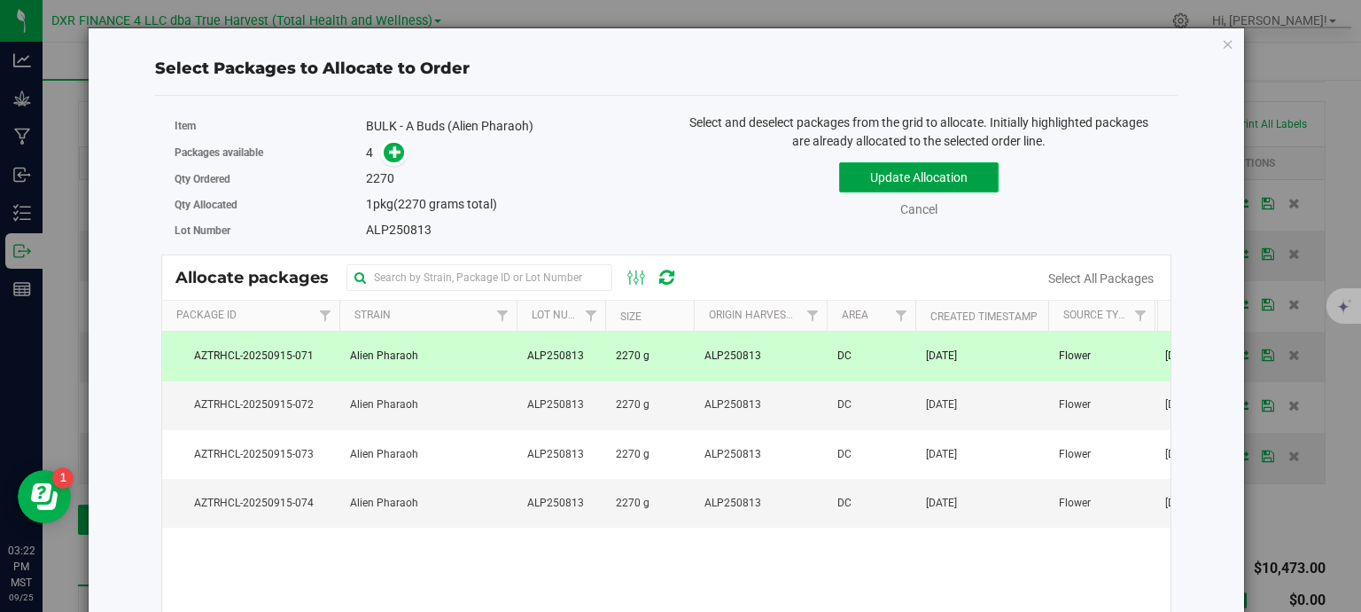
click at [909, 187] on button "Update Allocation" at bounding box center [919, 177] width 160 height 30
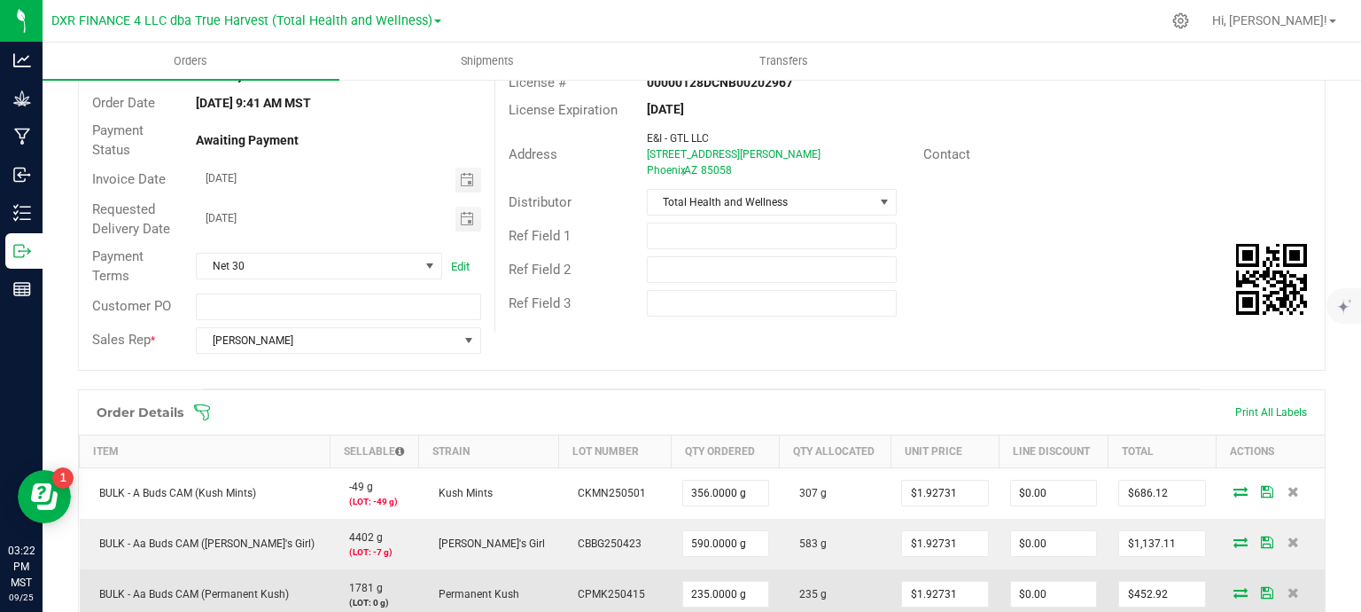
scroll to position [355, 0]
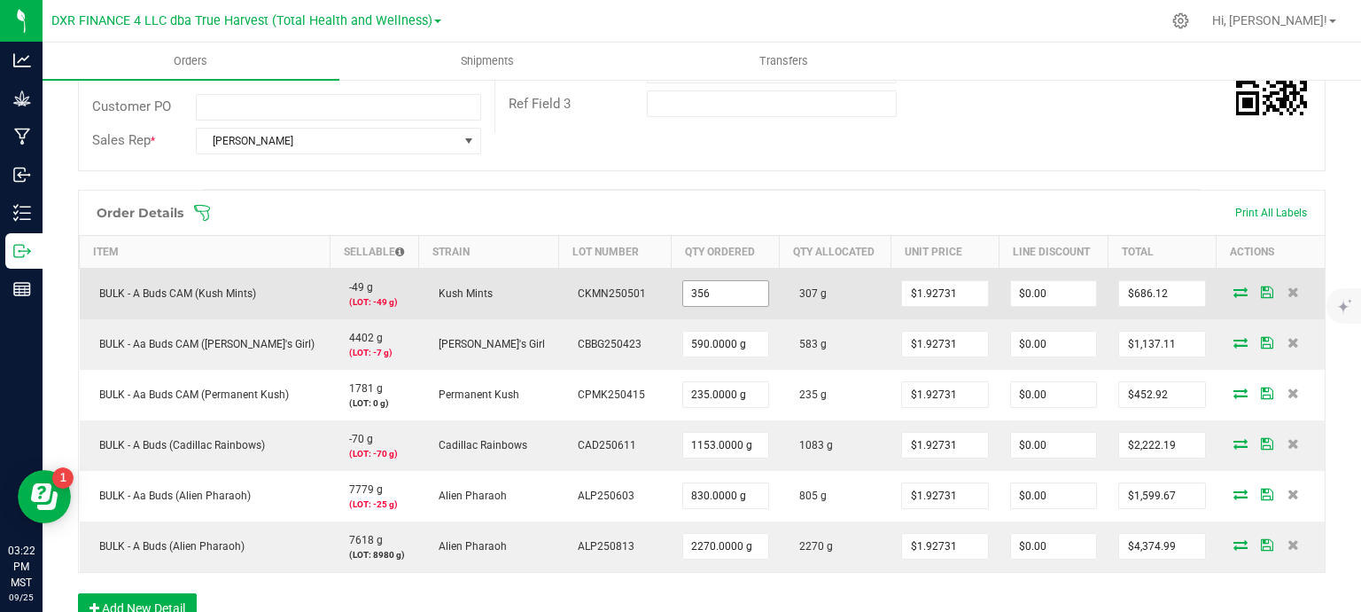
click at [694, 293] on input "356" at bounding box center [725, 293] width 85 height 25
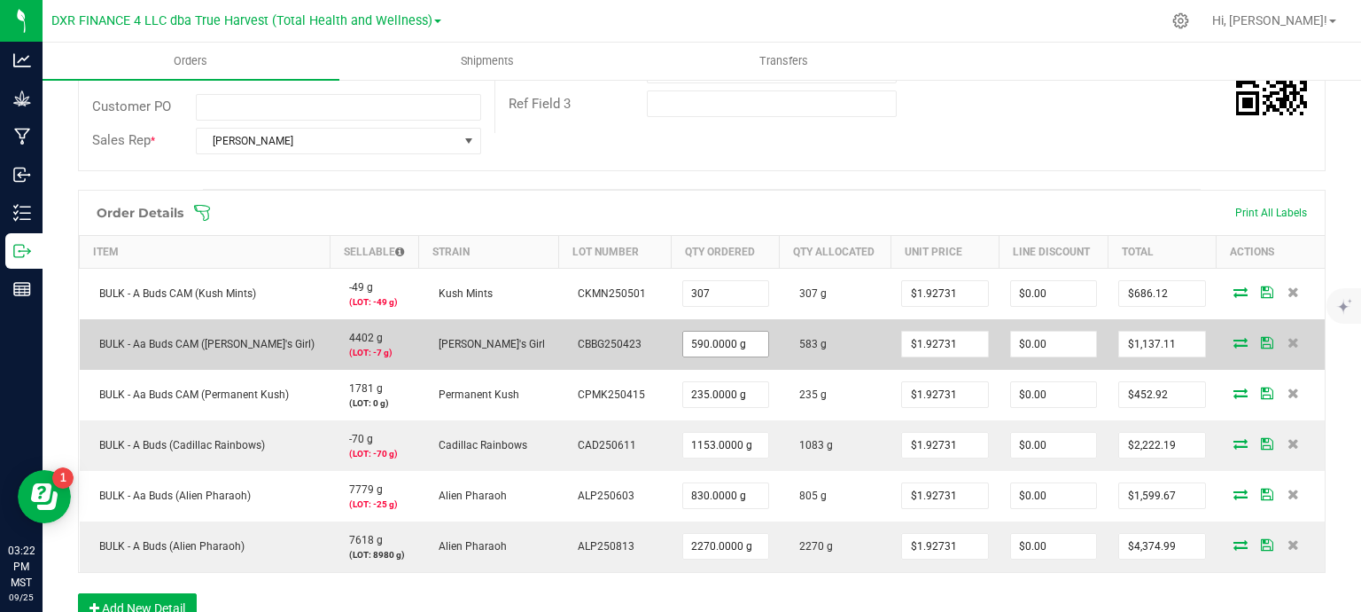
click at [672, 342] on td "590.0000 g" at bounding box center [726, 344] width 108 height 51
type input "307.0000 g"
type input "$591.68"
click at [683, 344] on input "590" at bounding box center [725, 344] width 85 height 25
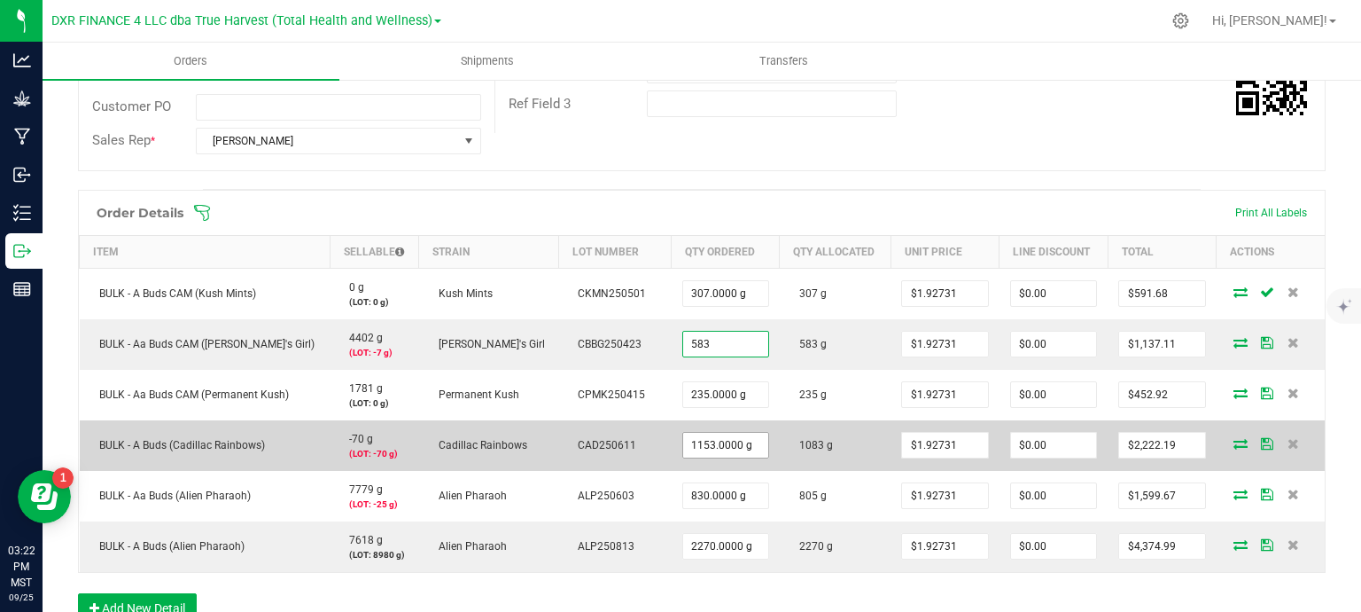
type input "583.0000 g"
type input "$1,123.62"
click at [700, 441] on input "1153" at bounding box center [725, 445] width 85 height 25
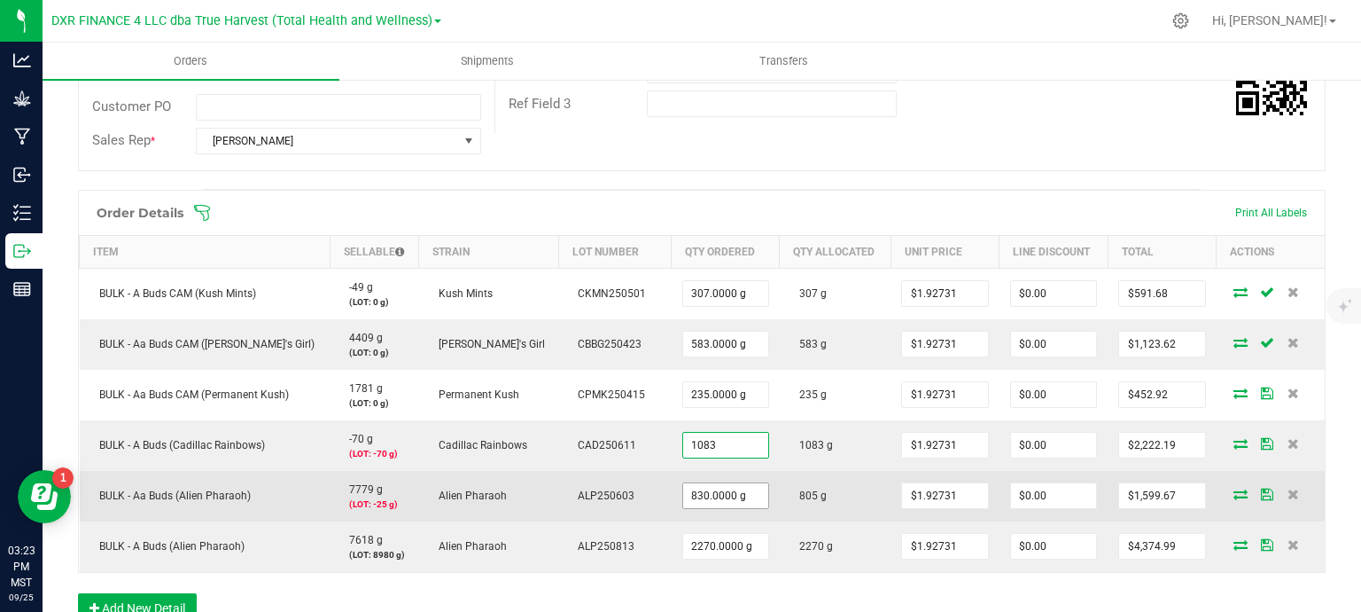
type input "1083.0000 g"
type input "$2,087.28"
click at [691, 495] on input "830" at bounding box center [725, 495] width 85 height 25
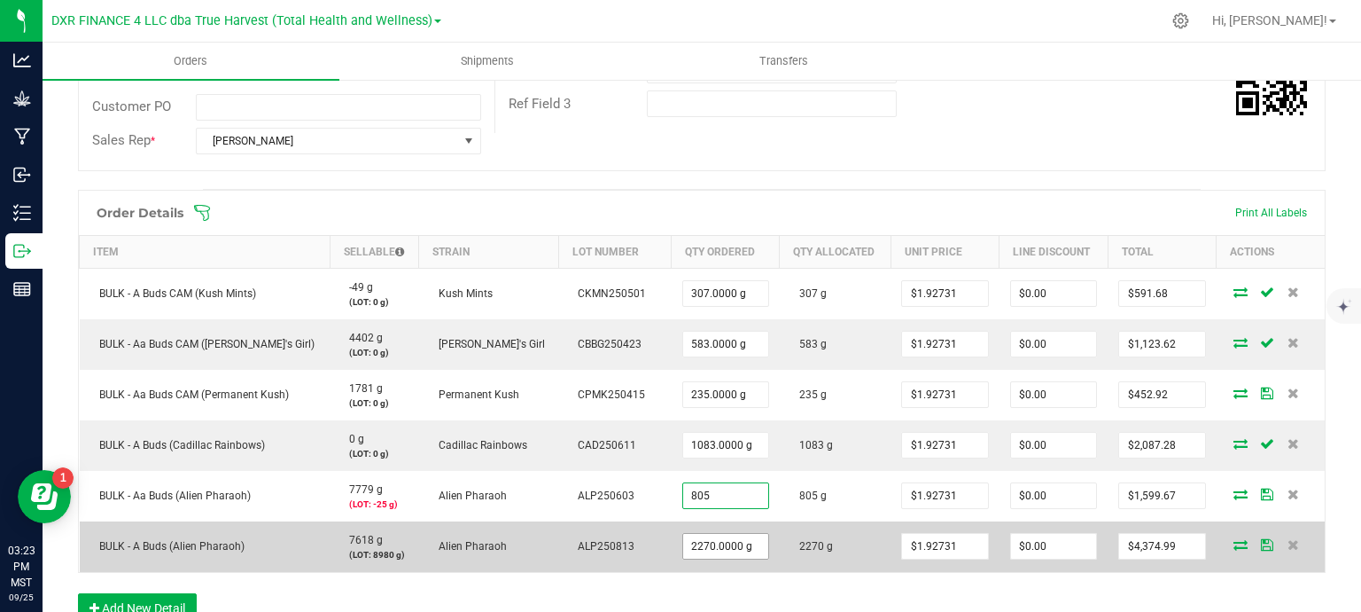
type input "805.0000 g"
type input "$1,551.48"
click at [706, 545] on input "2270" at bounding box center [725, 546] width 85 height 25
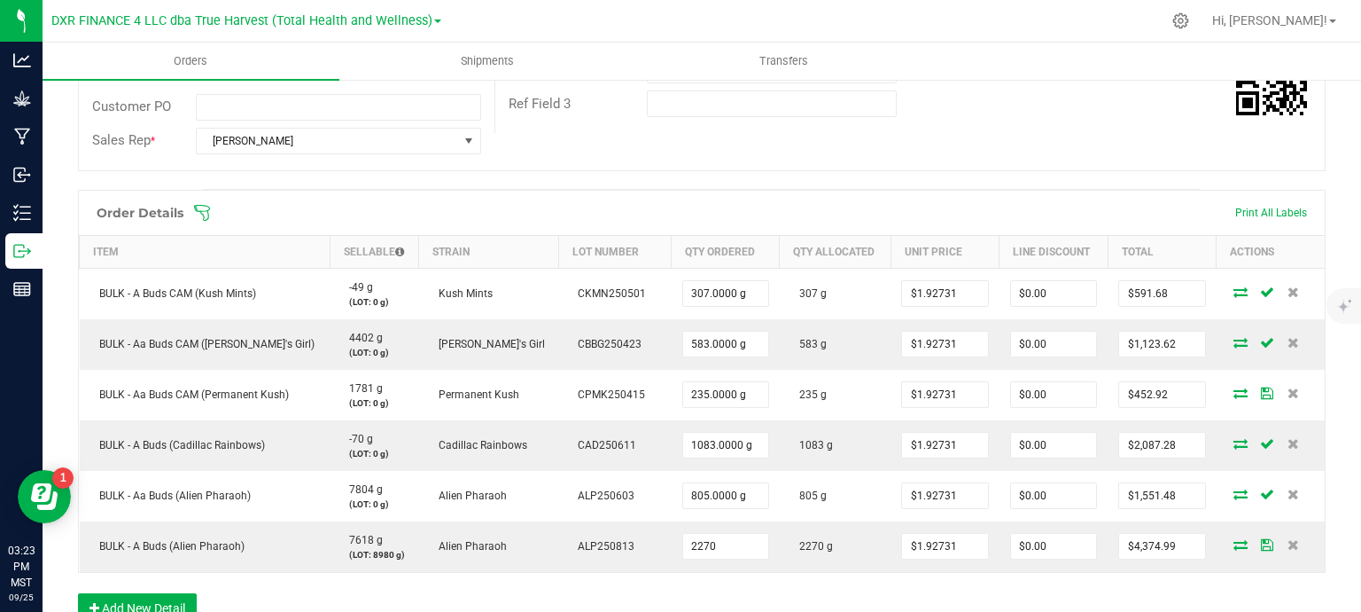
type input "2270.0000 g"
click at [993, 169] on div "Order details Approved? Export PDF Done Editing Order # 00002479 Status Allocat…" at bounding box center [702, 343] width 1248 height 1141
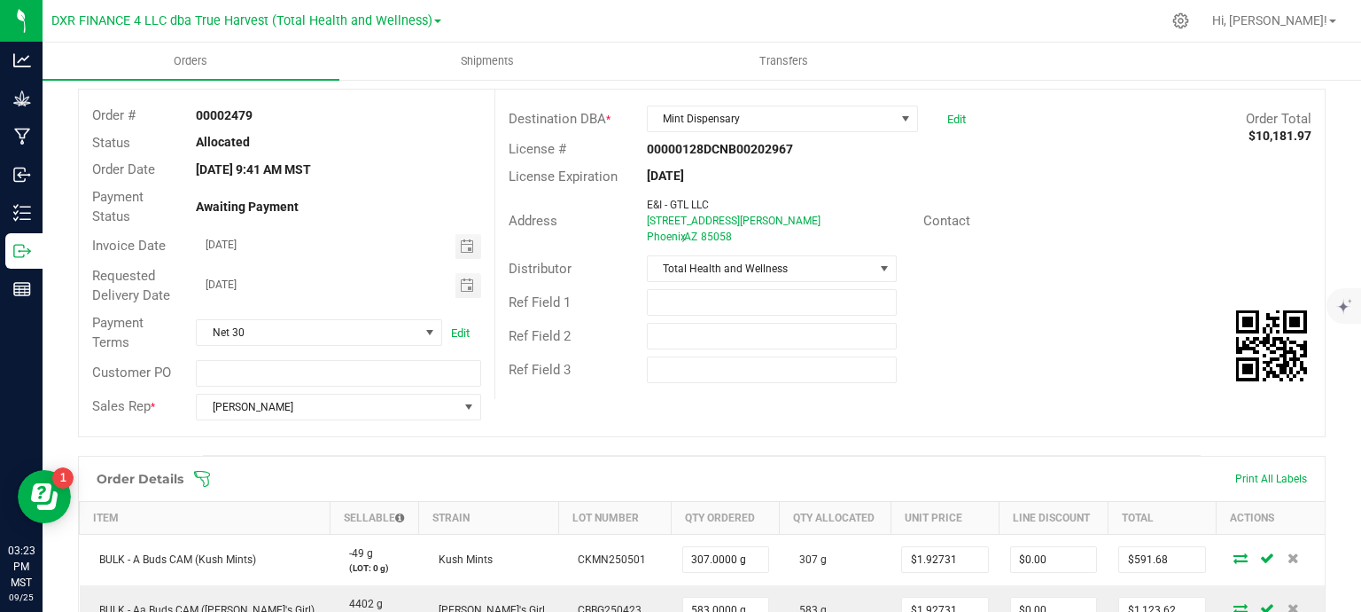
scroll to position [0, 0]
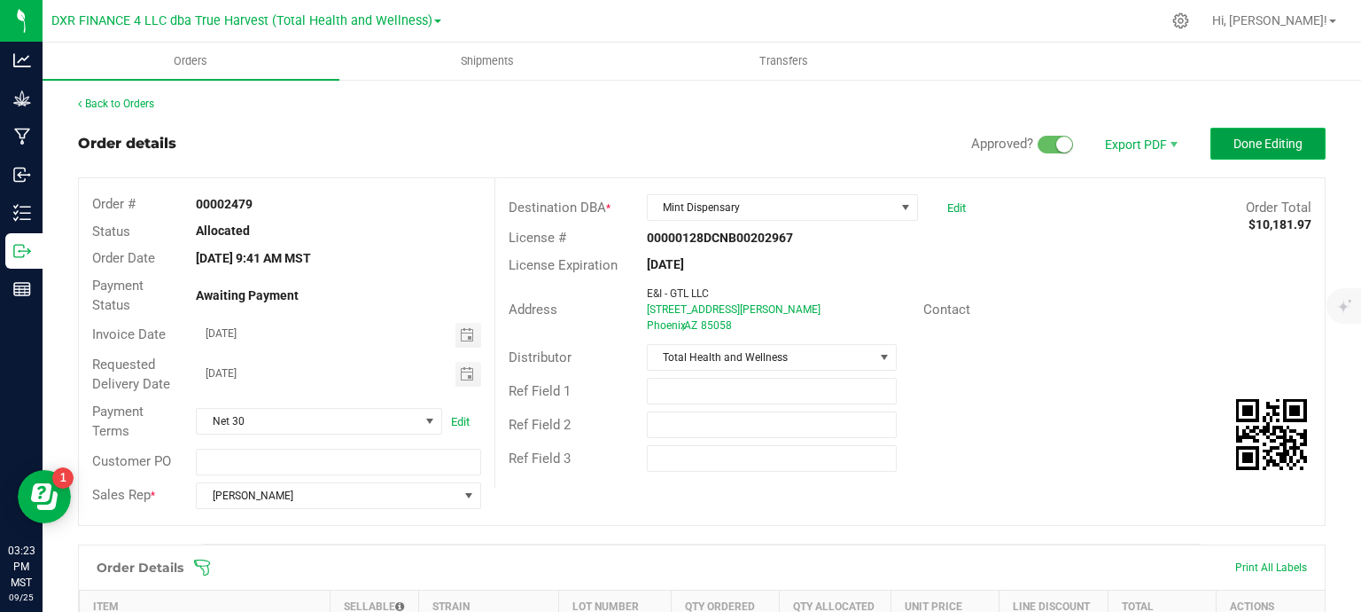
click at [1256, 134] on button "Done Editing" at bounding box center [1268, 144] width 115 height 32
